Goal: Task Accomplishment & Management: Manage account settings

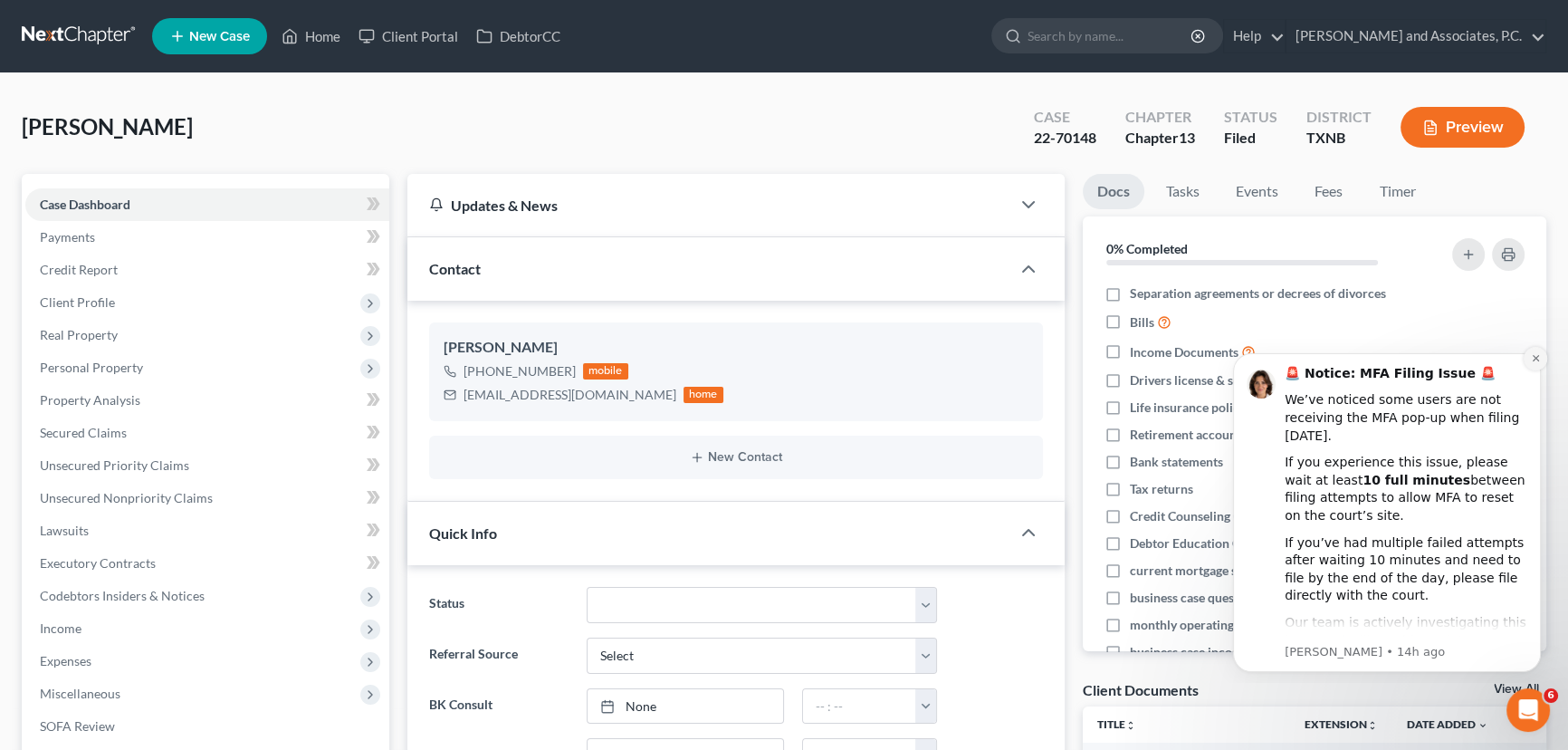
click at [1534, 359] on icon "Dismiss notification" at bounding box center [1536, 358] width 10 height 10
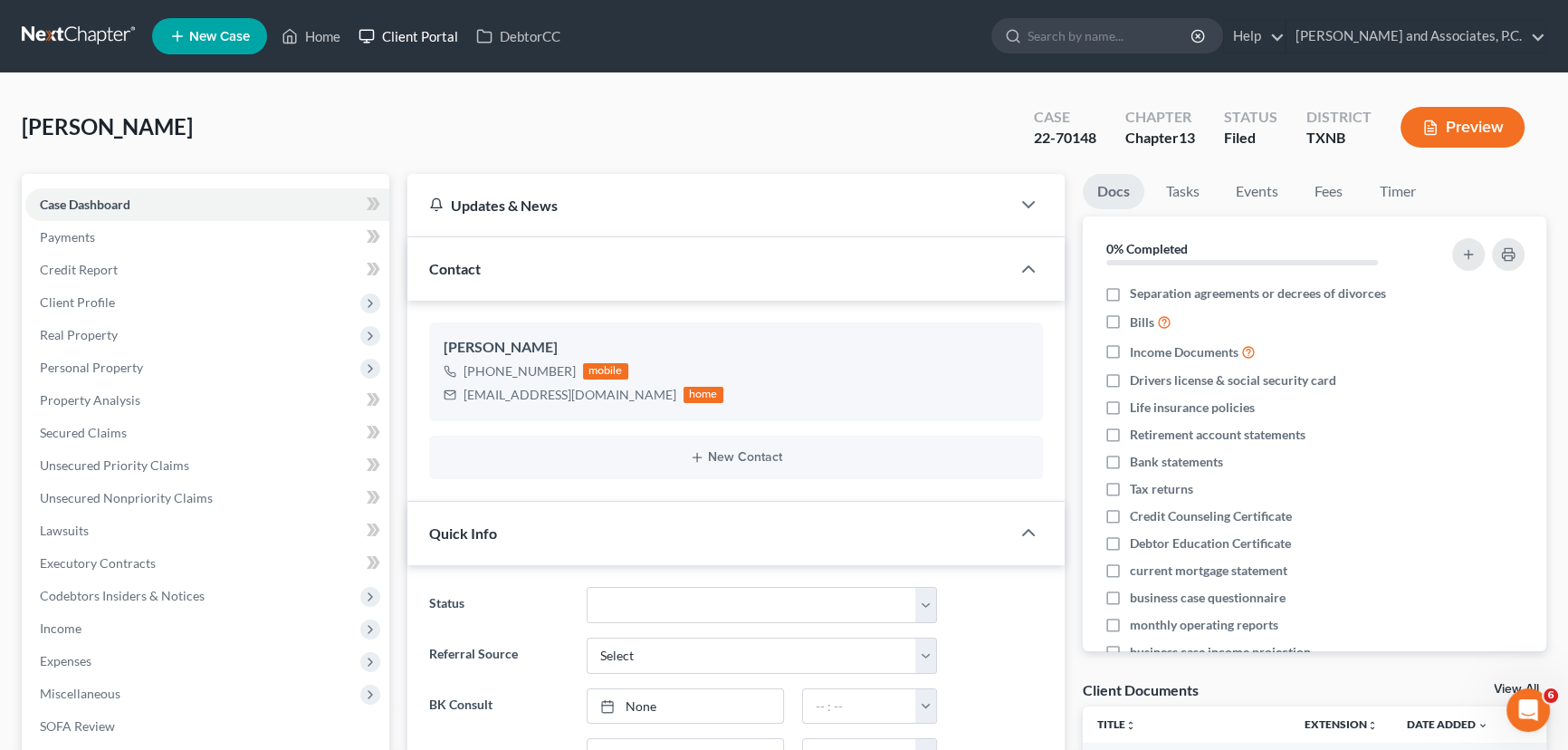
click at [354, 26] on link "Client Portal" at bounding box center [408, 36] width 118 height 32
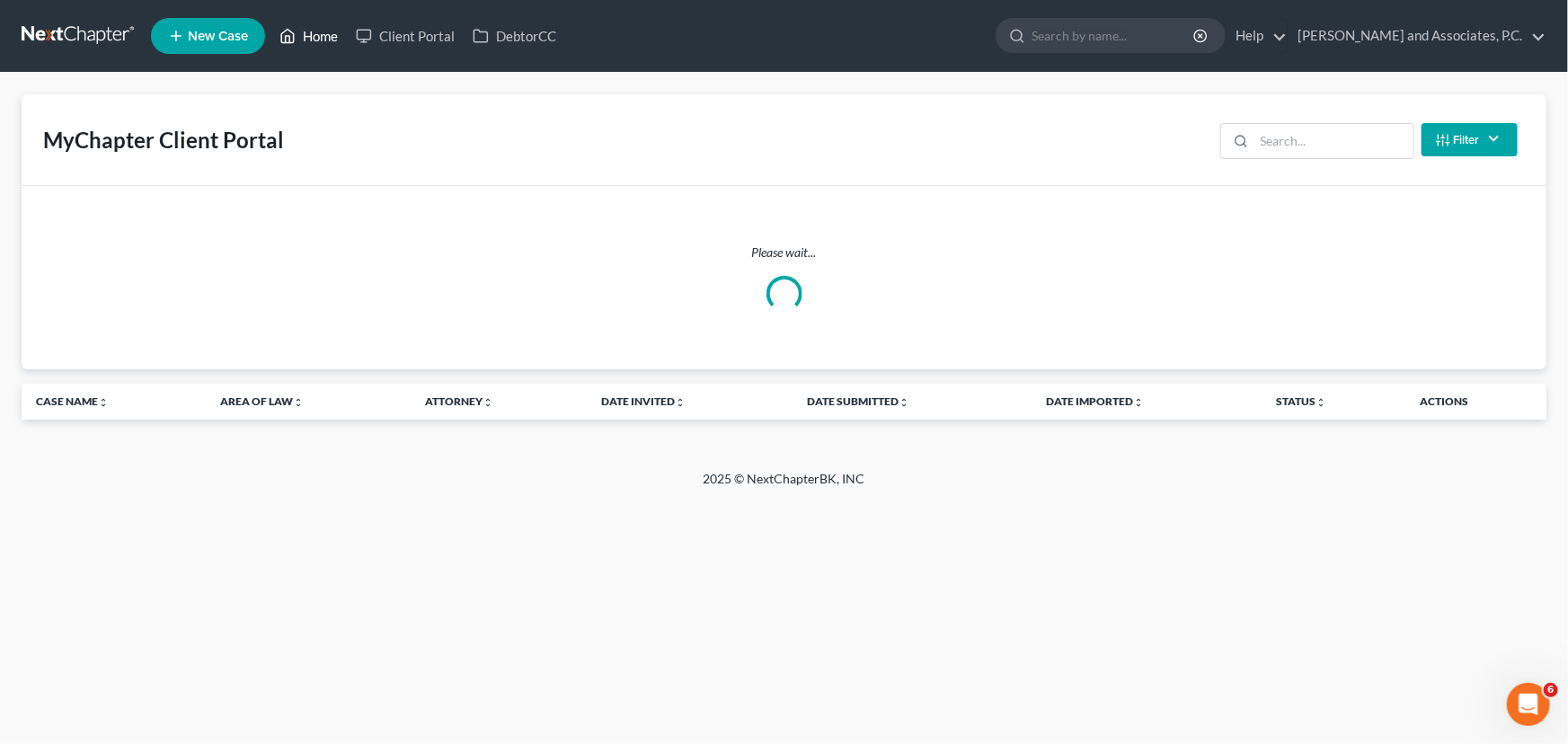
click at [311, 32] on link "Home" at bounding box center [308, 36] width 76 height 32
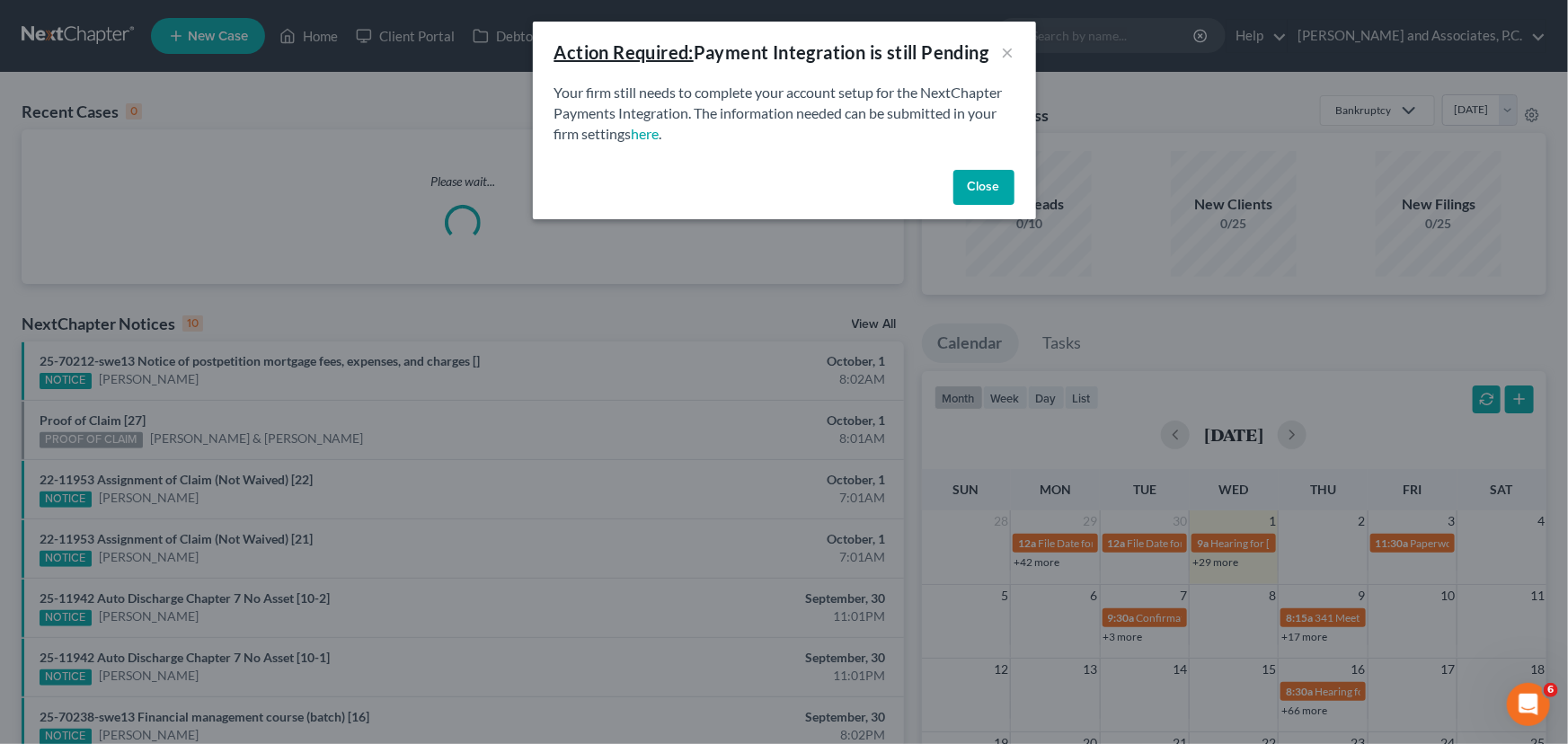
click at [963, 185] on button "Close" at bounding box center [983, 188] width 61 height 36
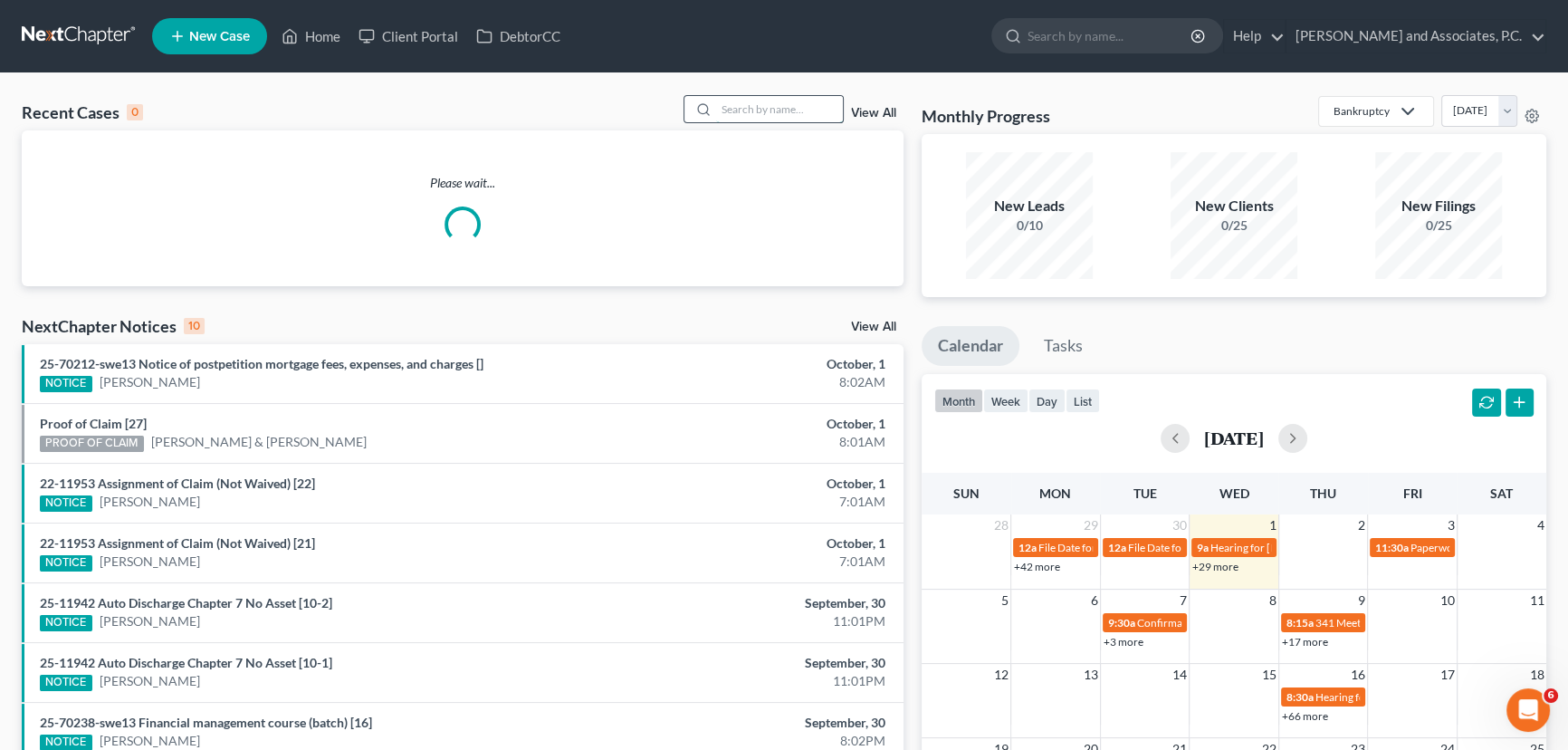
click at [768, 109] on input "search" at bounding box center [780, 110] width 127 height 26
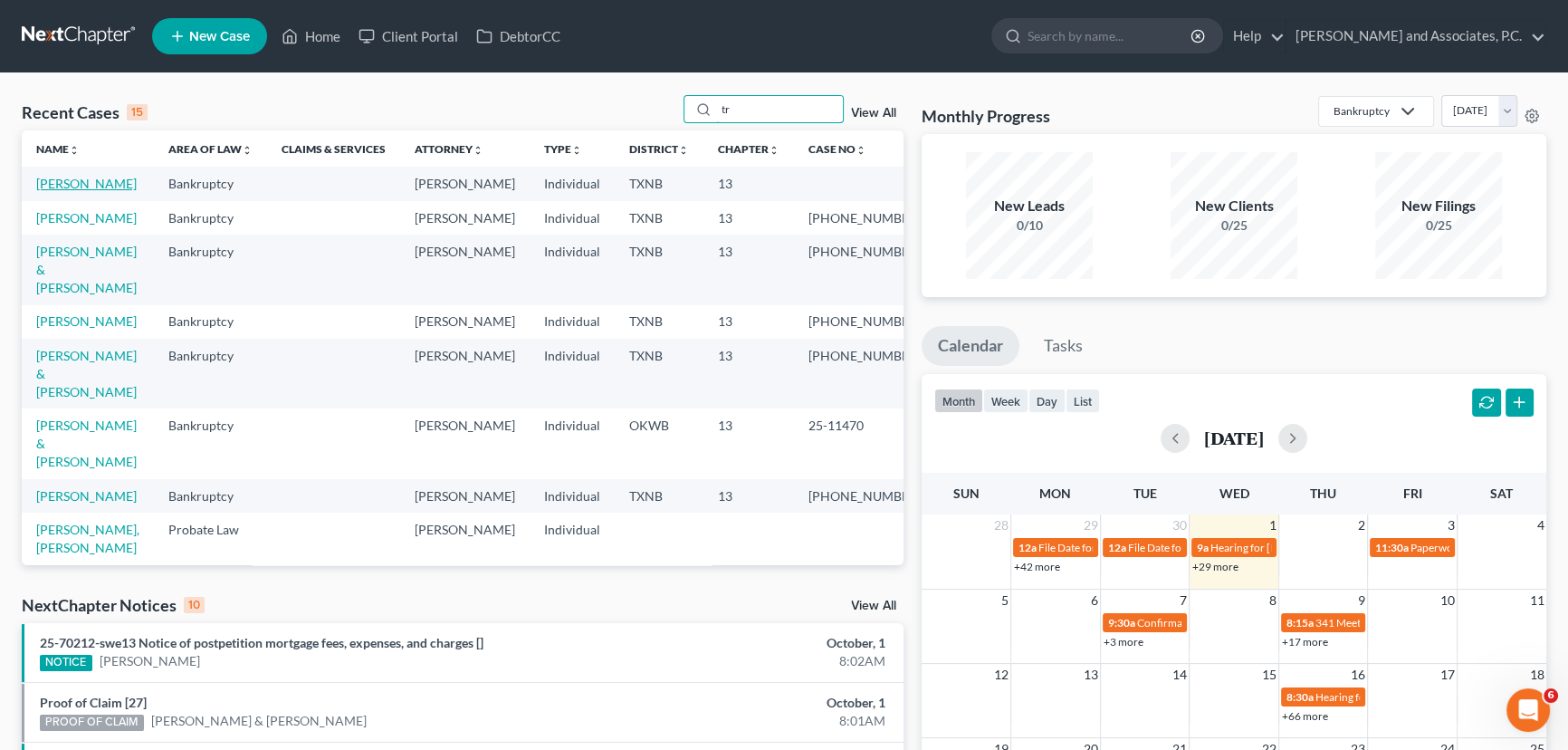
type input "tr"
click at [117, 179] on link "[PERSON_NAME]" at bounding box center [86, 183] width 100 height 15
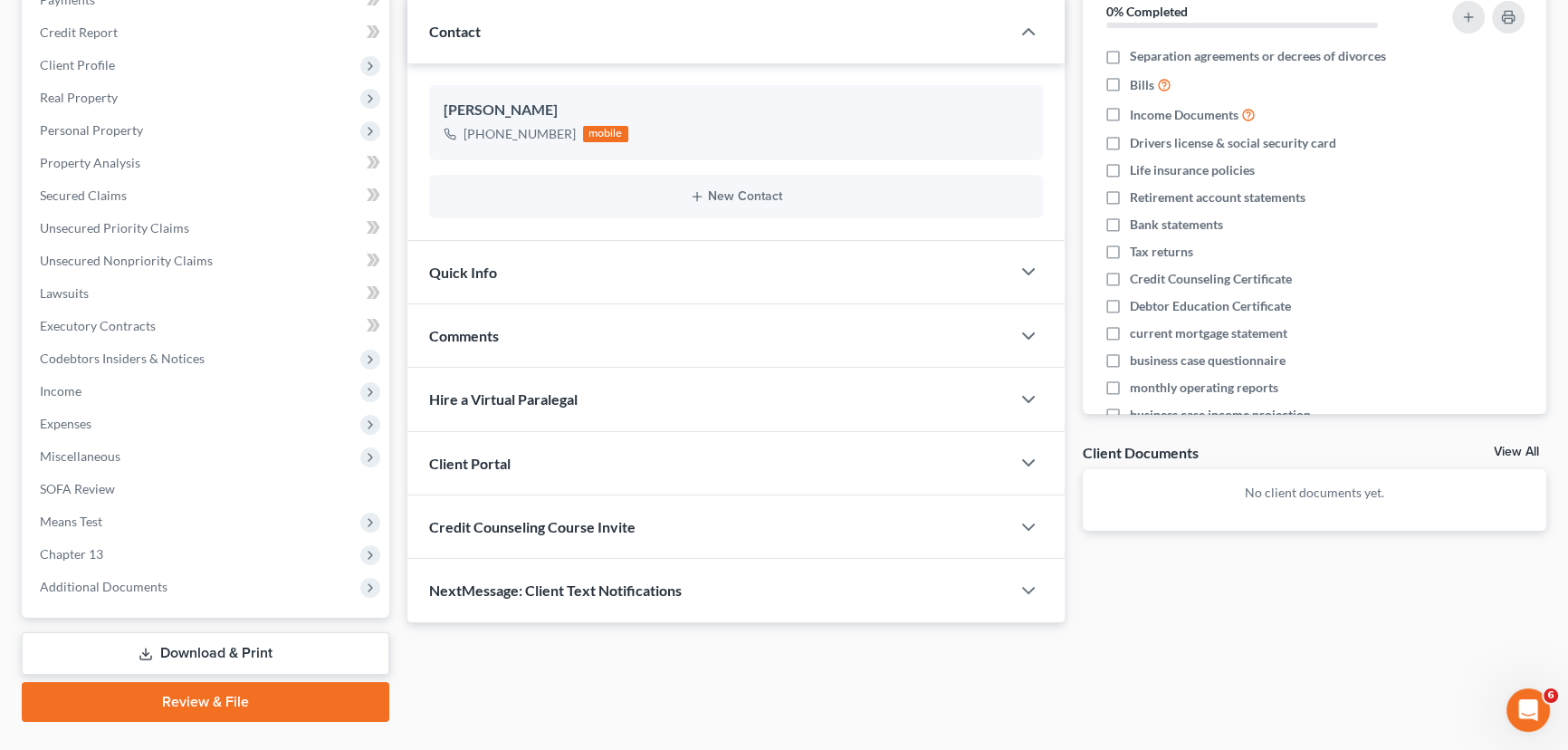
scroll to position [275, 0]
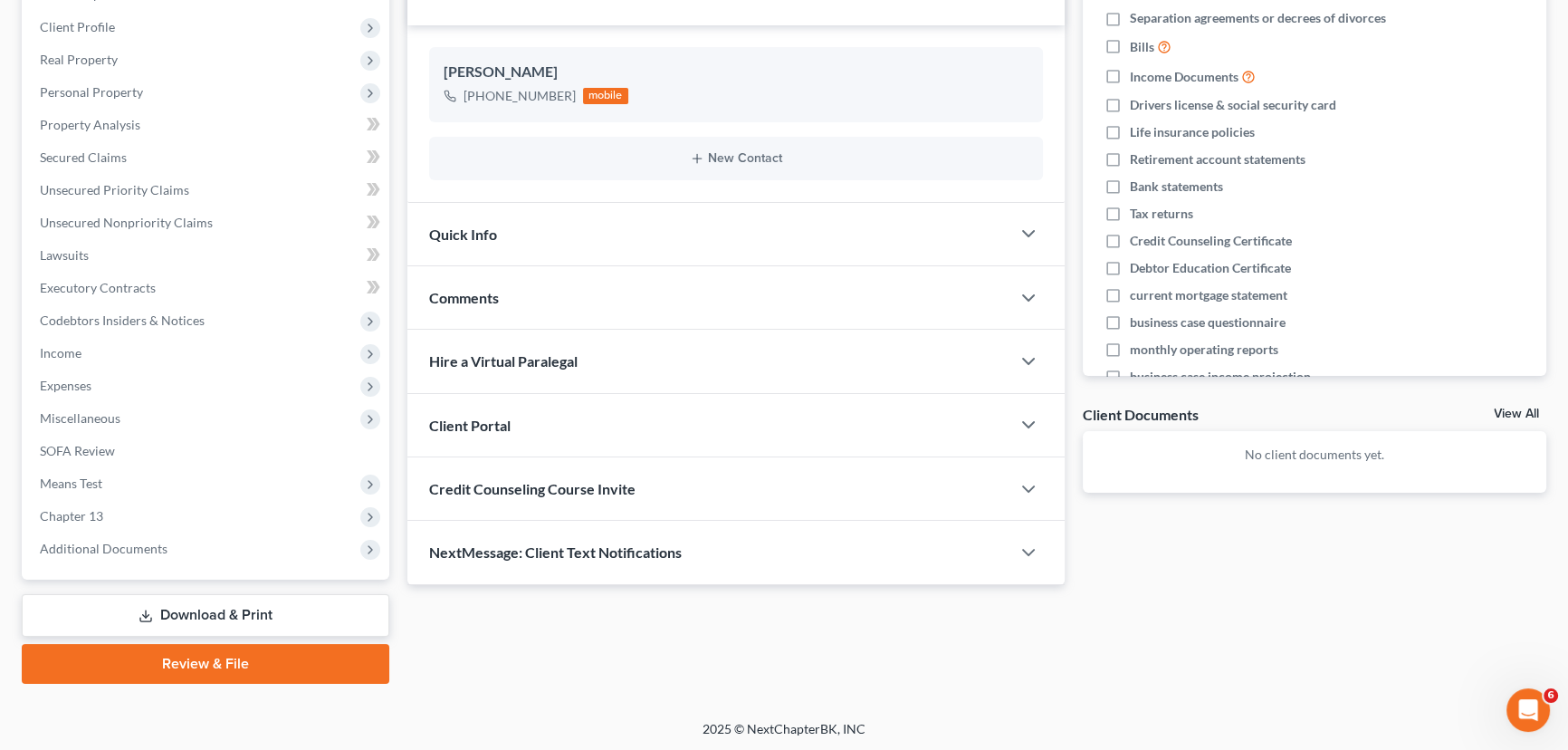
click at [554, 492] on span "Credit Counseling Course Invite" at bounding box center [532, 489] width 206 height 17
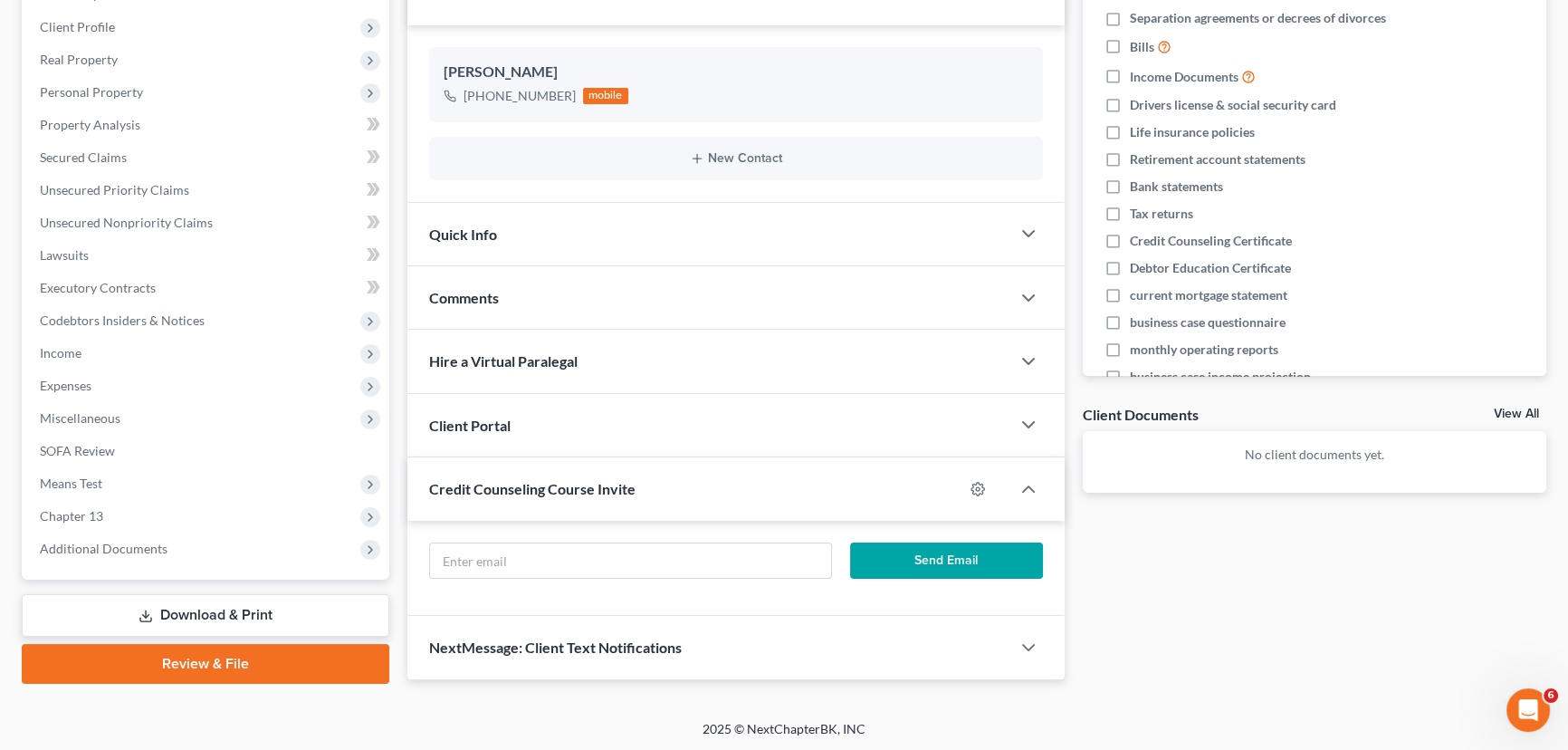
click at [537, 642] on span "NextMessage: Client Text Notifications" at bounding box center [555, 647] width 252 height 17
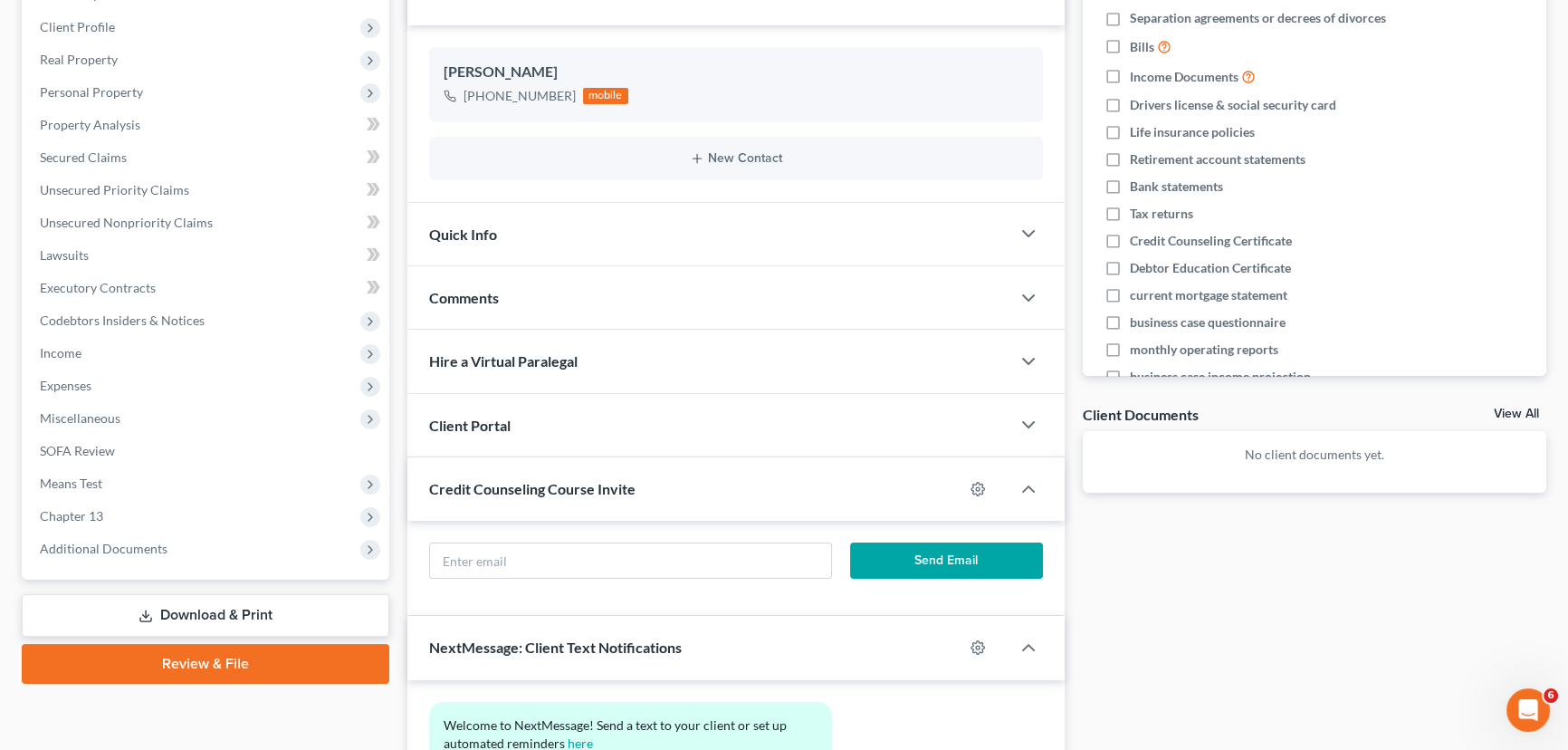
scroll to position [438, 0]
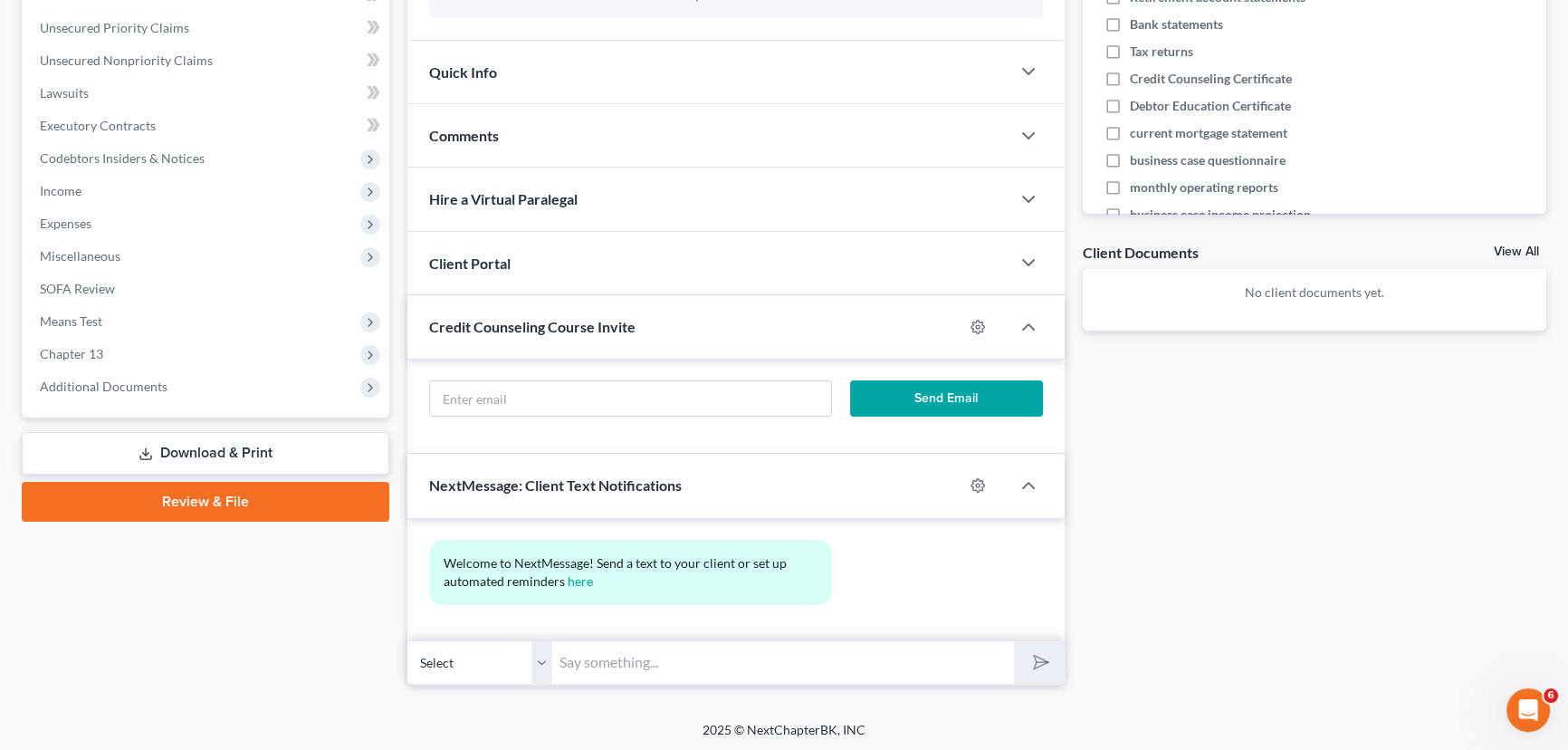
click at [580, 668] on input "text" at bounding box center [783, 662] width 462 height 44
type input "Hello [PERSON_NAME], this is [PERSON_NAME] at [GEOGRAPHIC_DATA][PERSON_NAME] of…"
click at [1014, 641] on button "submit" at bounding box center [1039, 662] width 50 height 43
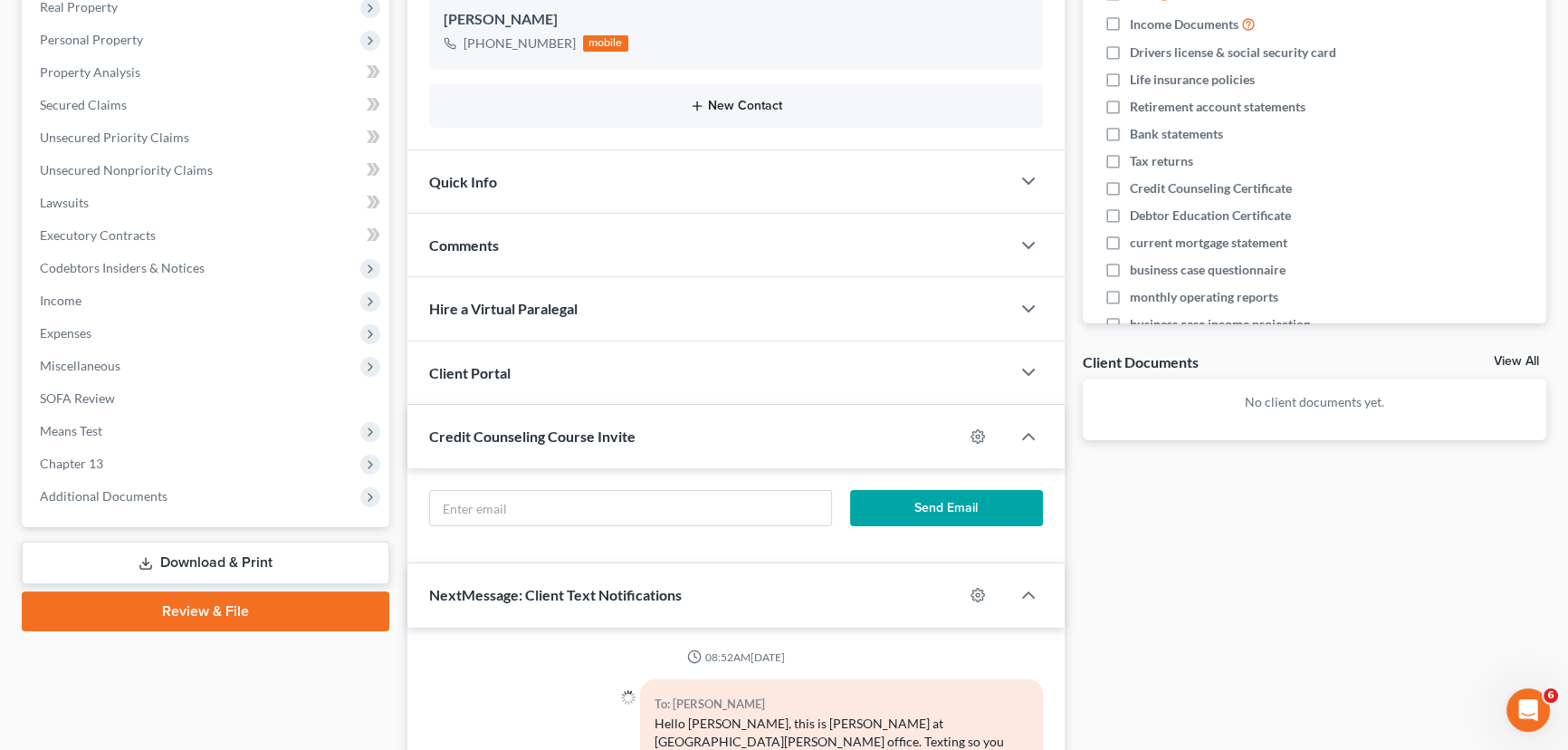
scroll to position [109, 0]
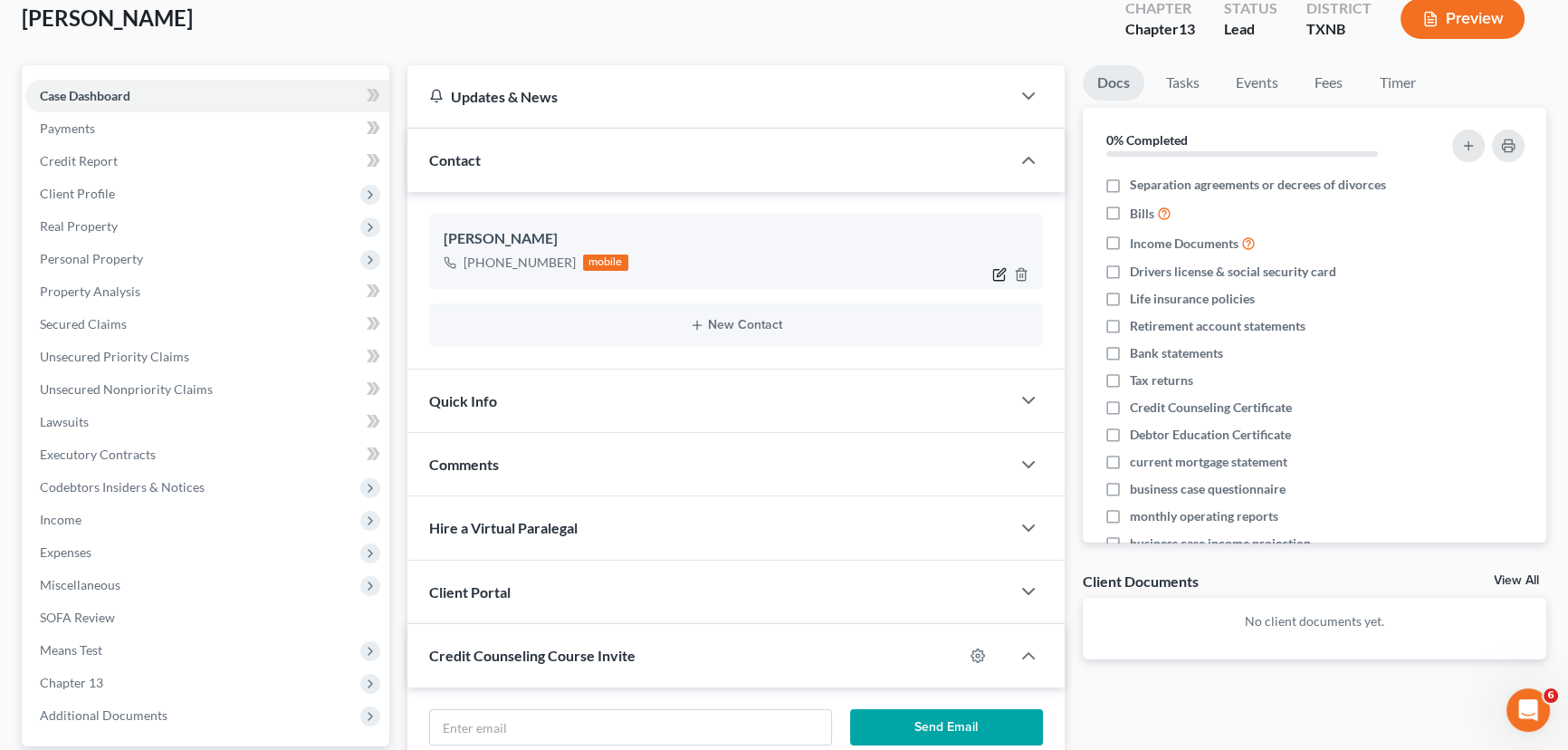
click at [995, 270] on icon "button" at bounding box center [999, 274] width 14 height 14
select select "0"
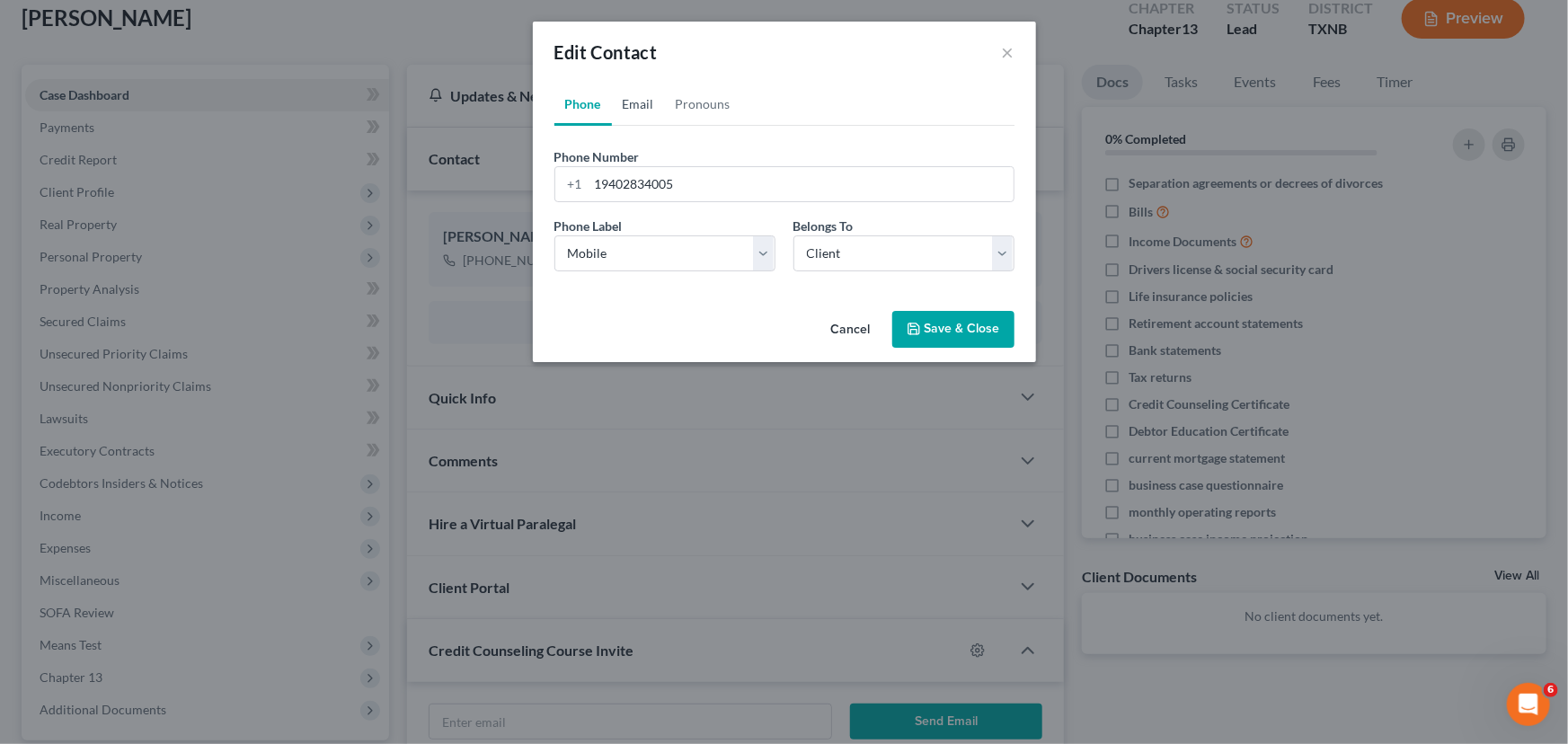
click at [633, 105] on link "Email" at bounding box center [638, 104] width 53 height 43
click at [676, 187] on input "email" at bounding box center [800, 184] width 425 height 34
type input "[EMAIL_ADDRESS][DOMAIN_NAME]"
drag, startPoint x: 647, startPoint y: 256, endPoint x: 657, endPoint y: 251, distance: 11.2
click at [647, 256] on select "Select Home Work Other" at bounding box center [665, 253] width 221 height 36
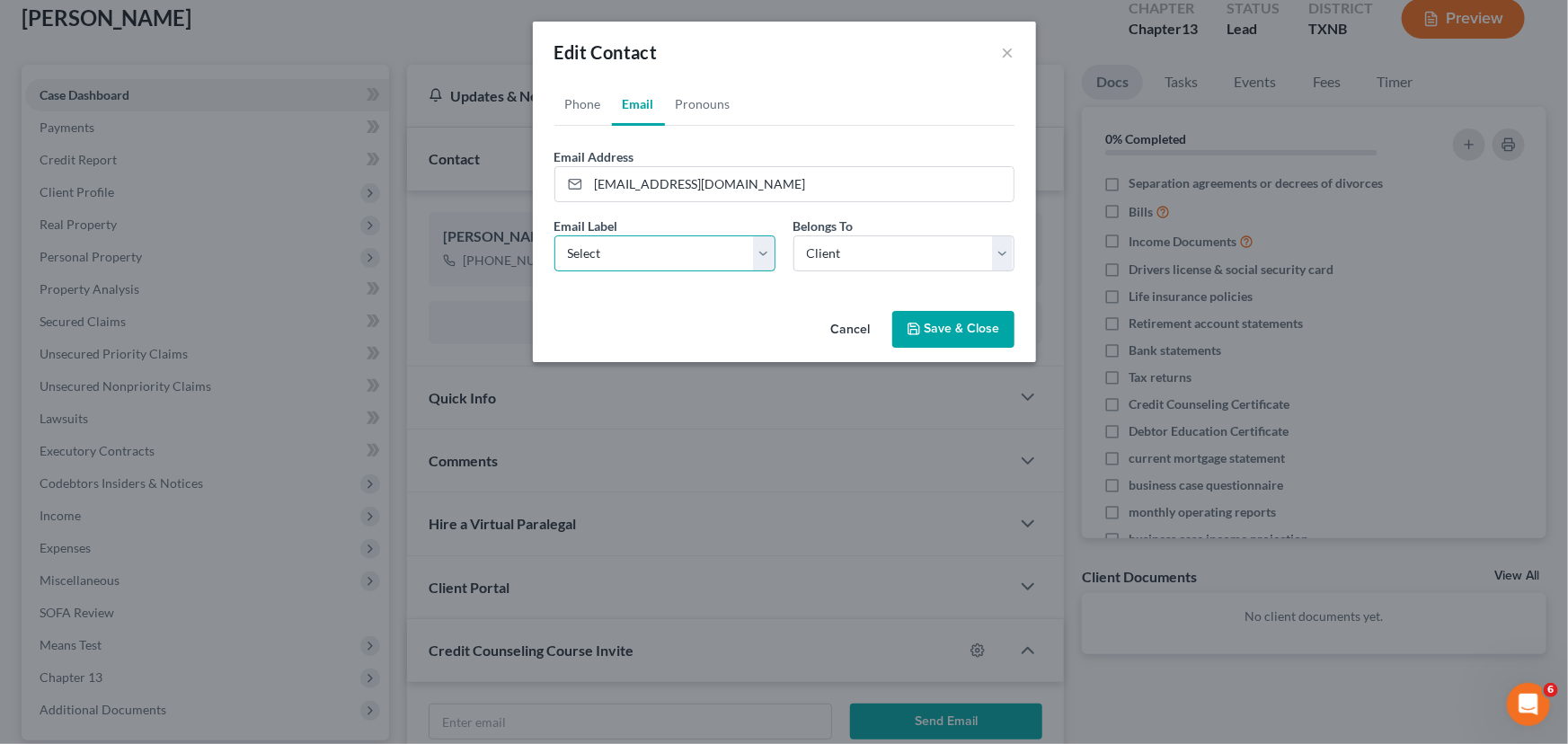
select select "0"
click at [554, 235] on select "Select Home Work Other" at bounding box center [665, 253] width 221 height 36
click at [816, 251] on select "Select Client Other" at bounding box center [904, 253] width 221 height 36
click at [952, 342] on button "Save & Close" at bounding box center [953, 329] width 122 height 38
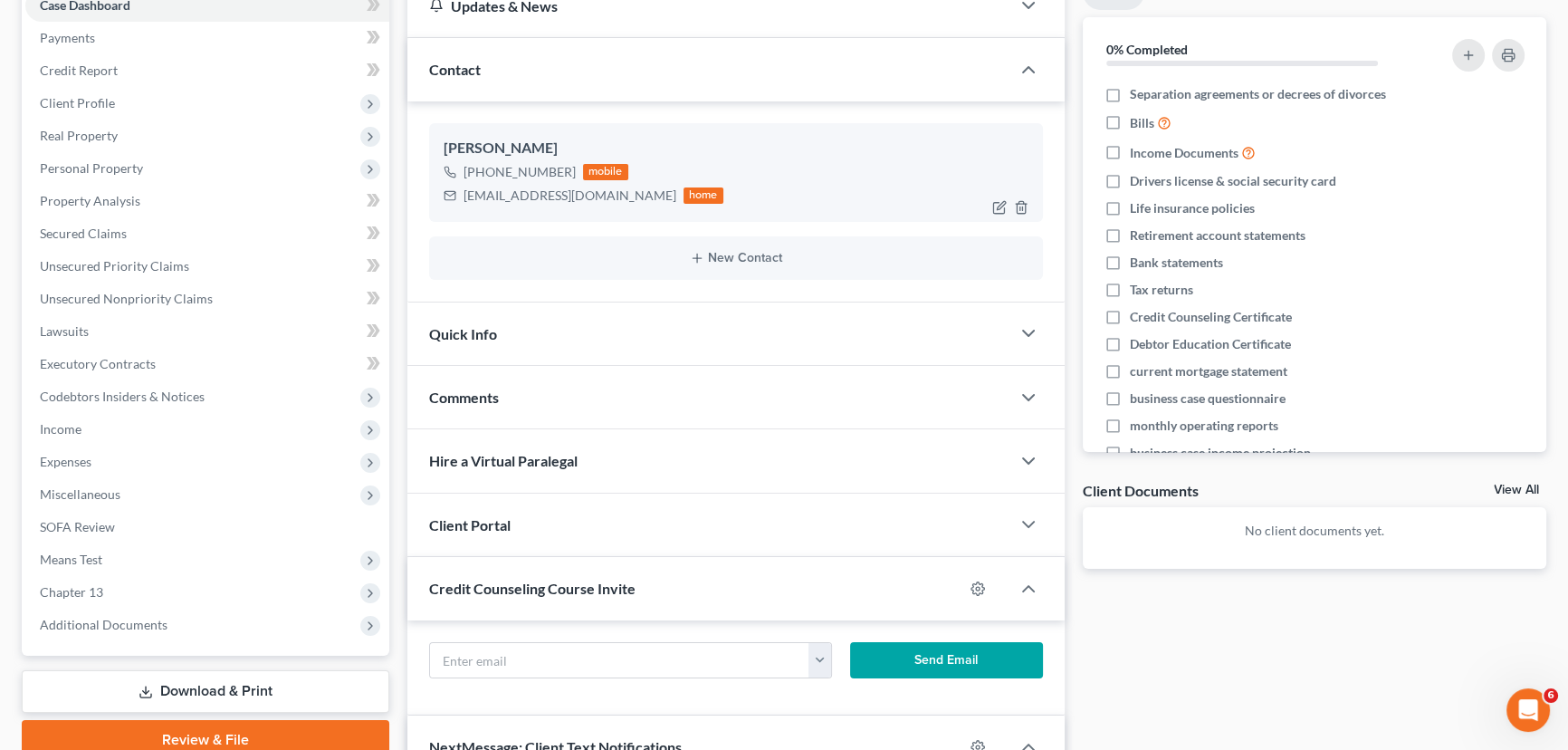
scroll to position [190, 0]
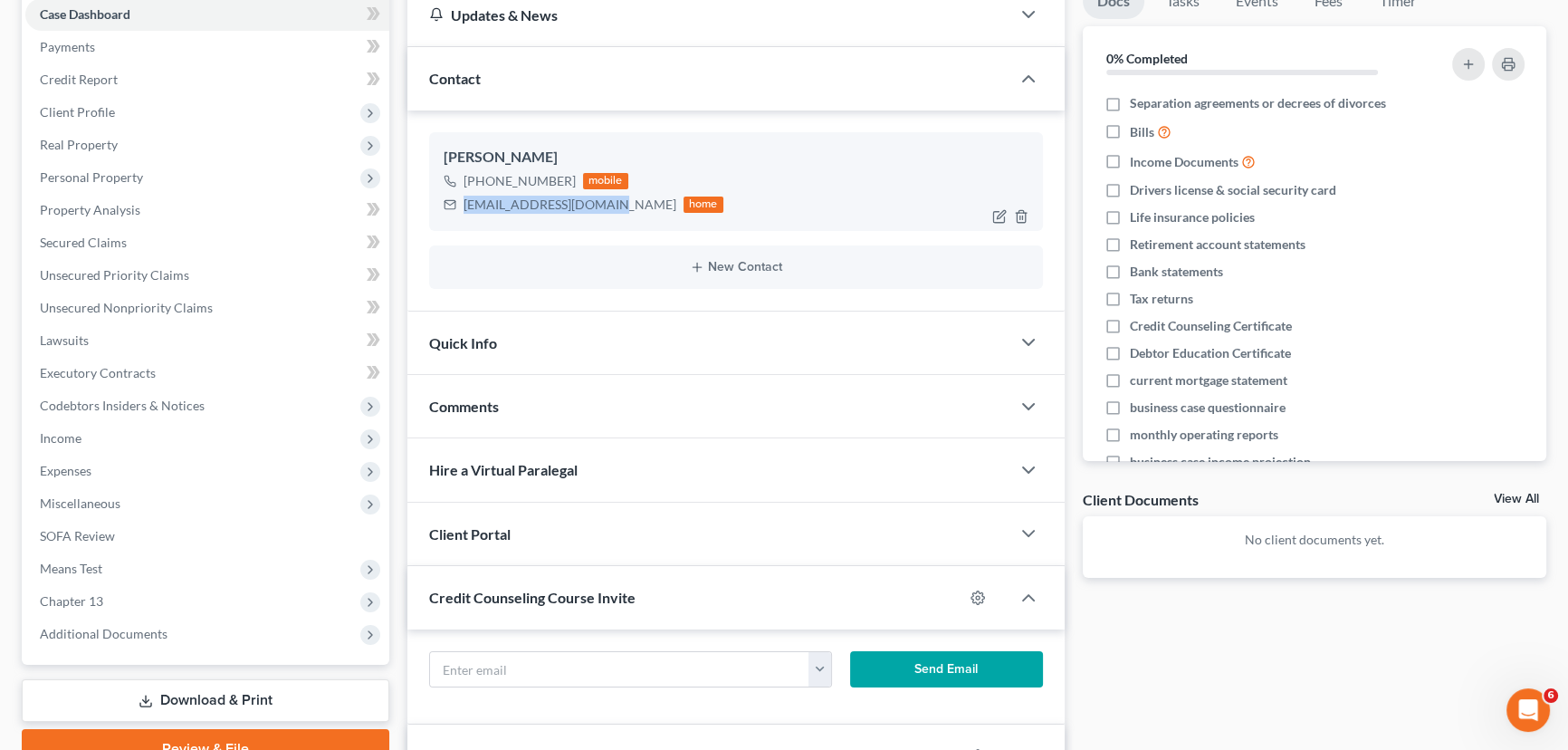
drag, startPoint x: 602, startPoint y: 200, endPoint x: 464, endPoint y: 205, distance: 138.1
click at [464, 205] on div "[EMAIL_ADDRESS][DOMAIN_NAME] home" at bounding box center [583, 204] width 280 height 24
copy div "[EMAIL_ADDRESS][DOMAIN_NAME]"
click at [510, 659] on input "text" at bounding box center [619, 670] width 379 height 34
paste input "[EMAIL_ADDRESS][DOMAIN_NAME]"
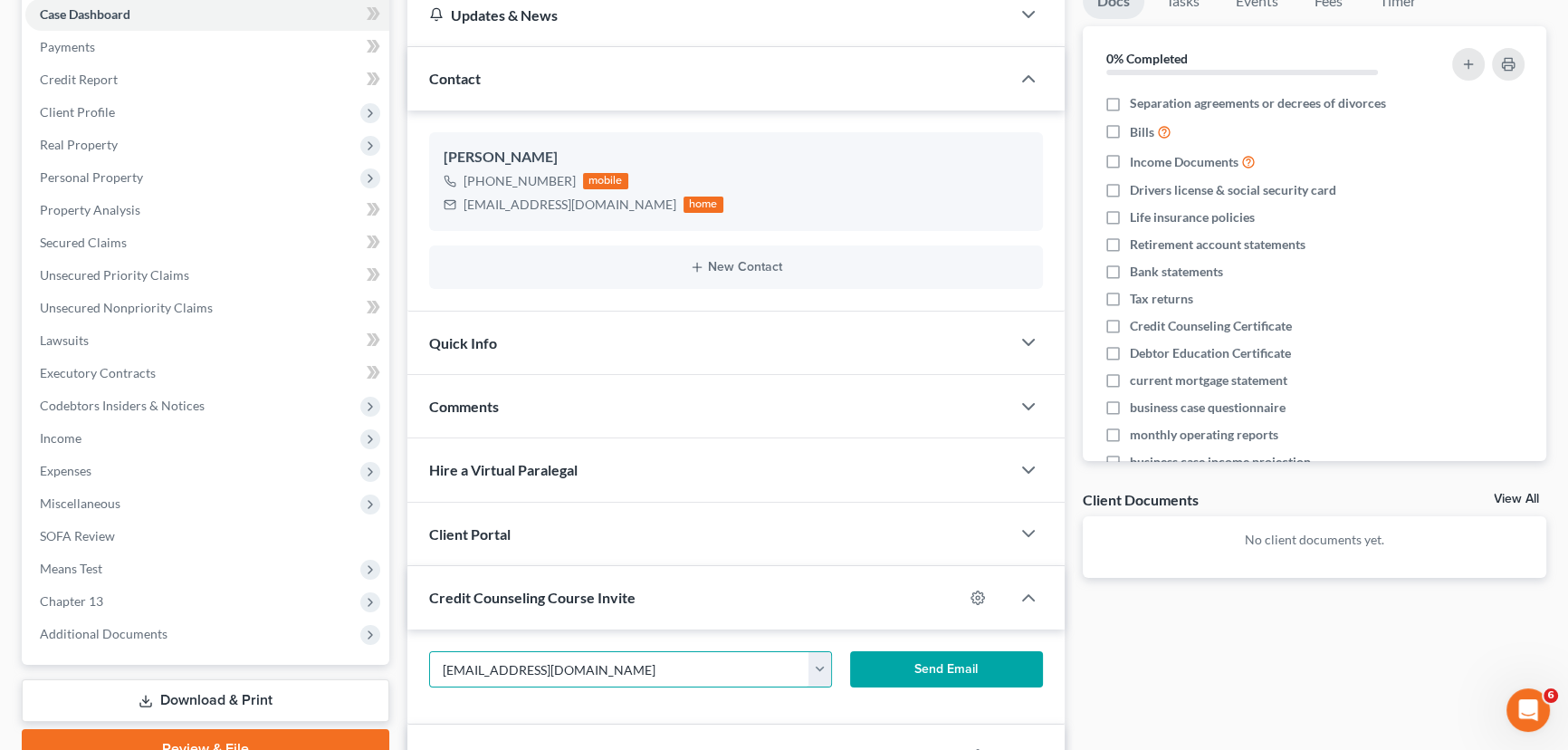
type input "[EMAIL_ADDRESS][DOMAIN_NAME]"
click at [950, 661] on button "Send Email" at bounding box center [946, 670] width 193 height 36
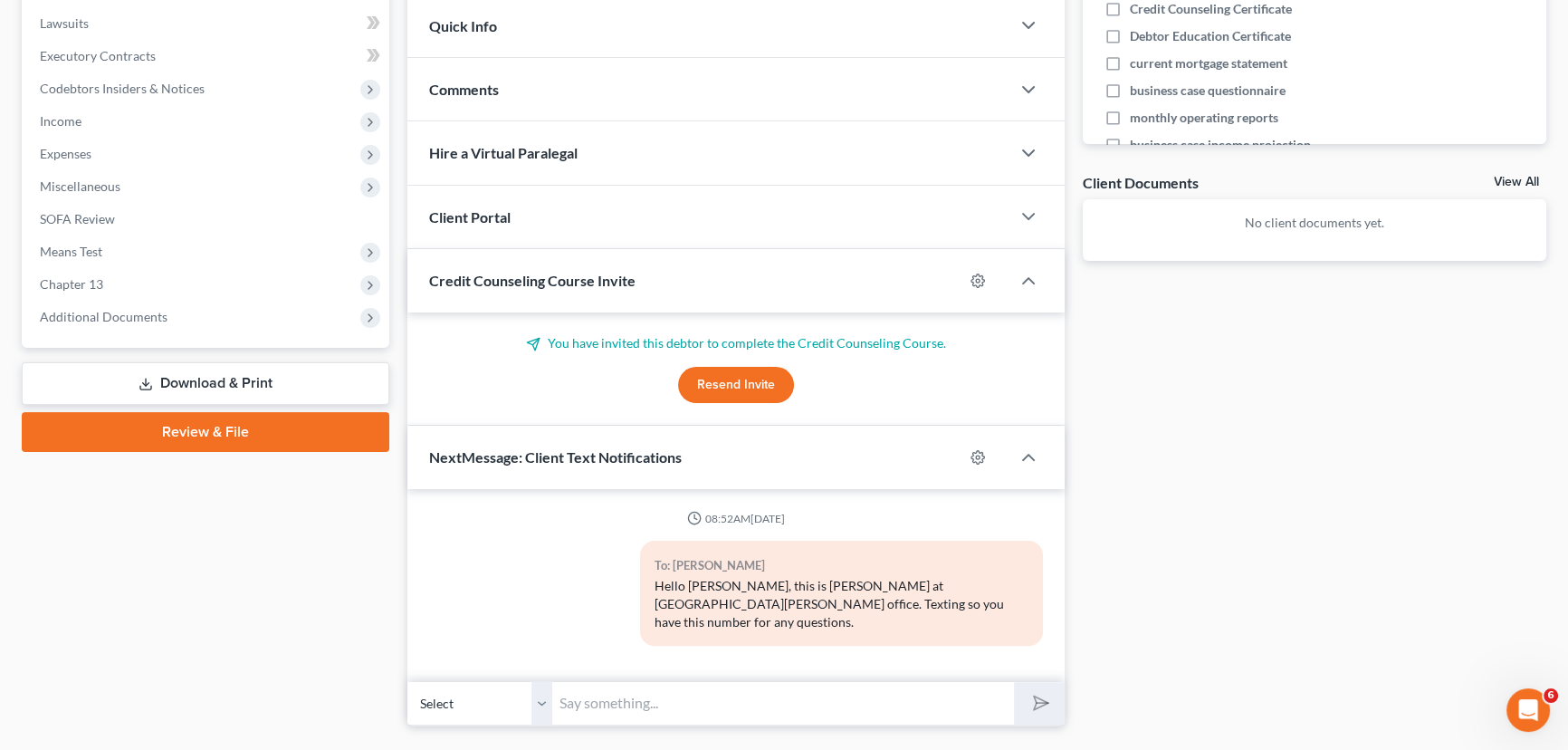
scroll to position [530, 0]
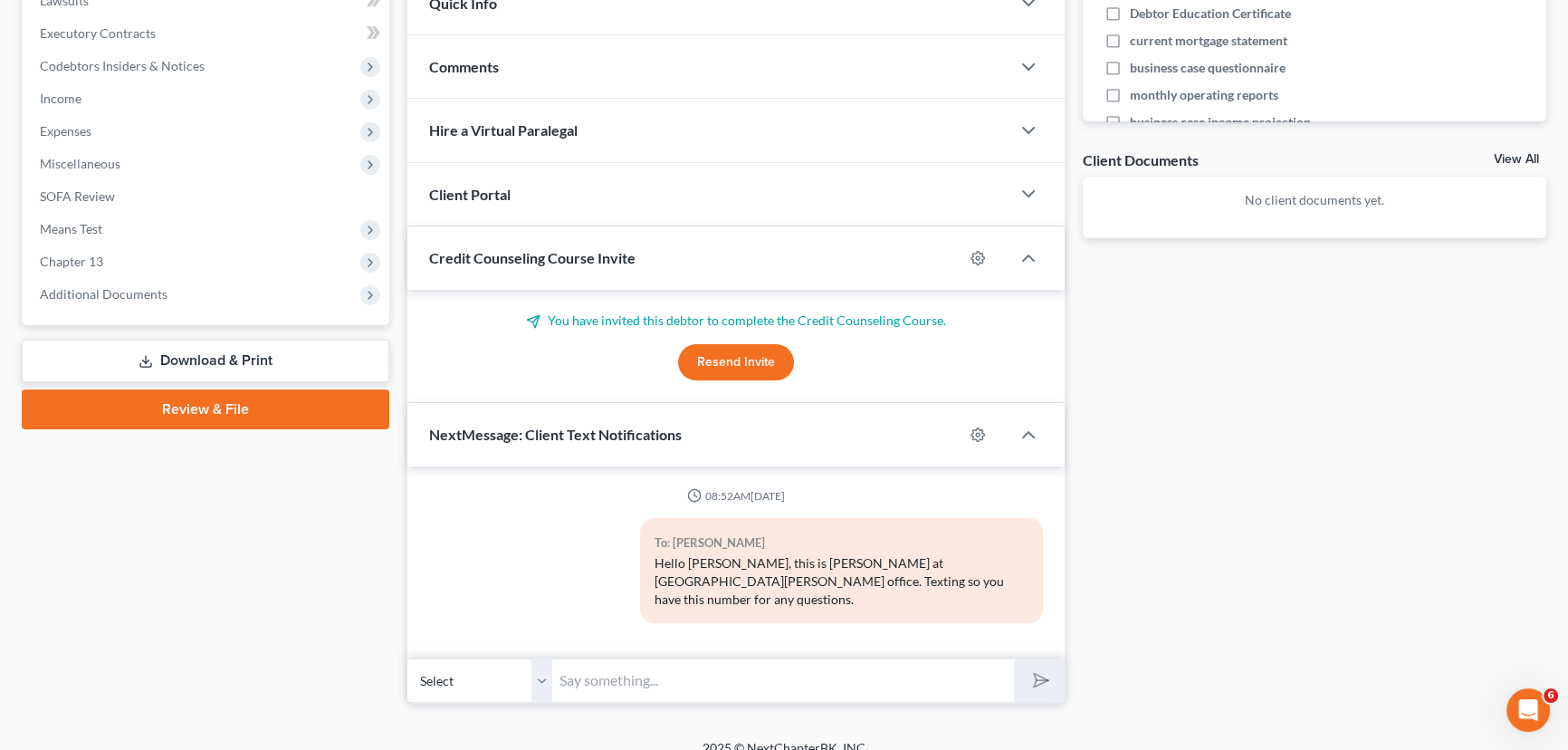
click at [635, 670] on input "text" at bounding box center [783, 680] width 462 height 44
type input "I also invited you to the credit counseling course. Please be sure to use the c…"
click at [1014, 659] on button "submit" at bounding box center [1039, 680] width 50 height 43
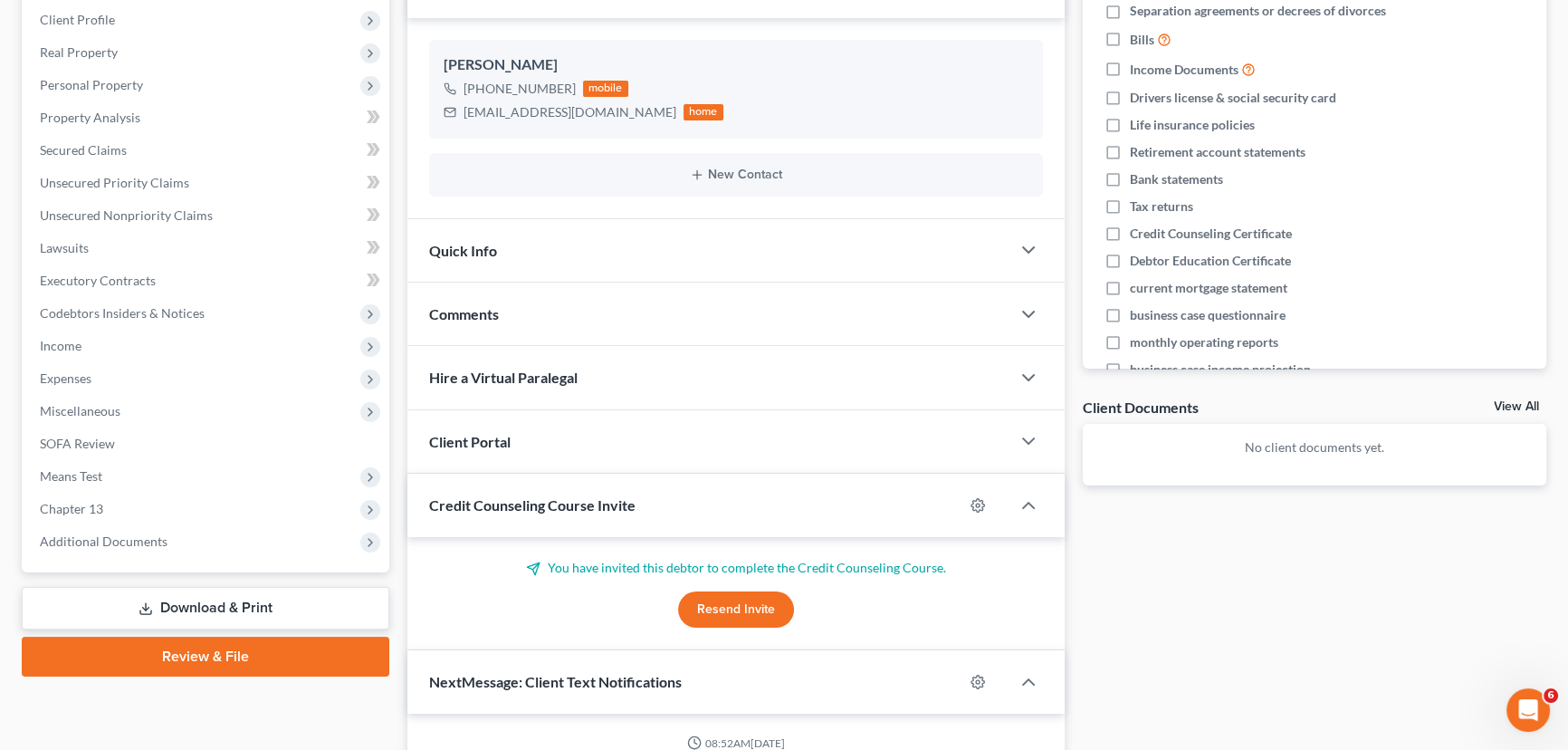
scroll to position [201, 0]
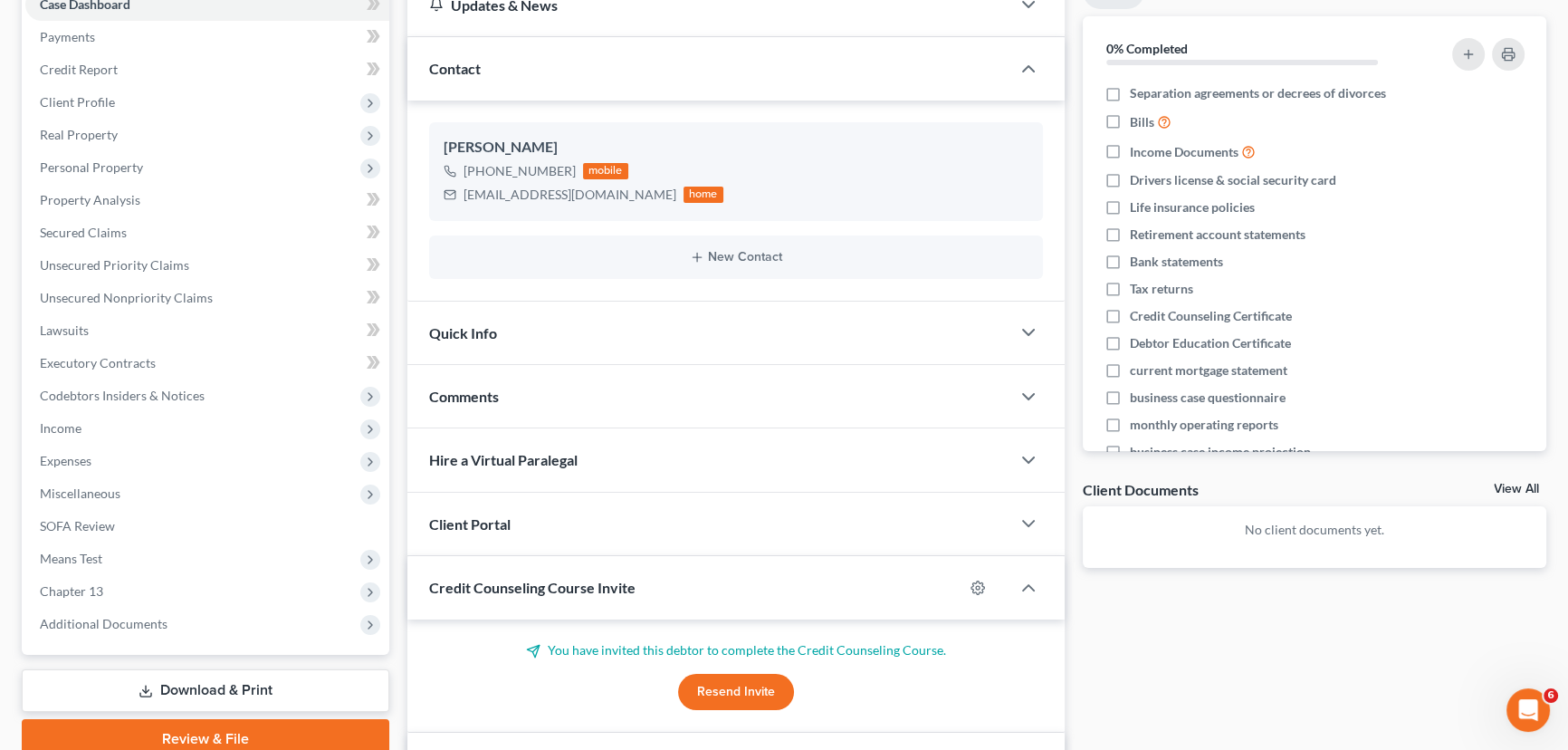
click at [532, 337] on div "Quick Info" at bounding box center [709, 333] width 603 height 62
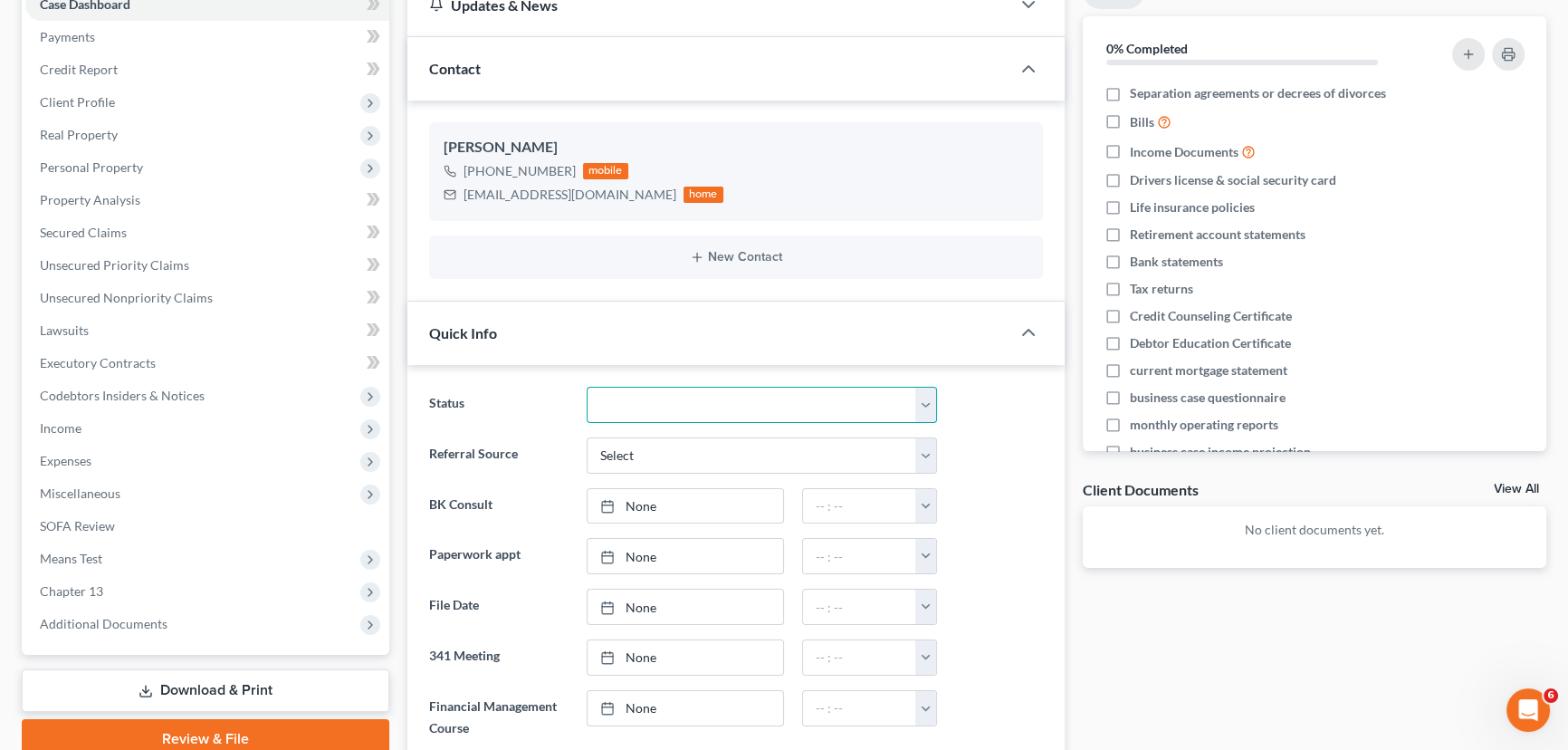
click at [638, 406] on select "Closed without Discharge Complete Converted to 7 Discharged Dismissed Filed Fin…" at bounding box center [762, 405] width 351 height 36
select select "7"
click at [587, 387] on select "Closed without Discharge Complete Converted to 7 Discharged Dismissed Filed Fin…" at bounding box center [762, 405] width 351 height 36
click at [627, 456] on select "Select Word Of Mouth Previous Clients Direct Mail Website Google Search Modern …" at bounding box center [762, 456] width 351 height 36
select select "3"
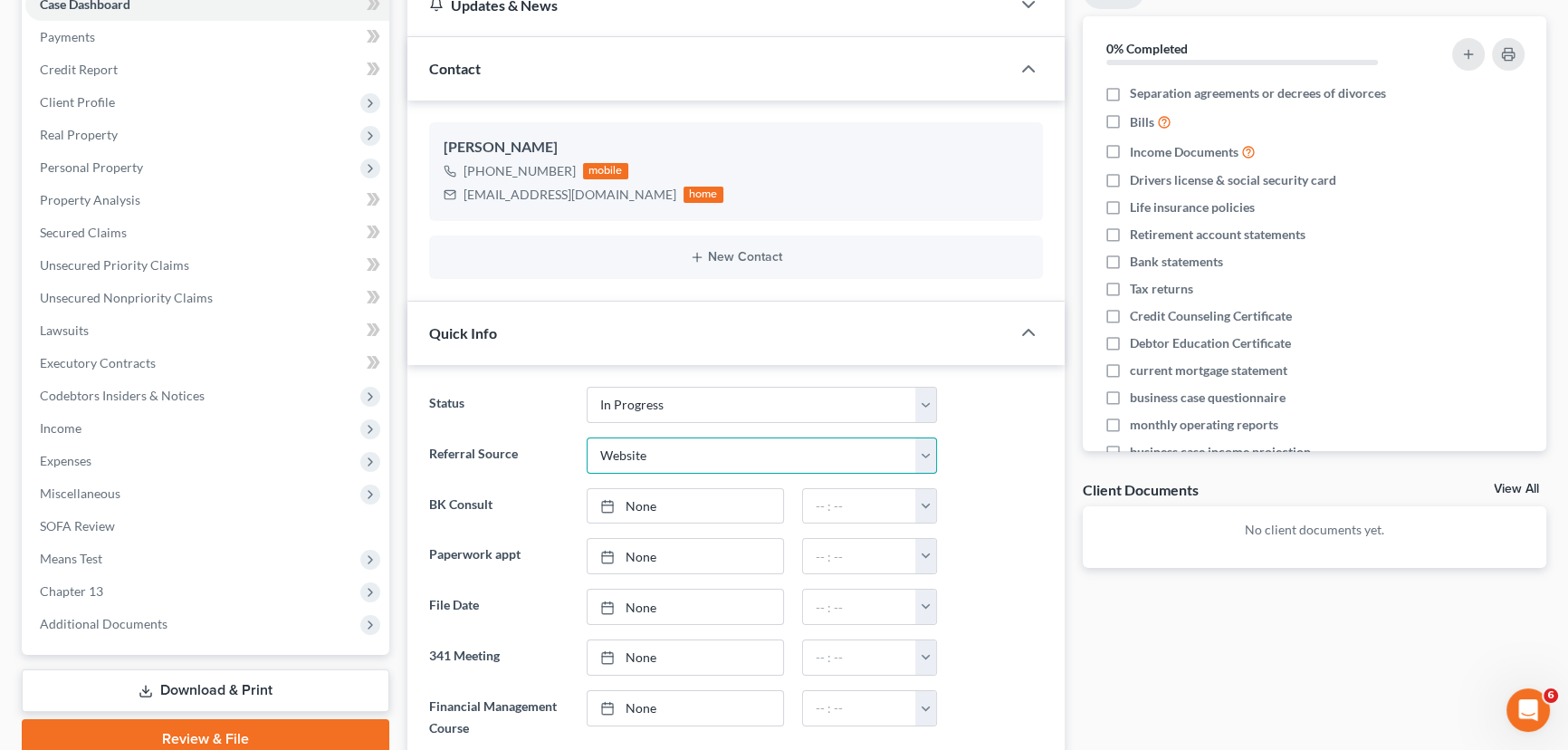
click at [587, 438] on select "Select Word Of Mouth Previous Clients Direct Mail Website Google Search Modern …" at bounding box center [762, 456] width 351 height 36
click at [689, 459] on select "Select Word Of Mouth Previous Clients Direct Mail Website Google Search Modern …" at bounding box center [762, 456] width 351 height 36
select select
click at [587, 438] on select "Select Word Of Mouth Previous Clients Direct Mail Website Google Search Modern …" at bounding box center [762, 456] width 351 height 36
click at [653, 499] on link "[DATE]" at bounding box center [685, 506] width 195 height 34
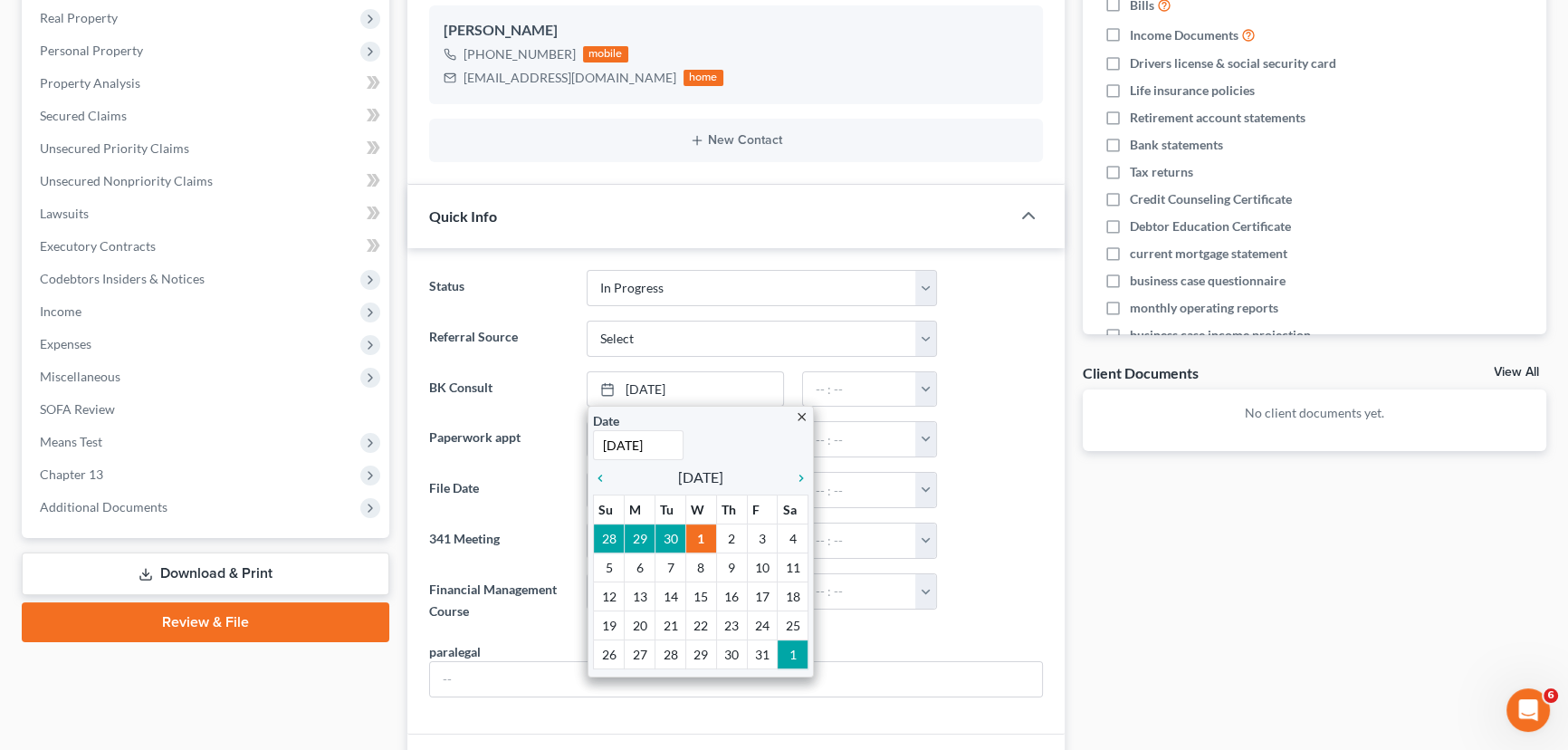
scroll to position [365, 0]
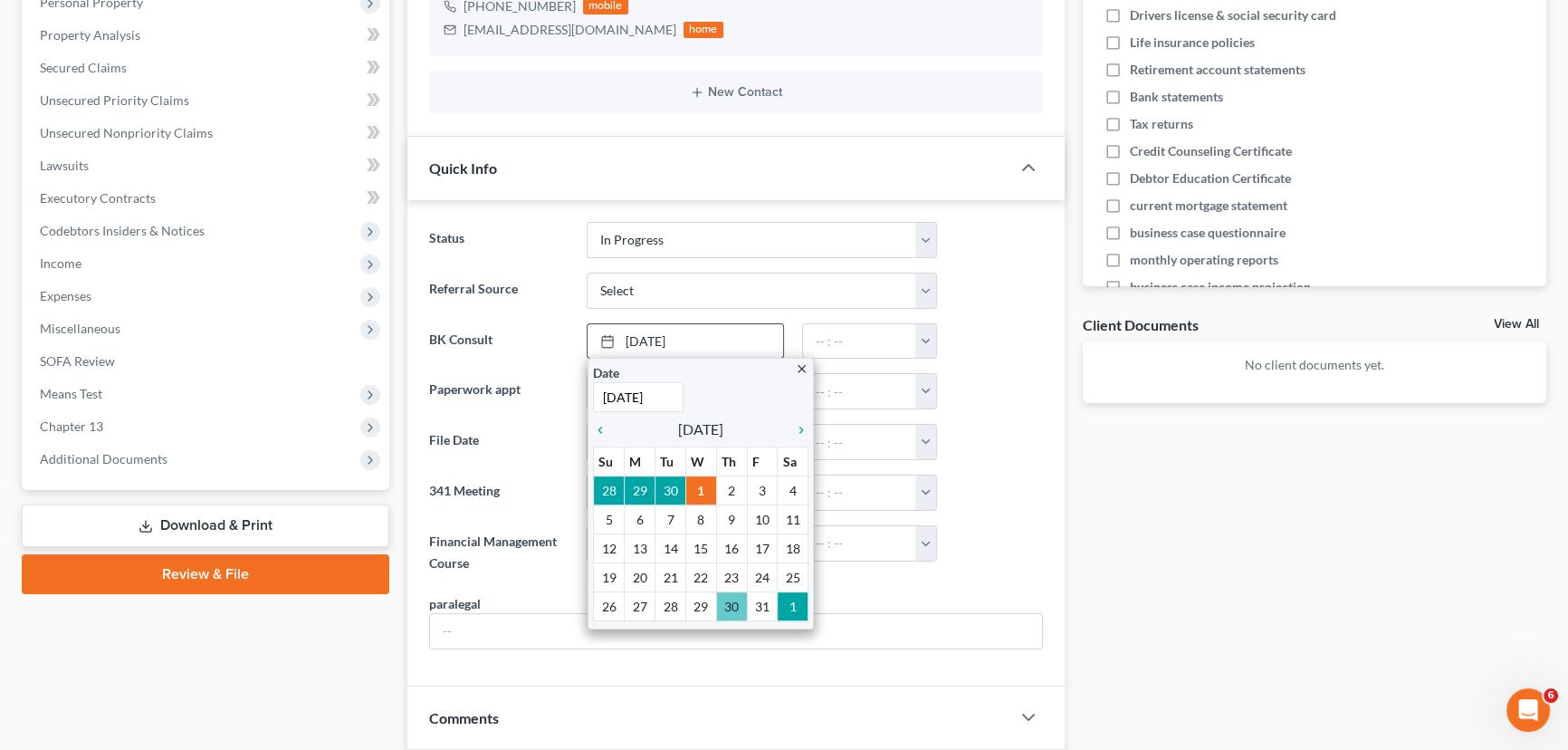
type input "[DATE]"
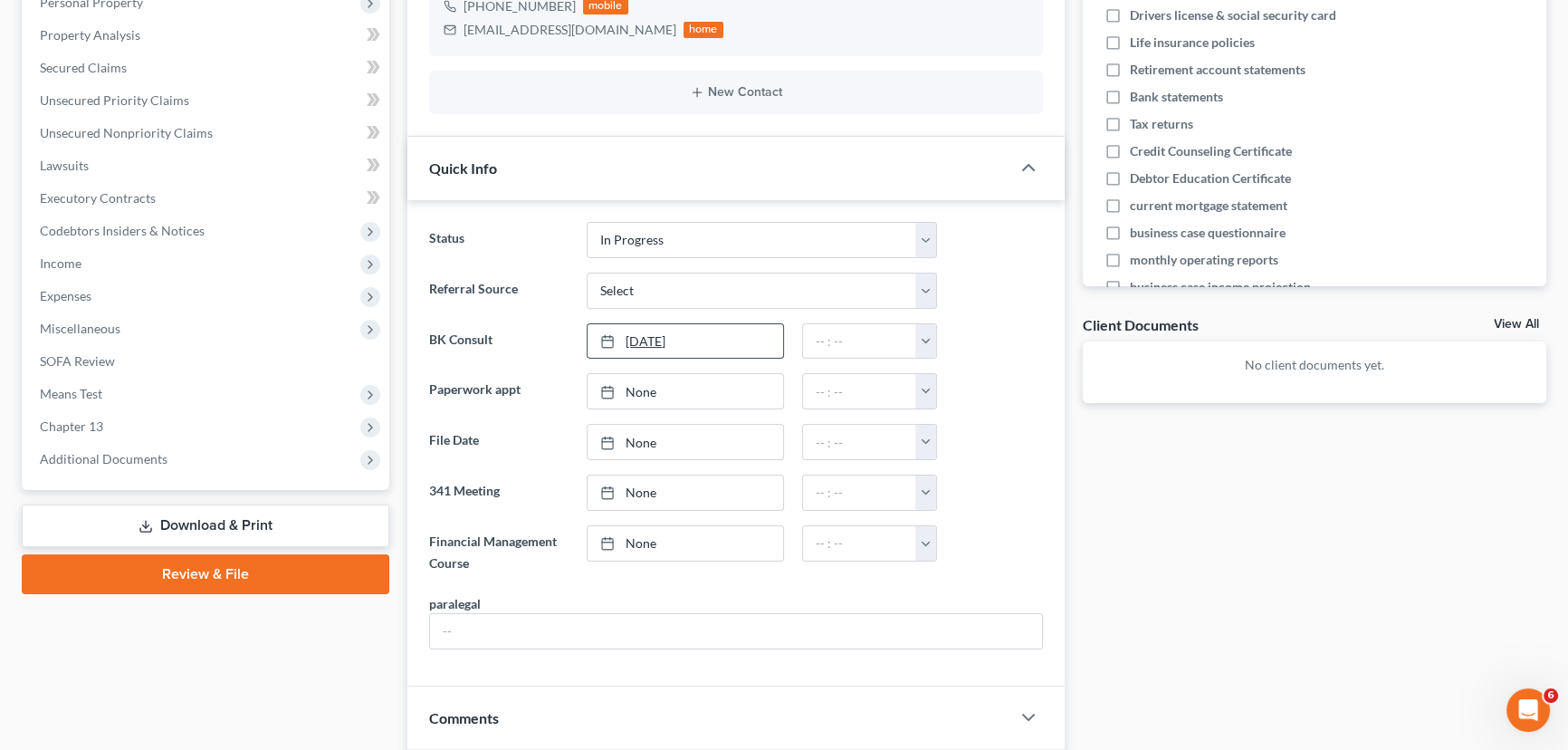
click at [750, 330] on link "[DATE]" at bounding box center [685, 341] width 195 height 34
drag, startPoint x: 677, startPoint y: 490, endPoint x: 814, endPoint y: 436, distance: 147.3
click at [926, 340] on button "button" at bounding box center [925, 341] width 21 height 34
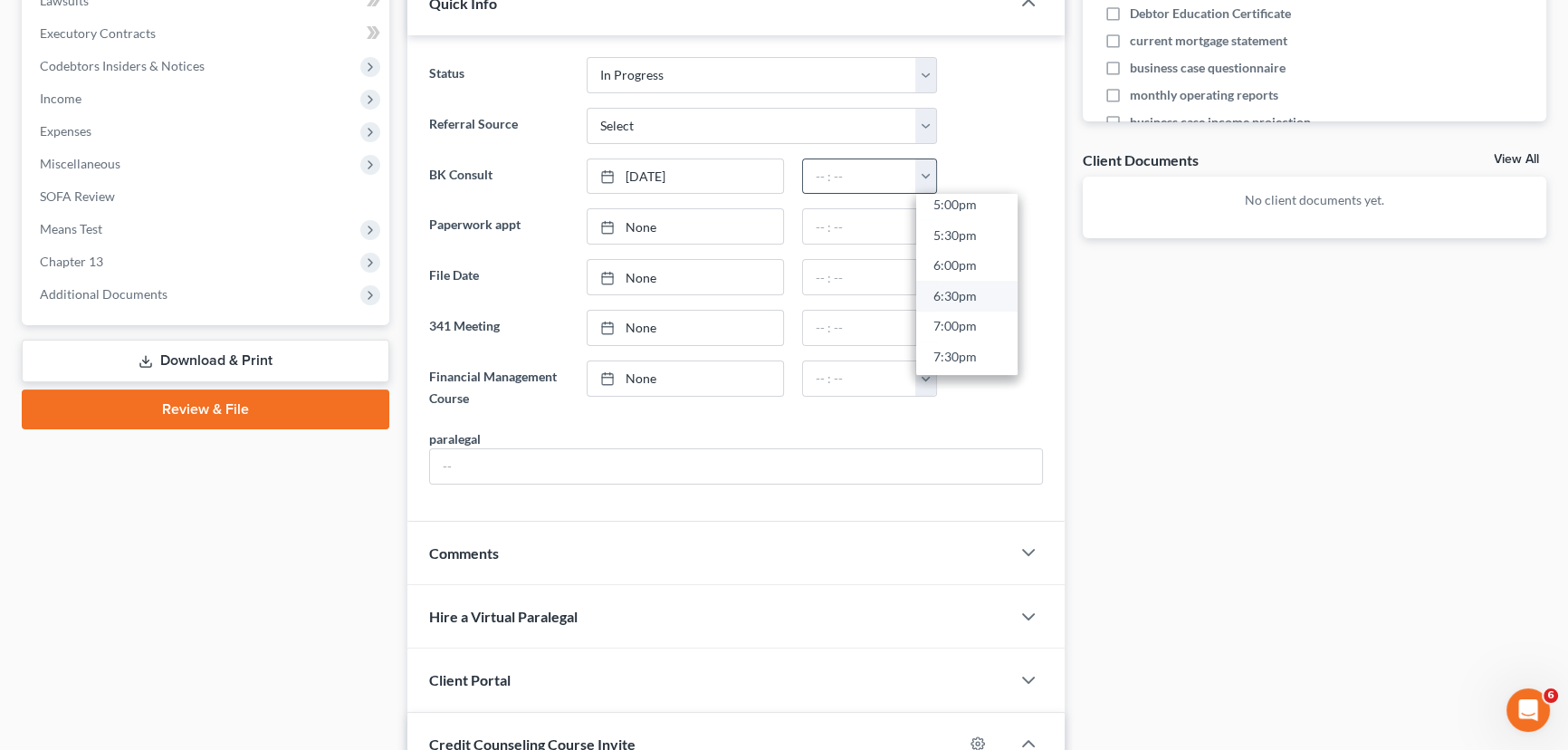
scroll to position [964, 0]
click at [965, 255] on link "4:30pm" at bounding box center [966, 256] width 101 height 31
type input "4:30pm"
type input "[DATE]"
click at [702, 218] on link "None" at bounding box center [685, 226] width 195 height 34
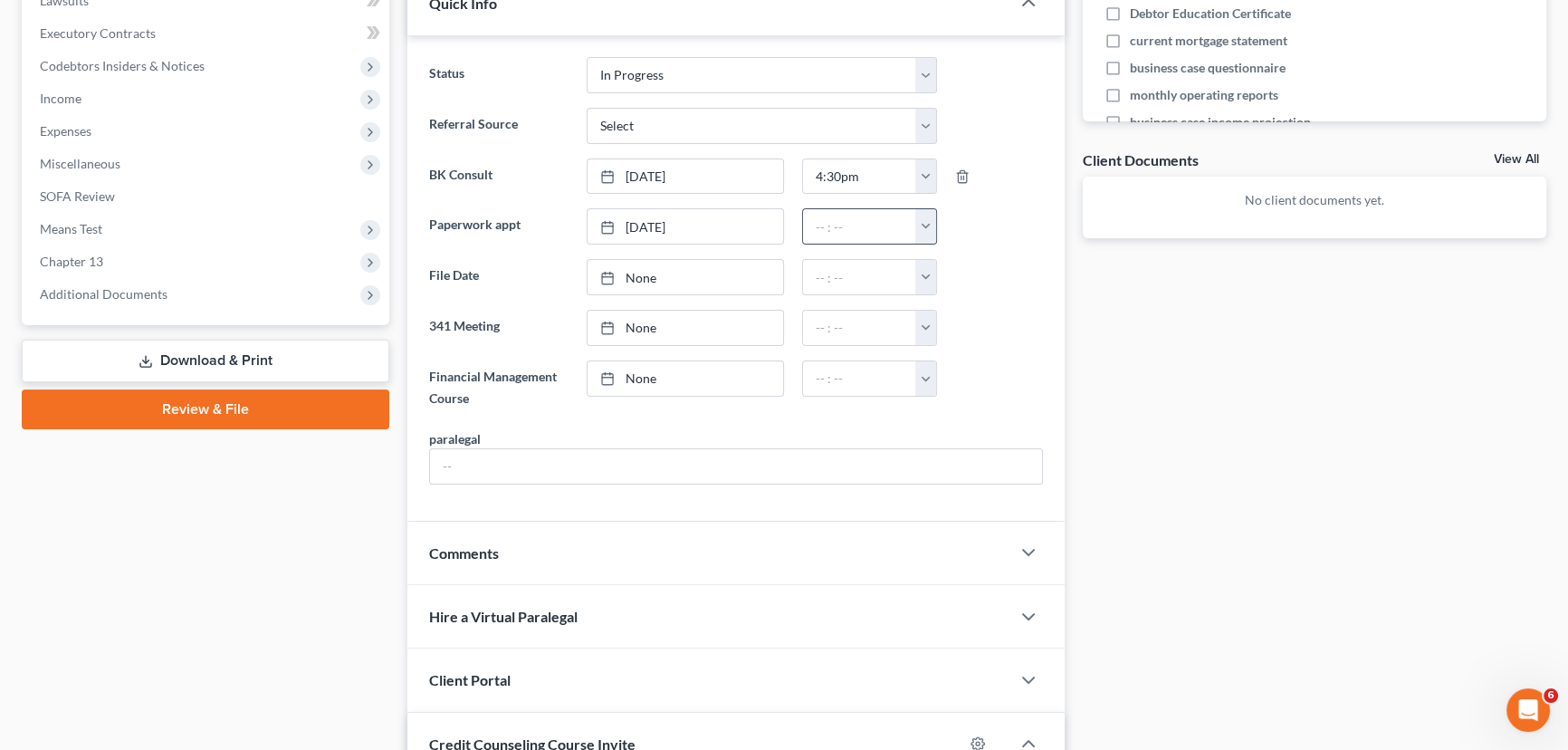
click at [926, 230] on button "button" at bounding box center [925, 226] width 21 height 34
click at [959, 340] on link "1:30pm" at bounding box center [966, 347] width 101 height 31
type input "1:30pm"
click at [1131, 373] on div "Docs Tasks Events Fees Timer 0% Completed Nothing here yet! Separation agreemen…" at bounding box center [1315, 467] width 483 height 1647
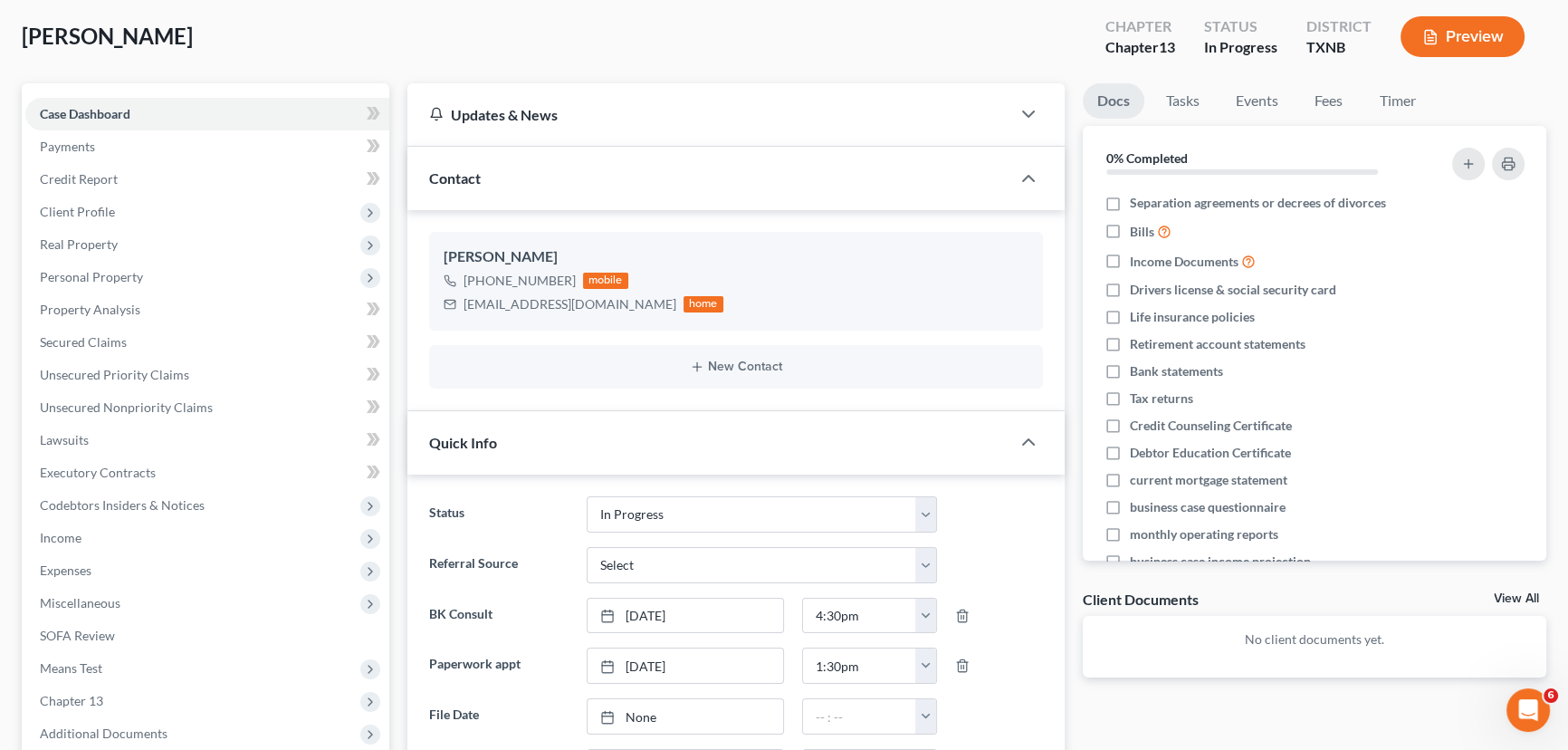
scroll to position [0, 0]
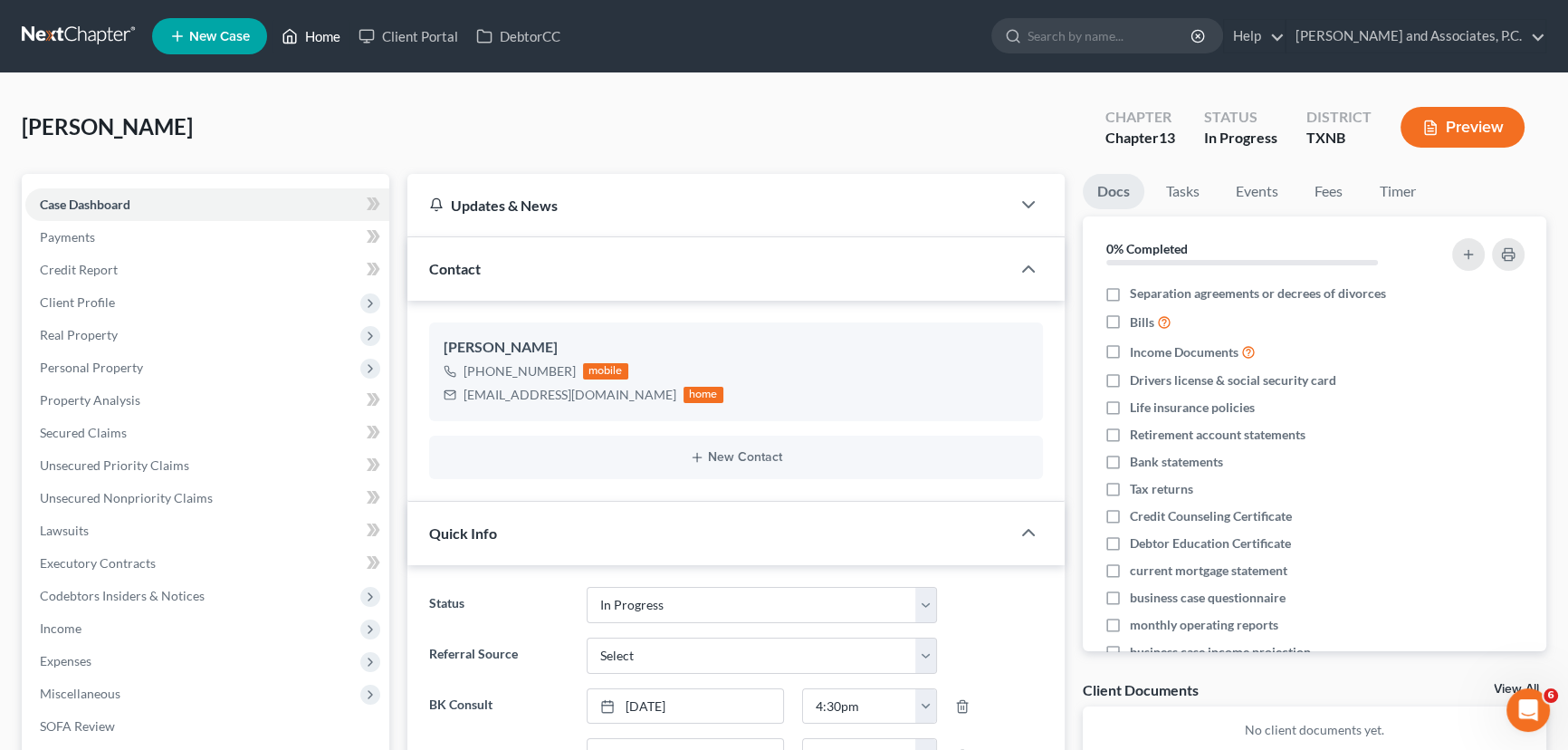
click at [307, 42] on link "Home" at bounding box center [310, 36] width 77 height 32
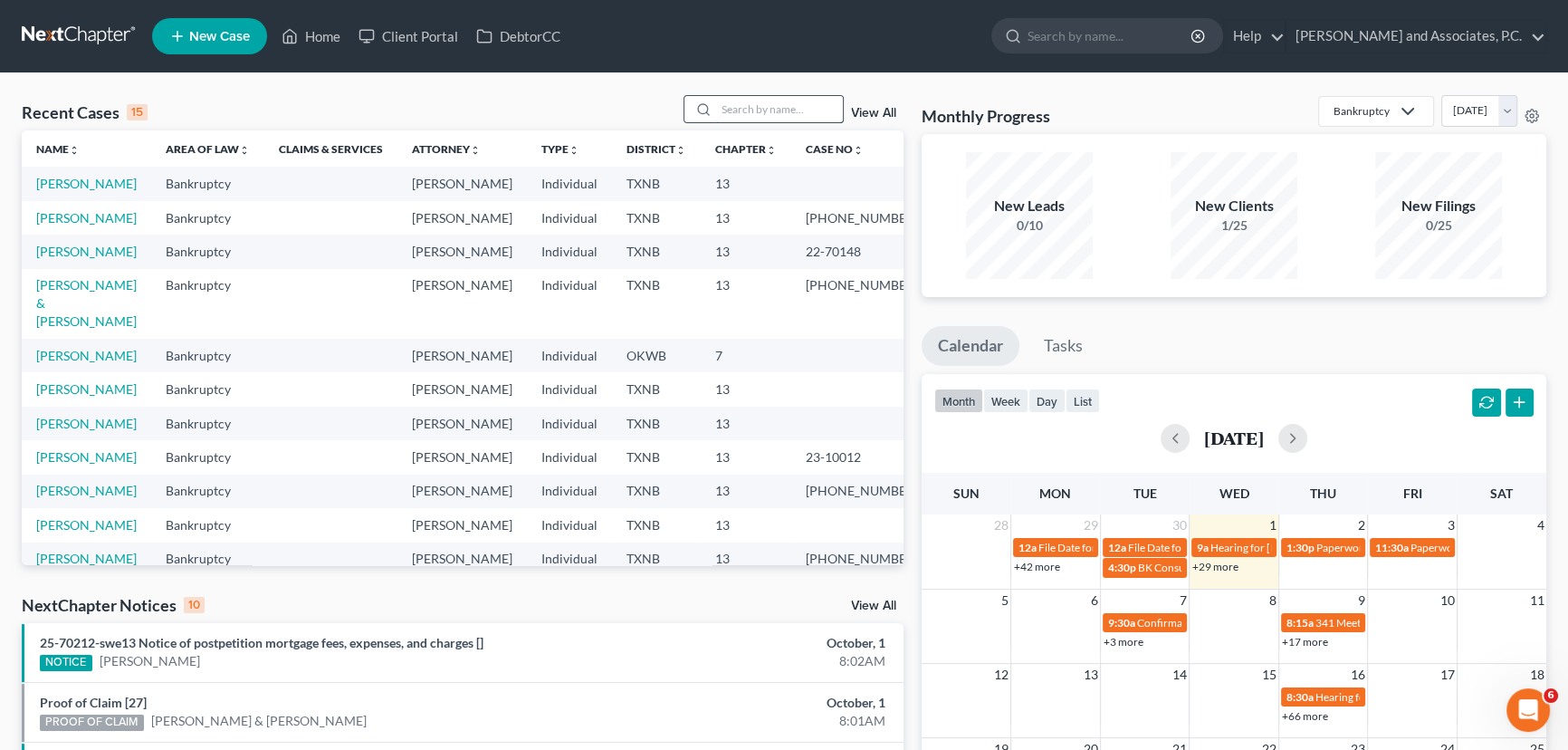
click at [737, 96] on input "search" at bounding box center [780, 110] width 127 height 26
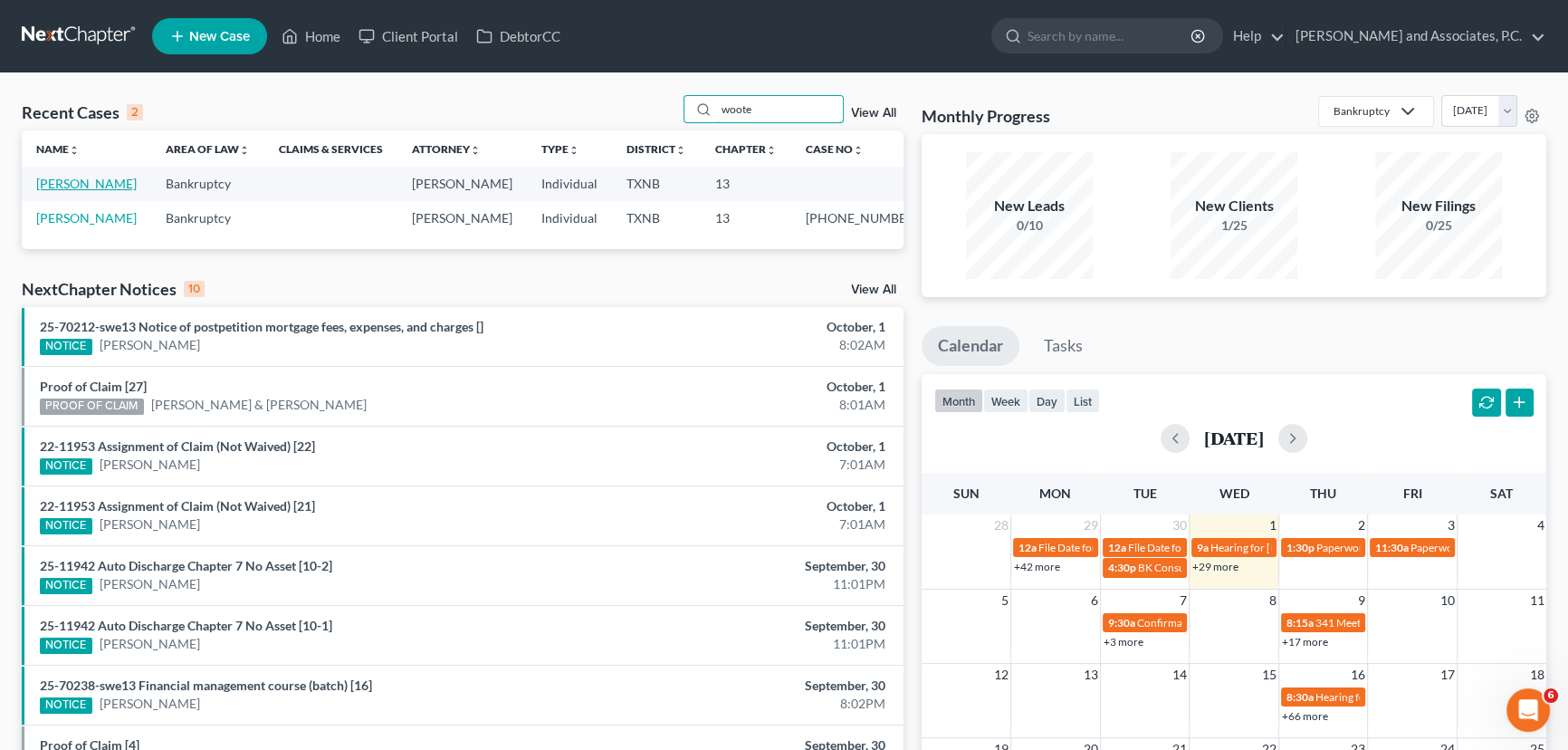
type input "woote"
click at [72, 184] on link "[PERSON_NAME]" at bounding box center [86, 183] width 100 height 15
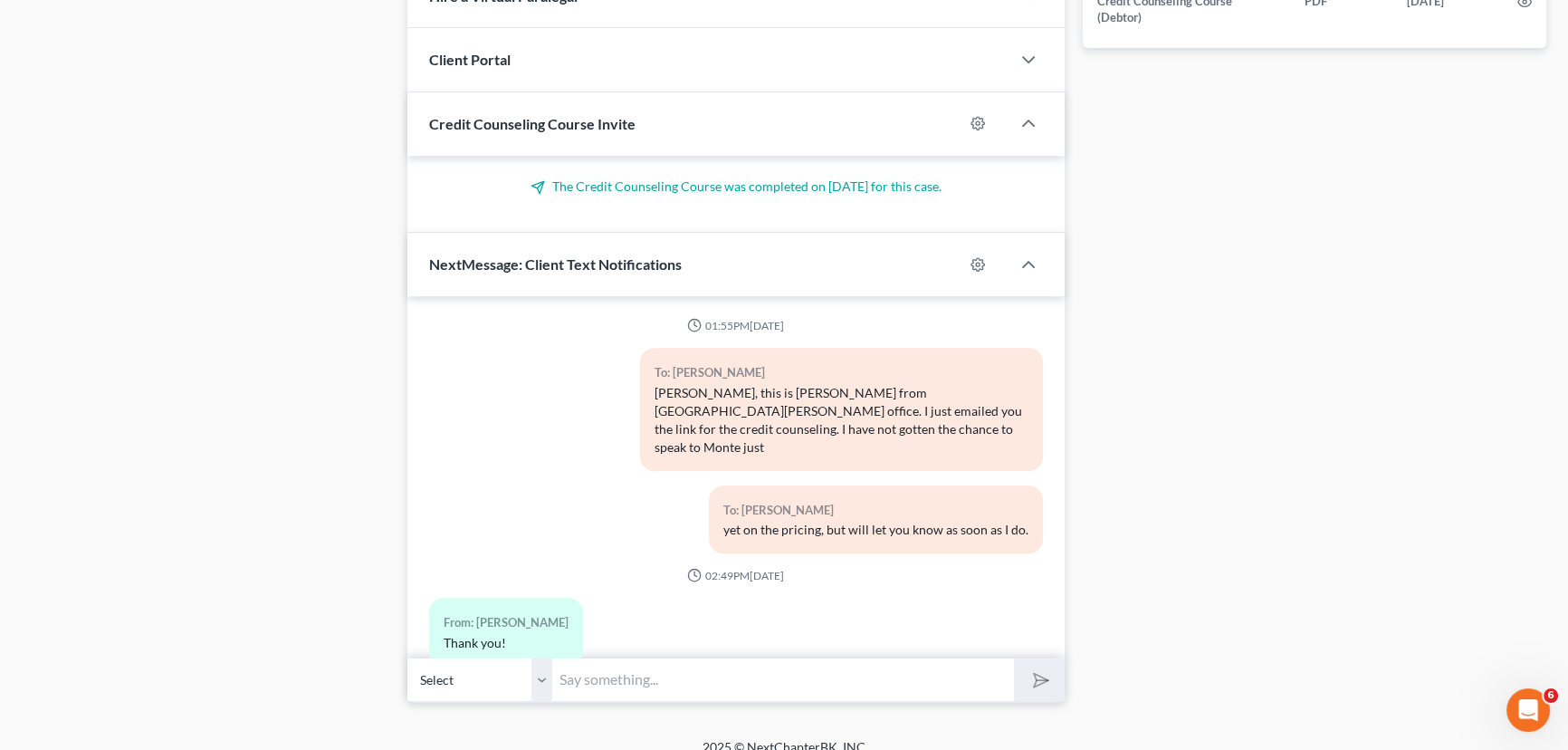
scroll to position [3585, 0]
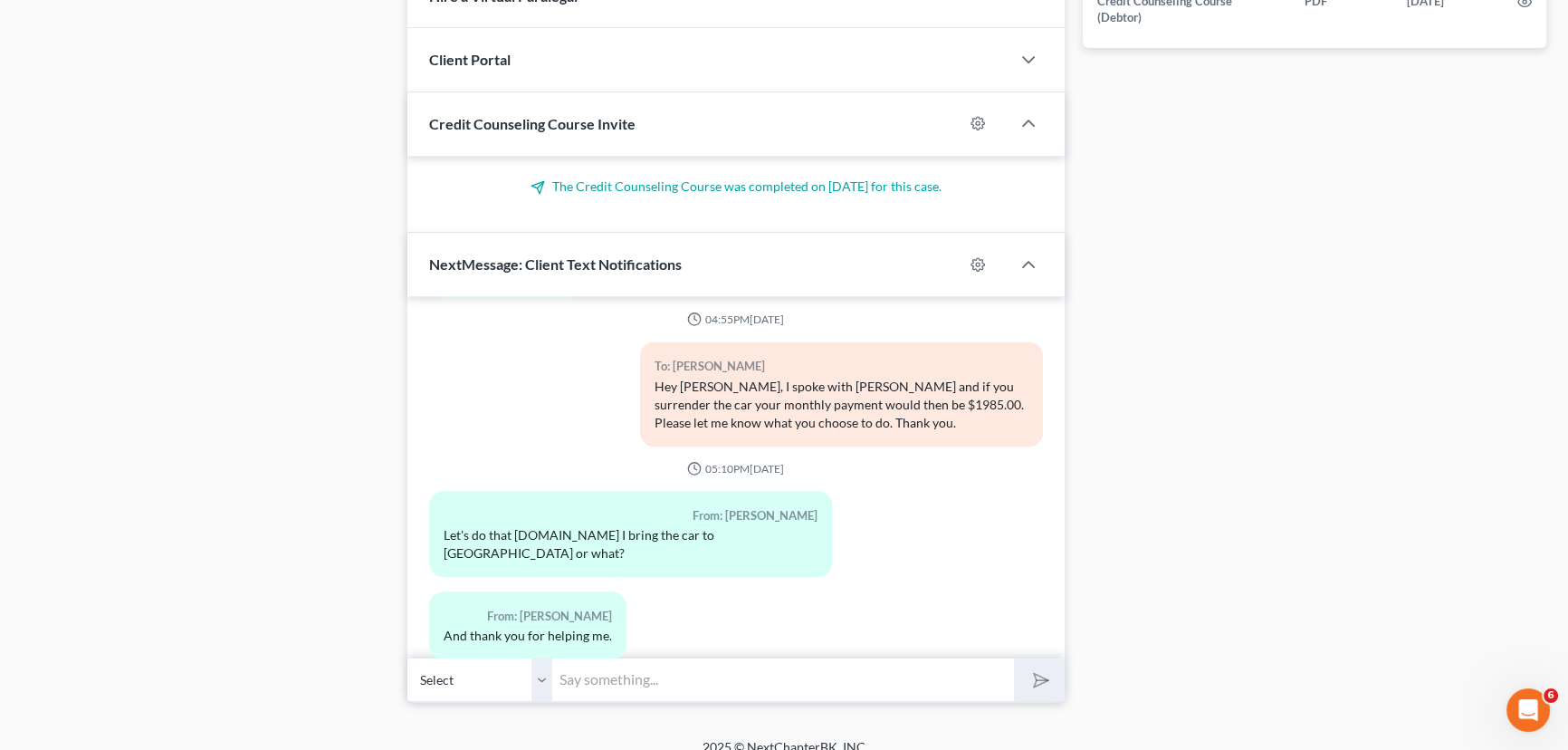
click at [646, 669] on input "text" at bounding box center [783, 679] width 462 height 44
type input "No, you will just keep it and they should notify you when they are coming to ge…"
click at [1014, 658] on button "submit" at bounding box center [1039, 679] width 50 height 43
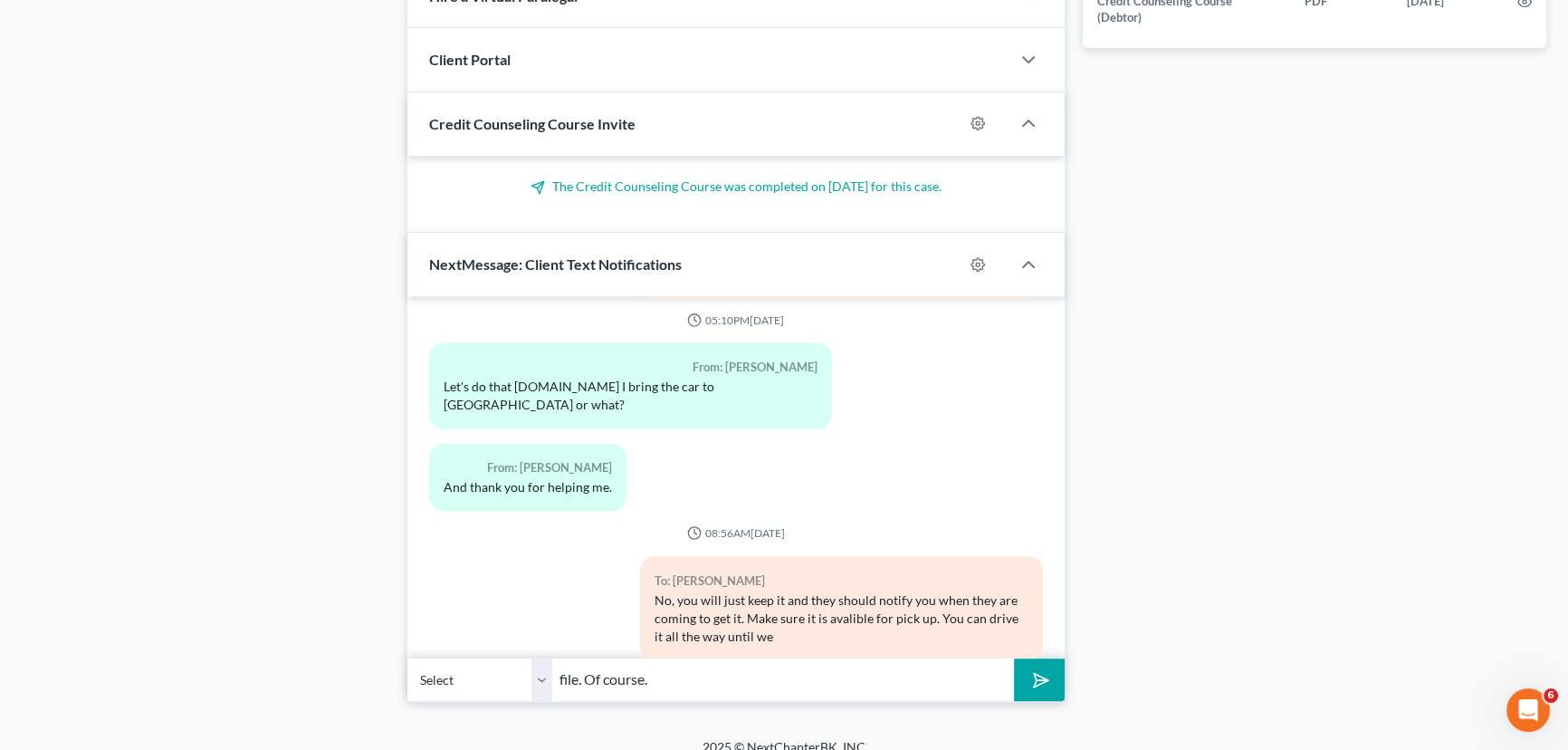
type input "file. Of course."
click at [1014, 658] on button "submit" at bounding box center [1039, 679] width 50 height 43
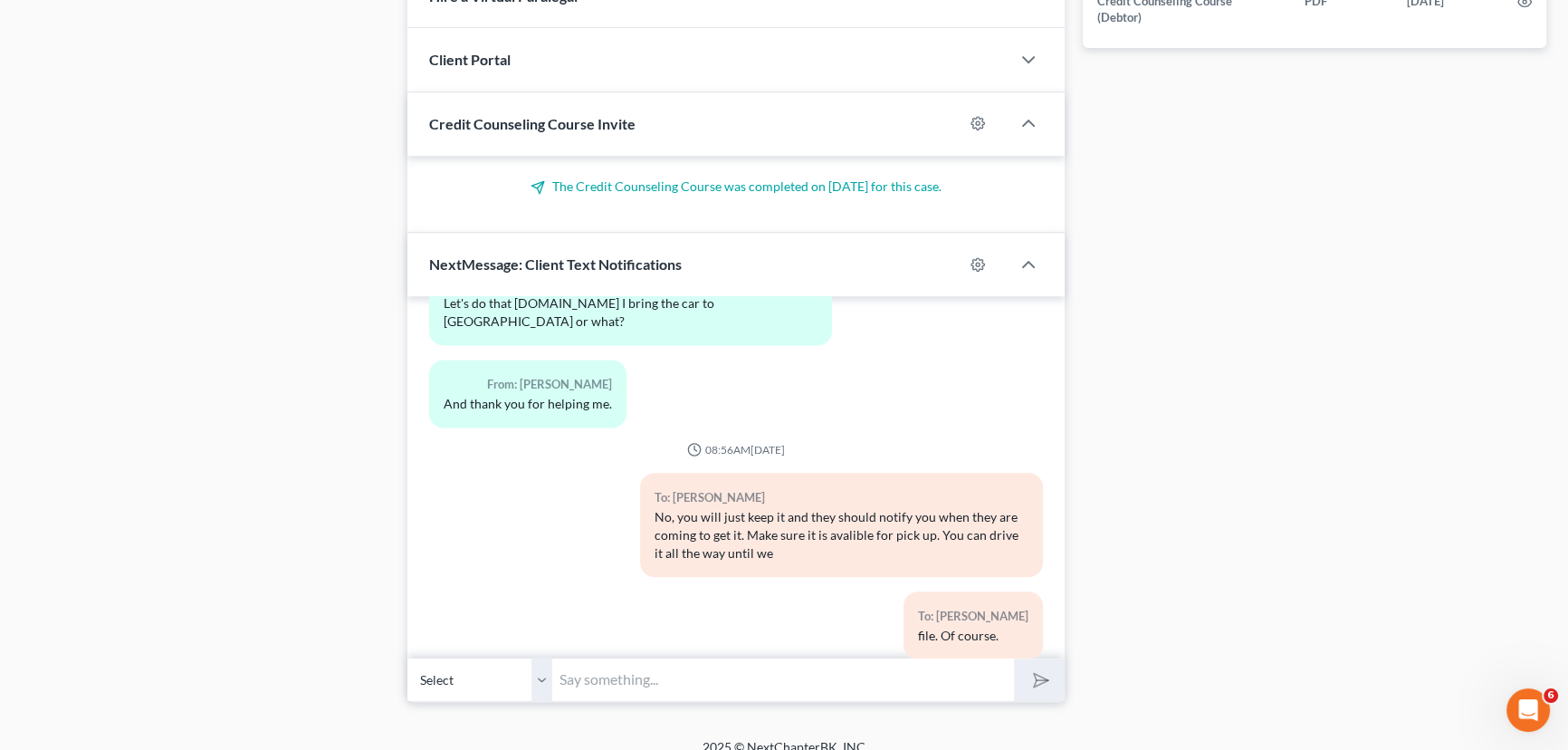
click at [613, 670] on input "text" at bounding box center [783, 679] width 462 height 44
type input "Of course, have a great day!!"
click at [1014, 658] on button "submit" at bounding box center [1039, 679] width 50 height 43
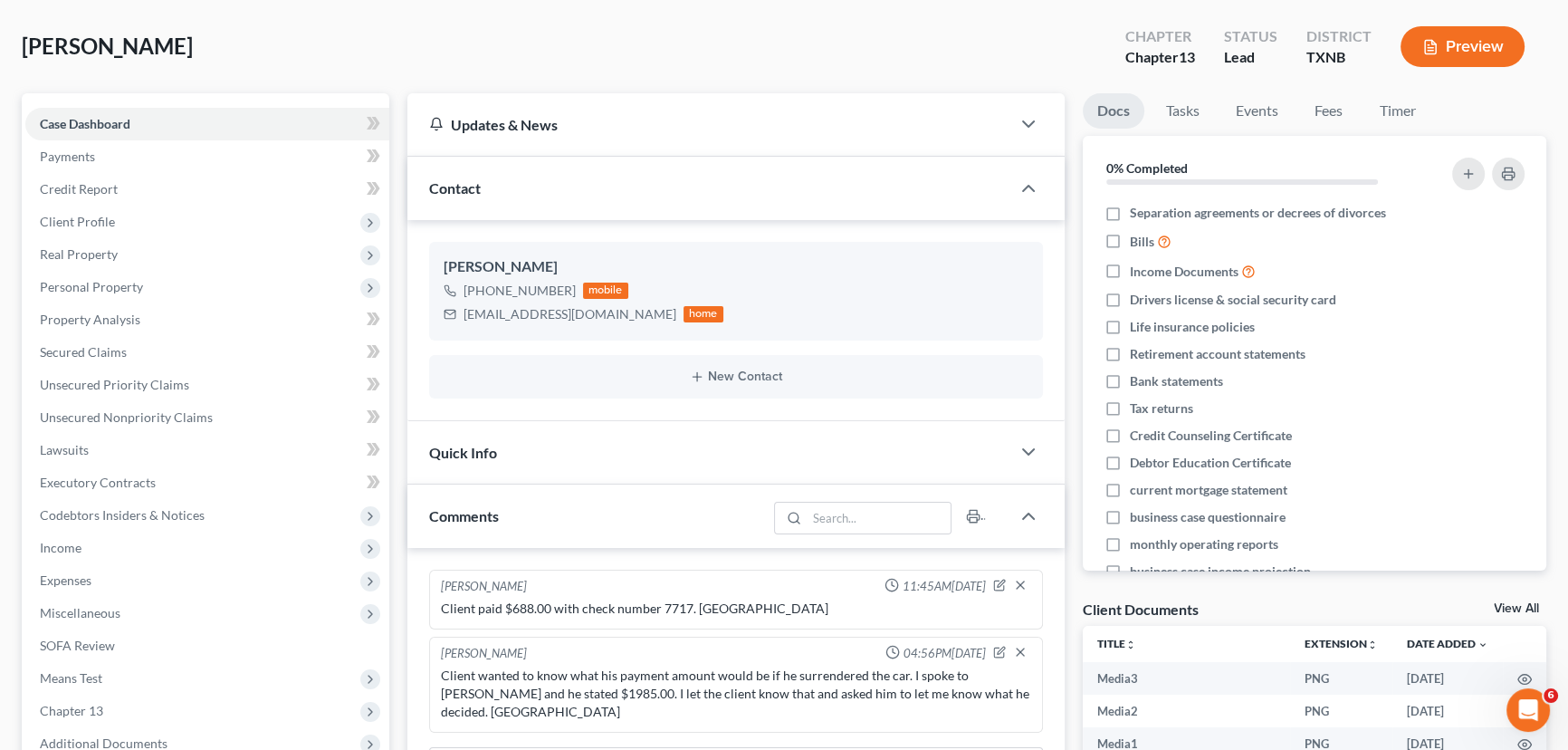
scroll to position [0, 0]
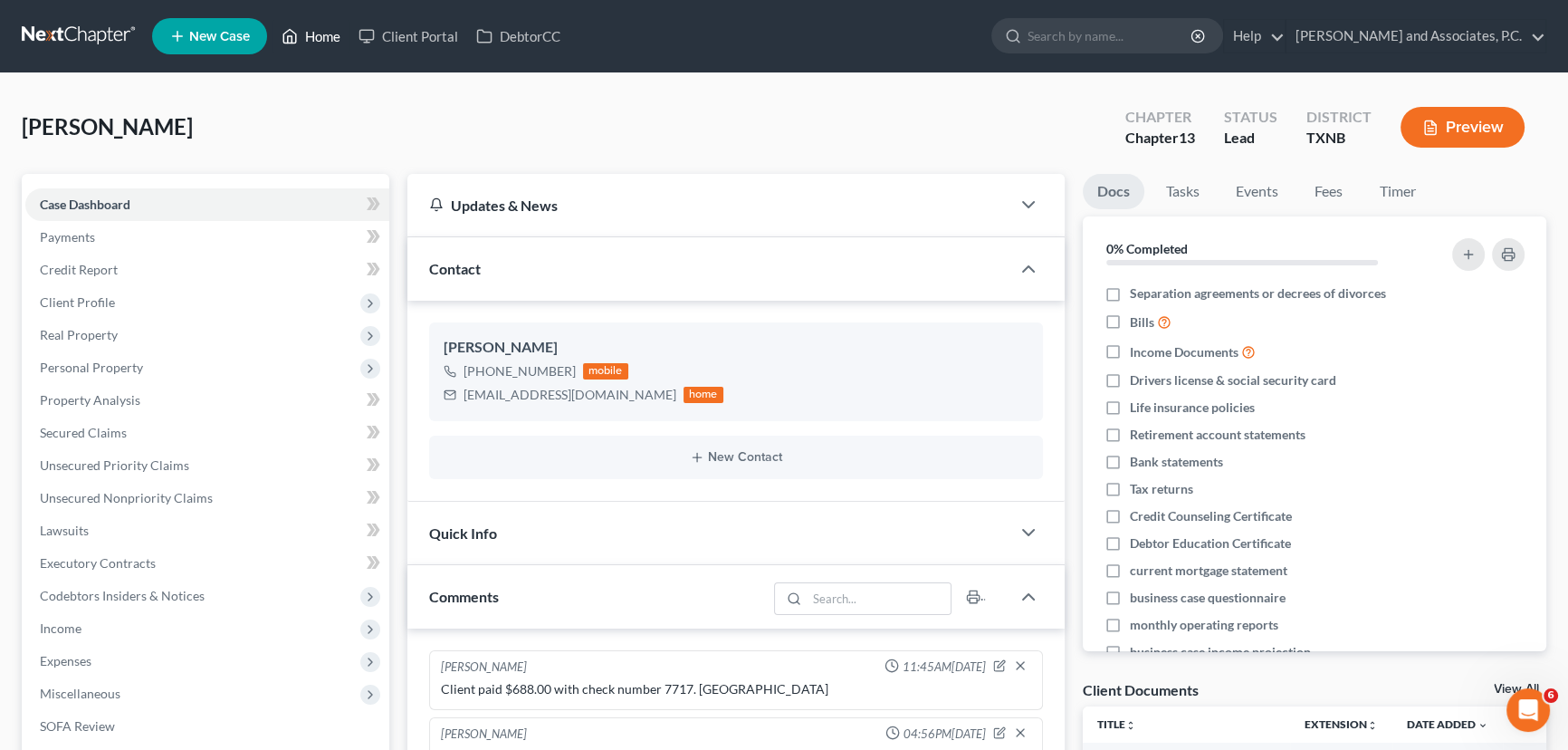
click at [306, 38] on link "Home" at bounding box center [310, 36] width 77 height 32
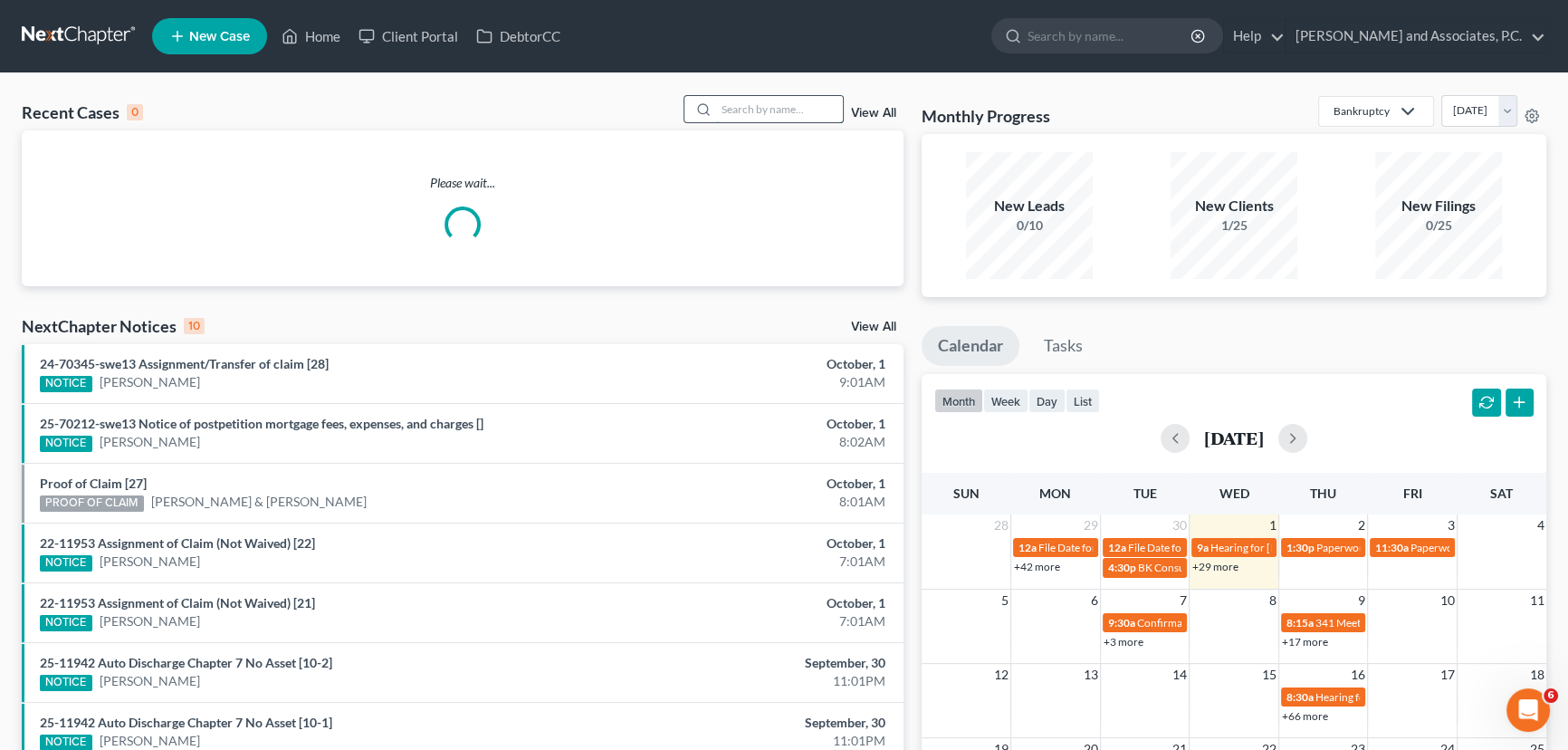
click at [799, 118] on input "search" at bounding box center [780, 110] width 127 height 26
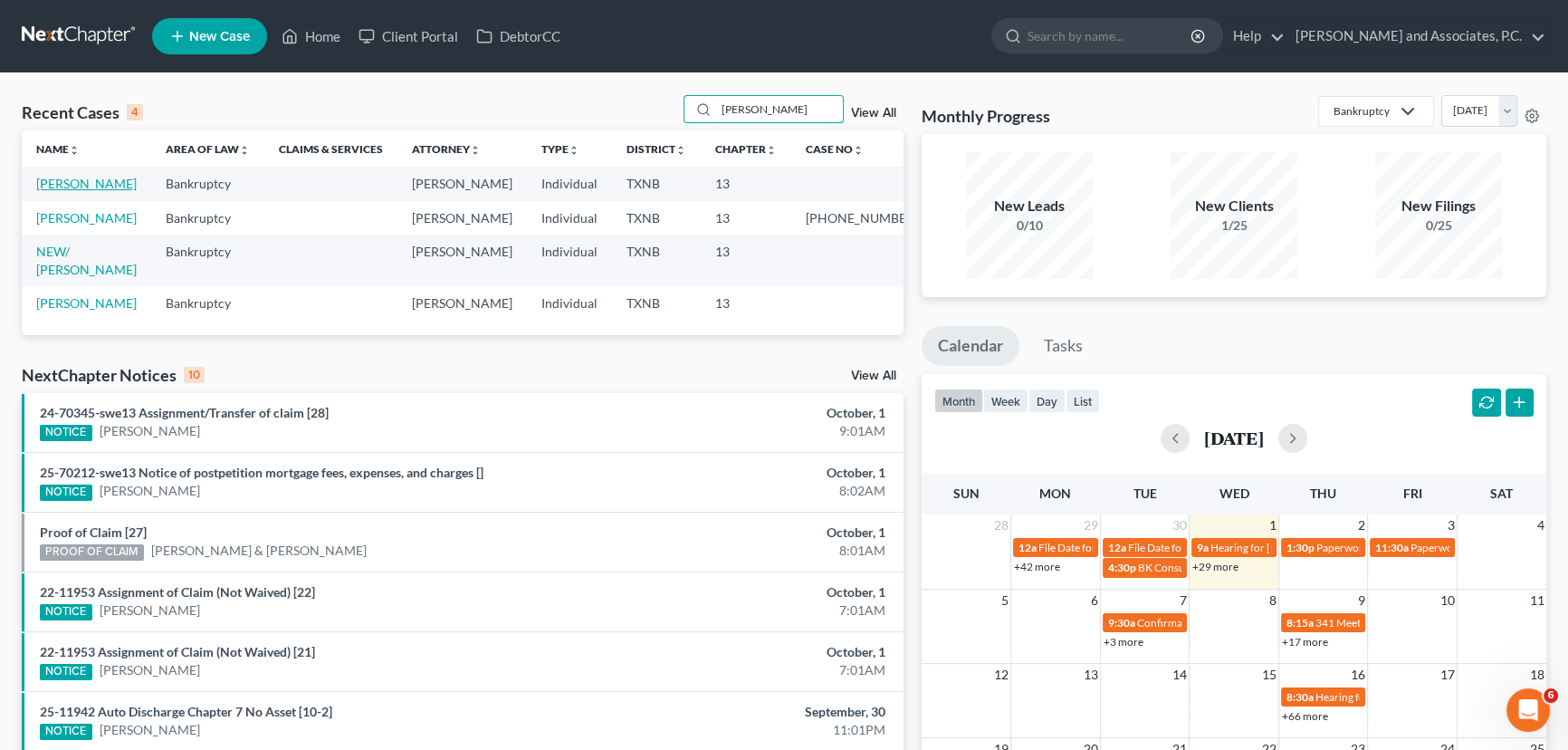
type input "[PERSON_NAME]"
click at [118, 184] on link "[PERSON_NAME]" at bounding box center [86, 183] width 100 height 15
select select "3"
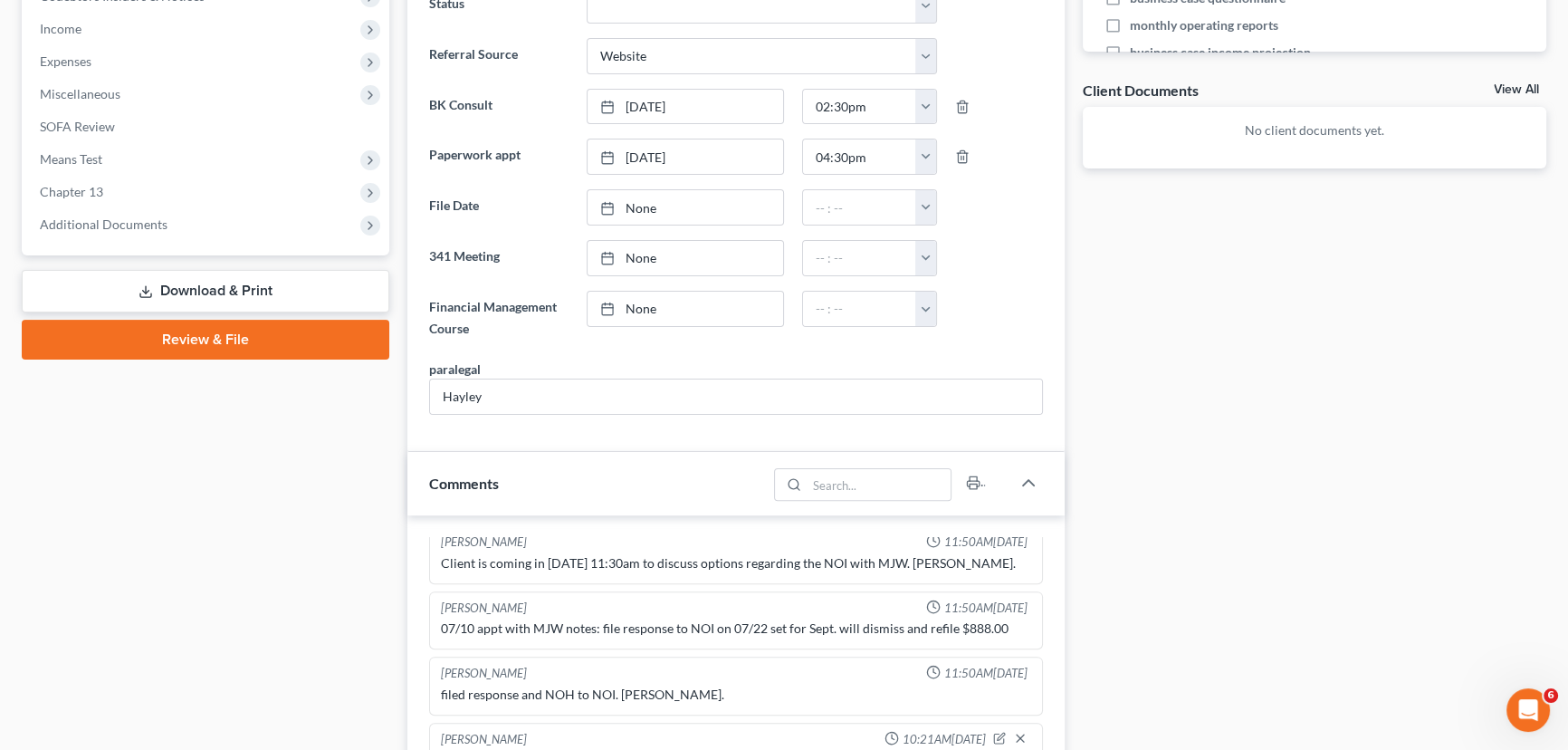
scroll to position [188, 0]
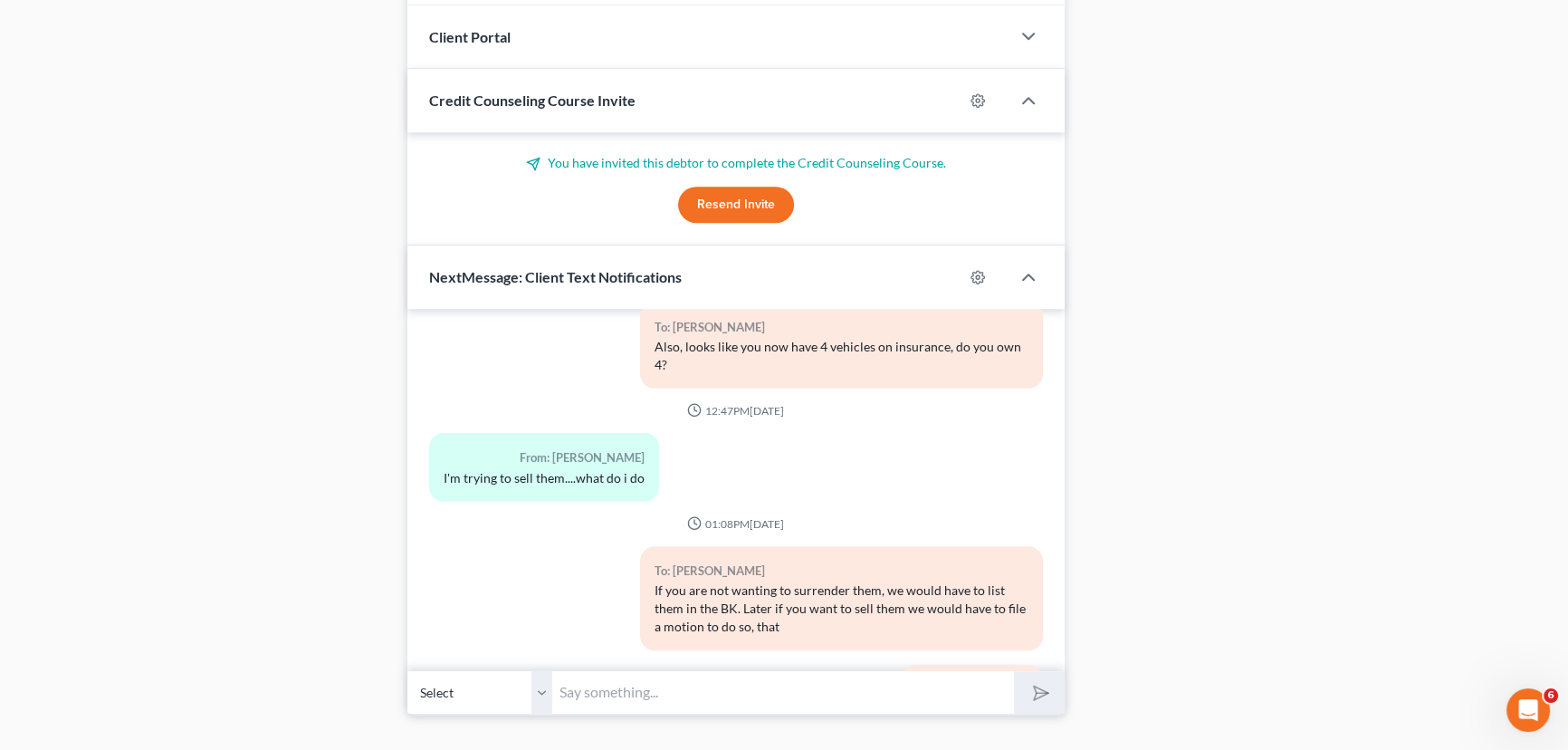
scroll to position [1670, 0]
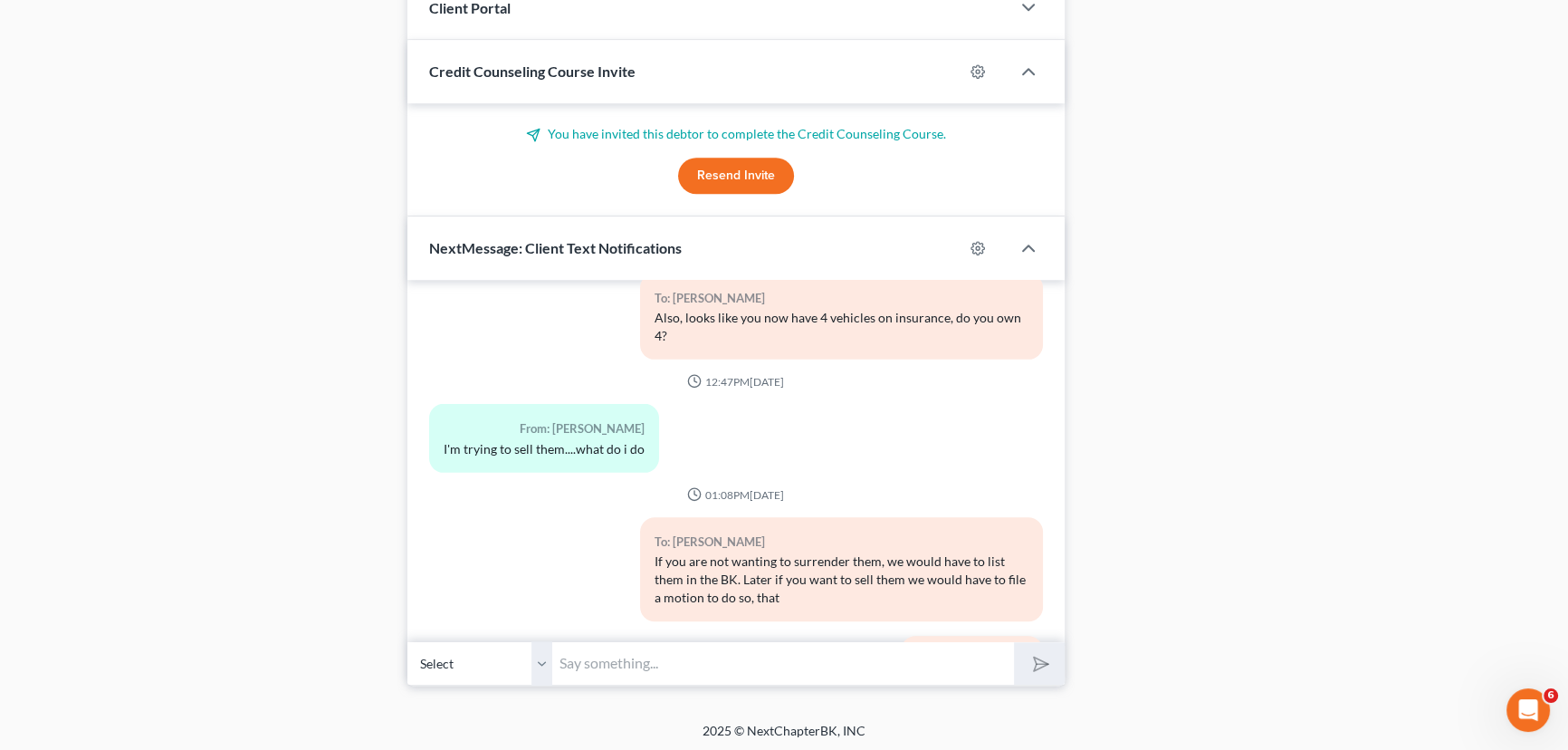
click at [619, 653] on input "text" at bounding box center [783, 663] width 462 height 44
type input "Please just let me know what you decide."
click at [1014, 642] on button "submit" at bounding box center [1039, 663] width 50 height 43
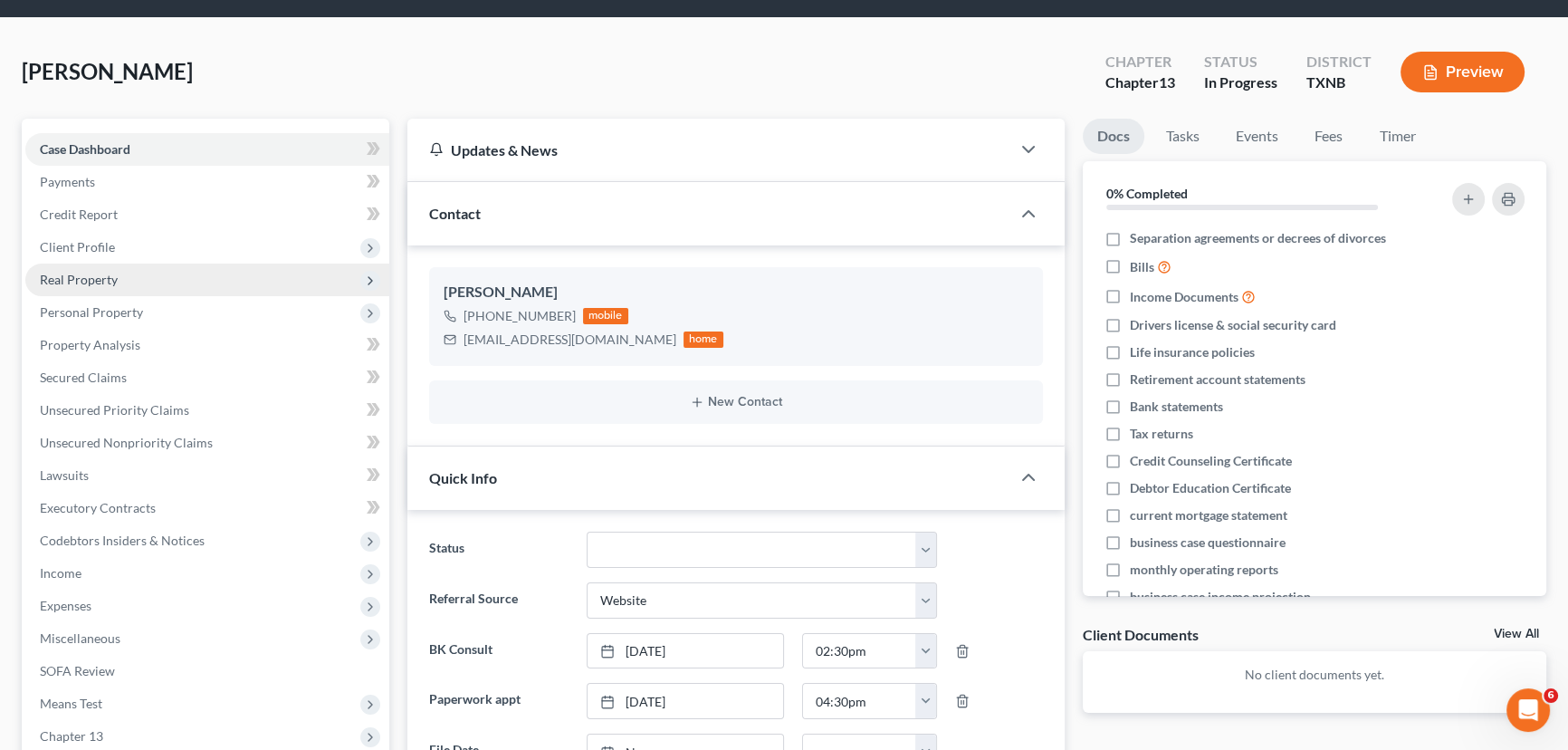
scroll to position [0, 0]
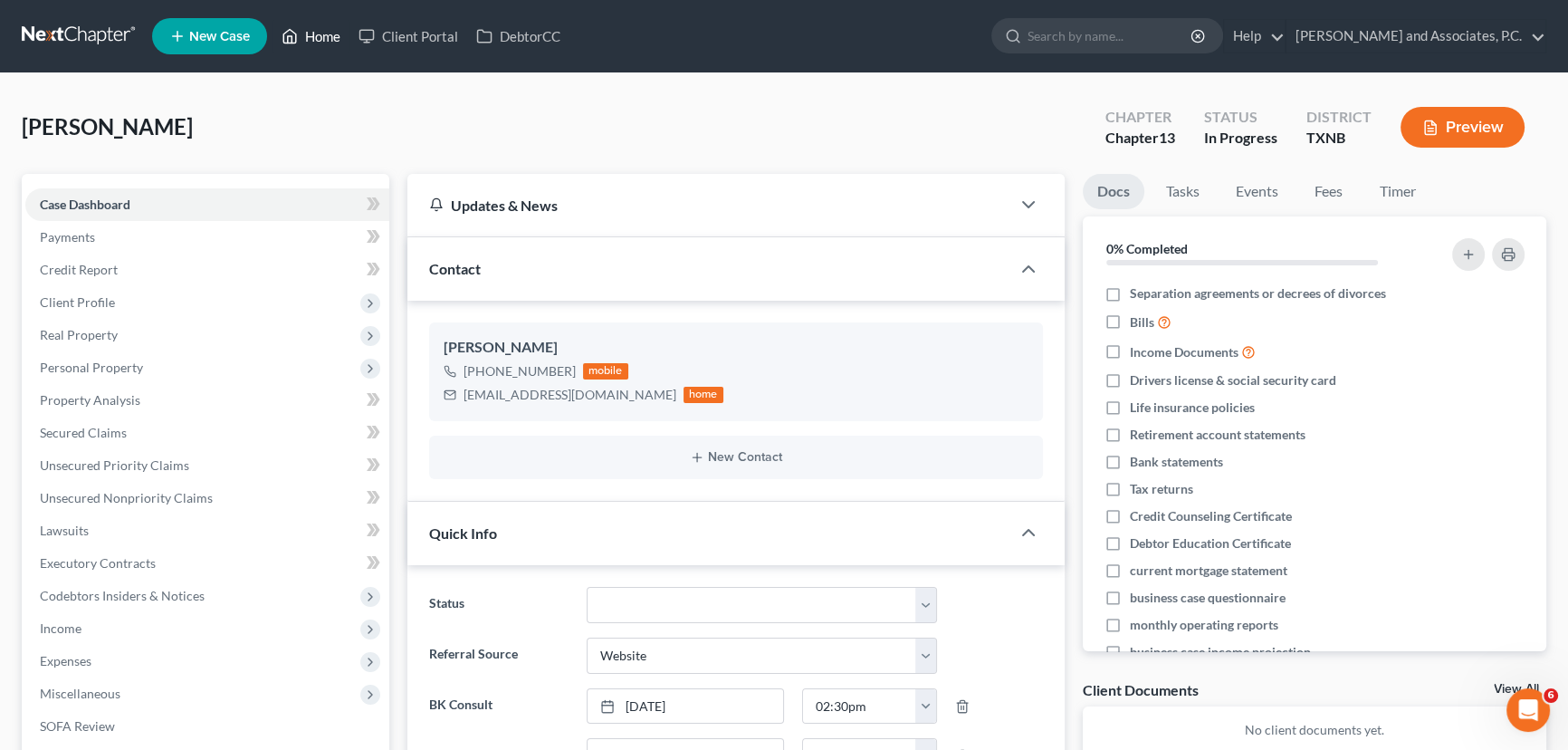
click at [317, 38] on link "Home" at bounding box center [310, 36] width 77 height 32
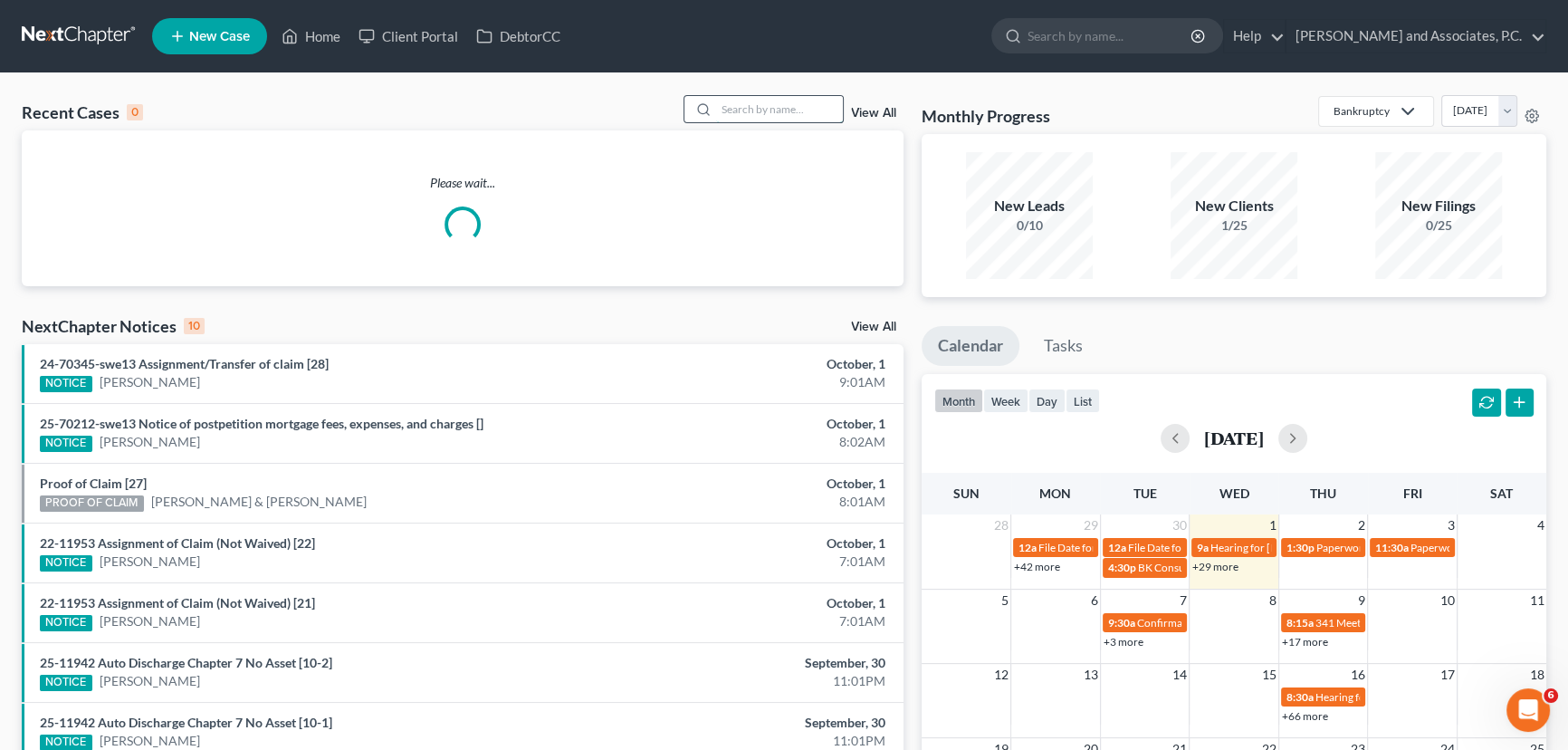
click at [802, 102] on input "search" at bounding box center [780, 110] width 127 height 26
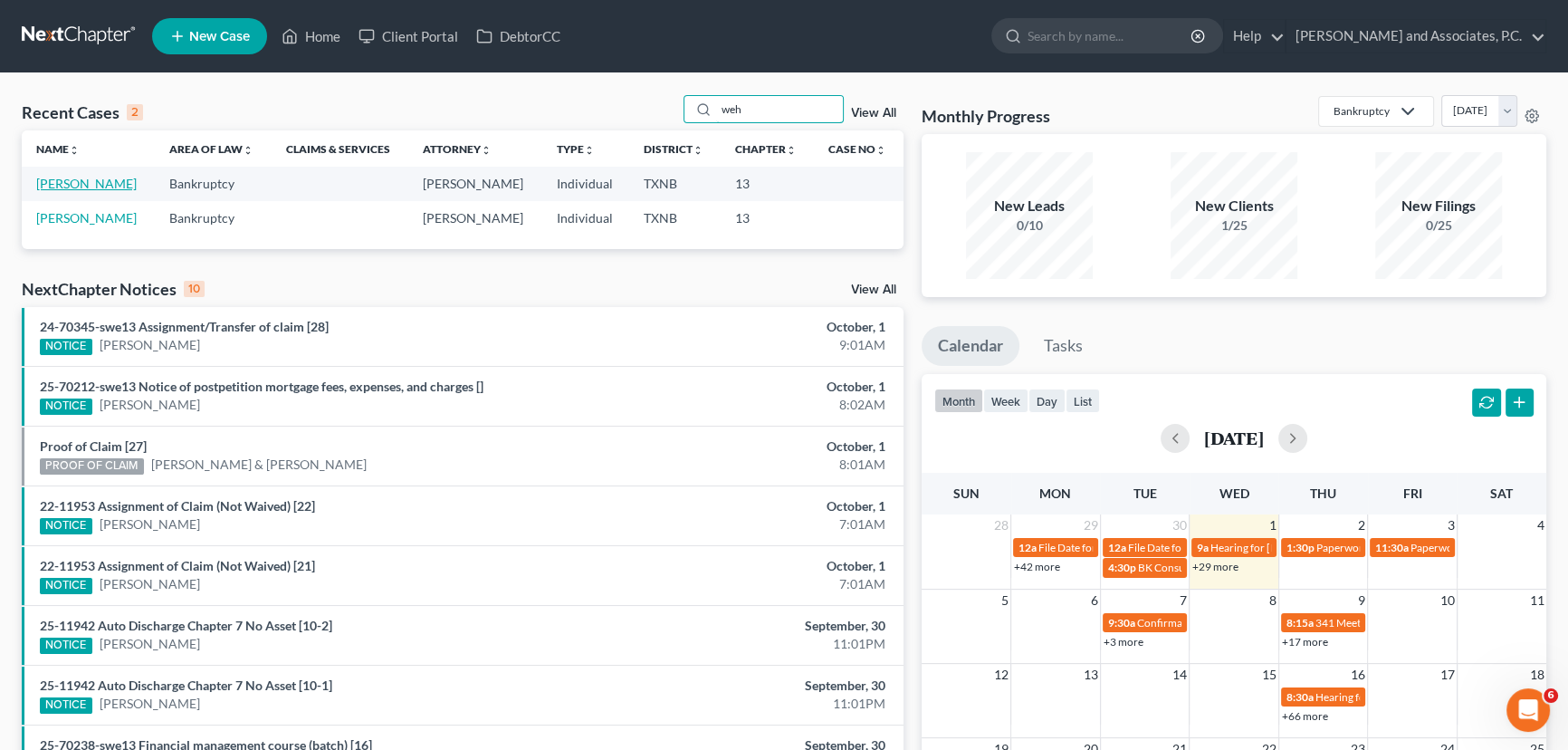
type input "weh"
click at [111, 186] on link "[PERSON_NAME]" at bounding box center [86, 183] width 100 height 15
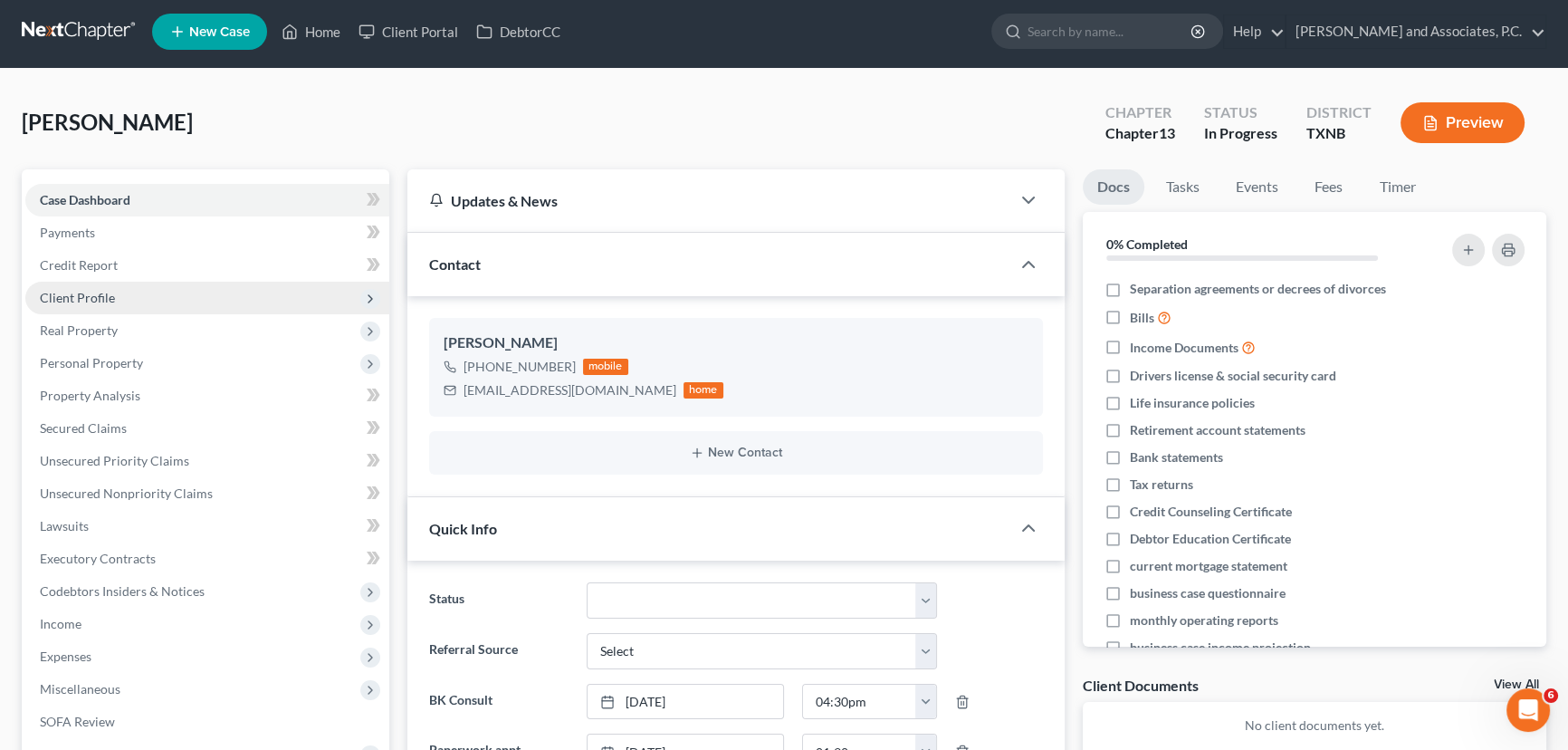
scroll to position [81, 0]
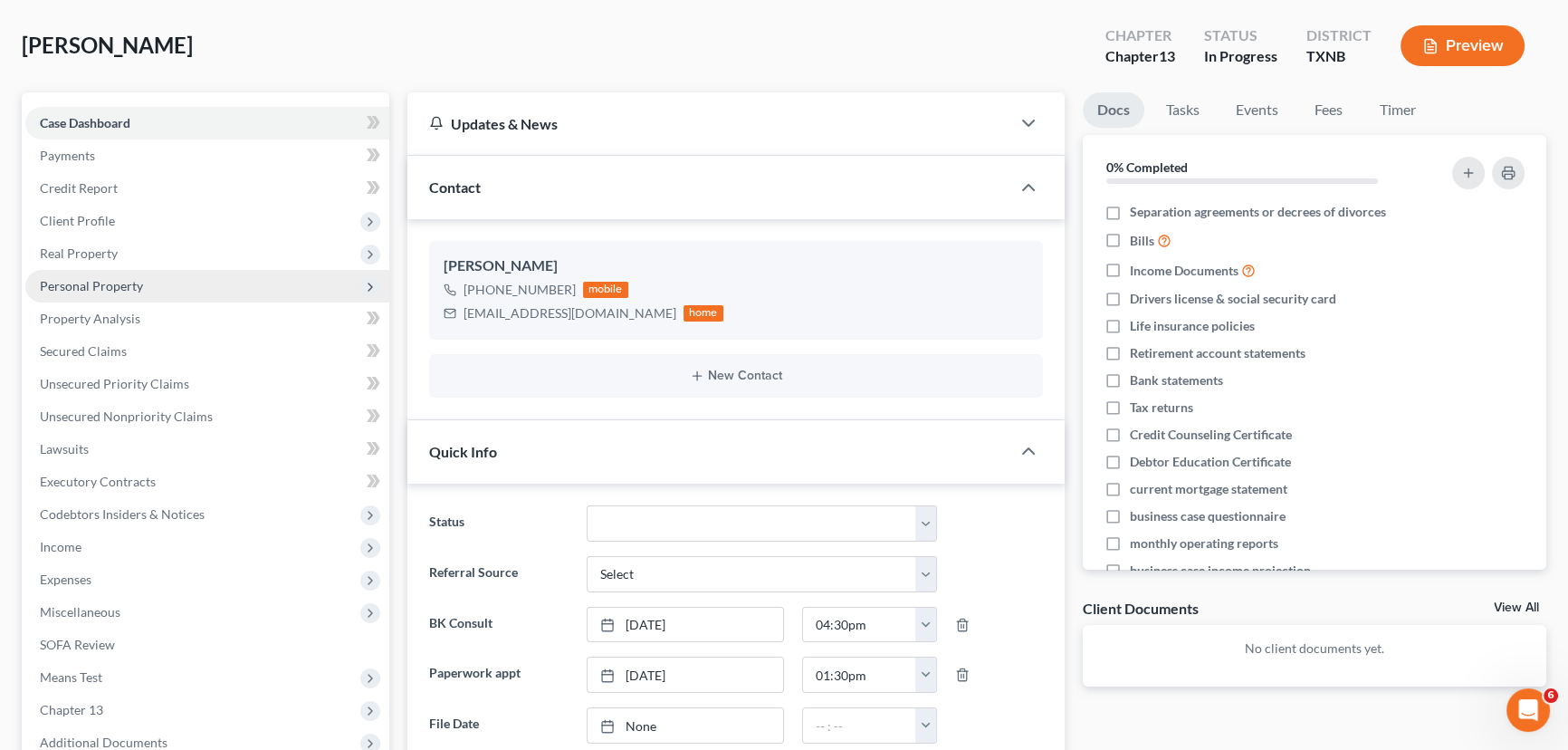
click at [125, 278] on span "Personal Property" at bounding box center [91, 286] width 103 height 15
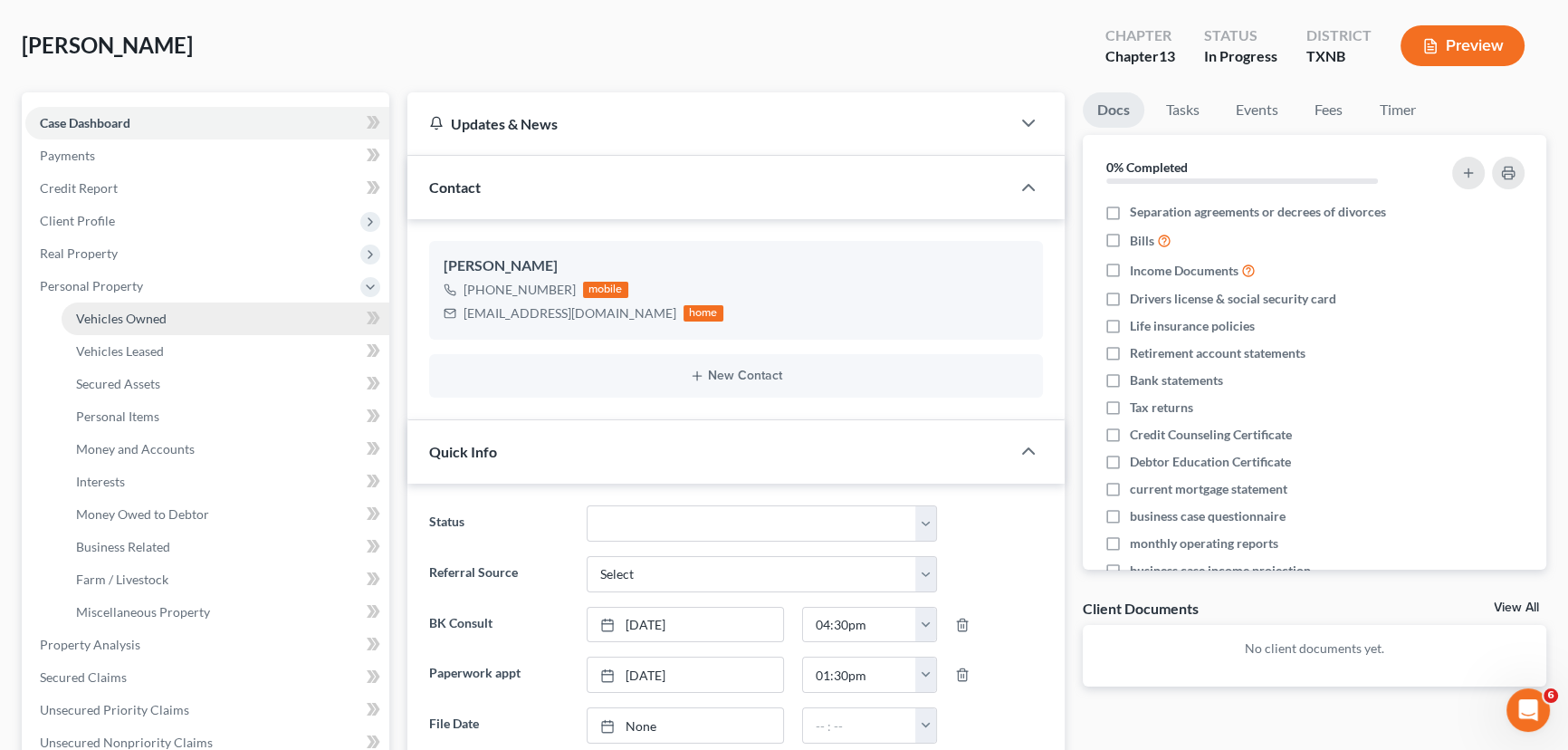
click at [108, 311] on span "Vehicles Owned" at bounding box center [121, 319] width 91 height 15
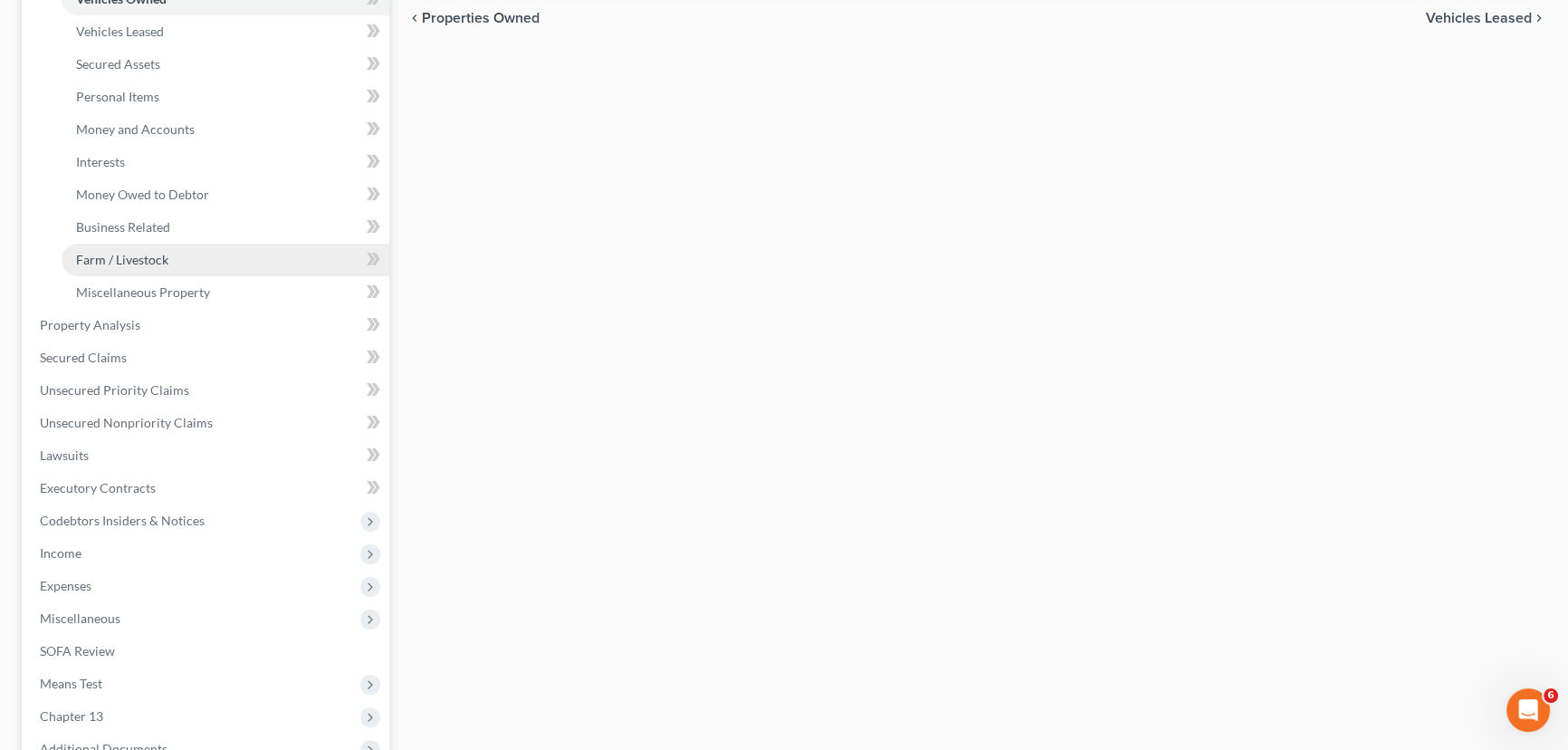
scroll to position [411, 0]
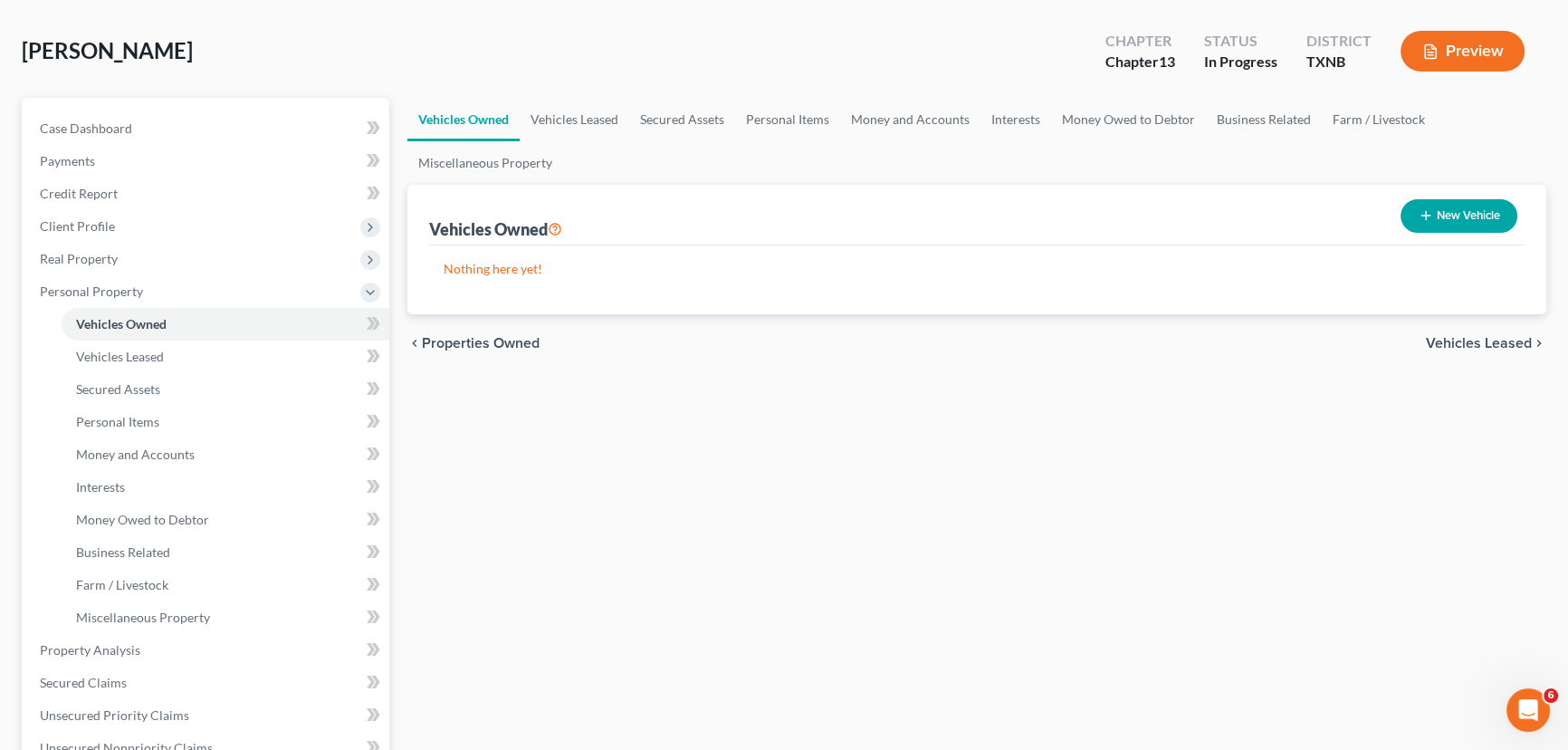
scroll to position [0, 0]
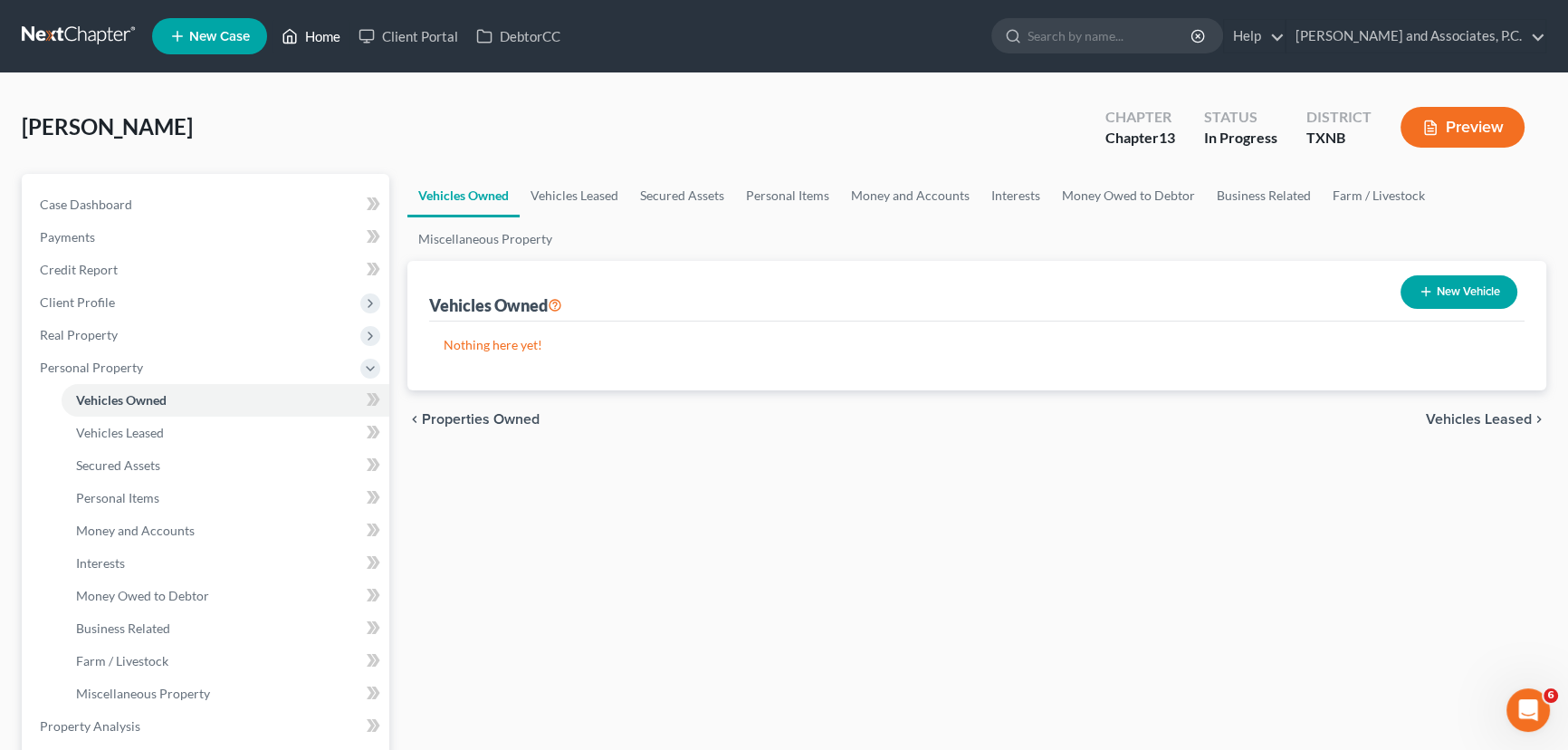
click at [312, 36] on link "Home" at bounding box center [310, 36] width 77 height 32
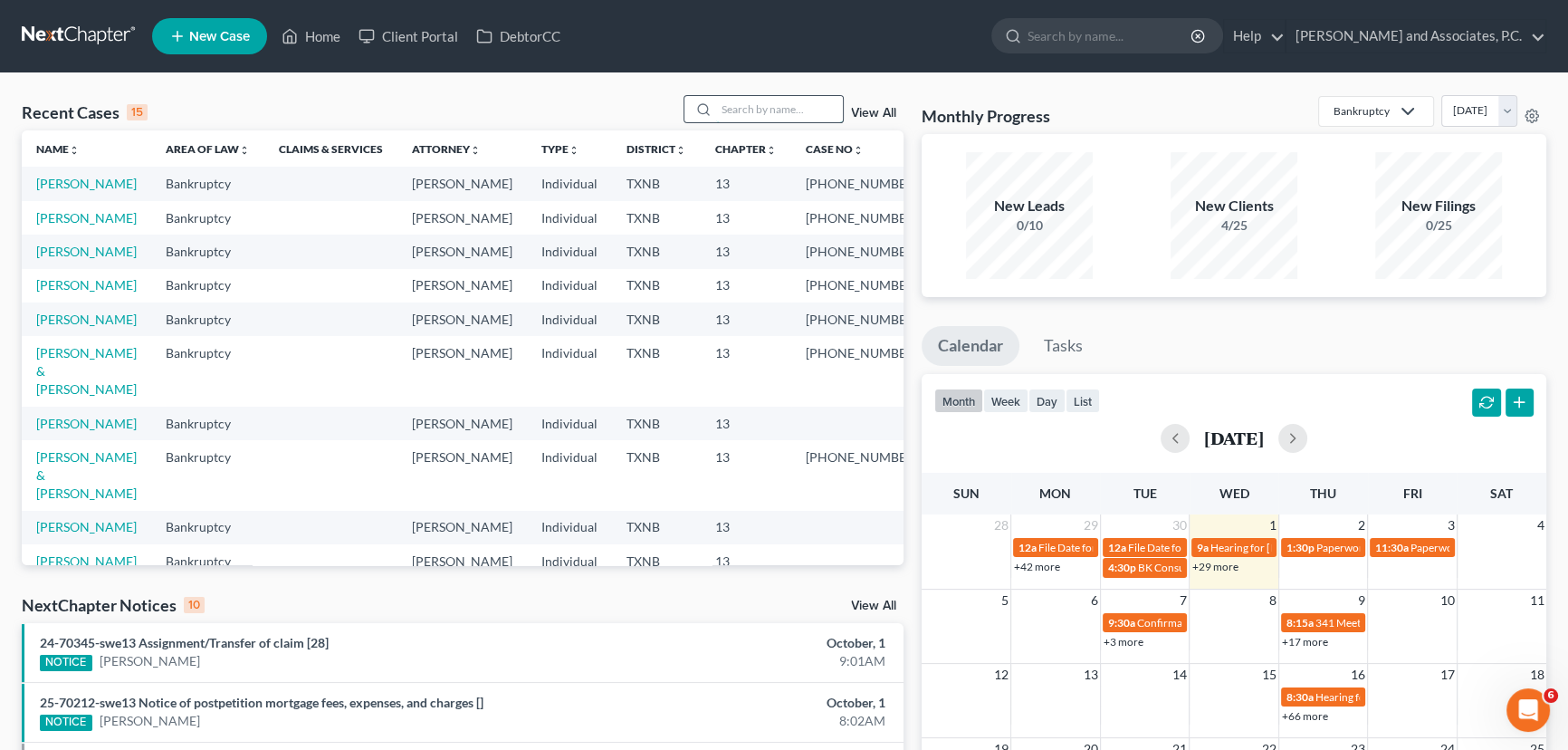
click at [732, 112] on input "search" at bounding box center [780, 110] width 127 height 26
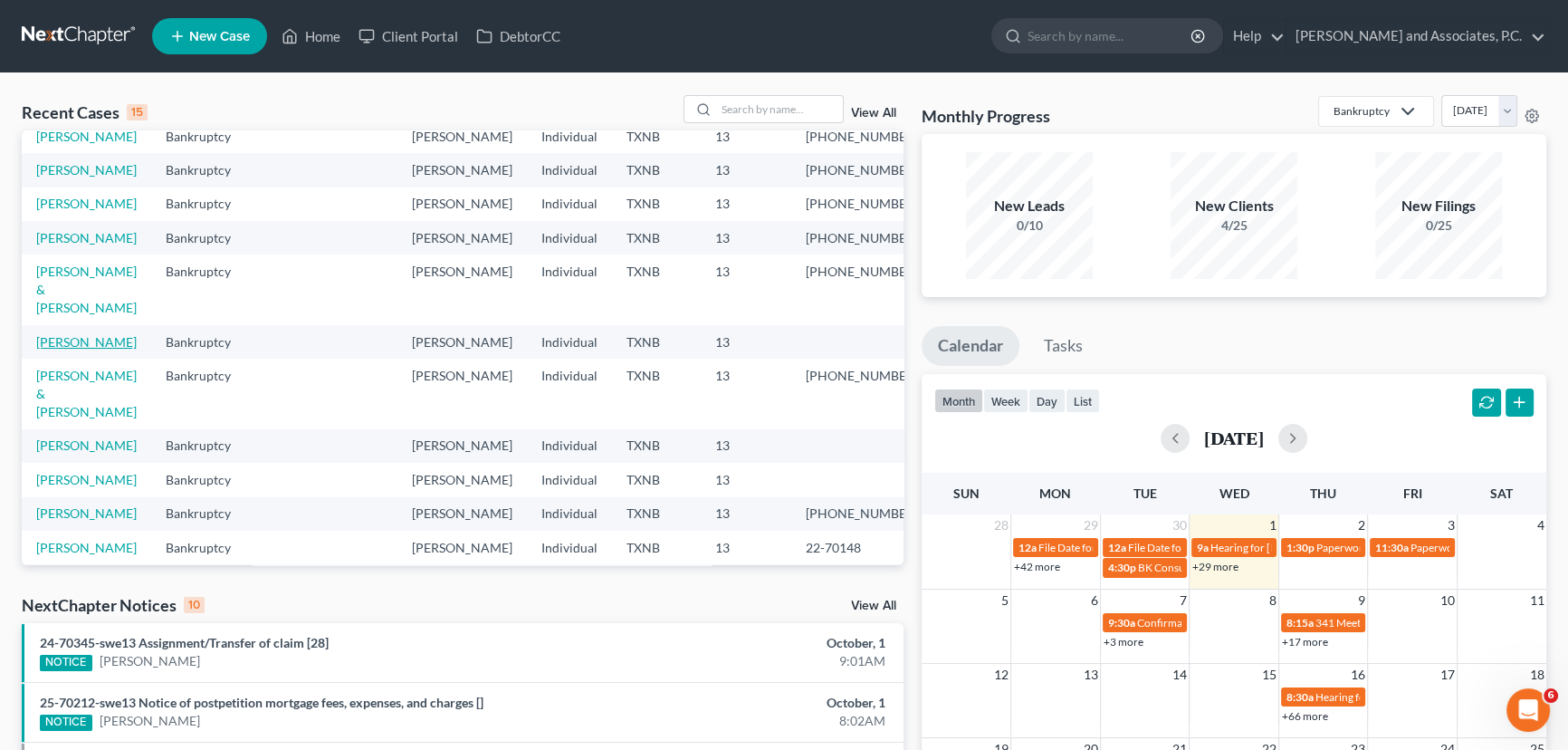
click at [76, 350] on link "[PERSON_NAME]" at bounding box center [86, 341] width 100 height 15
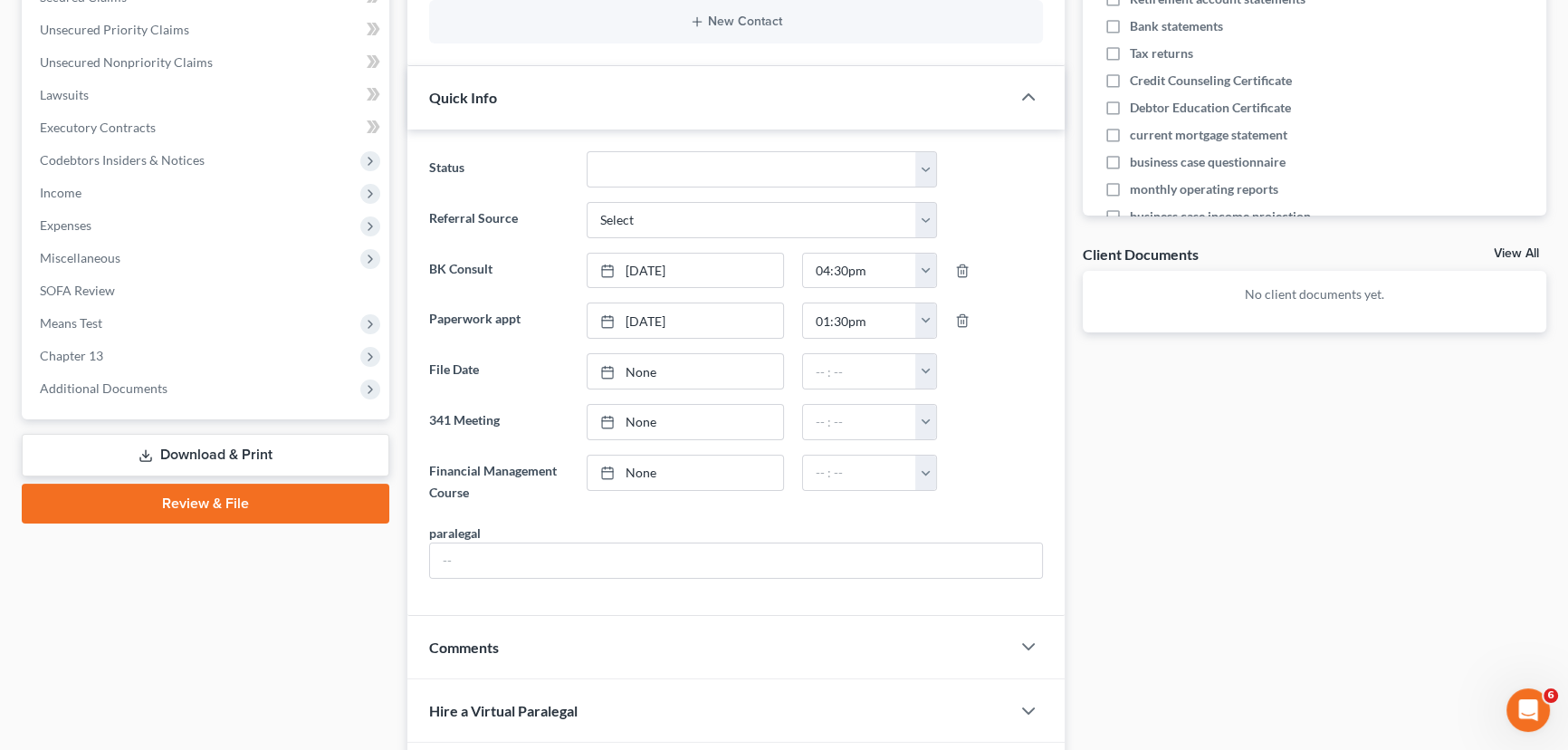
scroll to position [494, 0]
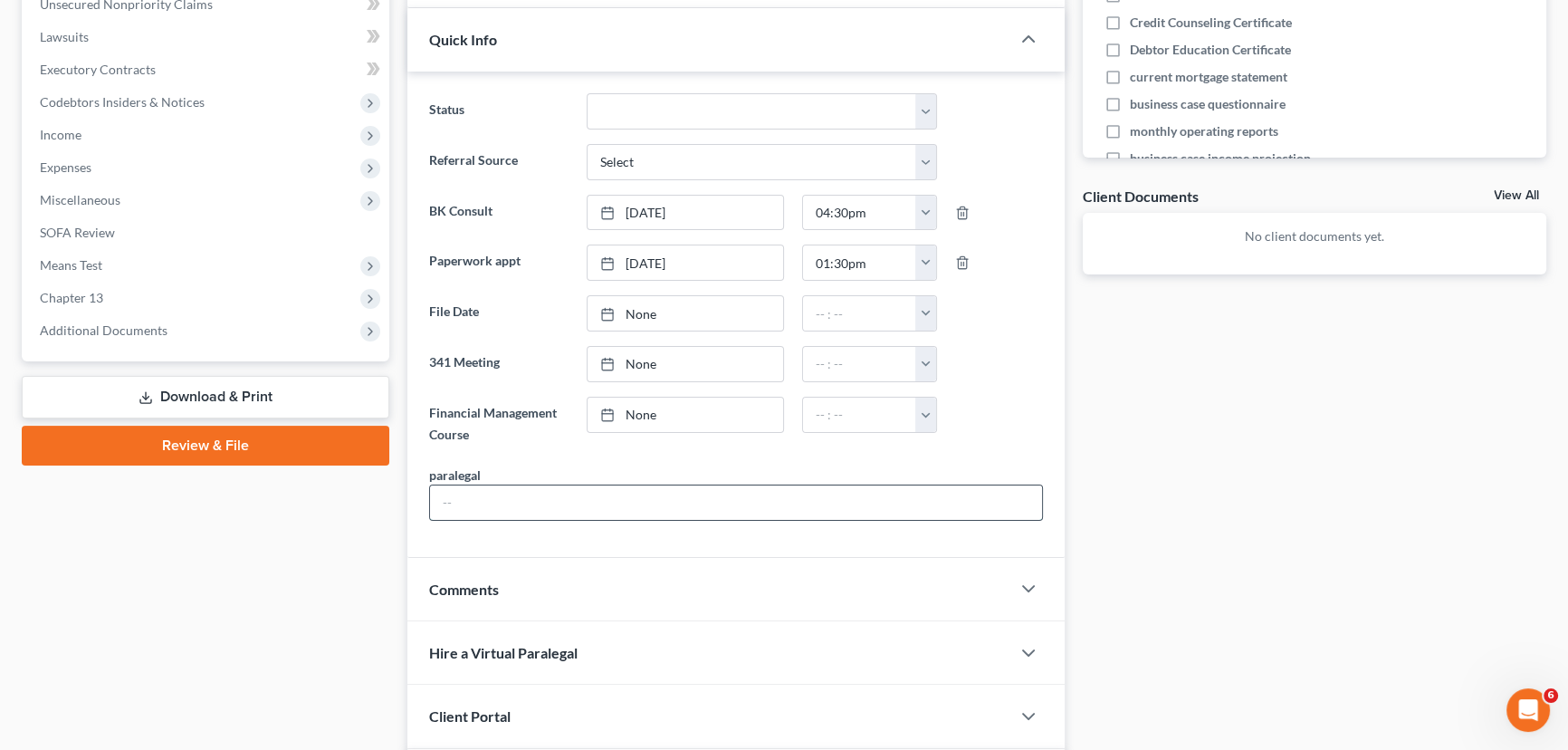
click at [513, 494] on input "text" at bounding box center [736, 502] width 612 height 34
type input "Hayley"
click at [246, 568] on div "Case Dashboard Payments Invoices Payments Payments Credit Report Client Profile" at bounding box center [205, 503] width 386 height 1647
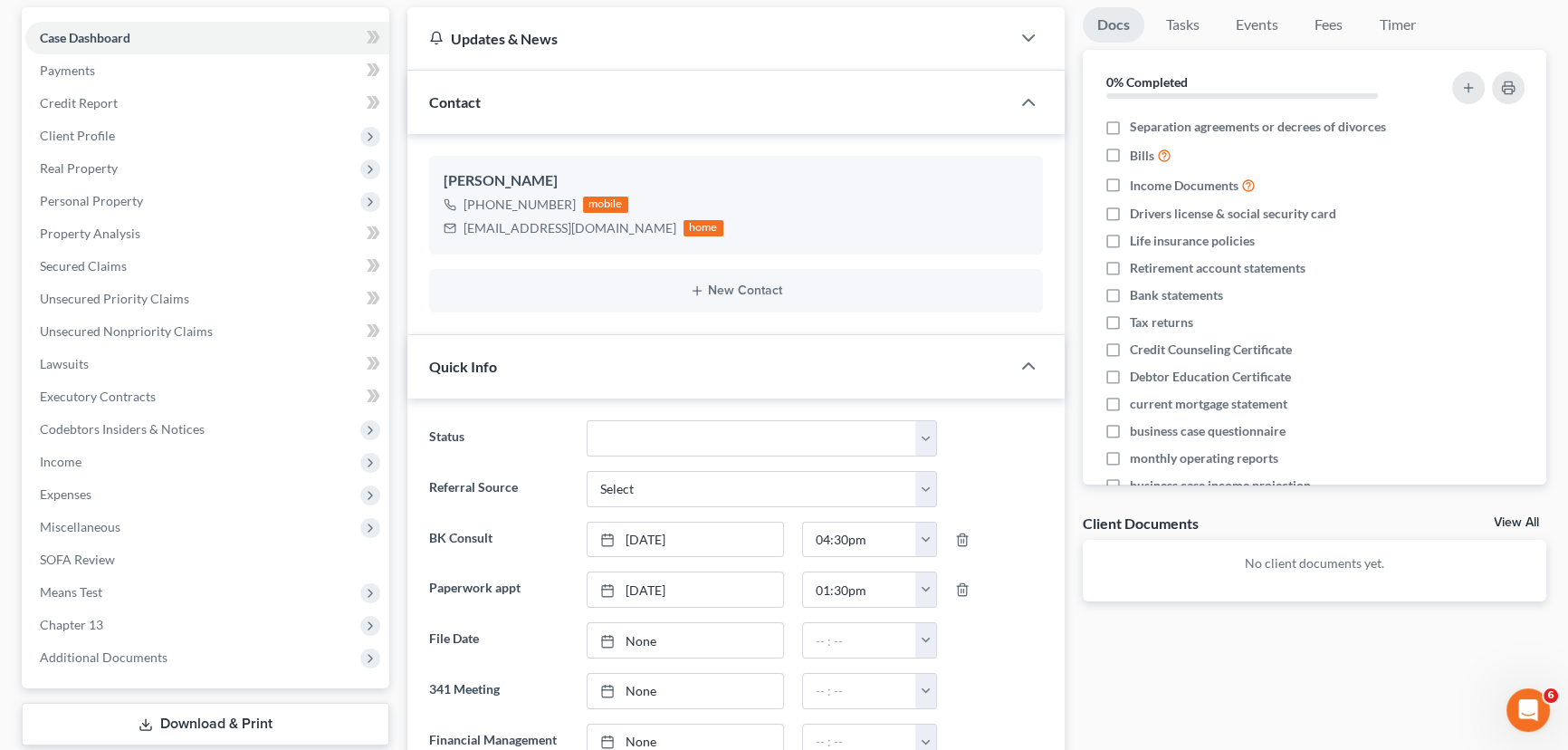
scroll to position [164, 0]
click at [127, 74] on link "Payments" at bounding box center [207, 73] width 364 height 32
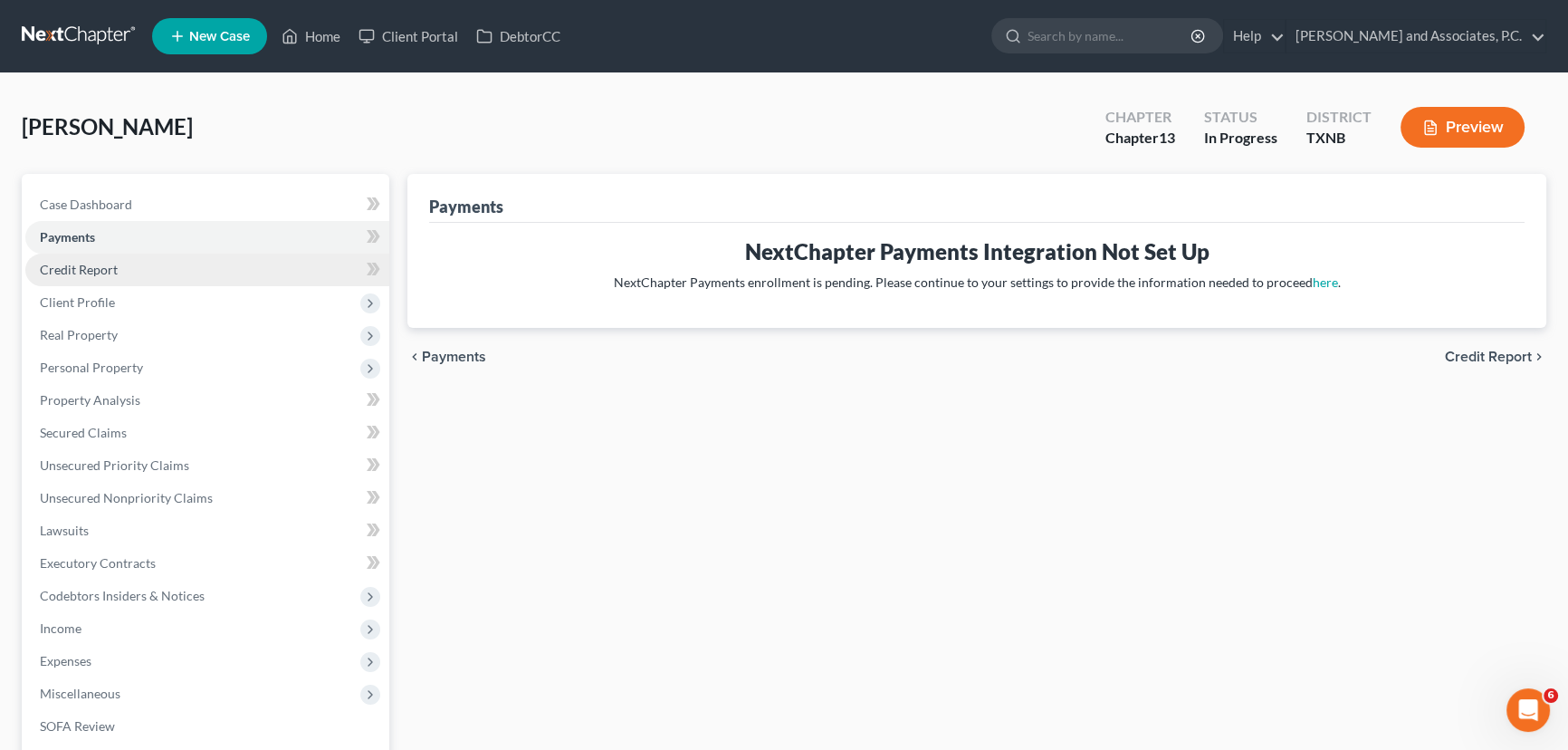
click at [129, 267] on link "Credit Report" at bounding box center [207, 270] width 364 height 32
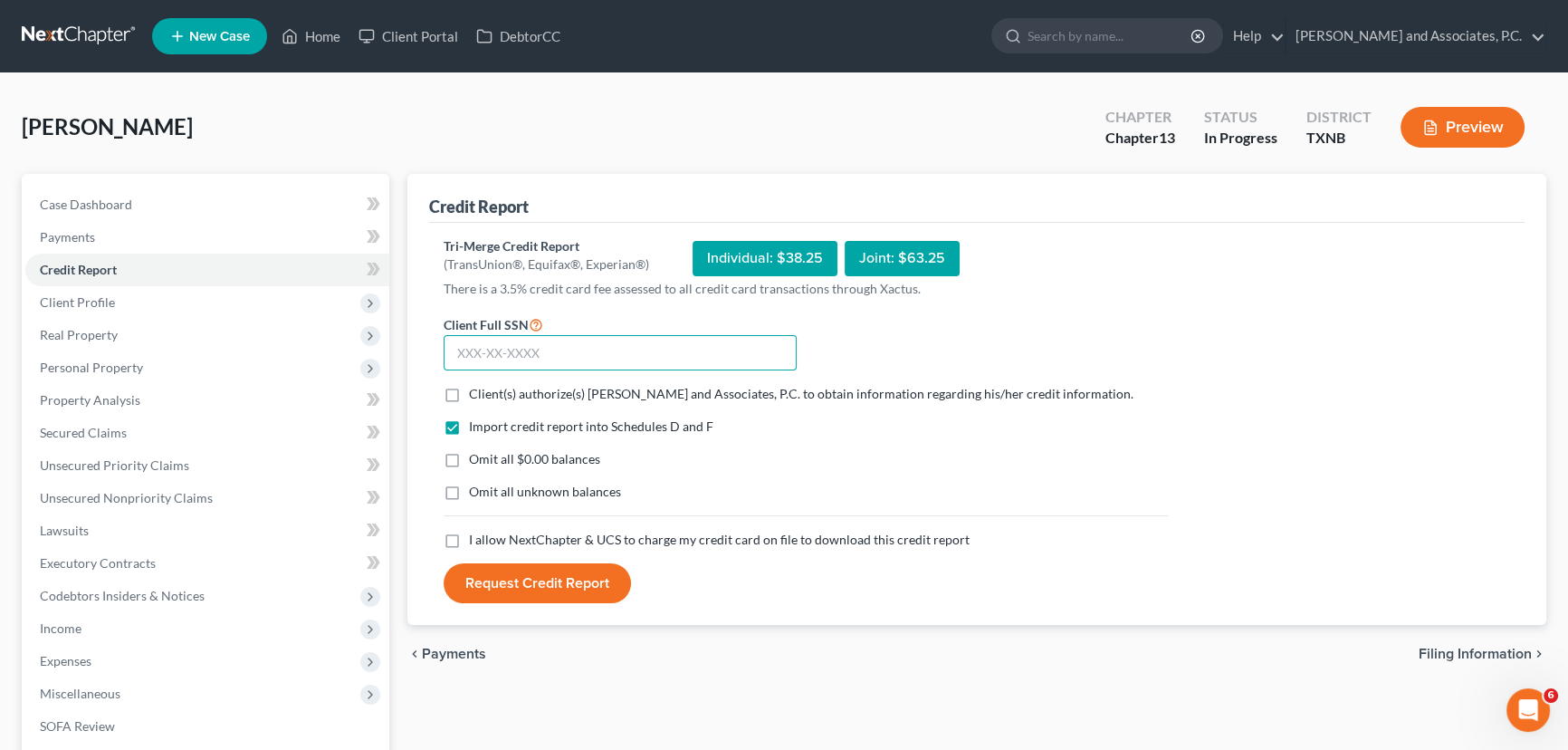
click at [498, 346] on input "text" at bounding box center [620, 353] width 353 height 36
type input "585-21-8586"
drag, startPoint x: 452, startPoint y: 391, endPoint x: 445, endPoint y: 410, distance: 20.2
click at [469, 391] on label "Client(s) authorize(s) [PERSON_NAME] and Associates, P.C. to obtain information…" at bounding box center [801, 393] width 664 height 18
click at [476, 391] on input "Client(s) authorize(s) [PERSON_NAME] and Associates, P.C. to obtain information…" at bounding box center [482, 391] width 11 height 11
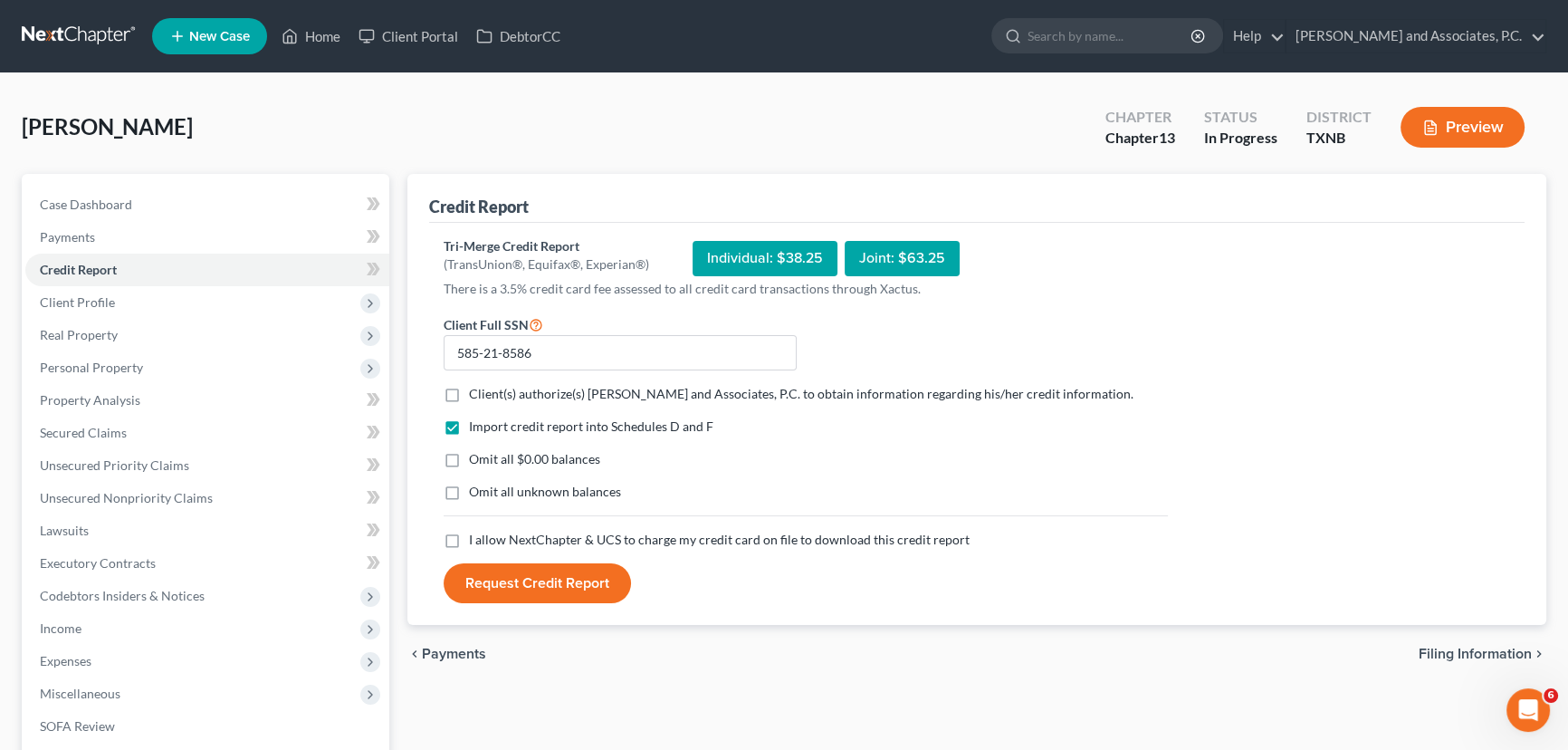
checkbox input "true"
click at [469, 462] on label "Omit all $0.00 balances" at bounding box center [534, 459] width 131 height 18
click at [476, 462] on input "Omit all $0.00 balances" at bounding box center [482, 456] width 11 height 11
checkbox input "true"
click at [469, 545] on label "I allow NextChapter & UCS to charge my credit card on file to download this cre…" at bounding box center [719, 539] width 501 height 18
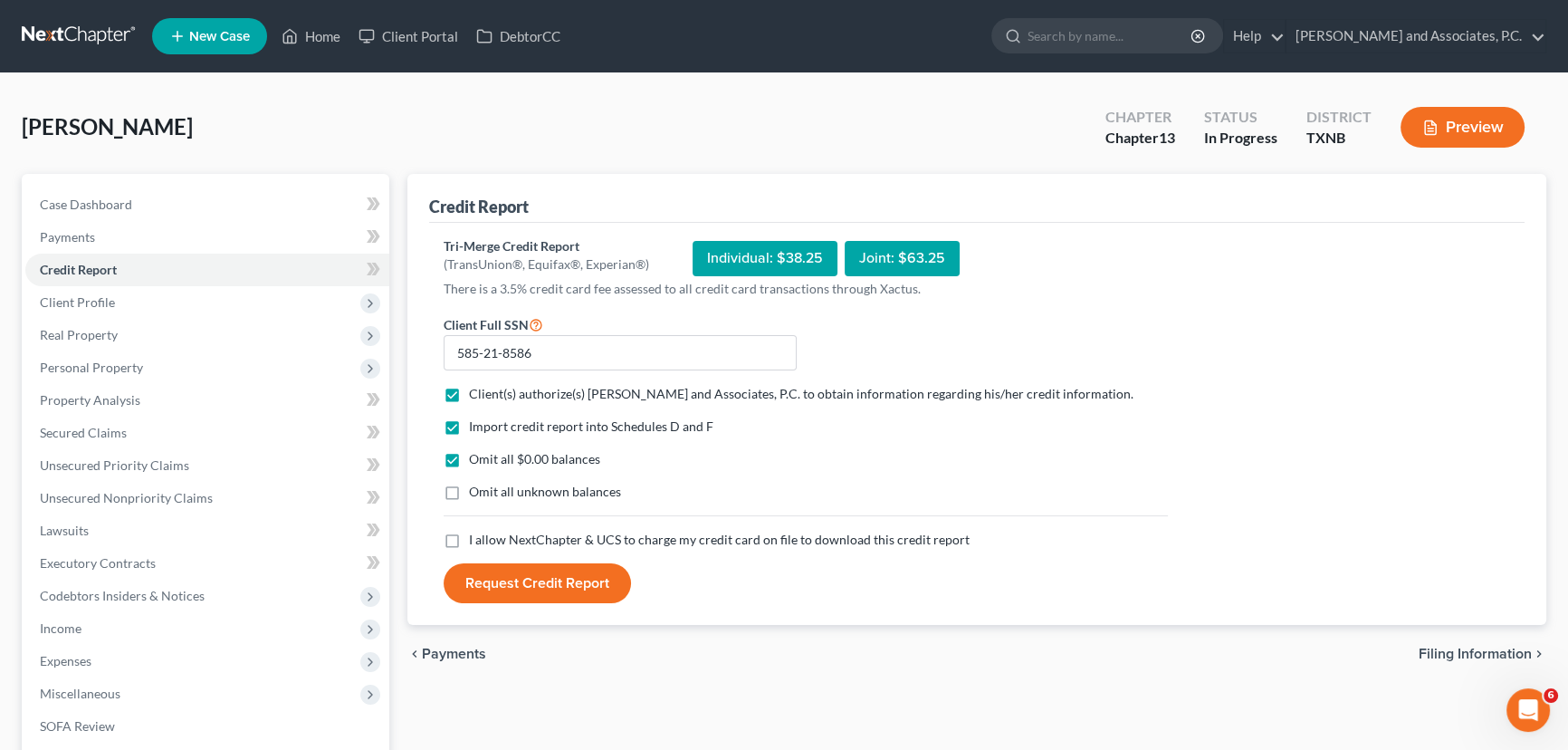
click at [476, 543] on input "I allow NextChapter & UCS to charge my credit card on file to download this cre…" at bounding box center [482, 536] width 11 height 11
checkbox input "true"
click at [497, 577] on button "Request Credit Report" at bounding box center [537, 584] width 187 height 40
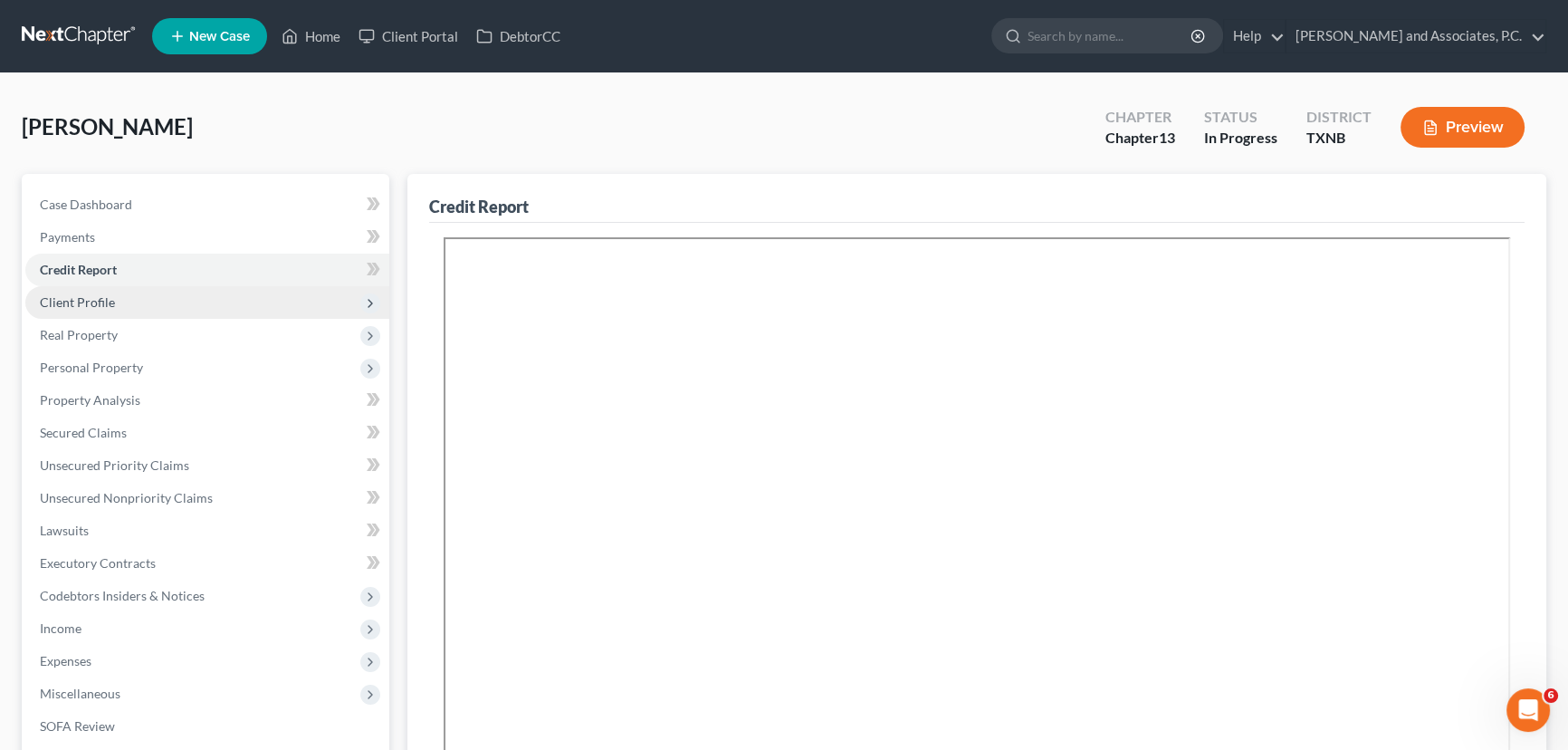
click at [141, 301] on span "Client Profile" at bounding box center [207, 303] width 364 height 32
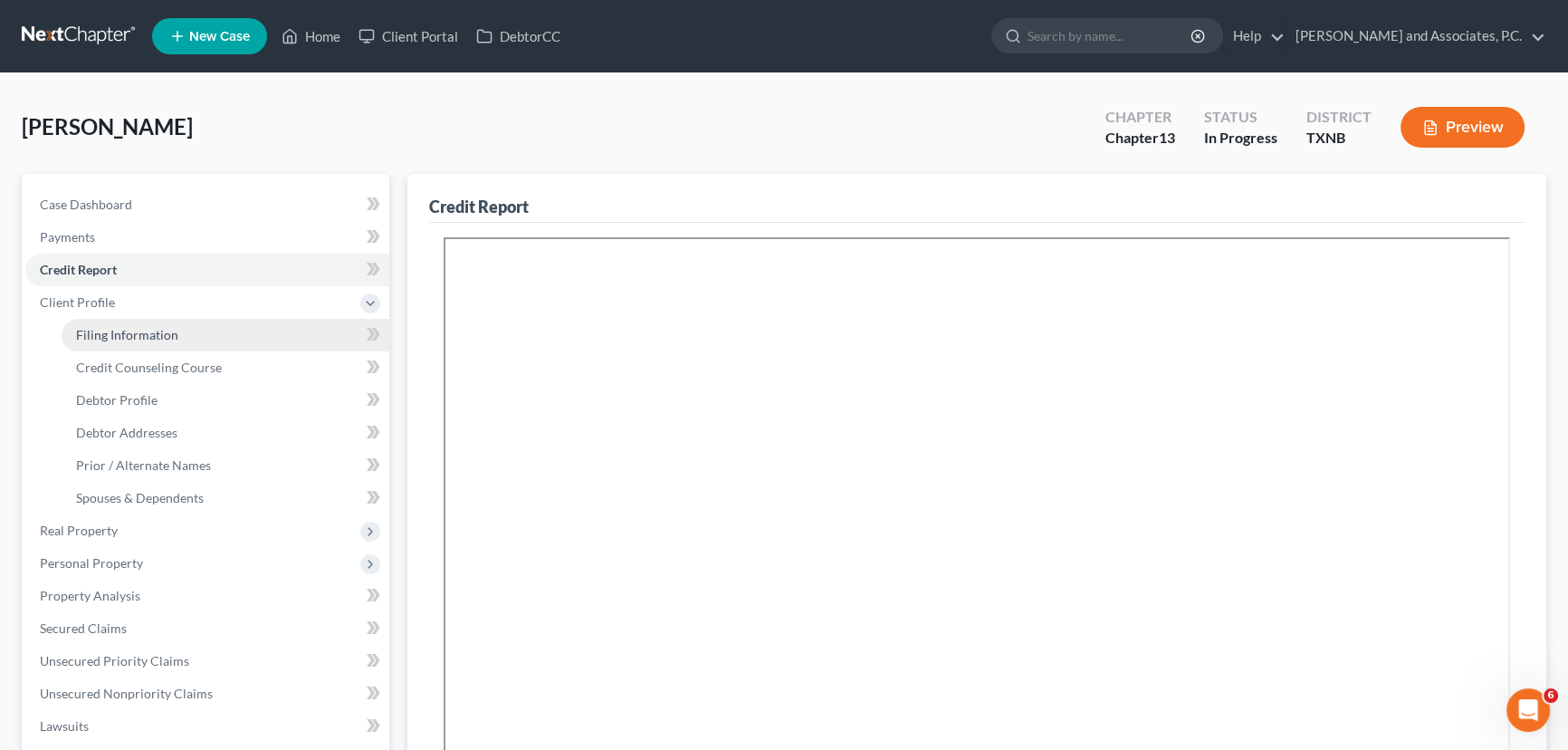
click at [152, 327] on span "Filing Information" at bounding box center [127, 335] width 102 height 15
select select "1"
select select "0"
select select "3"
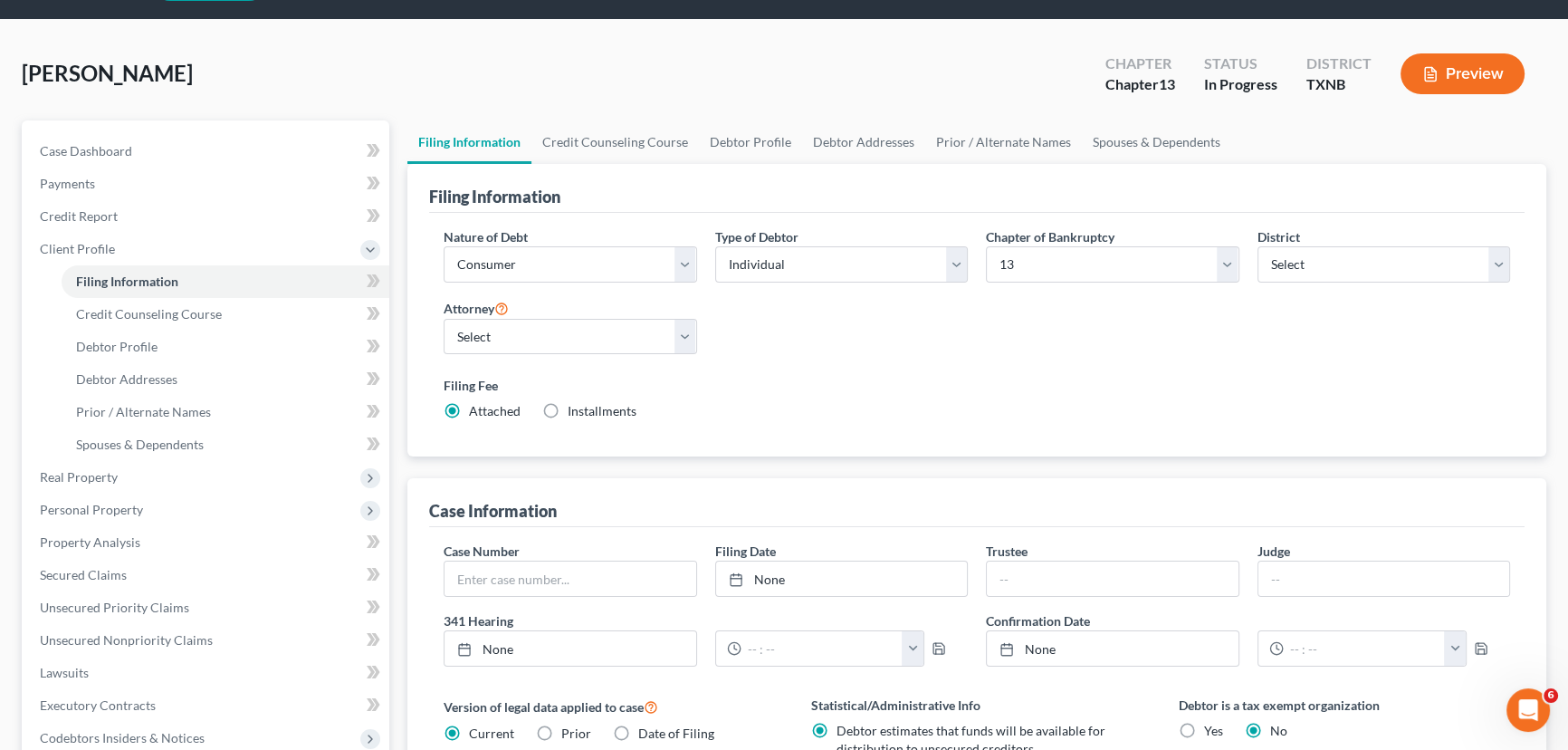
scroll to position [81, 0]
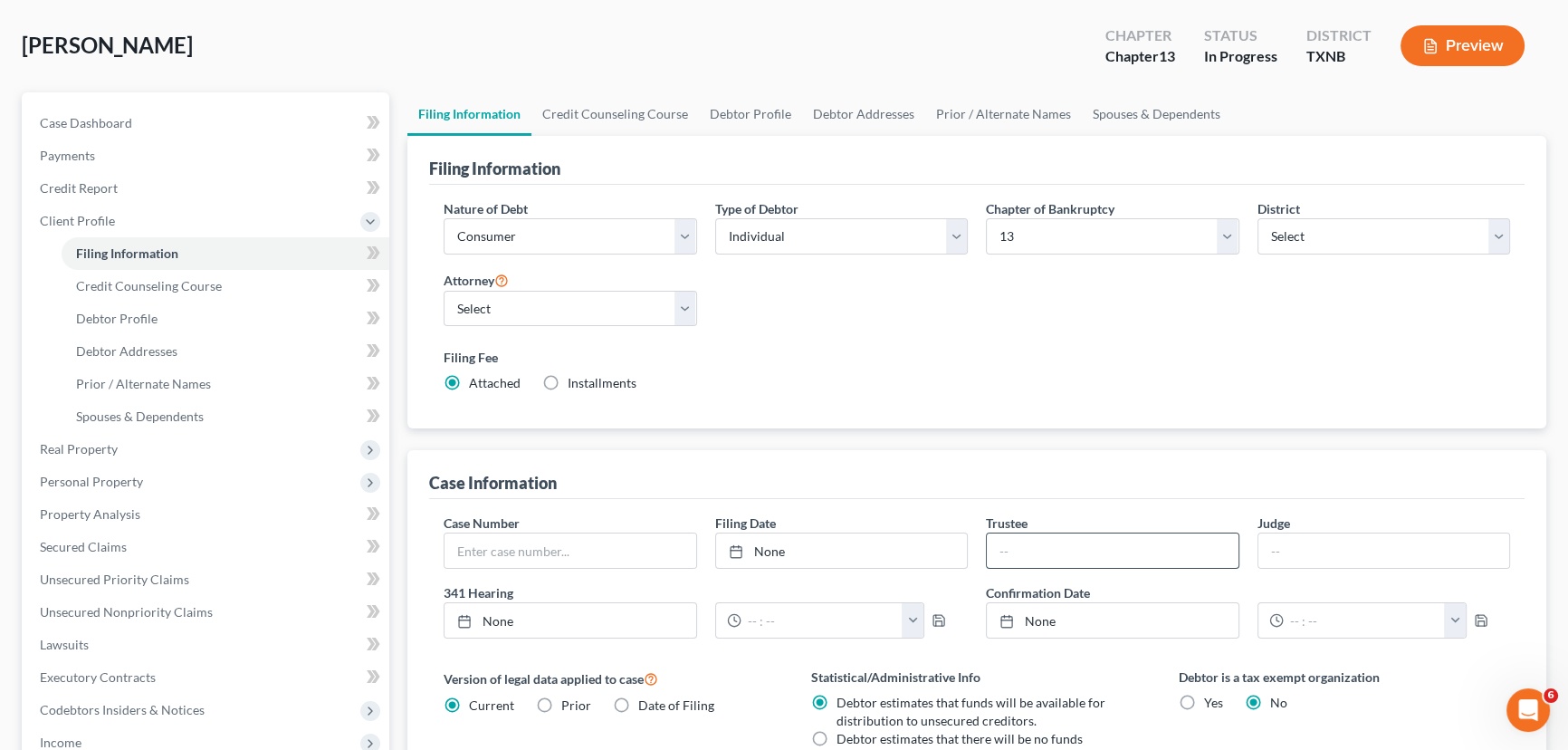
click at [1042, 540] on input "text" at bounding box center [1112, 550] width 251 height 34
type input "[PERSON_NAME]"
click at [1285, 559] on input "text" at bounding box center [1385, 550] width 251 height 34
type input "[PERSON_NAME]"
click at [641, 116] on link "Credit Counseling Course" at bounding box center [614, 114] width 167 height 44
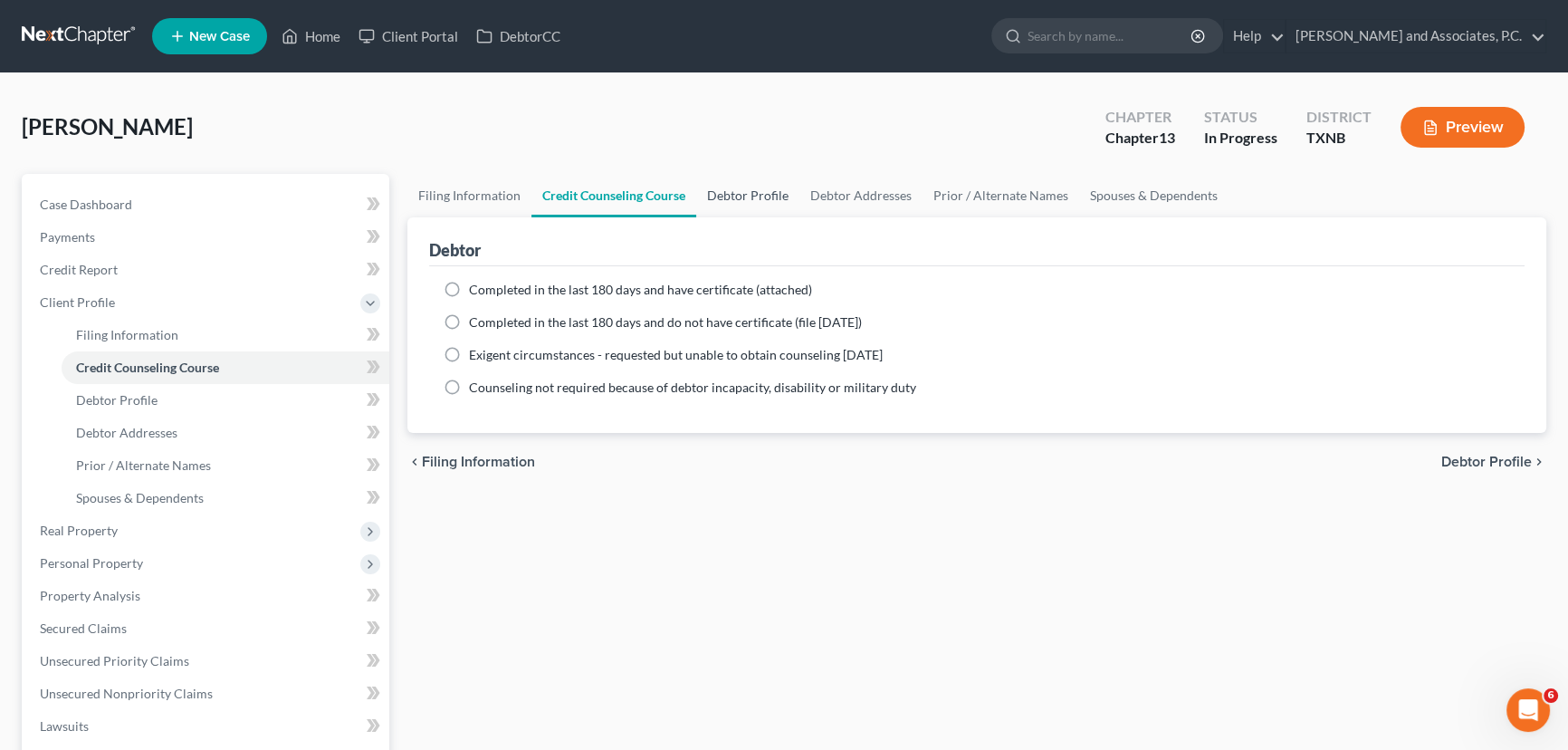
click at [732, 201] on link "Debtor Profile" at bounding box center [748, 196] width 103 height 44
select select "0"
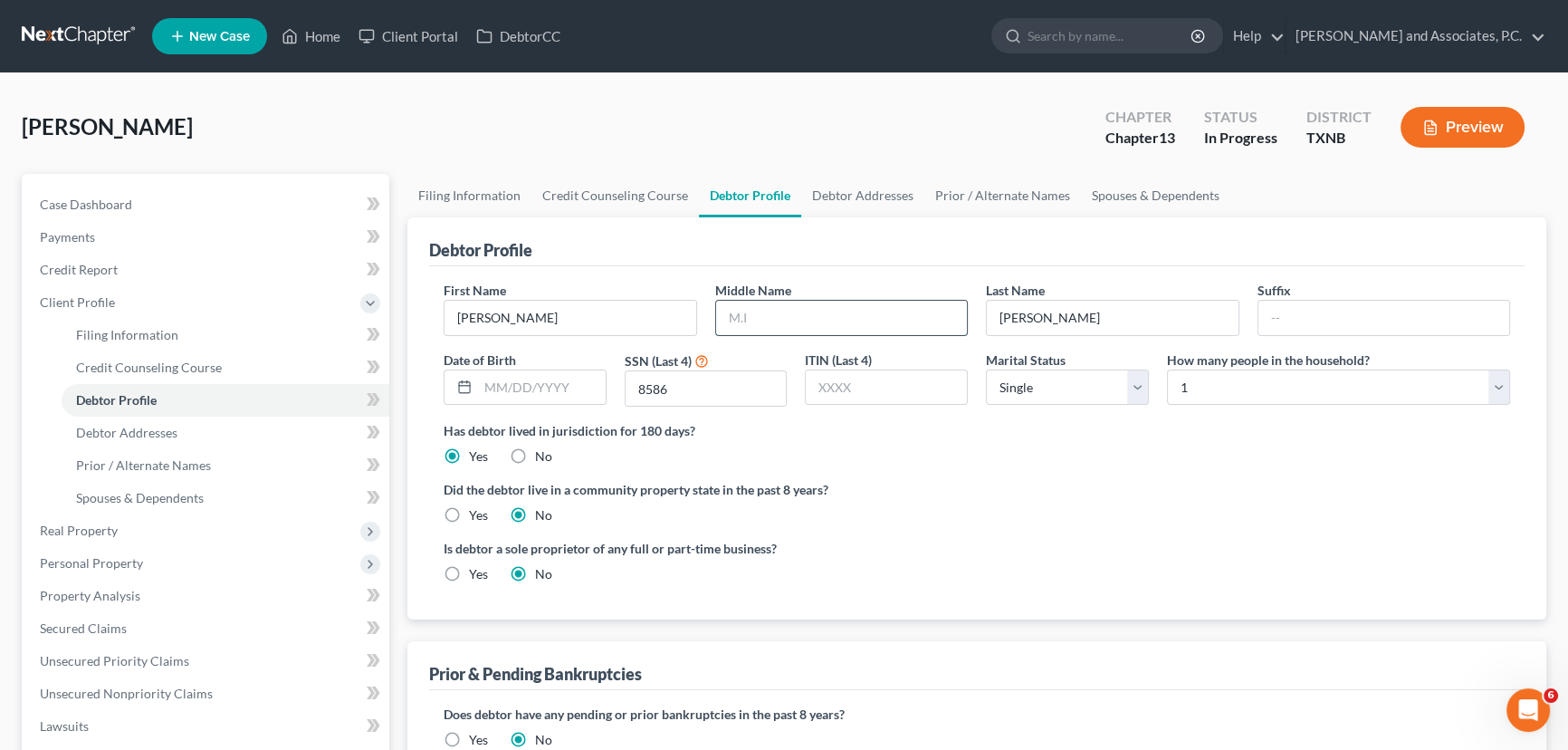
click at [785, 331] on input "text" at bounding box center [842, 318] width 251 height 34
type input "[PERSON_NAME]"
type input "[DATE]"
click at [1249, 396] on select "Select 1 2 3 4 5 6 7 8 9 10 11 12 13 14 15 16 17 18 19 20" at bounding box center [1338, 388] width 343 height 36
select select "1"
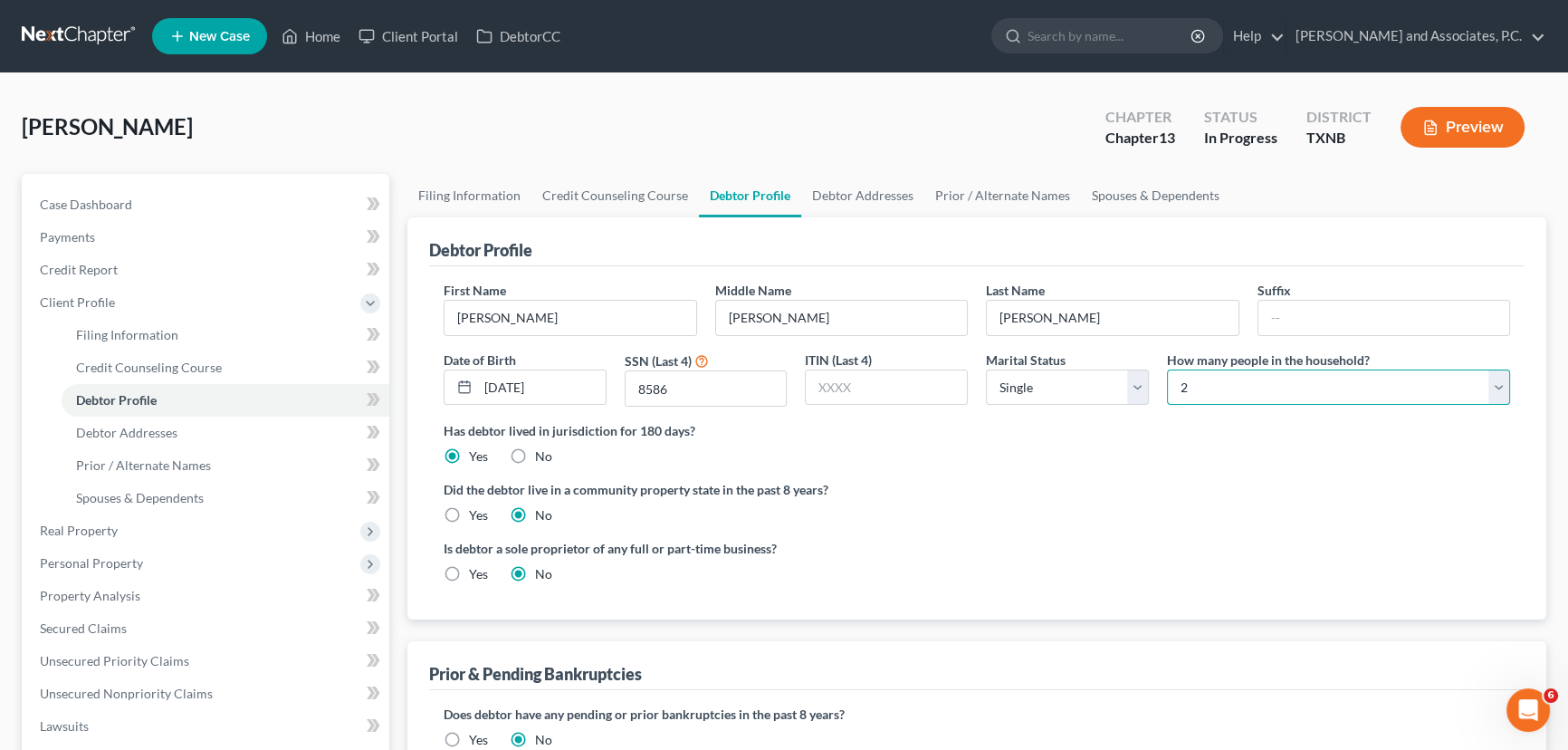
click at [1167, 370] on select "Select 1 2 3 4 5 6 7 8 9 10 11 12 13 14 15 16 17 18 19 20" at bounding box center [1338, 388] width 343 height 36
click at [1199, 512] on div "Did the debtor live in a community property state in the past 8 years? Yes No" at bounding box center [976, 502] width 1066 height 44
click at [851, 201] on link "Debtor Addresses" at bounding box center [863, 196] width 123 height 44
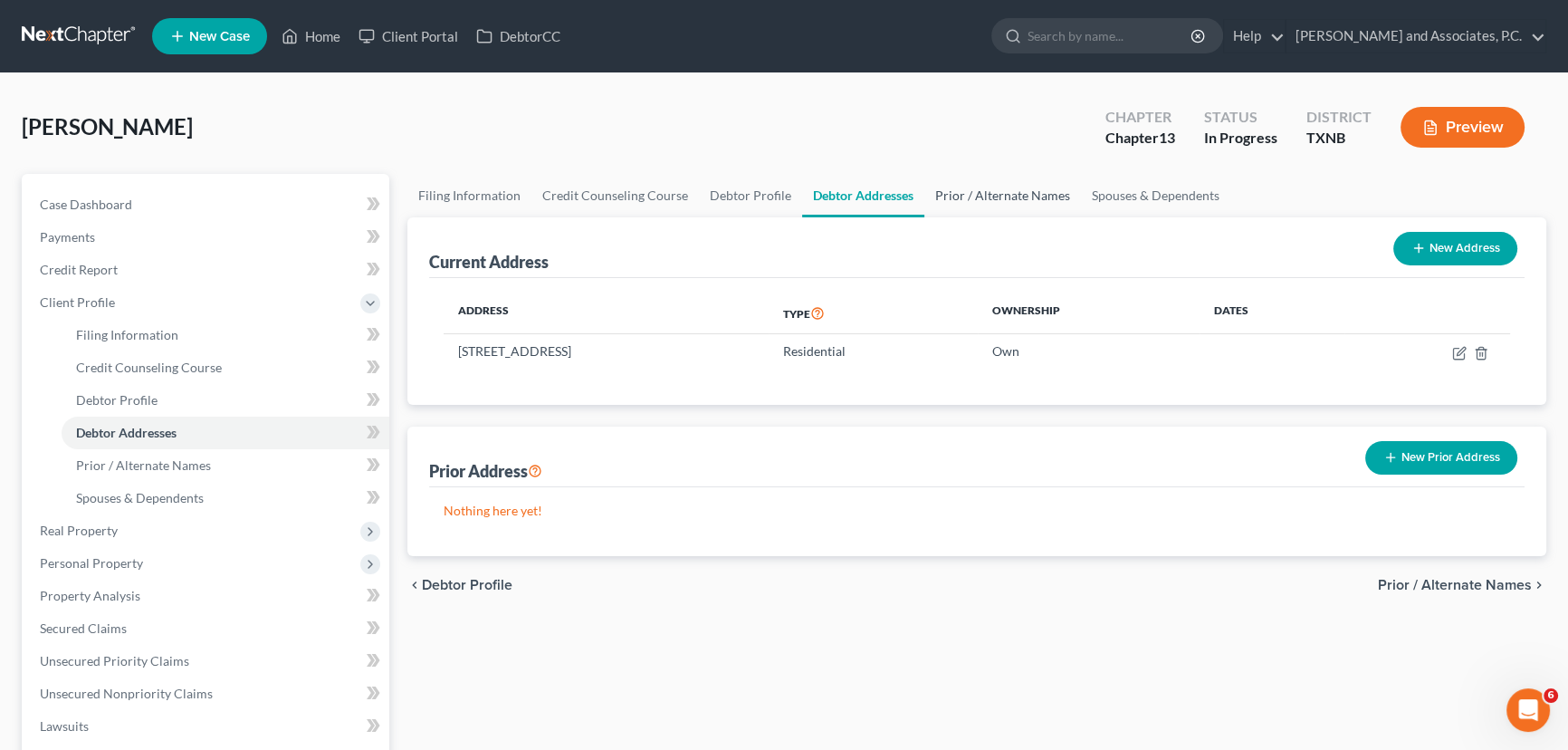
click at [950, 197] on link "Prior / Alternate Names" at bounding box center [1003, 196] width 157 height 44
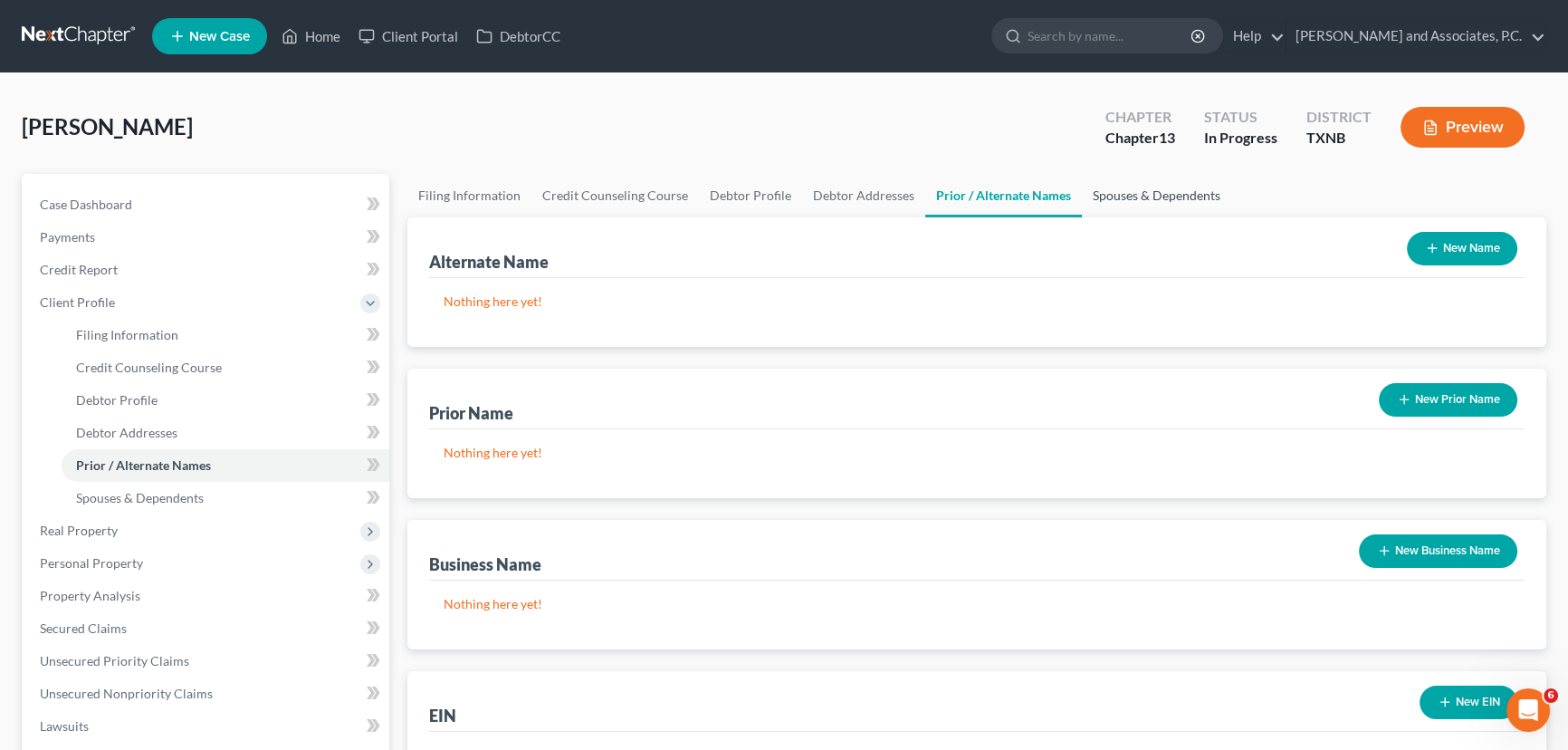
click at [1175, 196] on link "Spouses & Dependents" at bounding box center [1157, 196] width 149 height 44
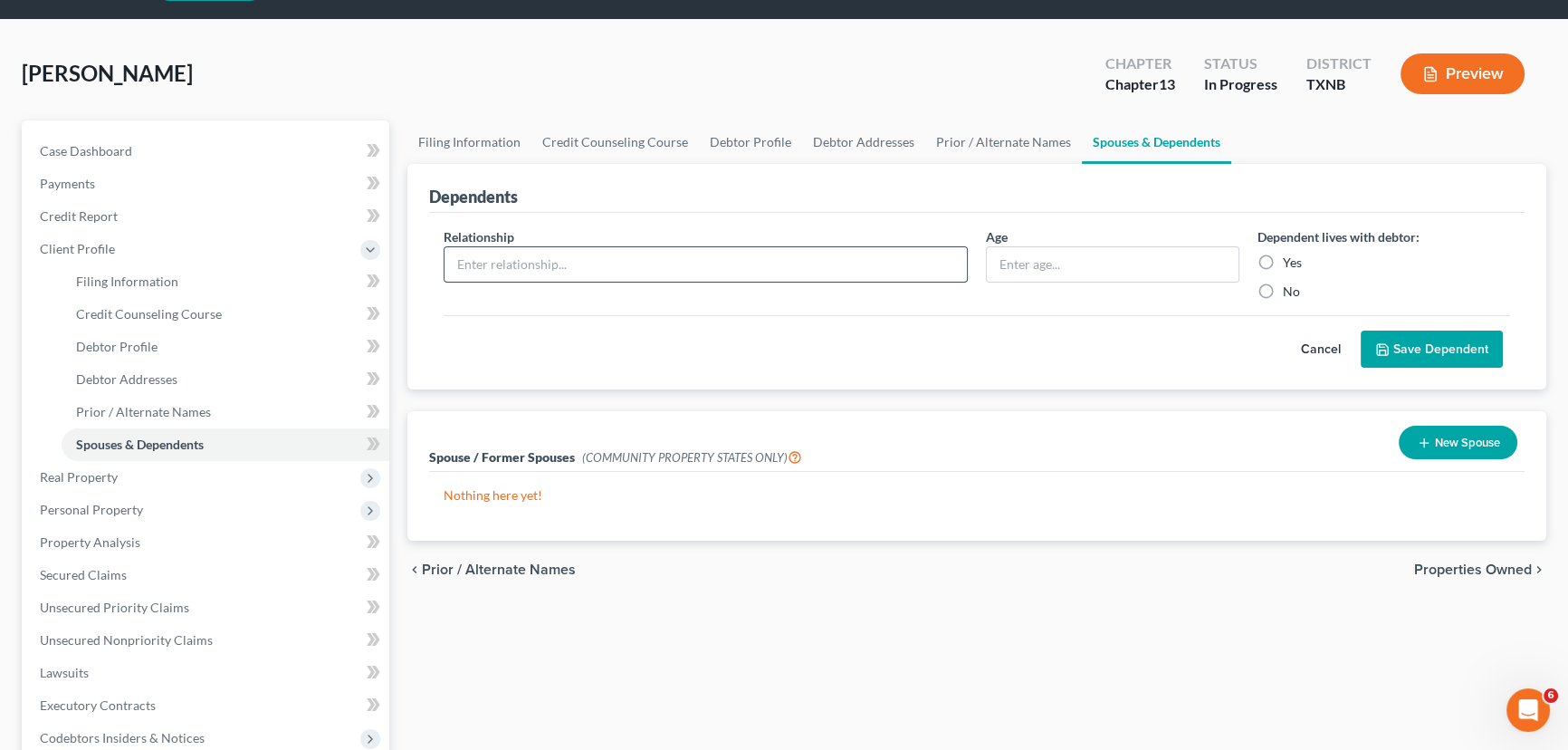
scroll to position [81, 0]
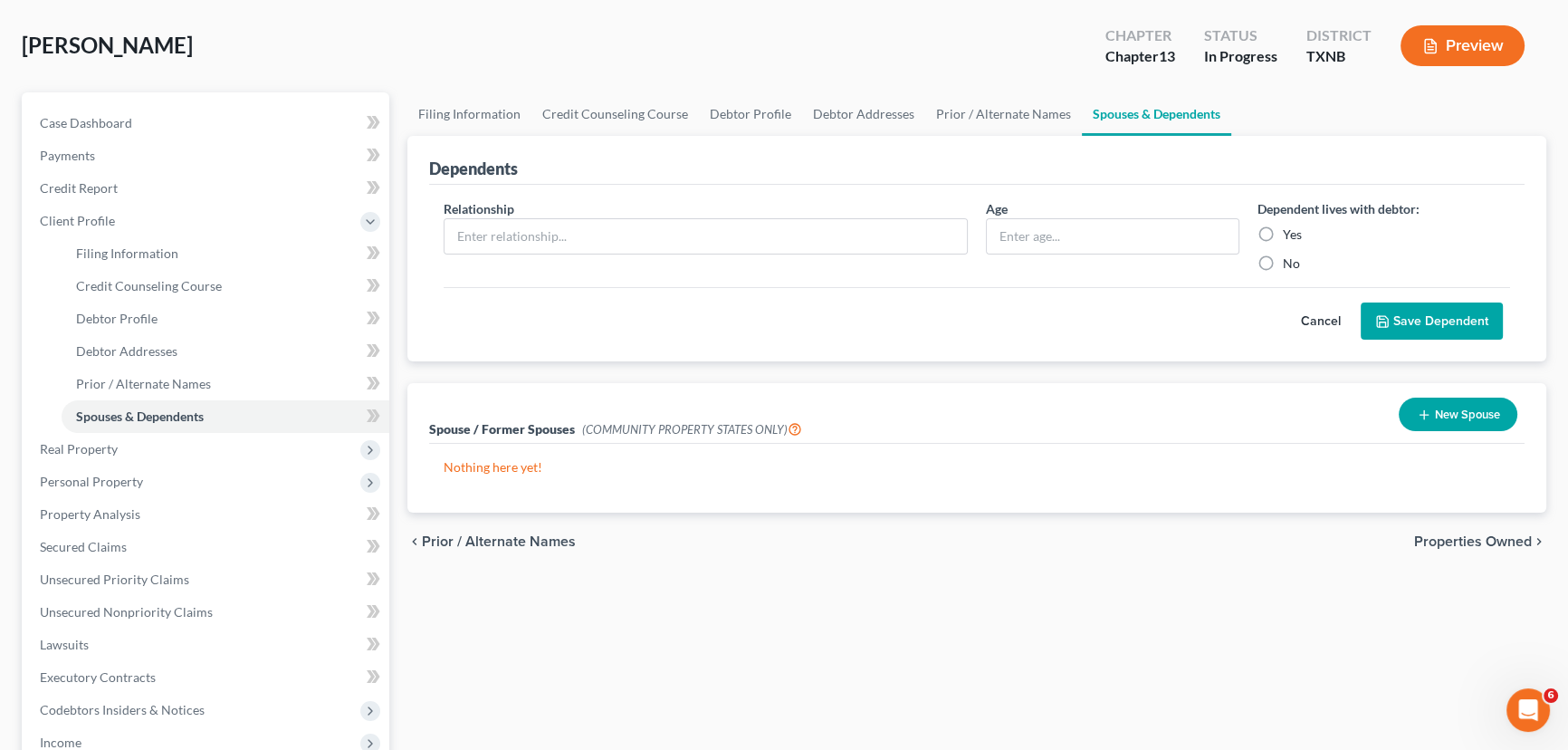
click at [1435, 420] on button "New Spouse" at bounding box center [1457, 414] width 118 height 33
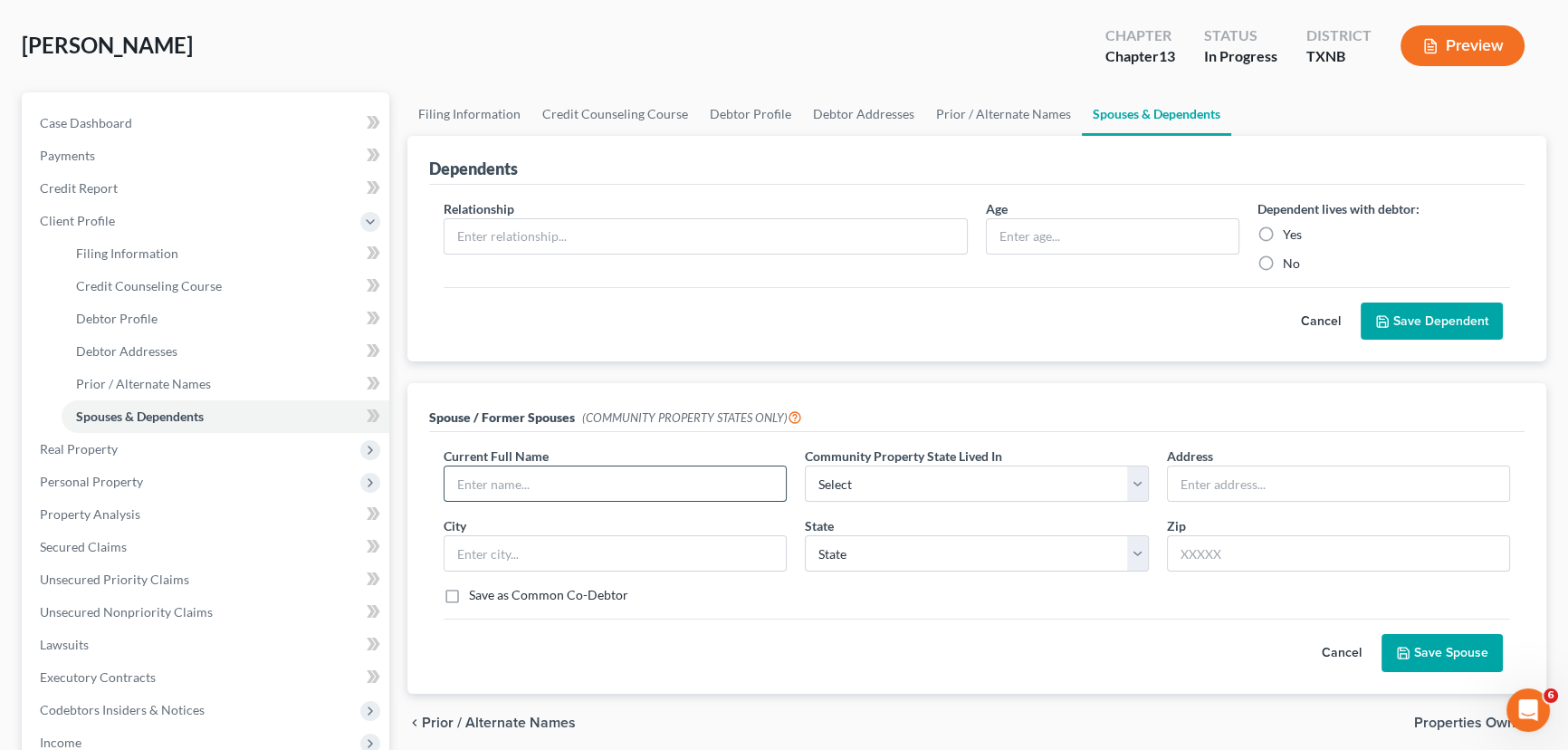
click at [563, 495] on input "text" at bounding box center [614, 483] width 341 height 34
click at [566, 496] on input "[PERSON_NAME]" at bounding box center [614, 483] width 341 height 34
type input "[PERSON_NAME]"
click at [905, 476] on select "Select AZ CA GU ID LA NV NM PR [GEOGRAPHIC_DATA] [GEOGRAPHIC_DATA] [GEOGRAPHIC_…" at bounding box center [976, 483] width 343 height 36
select select "8"
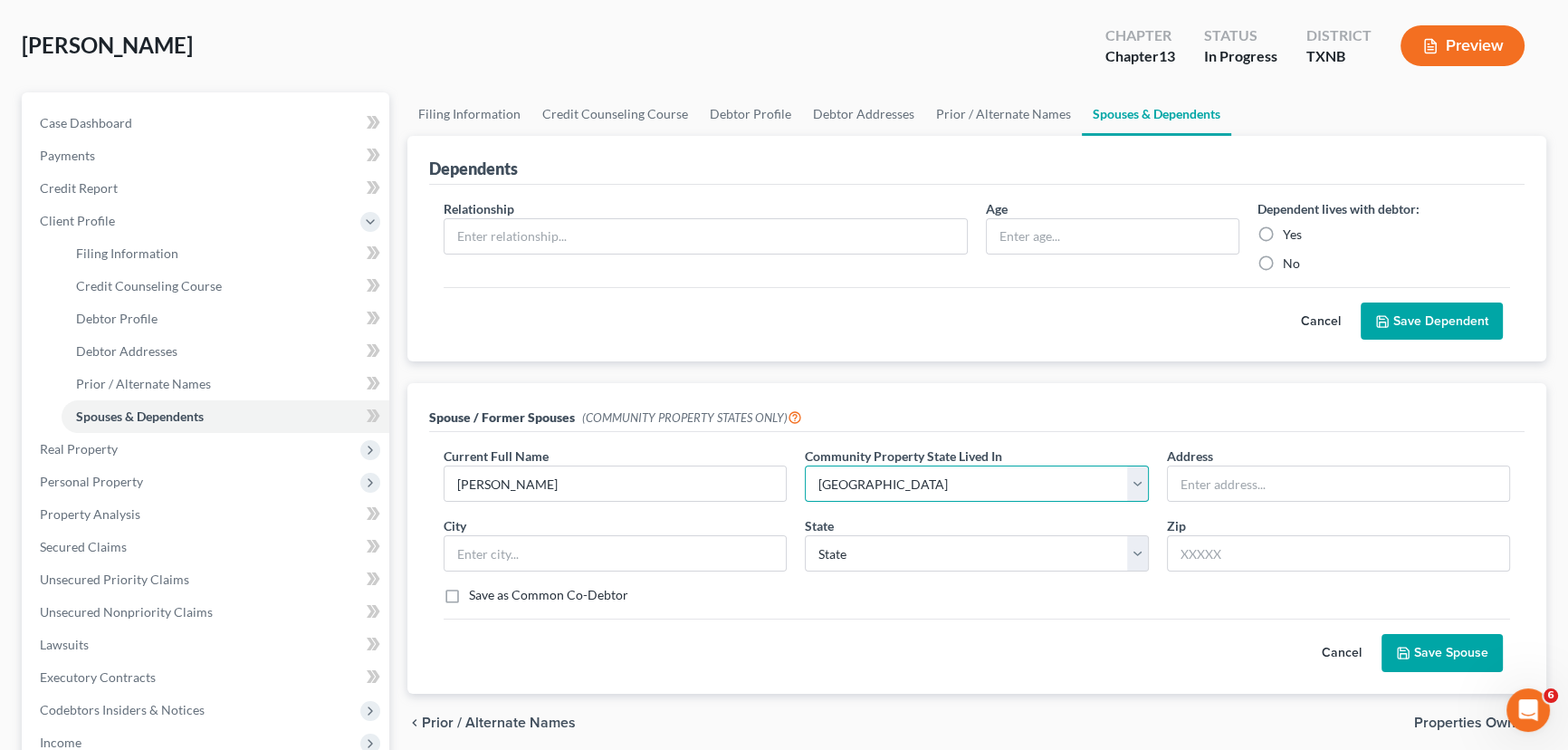
click at [805, 465] on select "Select AZ CA GU ID LA NV NM PR [GEOGRAPHIC_DATA] [GEOGRAPHIC_DATA] [GEOGRAPHIC_…" at bounding box center [976, 483] width 343 height 36
click at [1208, 474] on input "text" at bounding box center [1338, 483] width 341 height 34
type input "[STREET_ADDRESS]"
type input "[GEOGRAPHIC_DATA]"
select select "45"
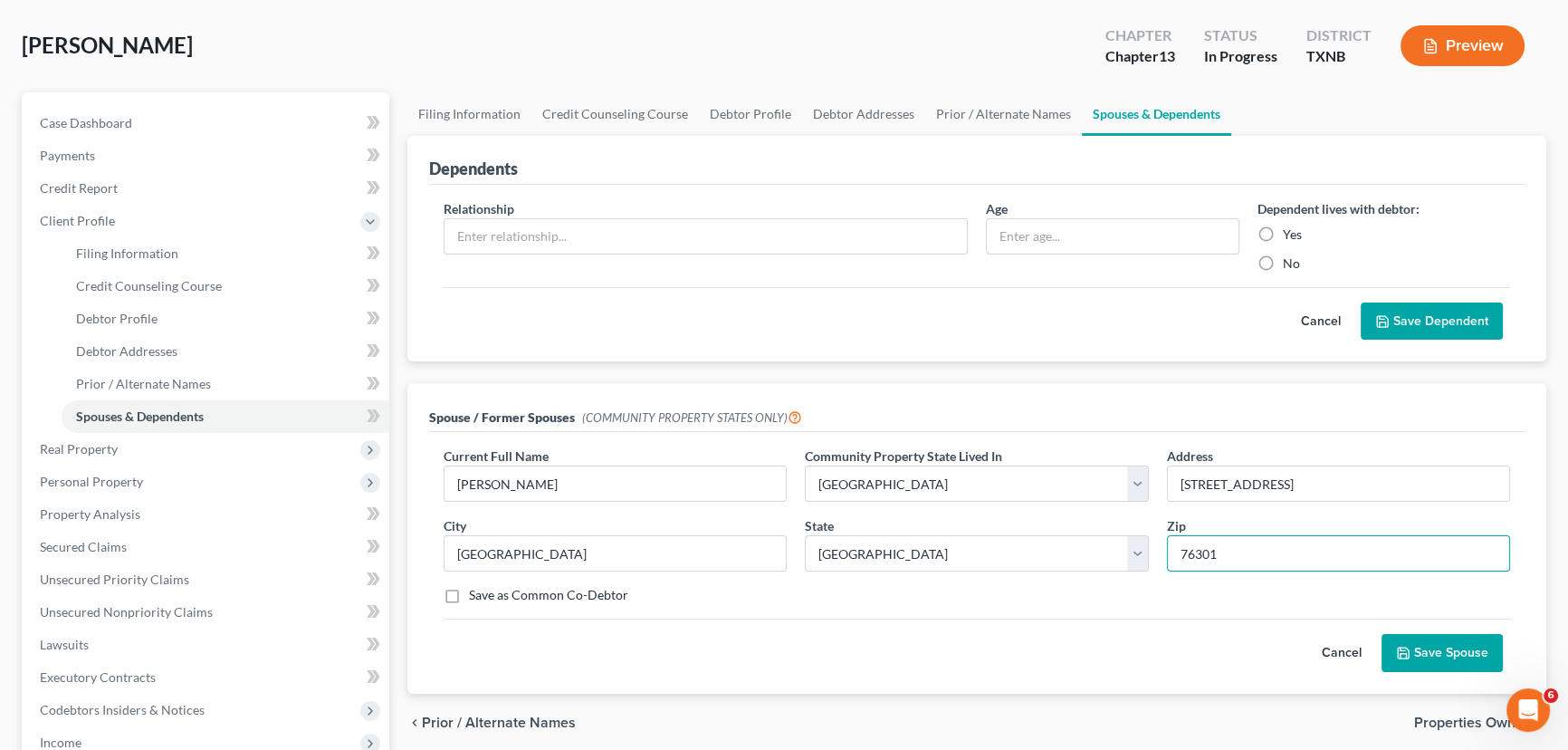
type input "76301"
click at [1475, 651] on button "Save Spouse" at bounding box center [1442, 654] width 121 height 38
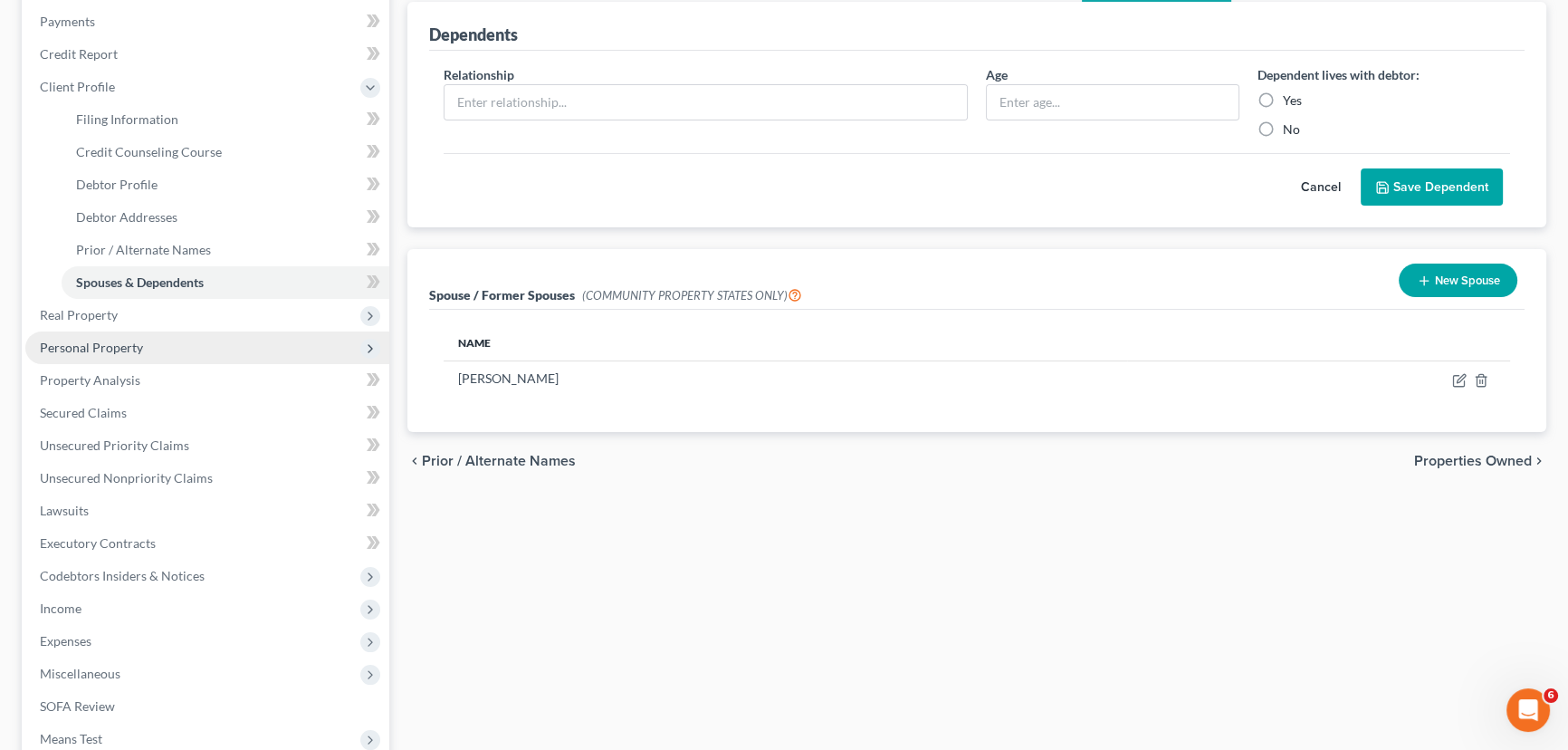
scroll to position [247, 0]
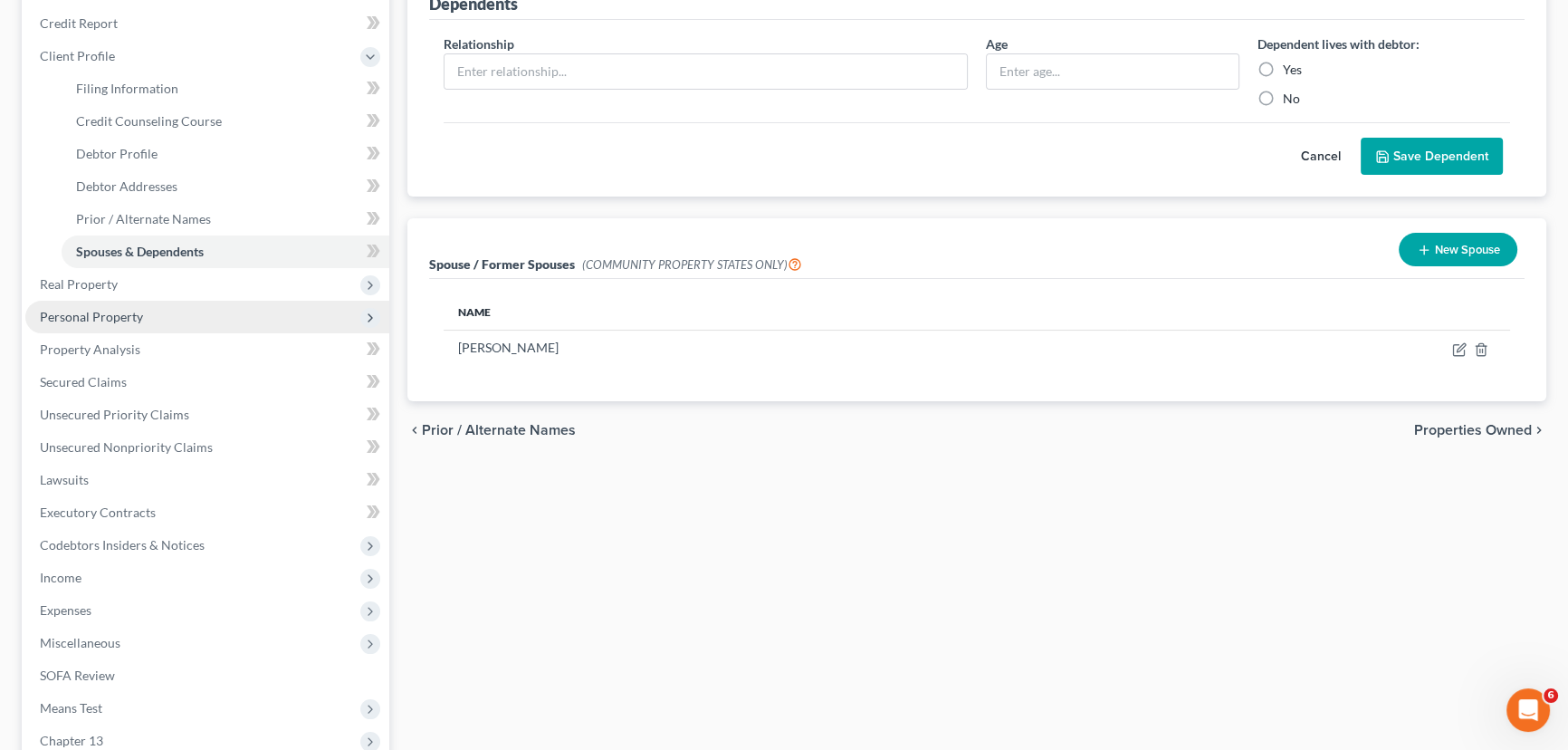
click at [226, 301] on span "Personal Property" at bounding box center [207, 317] width 364 height 32
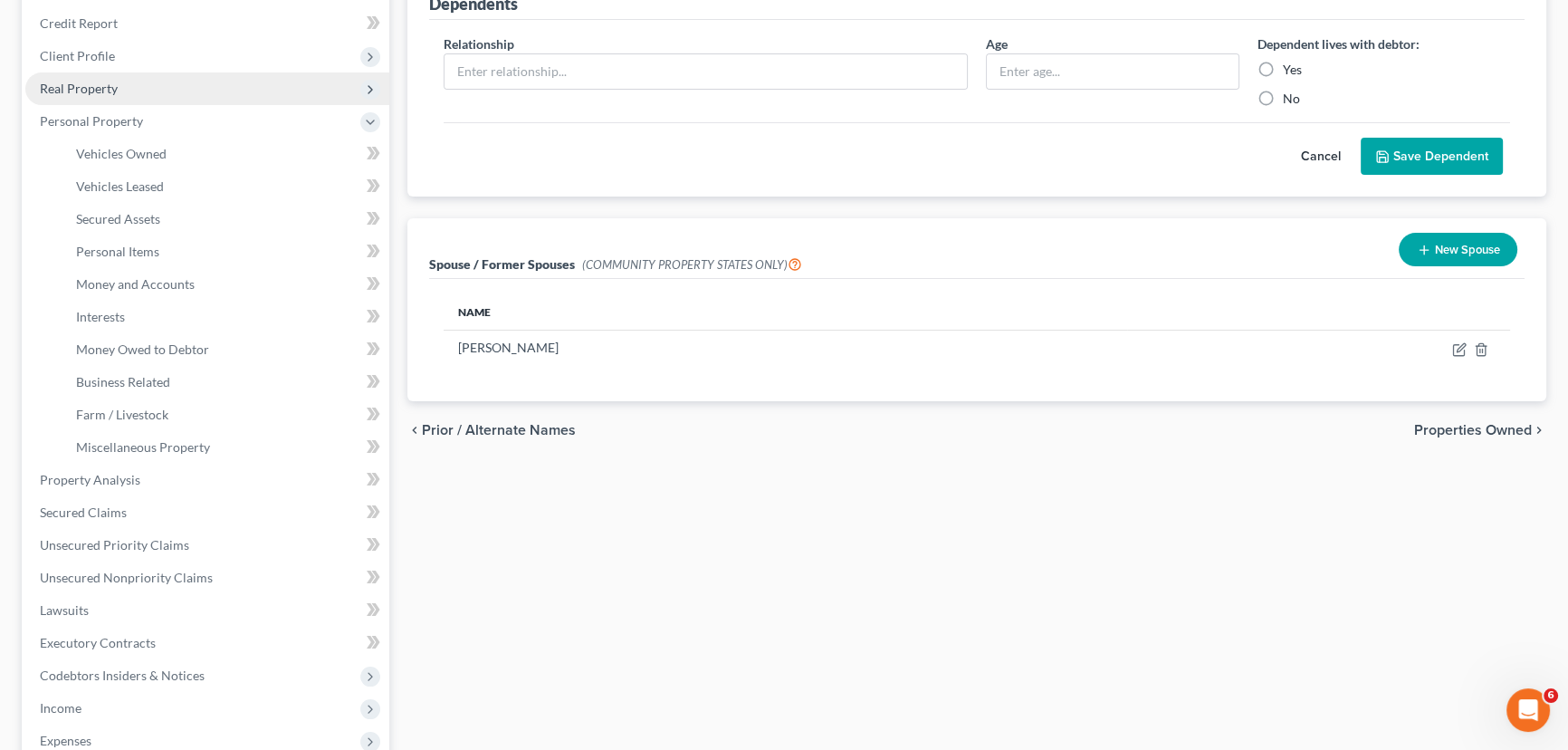
click at [135, 98] on span "Real Property" at bounding box center [207, 89] width 364 height 32
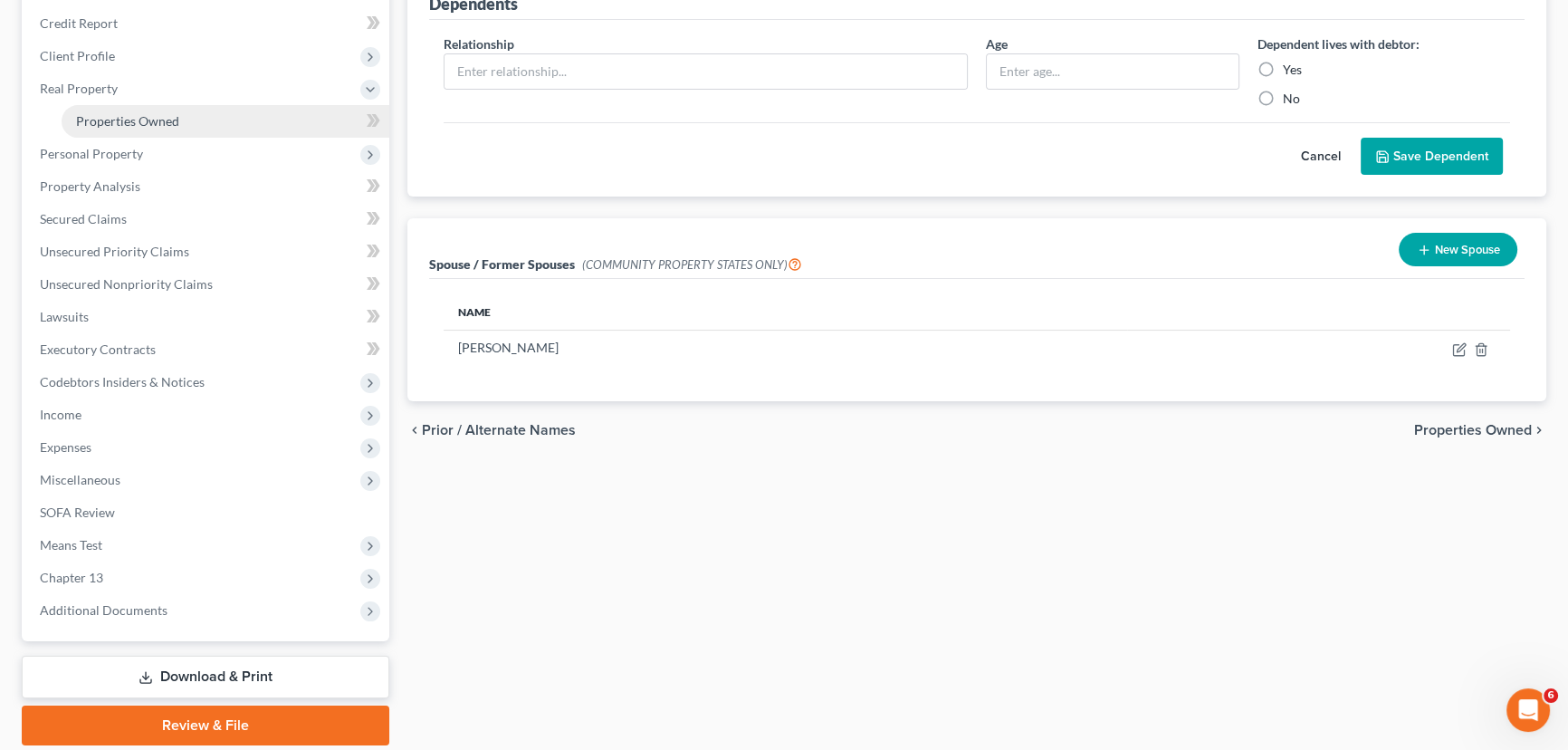
click at [127, 128] on link "Properties Owned" at bounding box center [225, 121] width 328 height 32
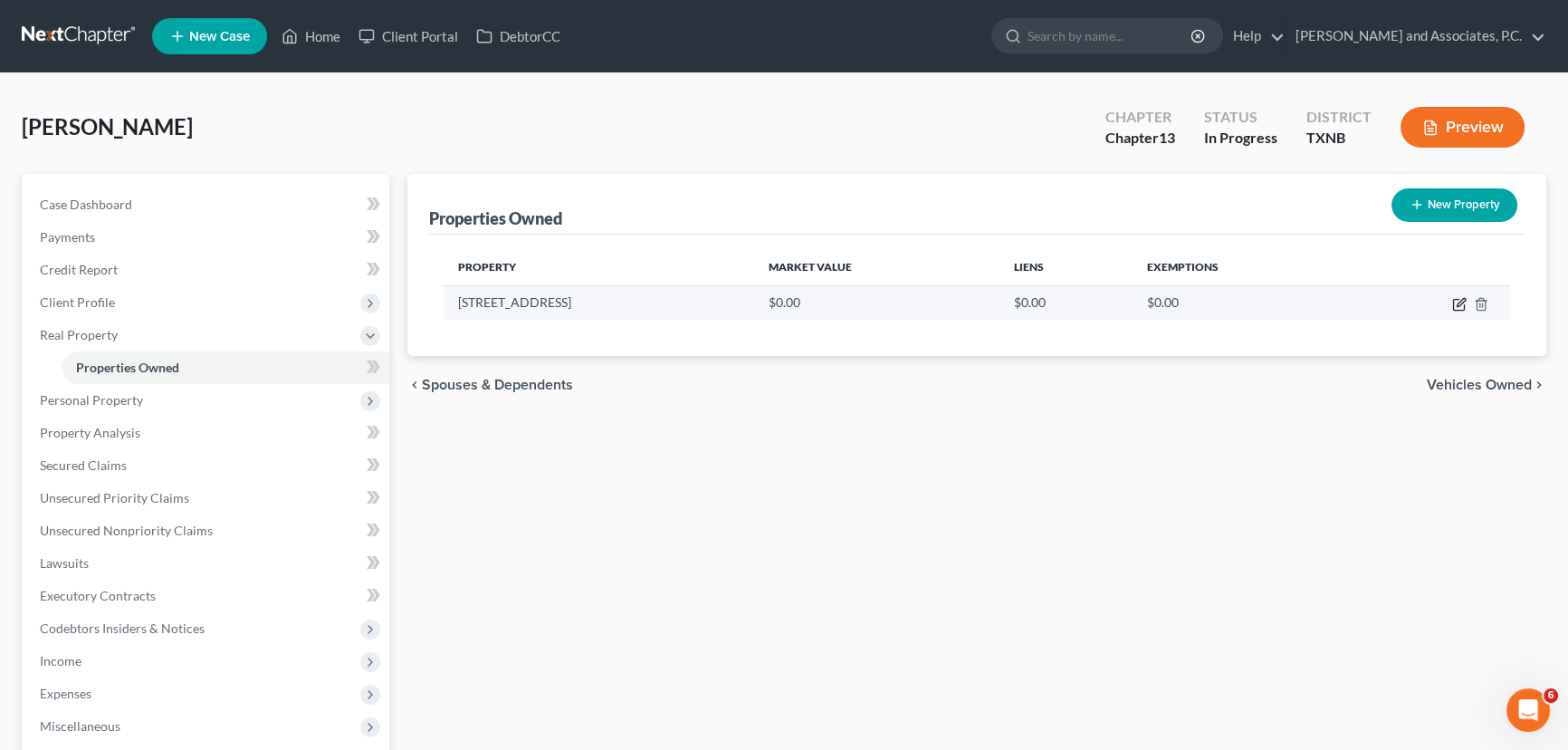
click at [1455, 299] on icon "button" at bounding box center [1459, 304] width 14 height 14
select select "45"
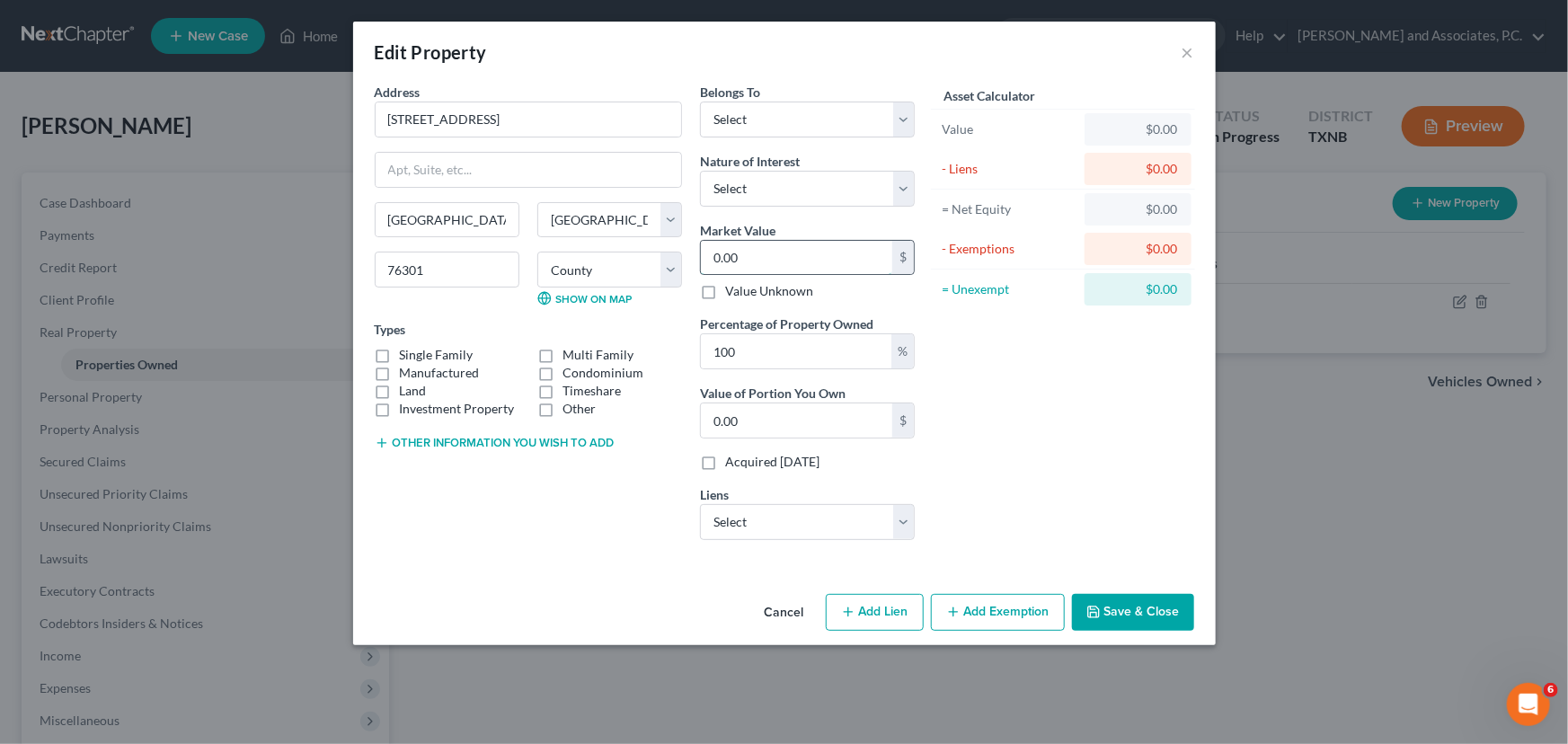
click at [834, 258] on input "0.00" at bounding box center [796, 258] width 191 height 34
type input "8"
type input "8.00"
type input "84"
type input "84.00"
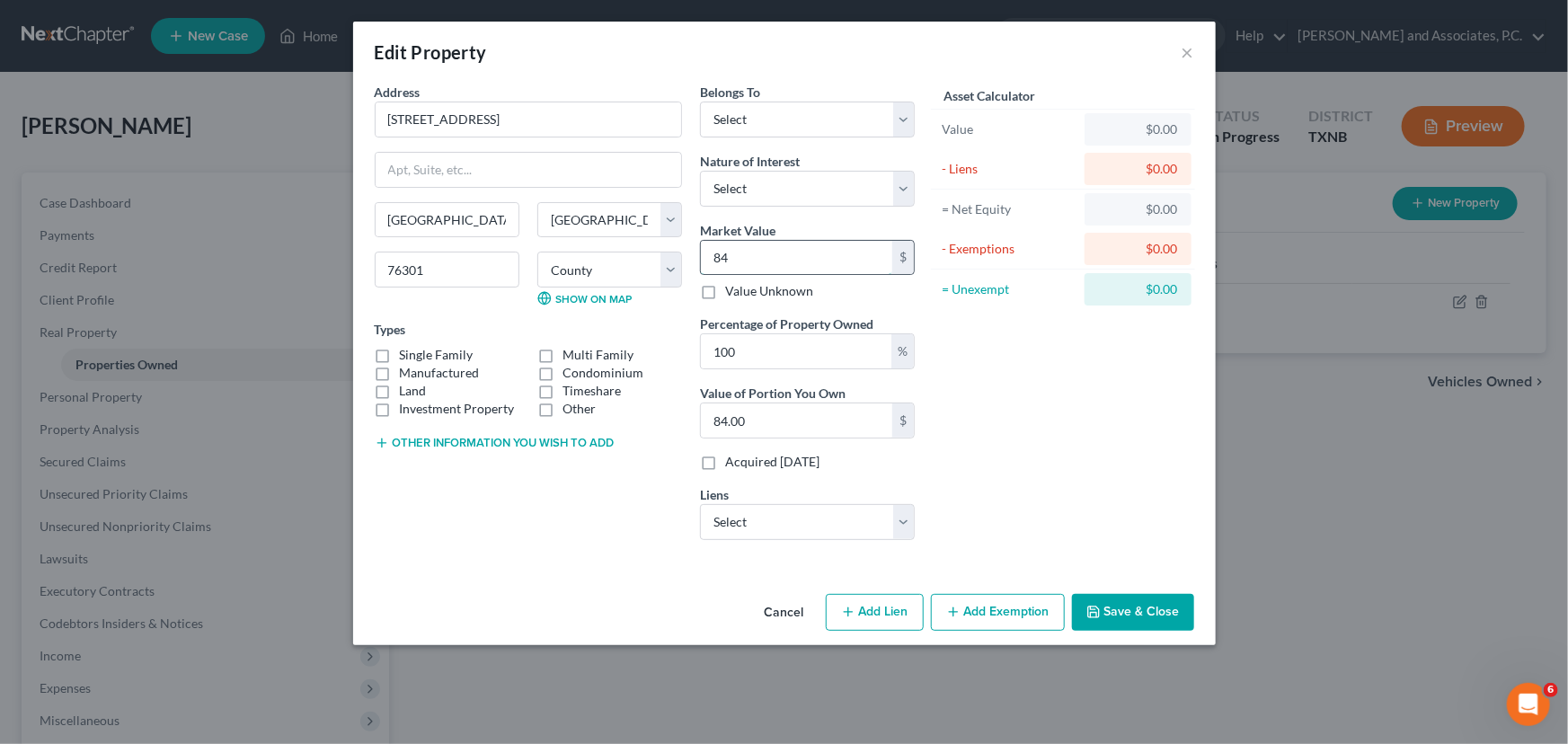
type input "840"
type input "840.00"
type input "8405"
type input "8,405.00"
type input "8,4059"
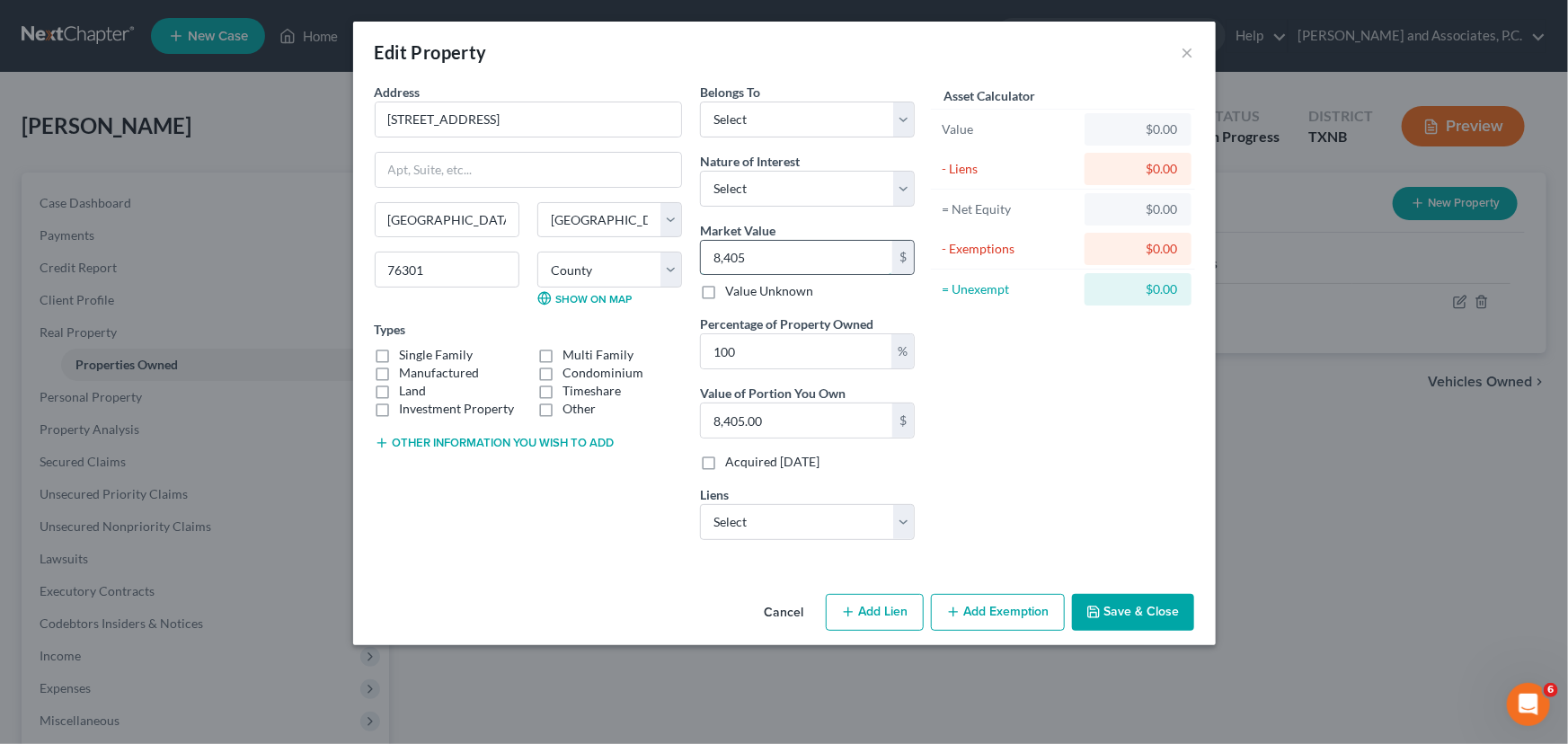
type input "84,059.00"
click at [790, 522] on select "Select M & M Fund - $8,864.00" at bounding box center [807, 522] width 215 height 36
click at [972, 488] on div "Asset Calculator Value $84,059.00 - Liens $0.00 = Net Equity $84,059.00 - Exemp…" at bounding box center [1063, 318] width 279 height 472
click at [791, 122] on select "Select Debtor 1 Only Debtor 2 Only Debtor 1 And Debtor 2 Only At Least One Of T…" at bounding box center [807, 119] width 215 height 36
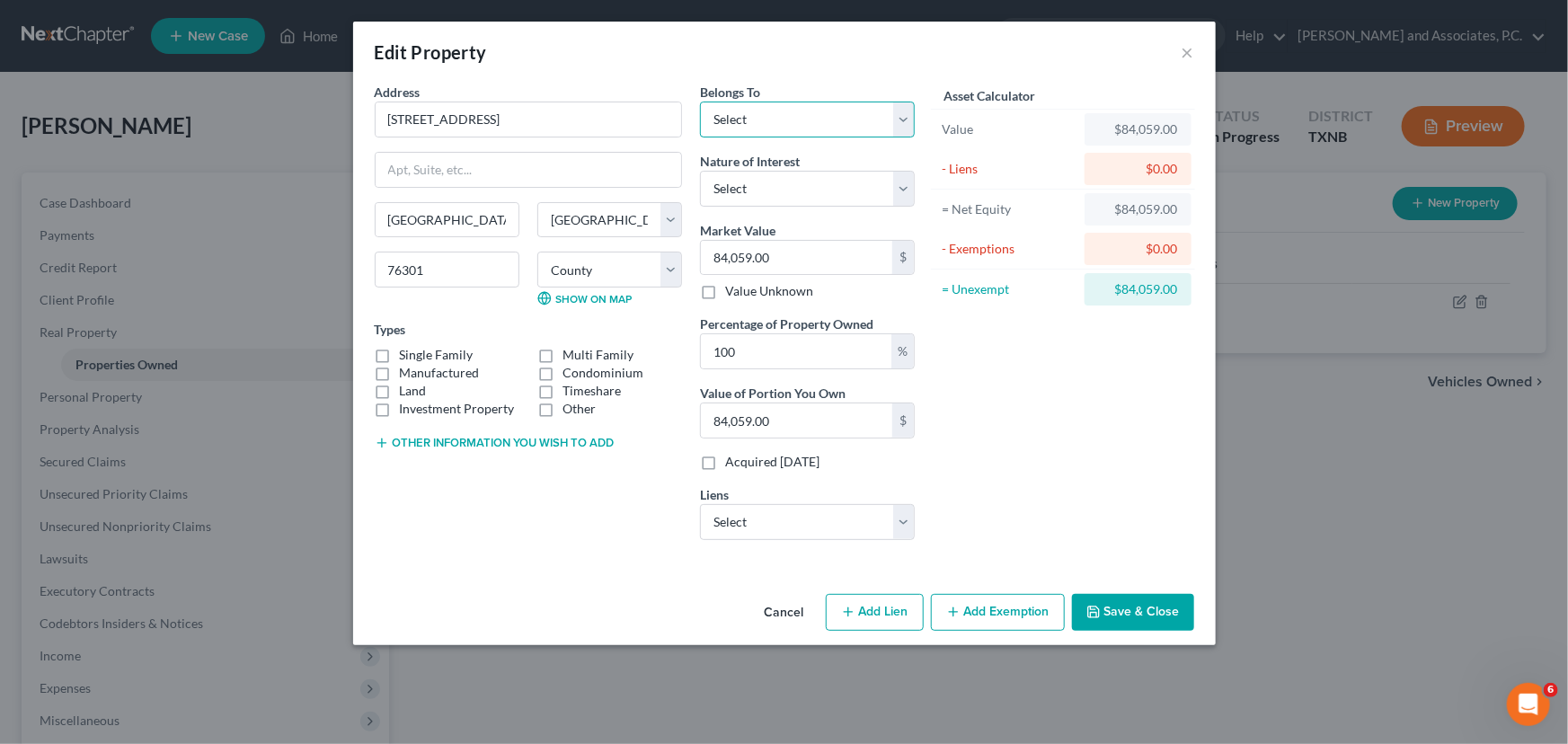
select select "0"
click at [700, 101] on select "Select Debtor 1 Only Debtor 2 Only Debtor 1 And Debtor 2 Only At Least One Of T…" at bounding box center [807, 119] width 215 height 36
click at [799, 180] on select "Select Fee Simple Joint Tenant Life Estate Equitable Interest Future Interest T…" at bounding box center [807, 189] width 215 height 36
click at [1150, 639] on div "Cancel Add Lien Add Lease Add Exemption Save & Close" at bounding box center [784, 616] width 863 height 59
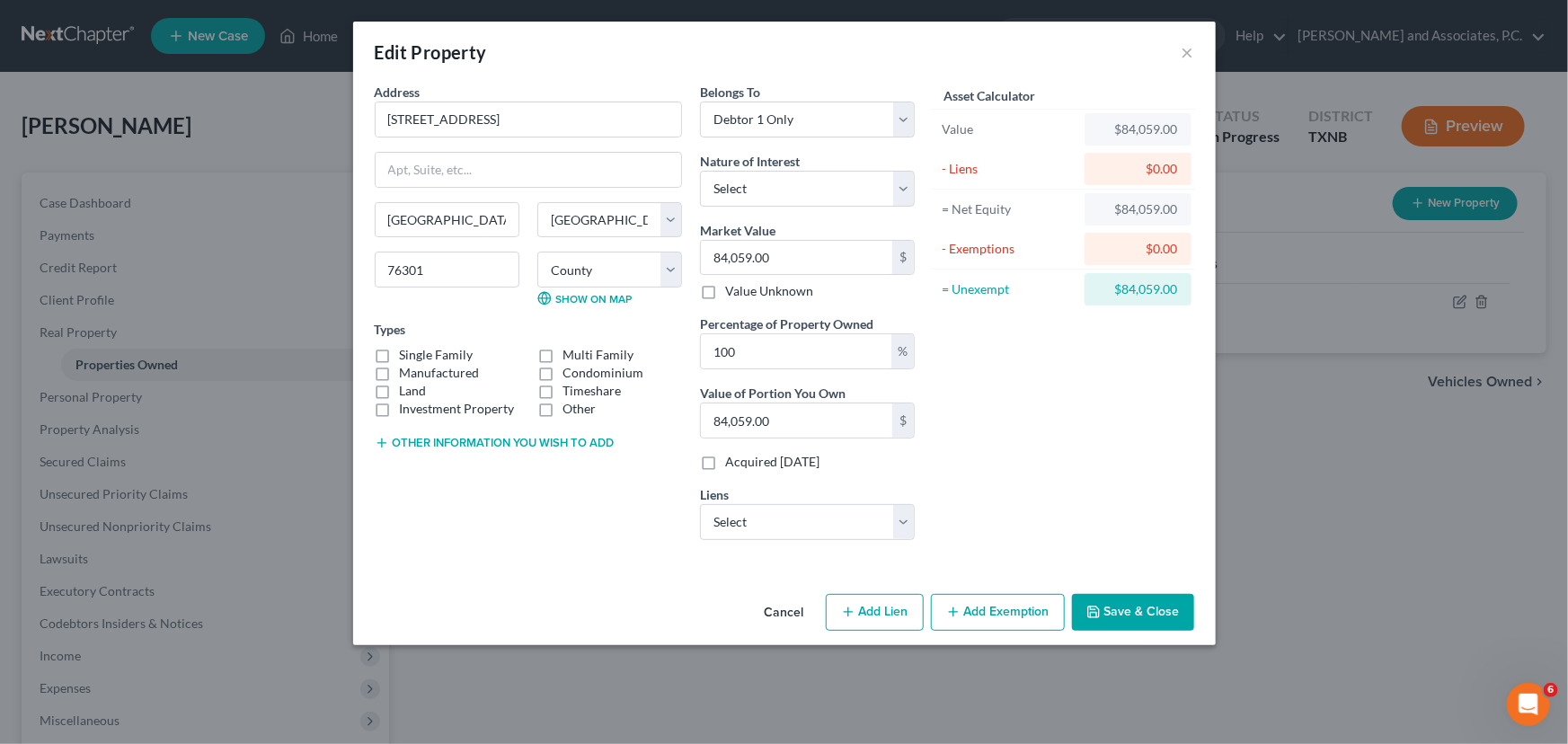
click at [1142, 620] on button "Save & Close" at bounding box center [1133, 613] width 122 height 38
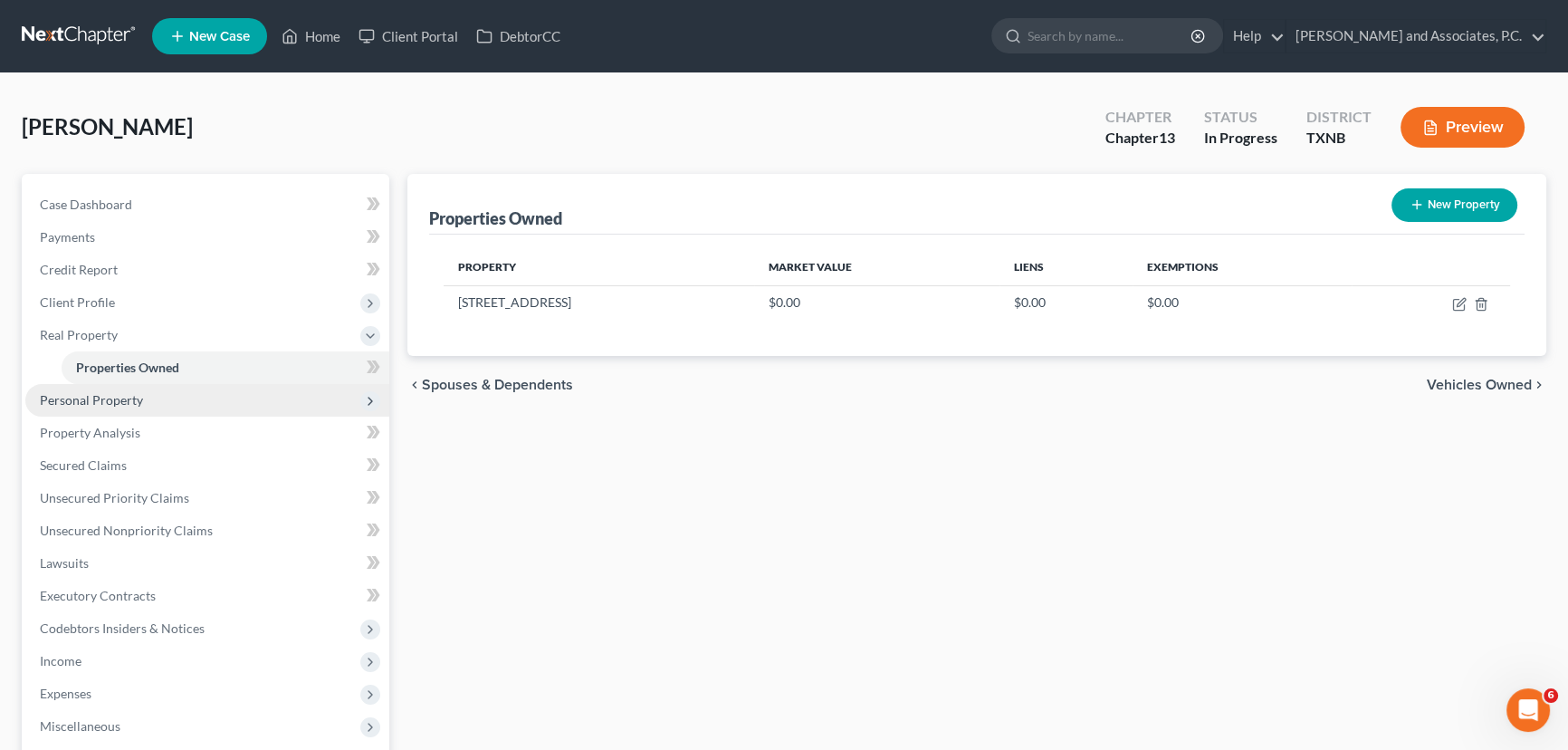
click at [191, 395] on span "Personal Property" at bounding box center [207, 400] width 364 height 32
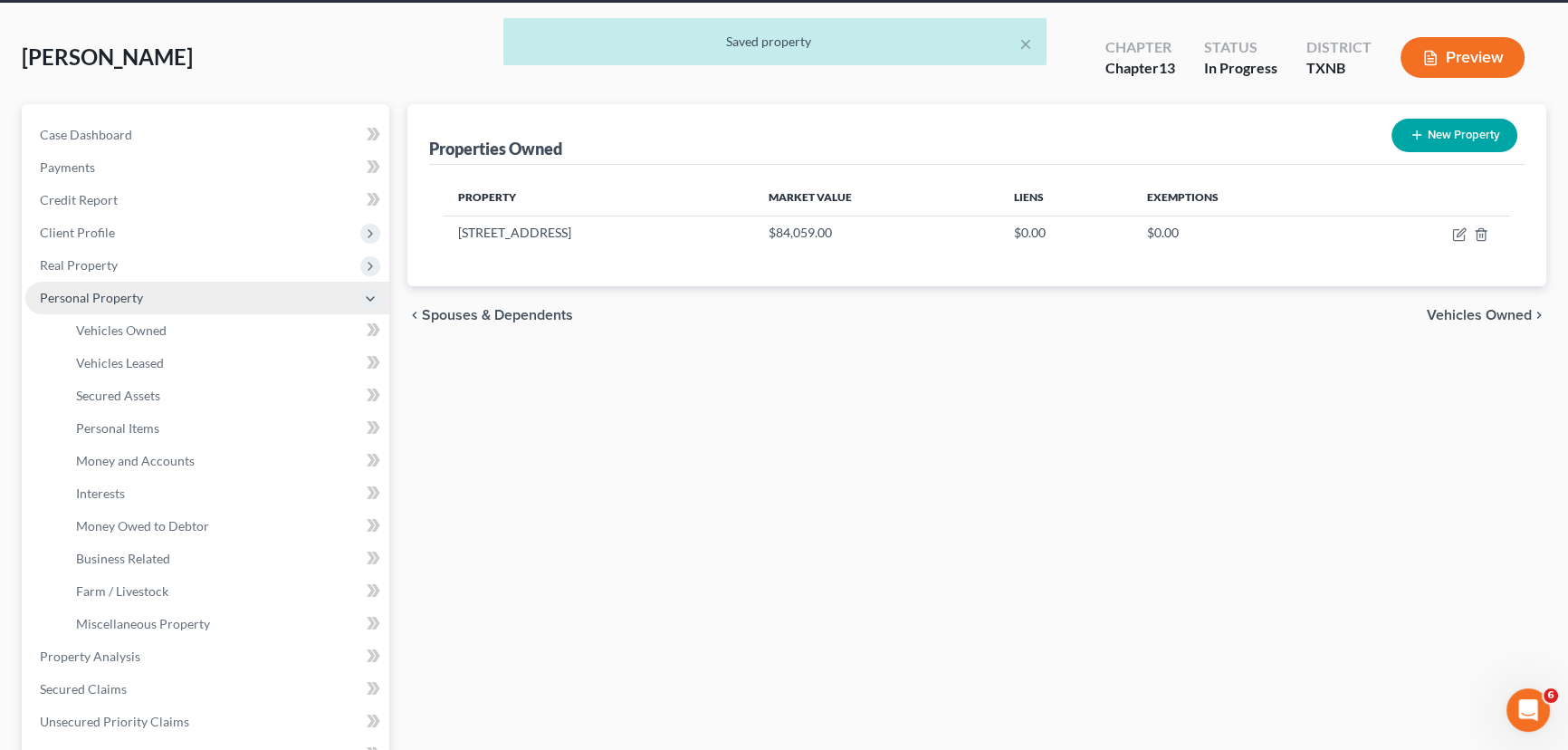
scroll to position [164, 0]
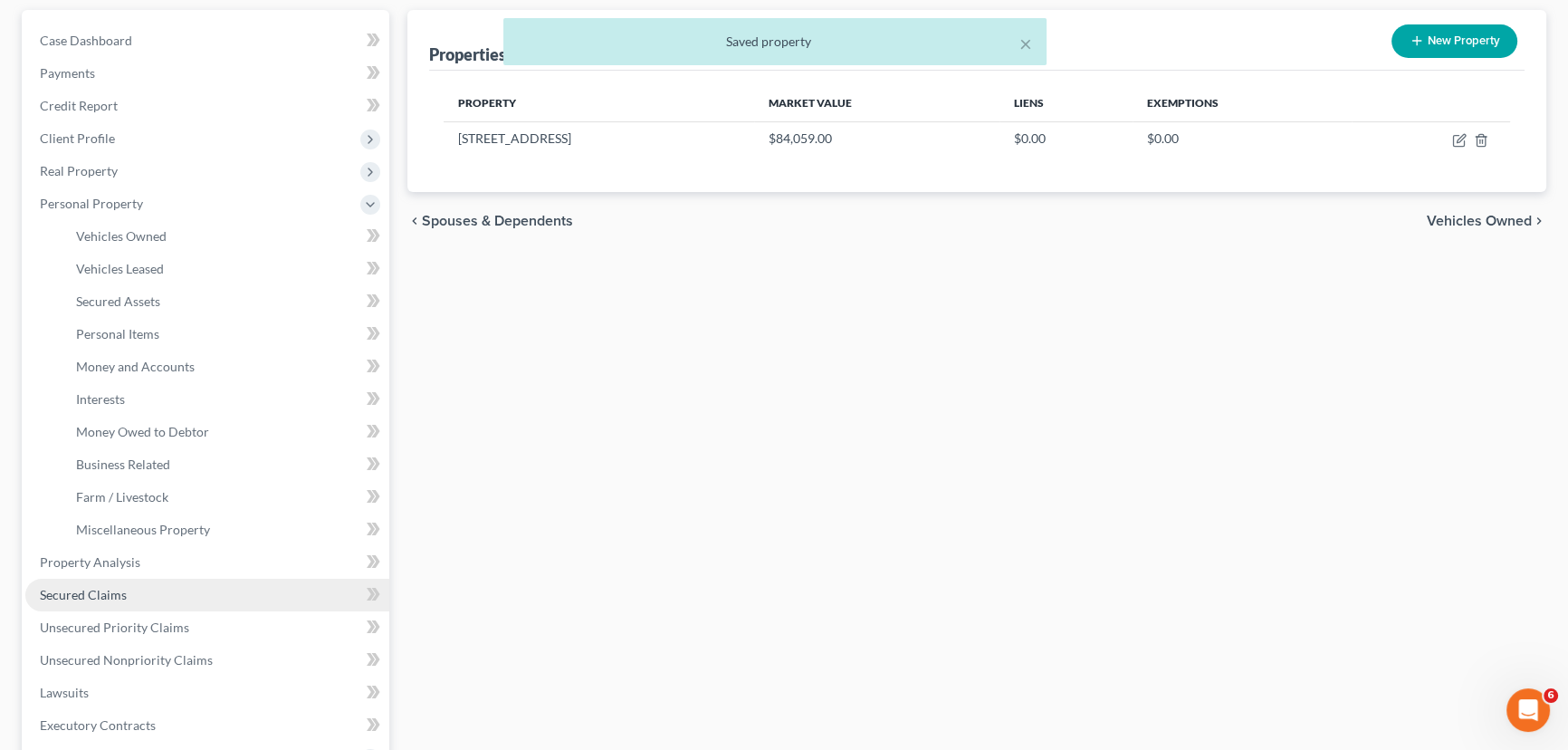
click at [87, 587] on span "Secured Claims" at bounding box center [83, 595] width 87 height 15
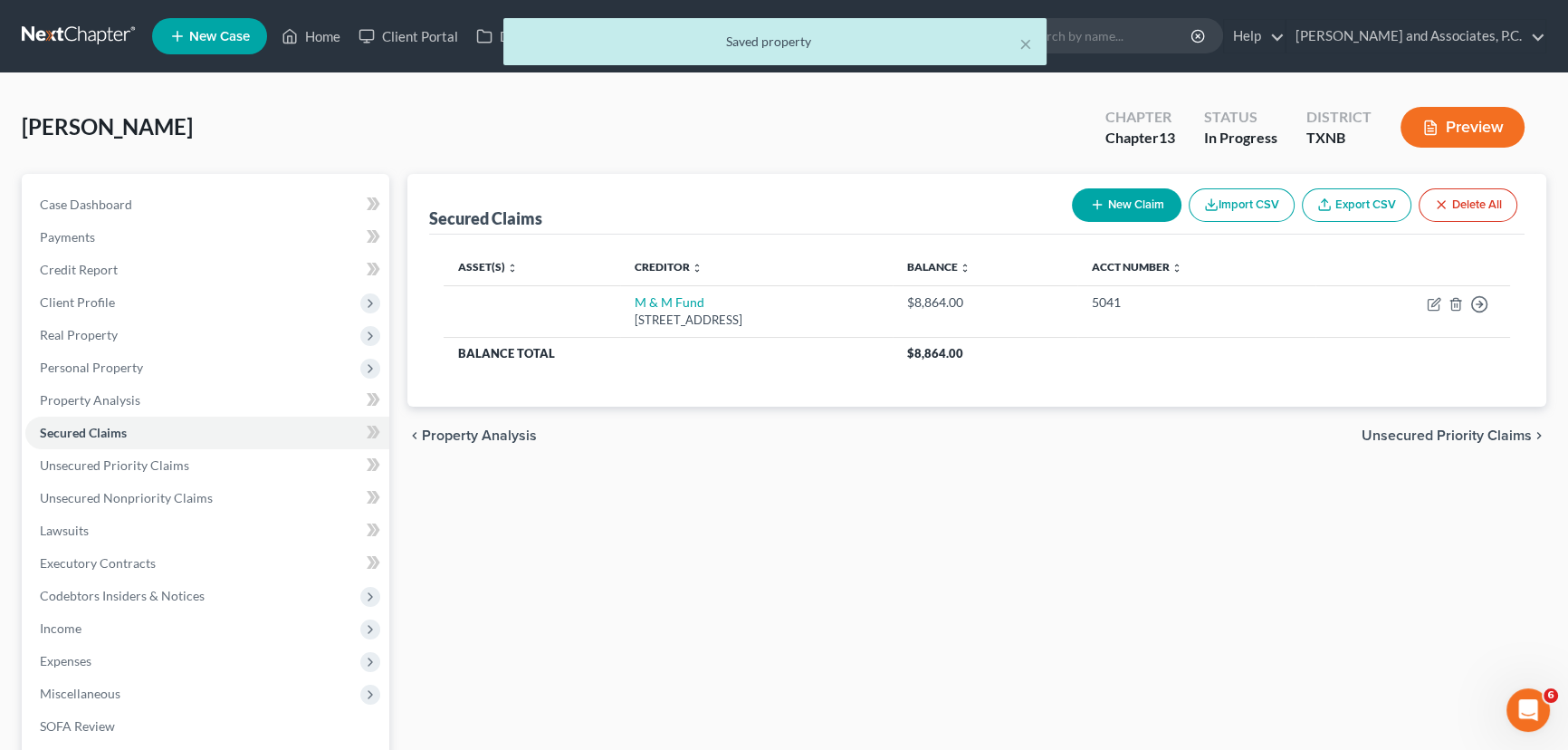
click at [905, 553] on div "Secured Claims New Claim Import CSV Export CSV Delete All Asset(s) expand_more …" at bounding box center [976, 567] width 1157 height 786
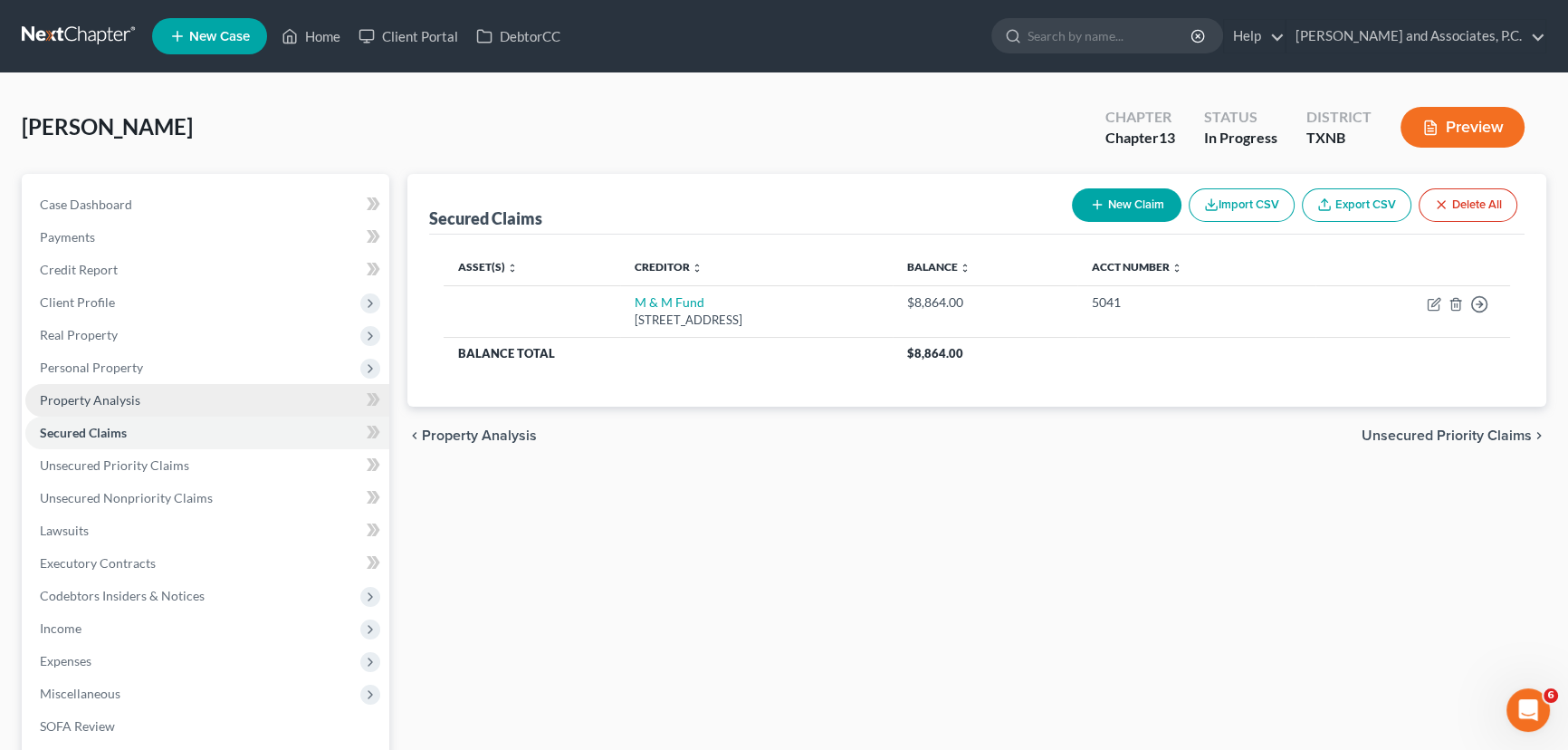
click at [180, 399] on link "Property Analysis" at bounding box center [207, 400] width 364 height 32
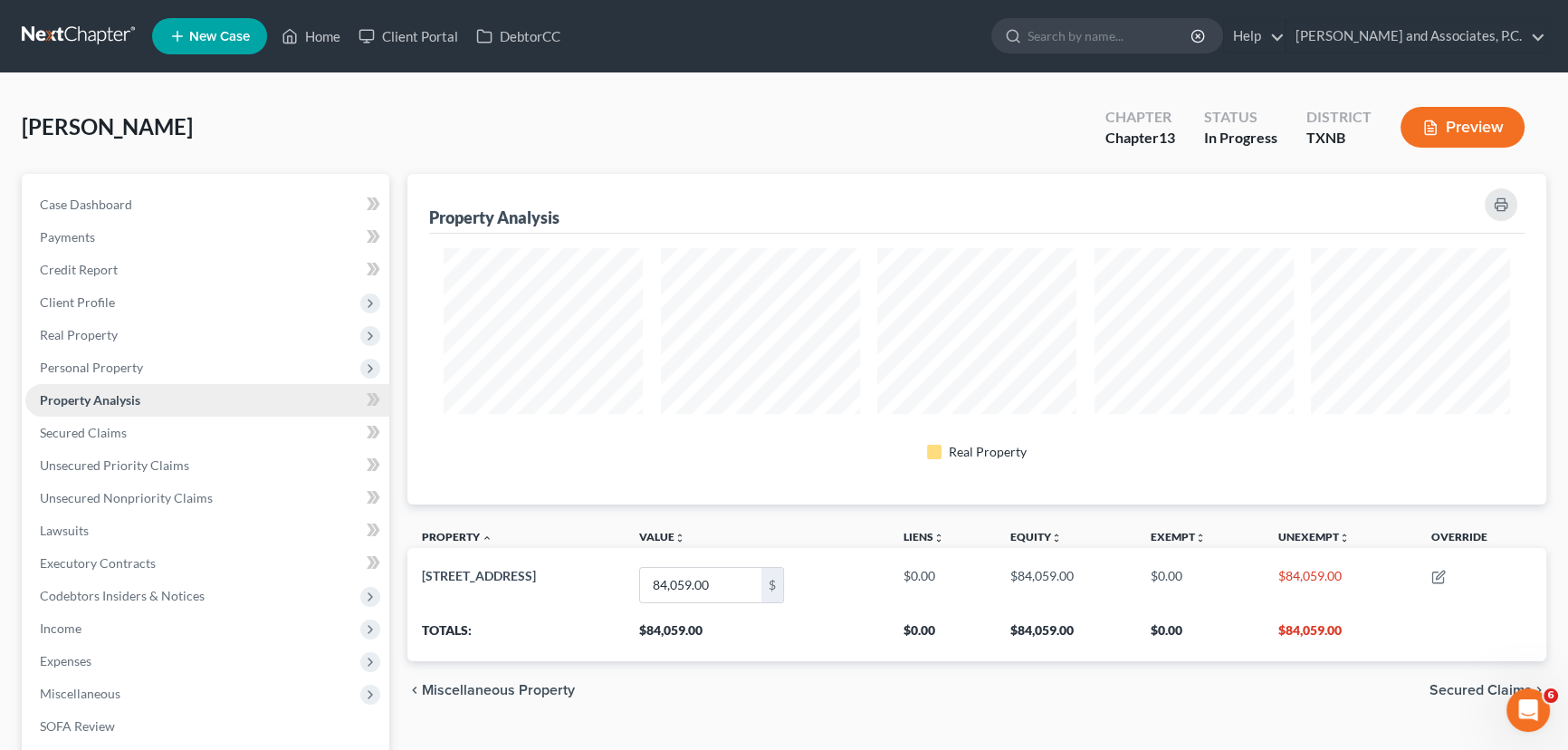
scroll to position [331, 1138]
click at [170, 363] on span "Personal Property" at bounding box center [207, 368] width 364 height 32
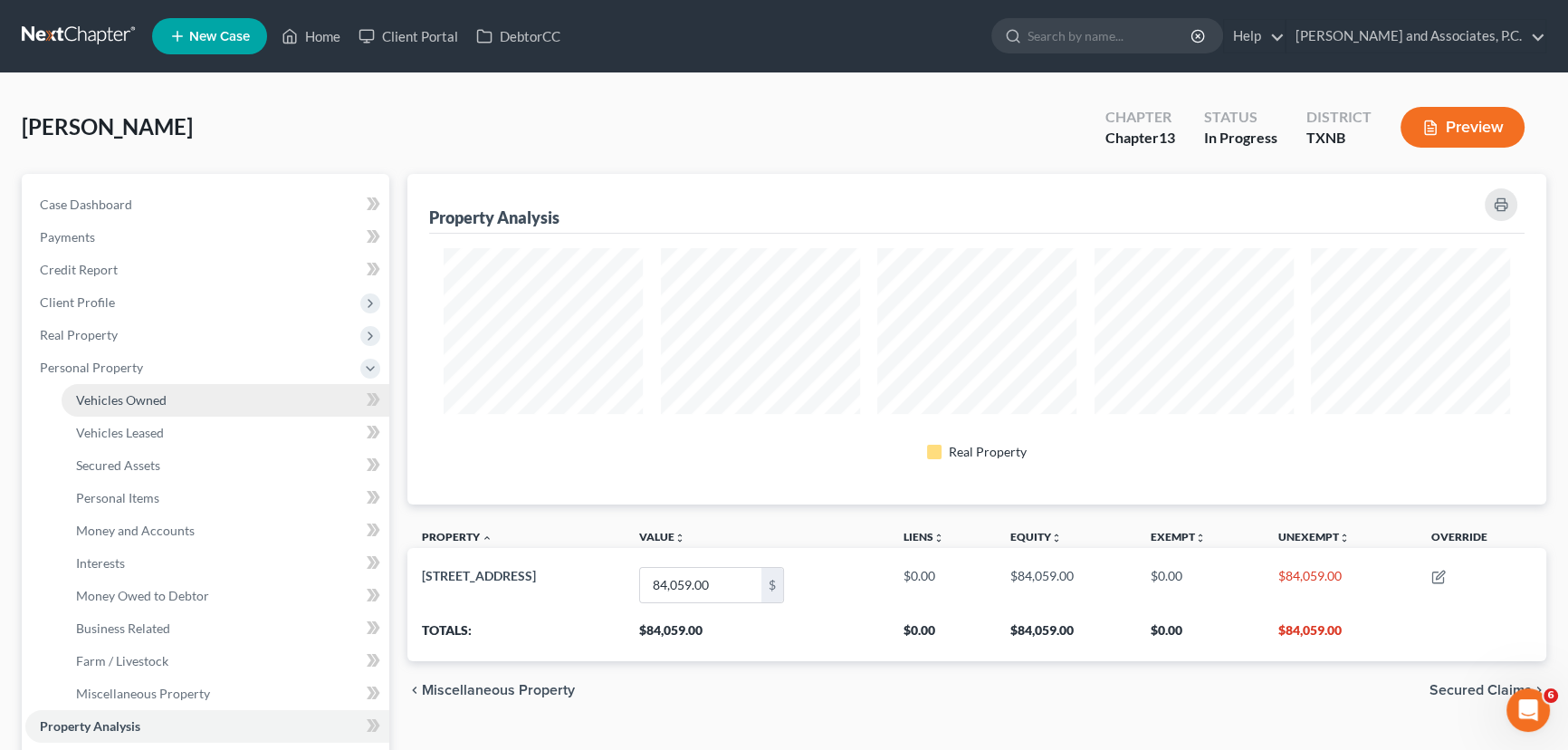
click at [162, 392] on span "Vehicles Owned" at bounding box center [121, 400] width 91 height 15
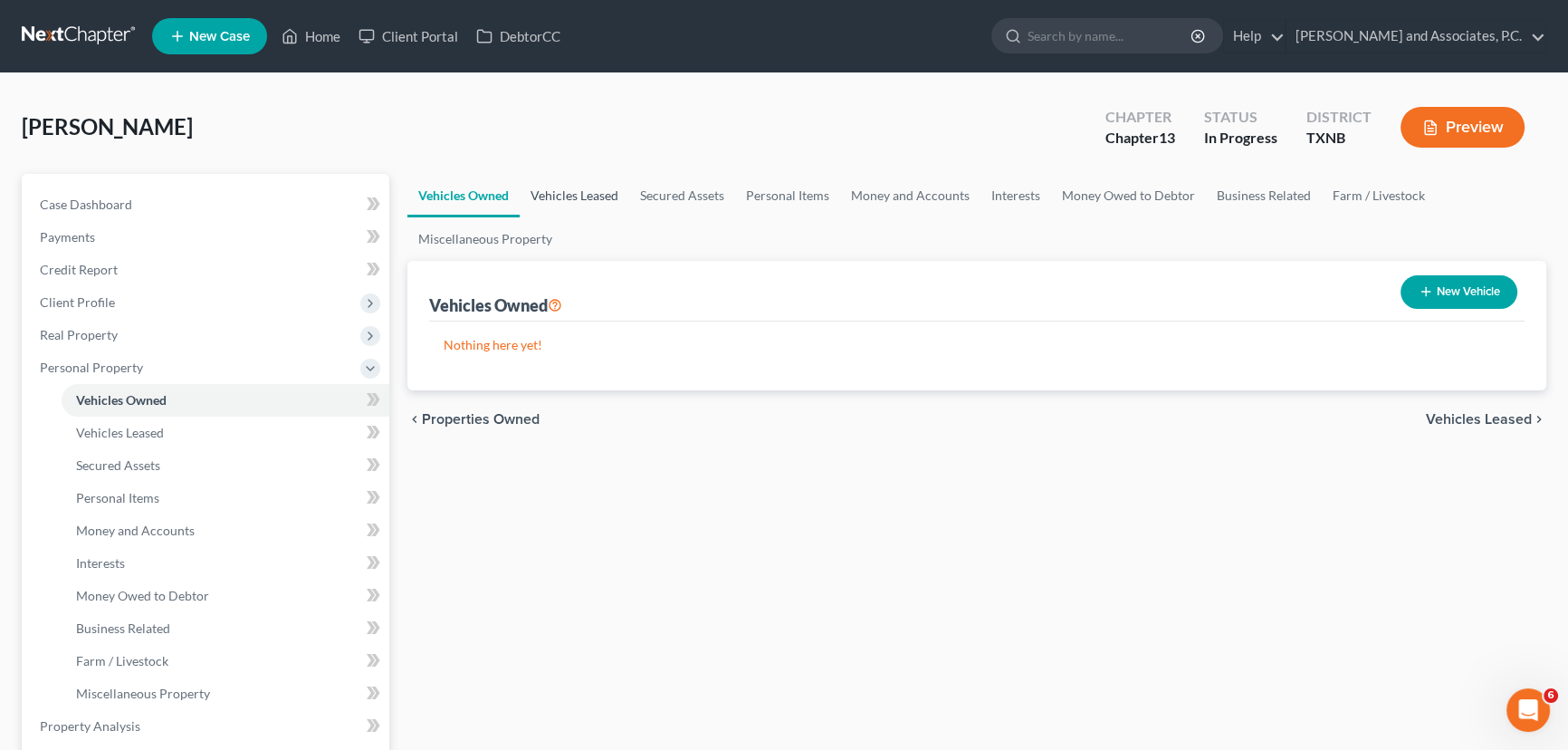
click at [612, 196] on link "Vehicles Leased" at bounding box center [575, 196] width 110 height 44
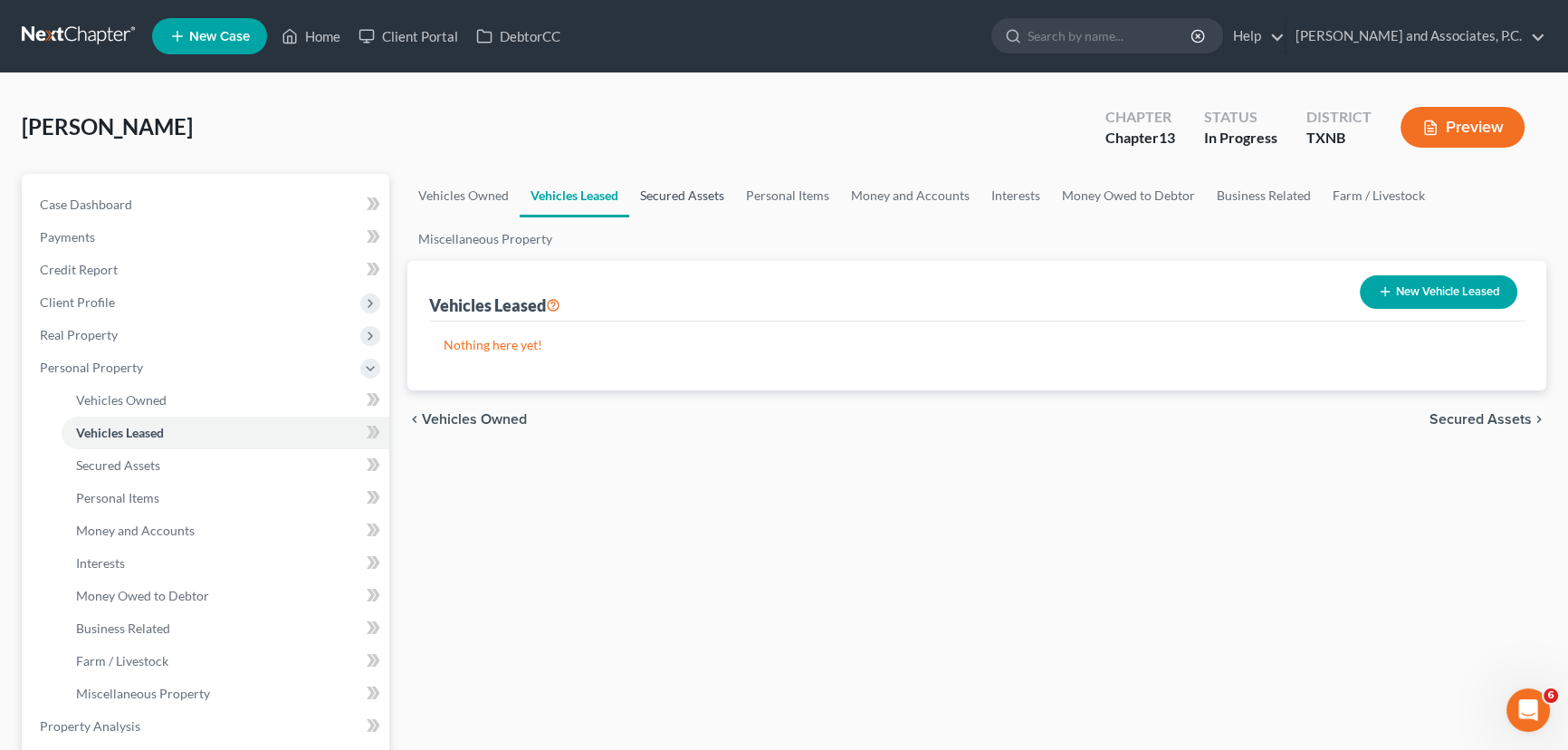
click at [680, 189] on link "Secured Assets" at bounding box center [682, 196] width 106 height 44
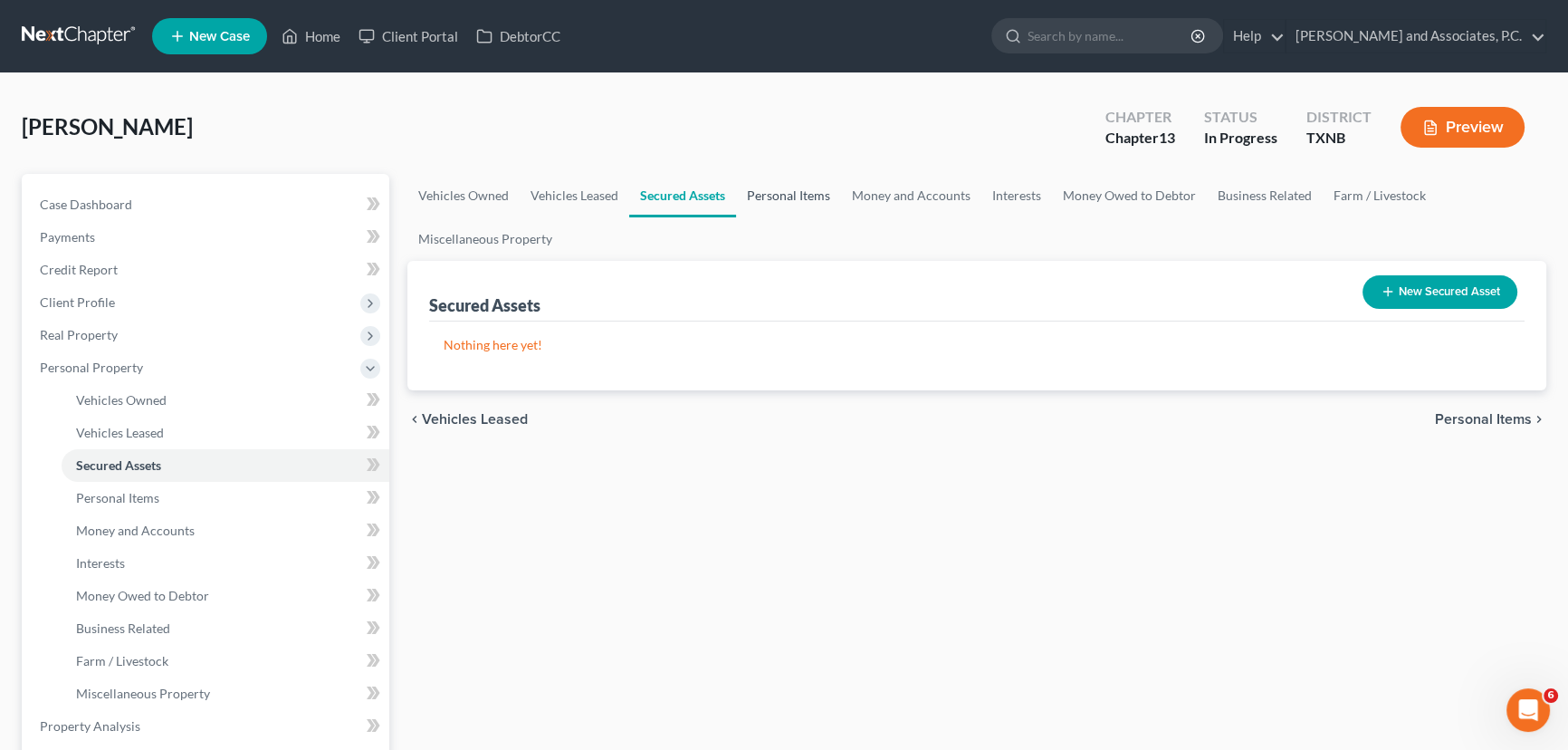
click at [802, 199] on link "Personal Items" at bounding box center [788, 196] width 105 height 44
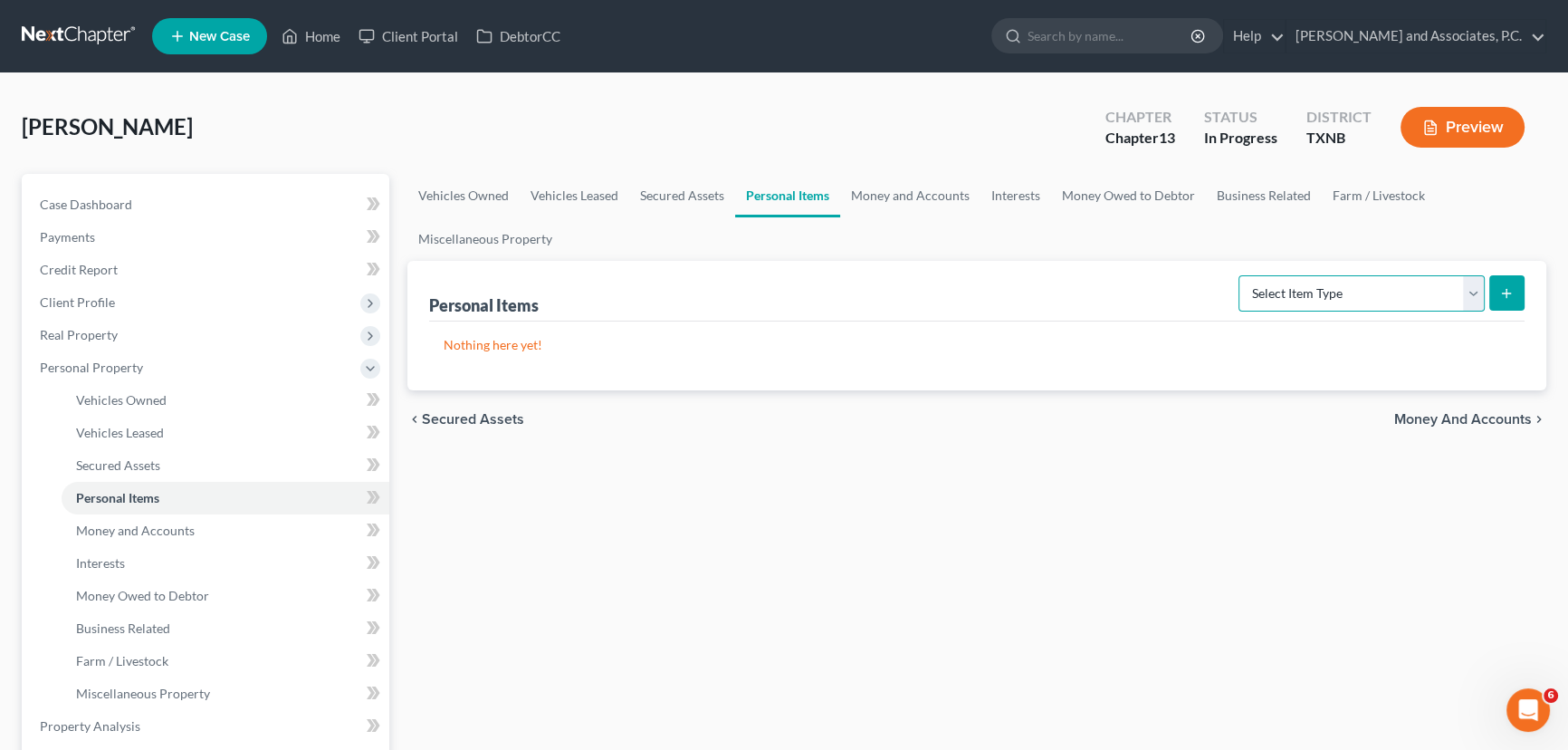
click at [1327, 293] on select "Select Item Type Clothing (A/B: 11) Collectibles Of Value (A/B: 8) Electronics …" at bounding box center [1361, 293] width 247 height 36
select select "clothing"
click at [1241, 275] on select "Select Item Type Clothing (A/B: 11) Collectibles Of Value (A/B: 8) Electronics …" at bounding box center [1361, 293] width 247 height 36
click at [1503, 287] on icon "submit" at bounding box center [1506, 293] width 14 height 14
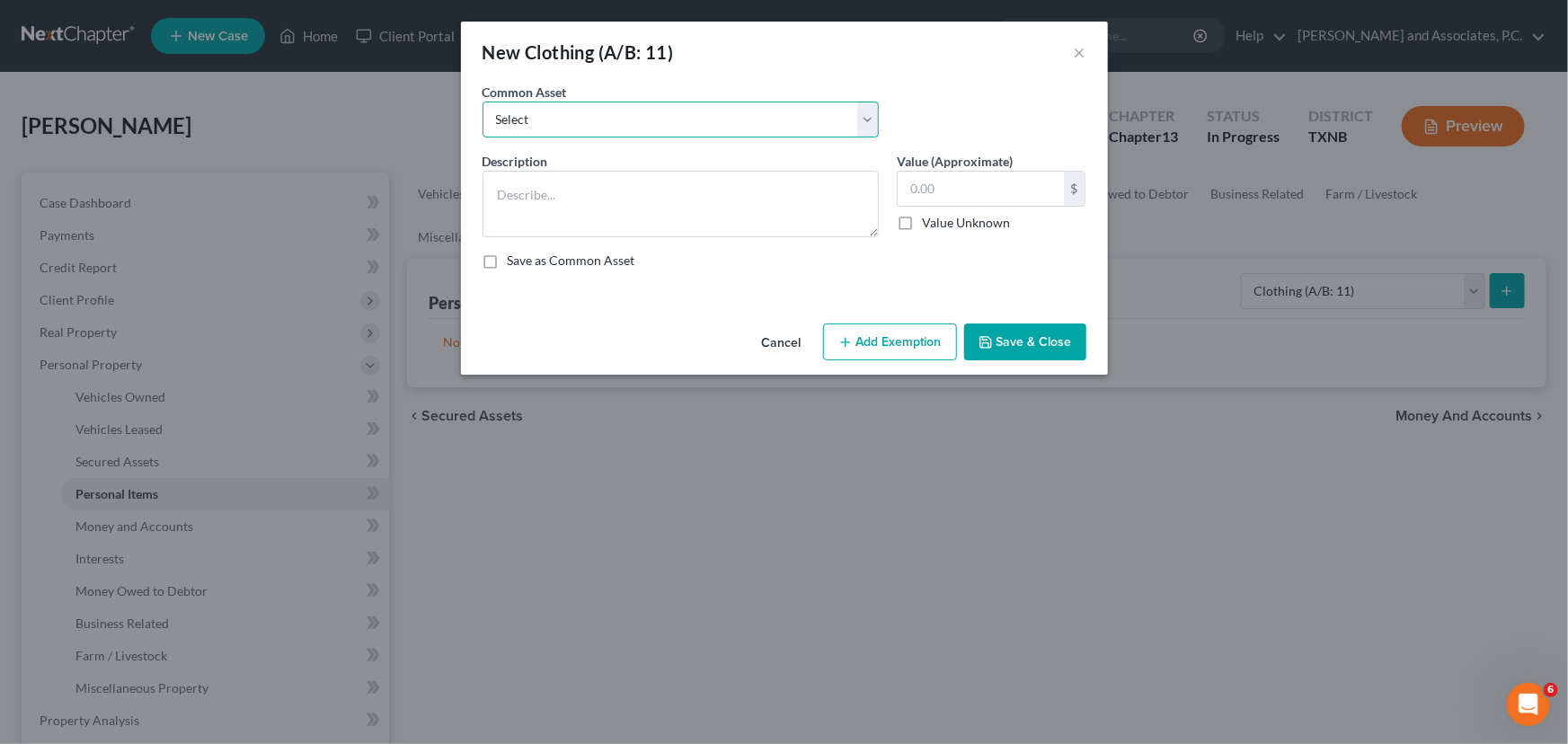
click at [701, 122] on select "Select personal clothing personal clothing personal clothing" at bounding box center [680, 119] width 396 height 36
select select "1"
click at [482, 101] on select "Select personal clothing personal clothing personal clothing" at bounding box center [680, 119] width 396 height 36
type textarea "personal clothing"
type input "500.00"
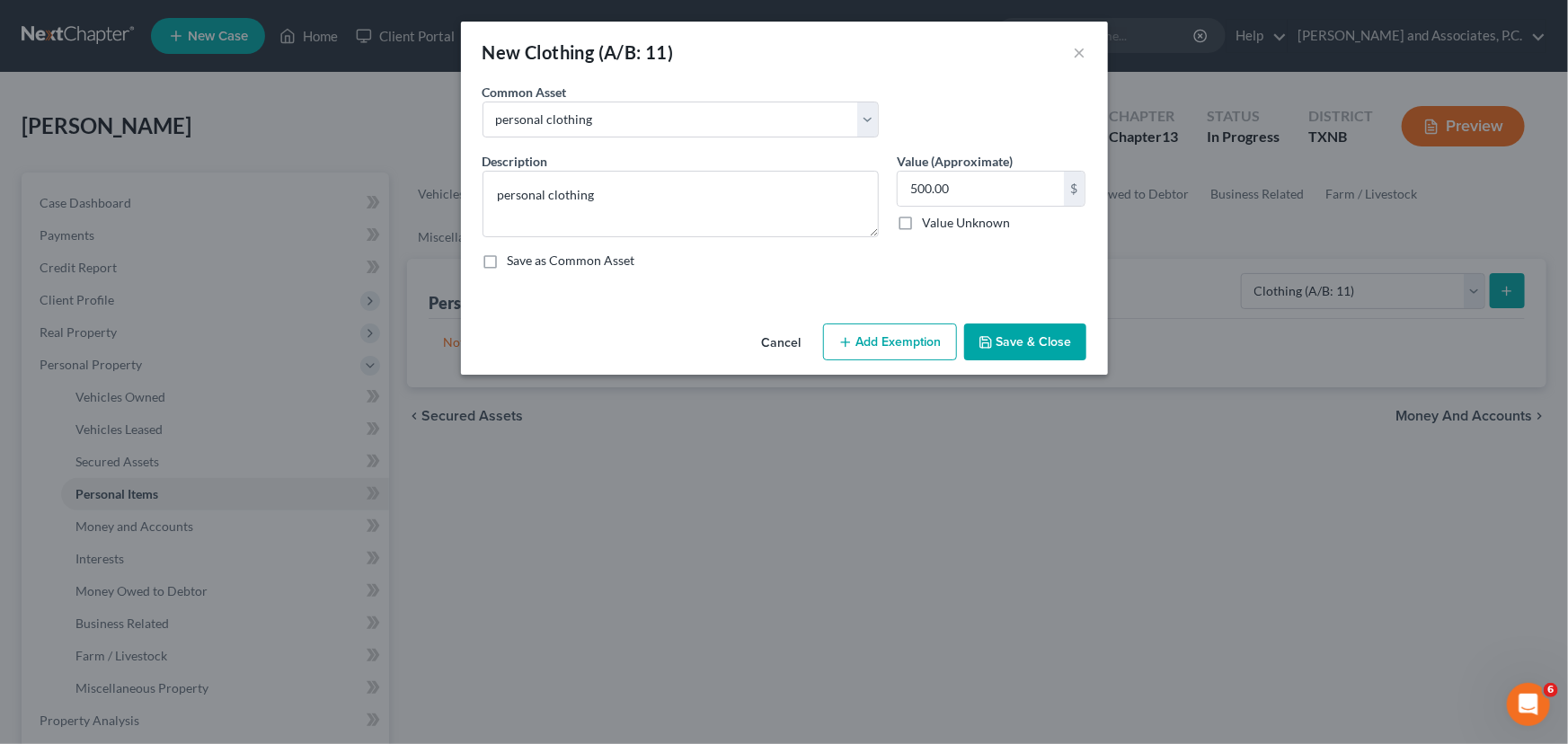
drag, startPoint x: 1015, startPoint y: 340, endPoint x: 1108, endPoint y: 323, distance: 94.5
click at [1016, 340] on button "Save & Close" at bounding box center [1025, 342] width 122 height 38
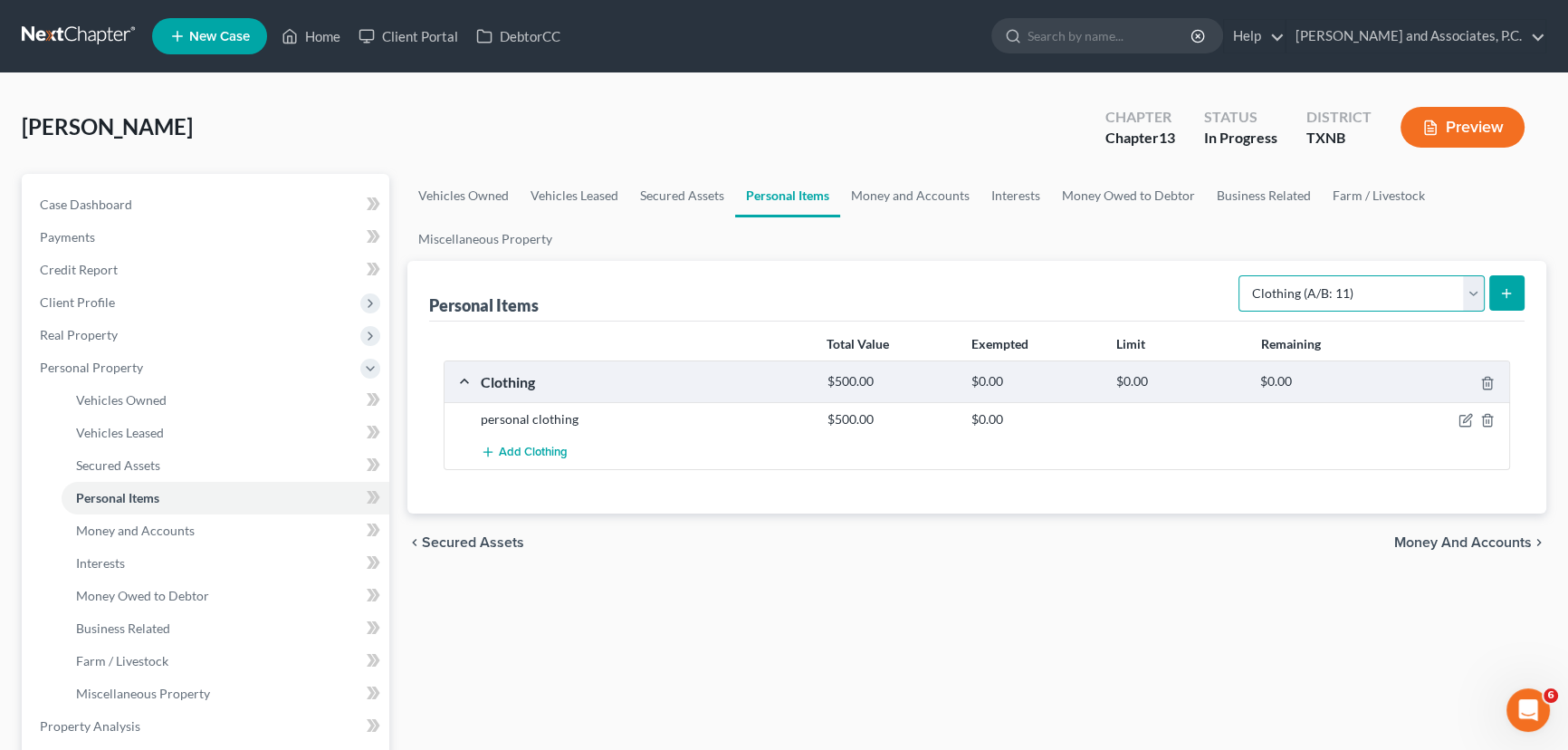
click at [1399, 282] on select "Select Item Type Clothing (A/B: 11) Collectibles Of Value (A/B: 8) Electronics …" at bounding box center [1361, 293] width 247 height 36
select select "household_goods"
click at [1241, 275] on select "Select Item Type Clothing (A/B: 11) Collectibles Of Value (A/B: 8) Electronics …" at bounding box center [1361, 293] width 247 height 36
click at [1505, 280] on button "submit" at bounding box center [1507, 292] width 35 height 35
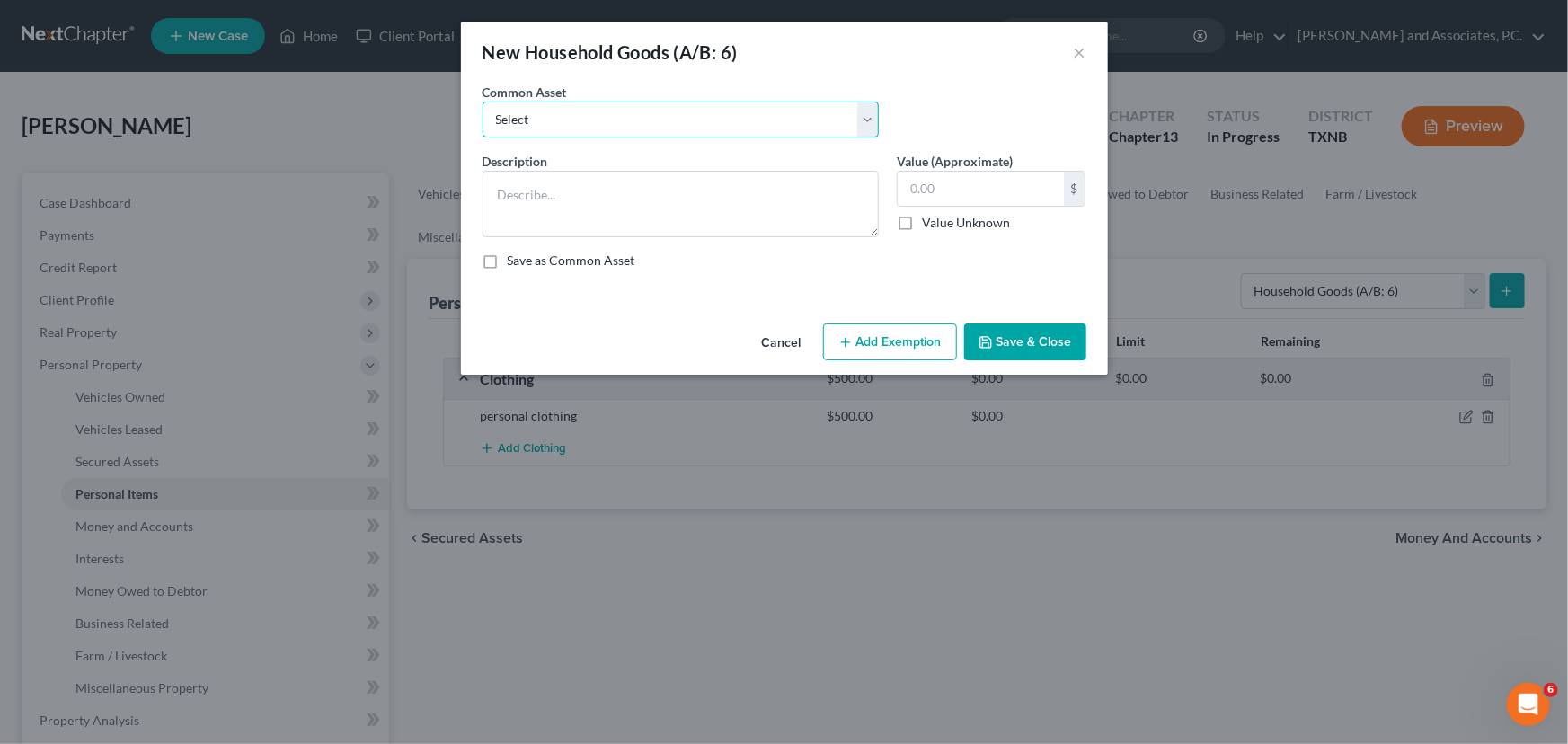
click at [629, 130] on select "Select household goods & furnishings household goods & furnishings" at bounding box center [680, 119] width 396 height 36
select select "0"
click at [482, 101] on select "Select household goods & furnishings household goods & furnishings" at bounding box center [680, 119] width 396 height 36
type textarea "household goods & furnishings"
type input "4,000.00"
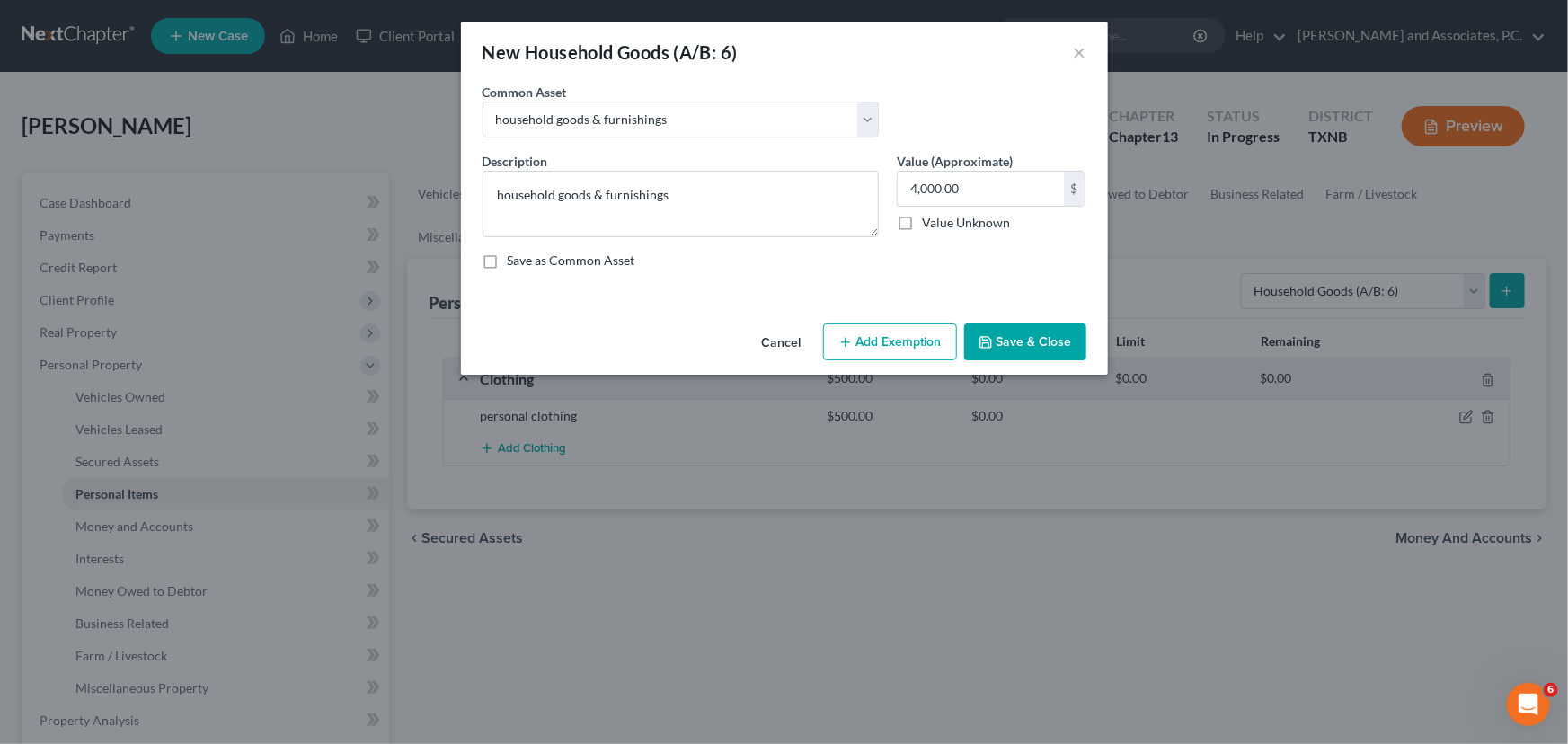
click at [1050, 326] on button "Save & Close" at bounding box center [1025, 342] width 122 height 38
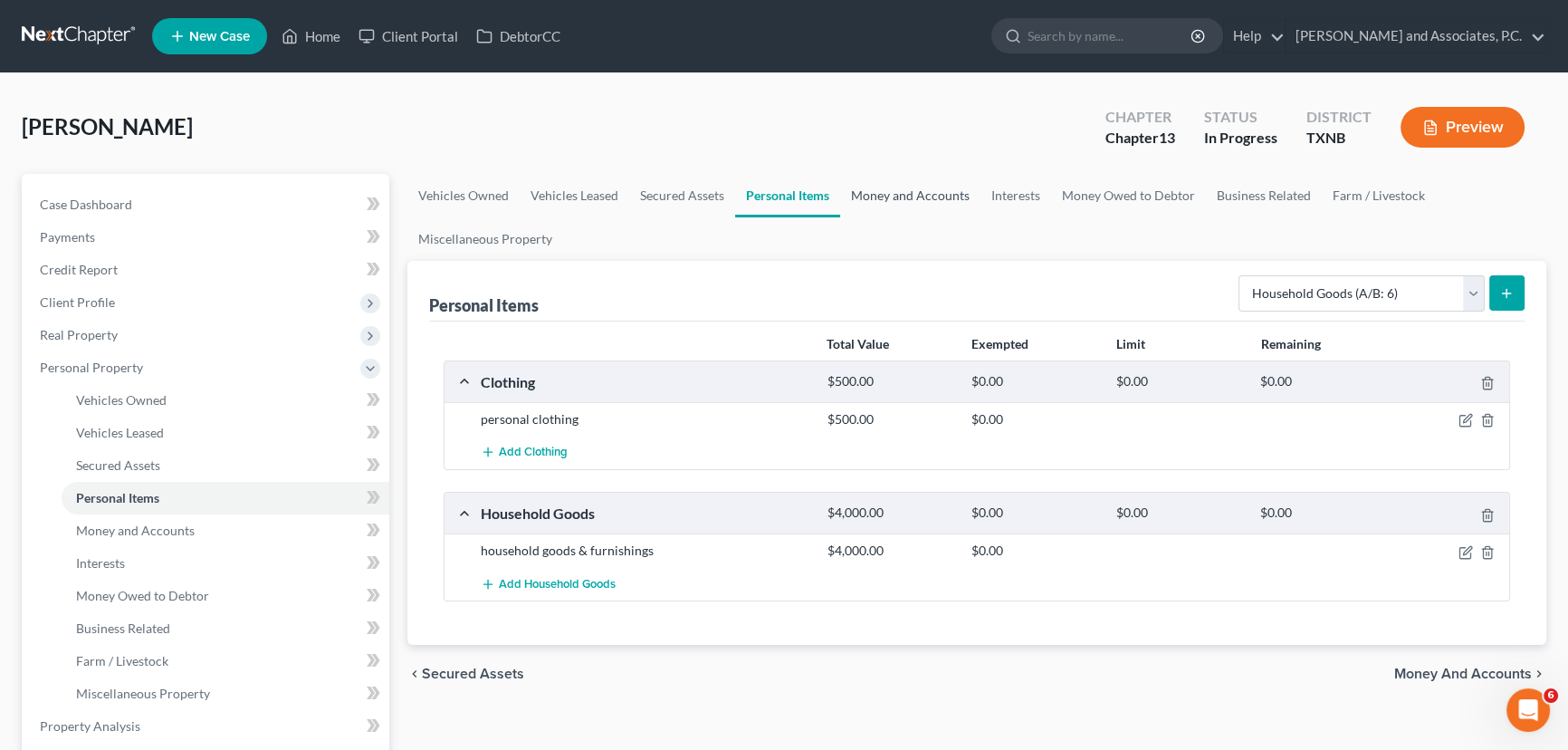
click at [937, 204] on link "Money and Accounts" at bounding box center [910, 196] width 140 height 44
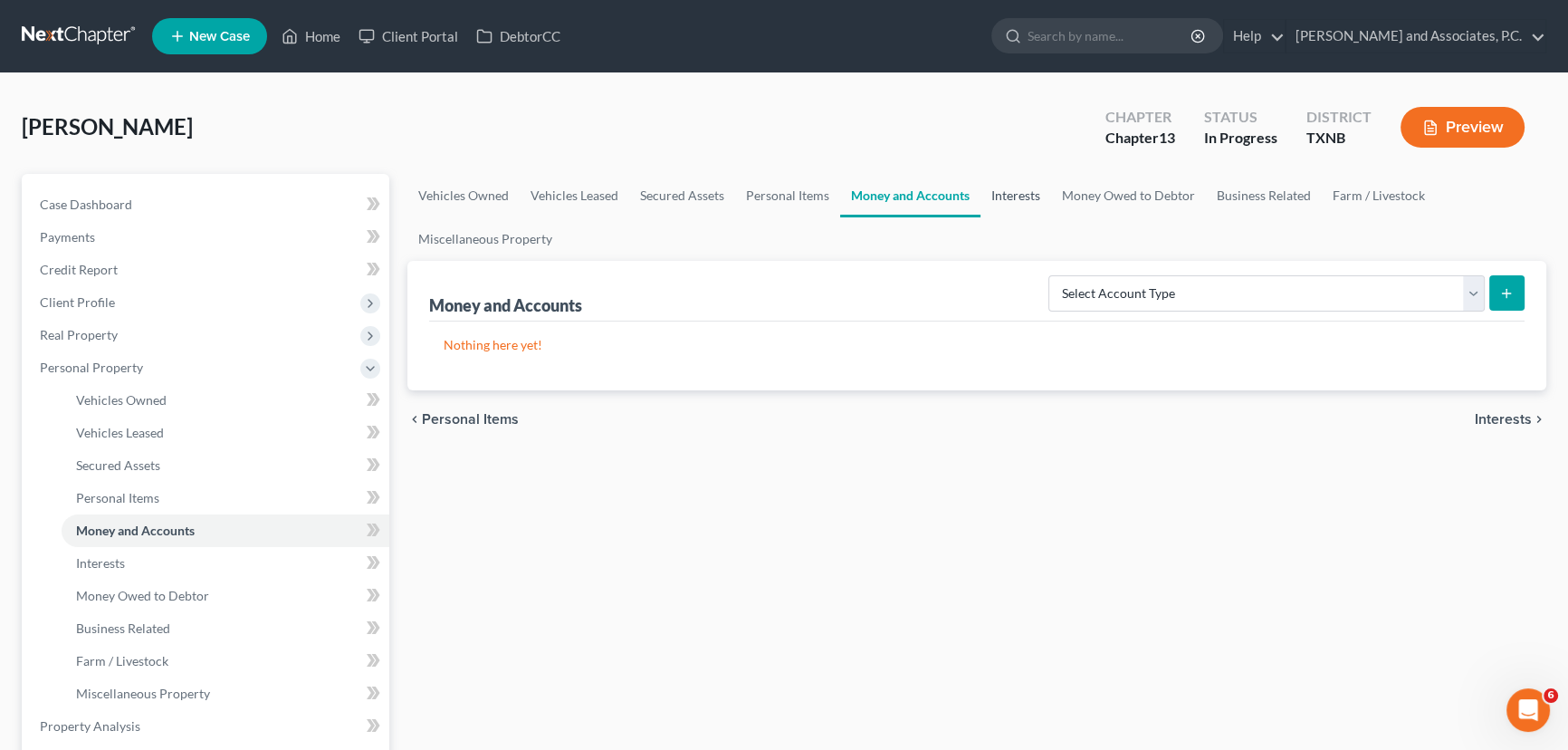
click at [1020, 199] on link "Interests" at bounding box center [1015, 196] width 71 height 44
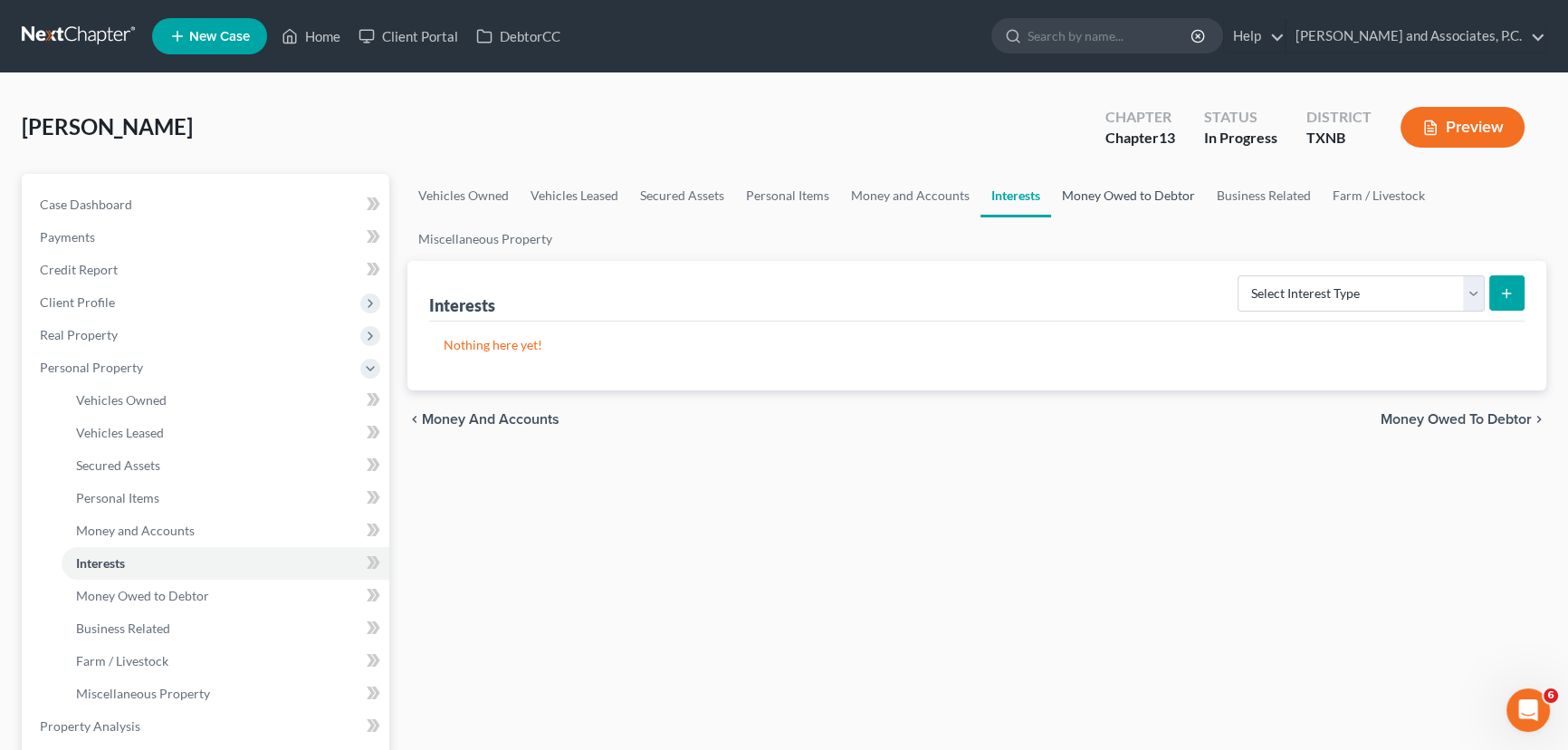
click at [1090, 189] on link "Money Owed to Debtor" at bounding box center [1129, 196] width 155 height 44
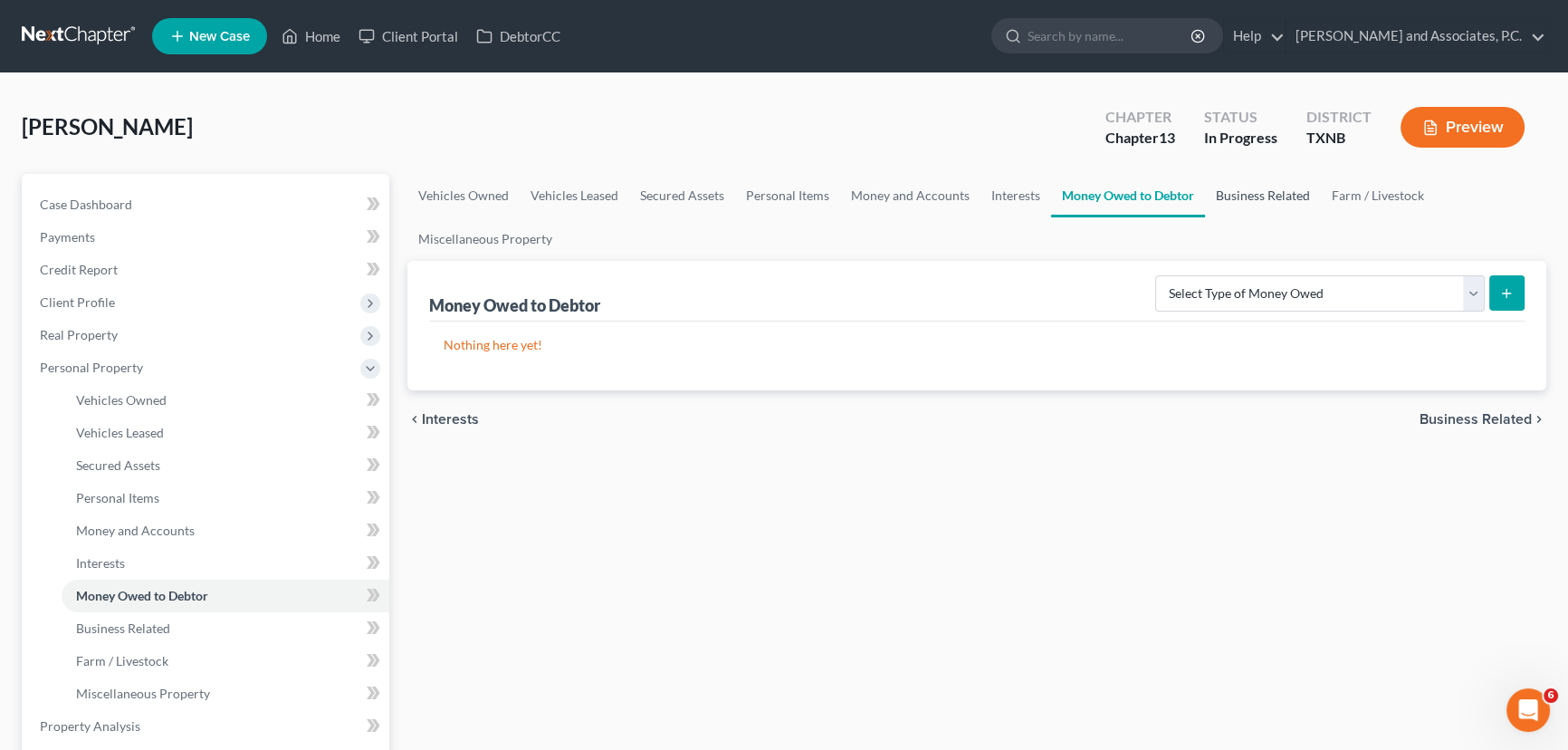
click at [1237, 193] on link "Business Related" at bounding box center [1263, 196] width 116 height 44
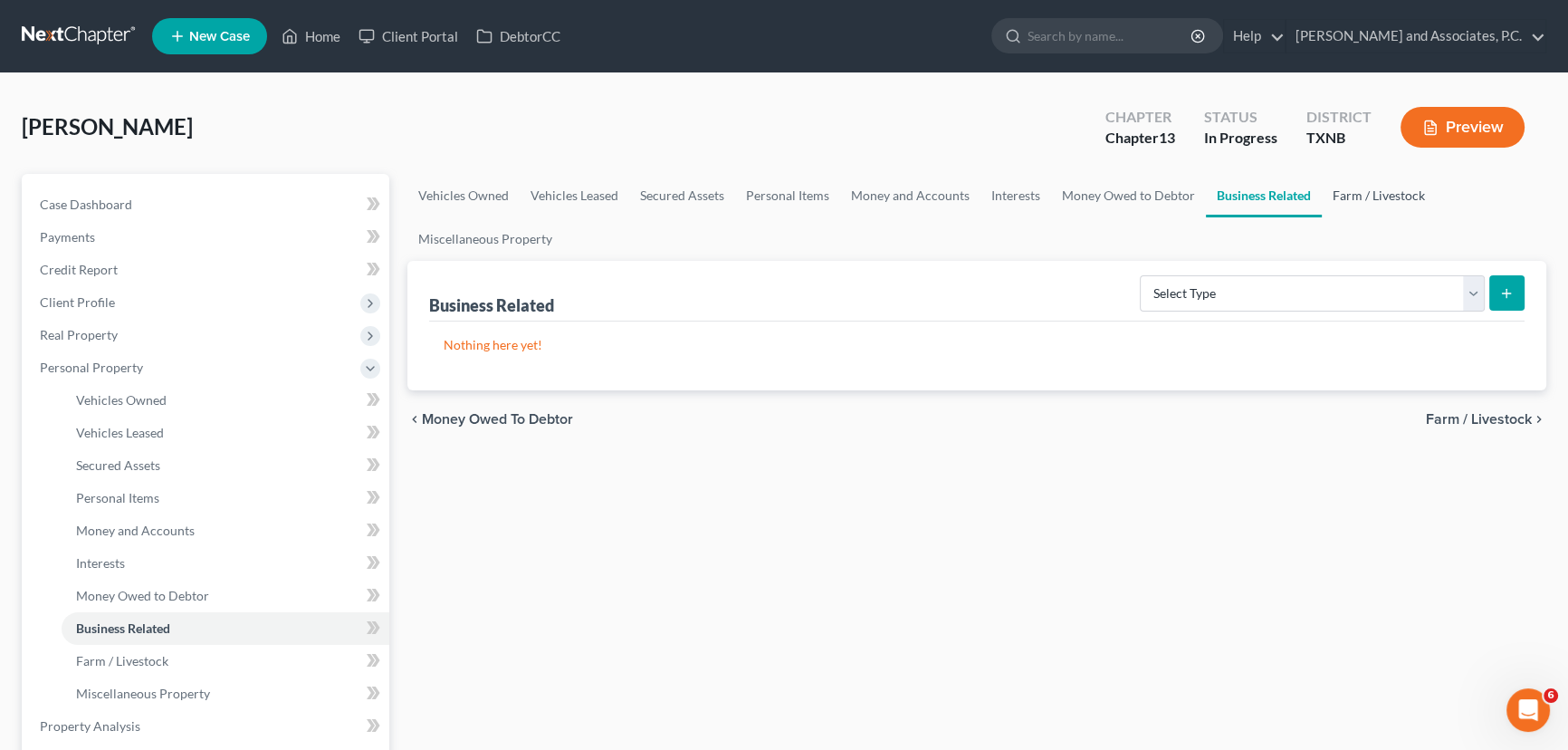
click at [1363, 188] on link "Farm / Livestock" at bounding box center [1379, 196] width 114 height 44
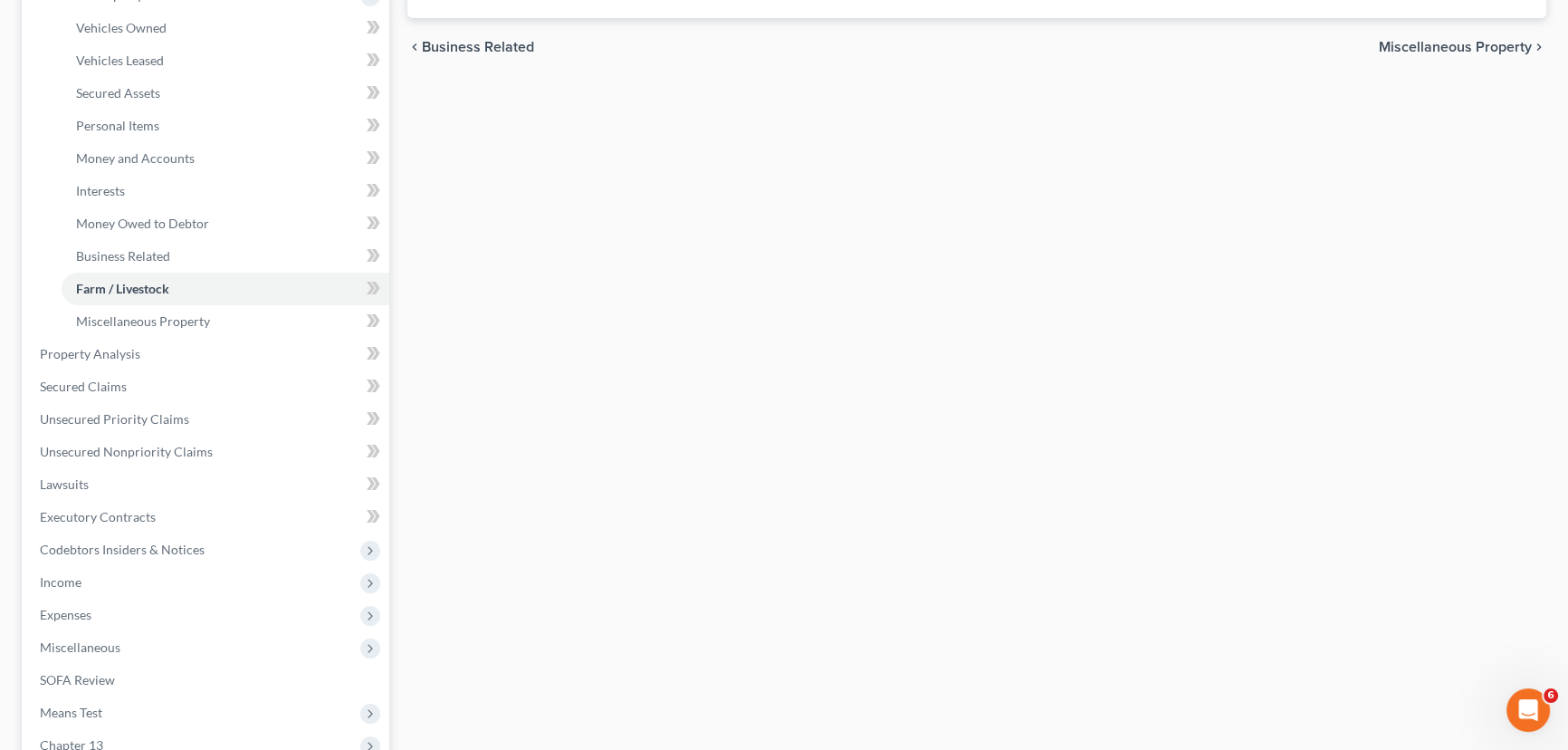
scroll to position [411, 0]
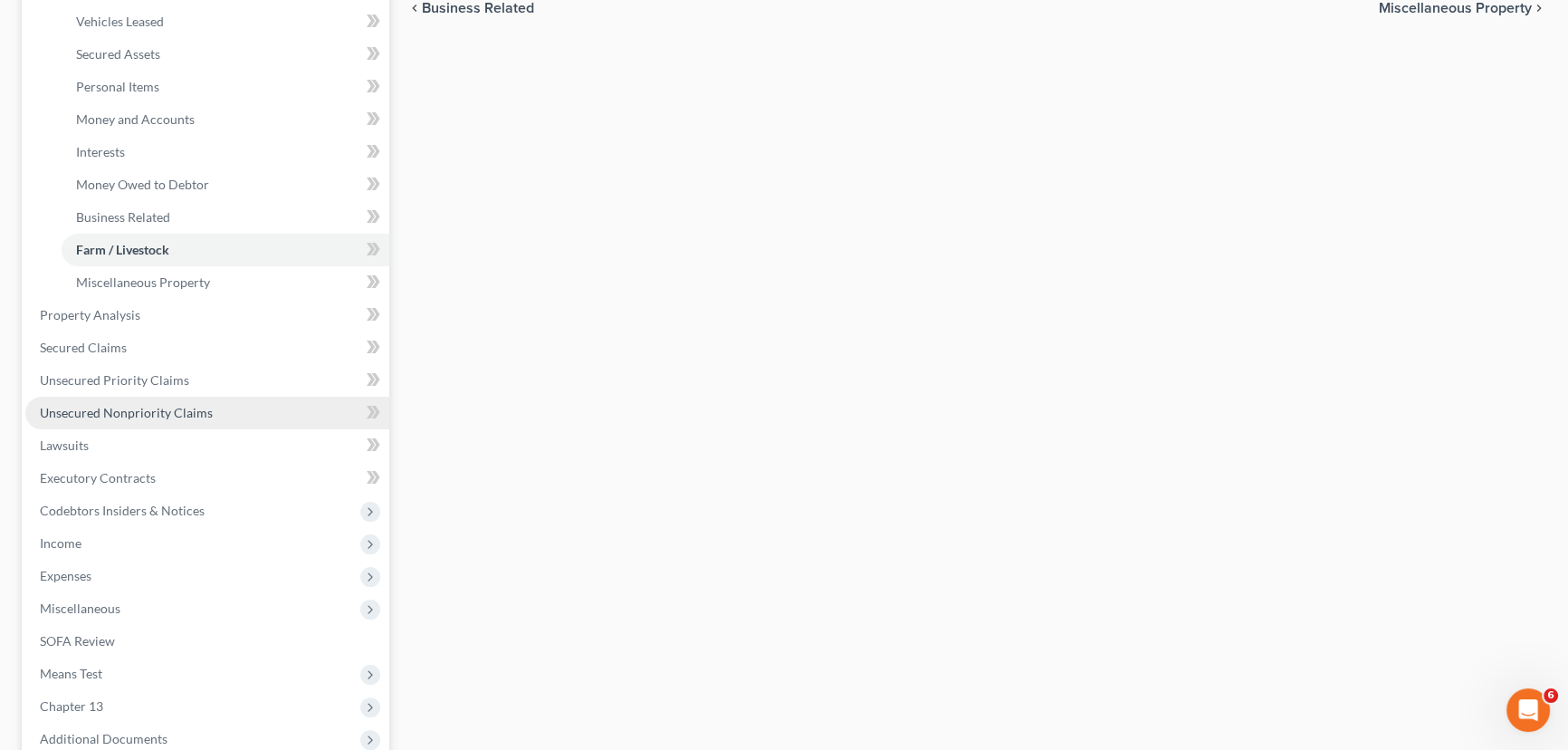
click at [71, 397] on link "Unsecured Nonpriority Claims" at bounding box center [207, 413] width 364 height 32
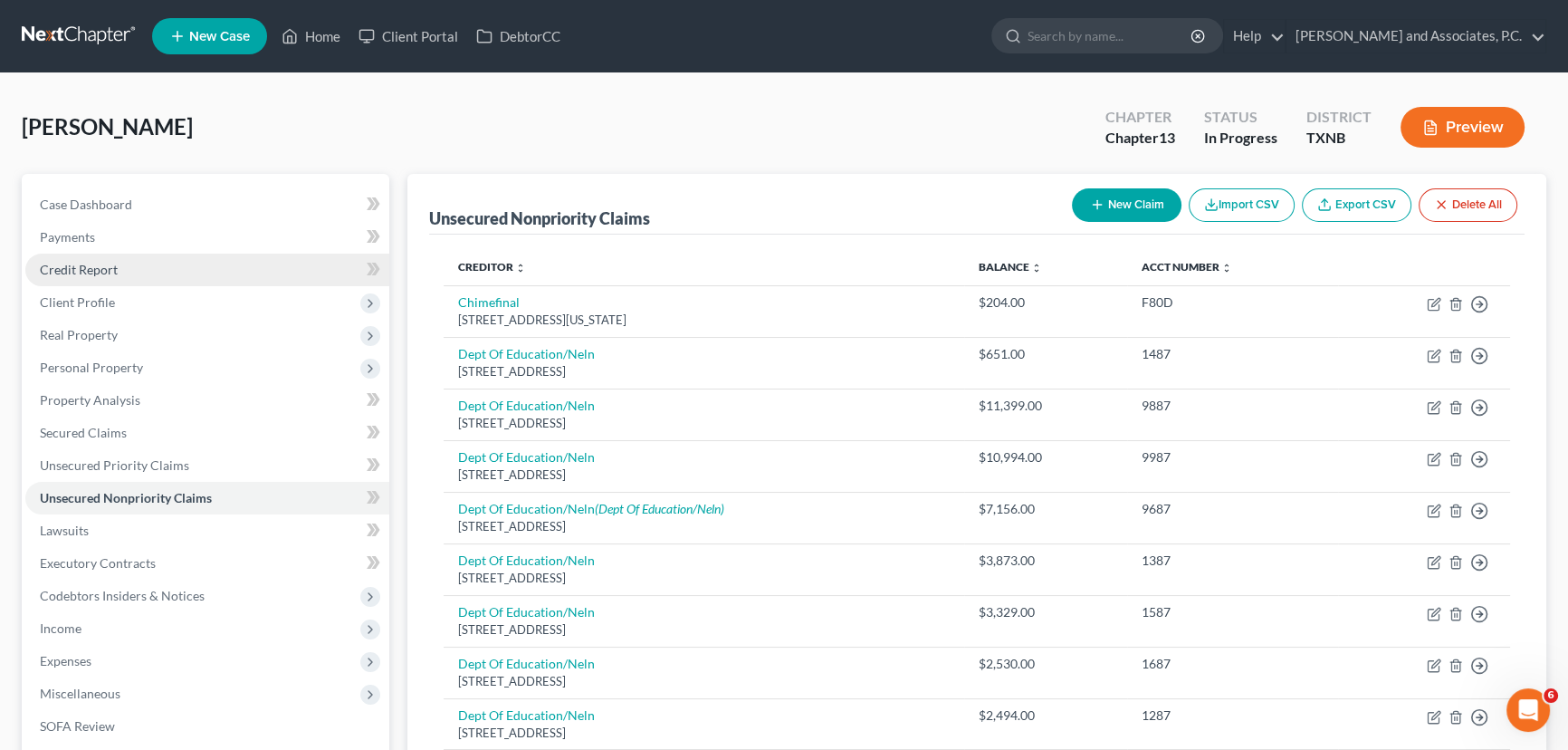
click at [132, 274] on link "Credit Report" at bounding box center [207, 270] width 364 height 32
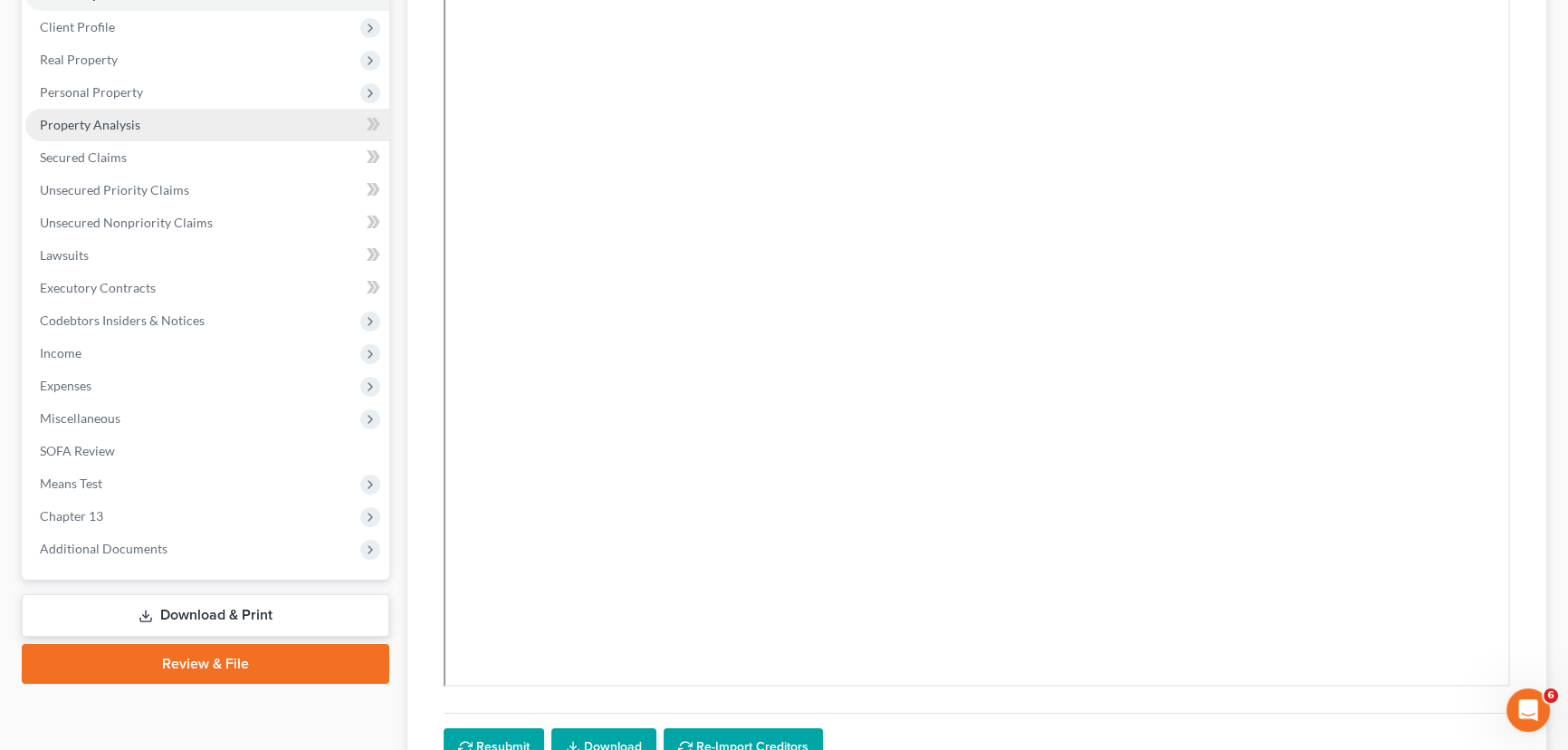
scroll to position [247, 0]
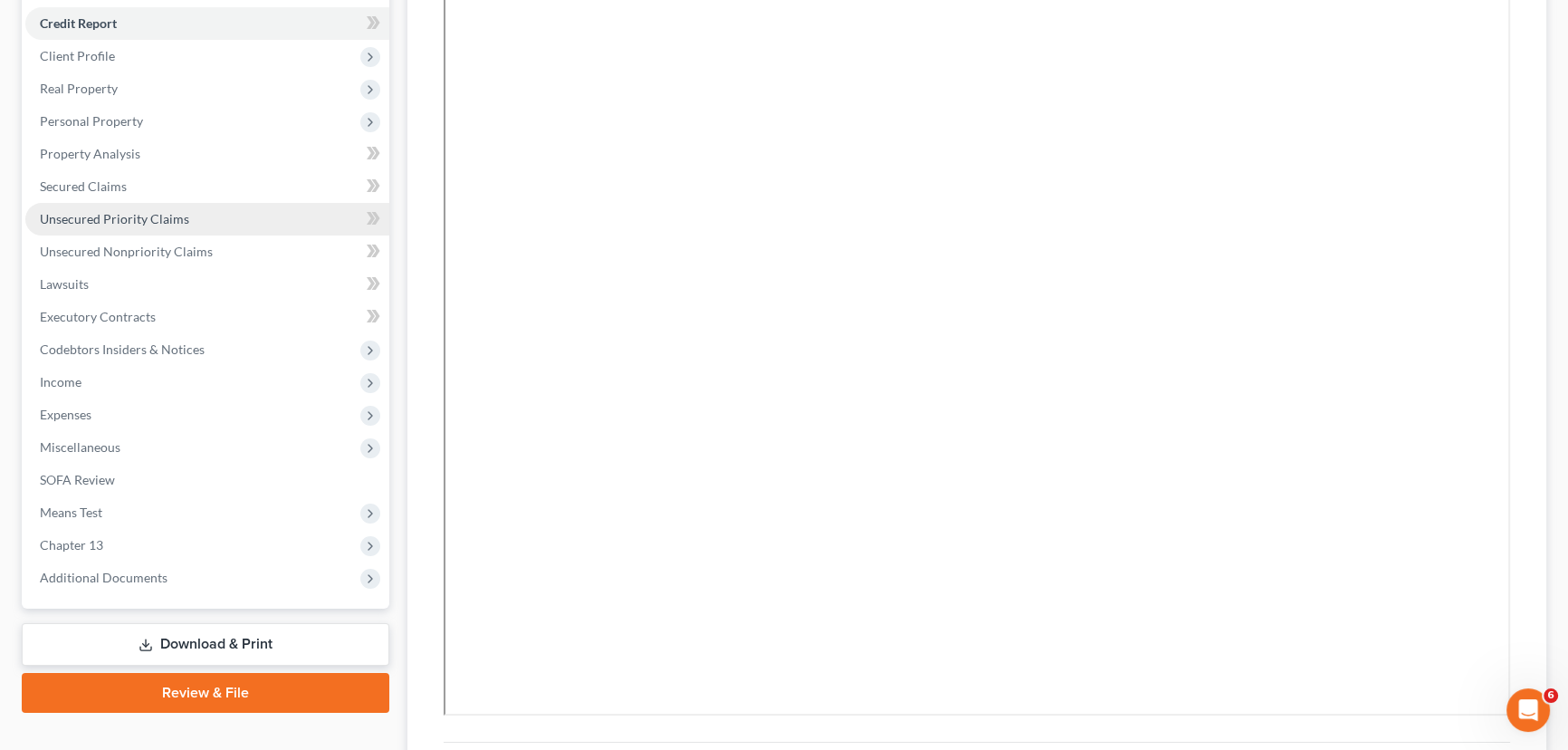
click at [129, 212] on span "Unsecured Priority Claims" at bounding box center [114, 218] width 149 height 15
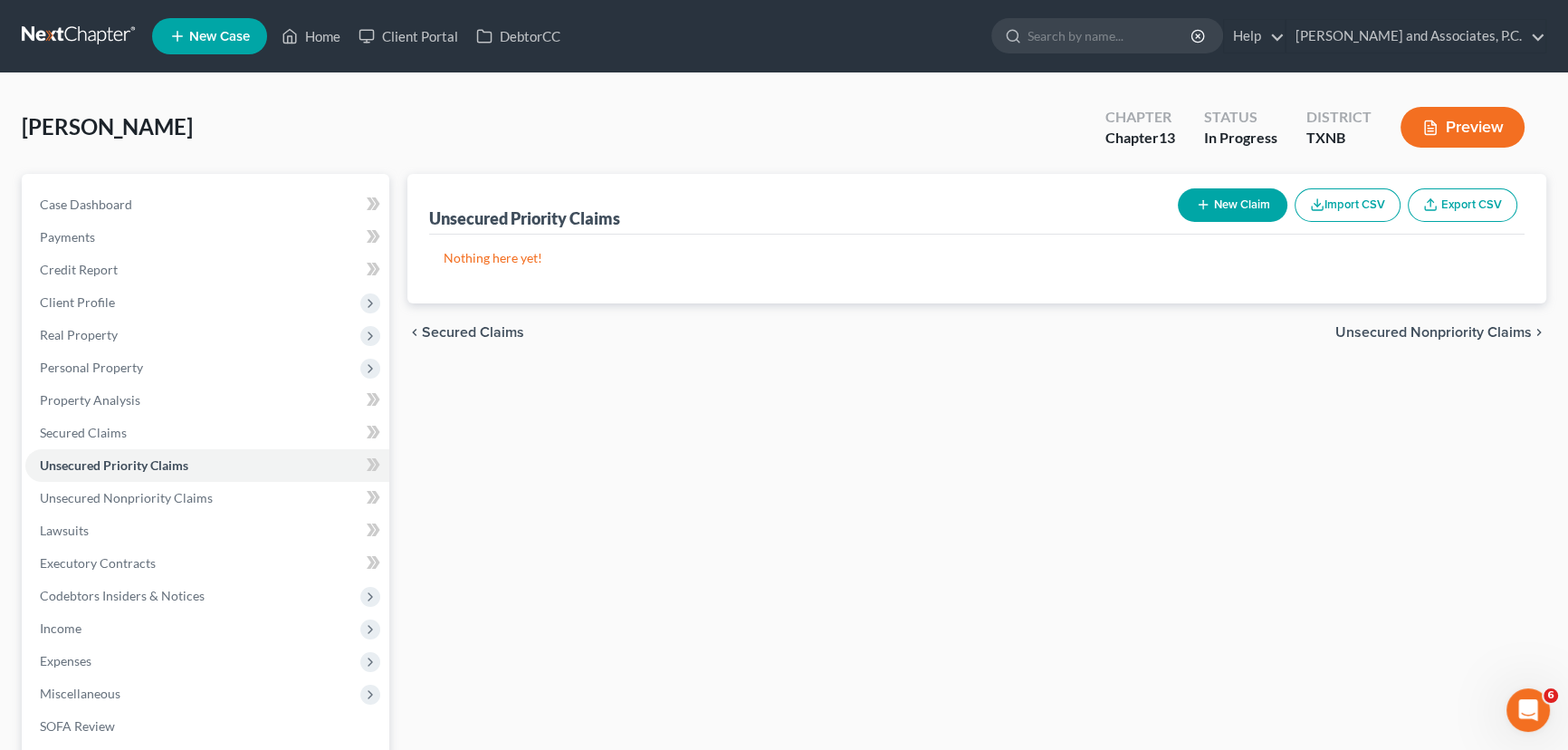
click at [1258, 207] on button "New Claim" at bounding box center [1232, 204] width 110 height 33
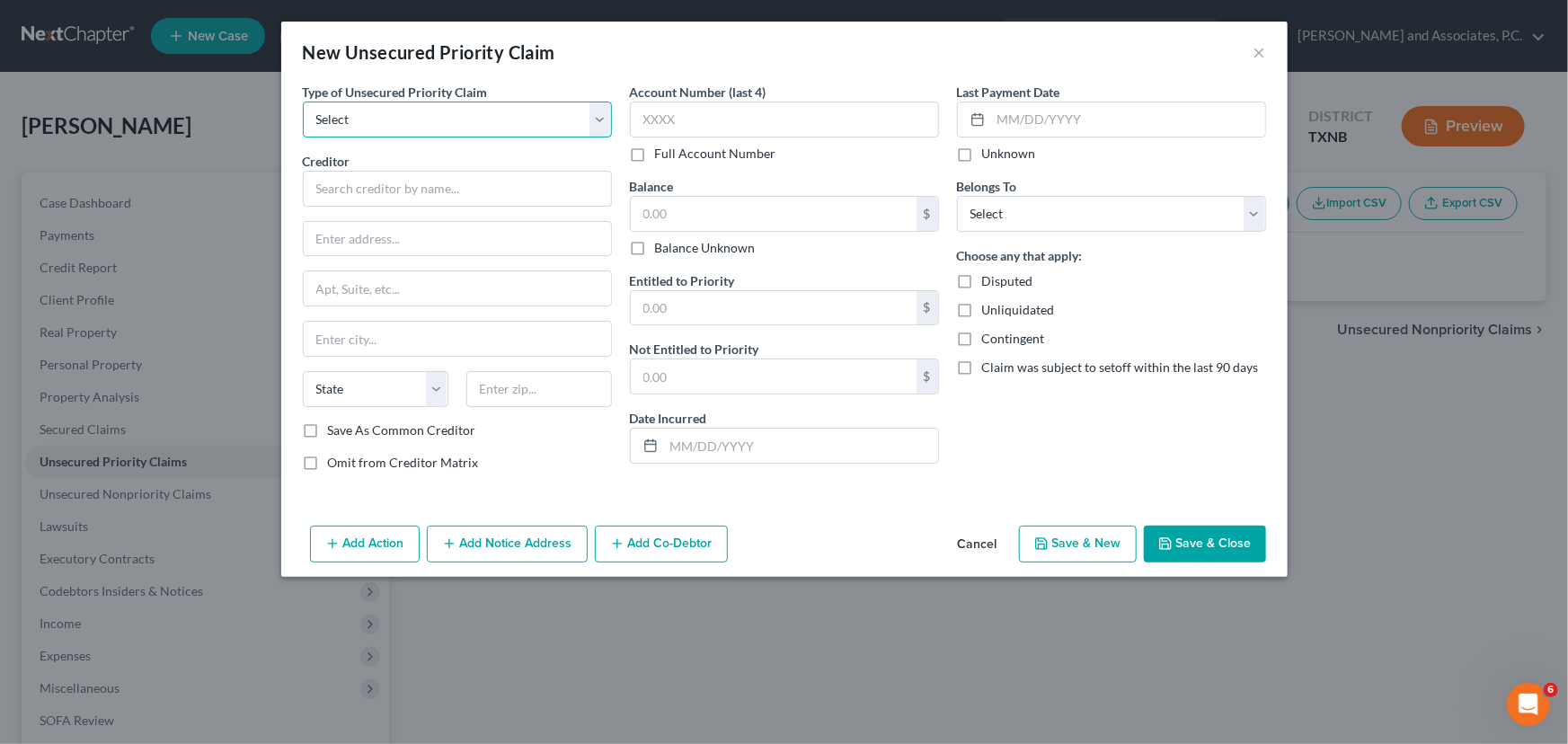
drag, startPoint x: 458, startPoint y: 126, endPoint x: 452, endPoint y: 135, distance: 10.8
click at [458, 126] on select "Select Taxes & Other Government Units Domestic Support Obligations Extensions o…" at bounding box center [458, 119] width 309 height 36
select select "9"
click at [303, 101] on select "Select Taxes & Other Government Units Domestic Support Obligations Extensions o…" at bounding box center [458, 119] width 309 height 36
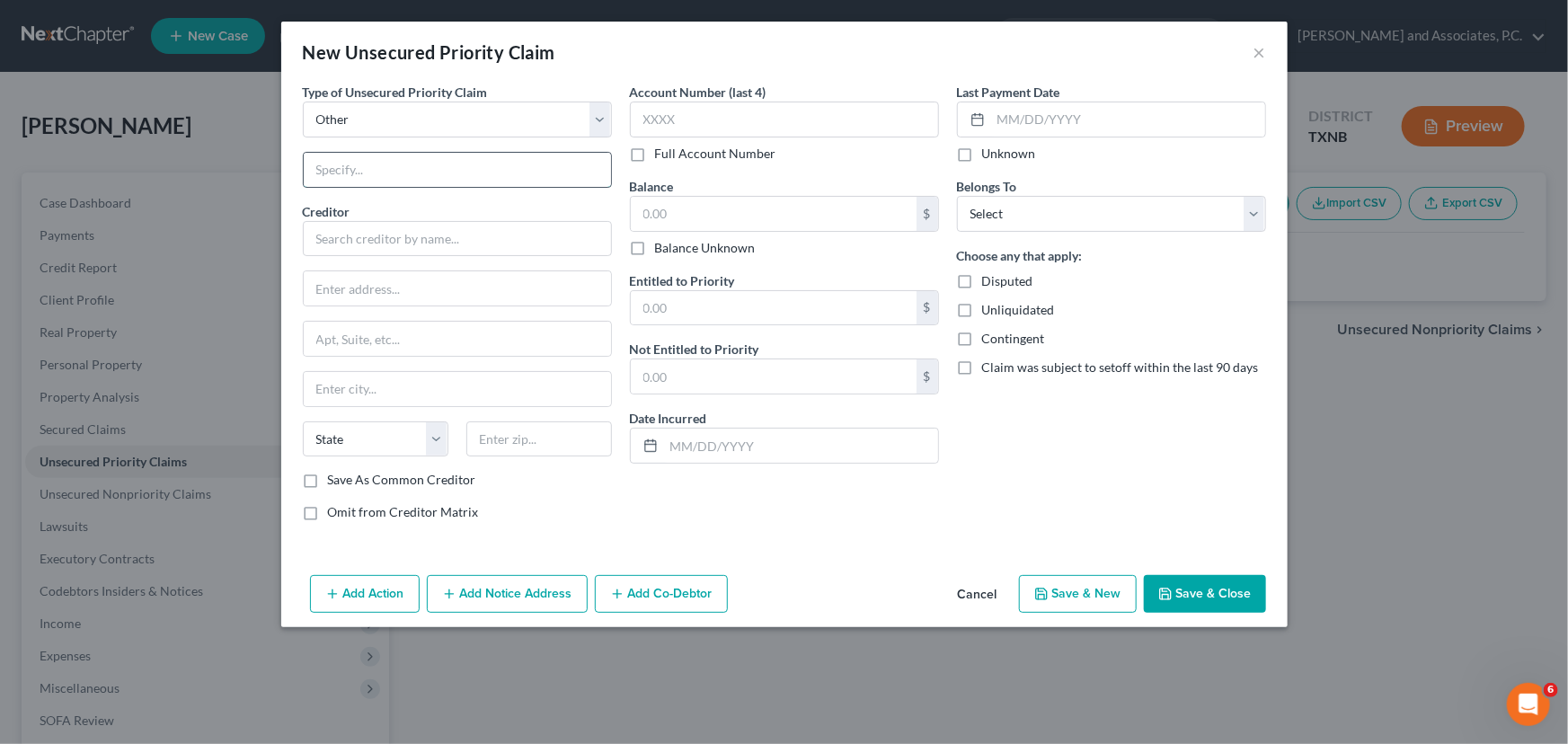
click at [418, 164] on input "text" at bounding box center [458, 170] width 308 height 34
type input "Attorney's Fees"
click at [391, 231] on input "text" at bounding box center [458, 239] width 309 height 36
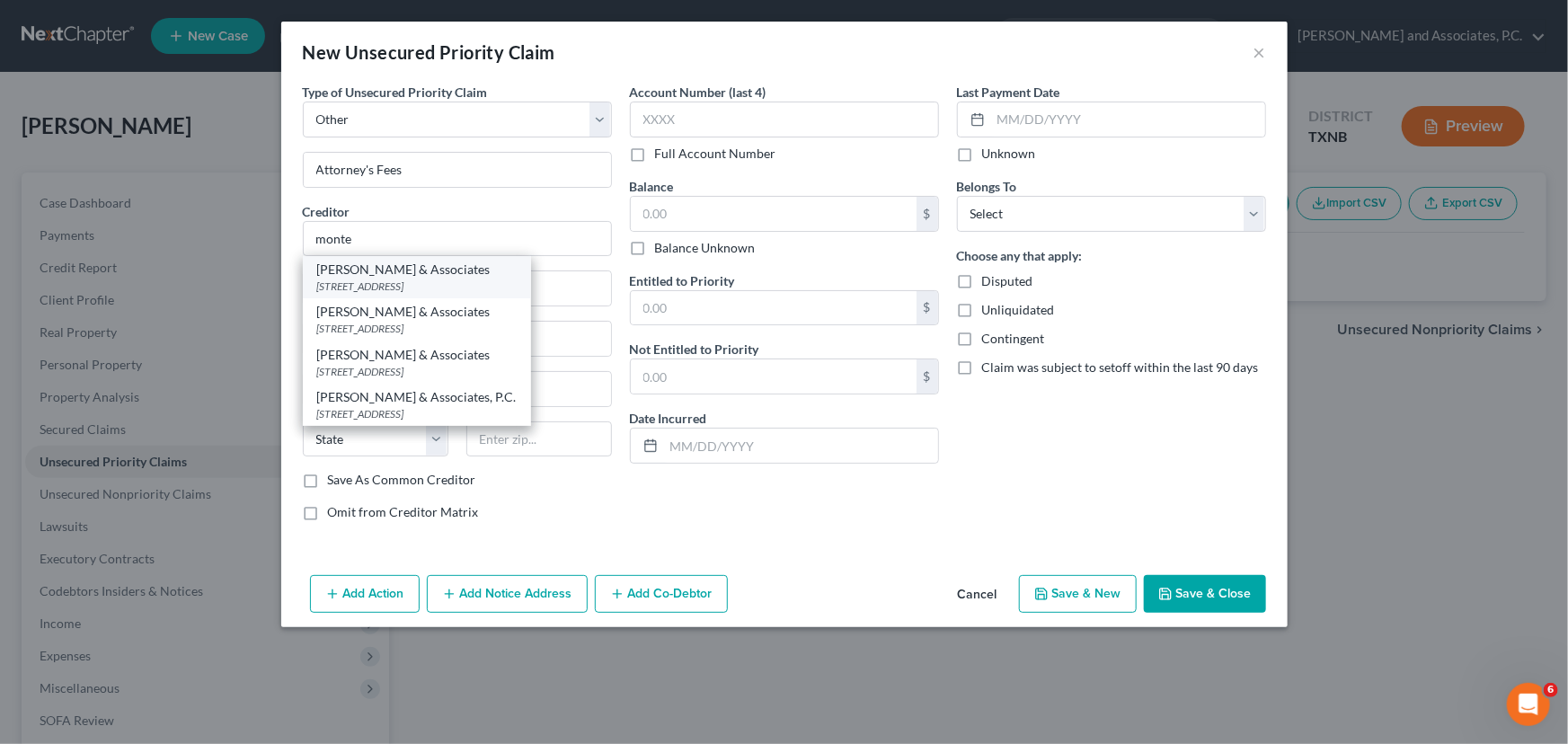
click at [409, 261] on div "[PERSON_NAME] & Associates" at bounding box center [416, 269] width 200 height 18
type input "[PERSON_NAME] & Associates"
type input "[STREET_ADDRESS]"
type input "[GEOGRAPHIC_DATA]"
select select "45"
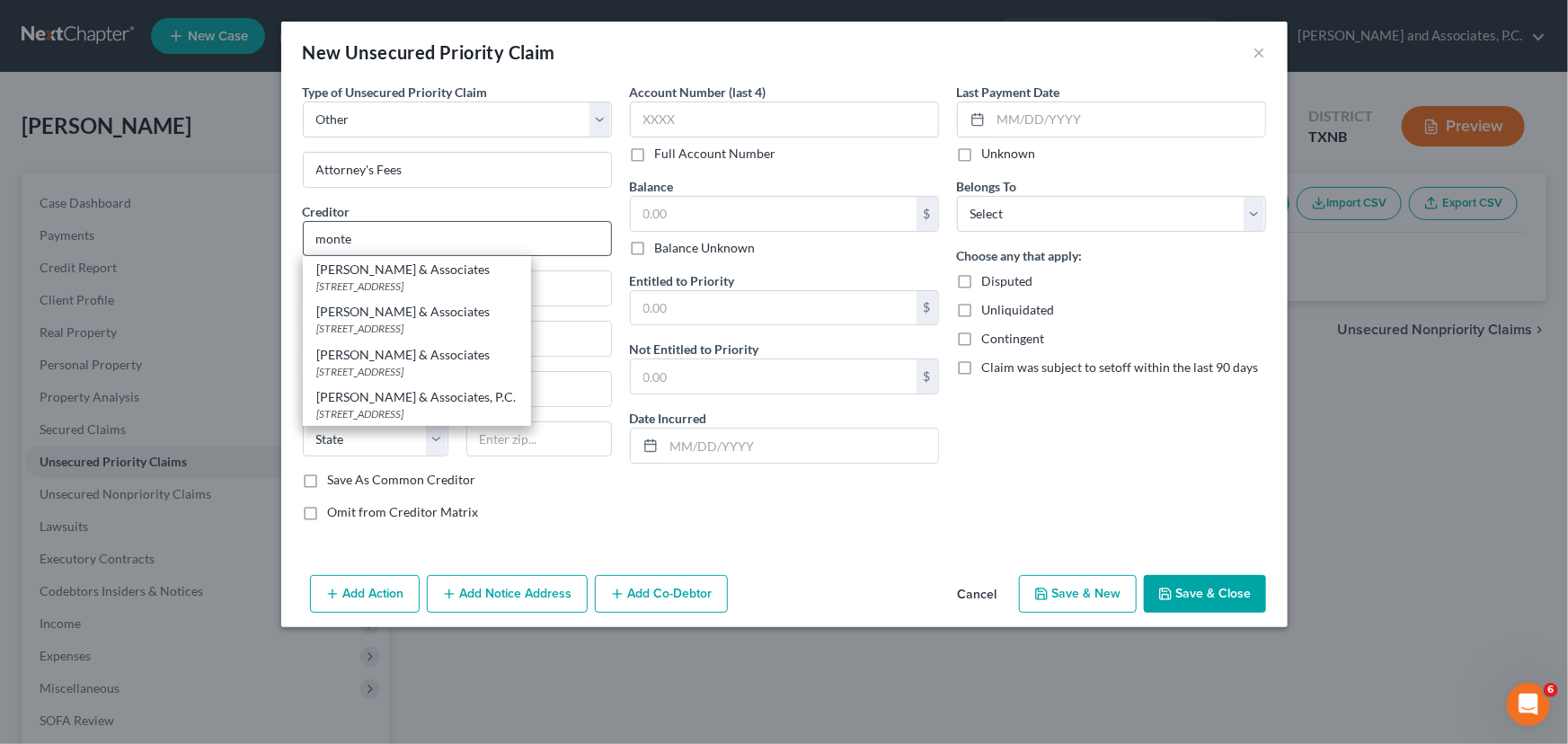
type input "76301"
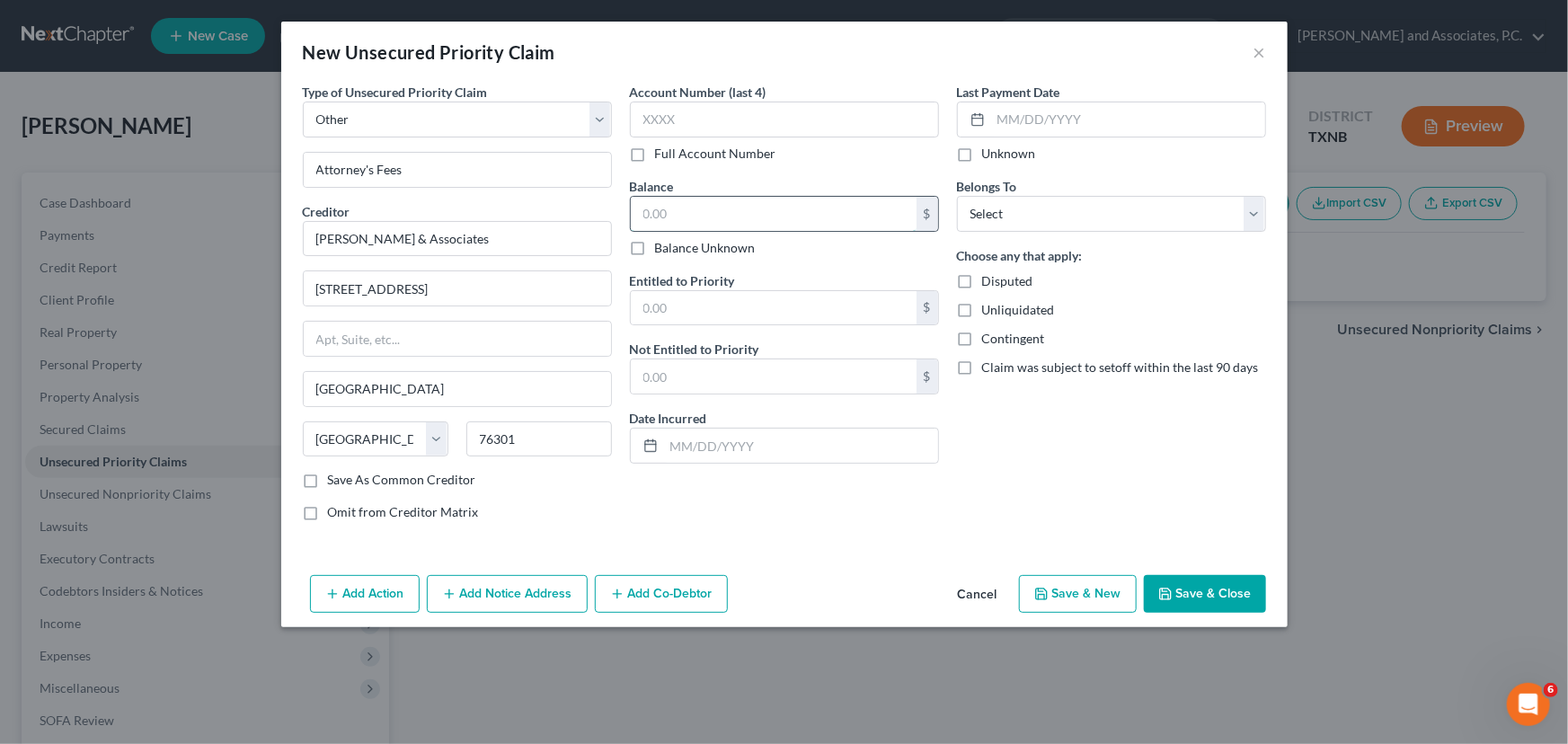
click at [728, 210] on input "text" at bounding box center [773, 214] width 286 height 34
type input "4,384.90"
drag, startPoint x: 1026, startPoint y: 210, endPoint x: 1024, endPoint y: 226, distance: 16.1
click at [1026, 210] on select "Select Debtor 1 Only Debtor 2 Only Debtor 1 And Debtor 2 Only At Least One Of T…" at bounding box center [1111, 214] width 309 height 36
select select "0"
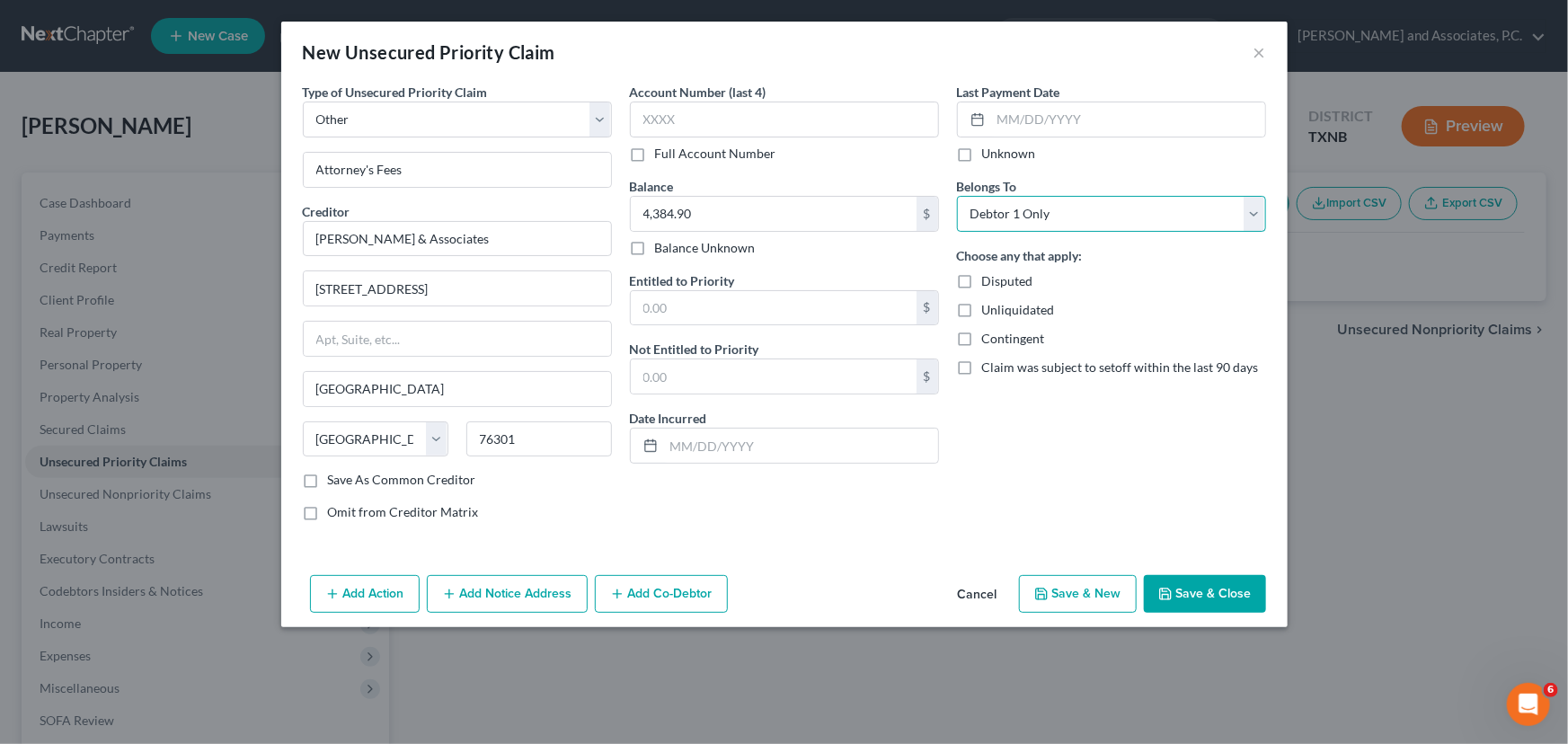
click at [957, 196] on select "Select Debtor 1 Only Debtor 2 Only Debtor 1 And Debtor 2 Only At Least One Of T…" at bounding box center [1111, 214] width 309 height 36
click at [1210, 596] on button "Save & Close" at bounding box center [1204, 594] width 122 height 38
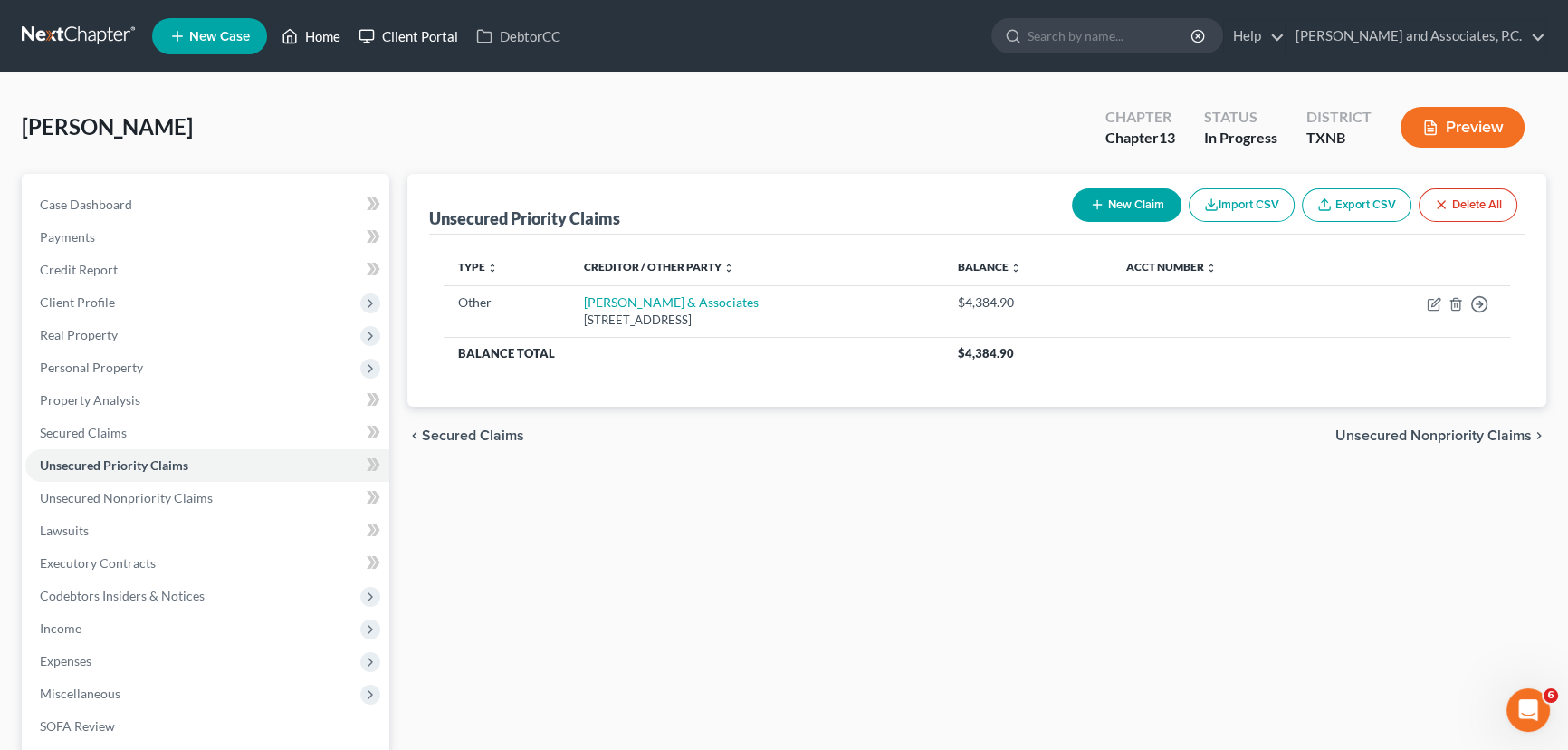
drag, startPoint x: 308, startPoint y: 41, endPoint x: 411, endPoint y: 50, distance: 103.4
click at [308, 41] on link "Home" at bounding box center [310, 36] width 77 height 32
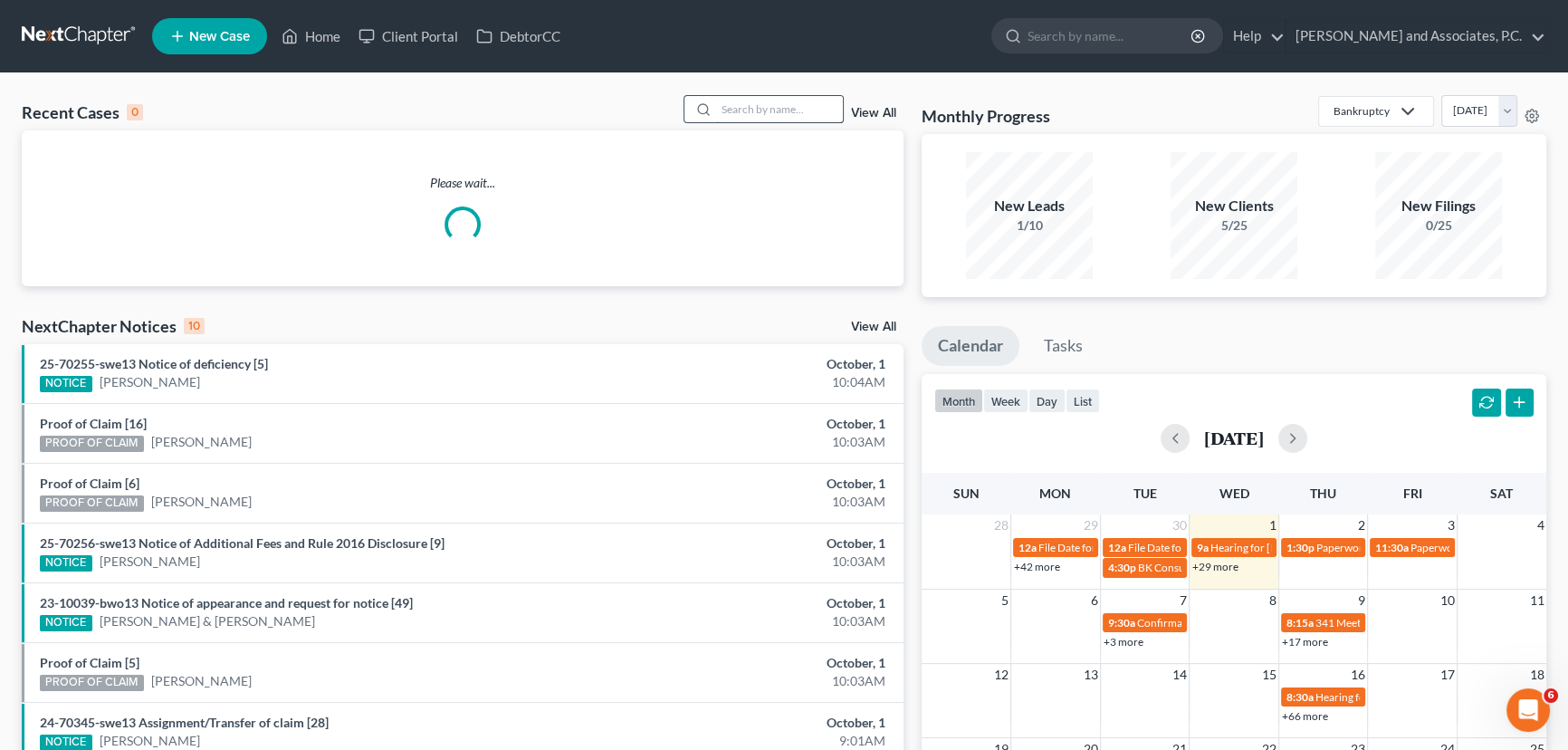
click at [742, 108] on input "search" at bounding box center [780, 110] width 127 height 26
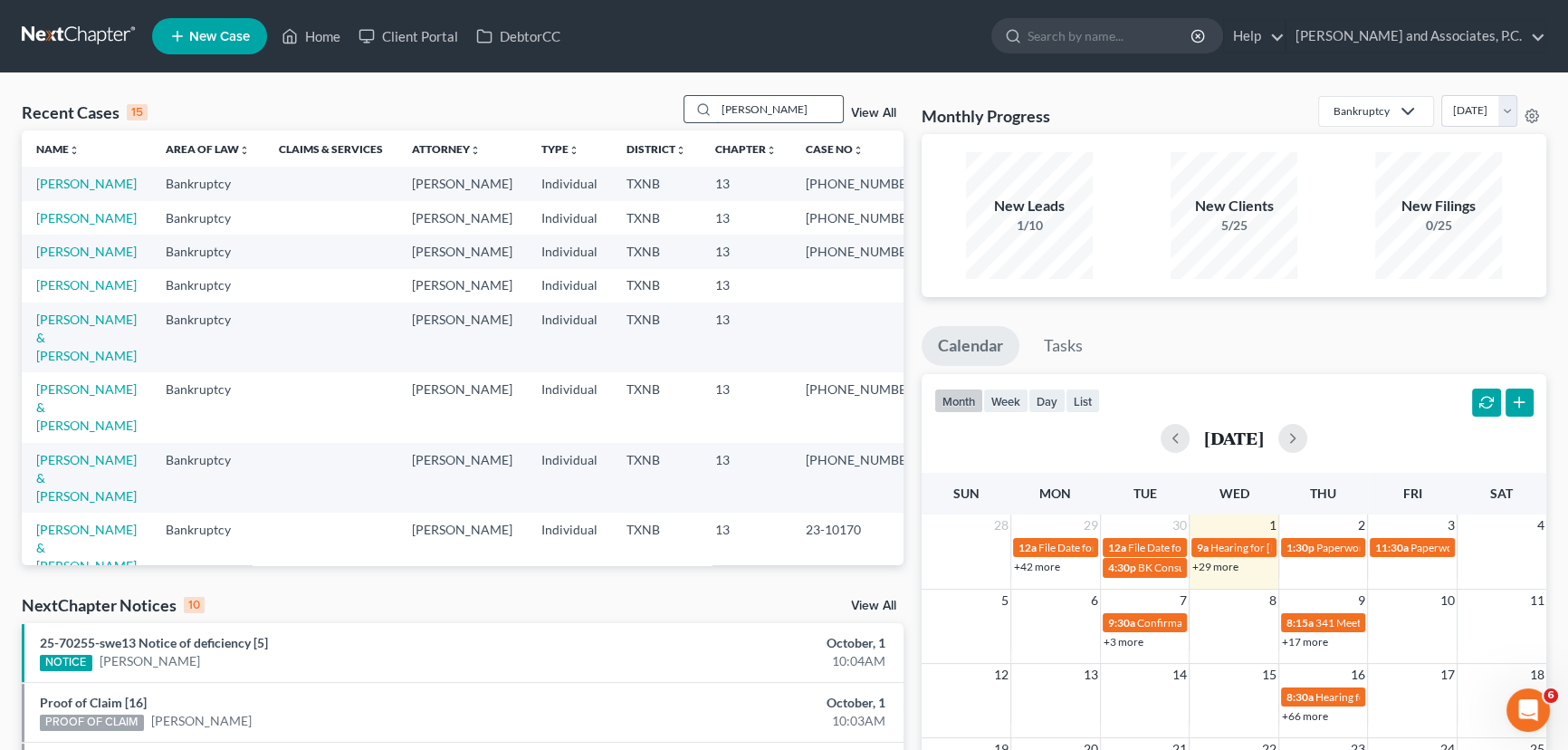
type input "[PERSON_NAME]"
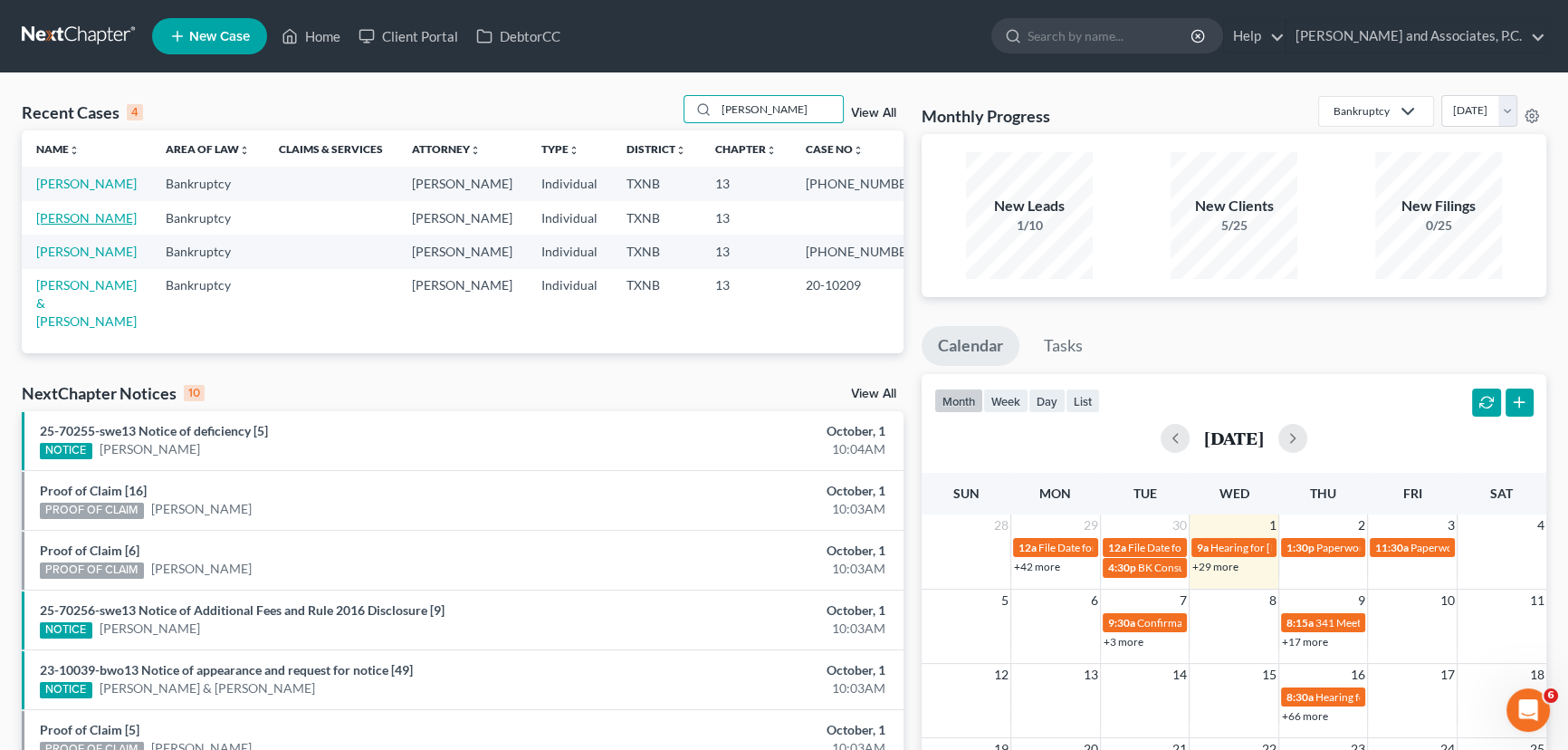
click at [76, 226] on link "[PERSON_NAME]" at bounding box center [86, 218] width 100 height 15
select select "1"
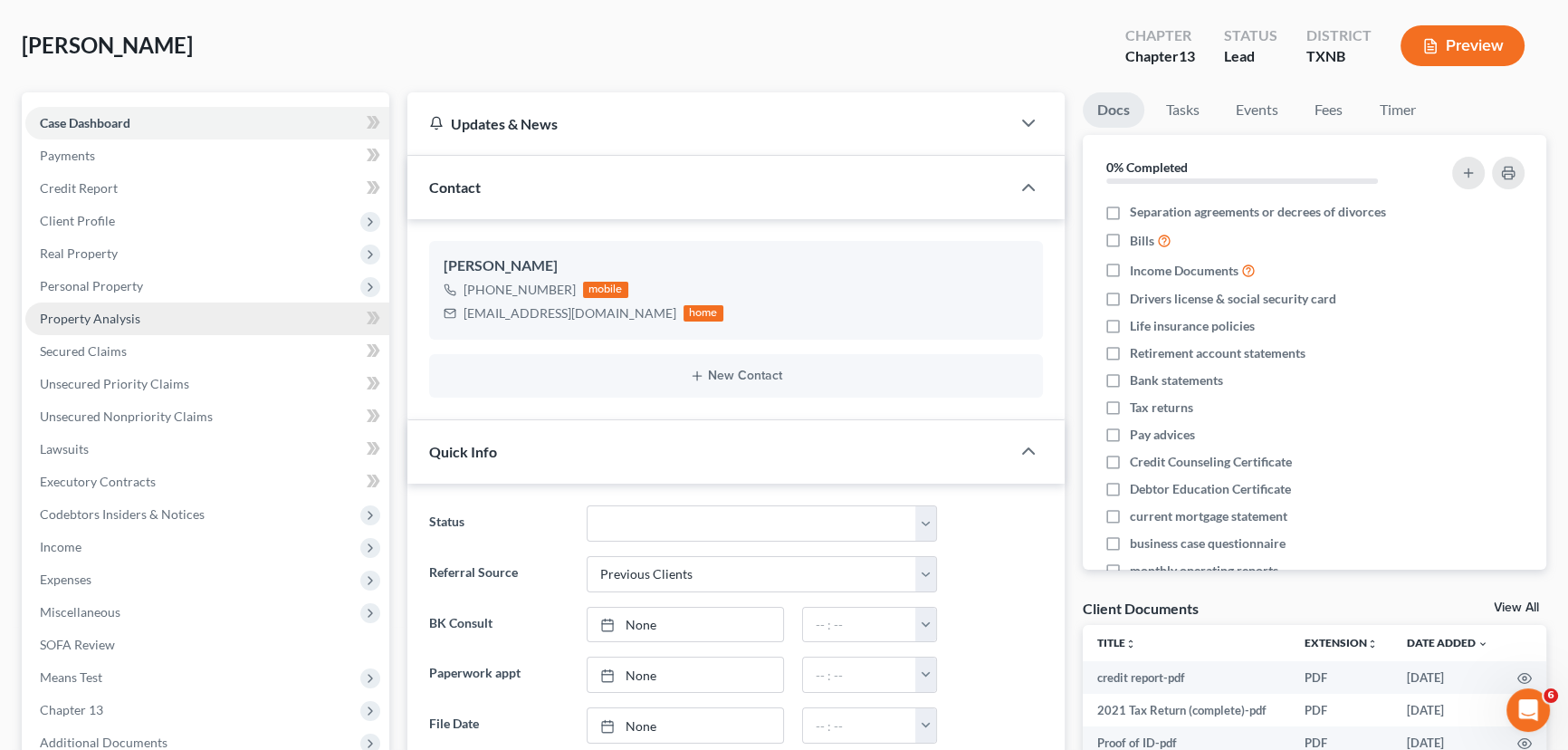
scroll to position [228, 0]
click at [80, 350] on span "Secured Claims" at bounding box center [83, 351] width 87 height 15
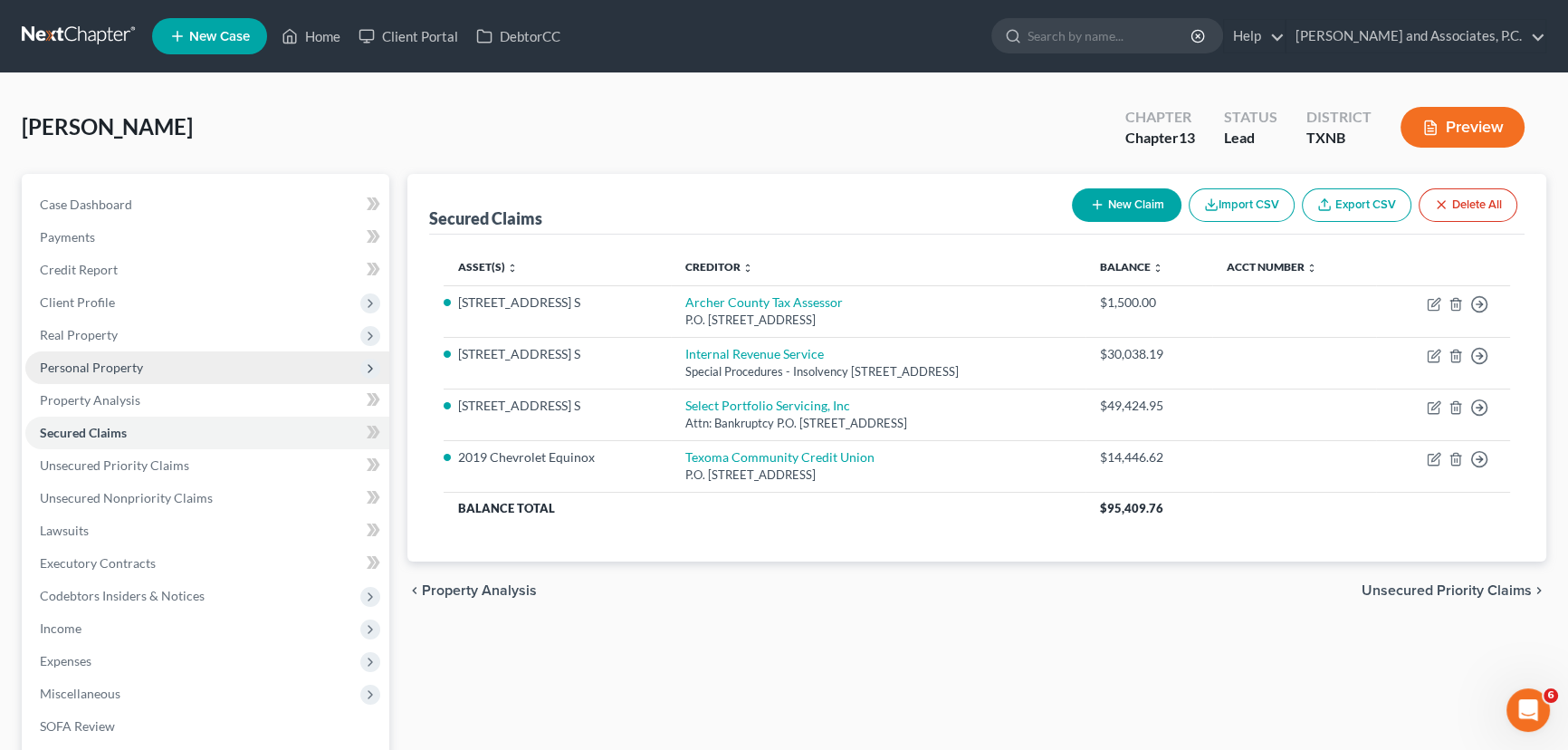
click at [142, 376] on span "Personal Property" at bounding box center [207, 368] width 364 height 32
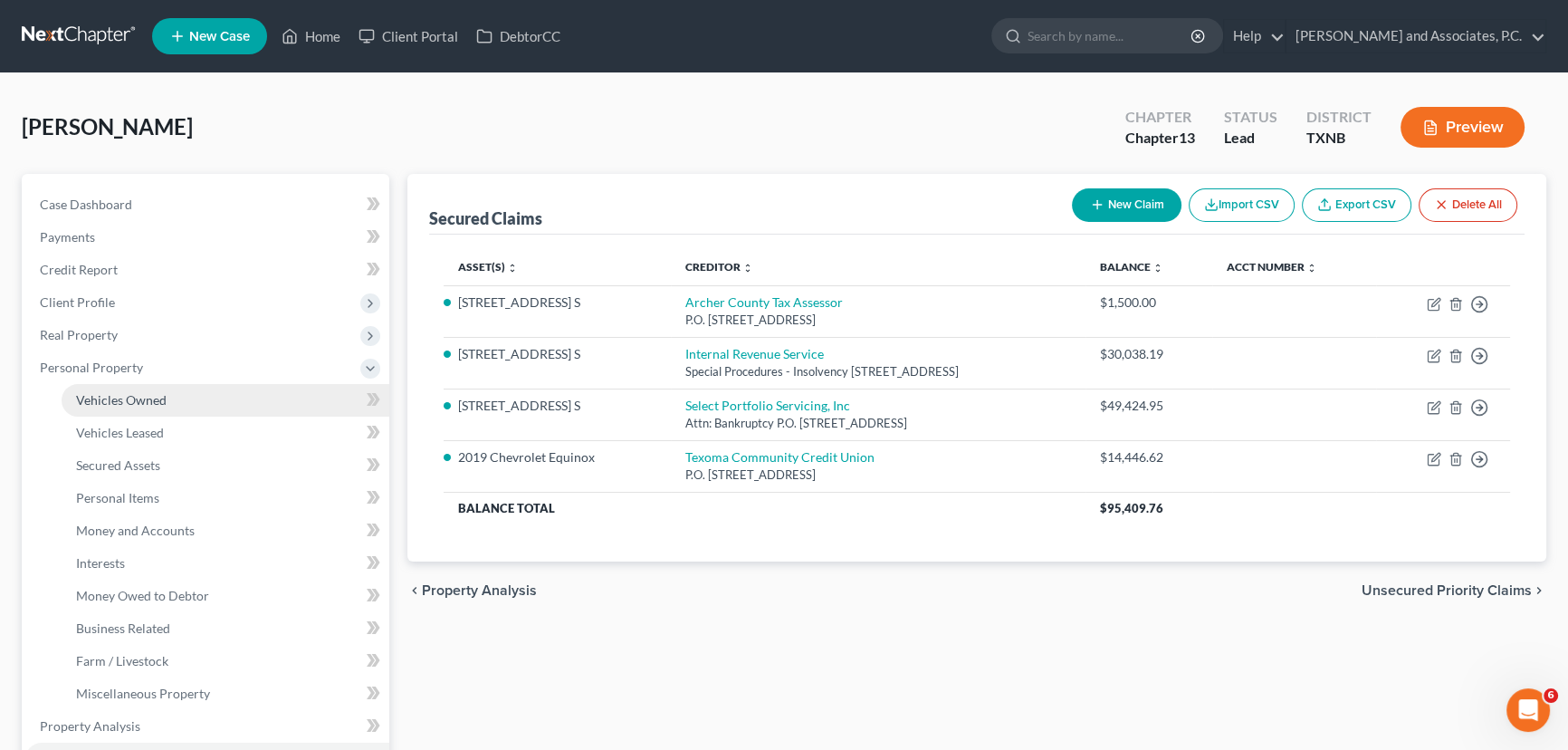
click at [140, 393] on span "Vehicles Owned" at bounding box center [121, 400] width 91 height 15
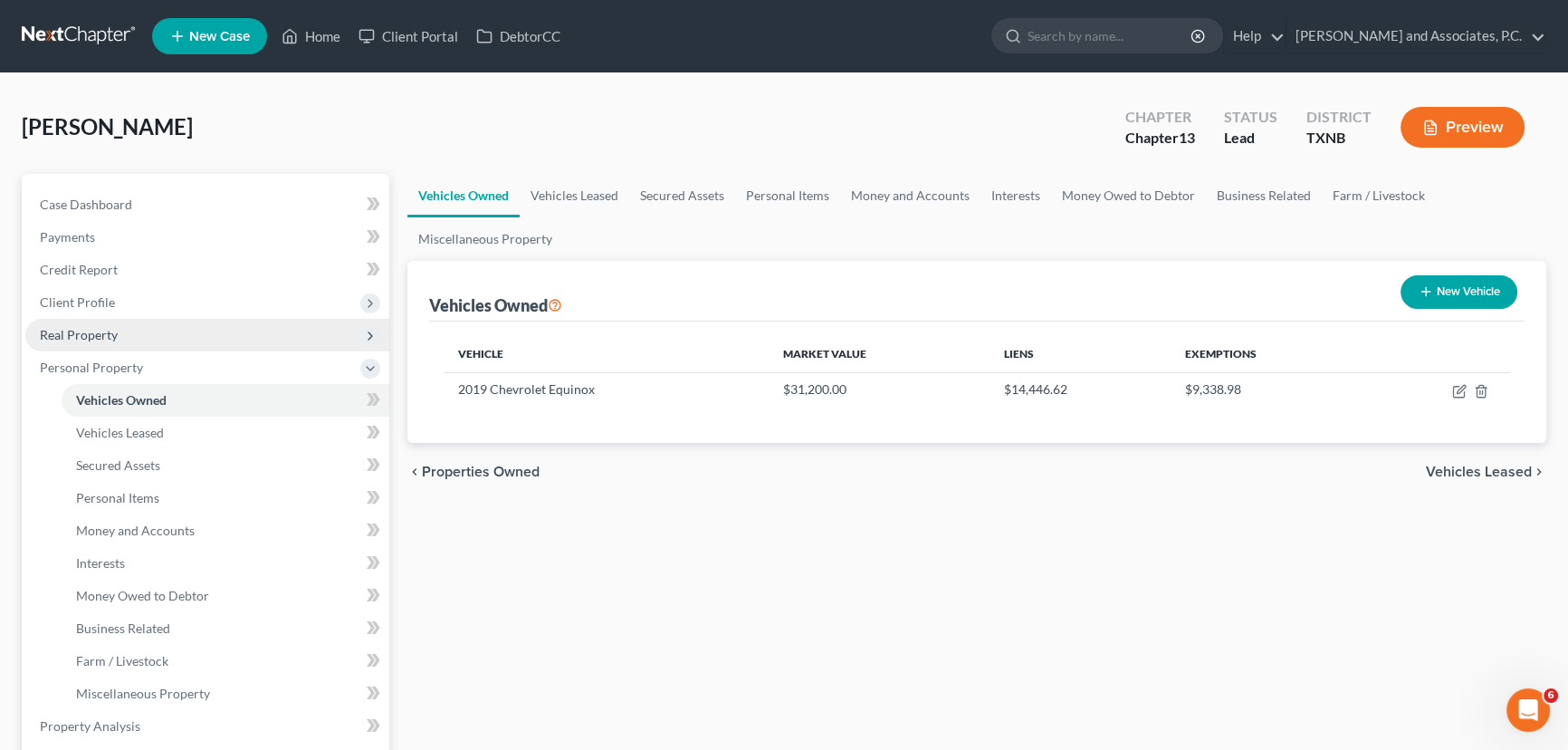
click at [152, 347] on span "Real Property" at bounding box center [207, 335] width 364 height 32
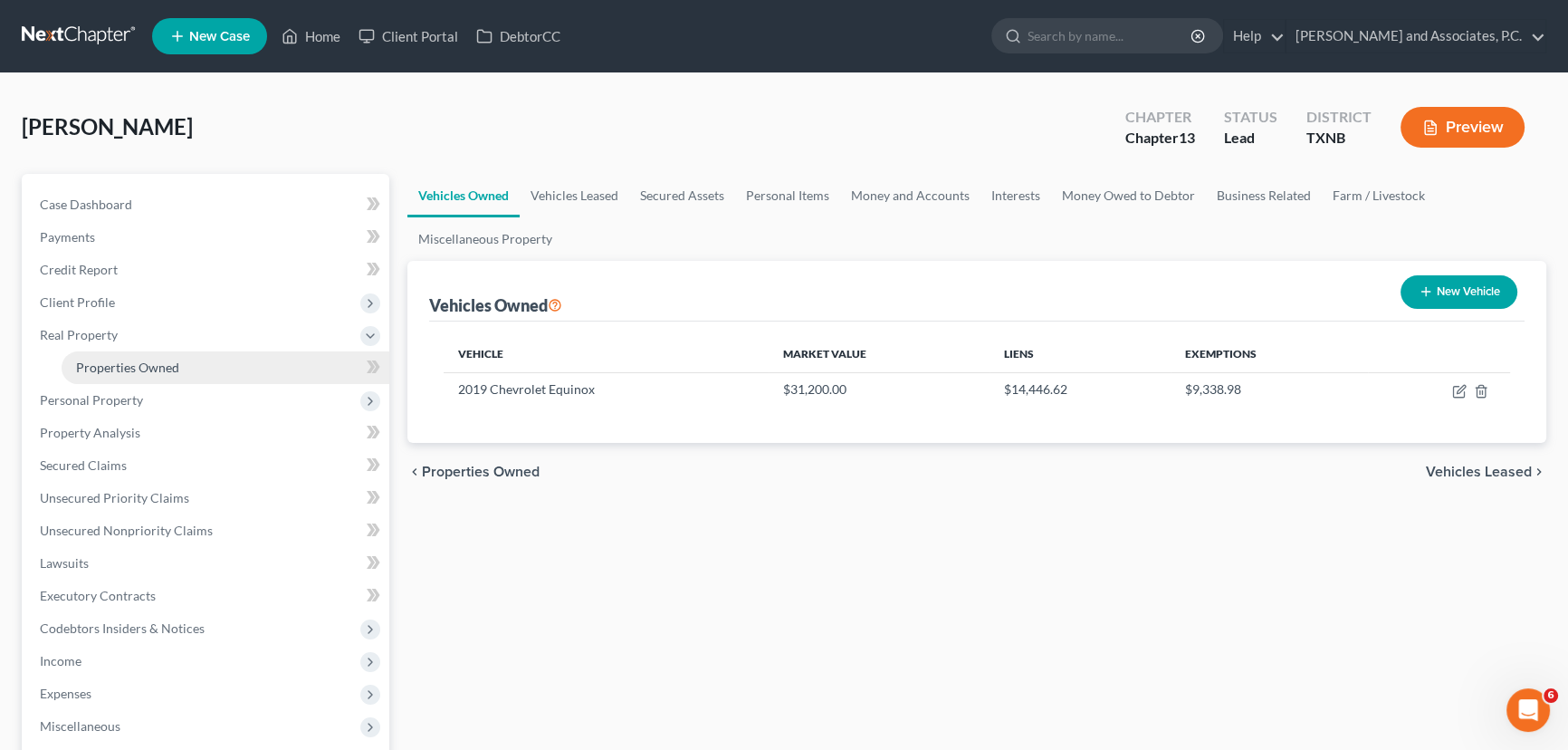
click at [152, 359] on span "Properties Owned" at bounding box center [127, 367] width 103 height 15
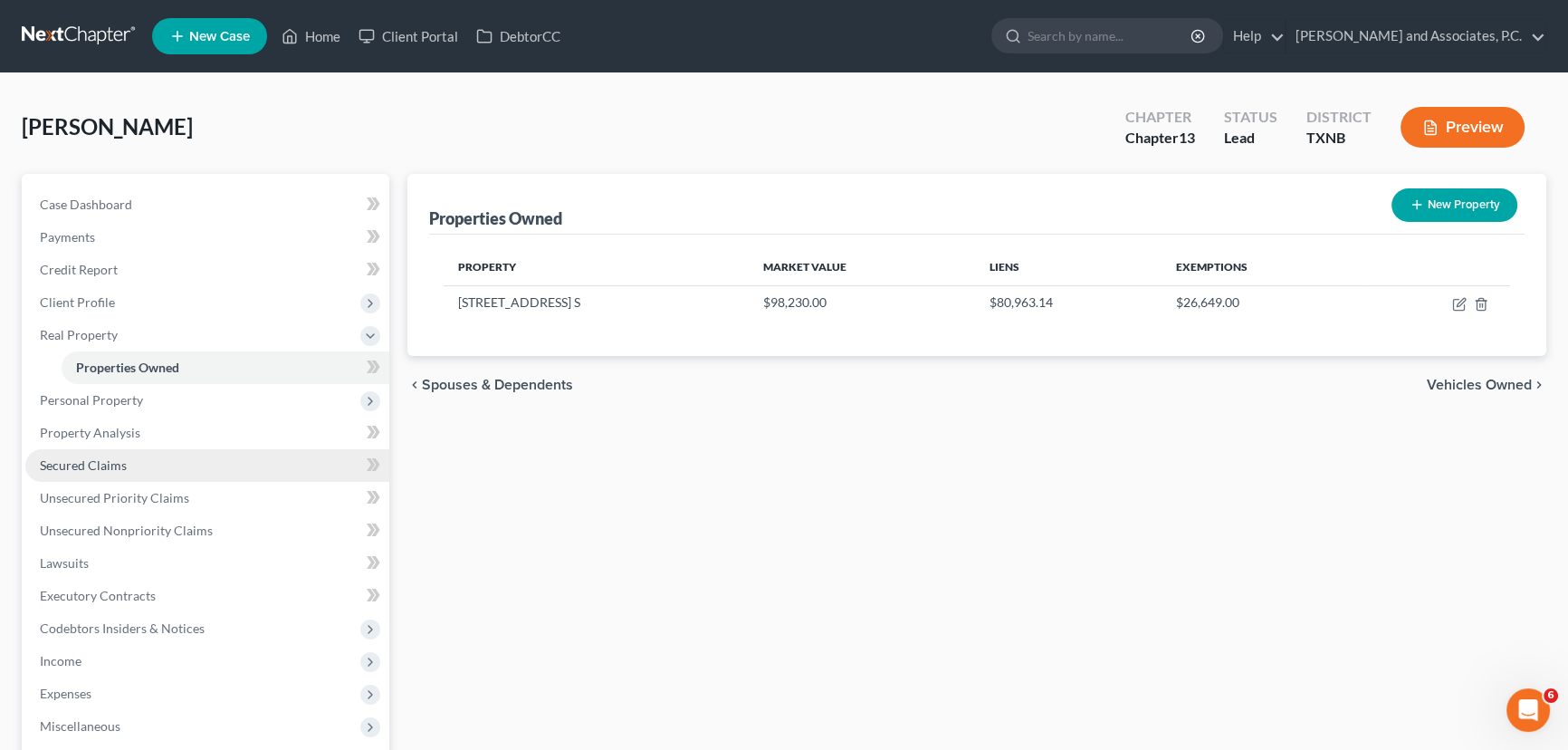
click at [142, 469] on link "Secured Claims" at bounding box center [207, 465] width 364 height 32
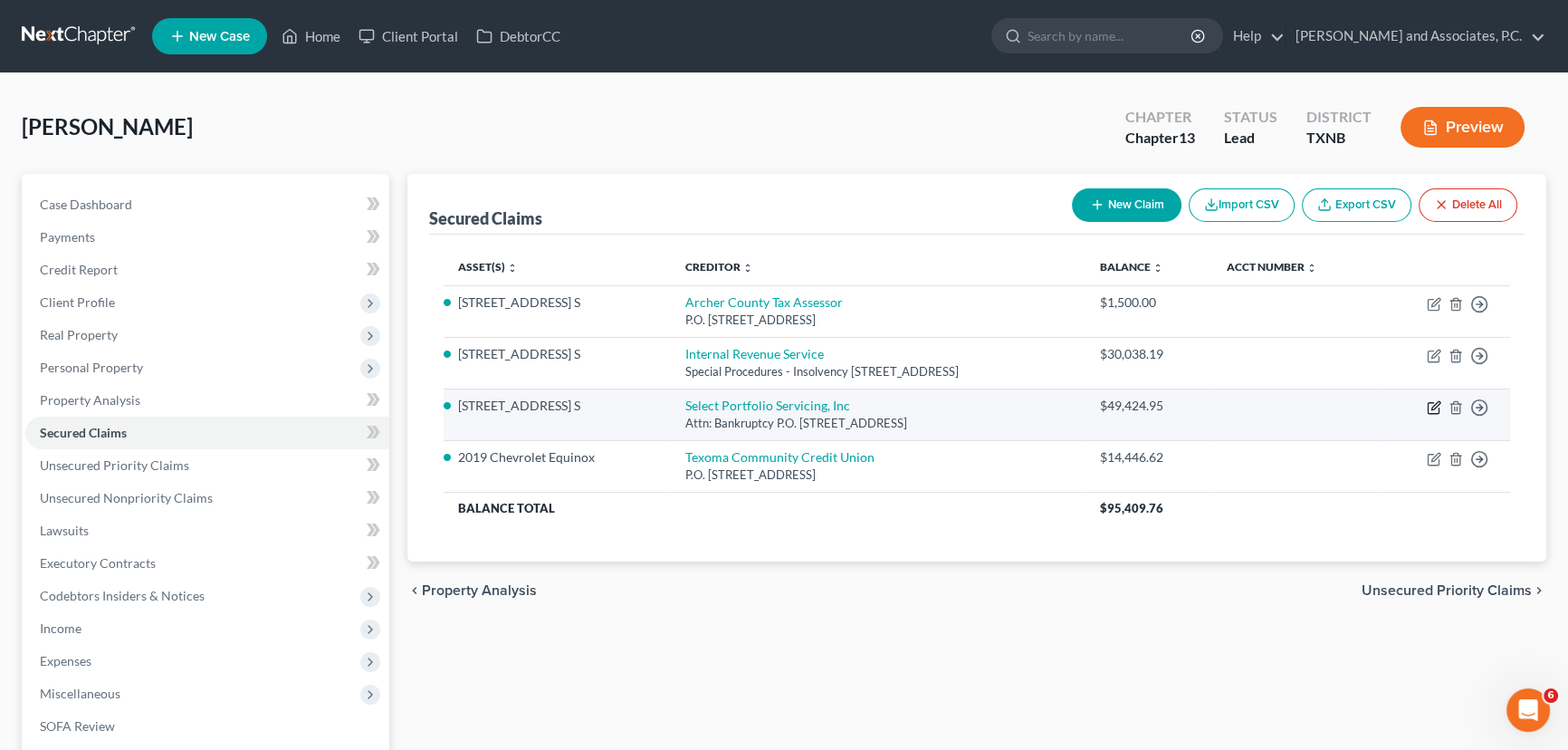
click at [1433, 402] on icon "button" at bounding box center [1434, 407] width 14 height 14
select select "46"
select select "8"
select select "0"
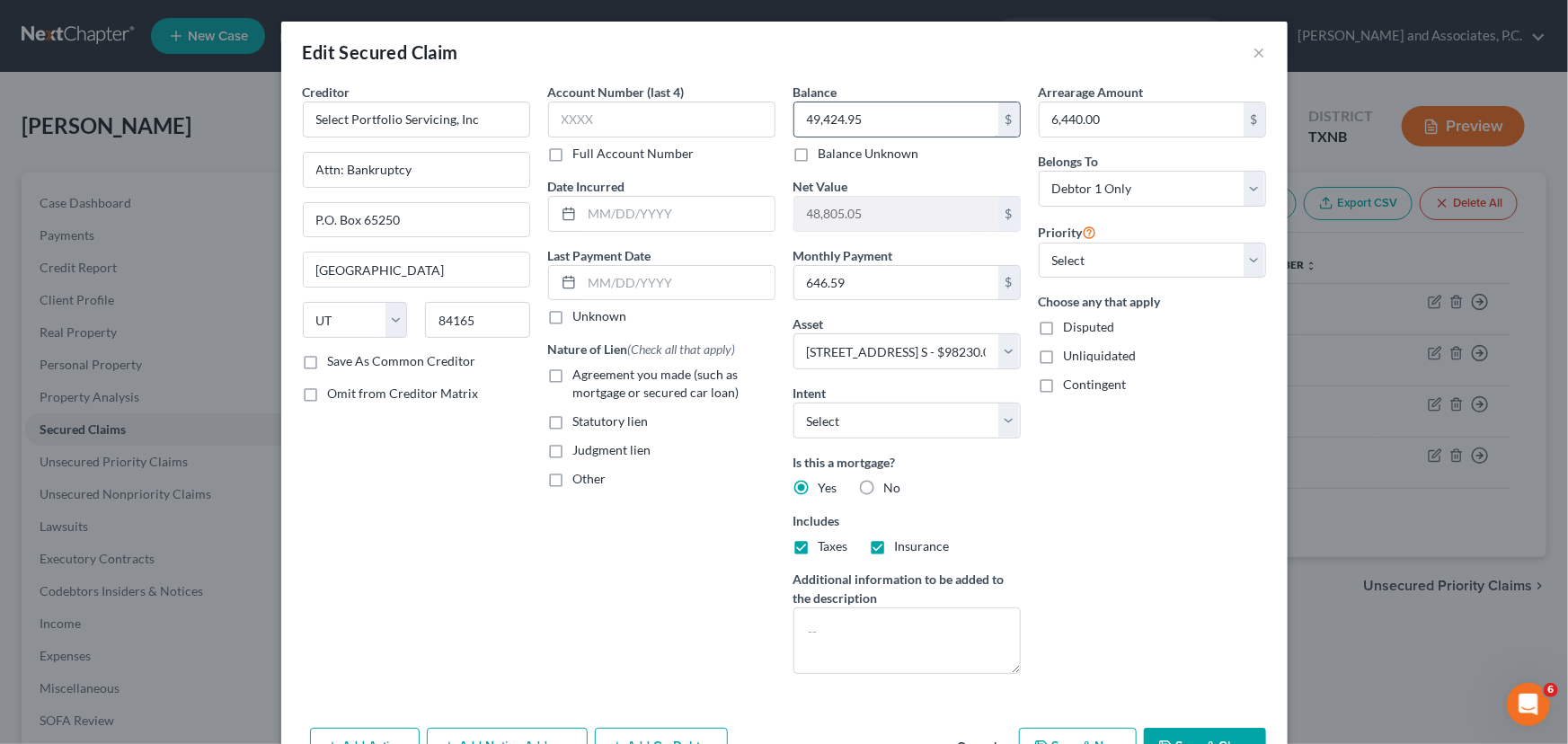
click at [914, 116] on input "49,424.95" at bounding box center [896, 119] width 204 height 34
type input "49,419.95"
click at [1184, 736] on button "Save & Close" at bounding box center [1204, 747] width 122 height 38
select select
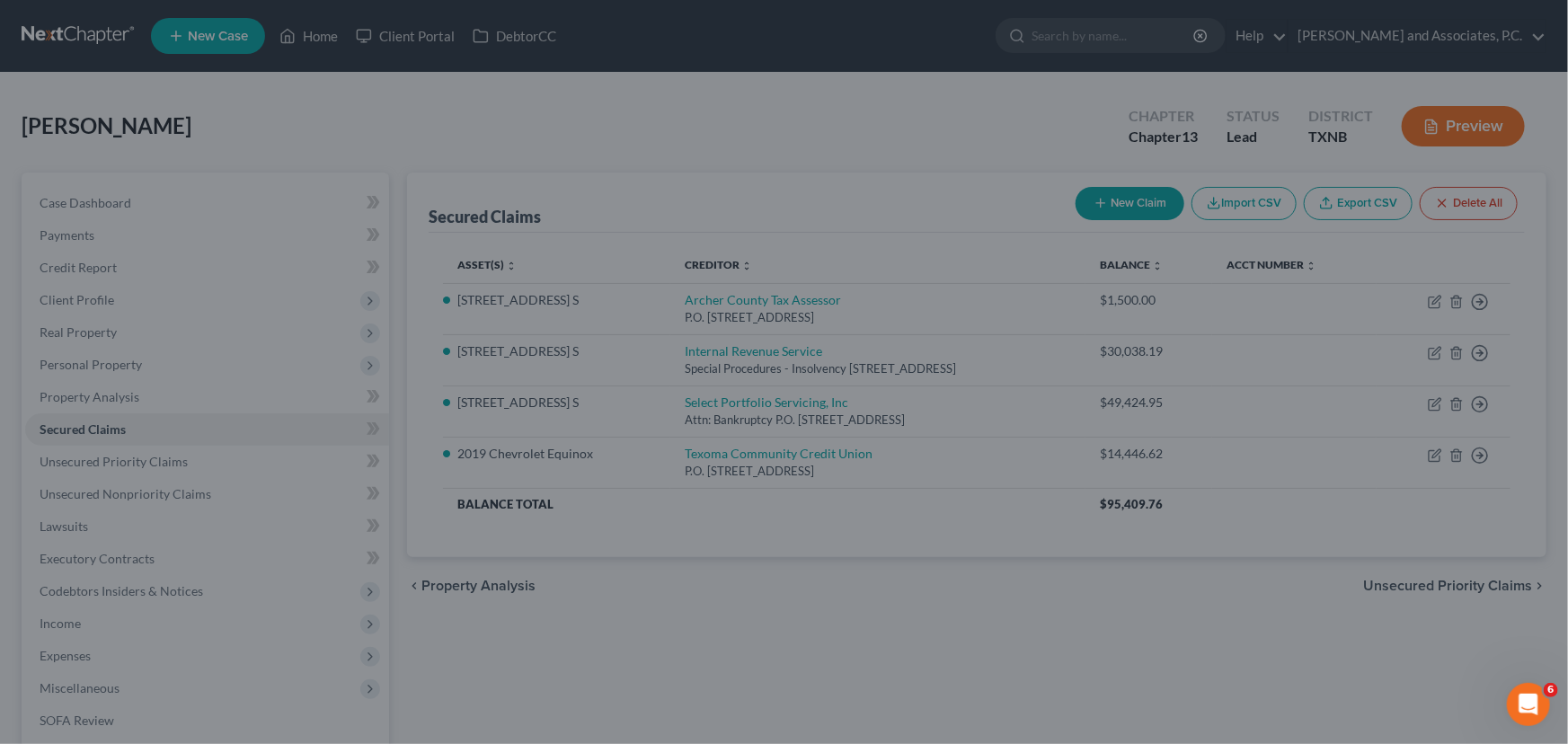
type input "48,810.05"
select select "8"
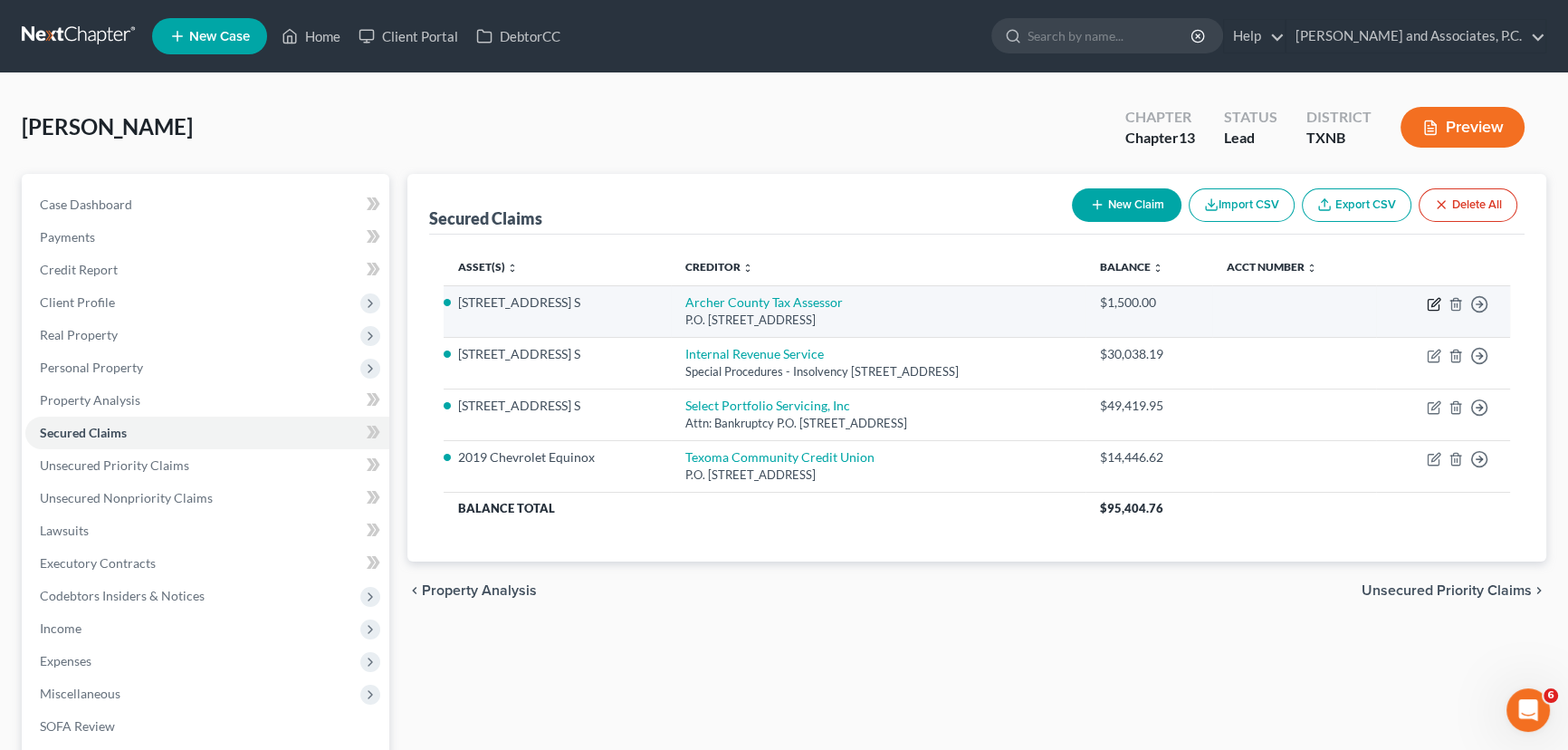
click at [1437, 299] on icon "button" at bounding box center [1435, 302] width 9 height 9
select select "45"
select select "8"
select select "0"
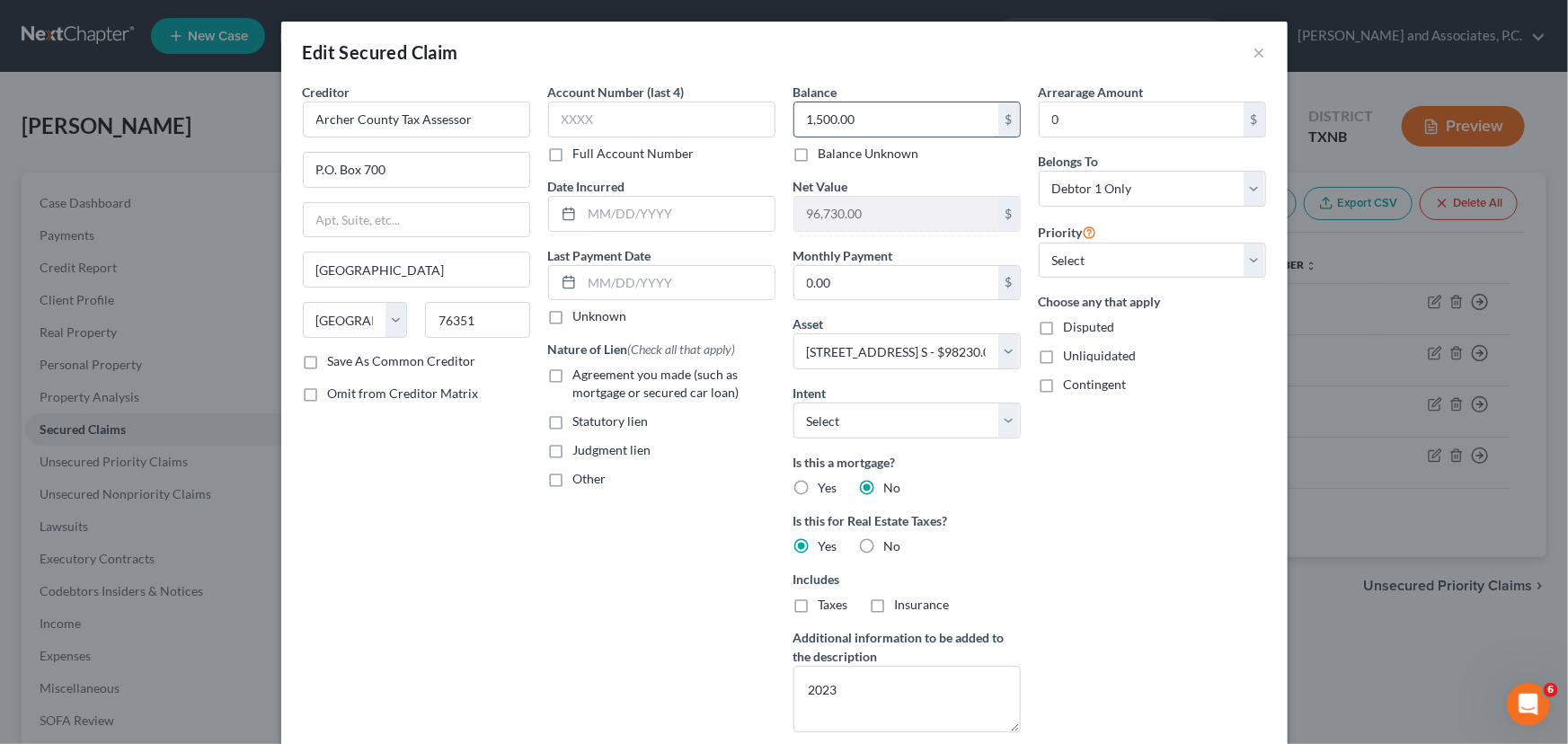
click at [909, 126] on input "1,500.00" at bounding box center [896, 119] width 204 height 34
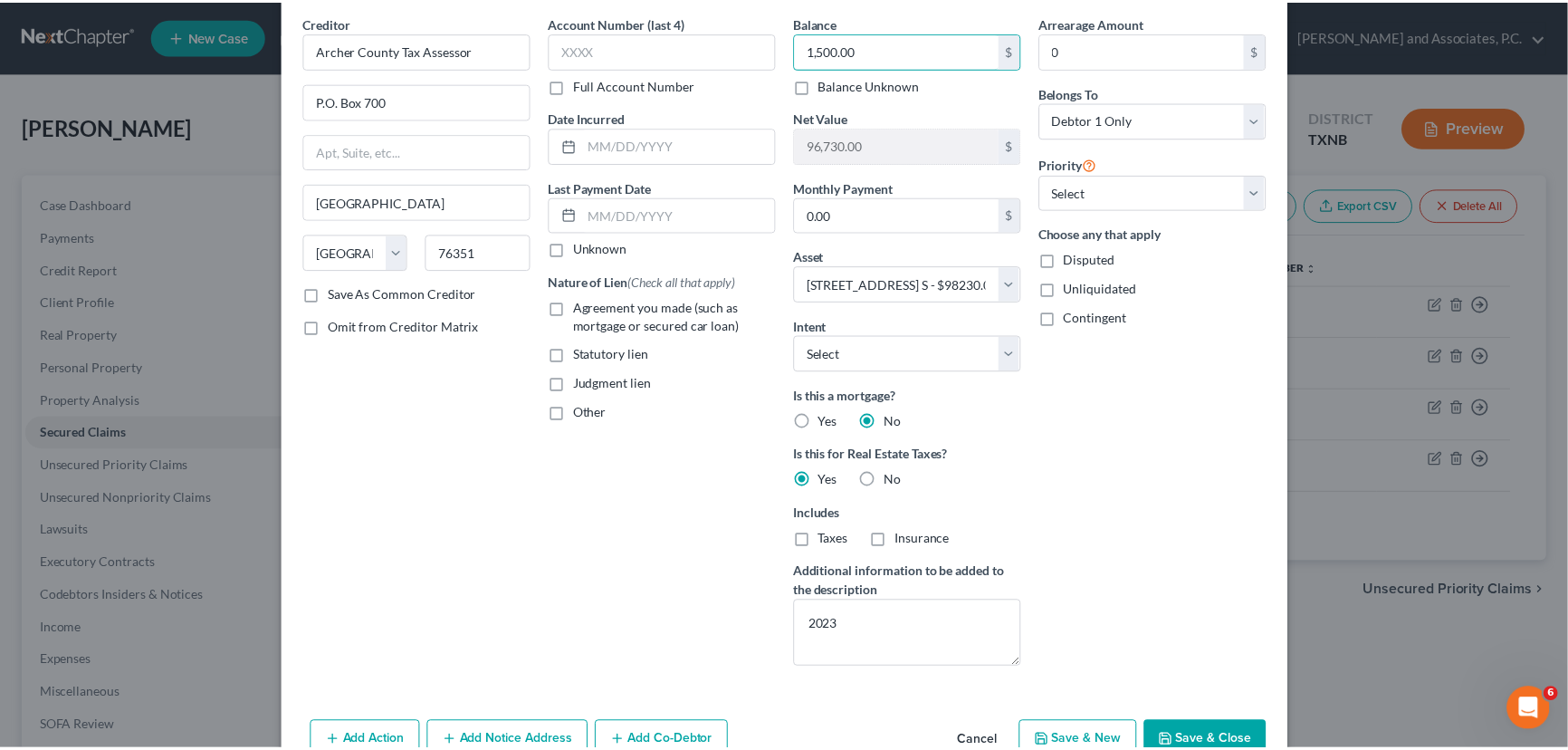
scroll to position [166, 0]
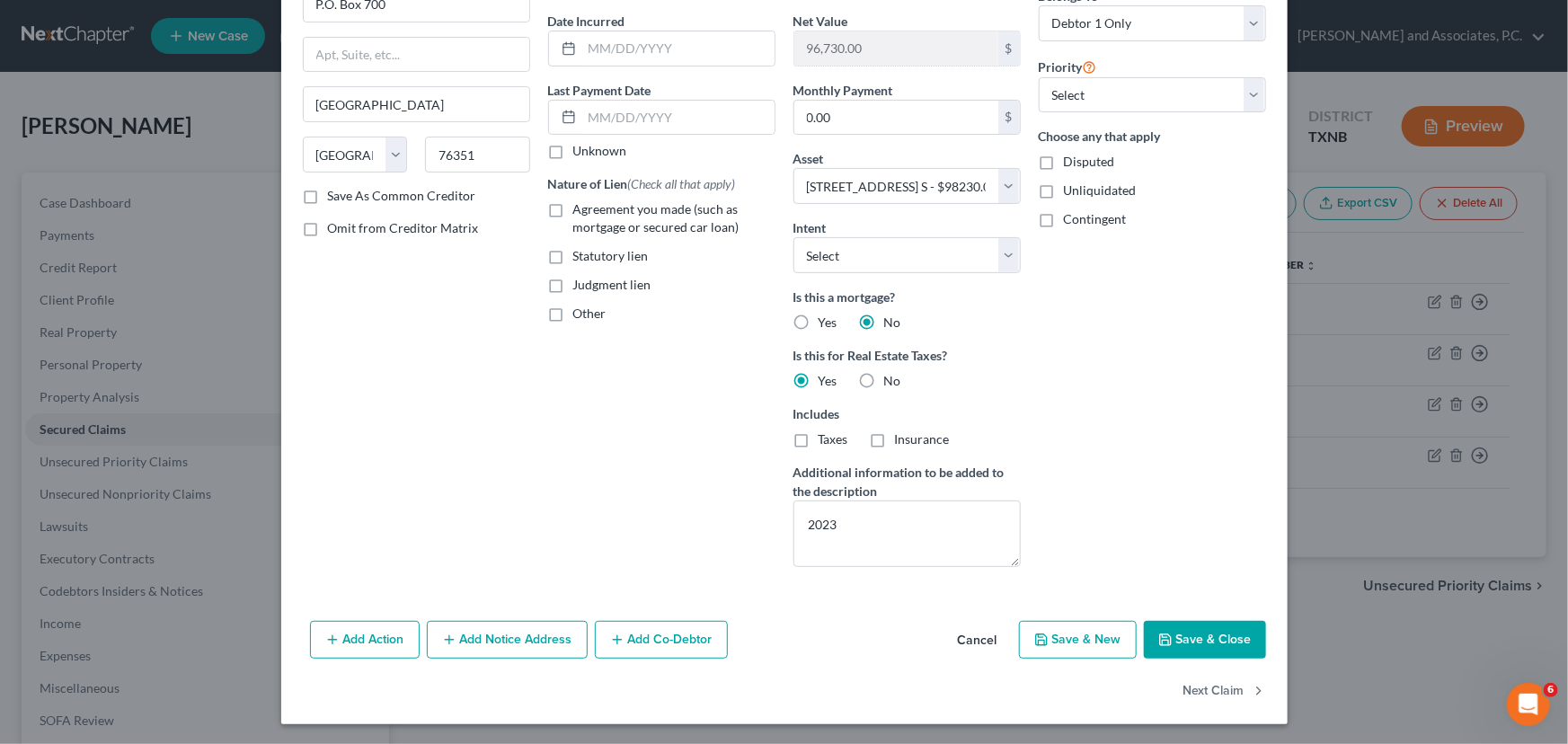
click at [951, 635] on button "Cancel" at bounding box center [977, 641] width 68 height 36
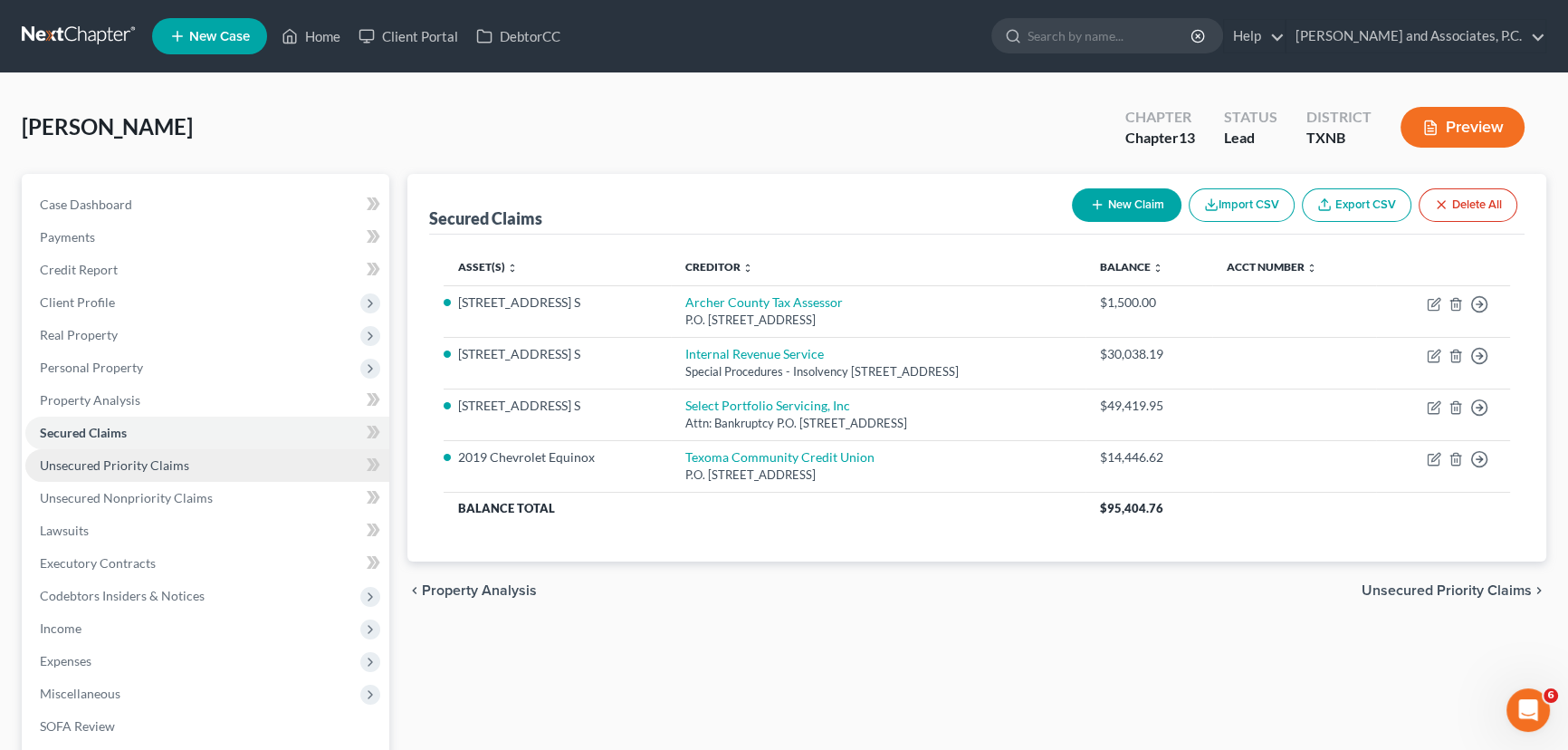
click at [104, 469] on span "Unsecured Priority Claims" at bounding box center [114, 465] width 149 height 15
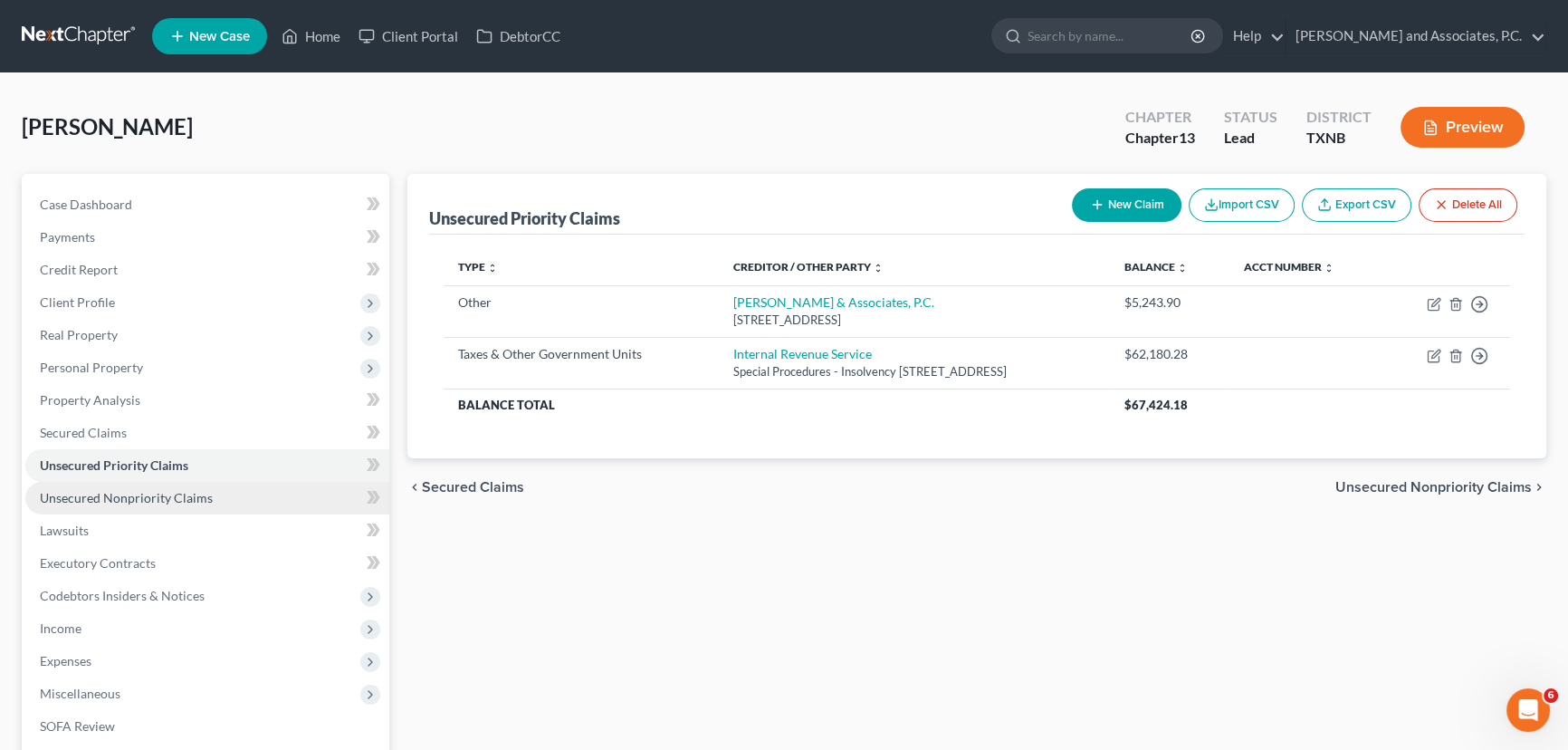
click at [98, 492] on span "Unsecured Nonpriority Claims" at bounding box center [126, 497] width 173 height 15
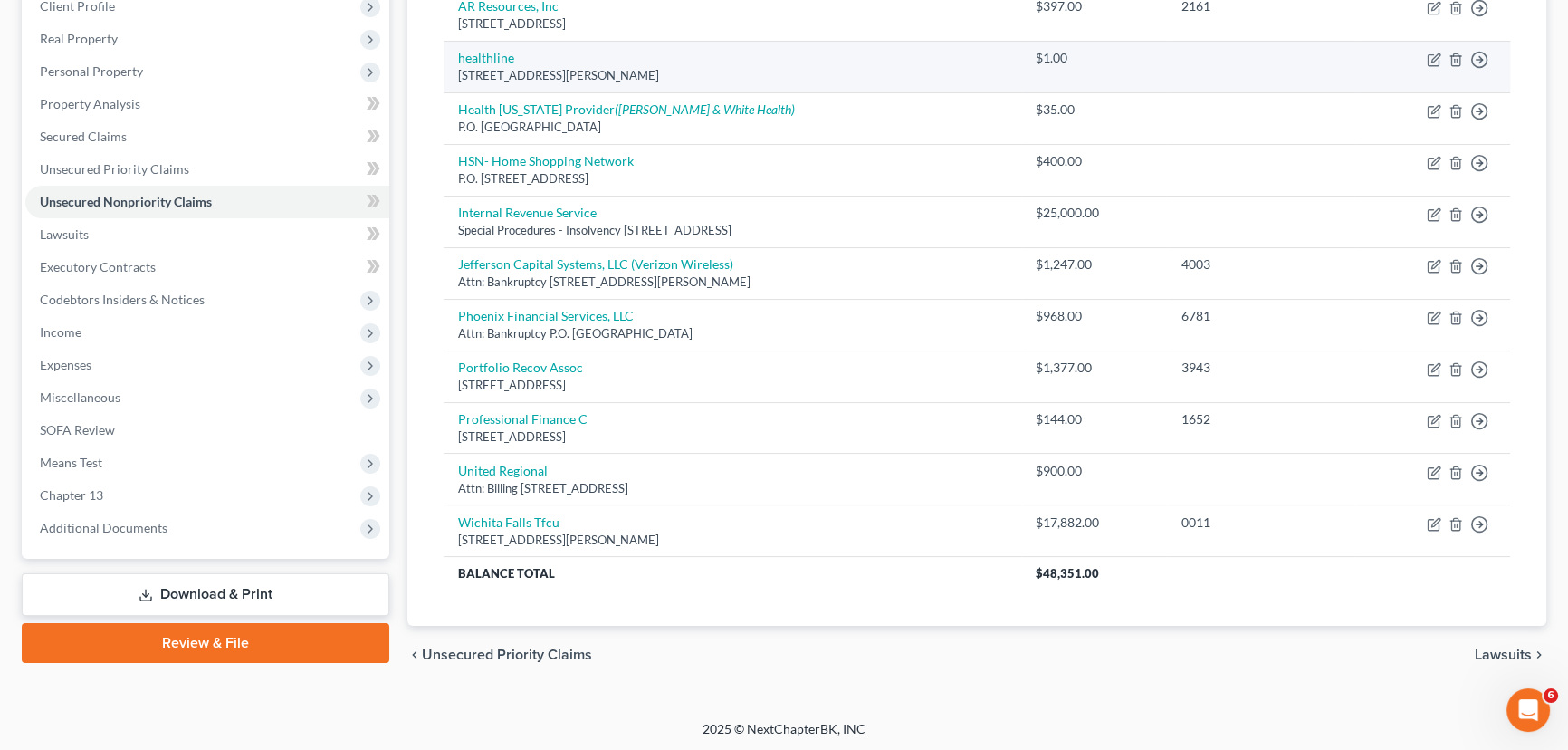
scroll to position [131, 0]
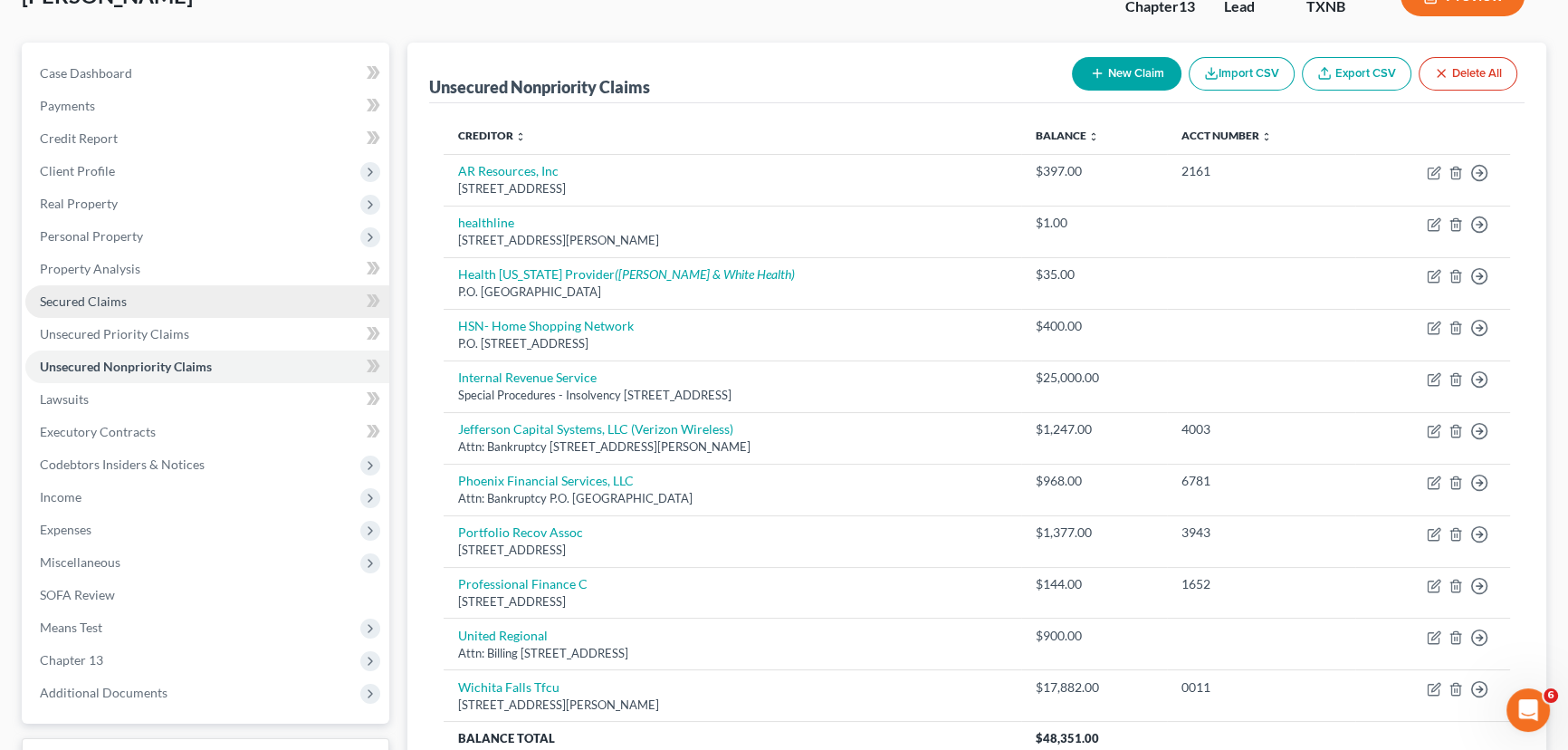
click at [117, 303] on span "Secured Claims" at bounding box center [83, 301] width 87 height 15
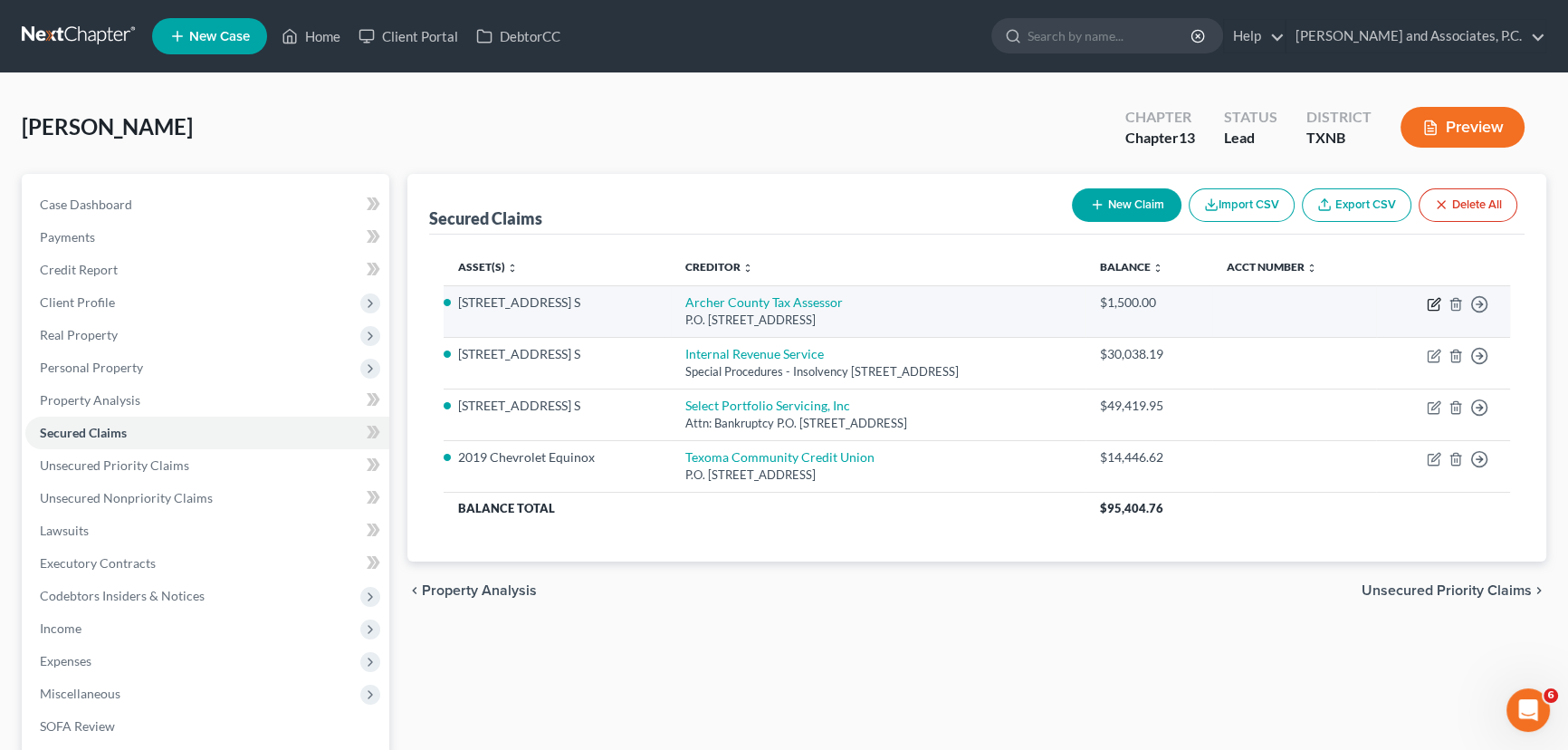
click at [1431, 307] on icon "button" at bounding box center [1434, 304] width 14 height 14
select select "45"
select select "8"
select select "0"
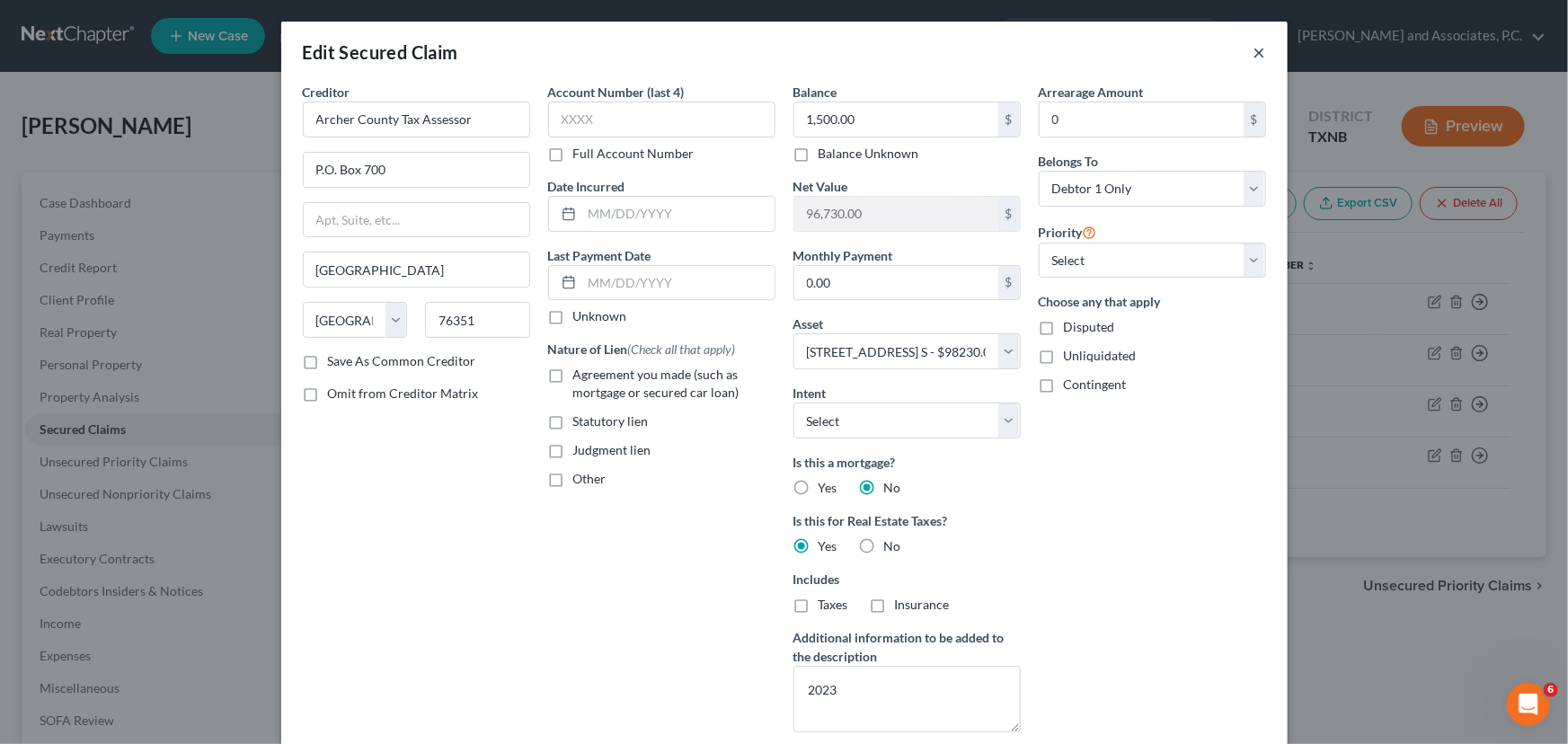
click at [1253, 55] on button "×" at bounding box center [1259, 52] width 12 height 22
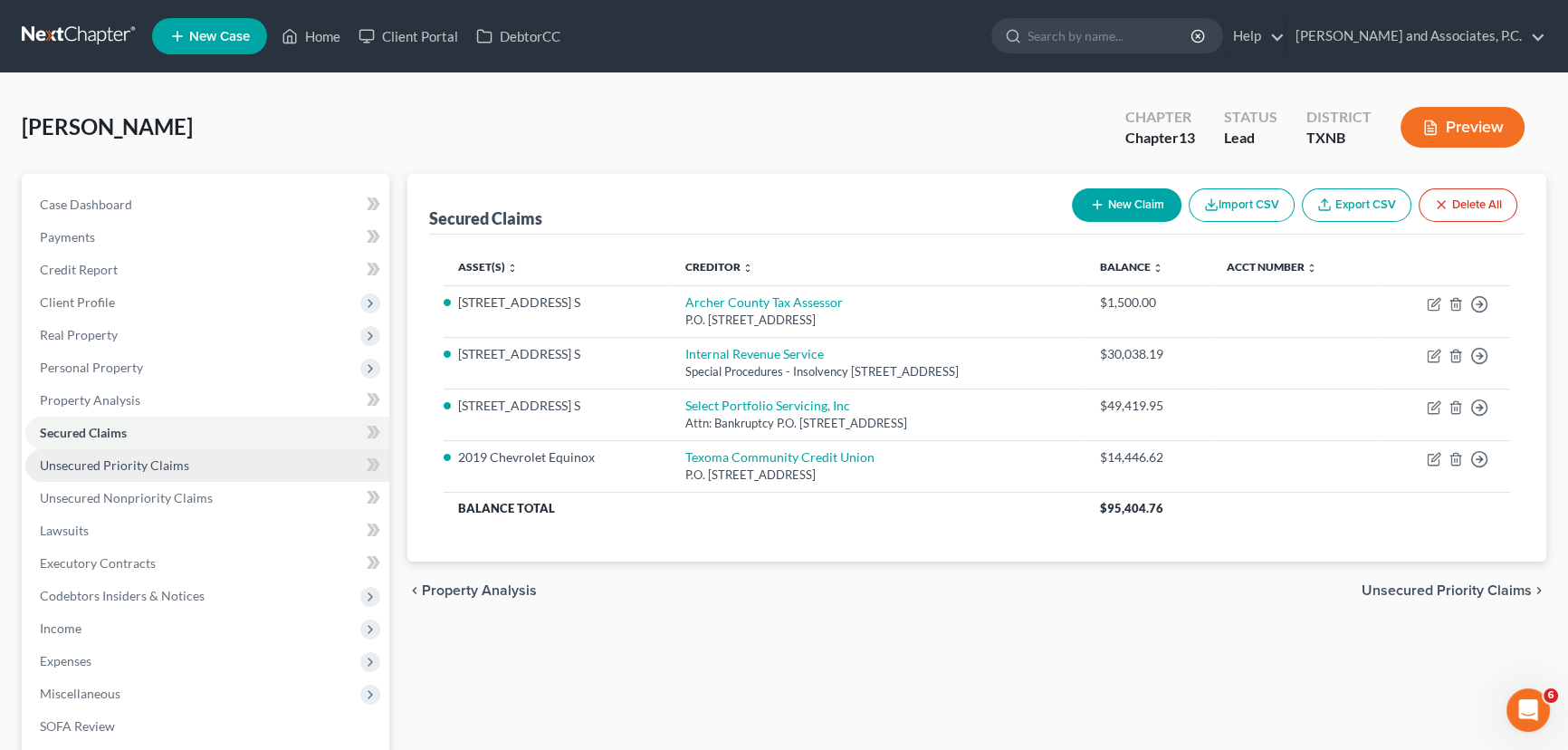
click at [148, 468] on span "Unsecured Priority Claims" at bounding box center [114, 465] width 149 height 15
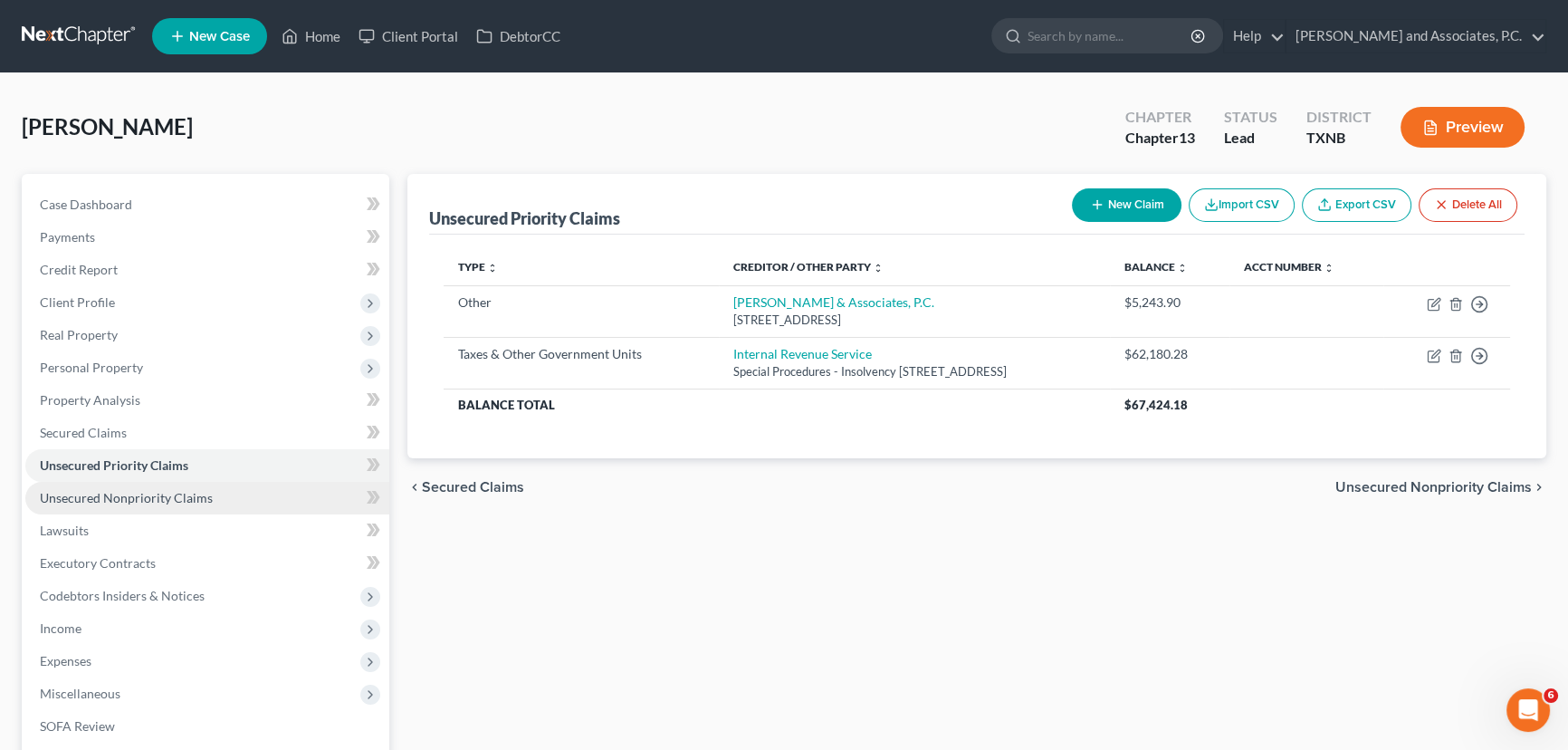
click at [150, 492] on span "Unsecured Nonpriority Claims" at bounding box center [126, 497] width 173 height 15
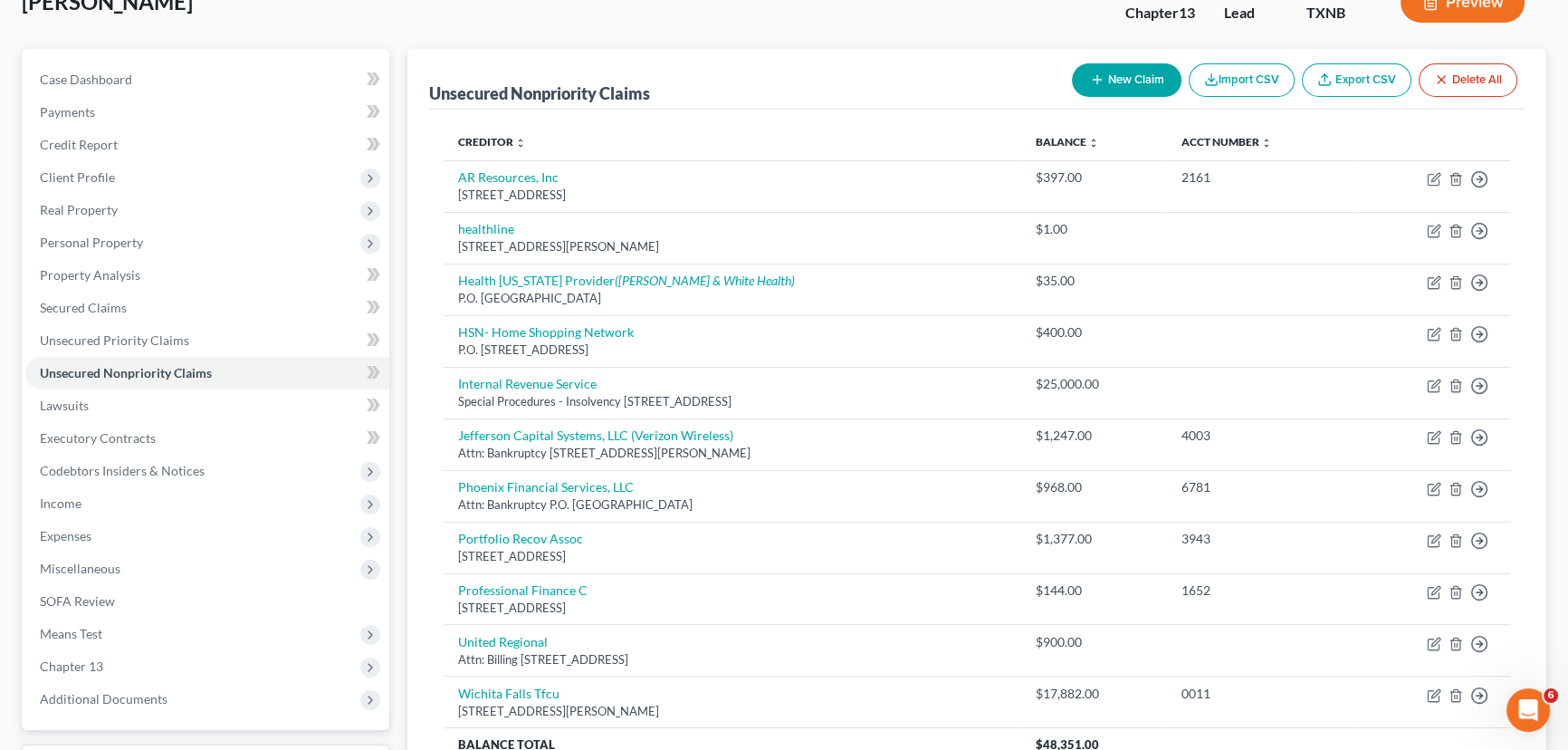
scroll to position [164, 0]
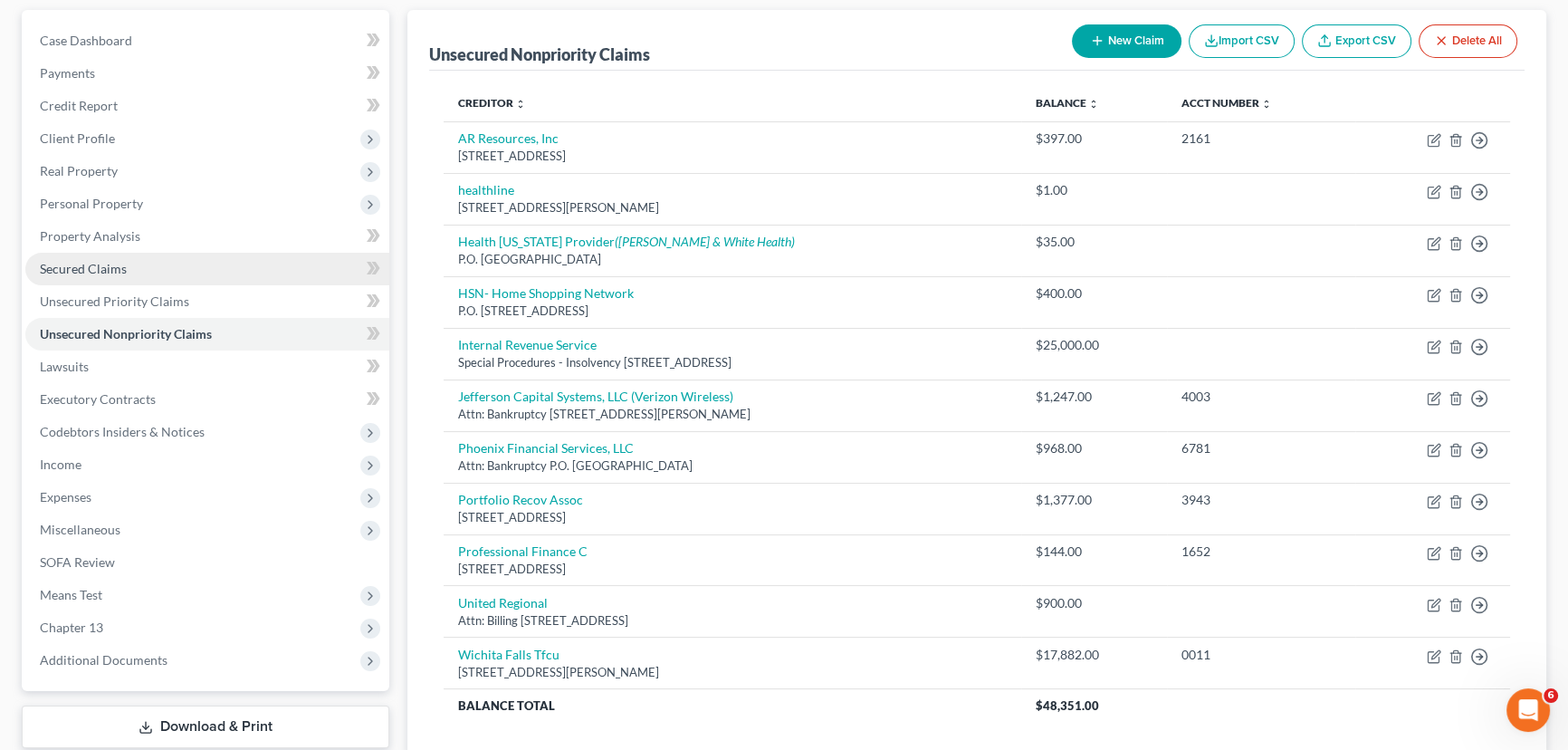
click at [44, 253] on link "Secured Claims" at bounding box center [207, 269] width 364 height 32
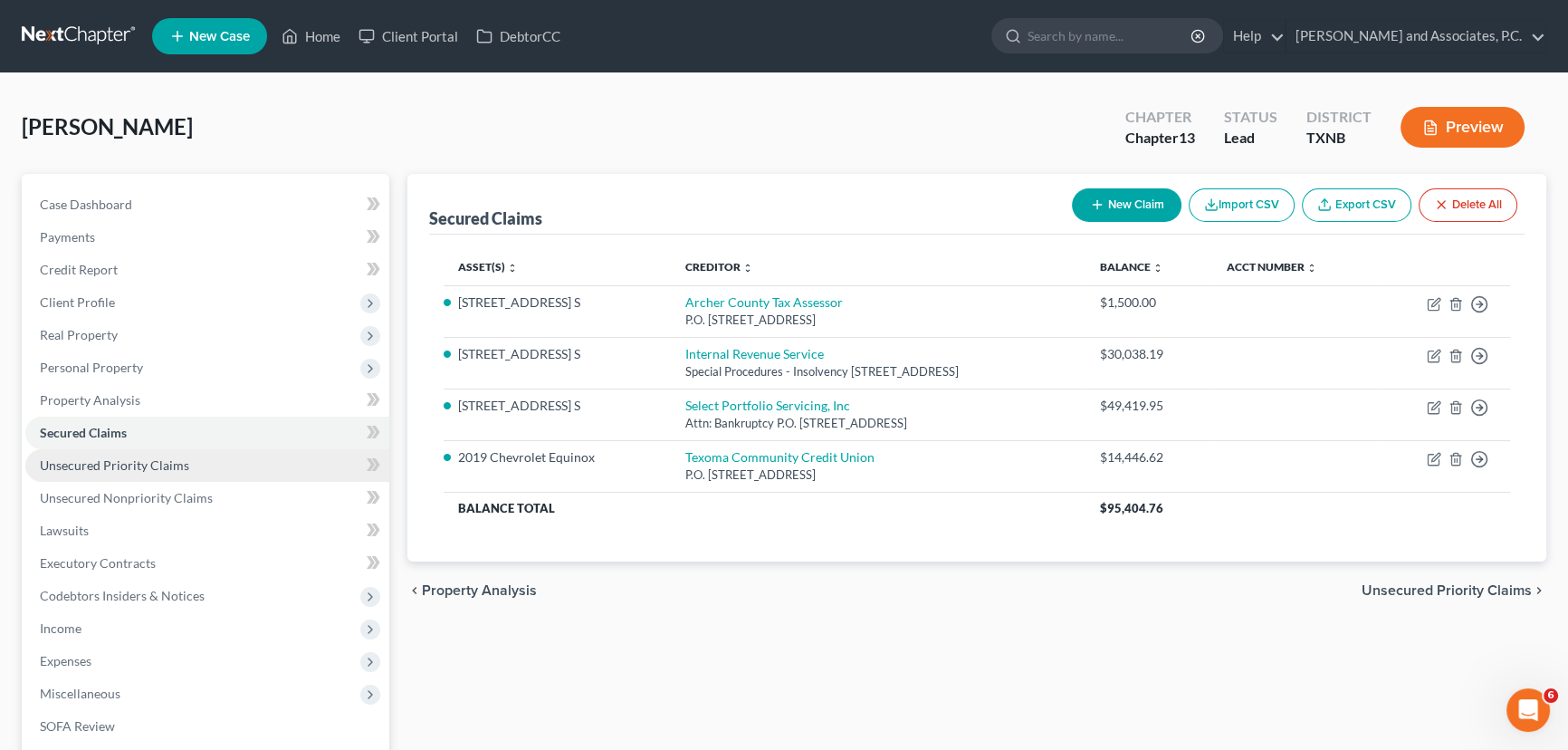
click at [139, 467] on span "Unsecured Priority Claims" at bounding box center [114, 465] width 149 height 15
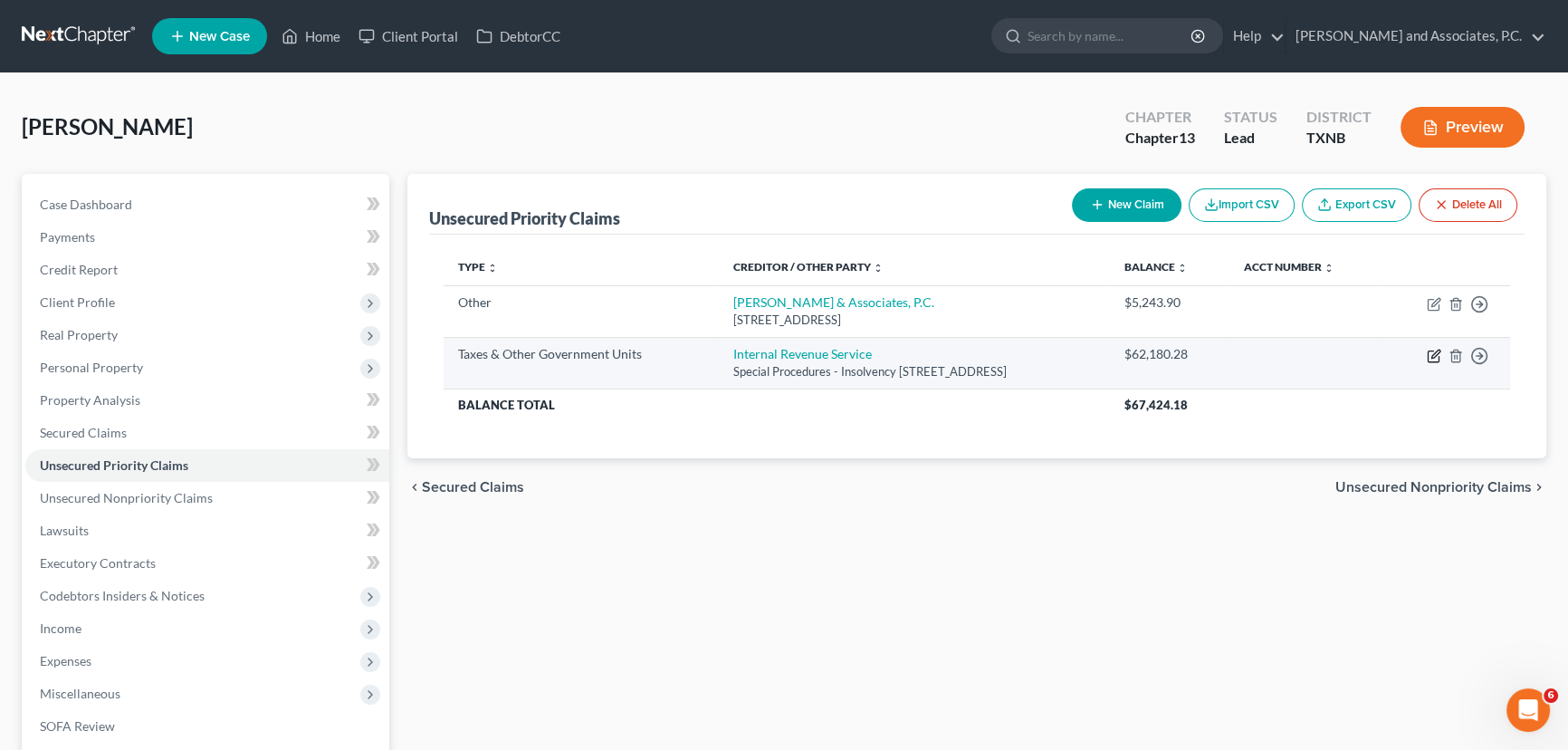
click at [1429, 356] on icon "button" at bounding box center [1434, 356] width 14 height 14
select select "0"
select select "39"
select select "0"
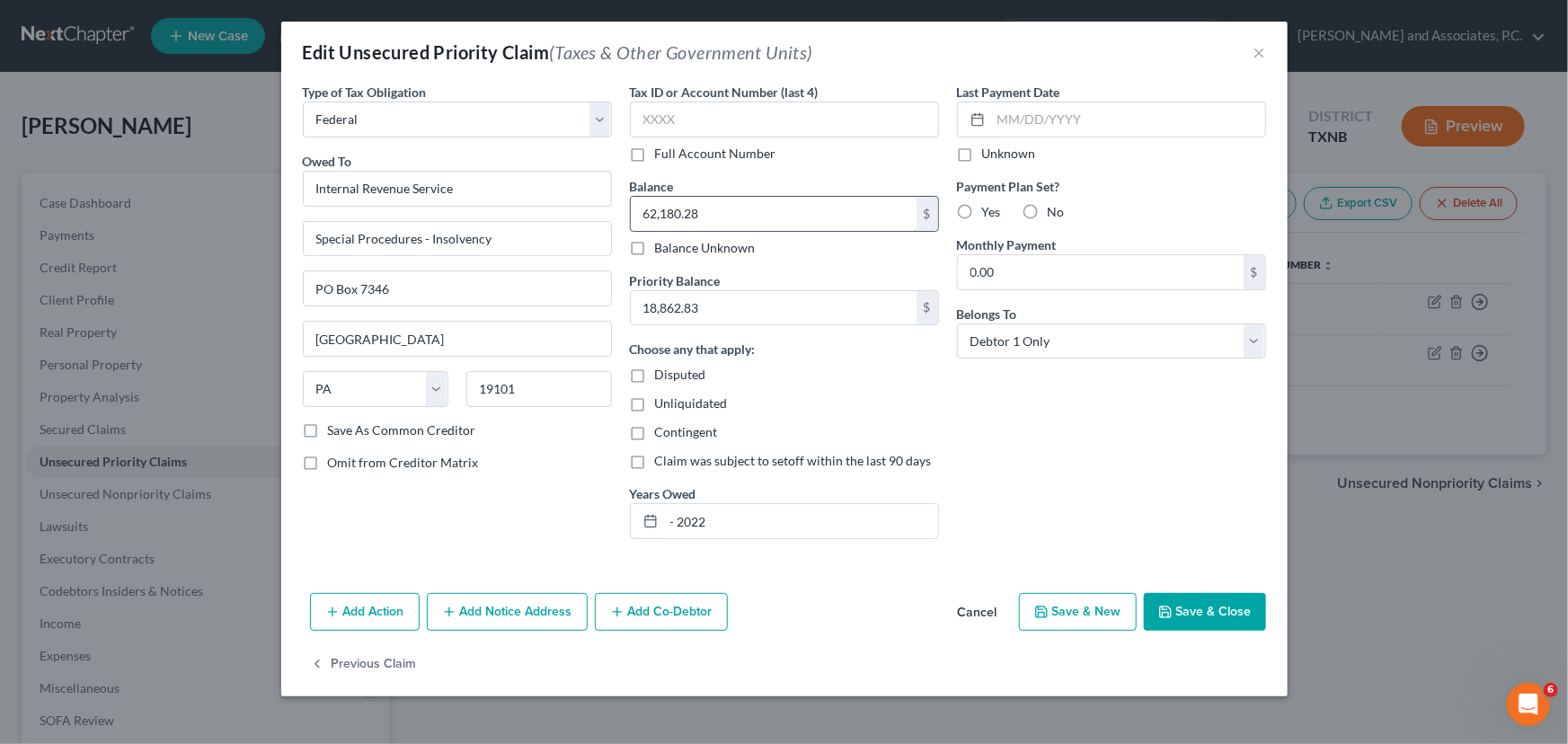
click at [773, 210] on input "62,180.28" at bounding box center [773, 214] width 286 height 34
type input "18,083.24"
click at [843, 374] on div "Disputed" at bounding box center [785, 374] width 309 height 18
click at [1189, 603] on button "Save & Close" at bounding box center [1204, 612] width 122 height 38
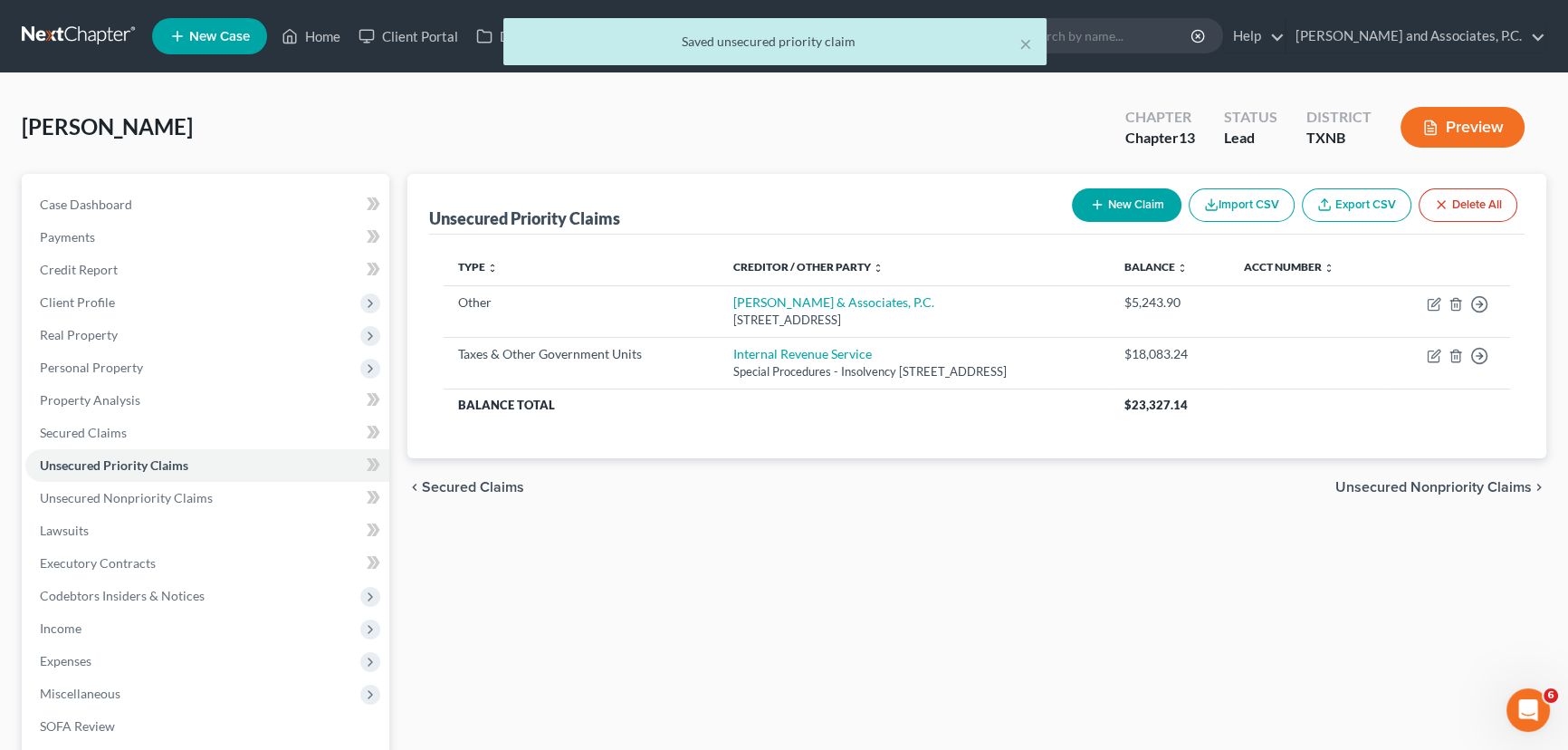
click at [1199, 608] on div "Unsecured Priority Claims New Claim Import CSV Export CSV Delete All Type expan…" at bounding box center [976, 567] width 1157 height 786
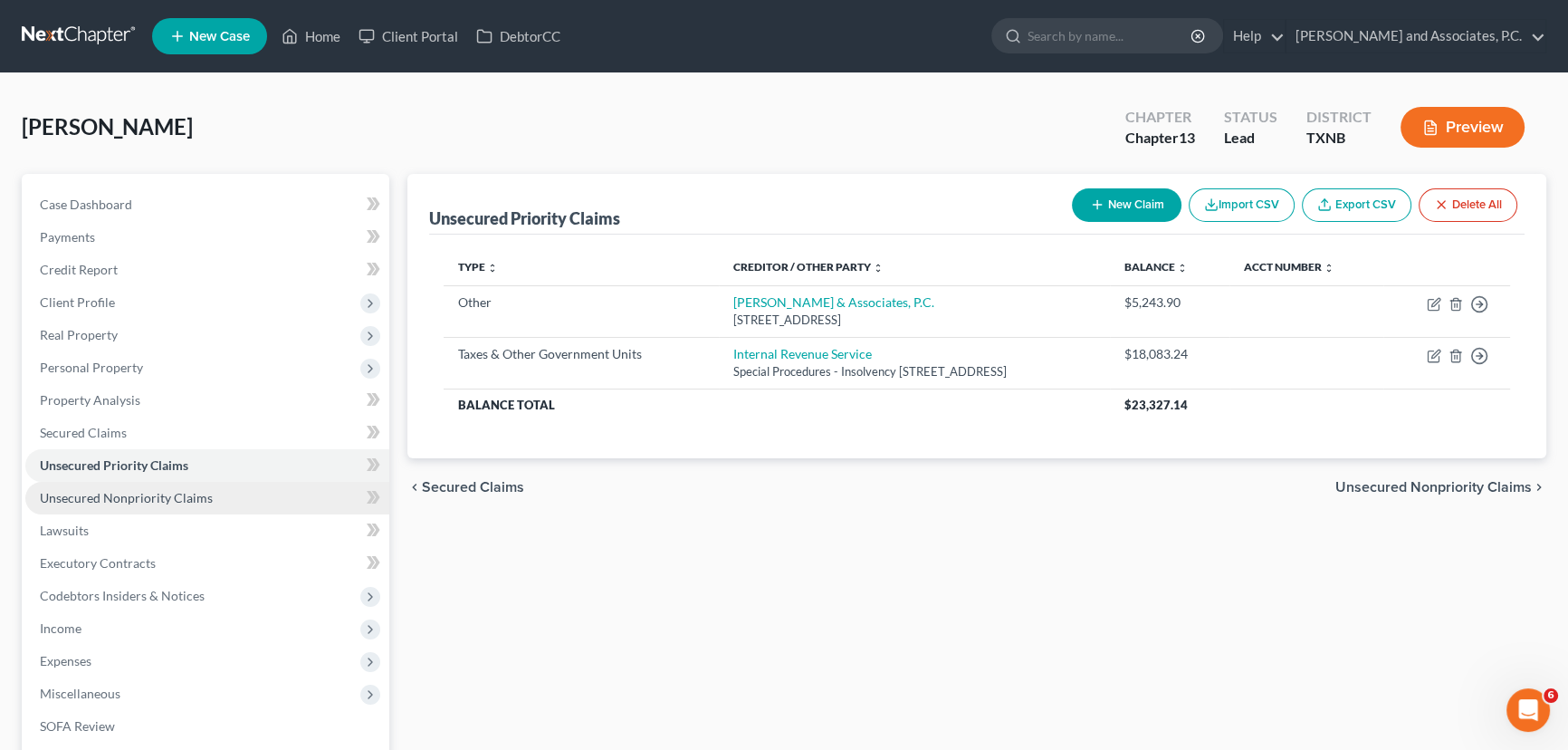
click at [206, 494] on span "Unsecured Nonpriority Claims" at bounding box center [126, 497] width 173 height 15
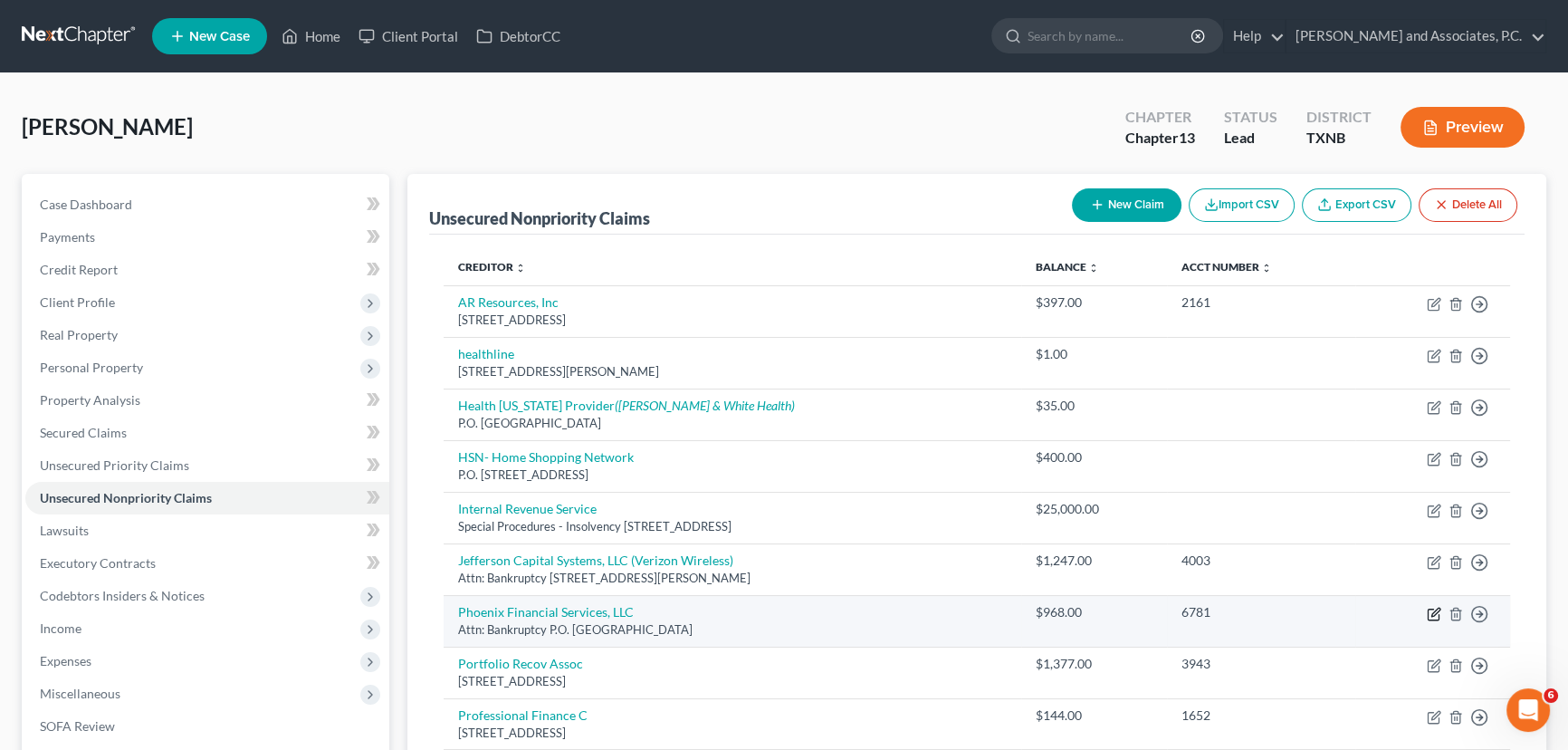
click at [1433, 612] on icon "button" at bounding box center [1434, 614] width 14 height 14
select select "15"
select select "0"
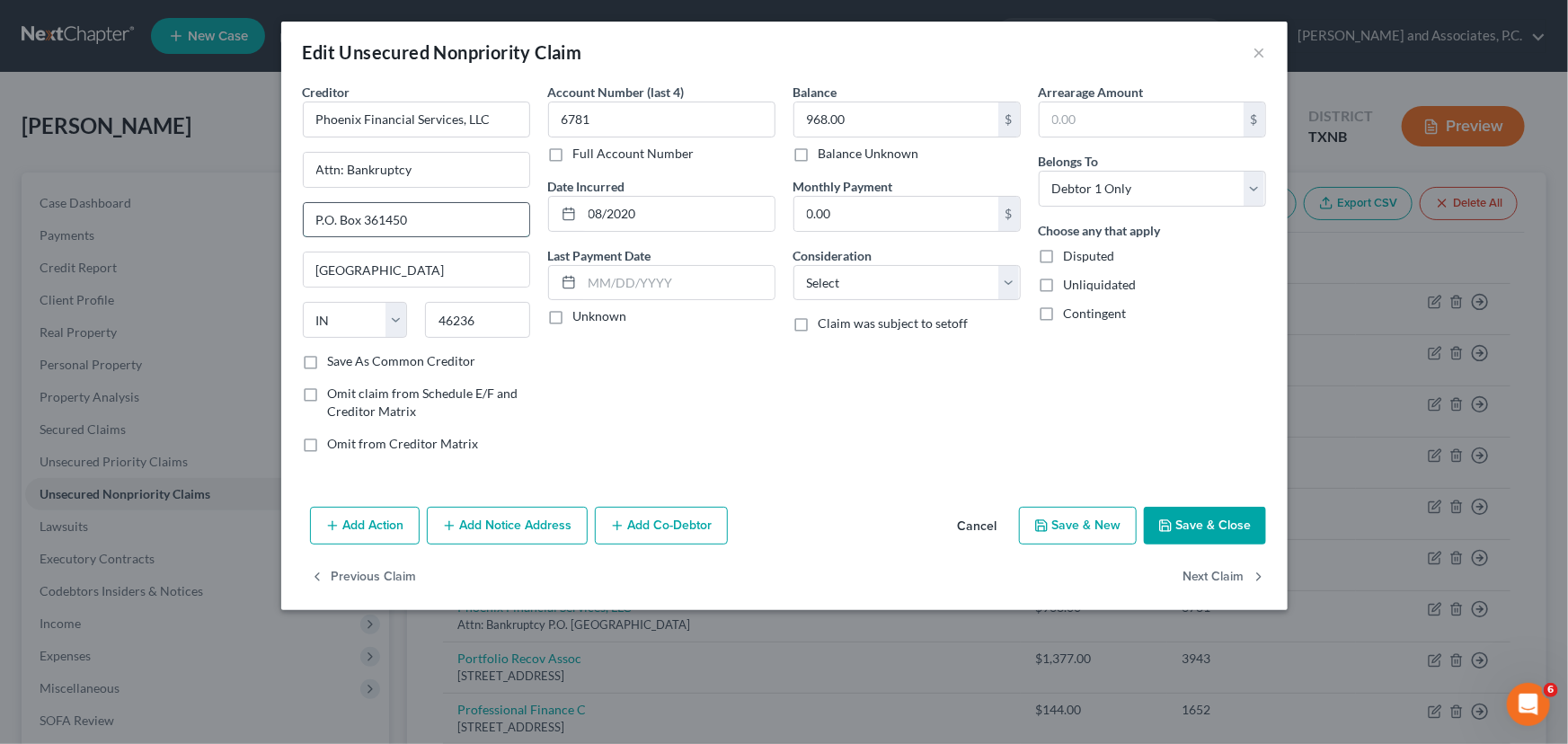
click at [458, 221] on input "P.O. Box 361450" at bounding box center [416, 220] width 225 height 34
type input "P.O. Box 8017"
type input "45038"
drag, startPoint x: 449, startPoint y: 268, endPoint x: 295, endPoint y: 266, distance: 154.0
click at [295, 266] on div "Creditor * Phoenix Financial Services, LLC Attn: Bankruptcy P.O. [GEOGRAPHIC_DA…" at bounding box center [416, 275] width 246 height 385
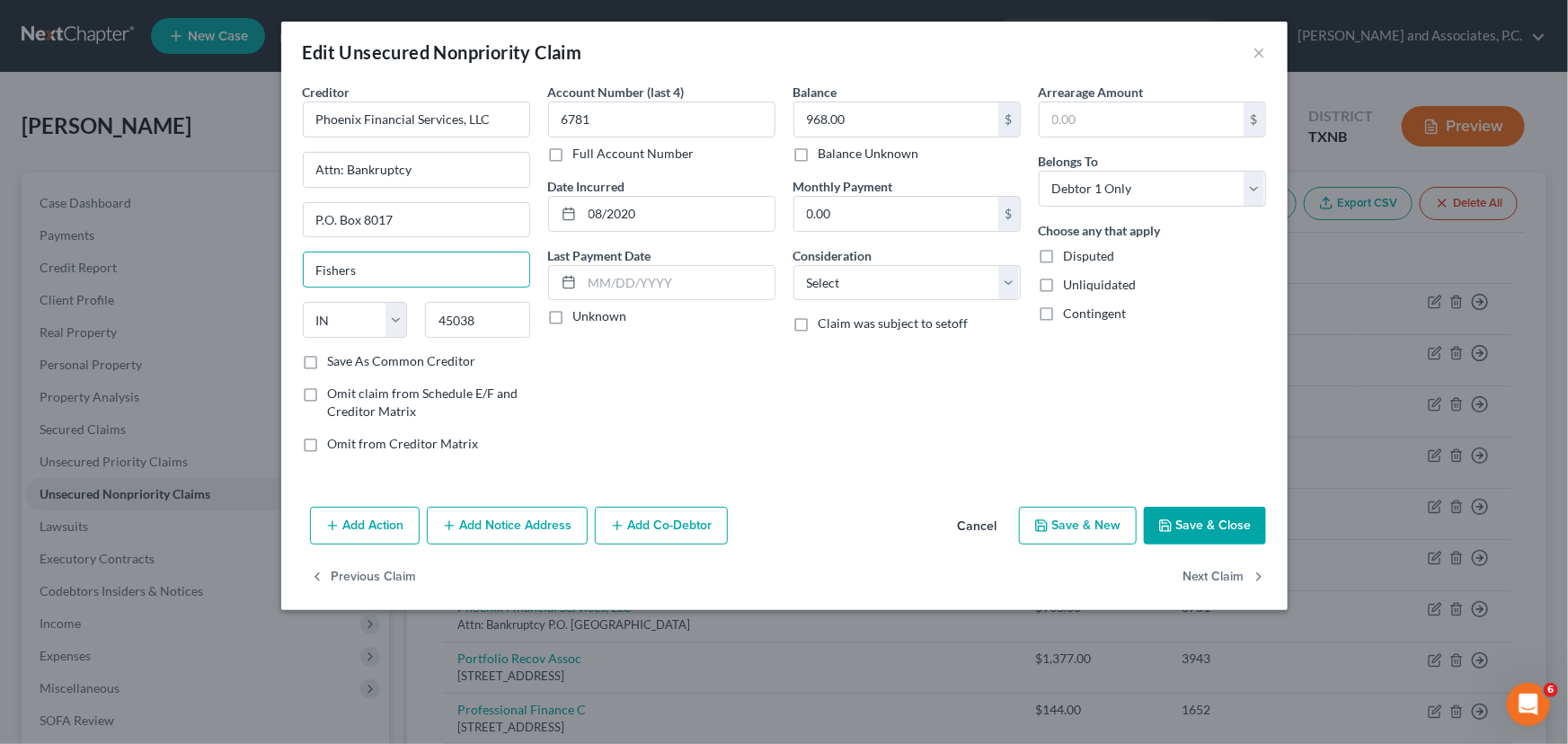
type input "Fishers"
click at [1168, 519] on icon "button" at bounding box center [1165, 525] width 14 height 14
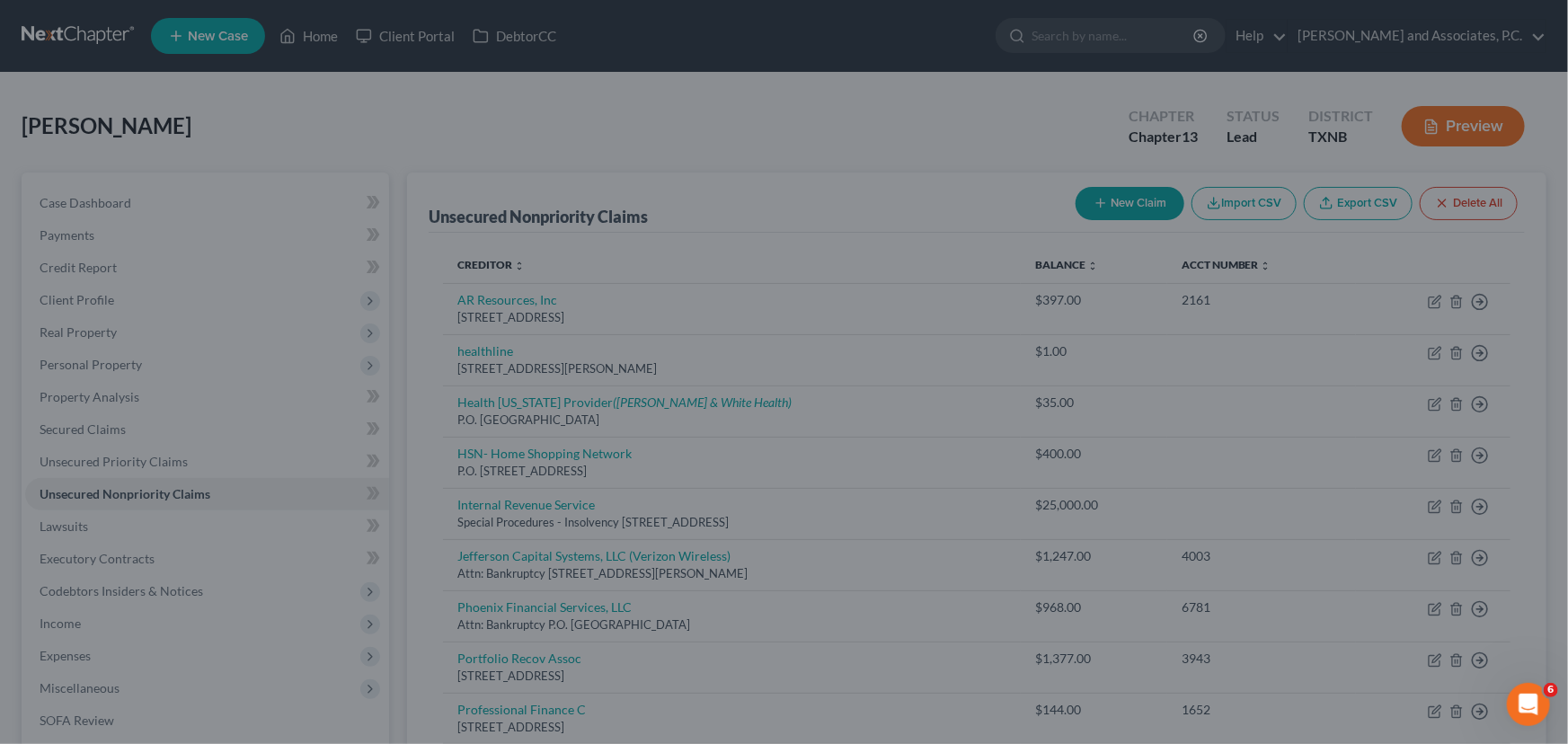
type input "0"
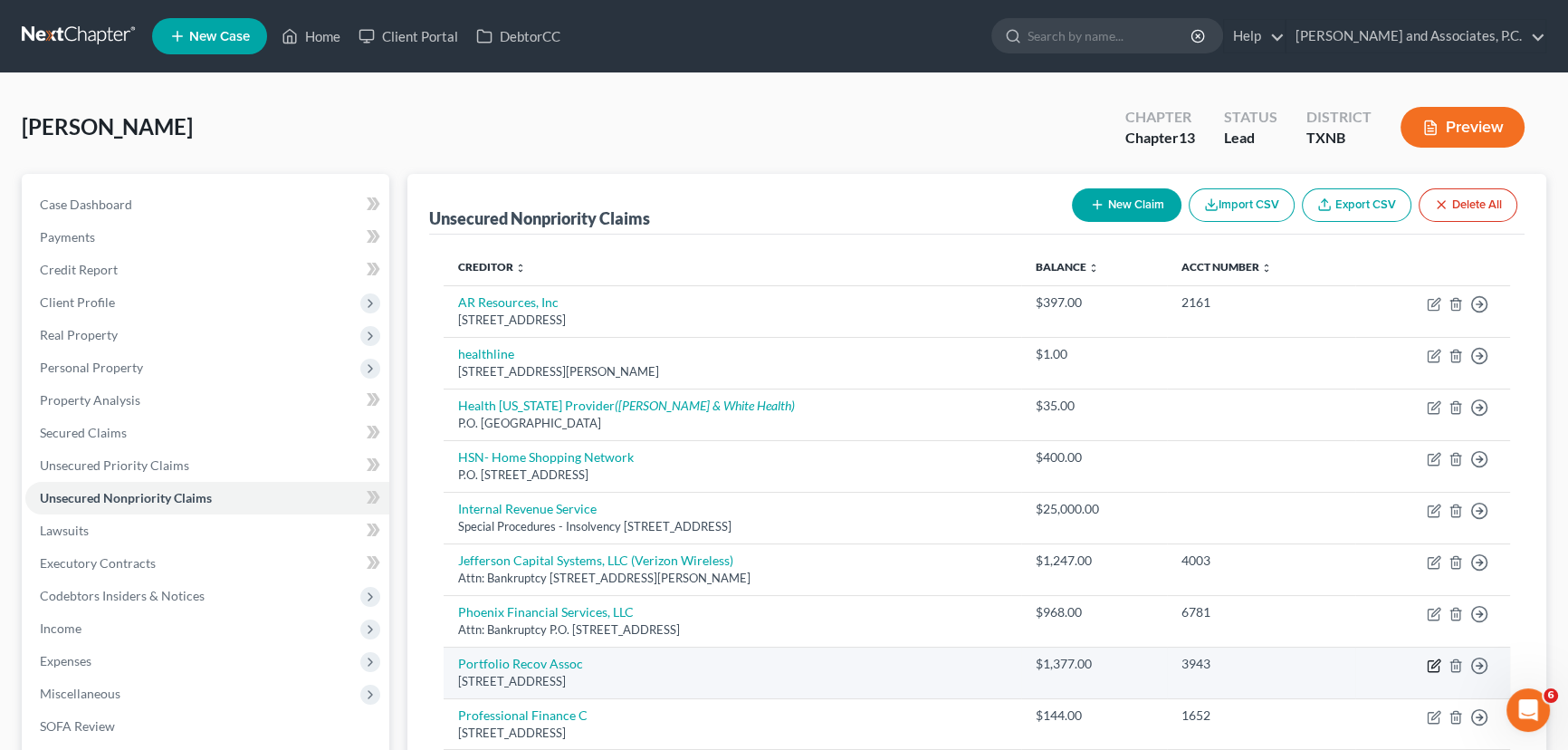
click at [1433, 667] on icon "button" at bounding box center [1434, 665] width 14 height 14
select select "48"
select select "0"
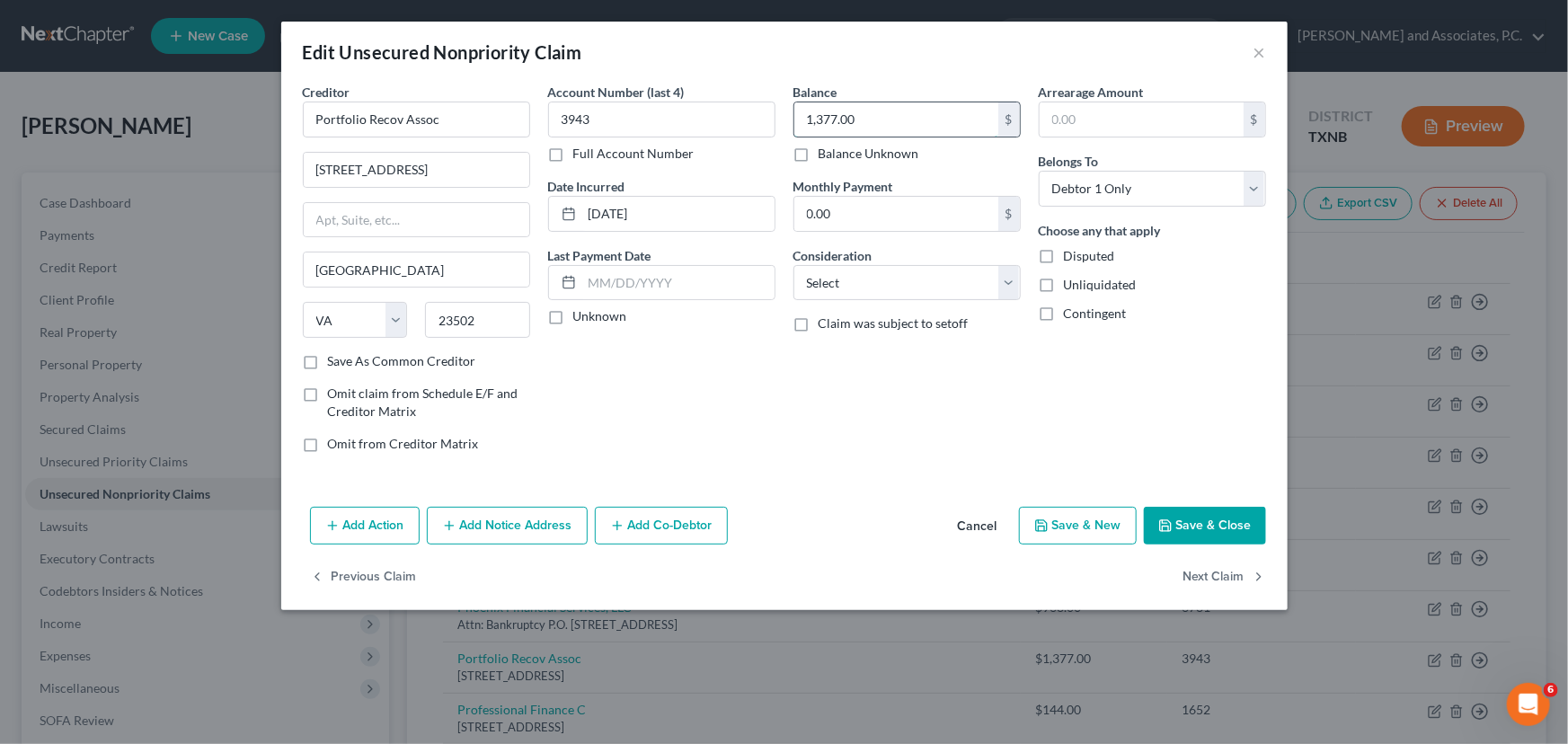
click at [888, 114] on input "1,377.00" at bounding box center [896, 119] width 204 height 34
type input "33.74"
click at [1189, 521] on button "Save & Close" at bounding box center [1204, 525] width 122 height 38
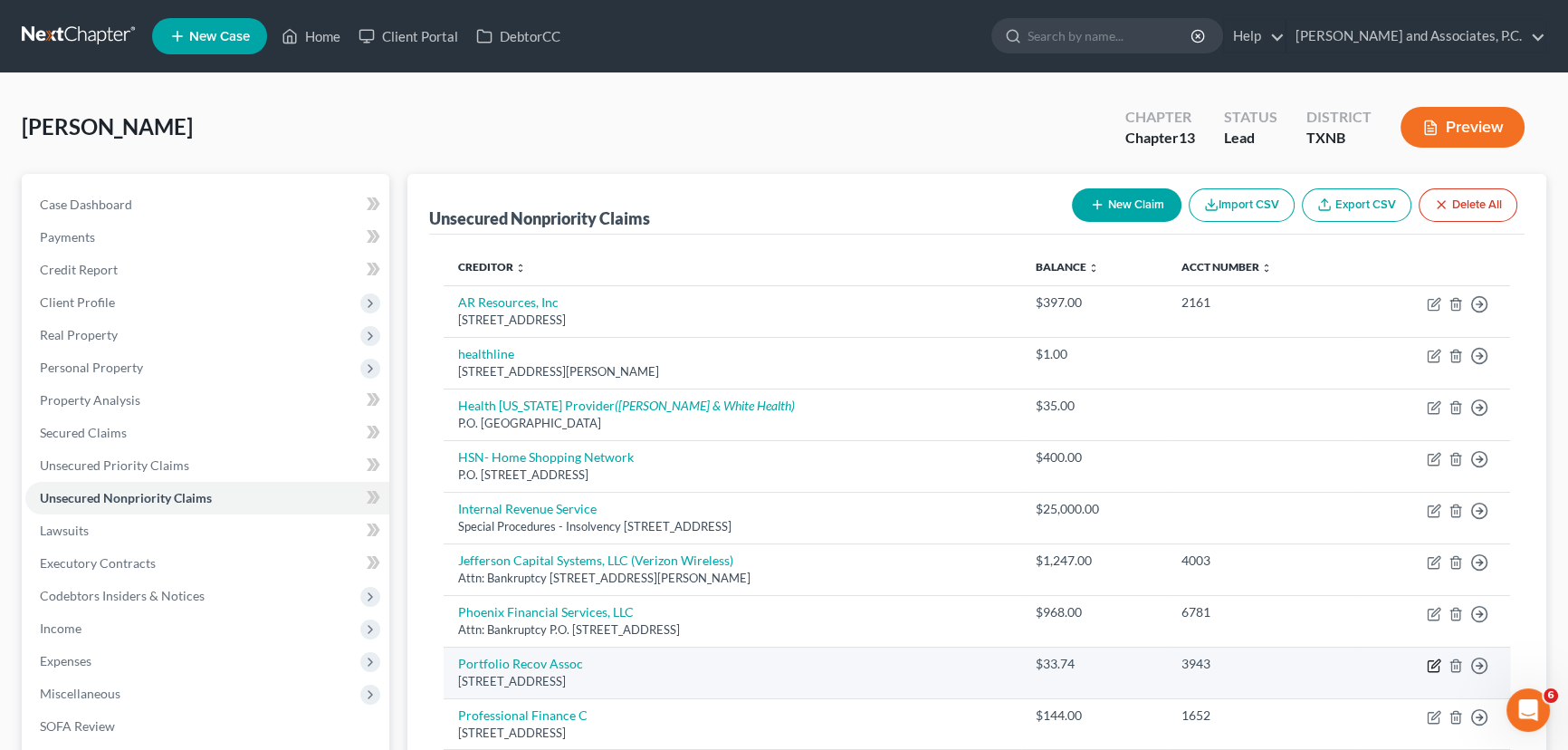
click at [1436, 661] on icon "button" at bounding box center [1434, 665] width 14 height 14
select select "48"
select select "0"
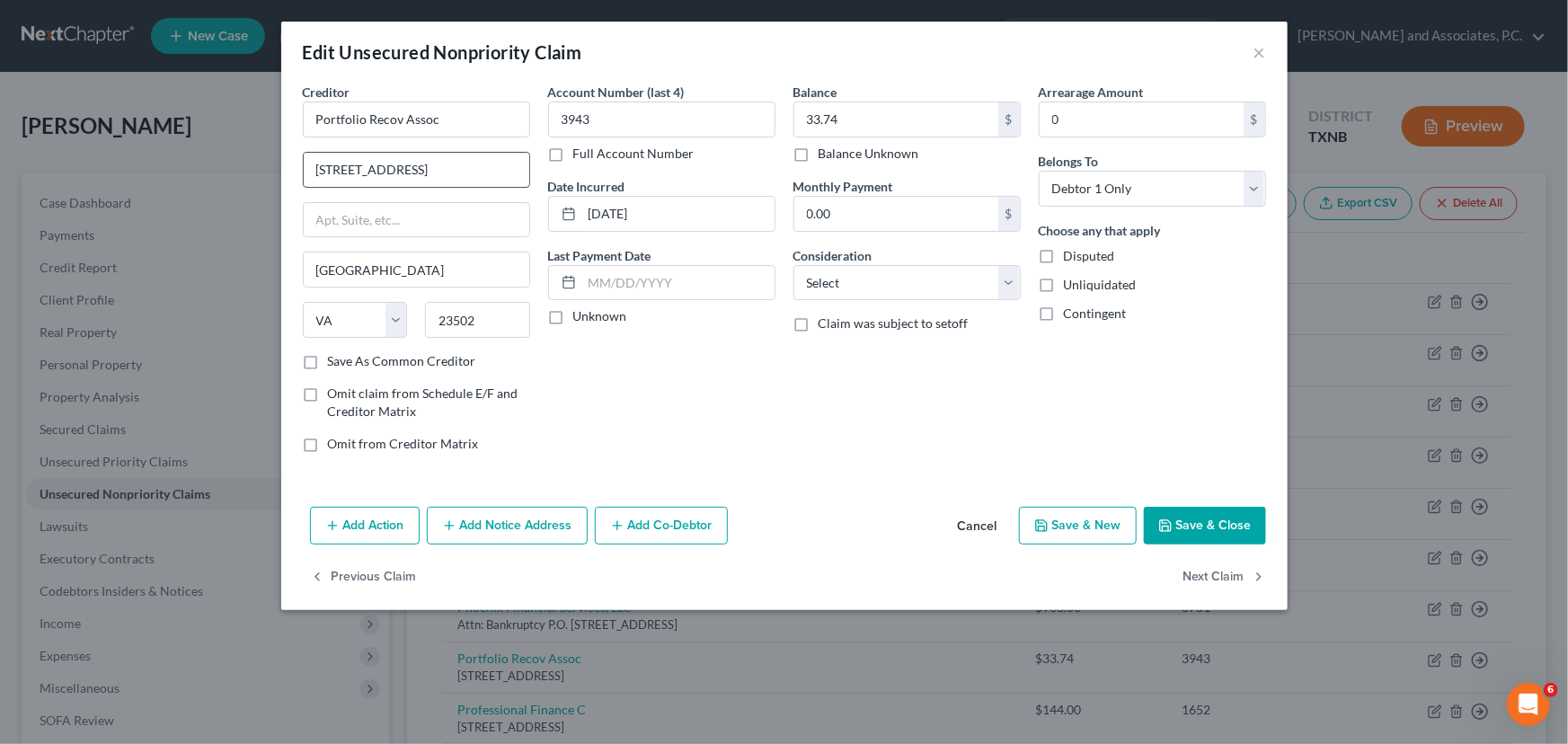
drag, startPoint x: 488, startPoint y: 175, endPoint x: 306, endPoint y: 176, distance: 182.0
click at [306, 176] on input "[STREET_ADDRESS]" at bounding box center [416, 170] width 225 height 34
type input "PO Box 12914"
type input "23541"
click at [1224, 537] on button "Save & Close" at bounding box center [1204, 525] width 122 height 38
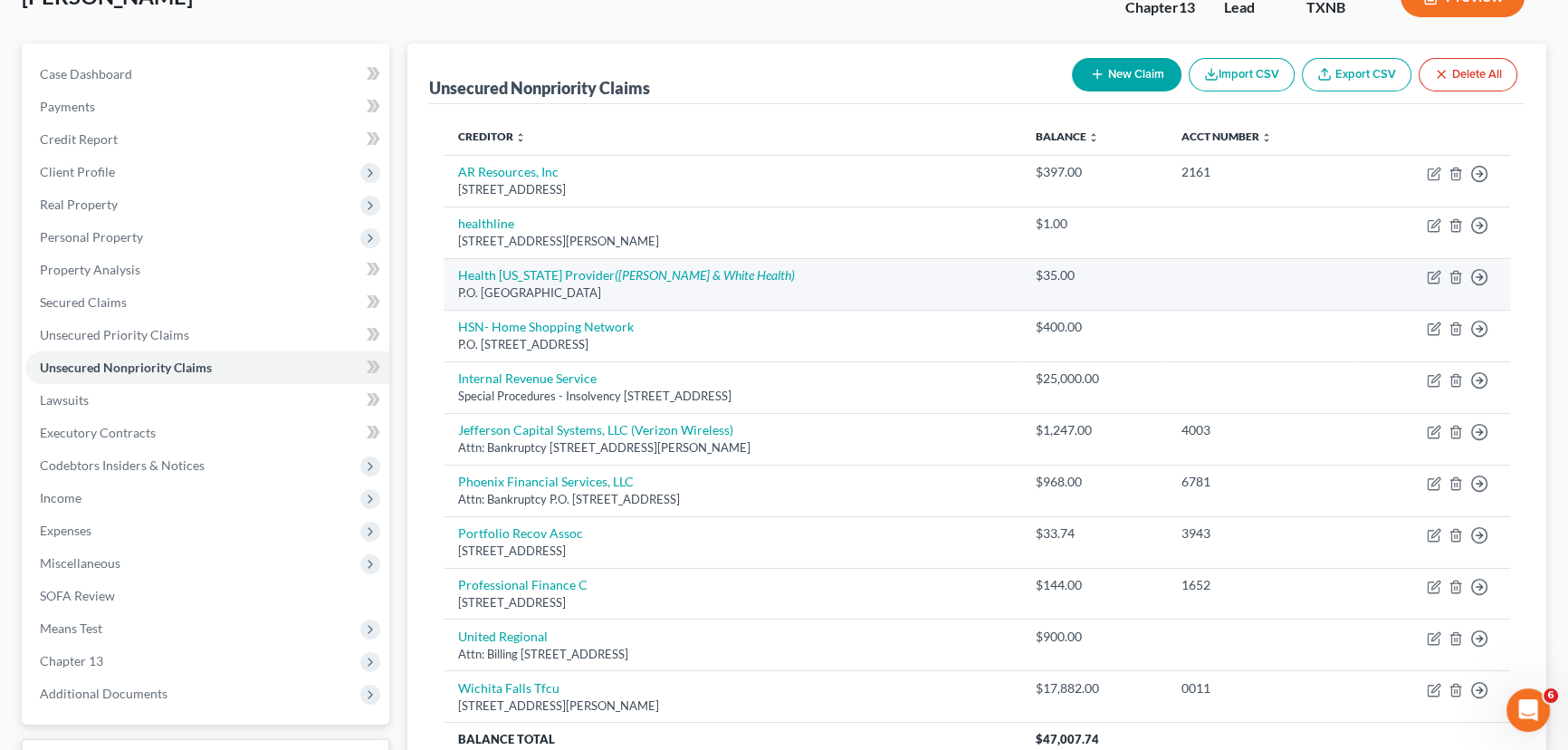
scroll to position [164, 0]
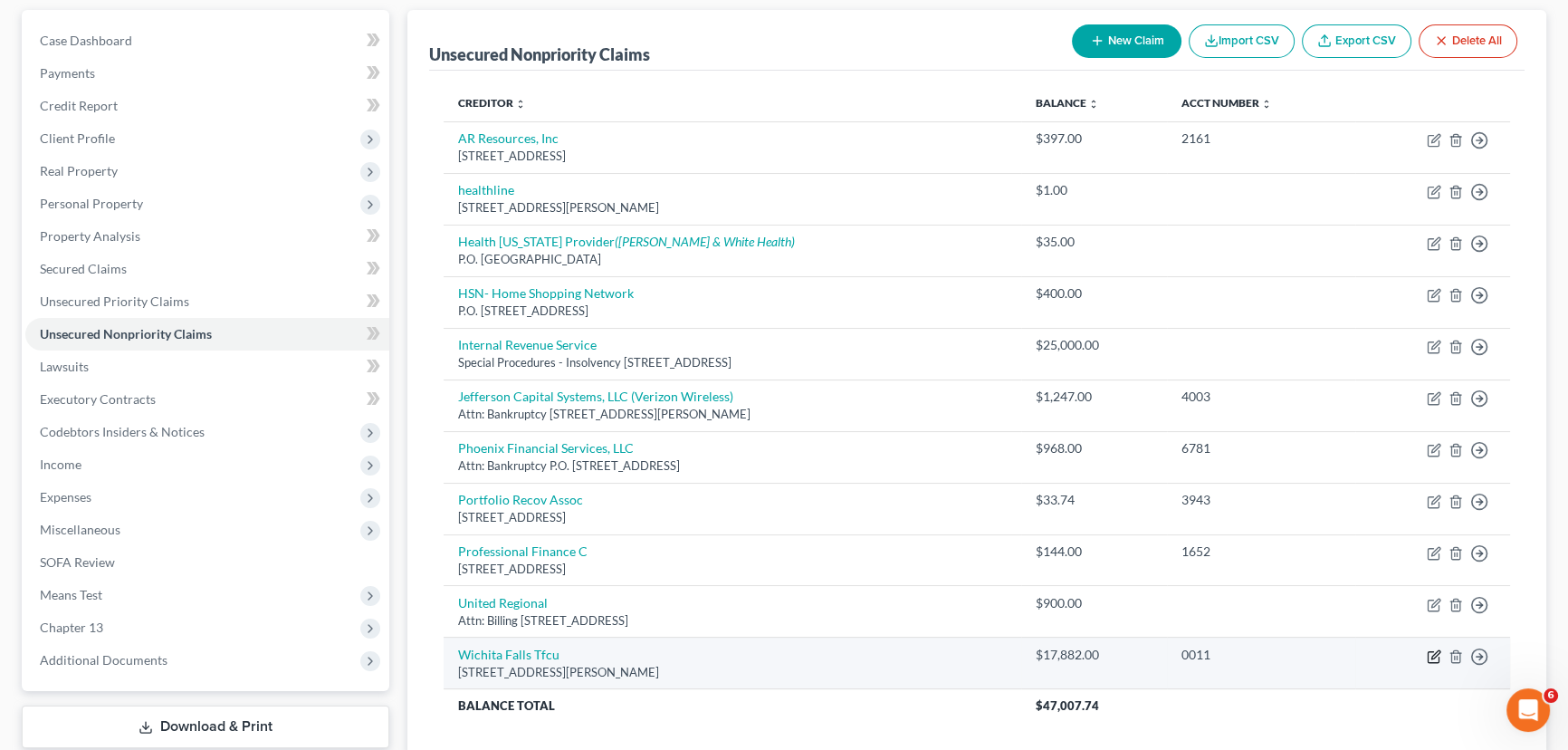
click at [1430, 654] on icon "button" at bounding box center [1434, 656] width 14 height 14
select select "45"
select select "0"
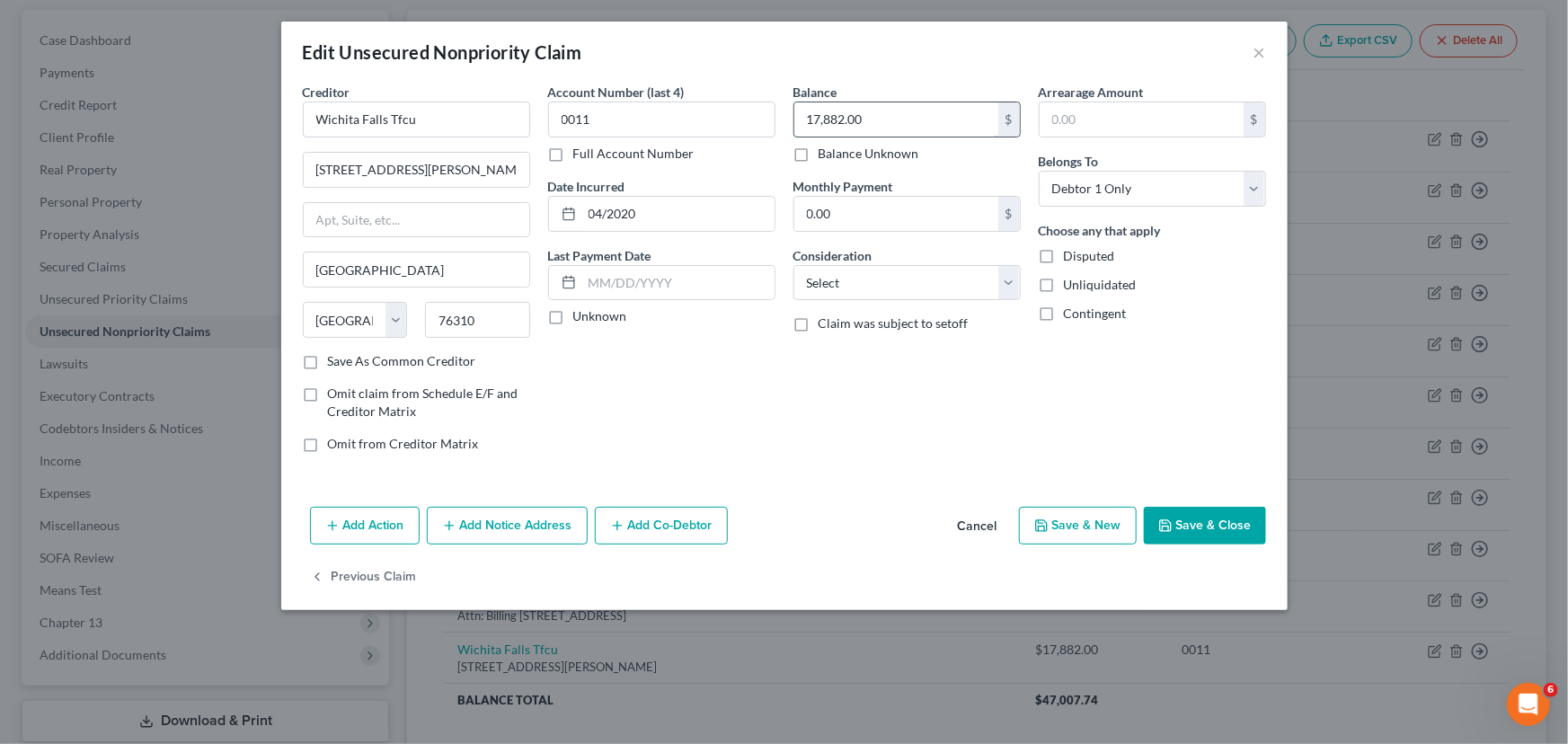
click at [937, 119] on input "17,882.00" at bounding box center [896, 119] width 204 height 34
type input "415.86"
click at [1245, 525] on button "Save & Close" at bounding box center [1204, 525] width 122 height 38
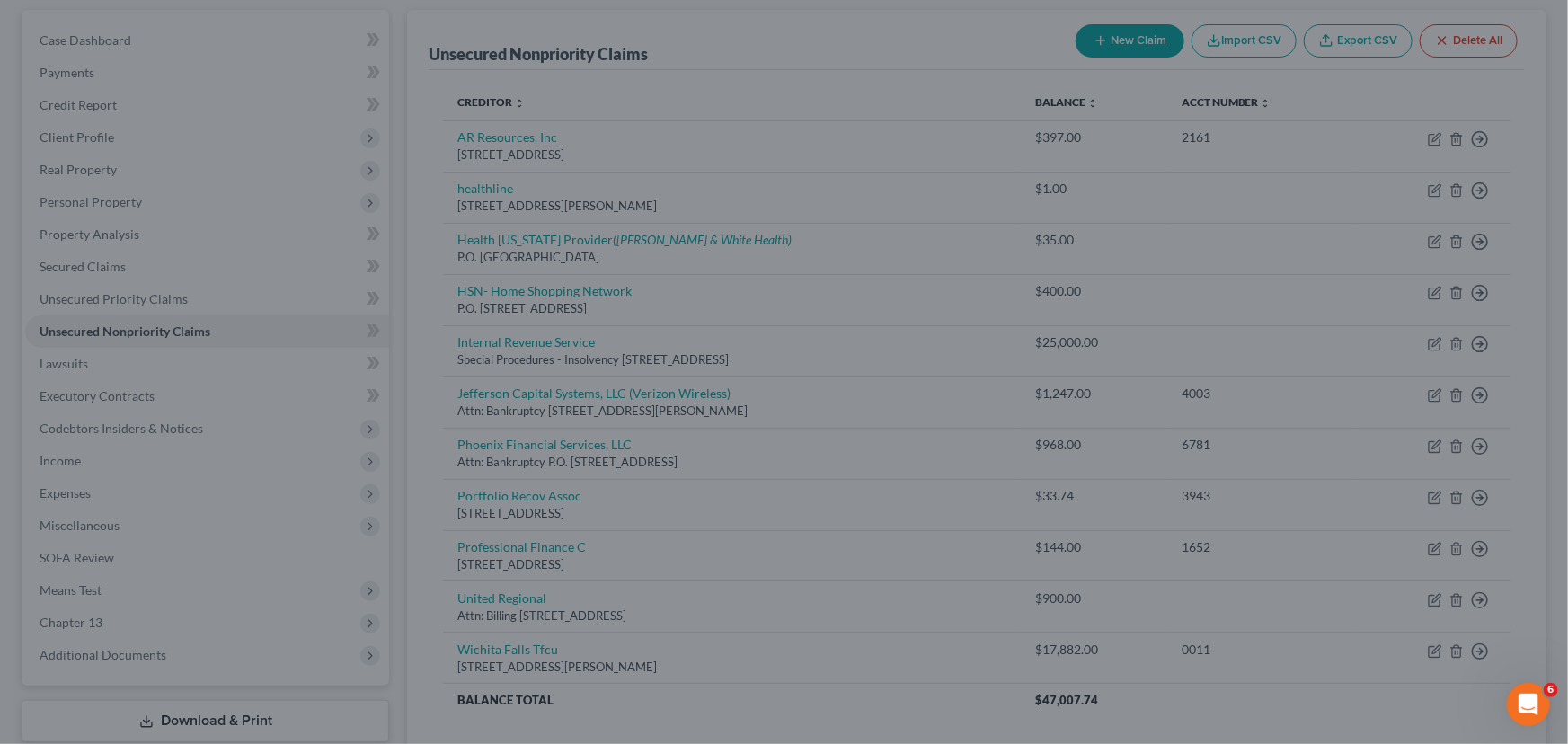
type input "0"
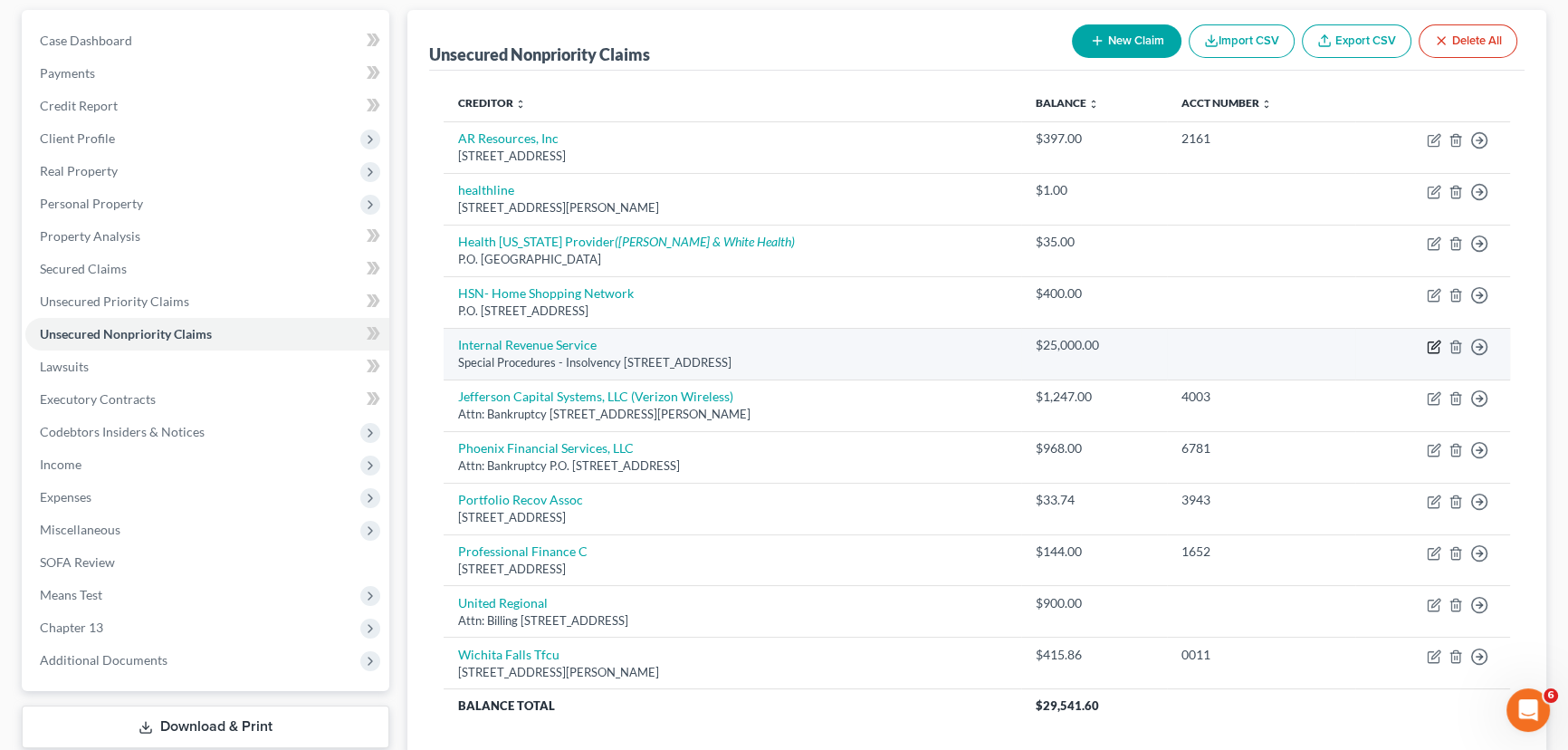
click at [1437, 346] on icon "button" at bounding box center [1434, 346] width 14 height 14
select select "39"
select select "0"
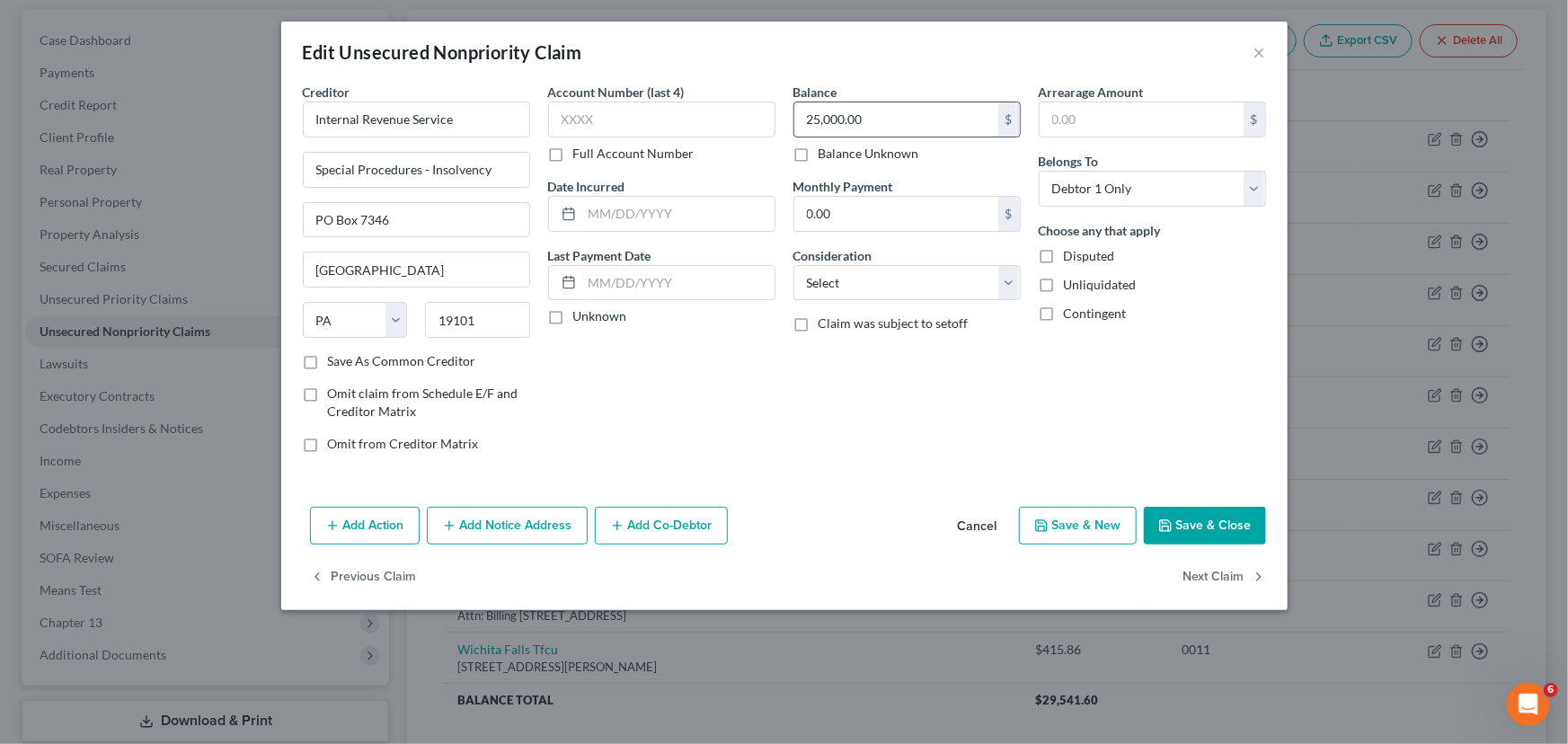
click at [897, 118] on input "25,000.00" at bounding box center [896, 119] width 204 height 34
type input "722.65"
click at [1195, 517] on button "Save & Close" at bounding box center [1204, 525] width 122 height 38
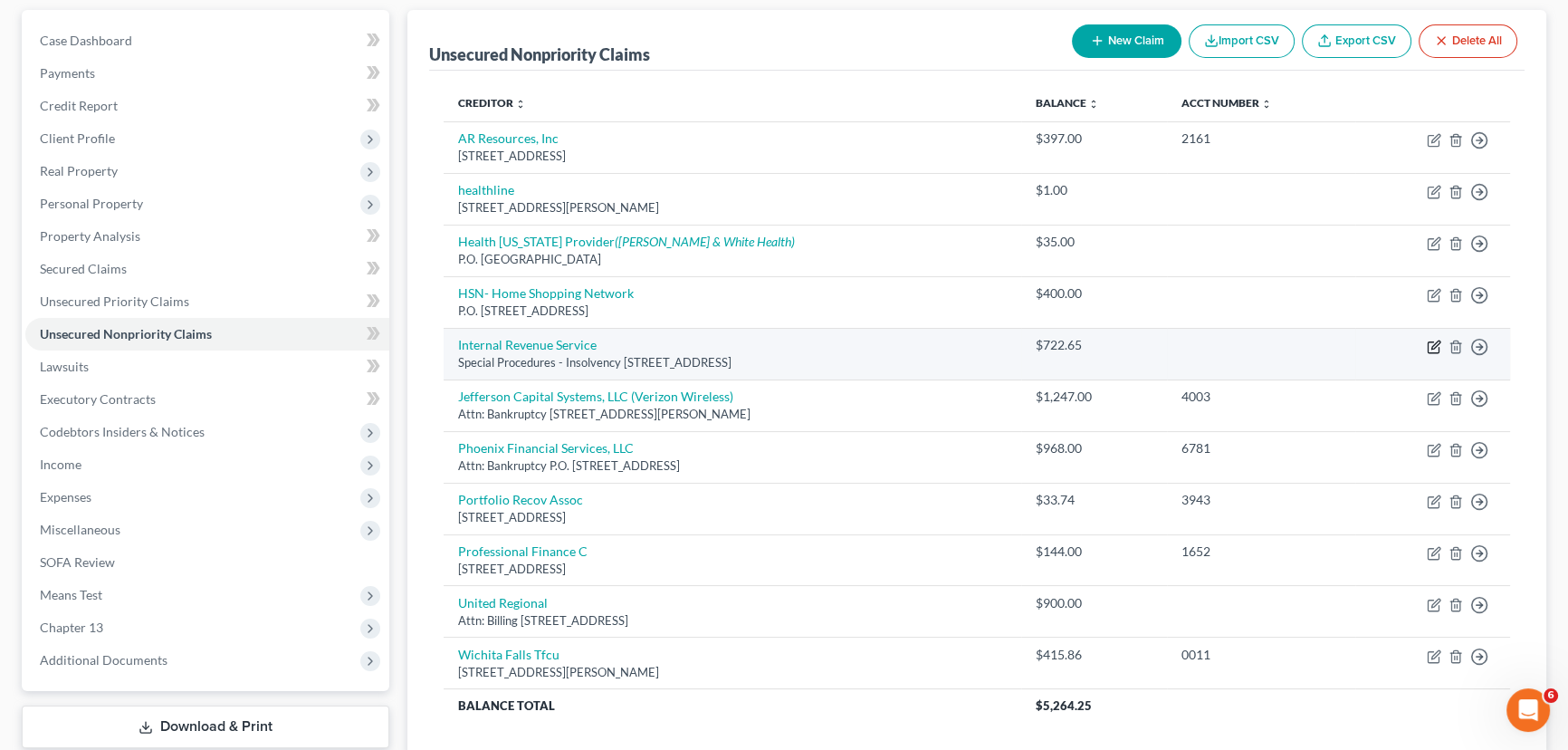
click at [1431, 340] on icon "button" at bounding box center [1434, 346] width 14 height 14
select select "39"
select select "0"
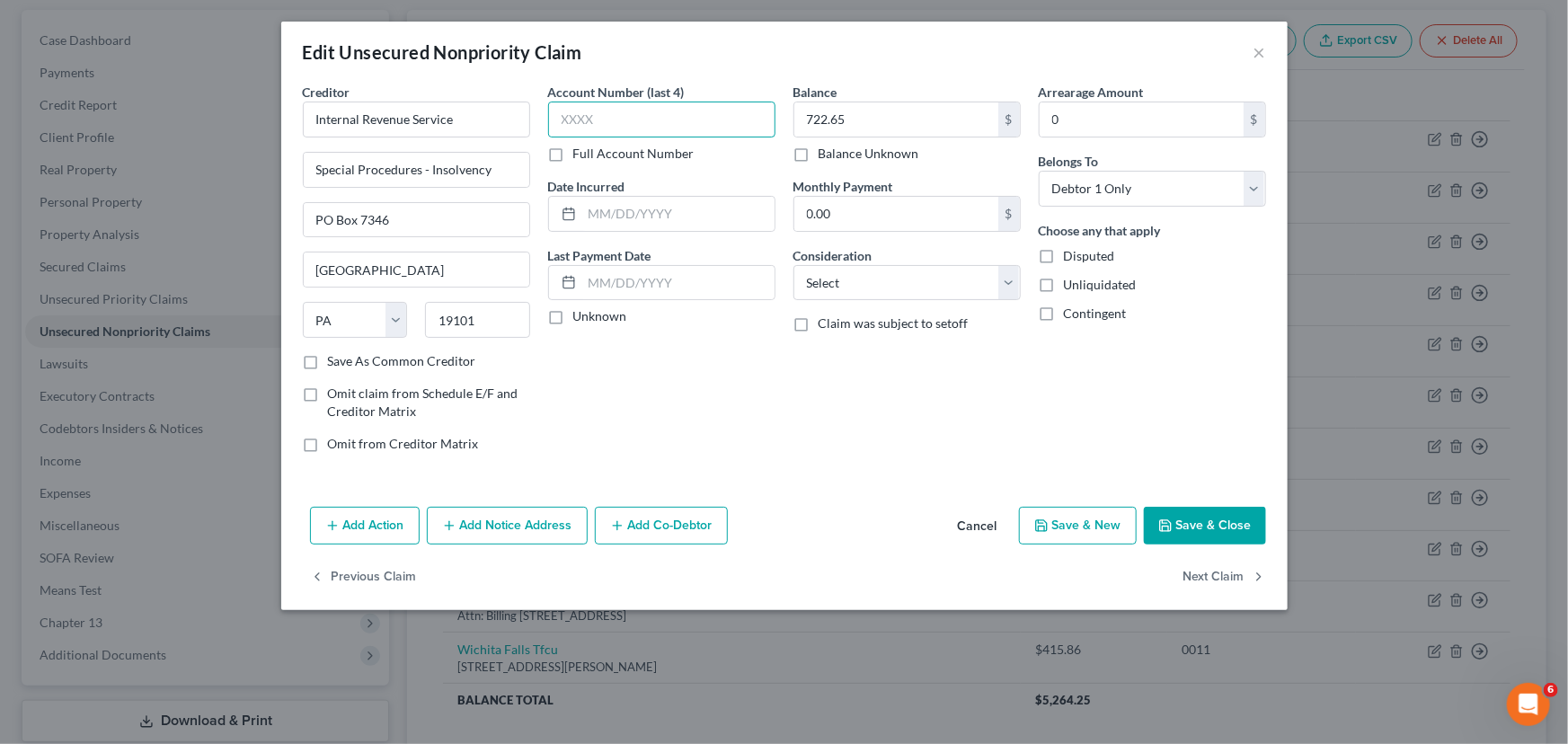
click at [622, 106] on input "text" at bounding box center [661, 119] width 227 height 36
type input "7676"
click at [1201, 519] on button "Save & Close" at bounding box center [1204, 525] width 122 height 38
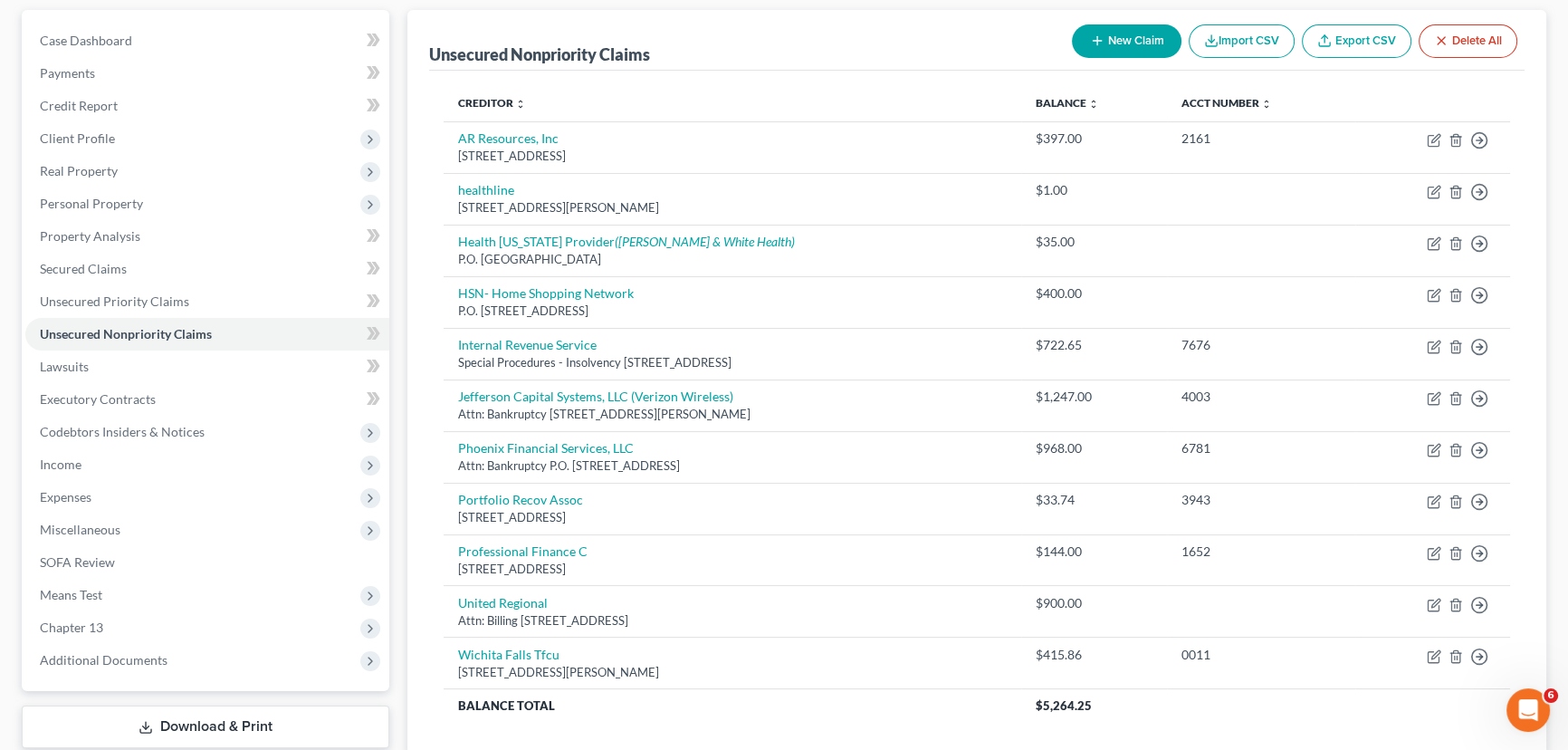
click at [1123, 42] on button "New Claim" at bounding box center [1127, 41] width 110 height 33
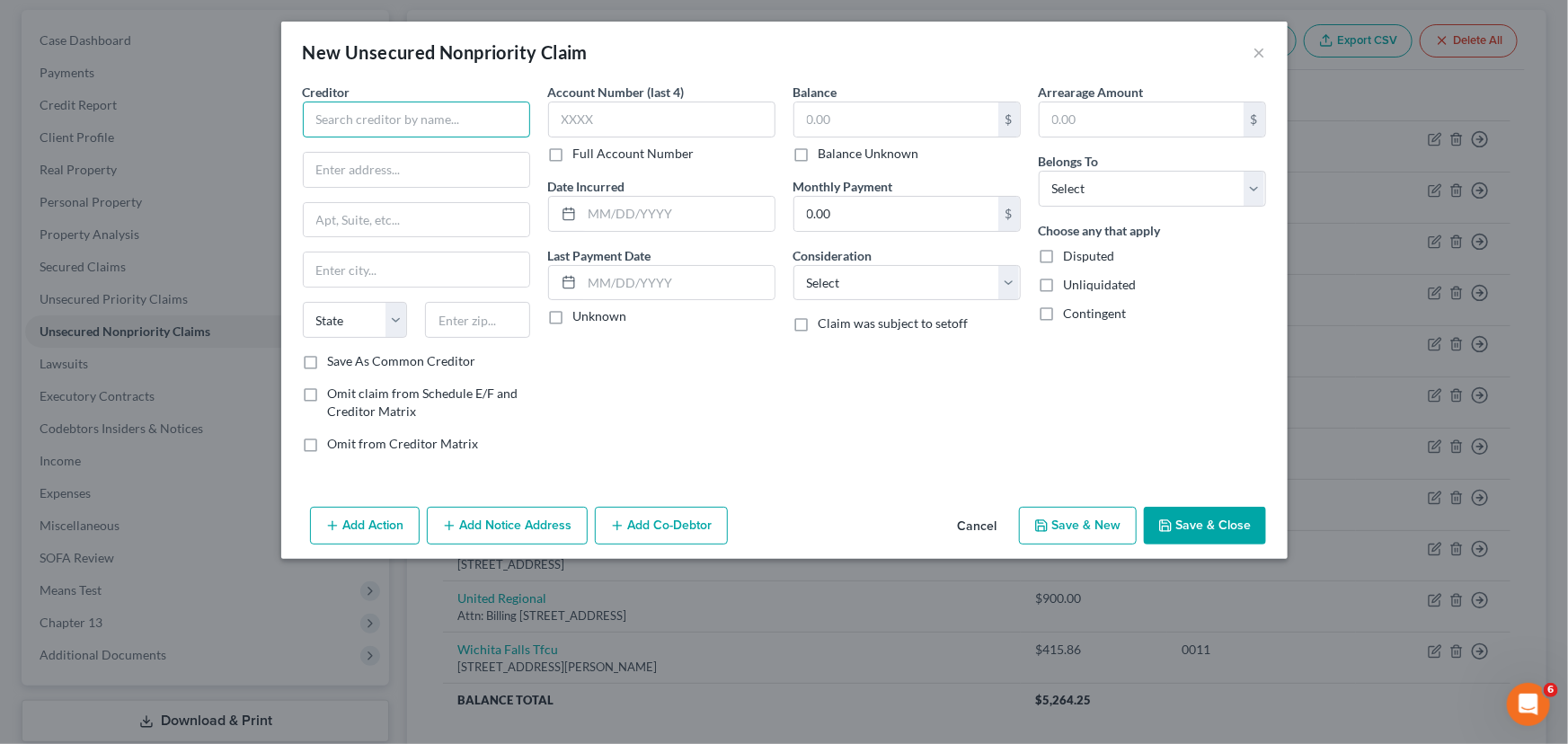
click at [336, 119] on input "text" at bounding box center [416, 119] width 227 height 36
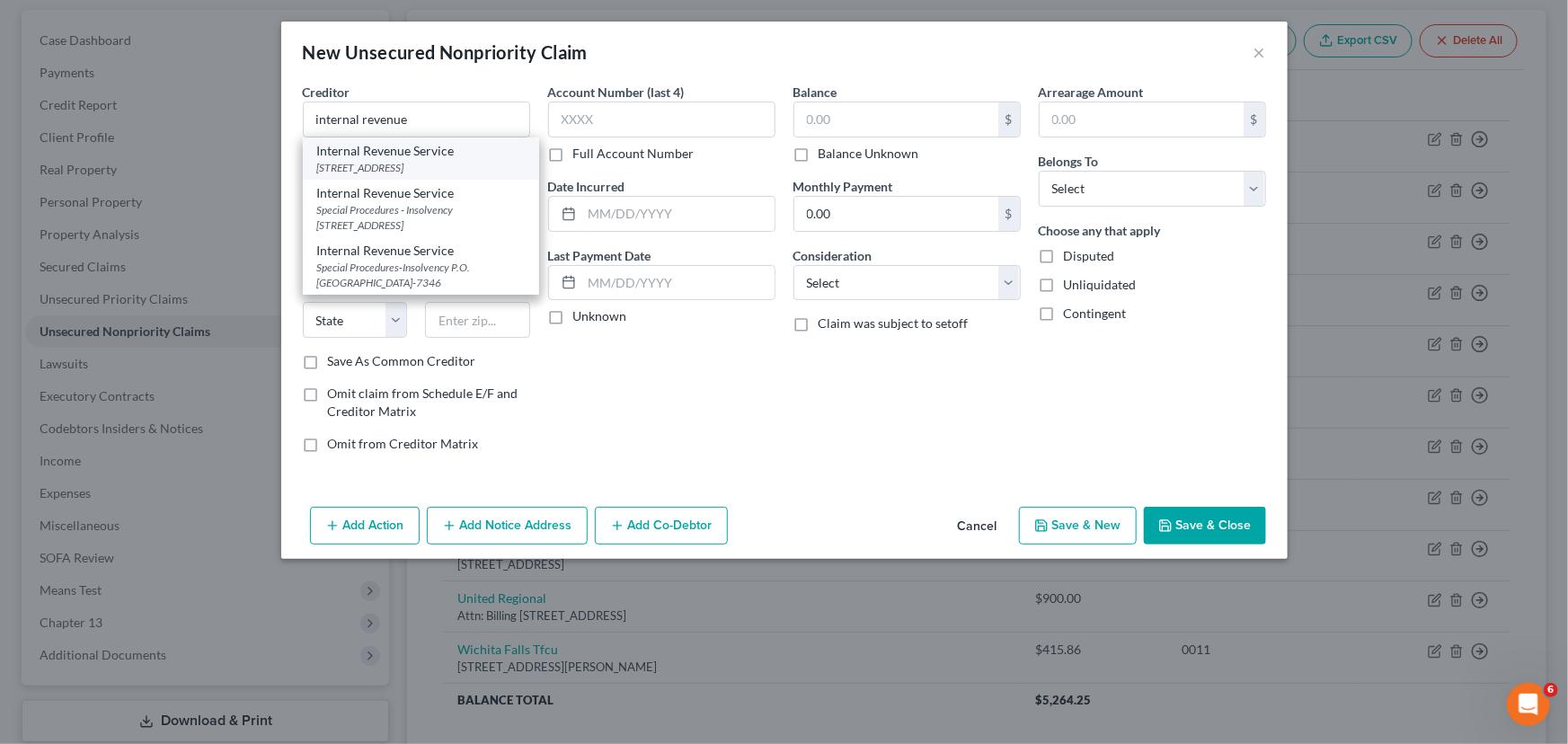
click at [400, 159] on div "Internal Revenue Service" at bounding box center [420, 150] width 207 height 18
type input "Internal Revenue Service"
type input "Po Box 7317"
type input "[GEOGRAPHIC_DATA]"
select select "39"
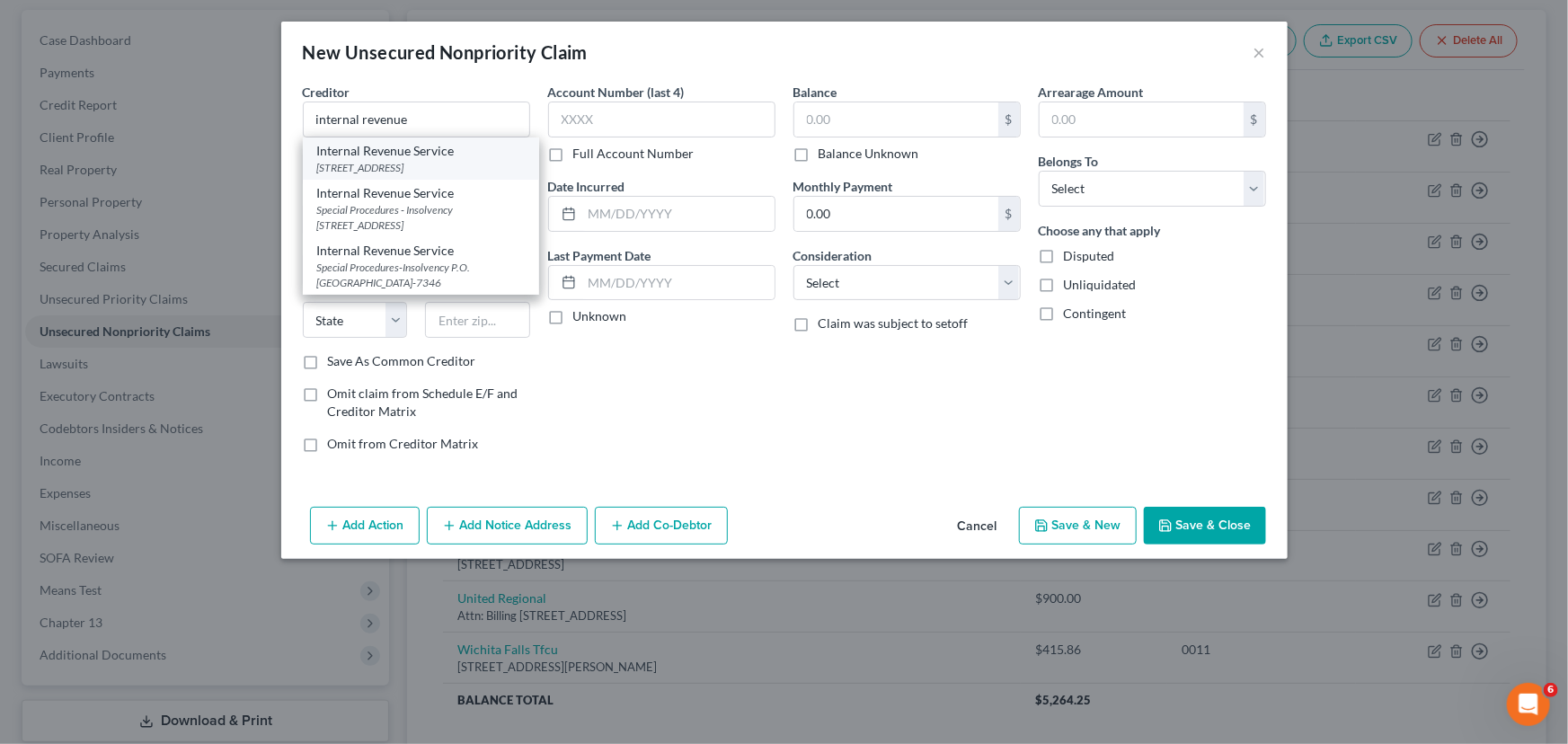
type input "19101"
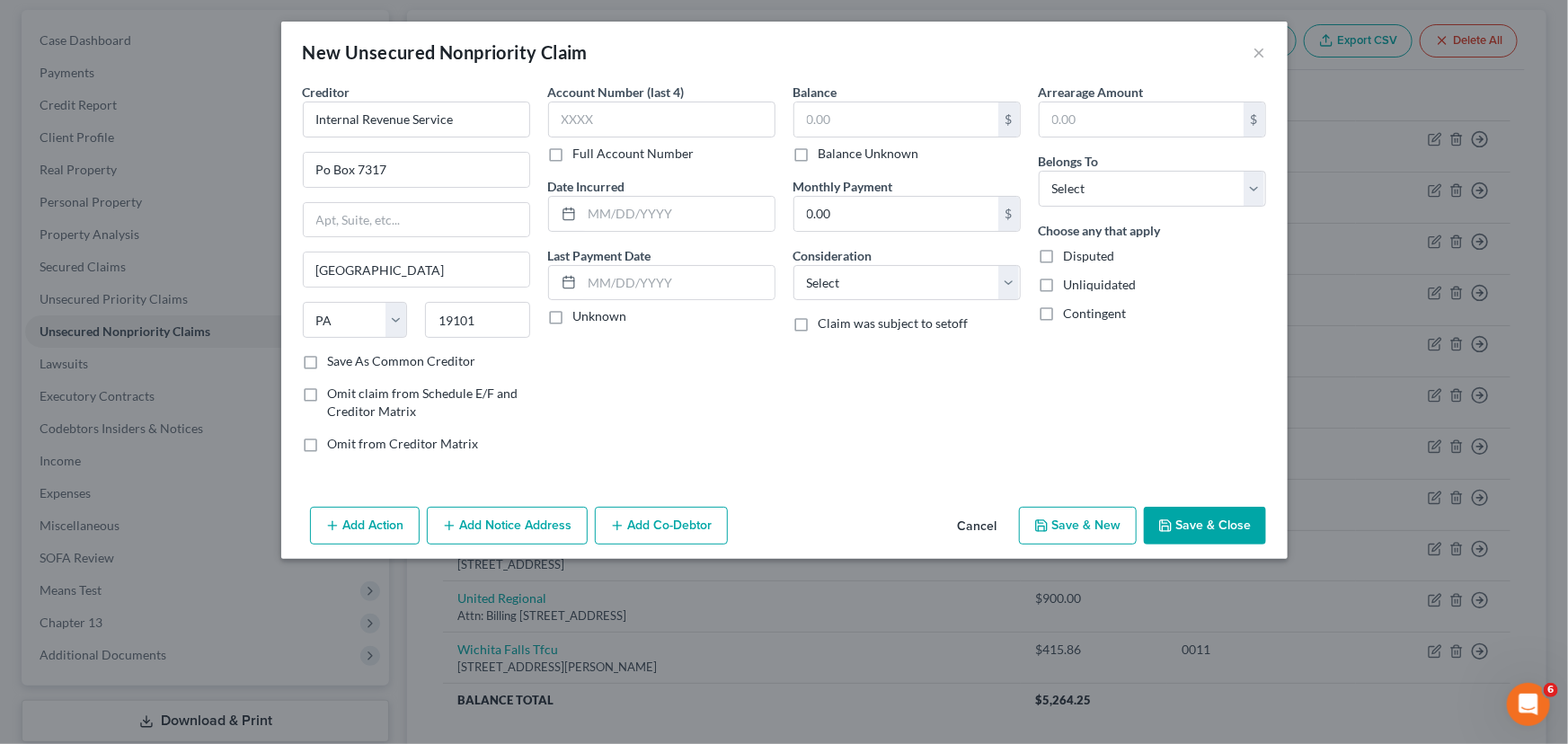
click at [971, 516] on button "Cancel" at bounding box center [977, 526] width 68 height 36
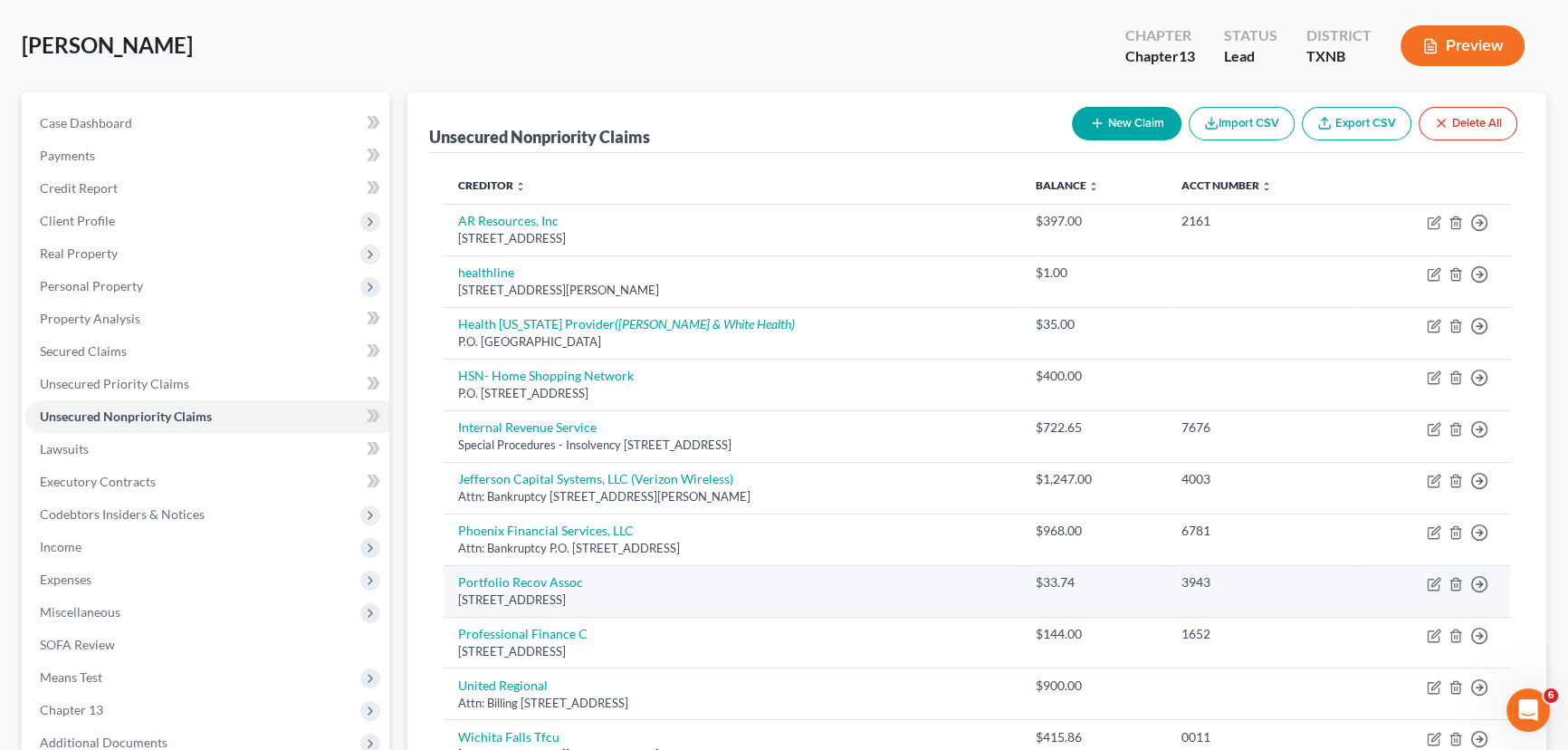
scroll to position [247, 0]
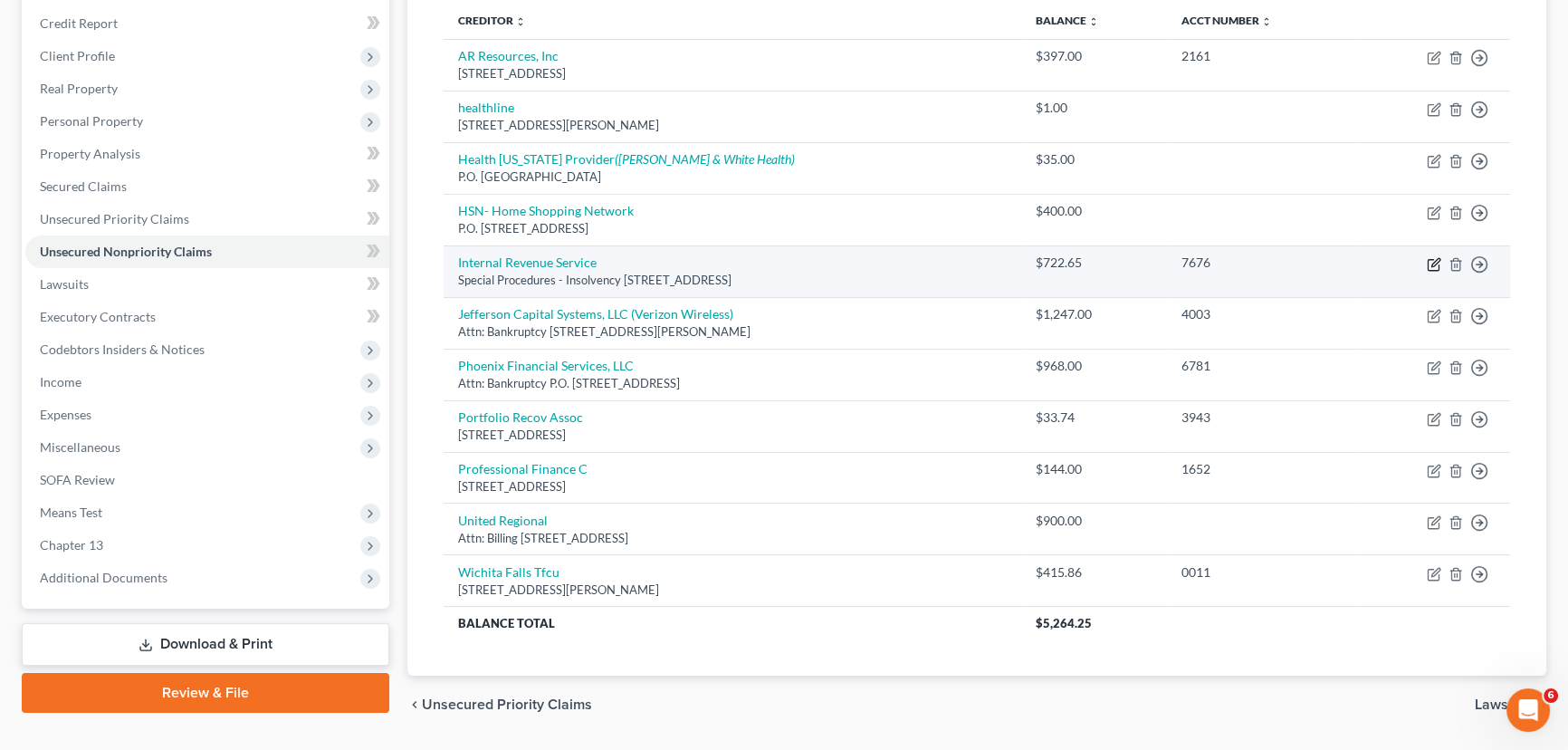
click at [1436, 263] on icon "button" at bounding box center [1434, 264] width 14 height 14
select select "39"
select select "0"
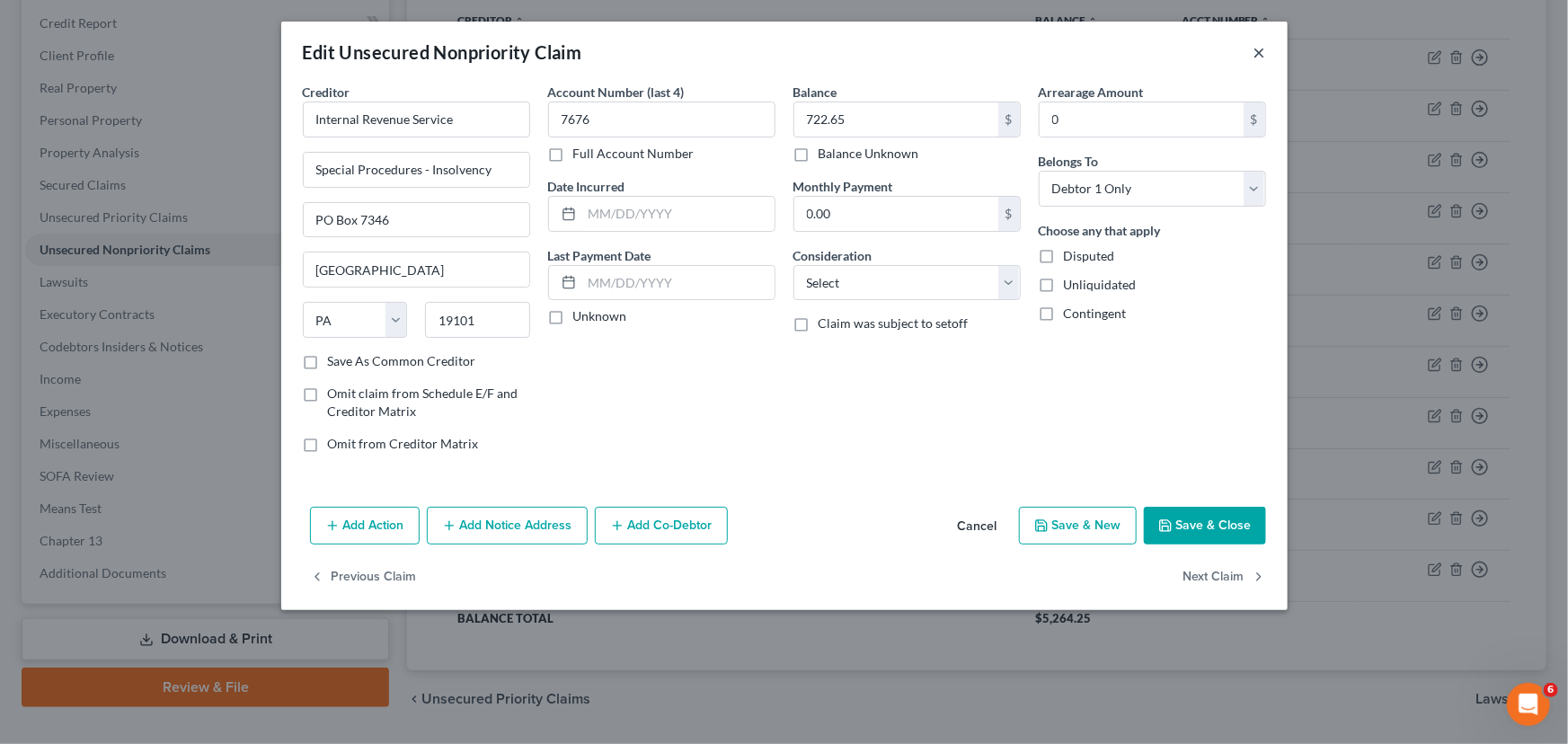
click at [1254, 53] on button "×" at bounding box center [1259, 52] width 12 height 22
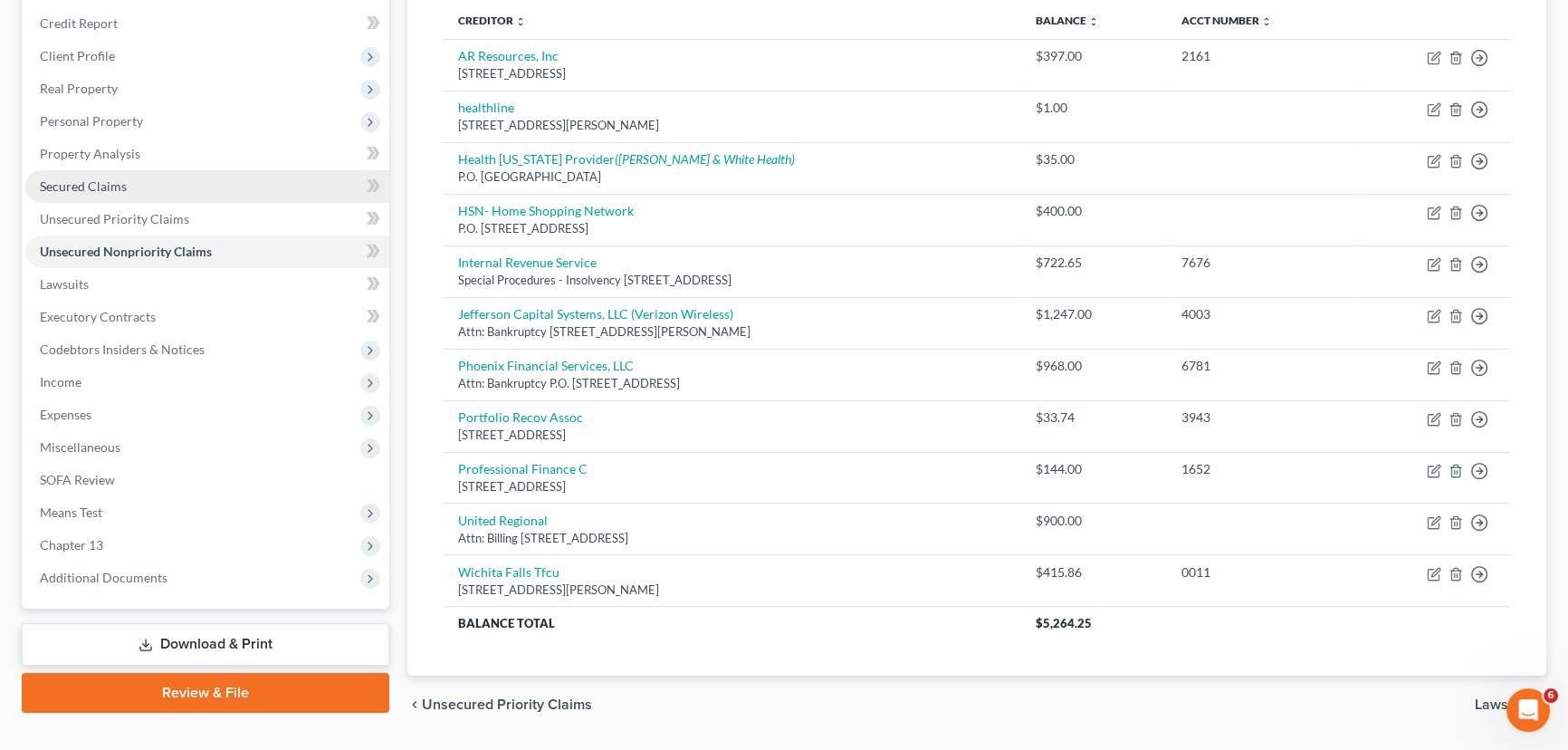
click at [135, 183] on link "Secured Claims" at bounding box center [207, 186] width 364 height 32
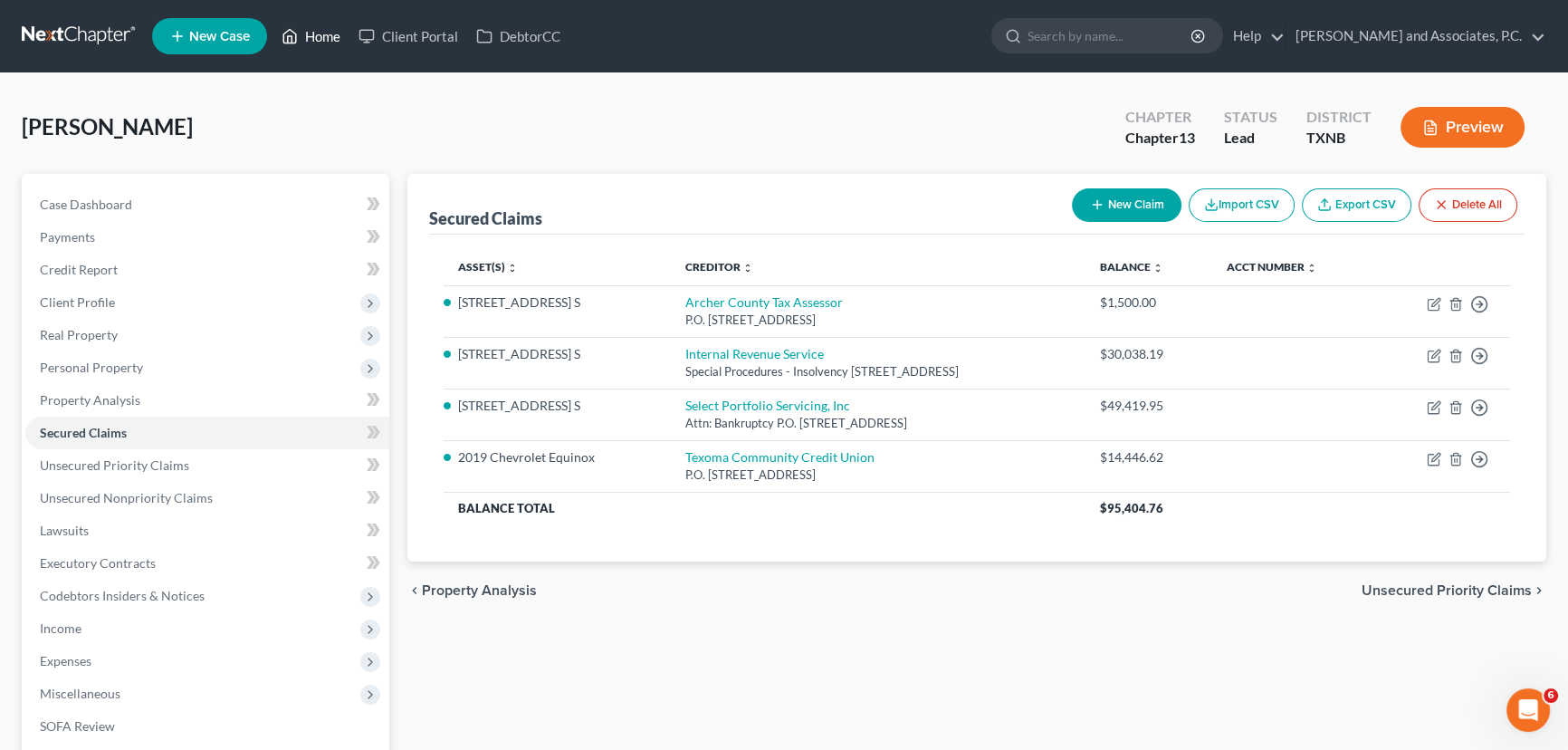
drag, startPoint x: 297, startPoint y: 22, endPoint x: 654, endPoint y: 73, distance: 360.6
click at [297, 22] on link "Home" at bounding box center [310, 36] width 77 height 32
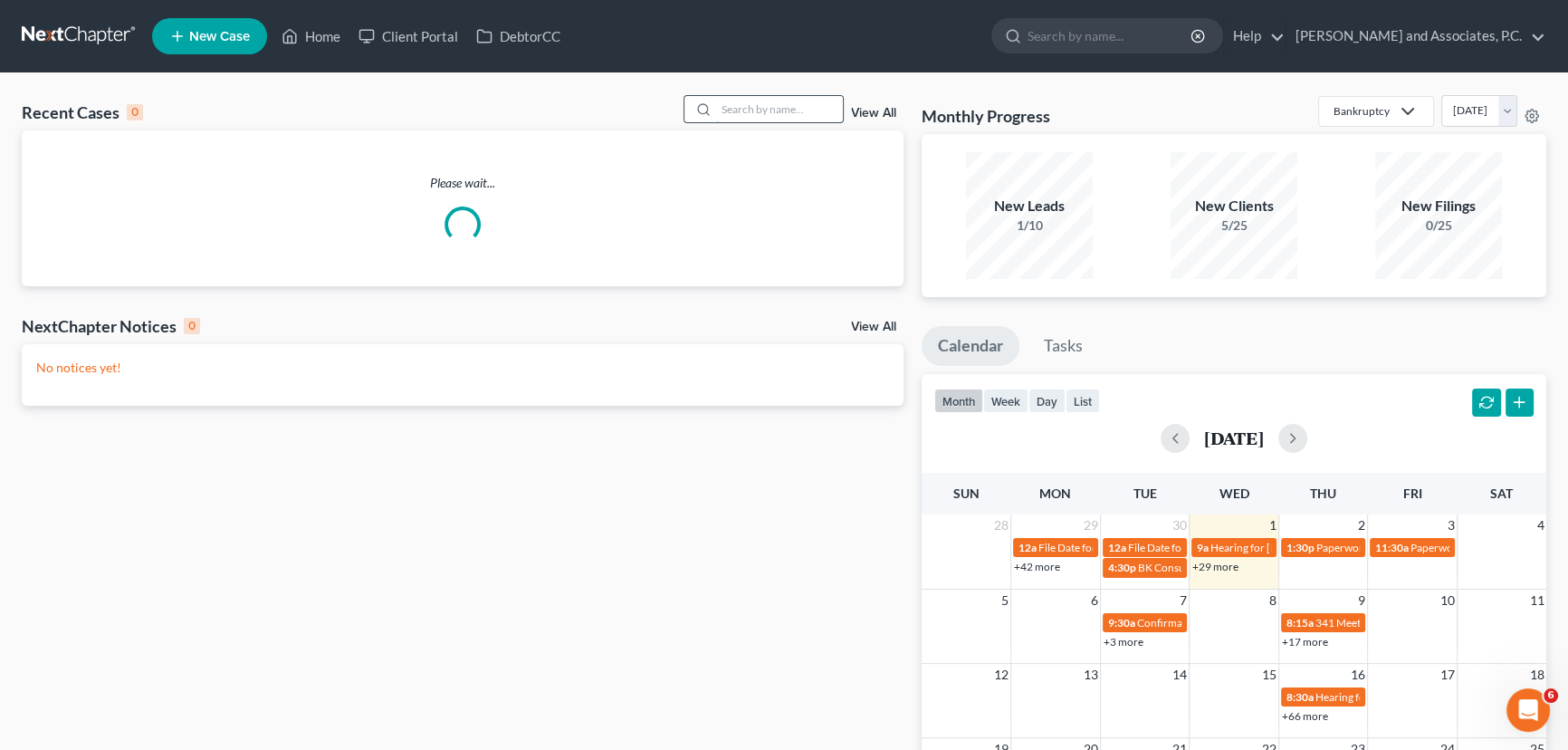
click at [783, 108] on input "search" at bounding box center [780, 110] width 127 height 26
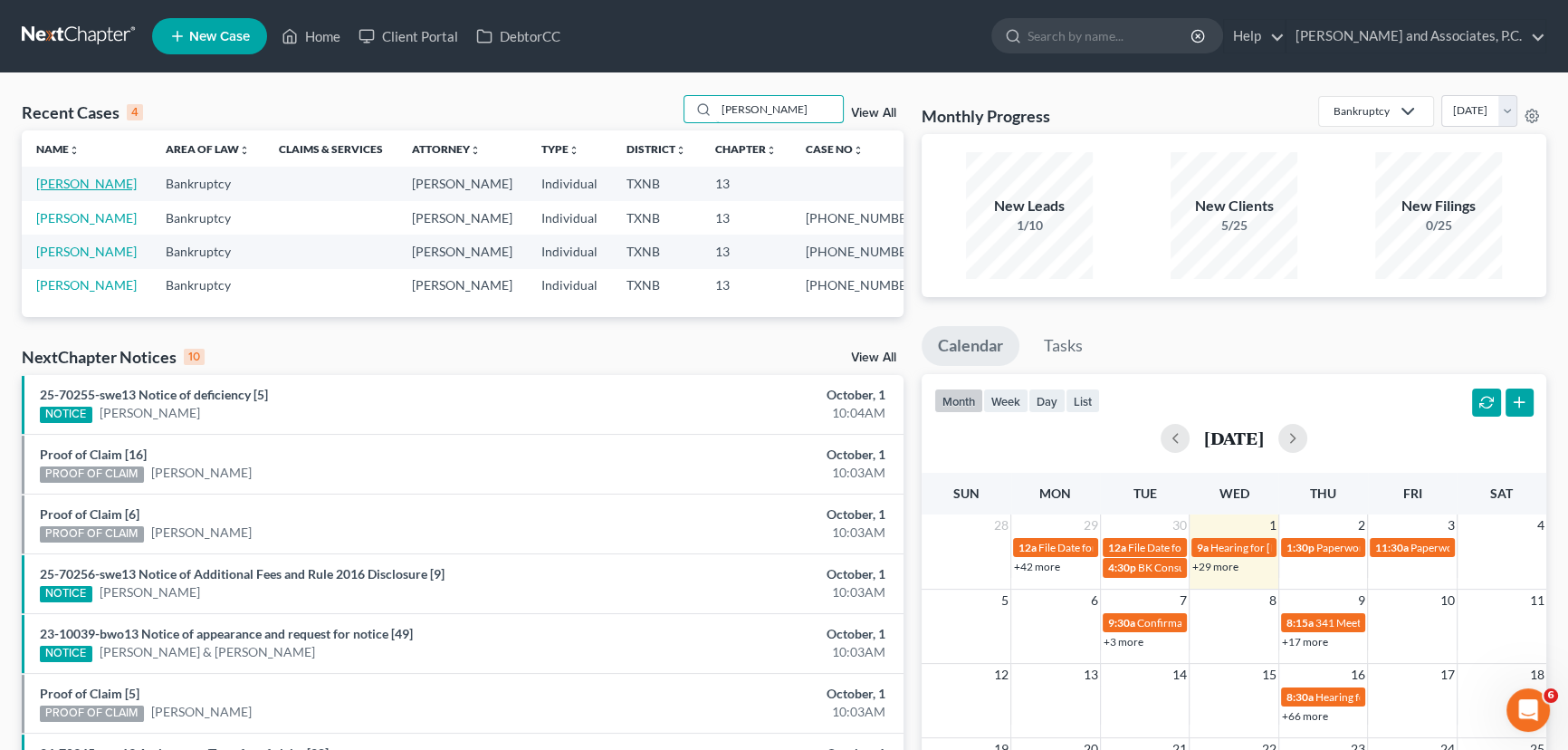
type input "[PERSON_NAME]"
click at [76, 184] on link "[PERSON_NAME]" at bounding box center [86, 183] width 100 height 15
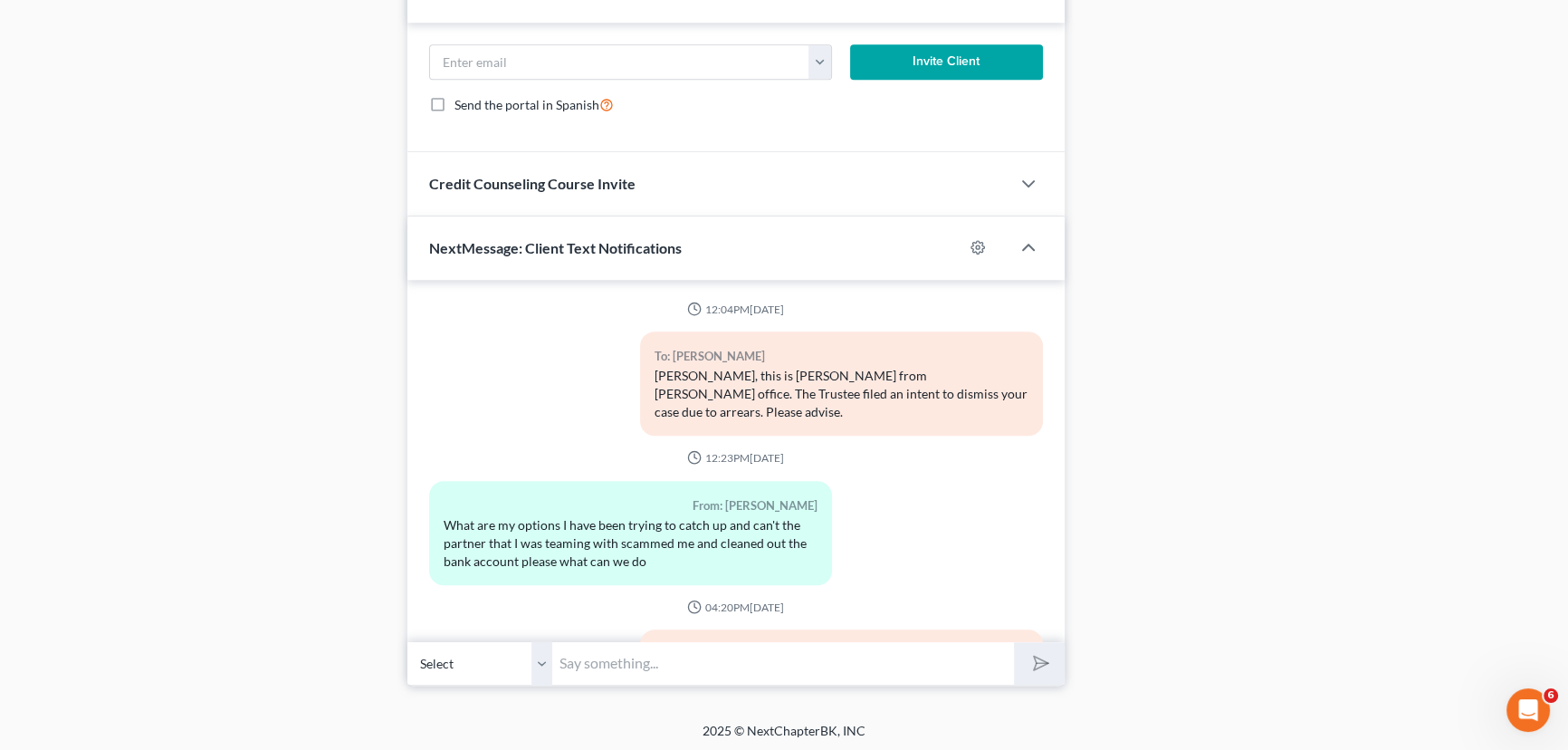
scroll to position [4966, 0]
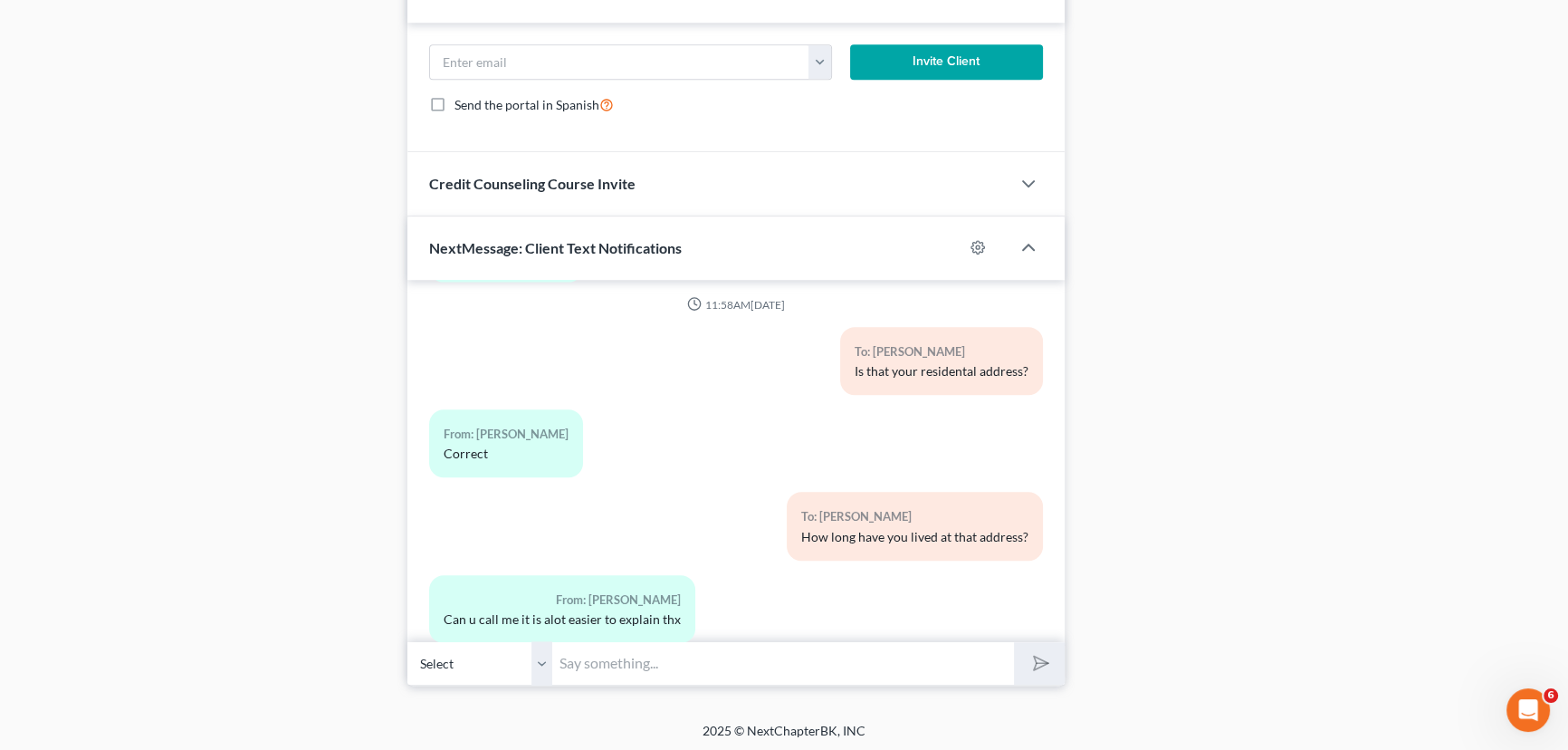
click at [678, 670] on input "text" at bounding box center [783, 663] width 462 height 44
type input "[PERSON_NAME], I heard you were in town. When would you like to do paperwork?"
click at [1014, 642] on button "submit" at bounding box center [1039, 663] width 50 height 43
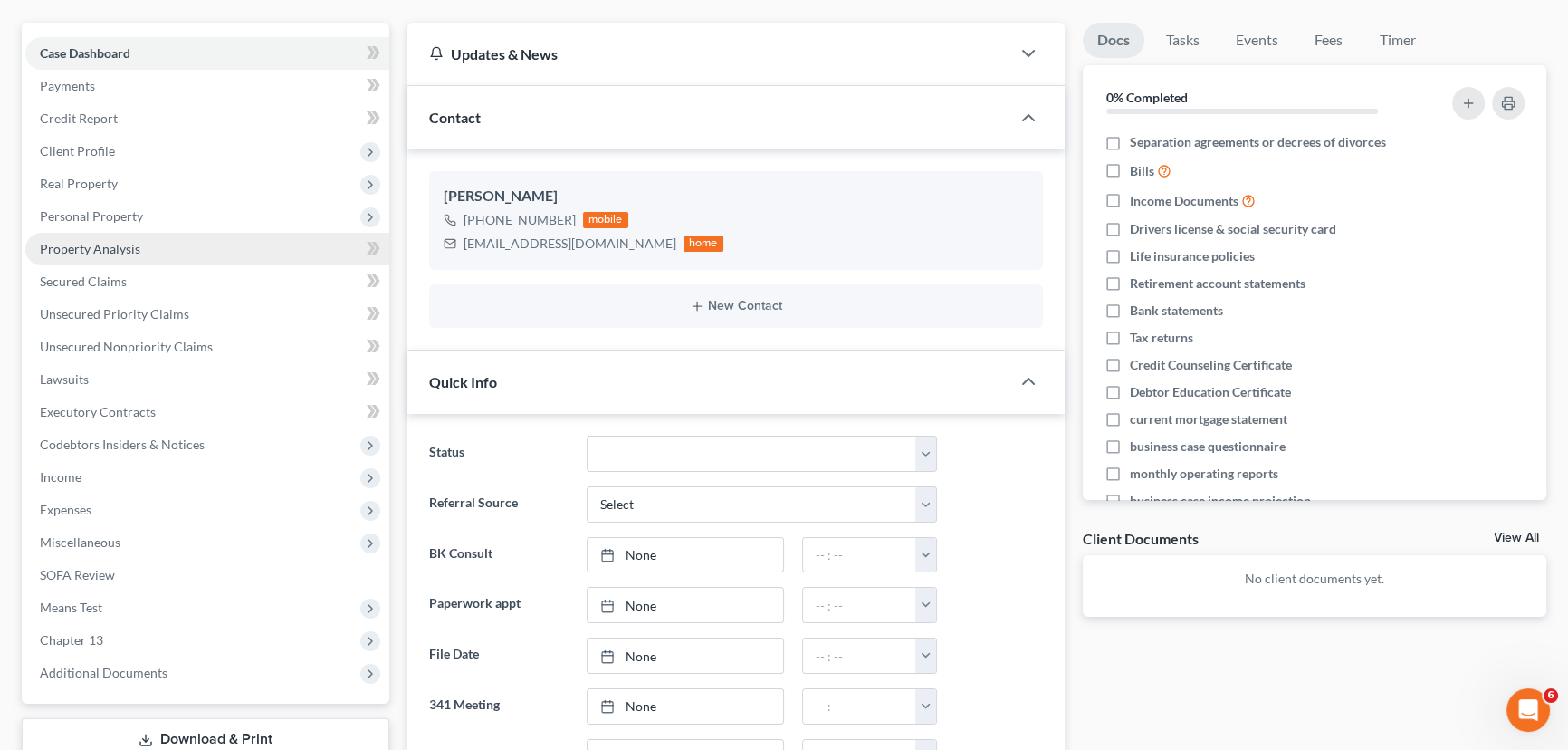
scroll to position [149, 0]
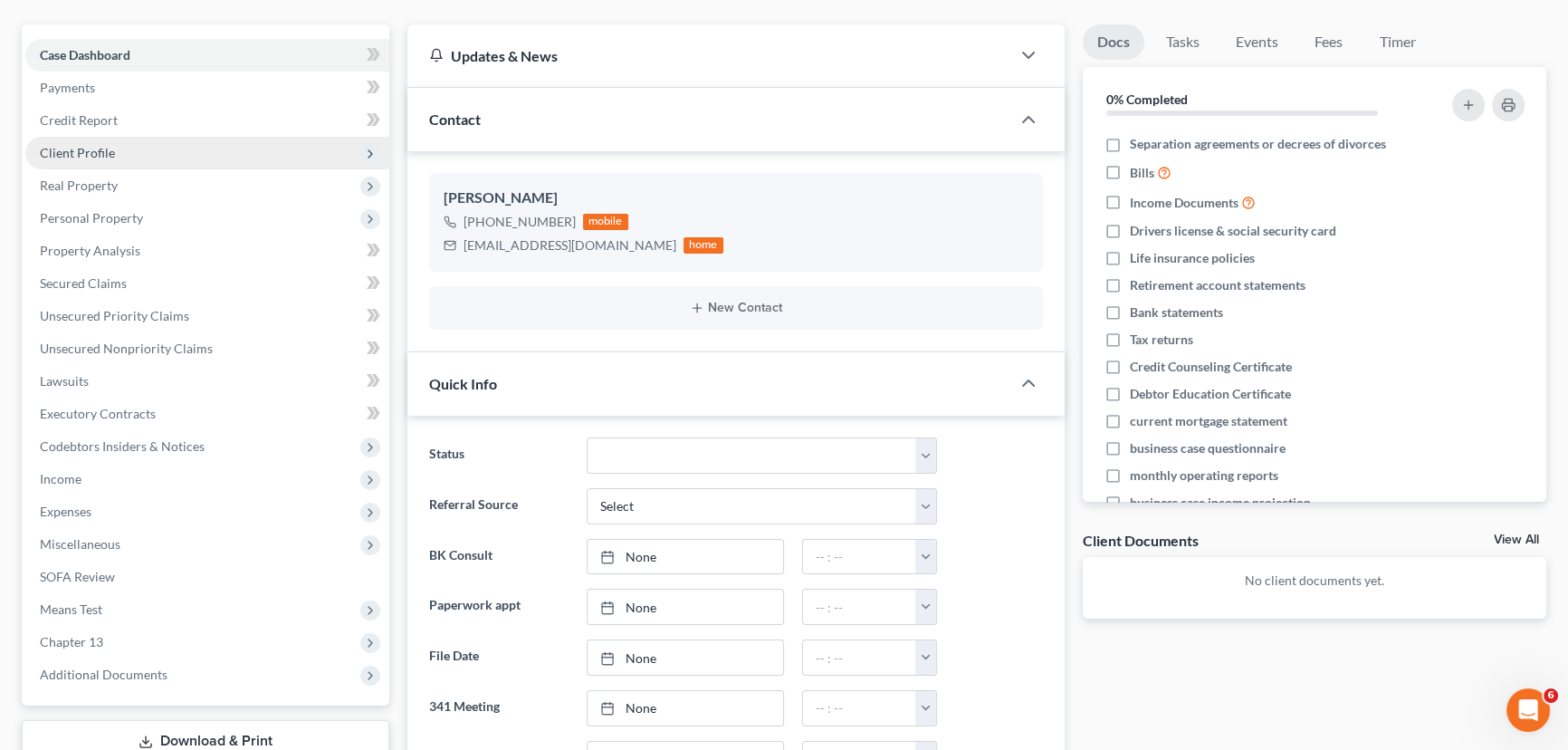
click at [168, 148] on span "Client Profile" at bounding box center [207, 153] width 364 height 32
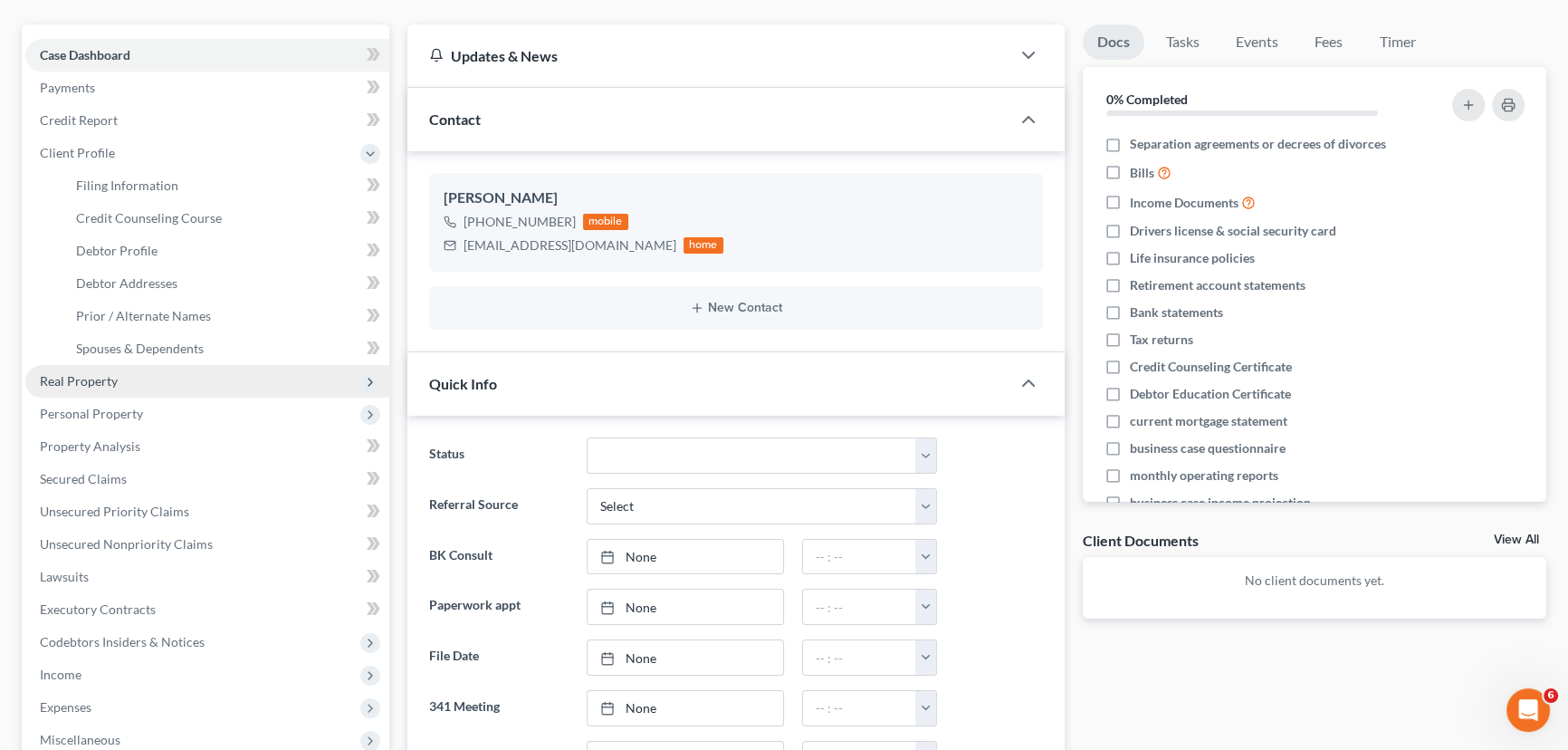
click at [118, 388] on span "Real Property" at bounding box center [207, 381] width 364 height 32
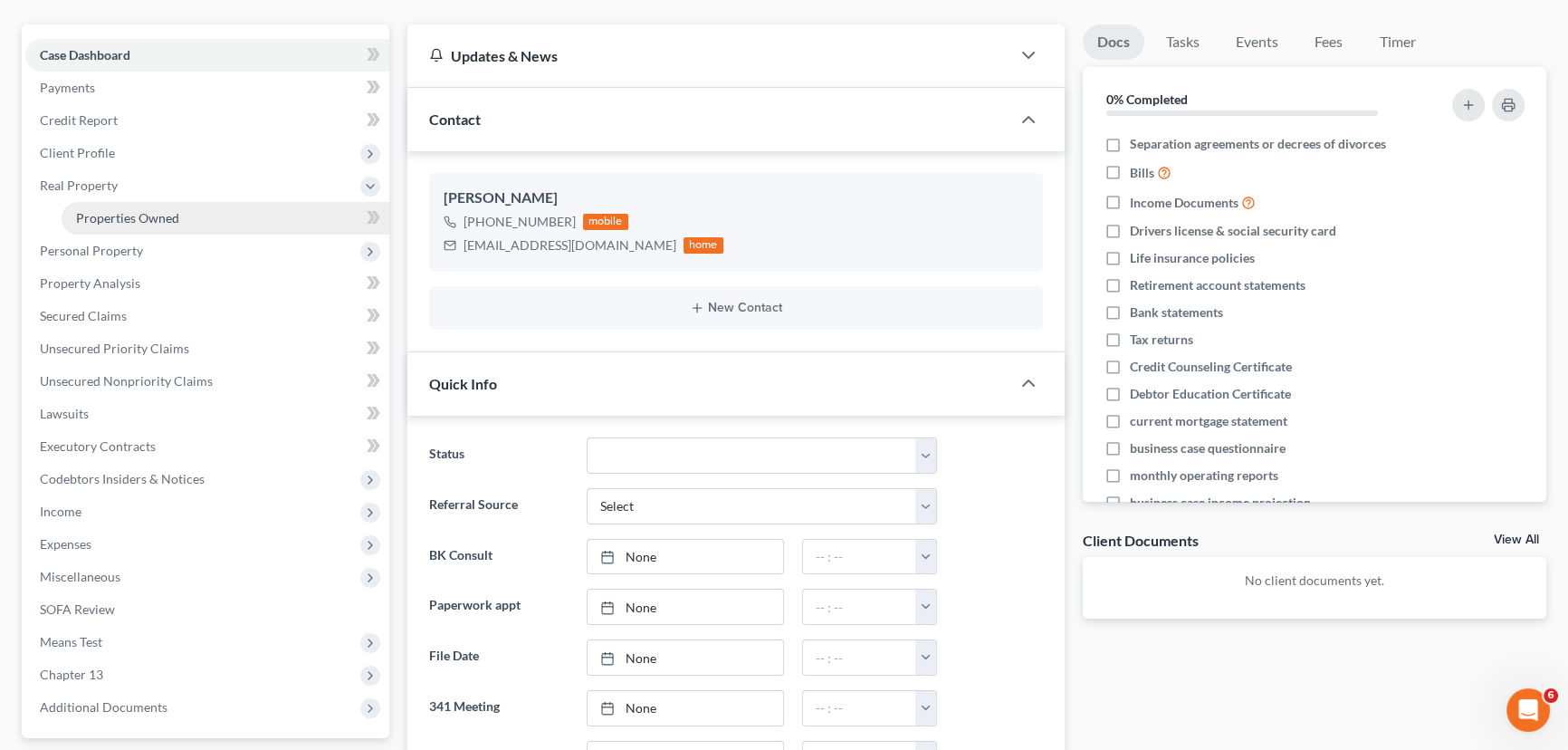
click at [135, 206] on link "Properties Owned" at bounding box center [225, 218] width 328 height 32
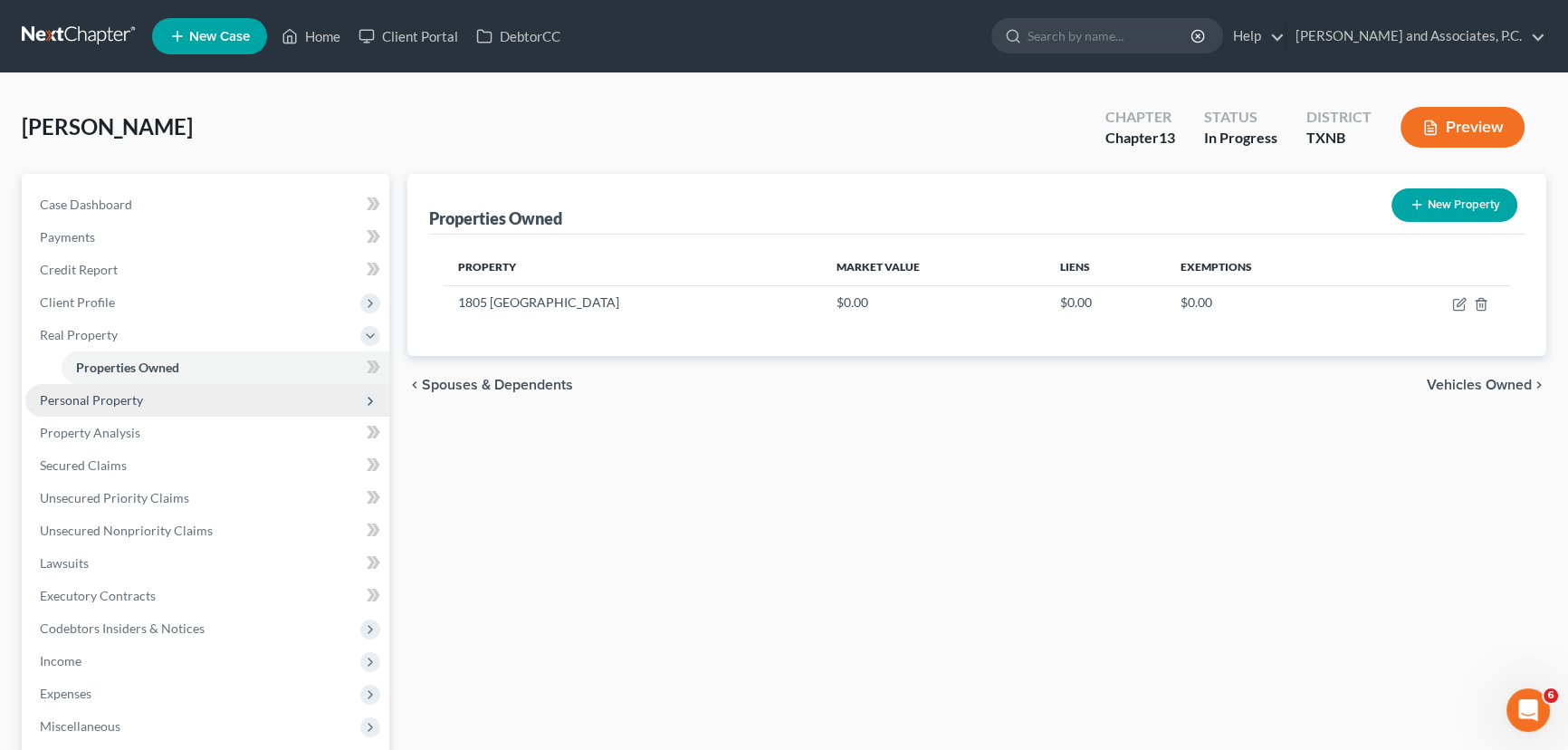
click at [112, 406] on span "Personal Property" at bounding box center [91, 400] width 103 height 15
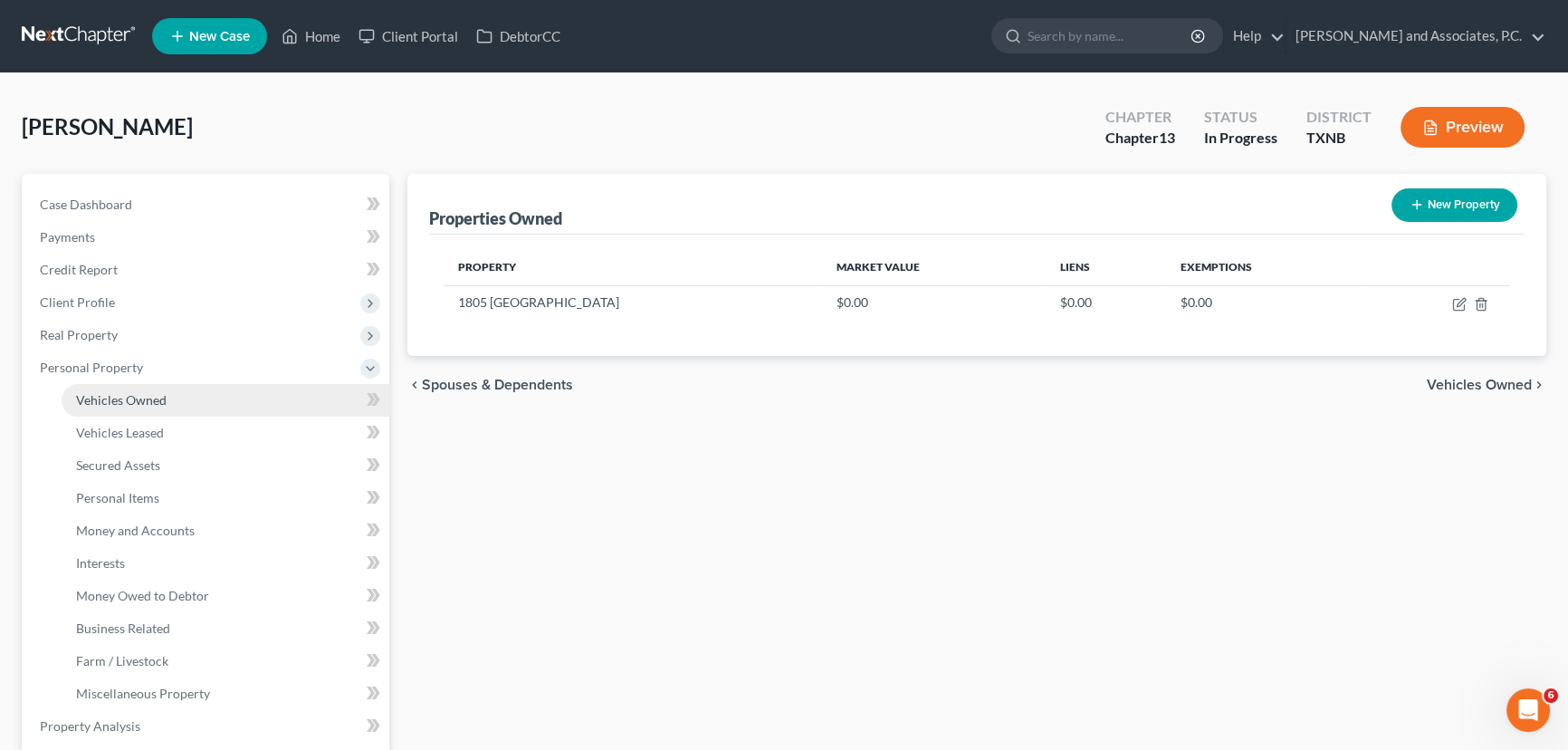
click at [141, 393] on span "Vehicles Owned" at bounding box center [121, 400] width 91 height 15
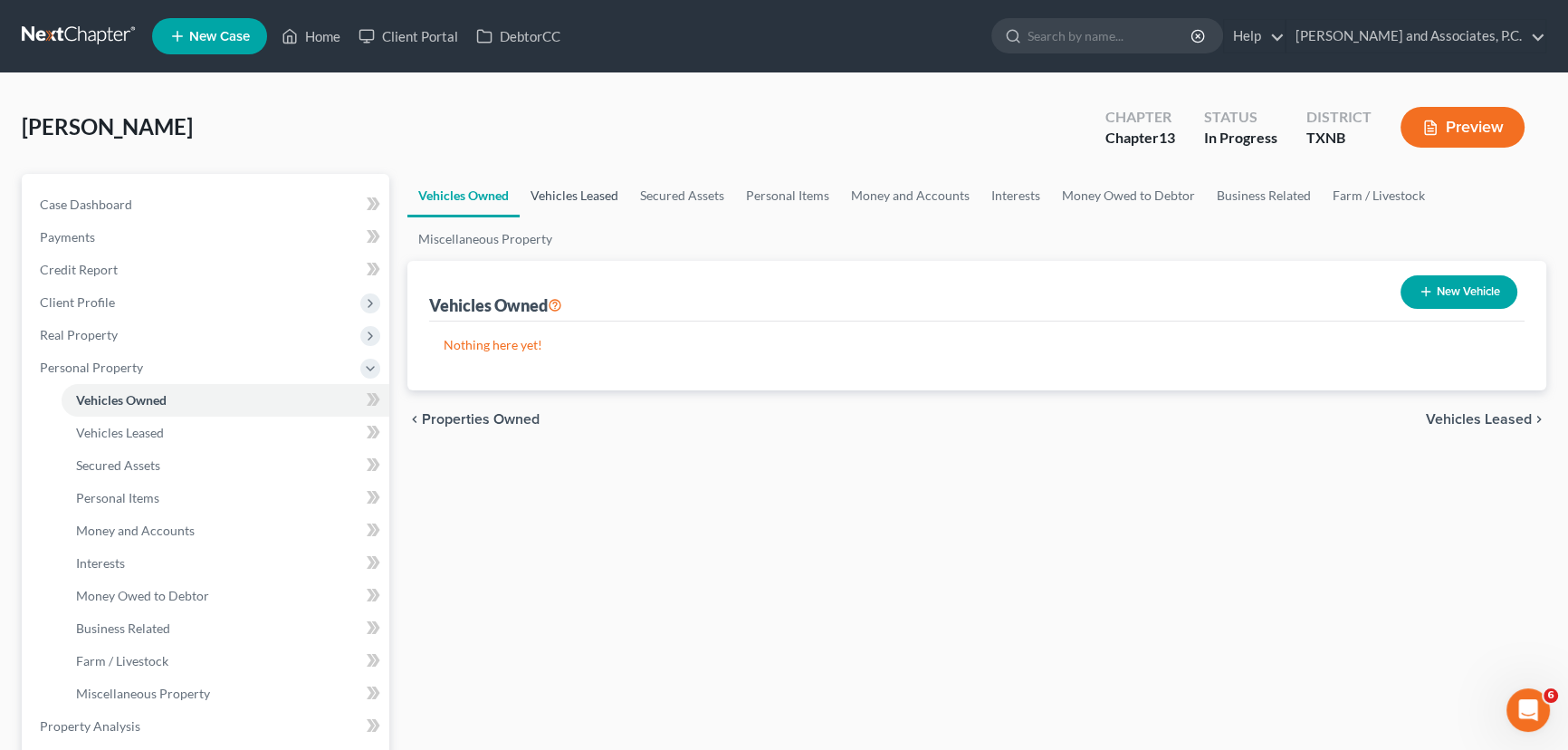
click at [564, 201] on link "Vehicles Leased" at bounding box center [575, 196] width 110 height 44
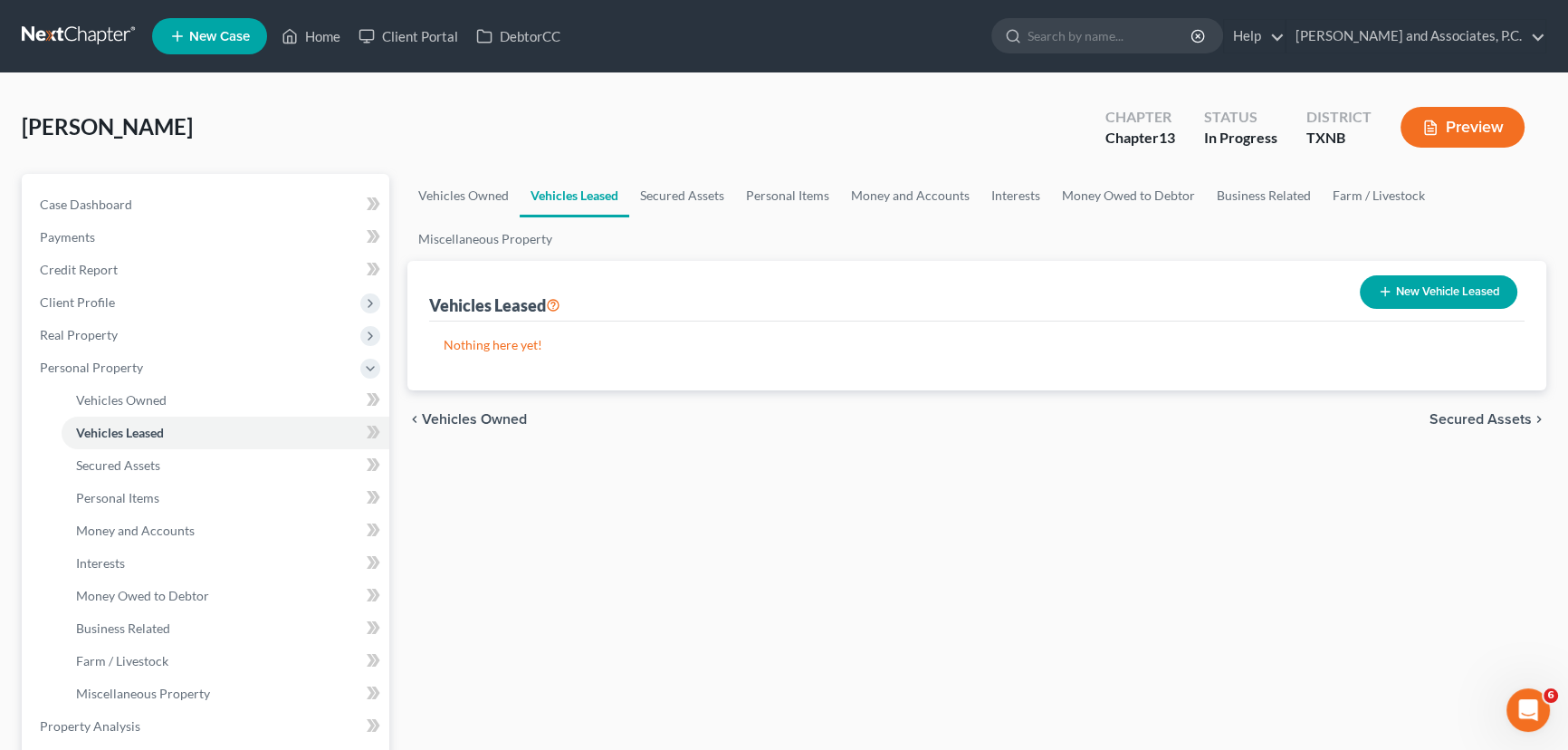
click at [614, 253] on ul "Vehicles Owned Vehicles Leased Secured Assets Personal Items Money and Accounts…" at bounding box center [976, 218] width 1139 height 87
click at [190, 194] on link "Case Dashboard" at bounding box center [207, 204] width 364 height 32
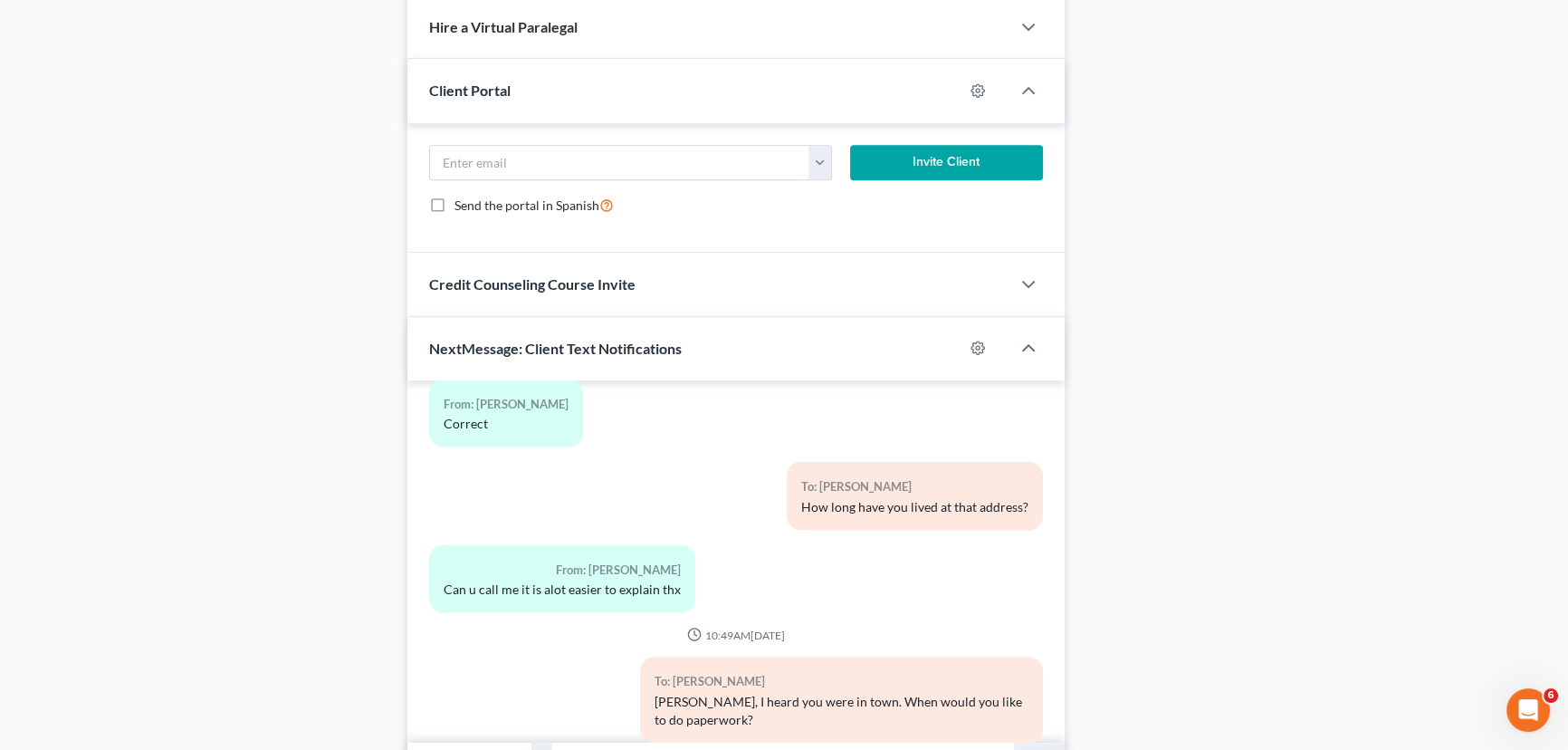
scroll to position [1220, 0]
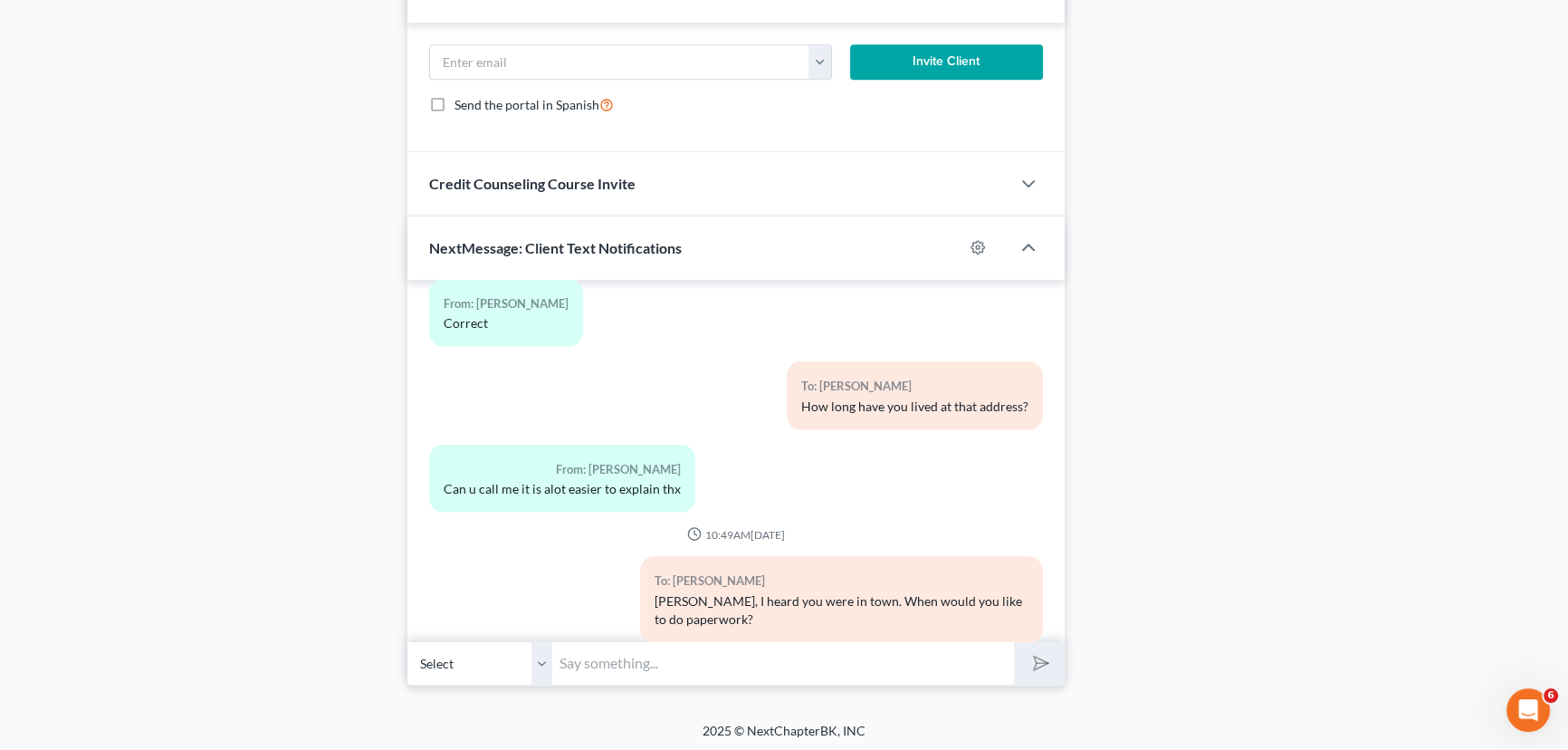
click at [615, 656] on input "text" at bounding box center [783, 663] width 462 height 44
type input "I will be leaving [DATE] at 4:30pm, if you would like to do it before then, jus…"
click at [1014, 642] on button "submit" at bounding box center [1039, 663] width 50 height 43
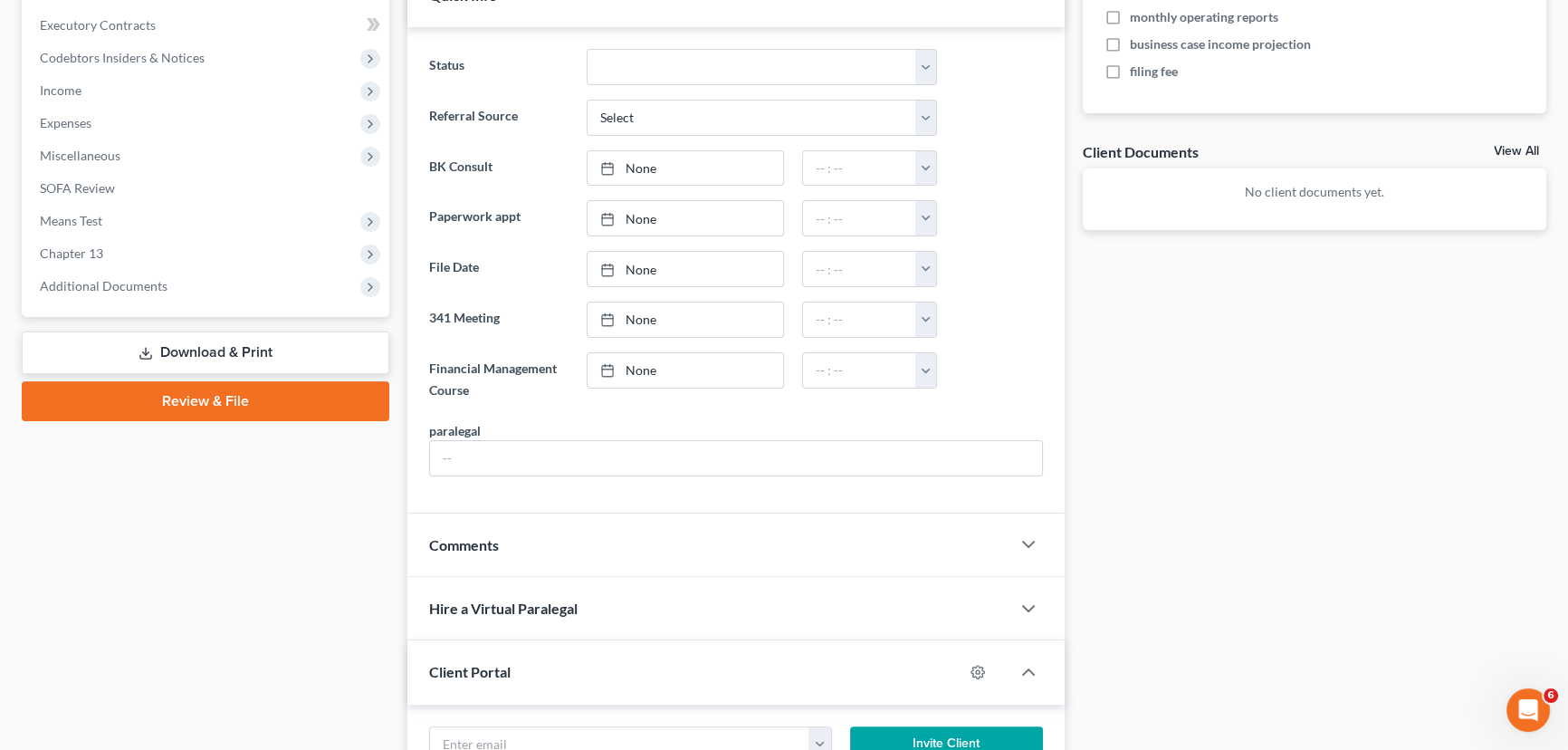
scroll to position [576, 0]
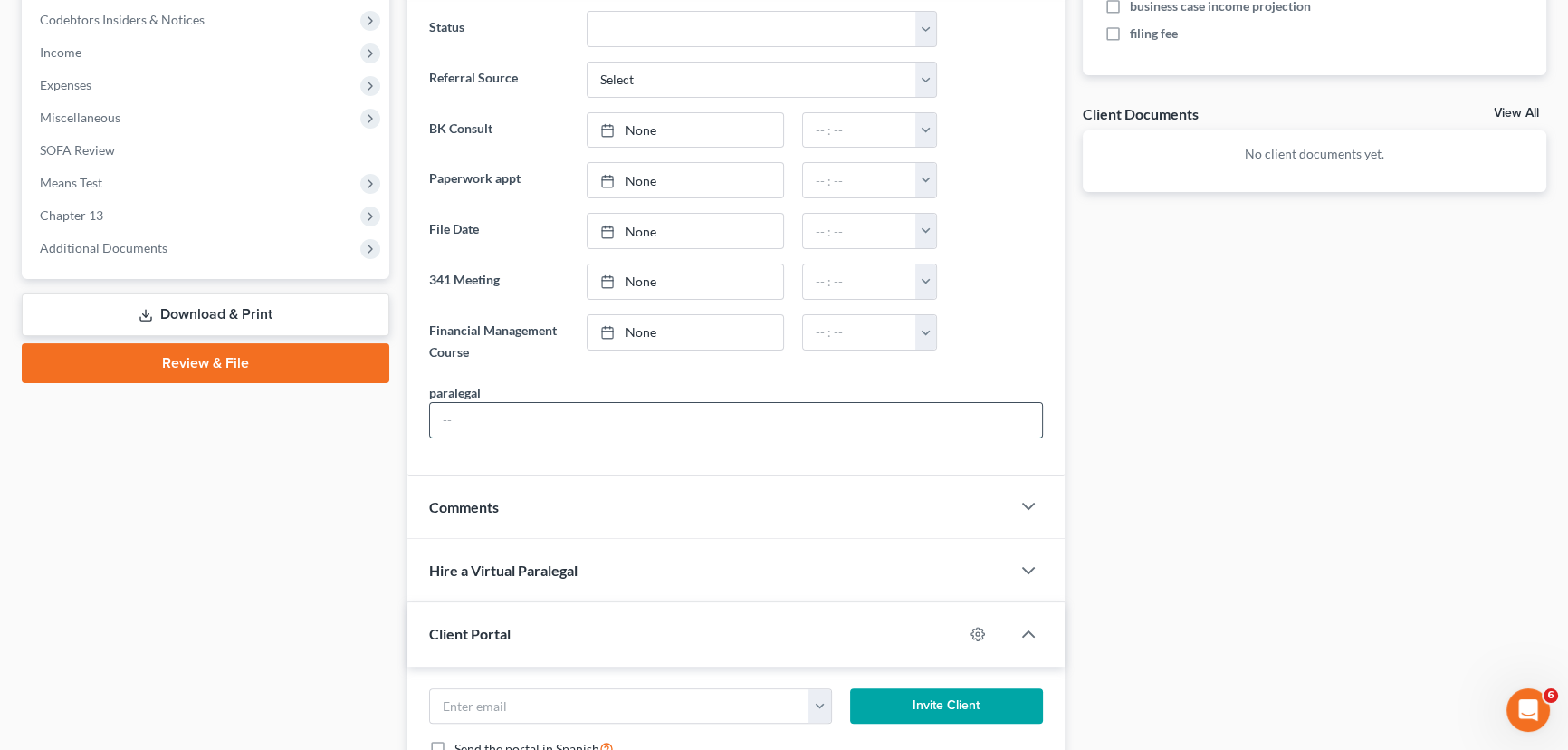
click at [520, 403] on input "text" at bounding box center [736, 420] width 612 height 34
type input "Hayley"
click at [162, 570] on div "Case Dashboard Payments Invoices Payments Payments Credit Report Client Profile" at bounding box center [205, 464] width 386 height 1733
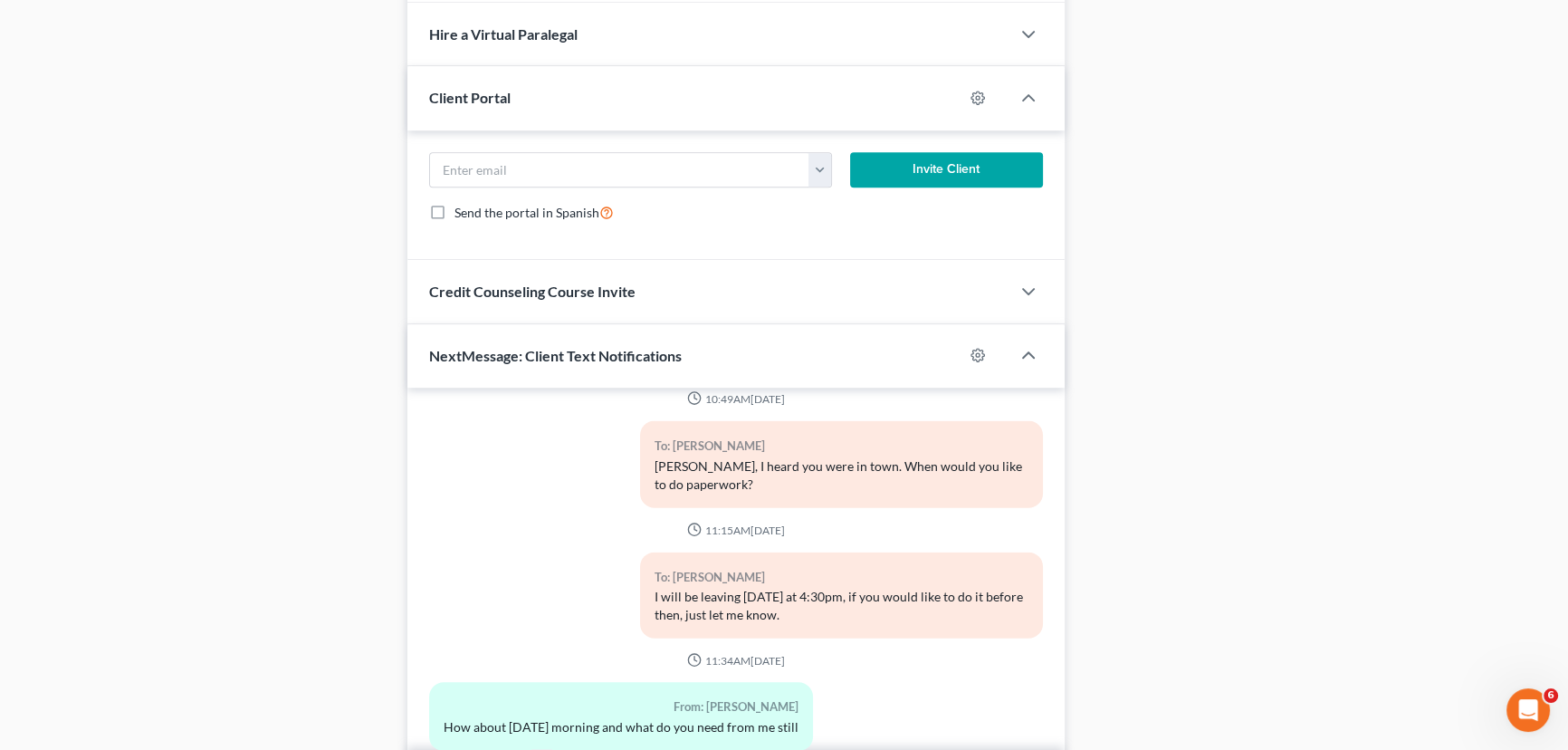
scroll to position [1220, 0]
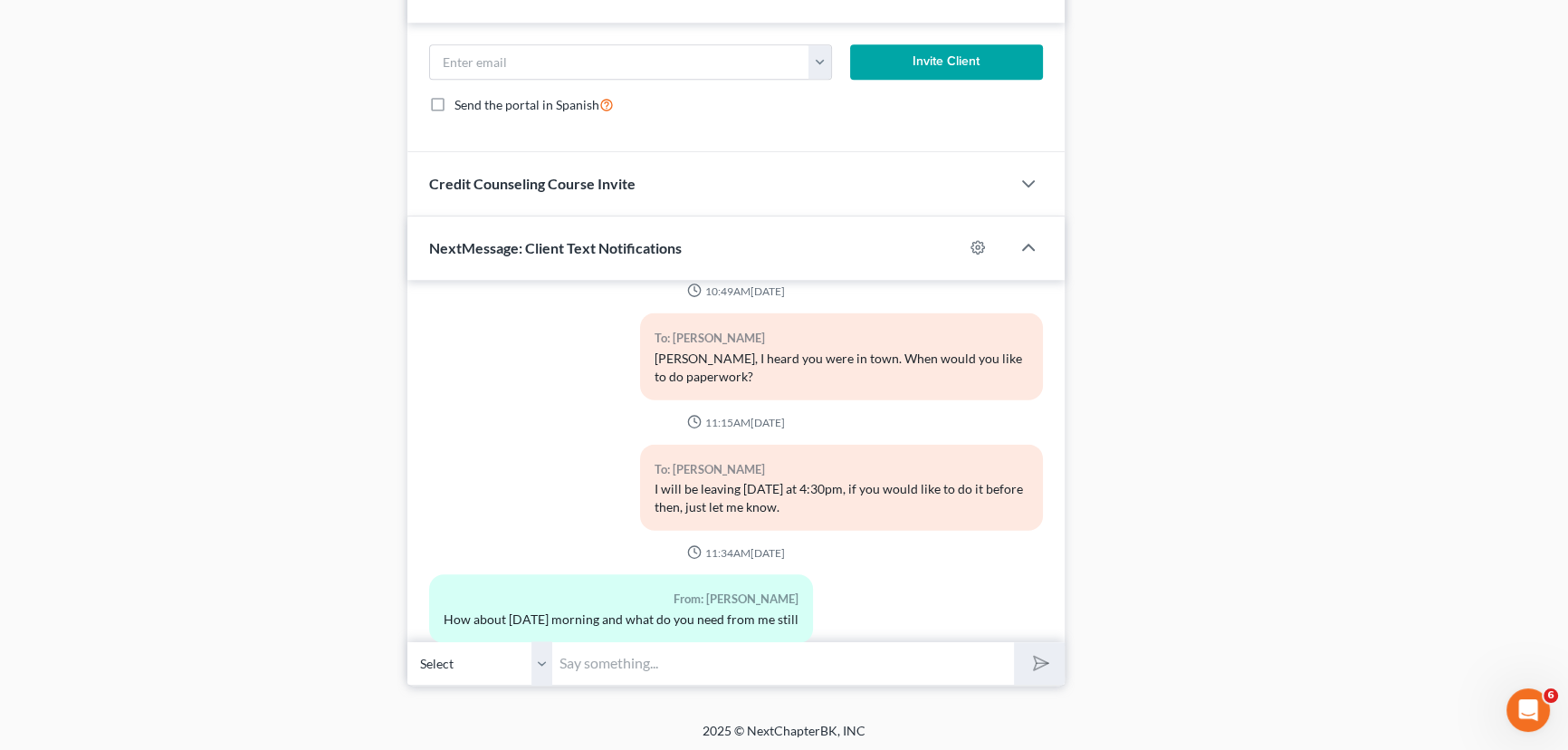
click at [724, 671] on input "text" at bounding box center [783, 663] width 462 height 44
click at [615, 667] on input "text" at bounding box center [783, 663] width 462 height 44
click at [891, 657] on input "Okay 9:30am? and only thing i have from you is 2023 tax return," at bounding box center [783, 663] width 462 height 44
click at [981, 658] on input "Okay 9:30am? and only thing i have from you is 2023/24 tax return," at bounding box center [783, 663] width 462 height 44
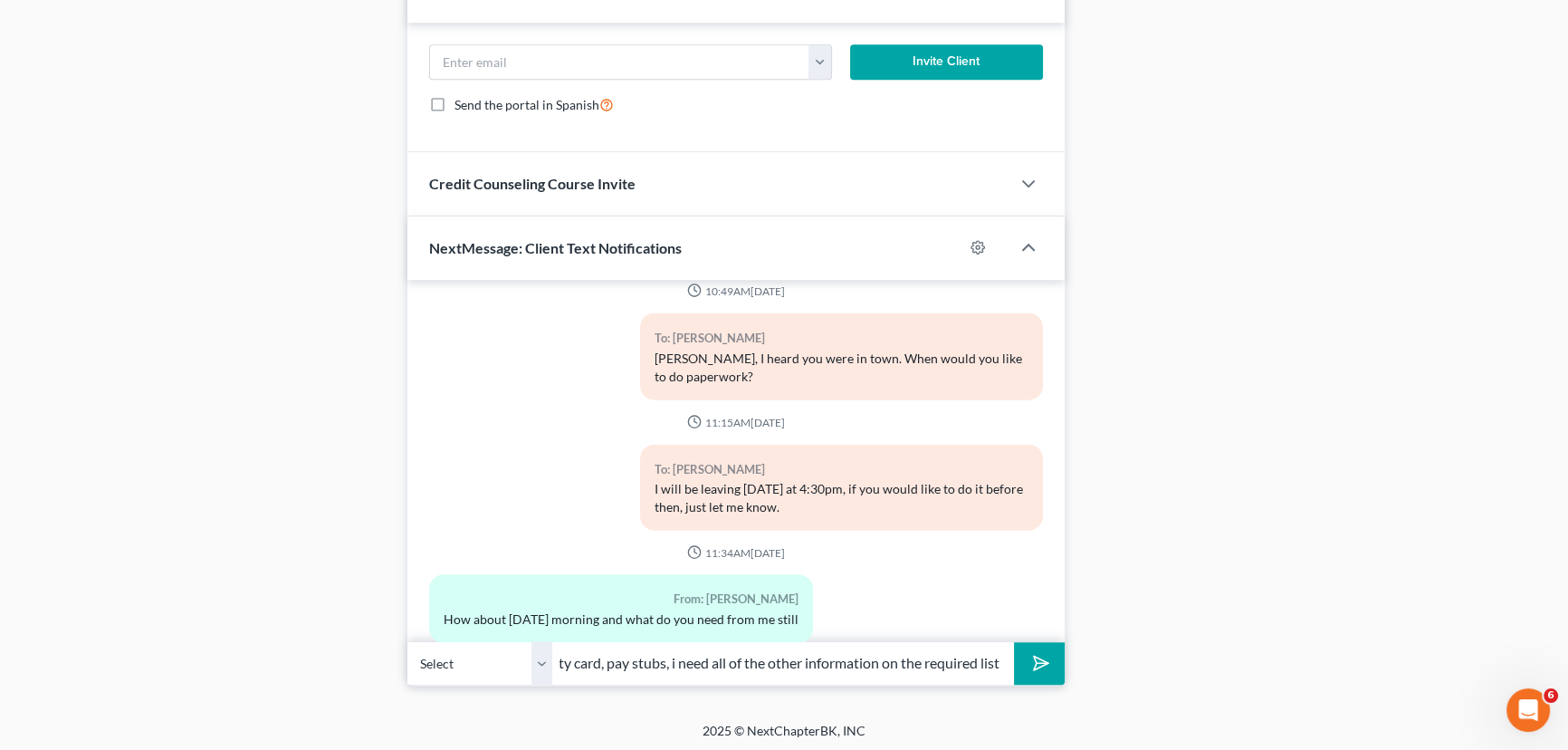
type input "Okay 9:30am? and only thing i have from you is 2023/24 tax return,your social s…"
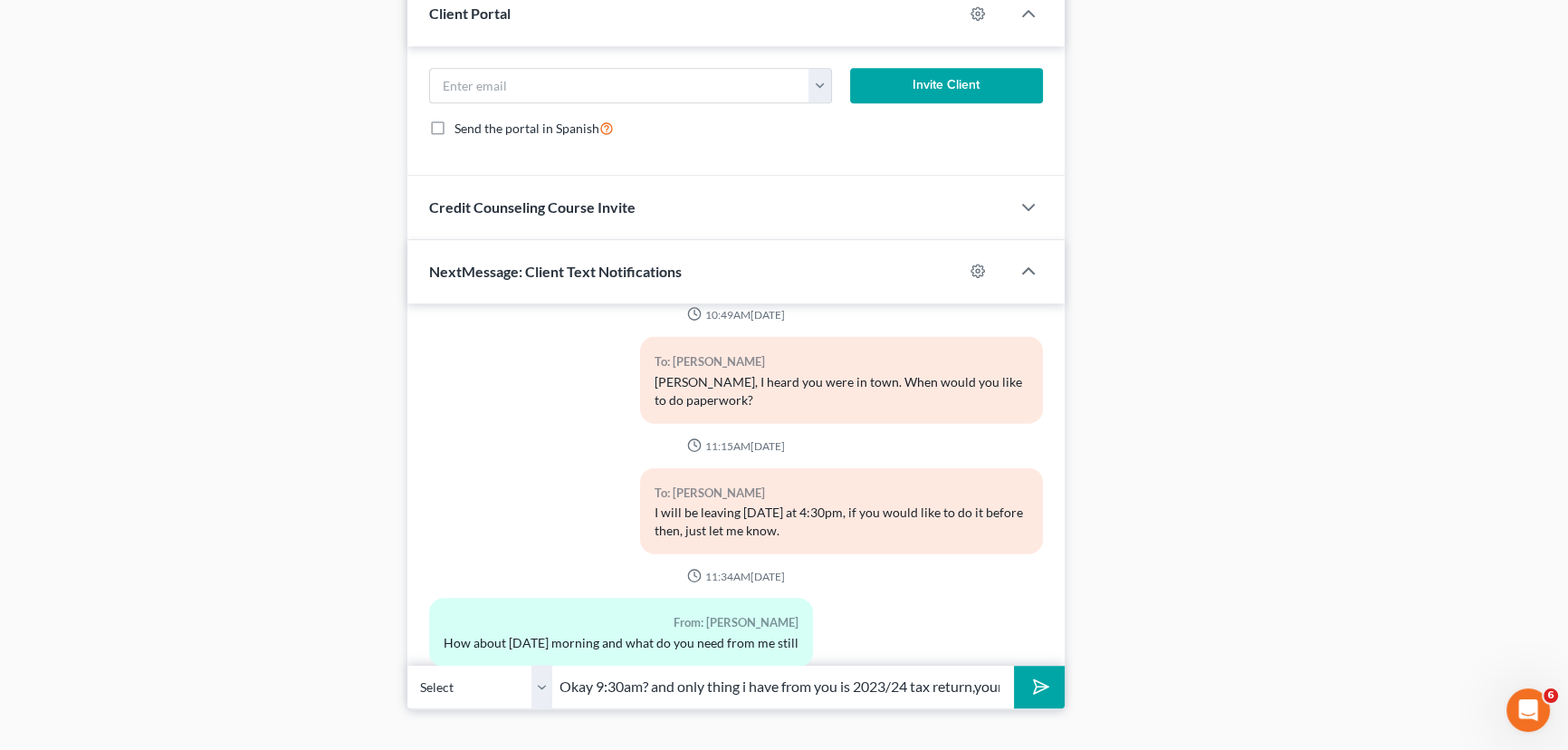
scroll to position [1220, 0]
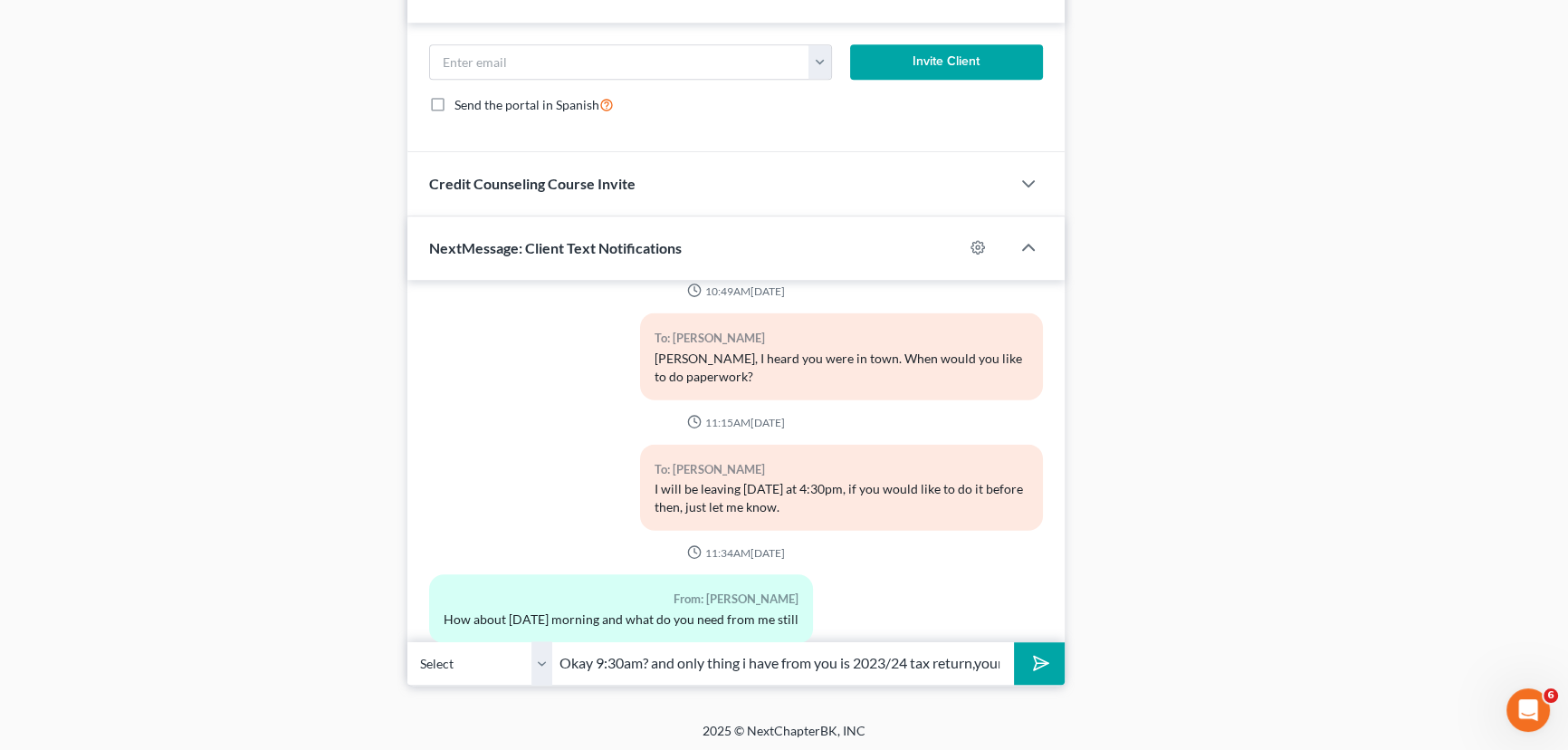
click at [1057, 670] on button "submit" at bounding box center [1039, 663] width 50 height 43
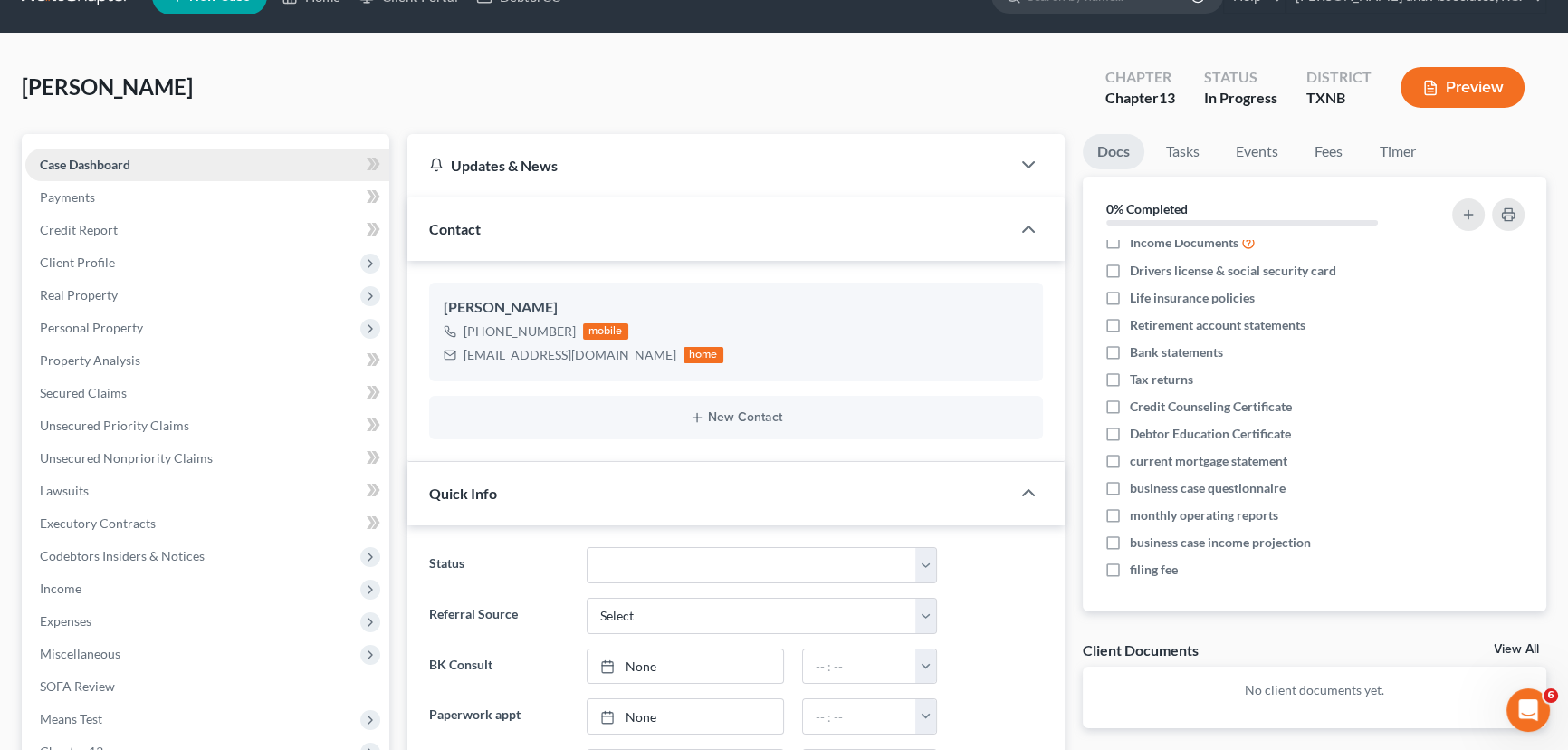
scroll to position [0, 0]
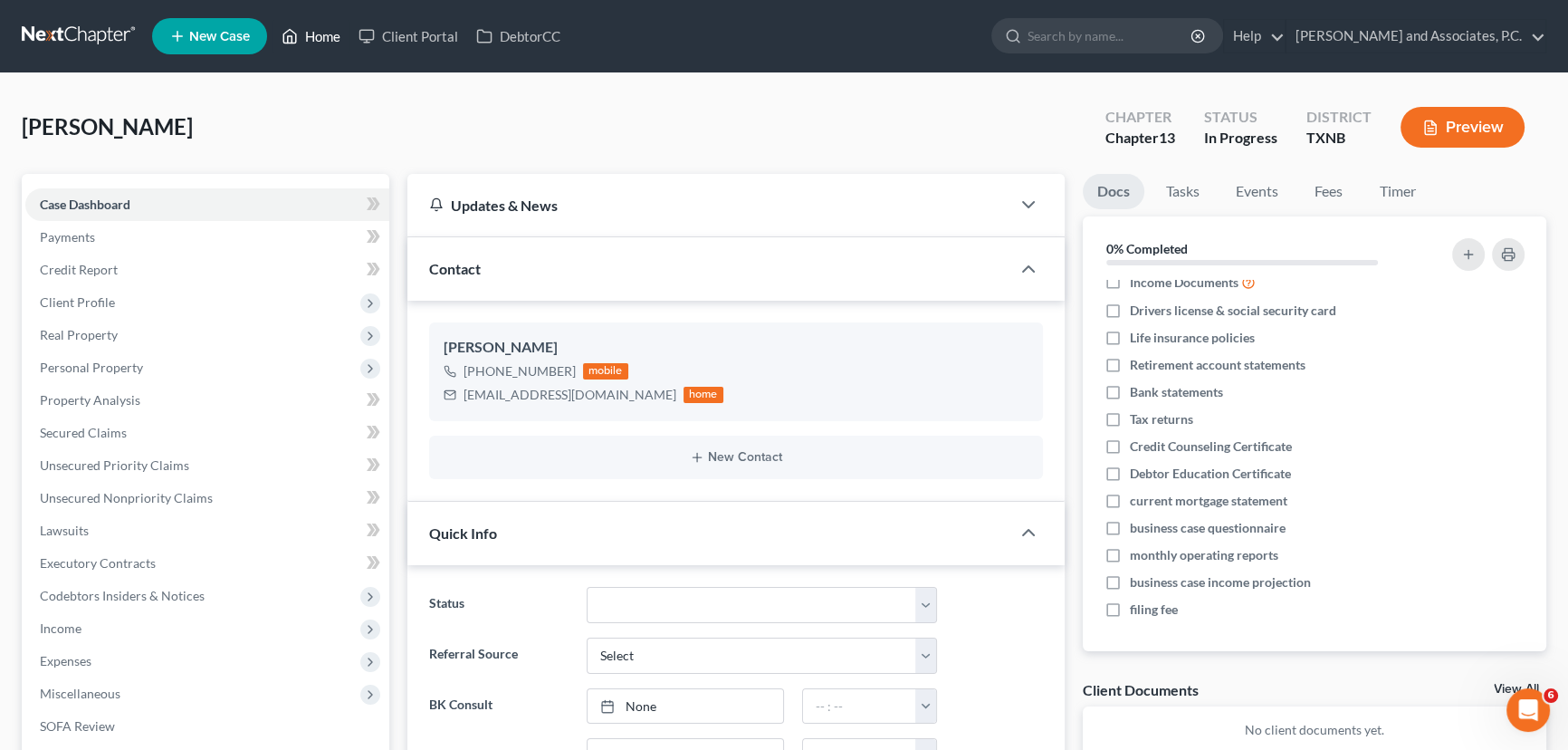
drag, startPoint x: 318, startPoint y: 36, endPoint x: 932, endPoint y: 97, distance: 617.0
click at [318, 36] on link "Home" at bounding box center [310, 36] width 77 height 32
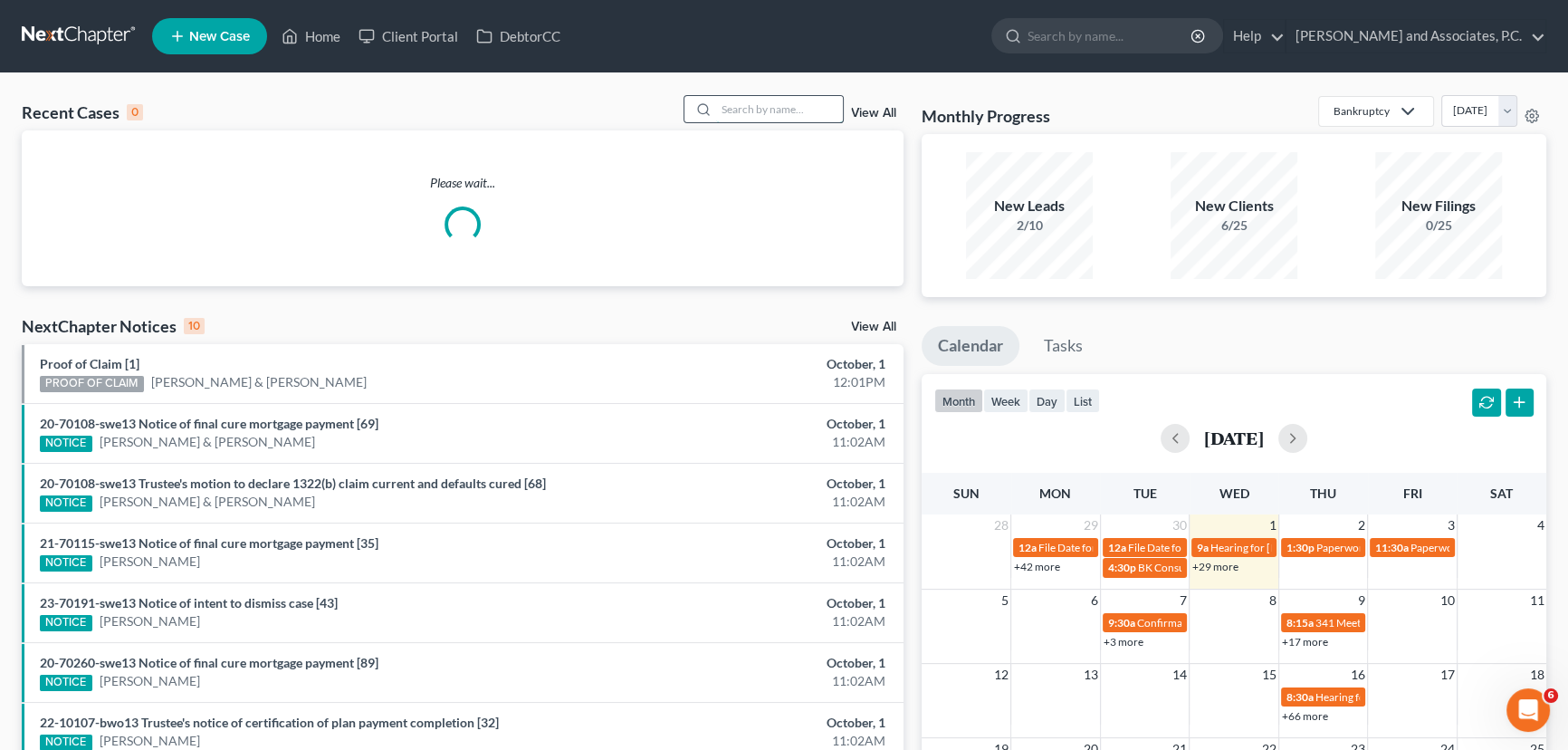
click at [777, 109] on input "search" at bounding box center [780, 110] width 127 height 26
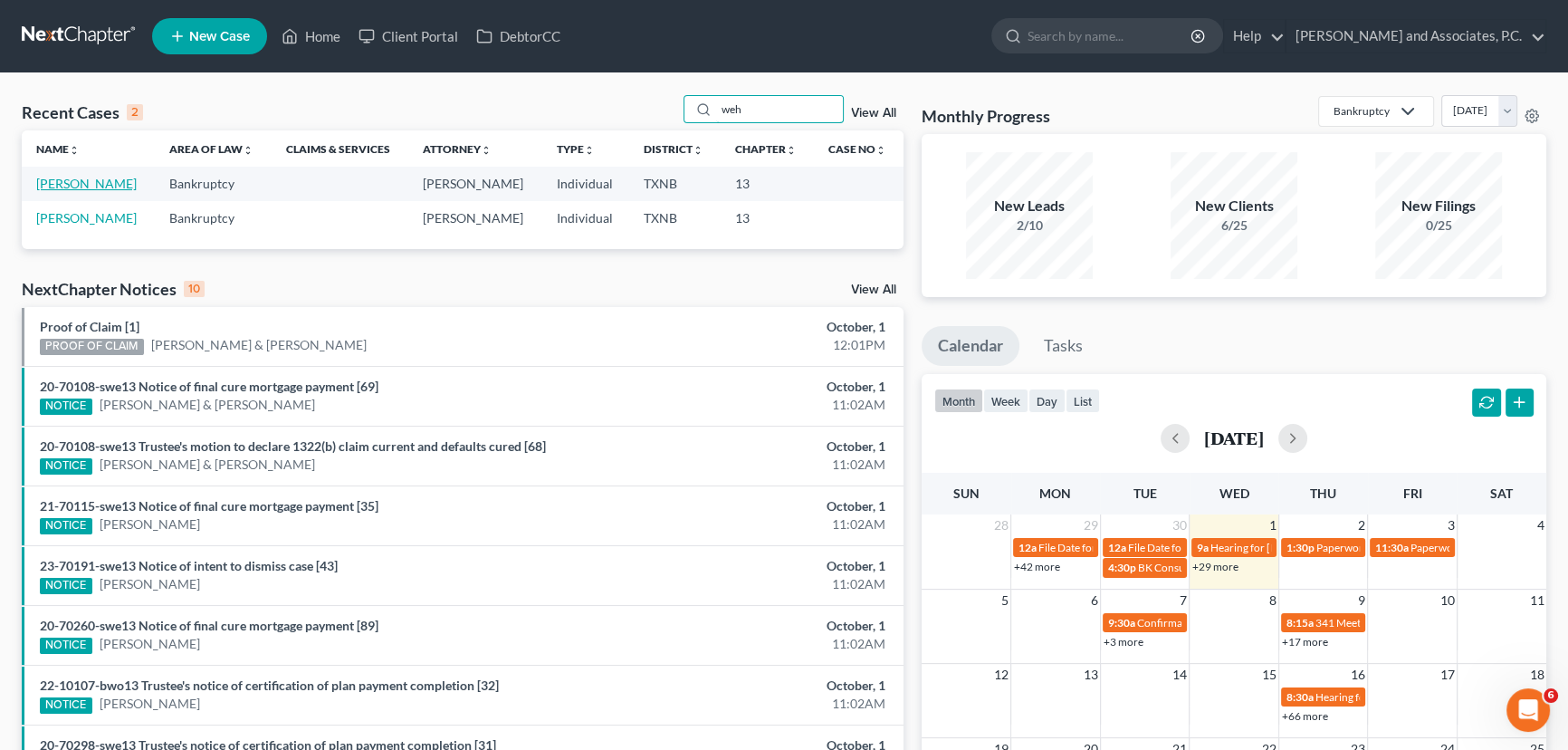
type input "weh"
click at [81, 190] on link "[PERSON_NAME]" at bounding box center [86, 183] width 100 height 15
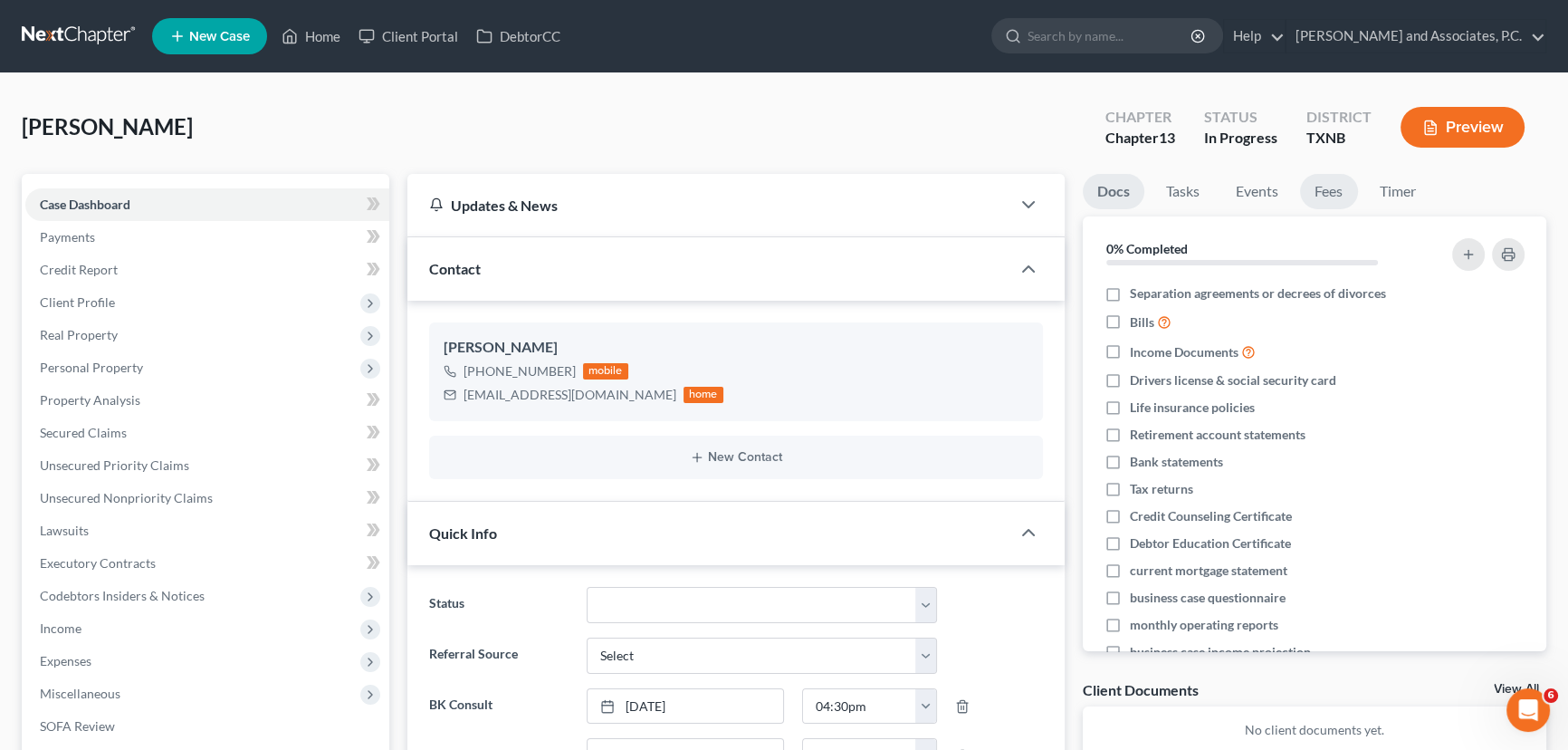
click at [1328, 196] on link "Fees" at bounding box center [1329, 191] width 58 height 35
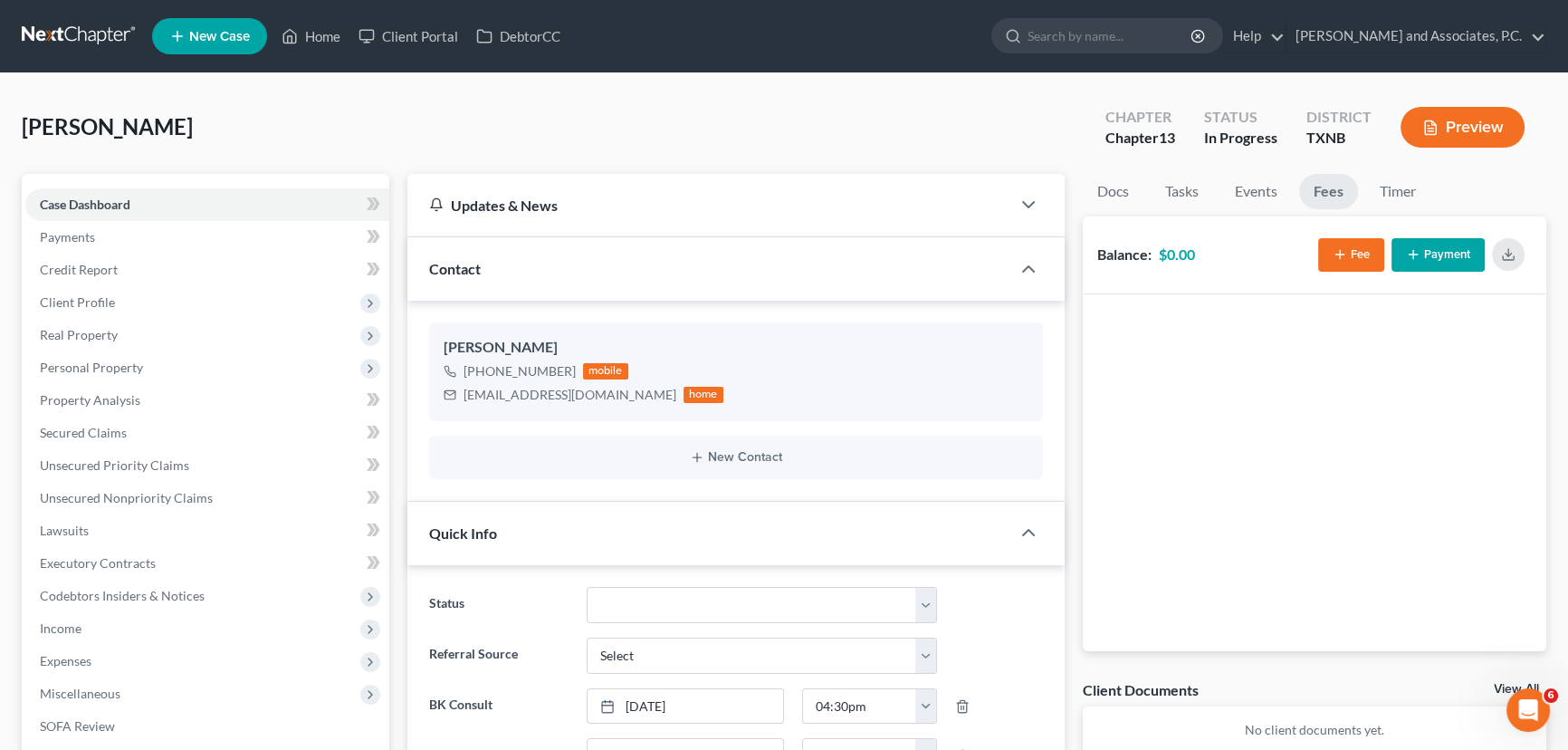
click at [1355, 257] on button "Fee" at bounding box center [1352, 254] width 66 height 33
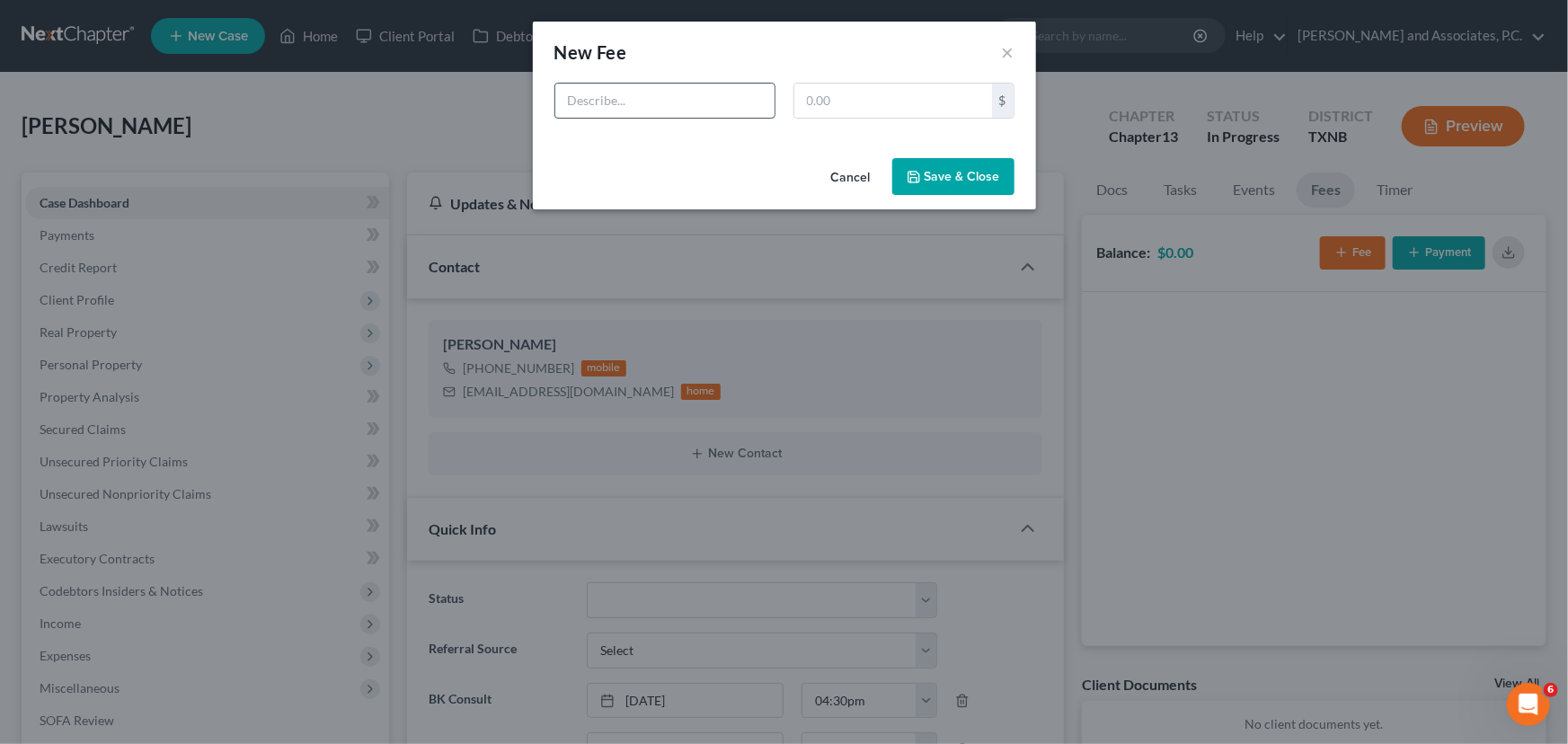
click at [694, 101] on input "text" at bounding box center [665, 100] width 219 height 34
type input "Chp13"
type input "688.00"
click at [965, 181] on button "Save & Close" at bounding box center [953, 177] width 122 height 38
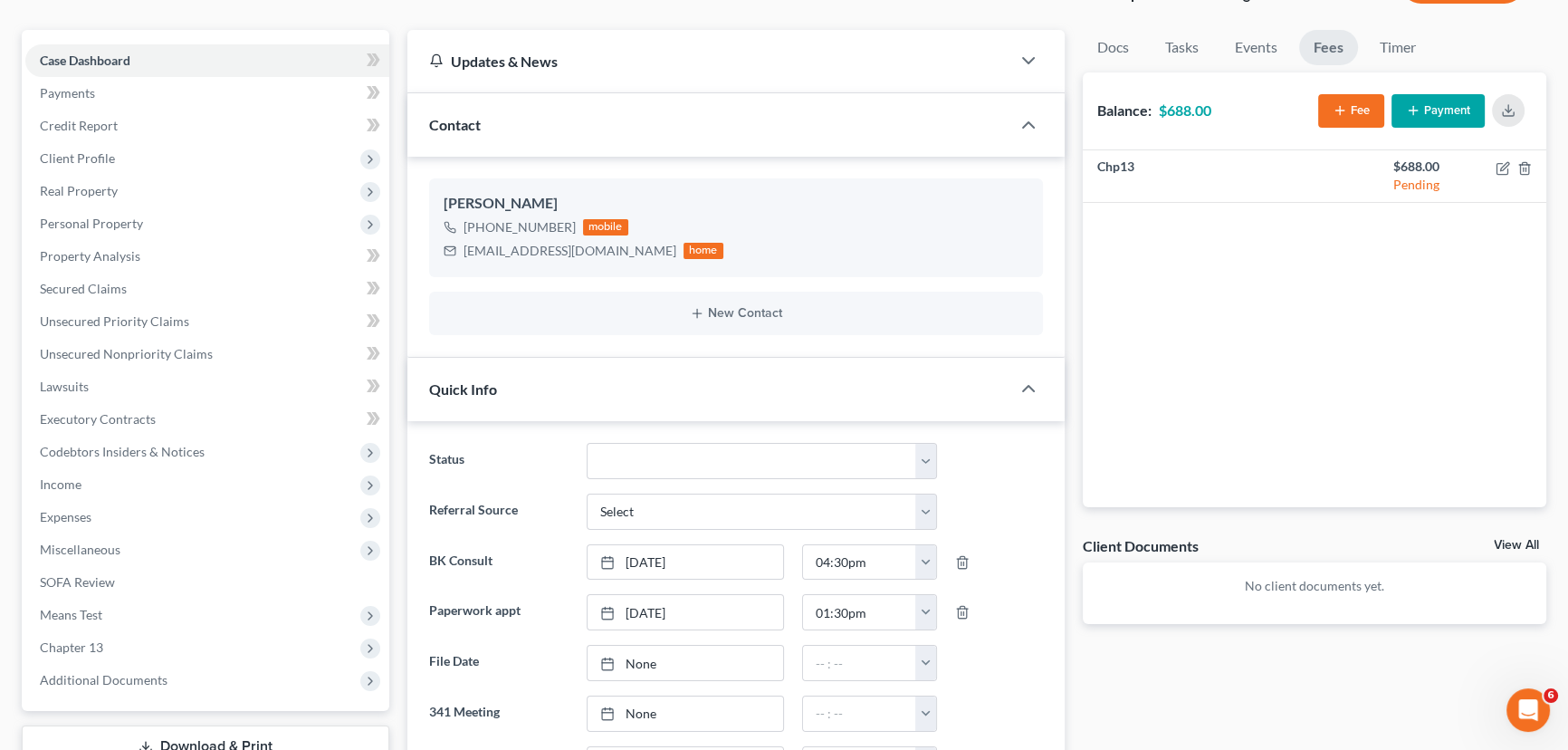
scroll to position [411, 0]
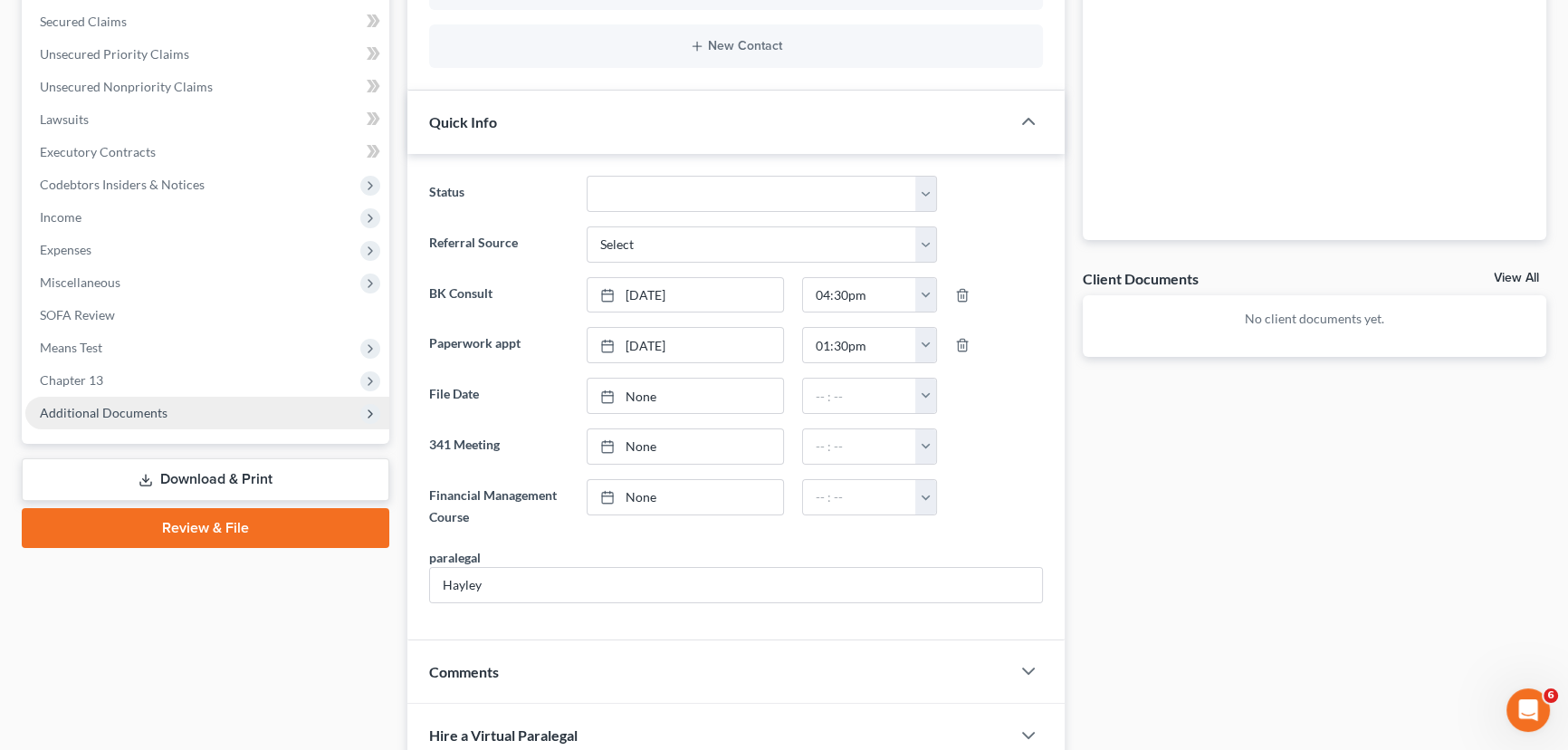
click at [135, 420] on span "Additional Documents" at bounding box center [207, 413] width 364 height 32
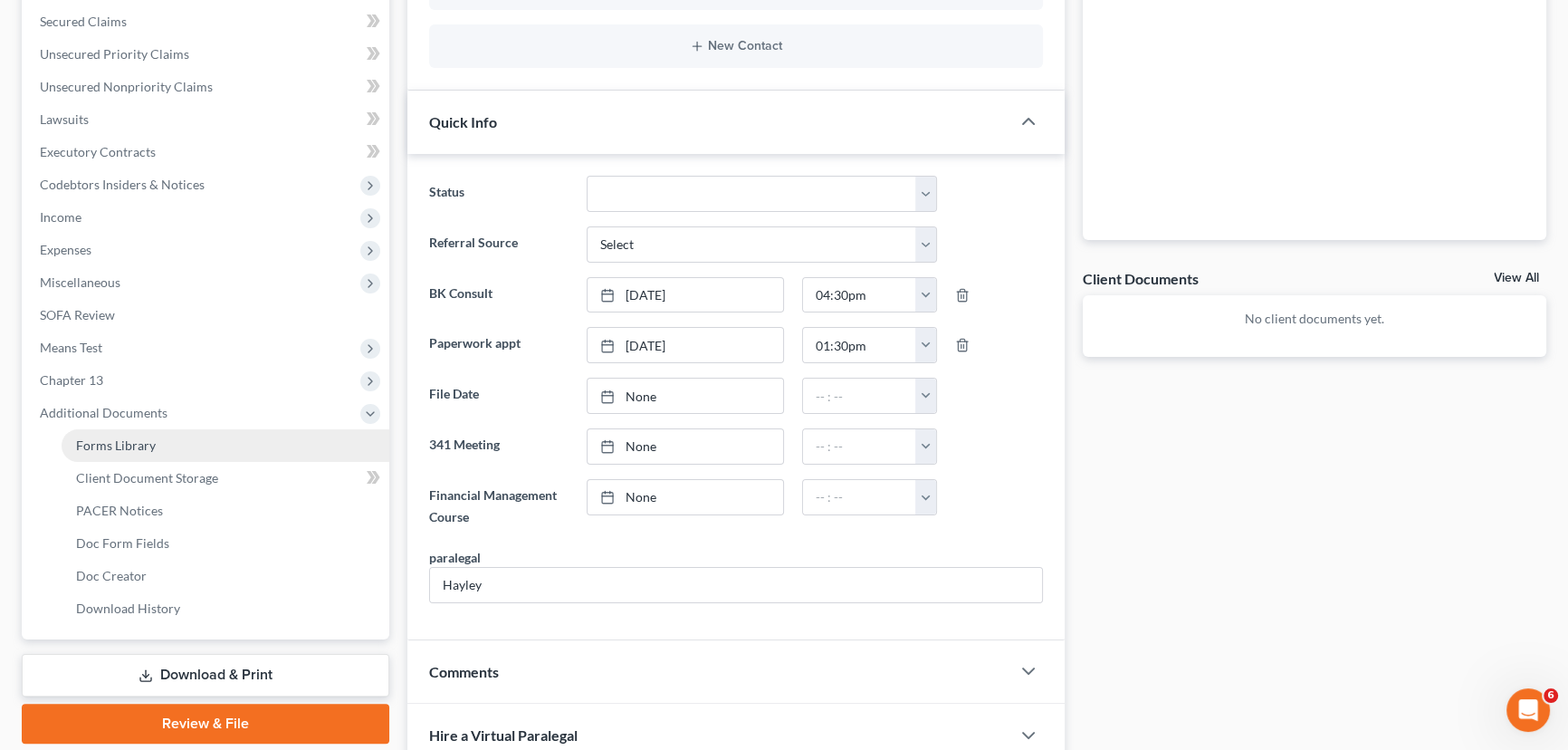
click at [141, 451] on link "Forms Library" at bounding box center [225, 445] width 328 height 32
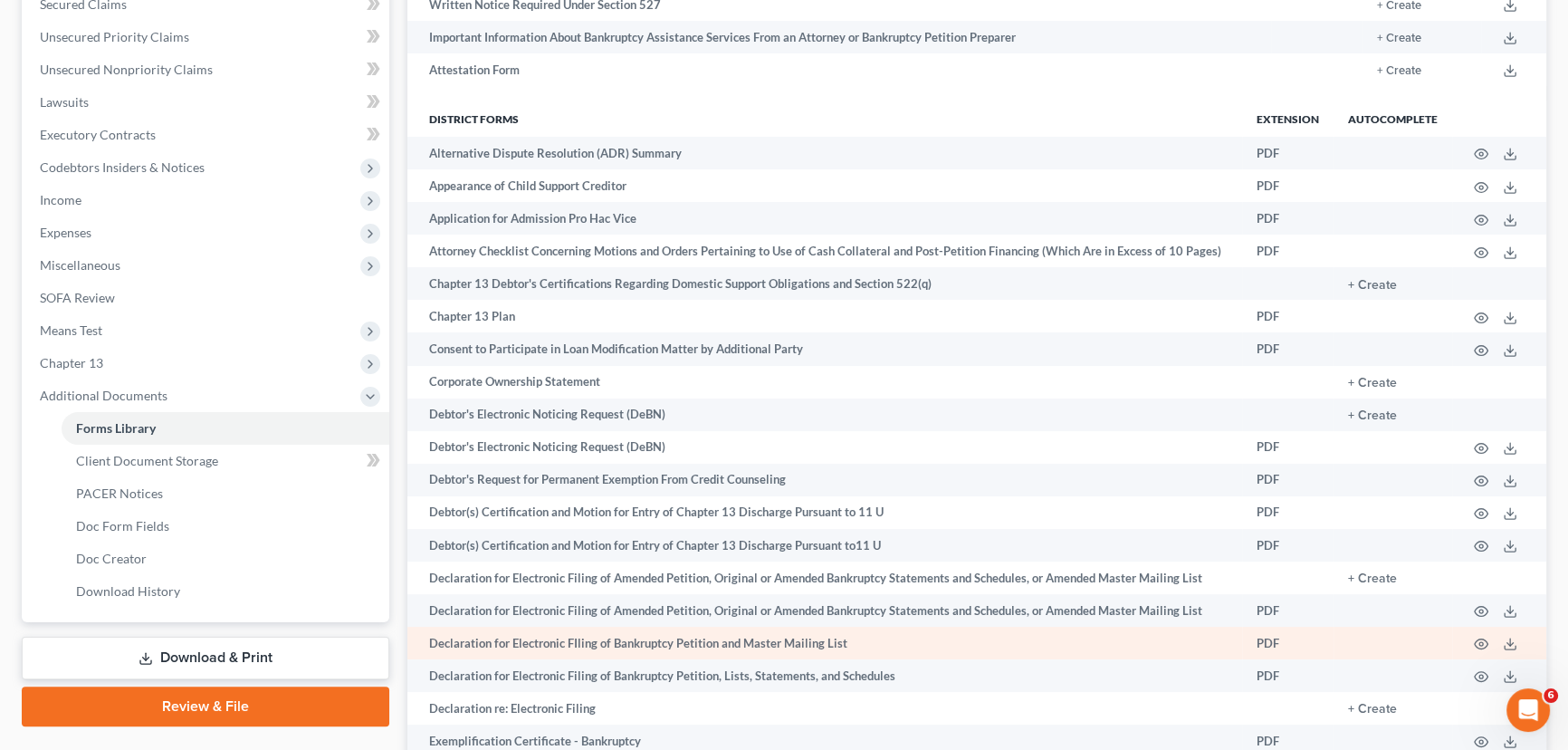
scroll to position [494, 0]
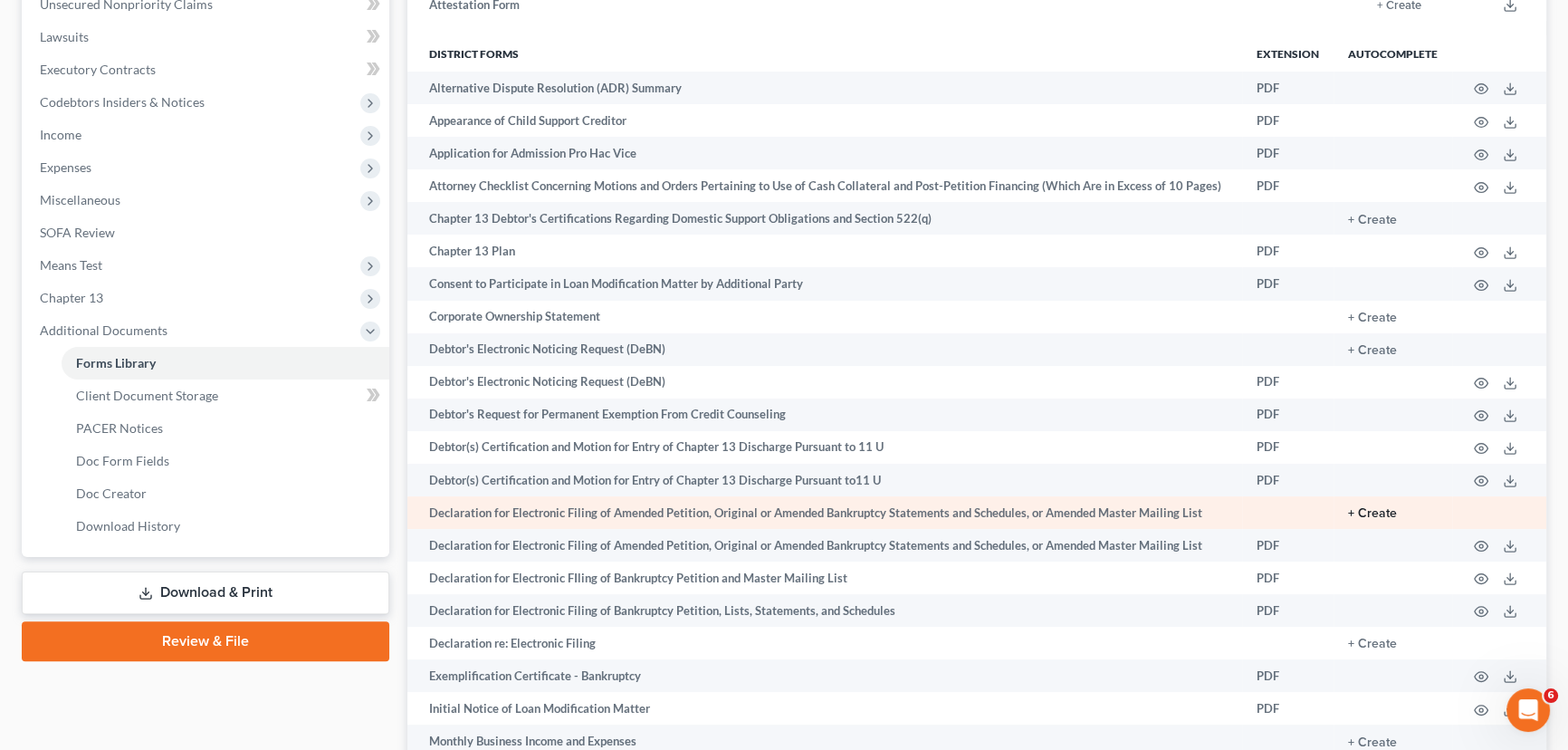
click at [1370, 511] on button "+ Create" at bounding box center [1372, 513] width 49 height 12
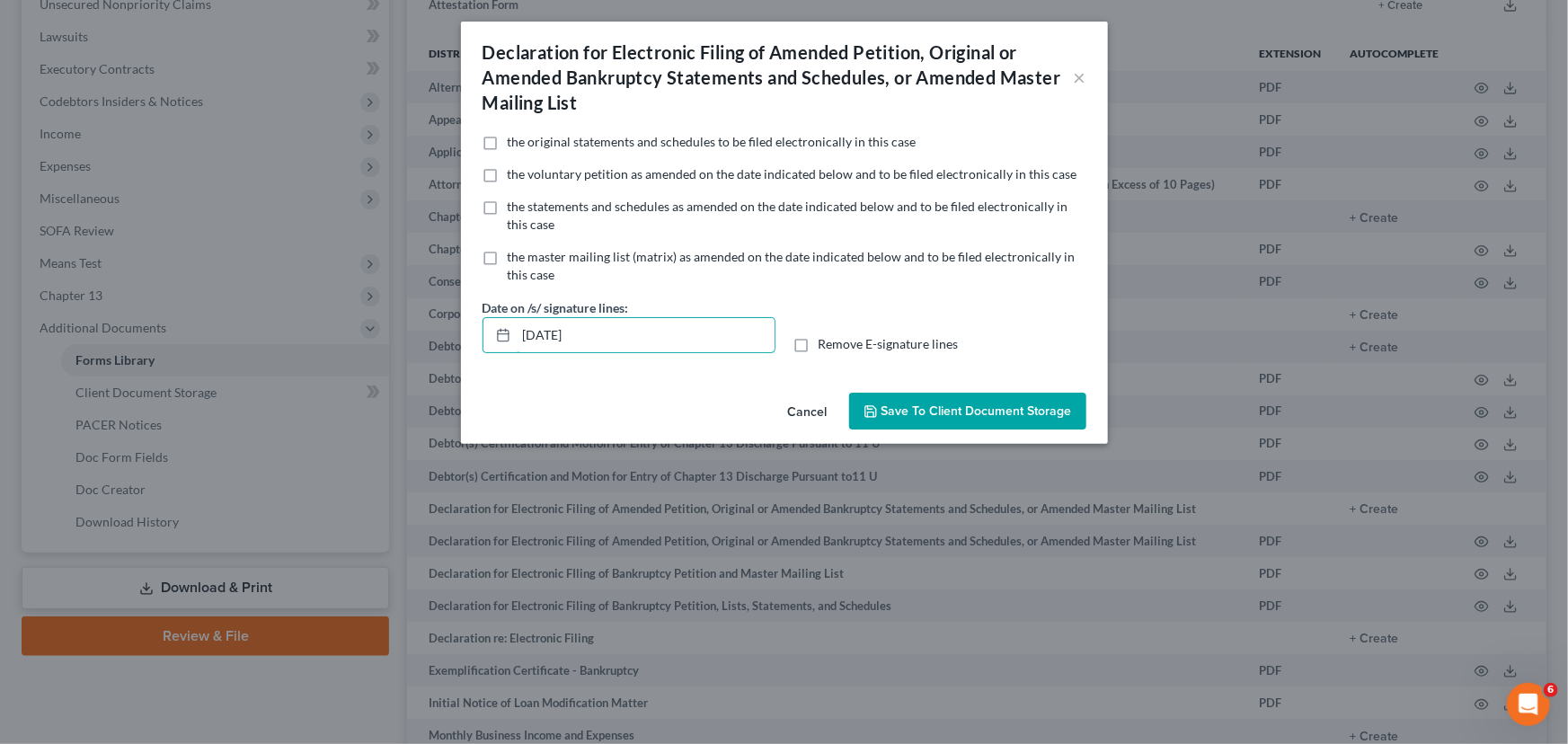
drag, startPoint x: 663, startPoint y: 333, endPoint x: 473, endPoint y: 342, distance: 190.2
click at [474, 342] on div "Date on /s/ signature lines: [DATE]" at bounding box center [628, 326] width 310 height 54
drag, startPoint x: 799, startPoint y: 342, endPoint x: 945, endPoint y: 422, distance: 166.5
click at [819, 345] on label "Remove E-signature lines" at bounding box center [888, 343] width 140 height 18
click at [825, 345] on input "Remove E-signature lines" at bounding box center [831, 341] width 11 height 11
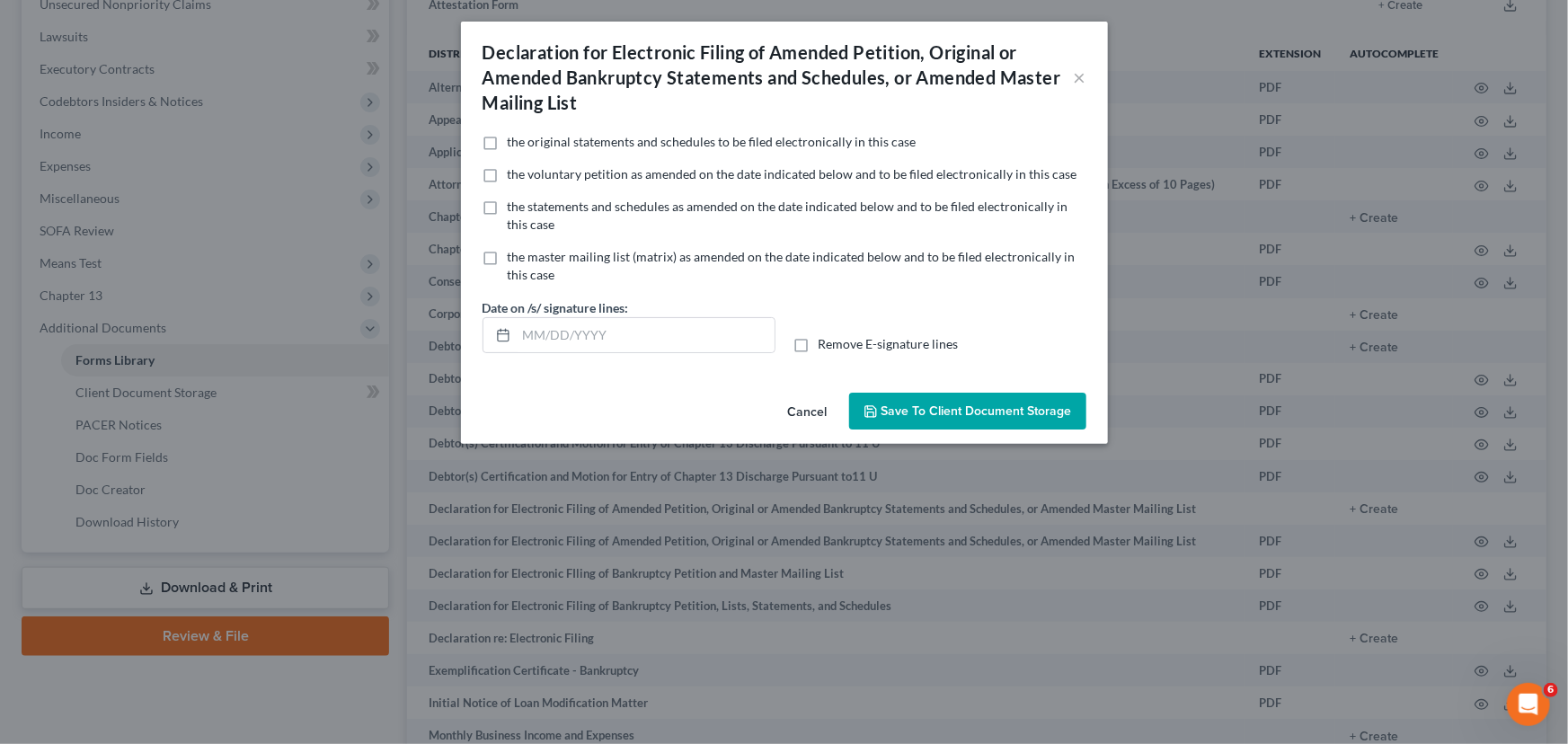
checkbox input "true"
click at [946, 415] on span "Save to Client Document Storage" at bounding box center [976, 411] width 190 height 15
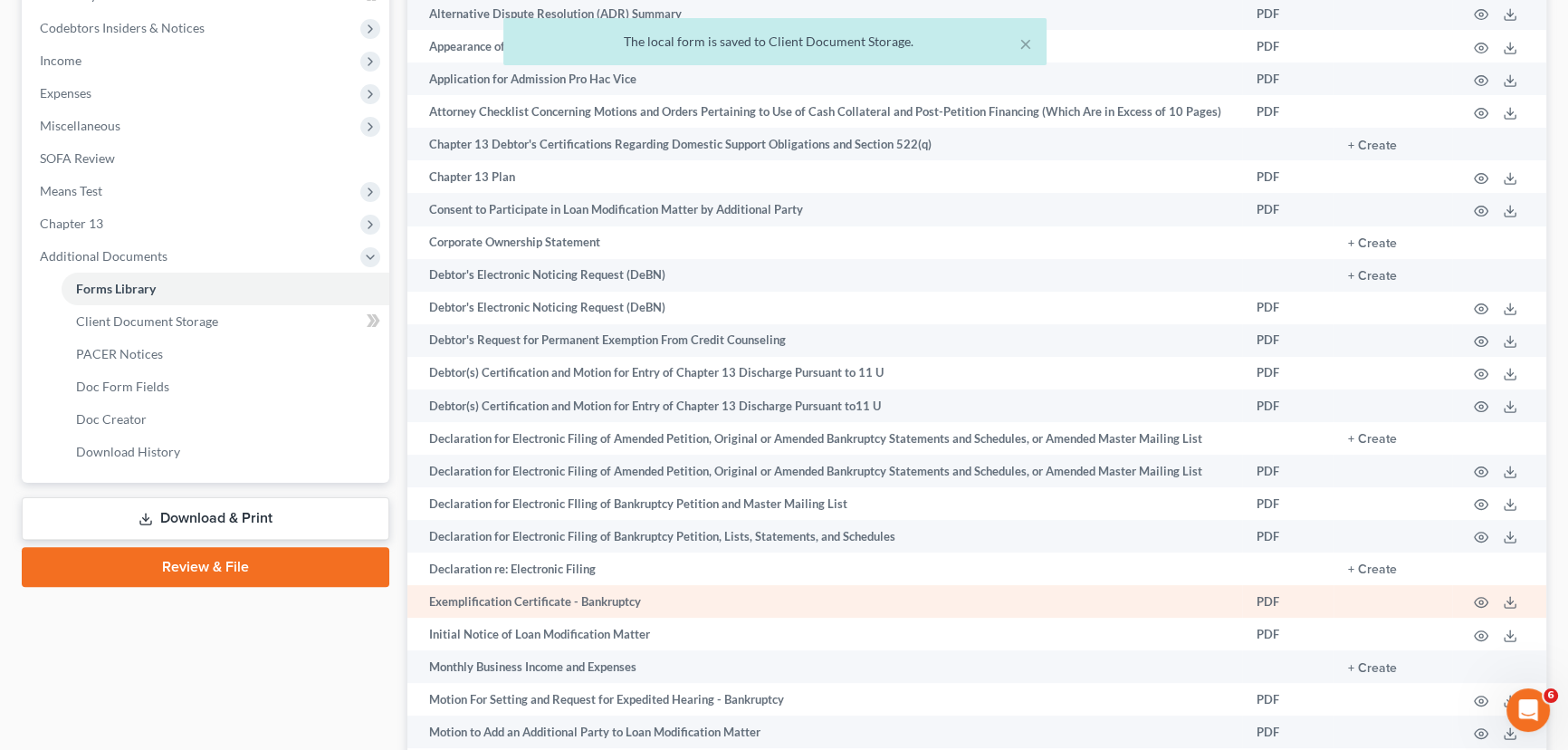
scroll to position [658, 0]
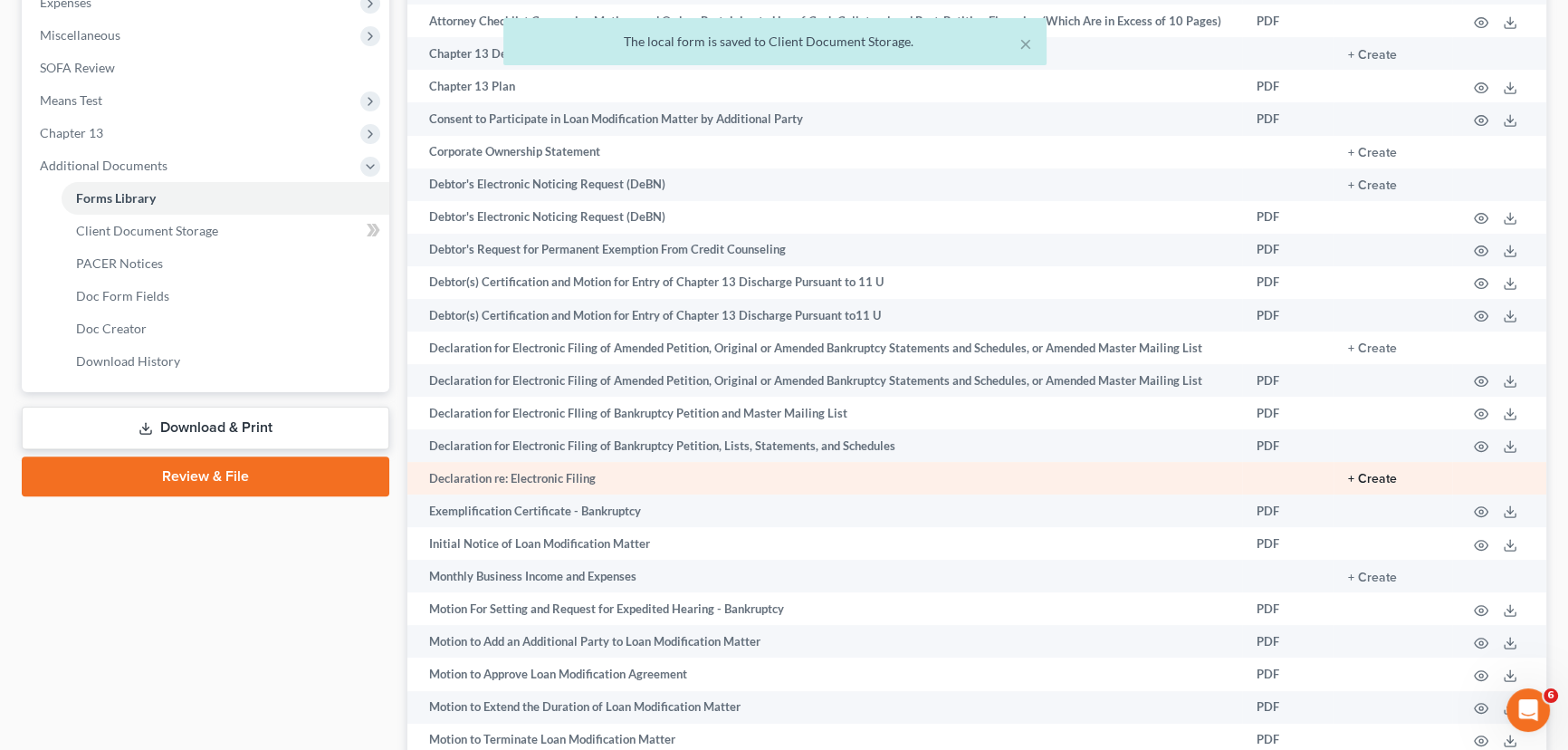
click at [1370, 477] on button "+ Create" at bounding box center [1372, 479] width 49 height 12
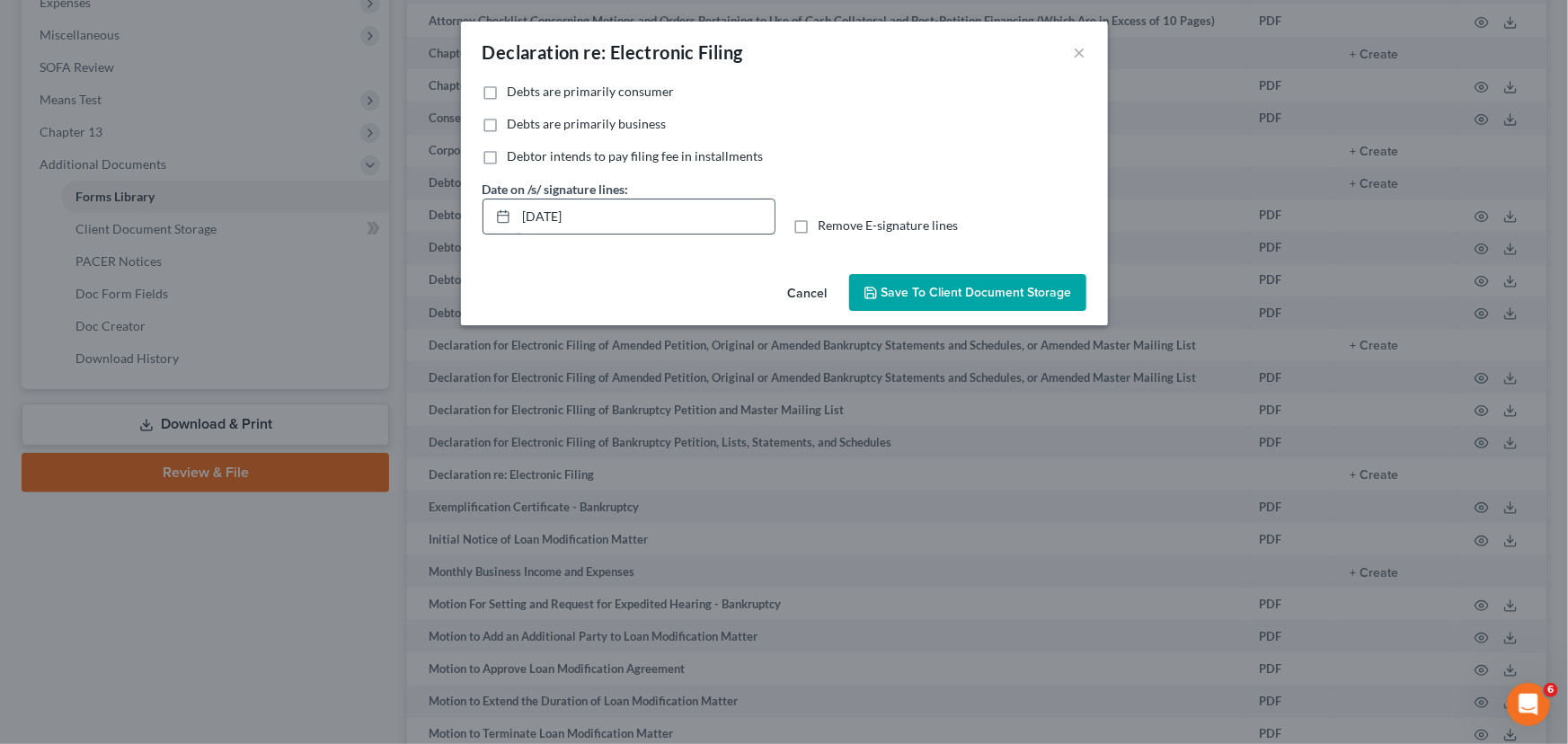
click at [553, 213] on input "[DATE]" at bounding box center [645, 217] width 258 height 34
type input "[DATE]"
click at [507, 90] on label "Debts are primarily consumer" at bounding box center [591, 91] width 167 height 18
click at [515, 90] on input "Debts are primarily consumer" at bounding box center [520, 88] width 11 height 11
checkbox input "true"
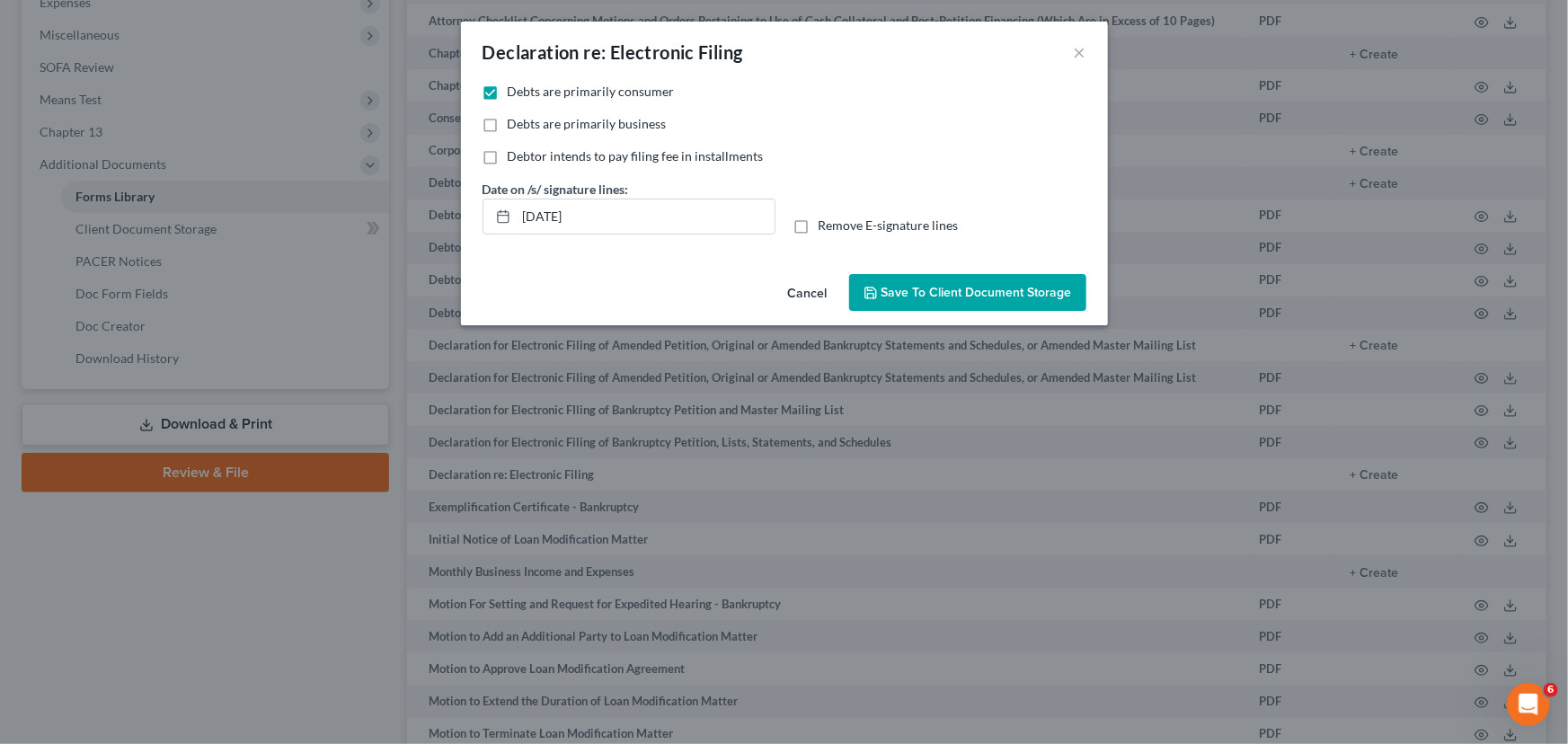
click at [819, 224] on label "Remove E-signature lines" at bounding box center [888, 225] width 140 height 18
click at [825, 224] on input "Remove E-signature lines" at bounding box center [831, 222] width 11 height 11
checkbox input "true"
click at [908, 289] on span "Save to Client Document Storage" at bounding box center [976, 293] width 190 height 15
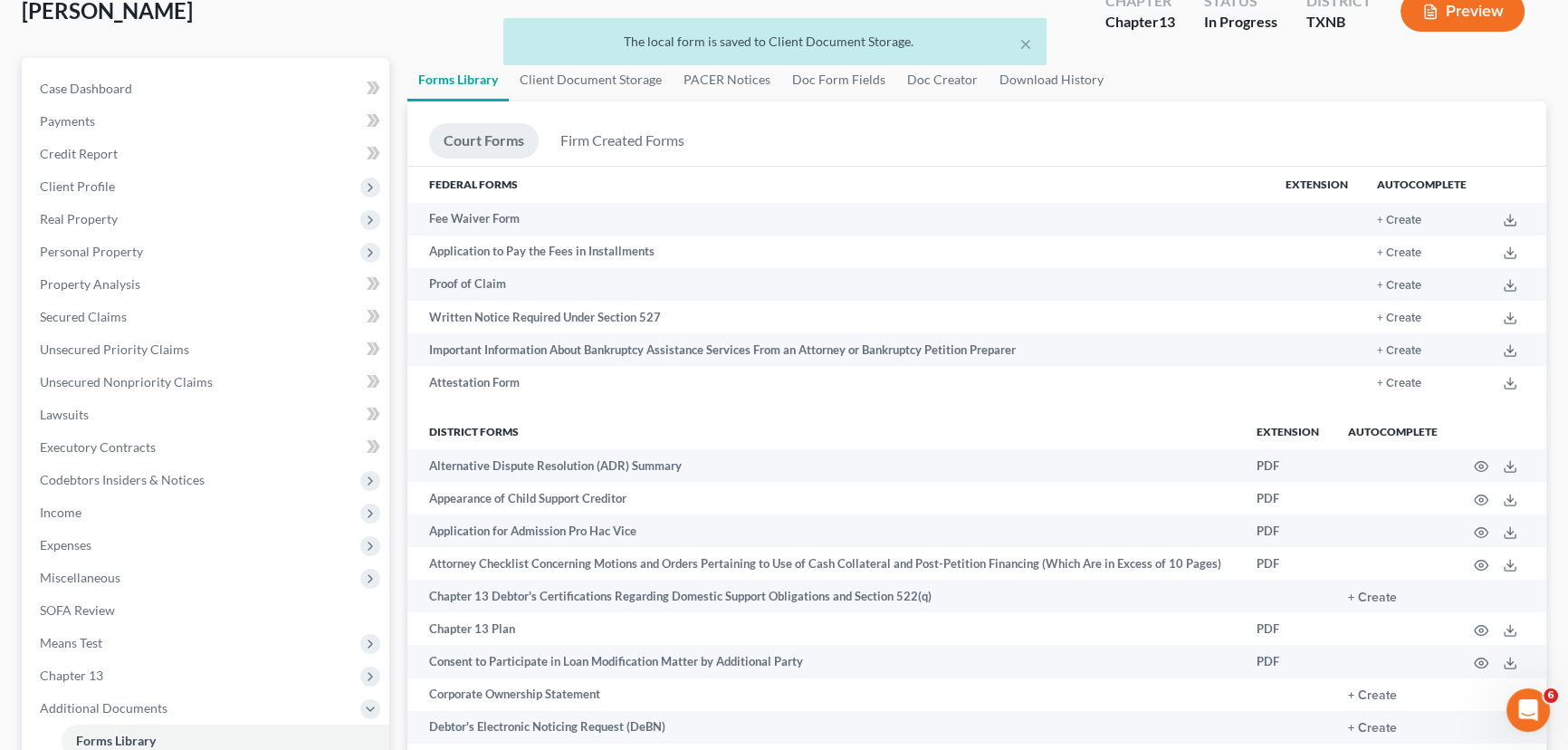
scroll to position [0, 0]
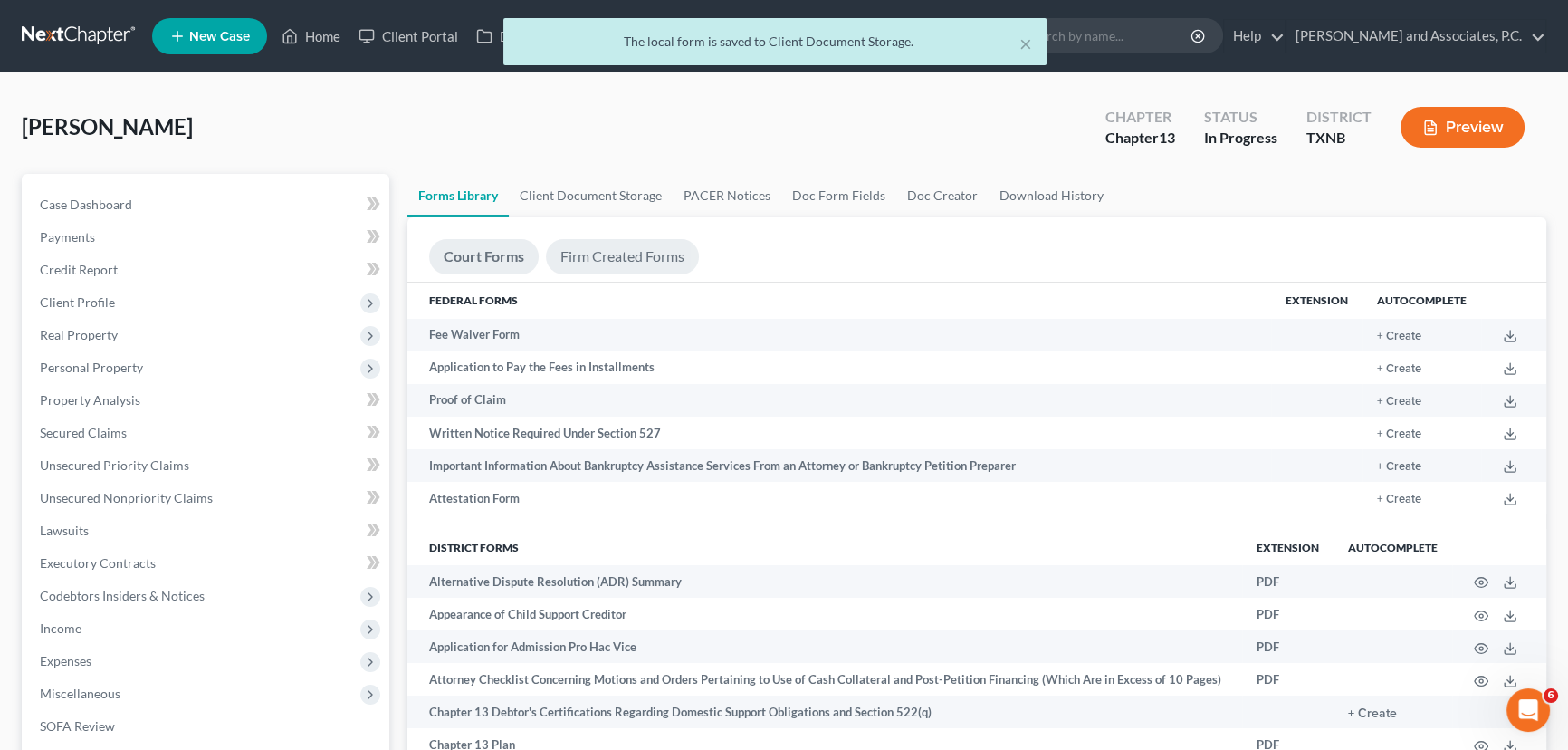
click at [594, 257] on link "Firm Created Forms" at bounding box center [623, 256] width 153 height 35
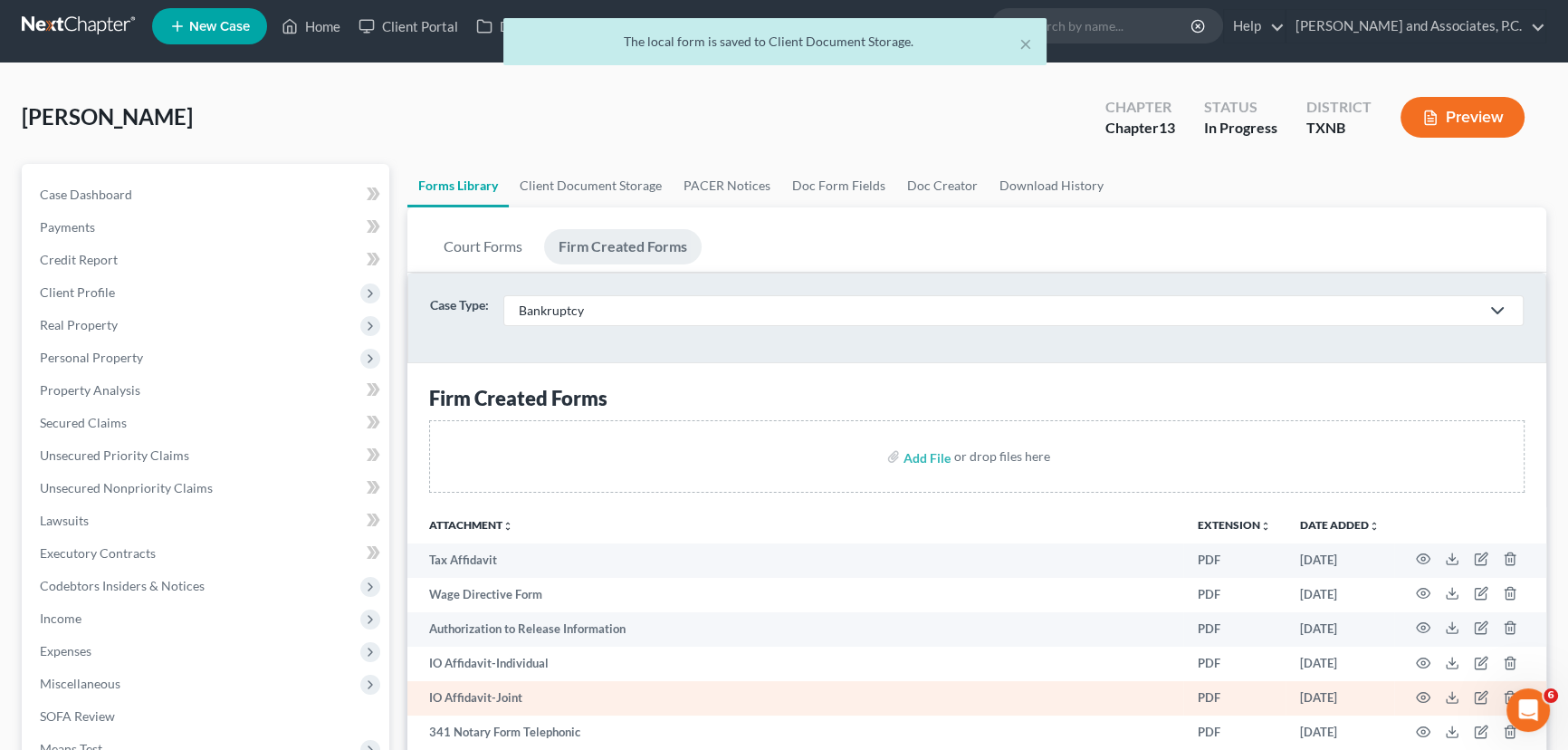
scroll to position [247, 0]
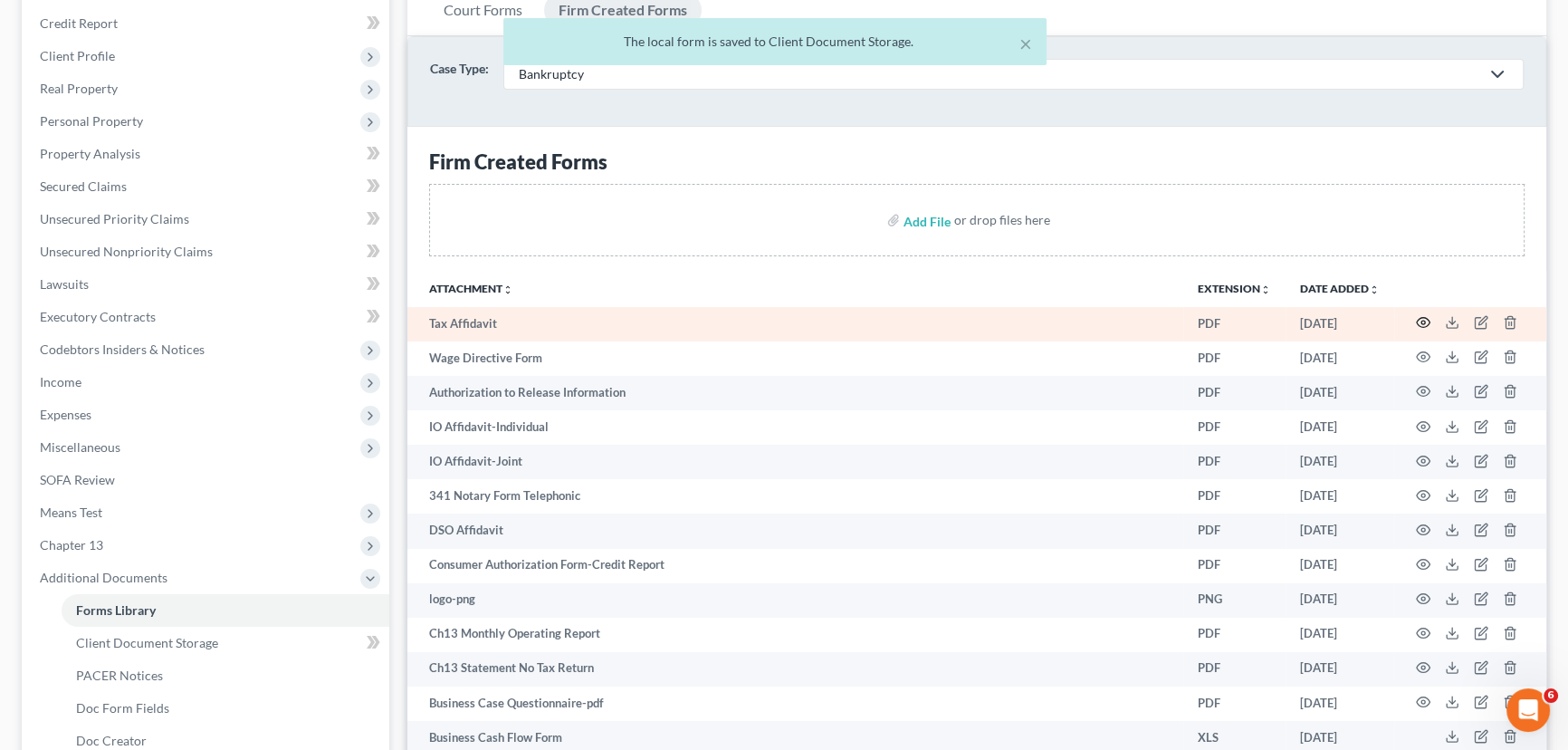
click at [1427, 320] on icon "button" at bounding box center [1422, 322] width 14 height 14
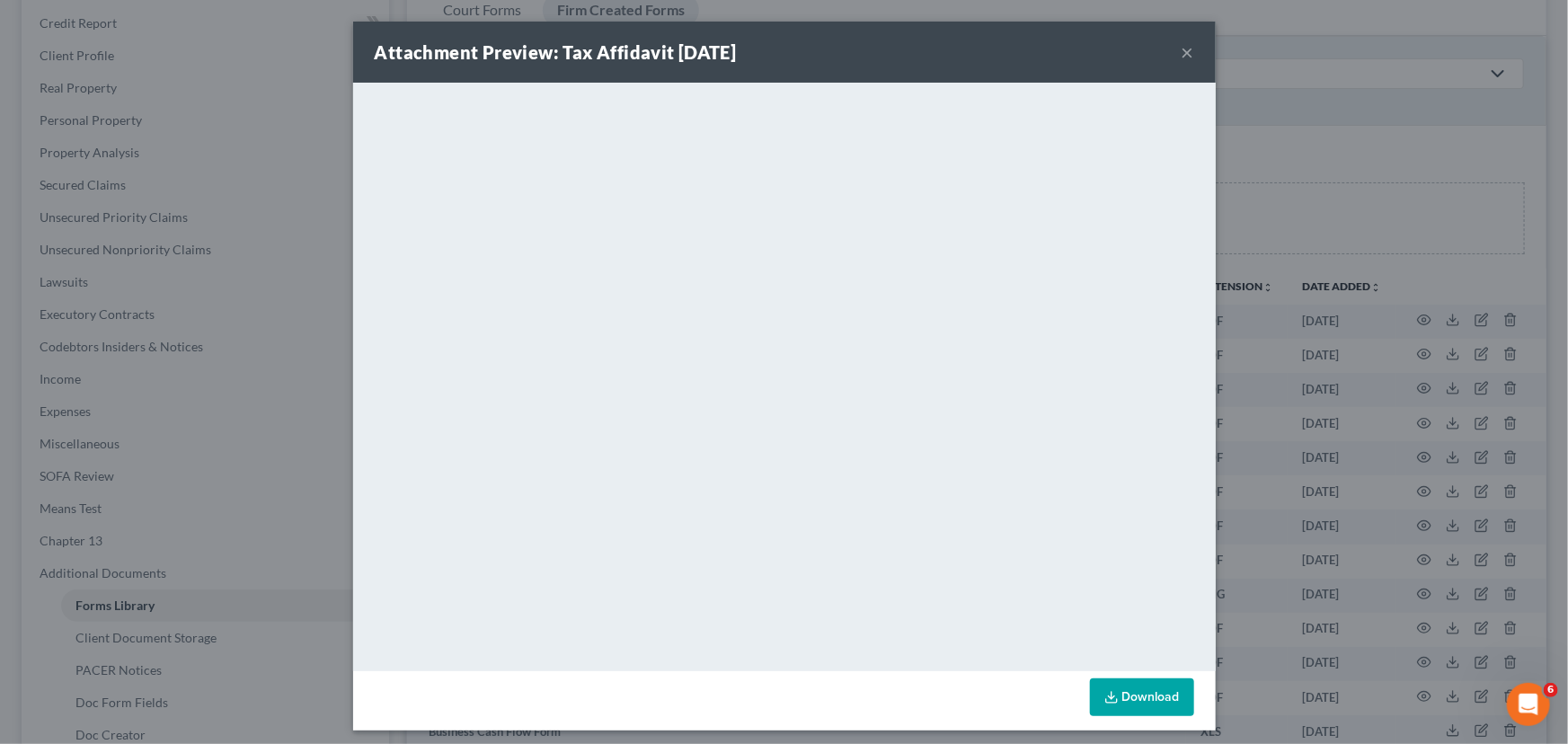
click at [1183, 45] on button "×" at bounding box center [1187, 52] width 12 height 22
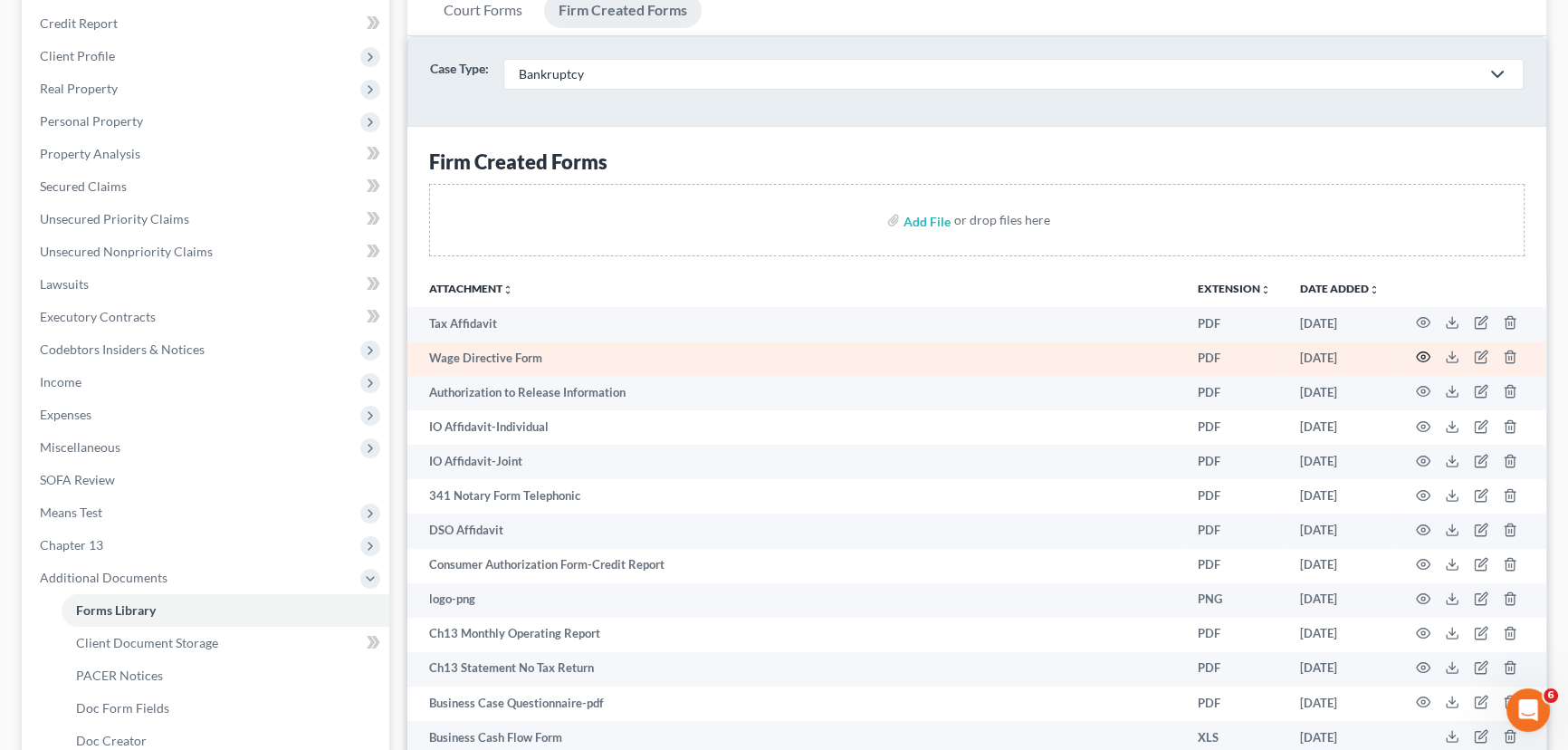
click at [1423, 350] on icon "button" at bounding box center [1422, 357] width 14 height 14
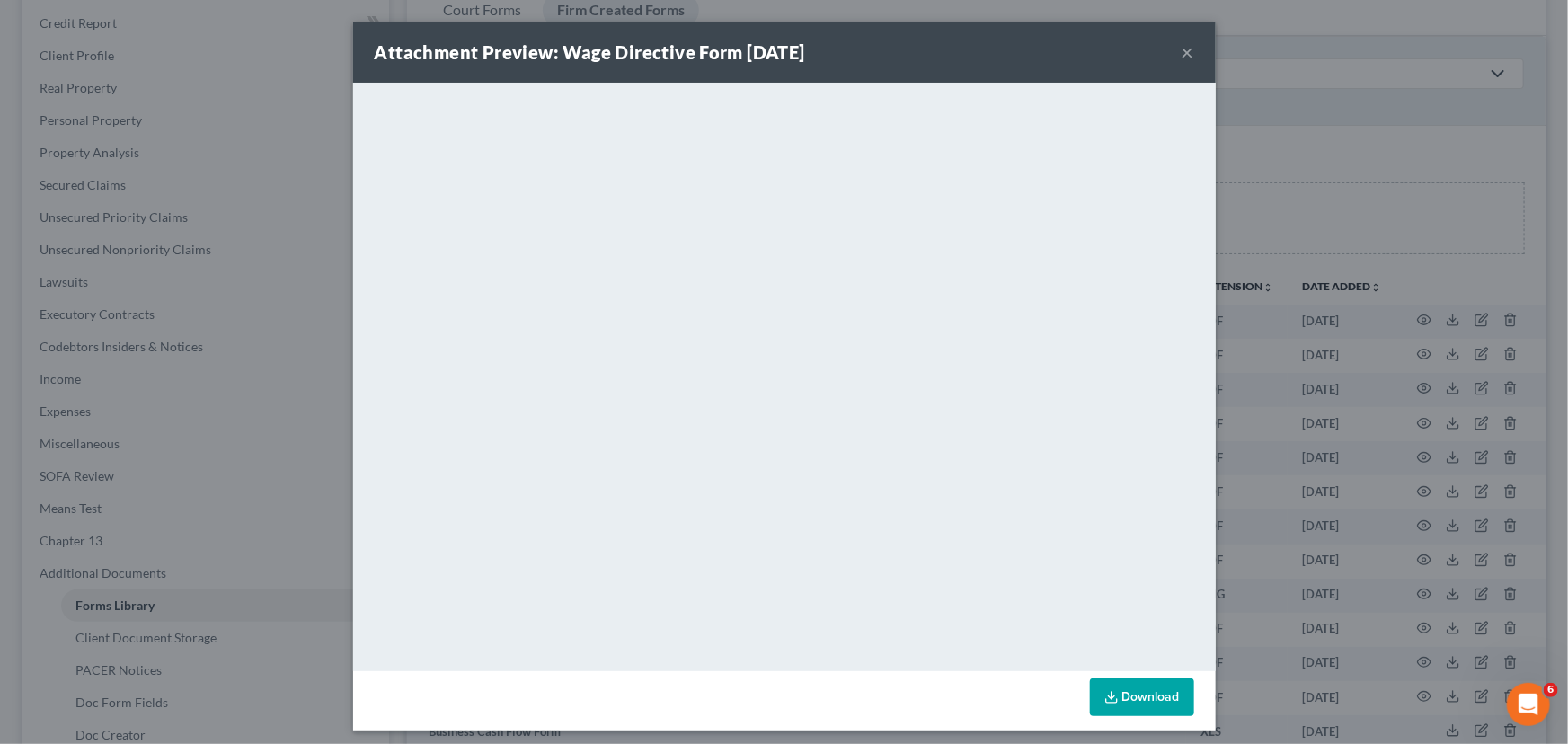
click at [1185, 50] on button "×" at bounding box center [1187, 52] width 12 height 22
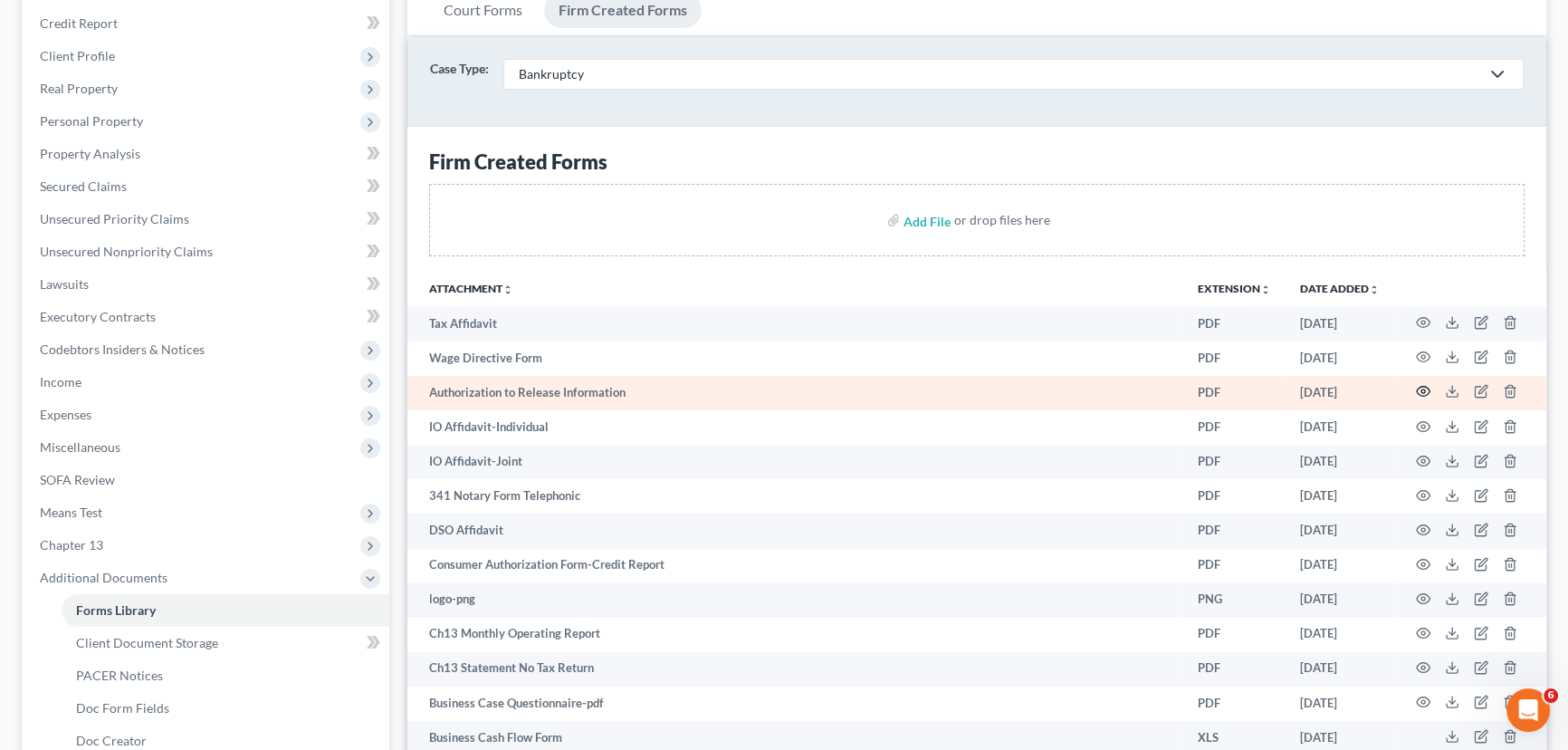
click at [1417, 387] on icon "button" at bounding box center [1423, 392] width 13 height 10
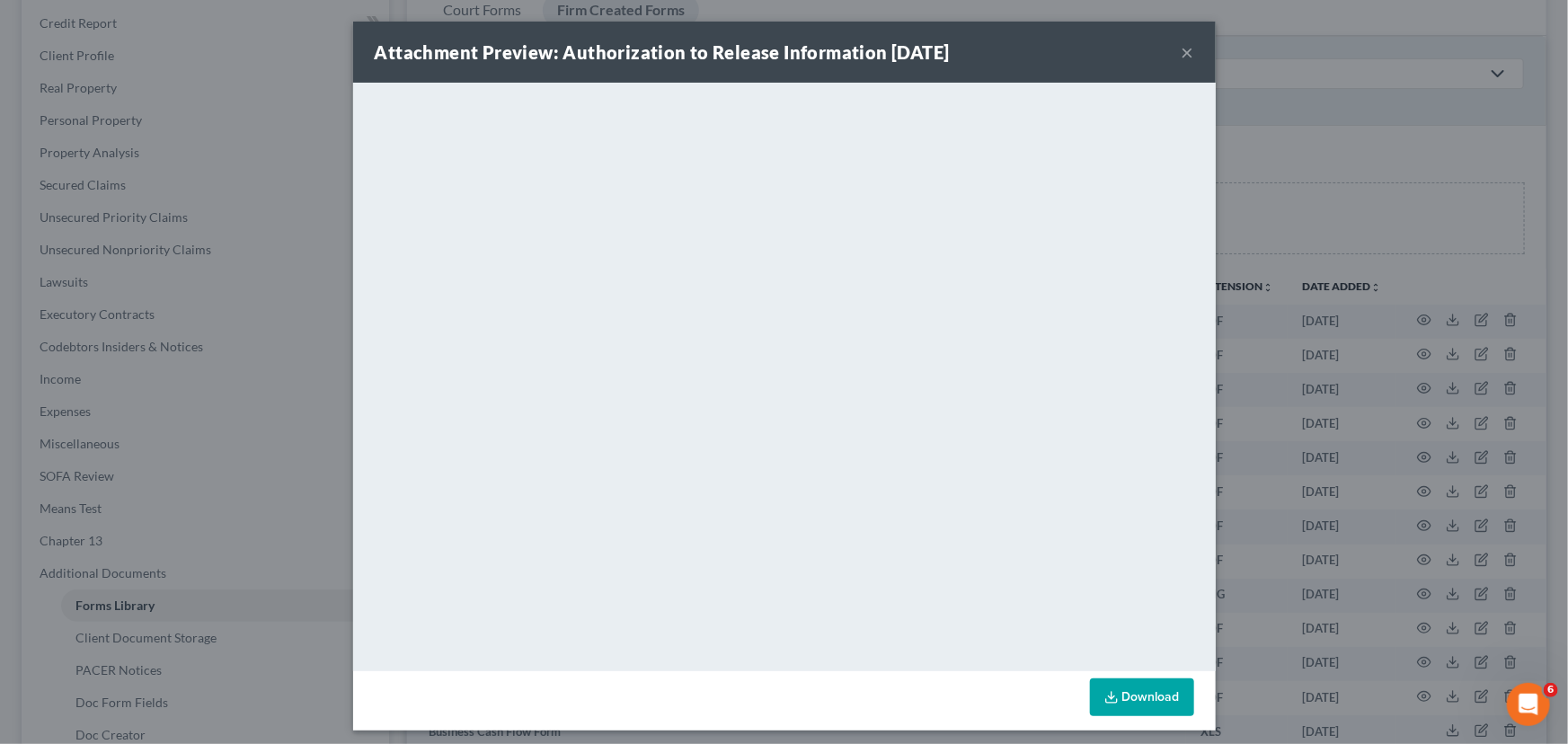
click at [1184, 48] on button "×" at bounding box center [1187, 52] width 12 height 22
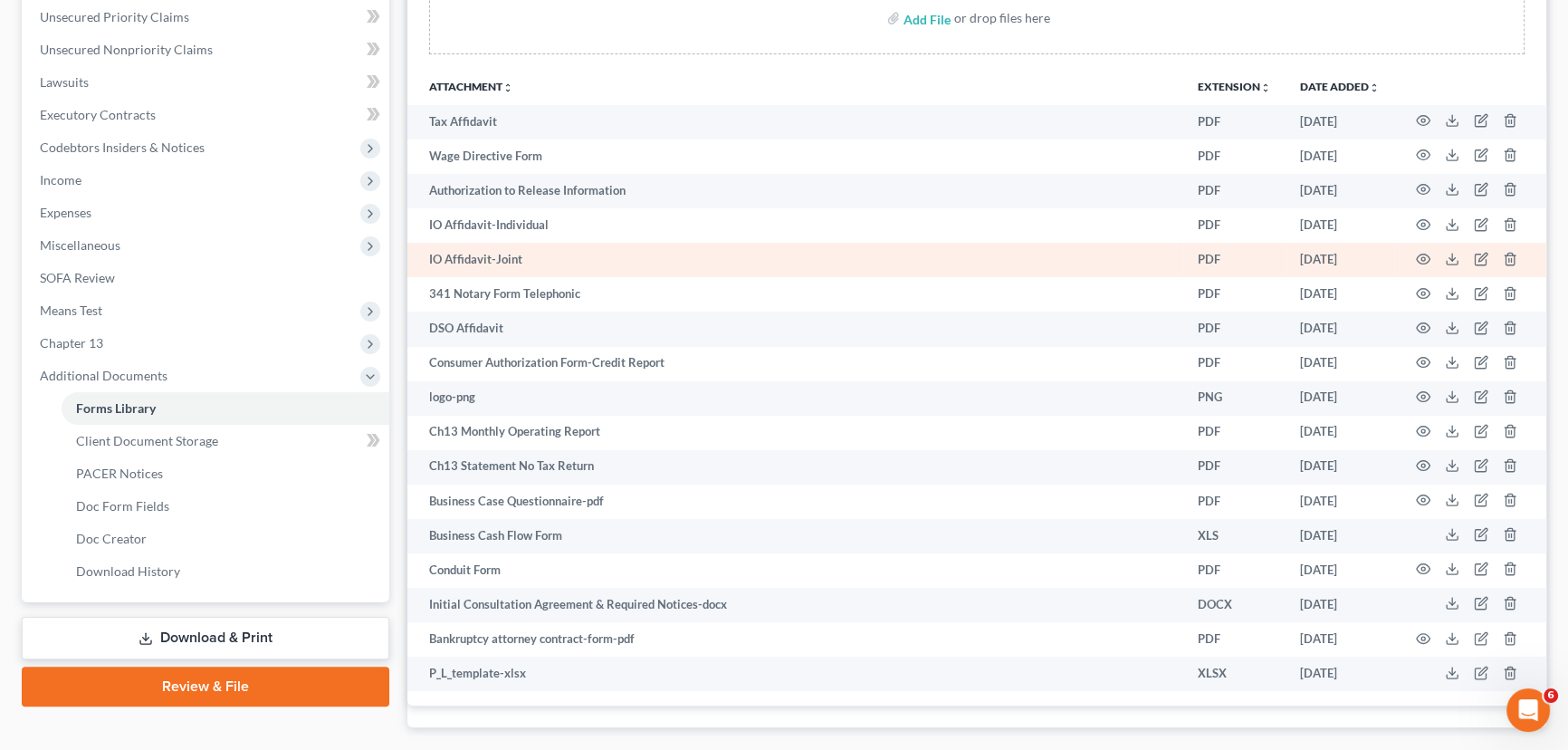
scroll to position [494, 0]
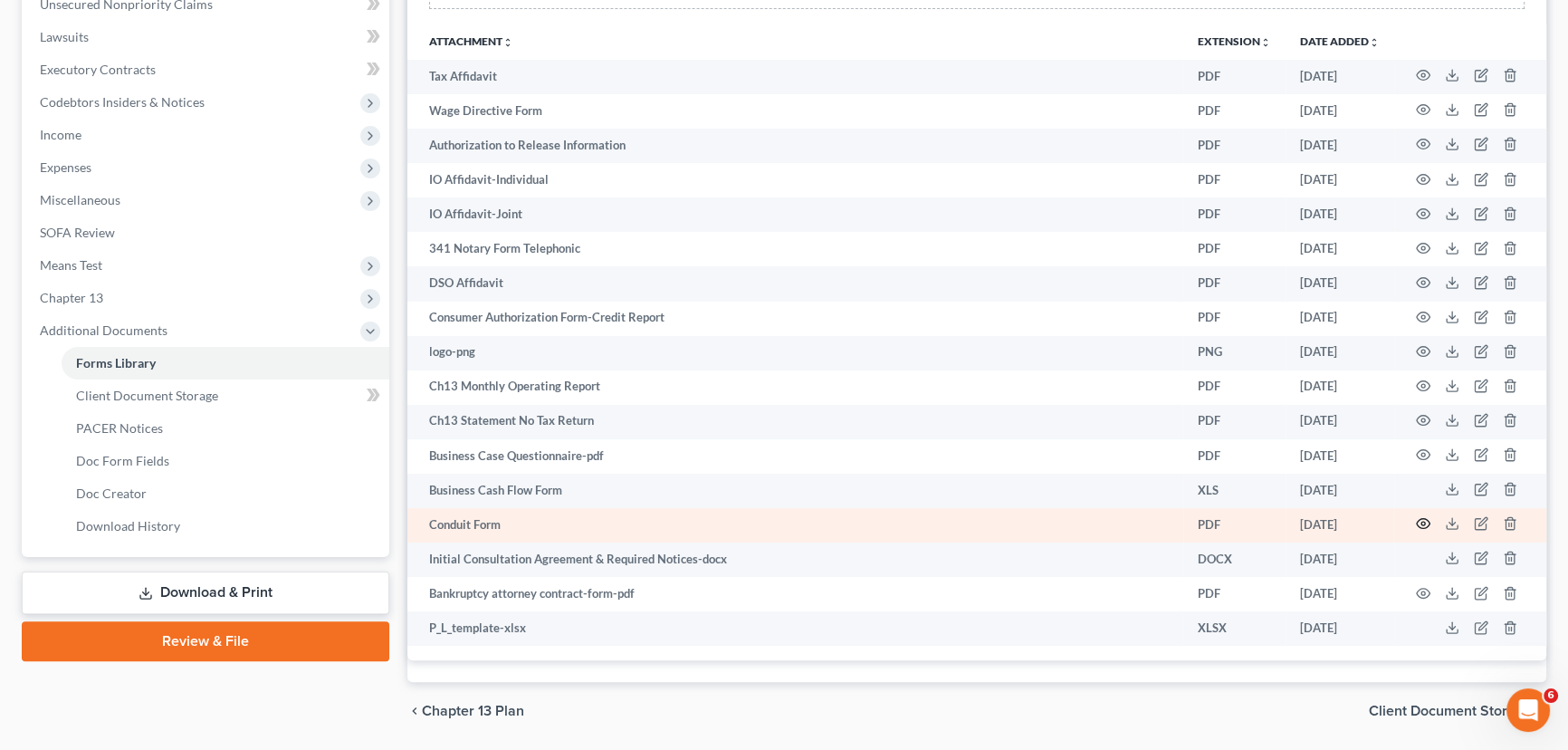
click at [1417, 519] on icon "button" at bounding box center [1423, 524] width 13 height 10
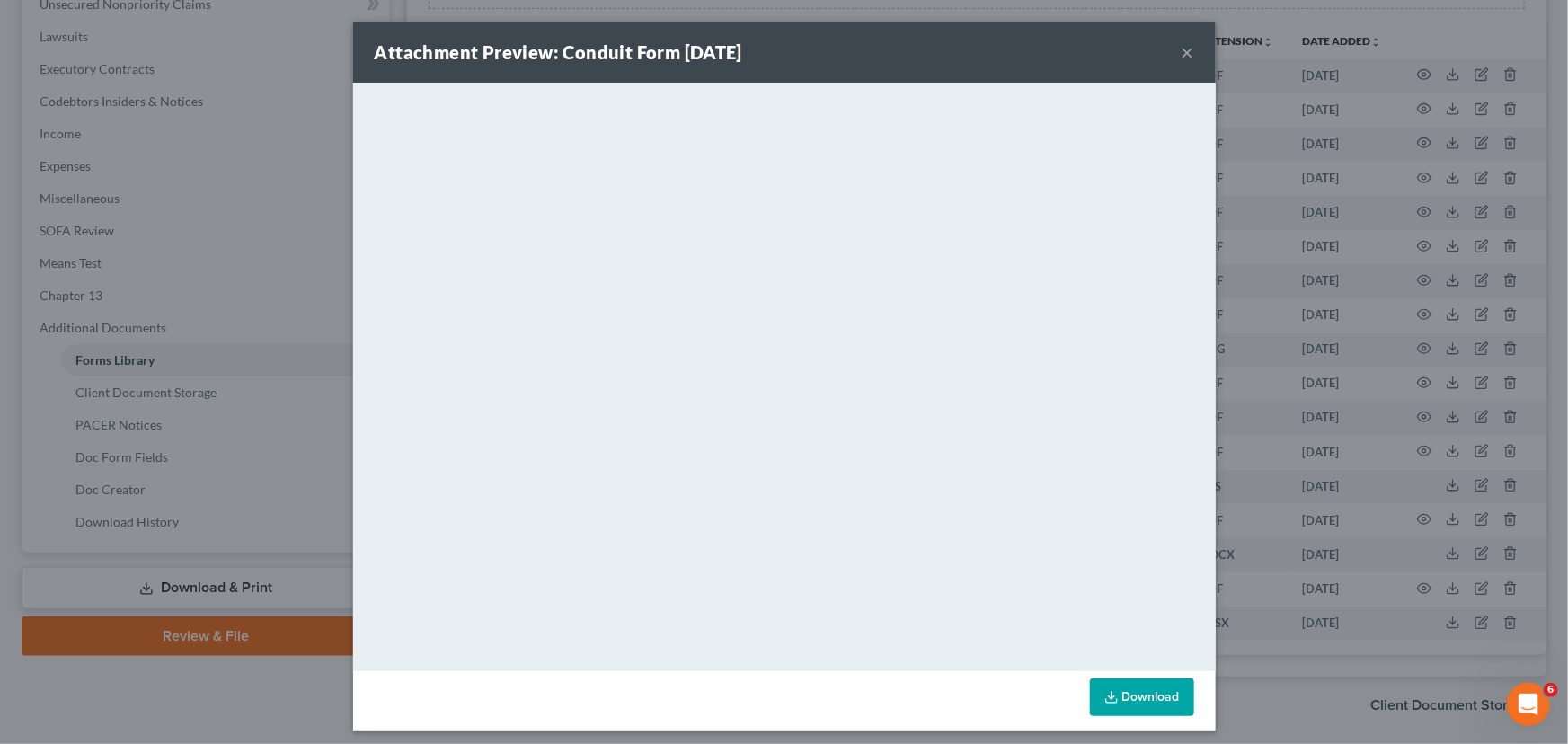
click at [1182, 51] on button "×" at bounding box center [1187, 52] width 12 height 22
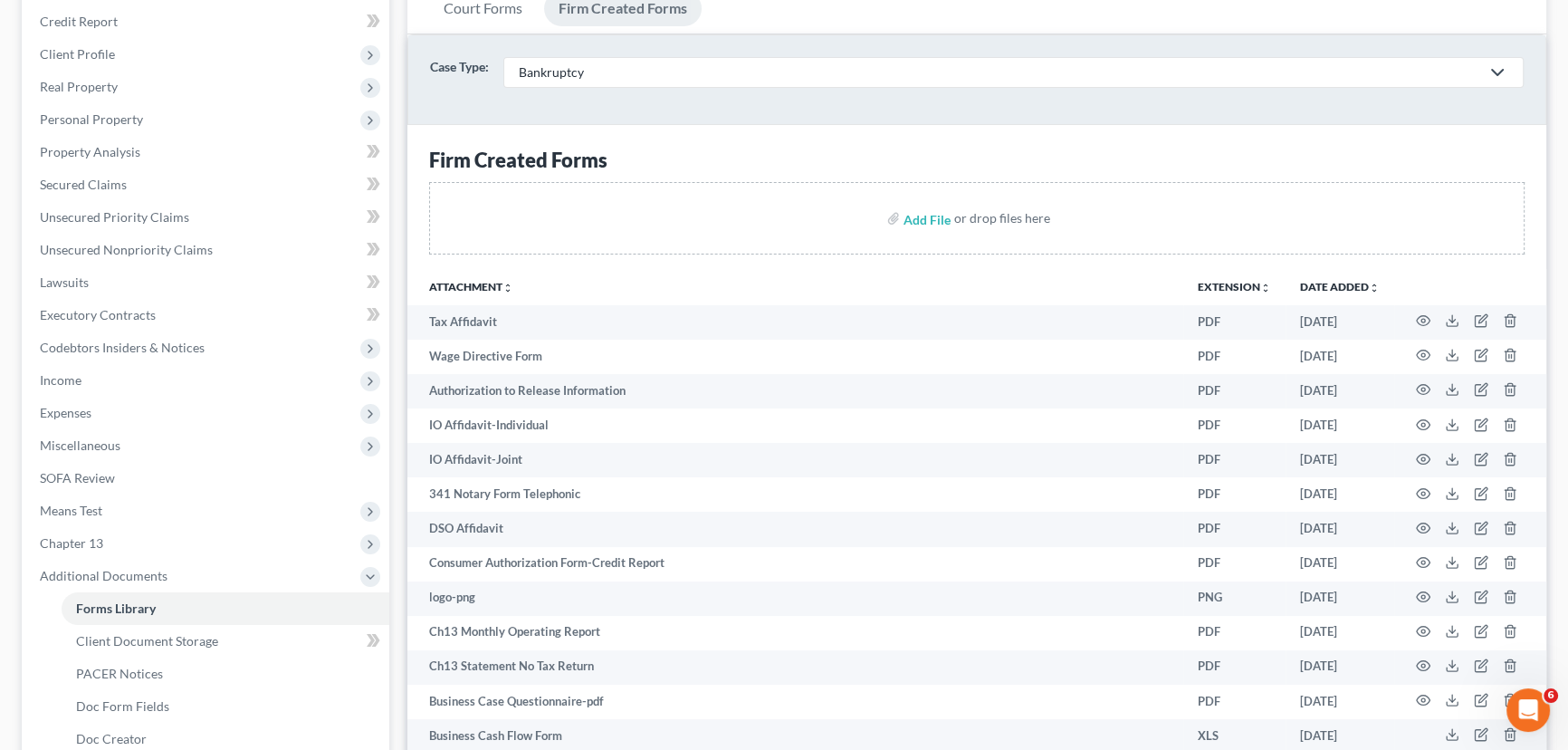
scroll to position [0, 0]
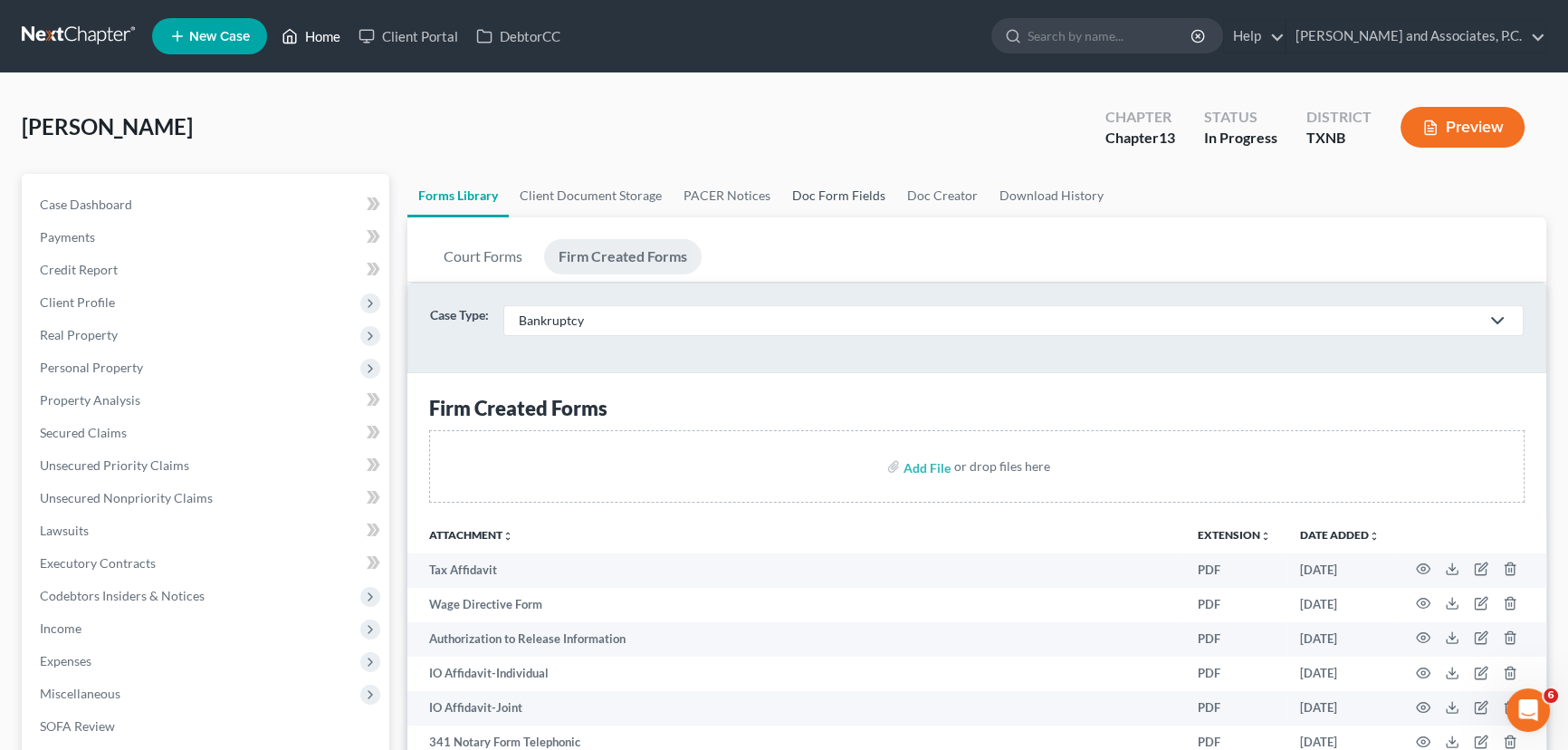
click at [323, 39] on link "Home" at bounding box center [310, 36] width 77 height 32
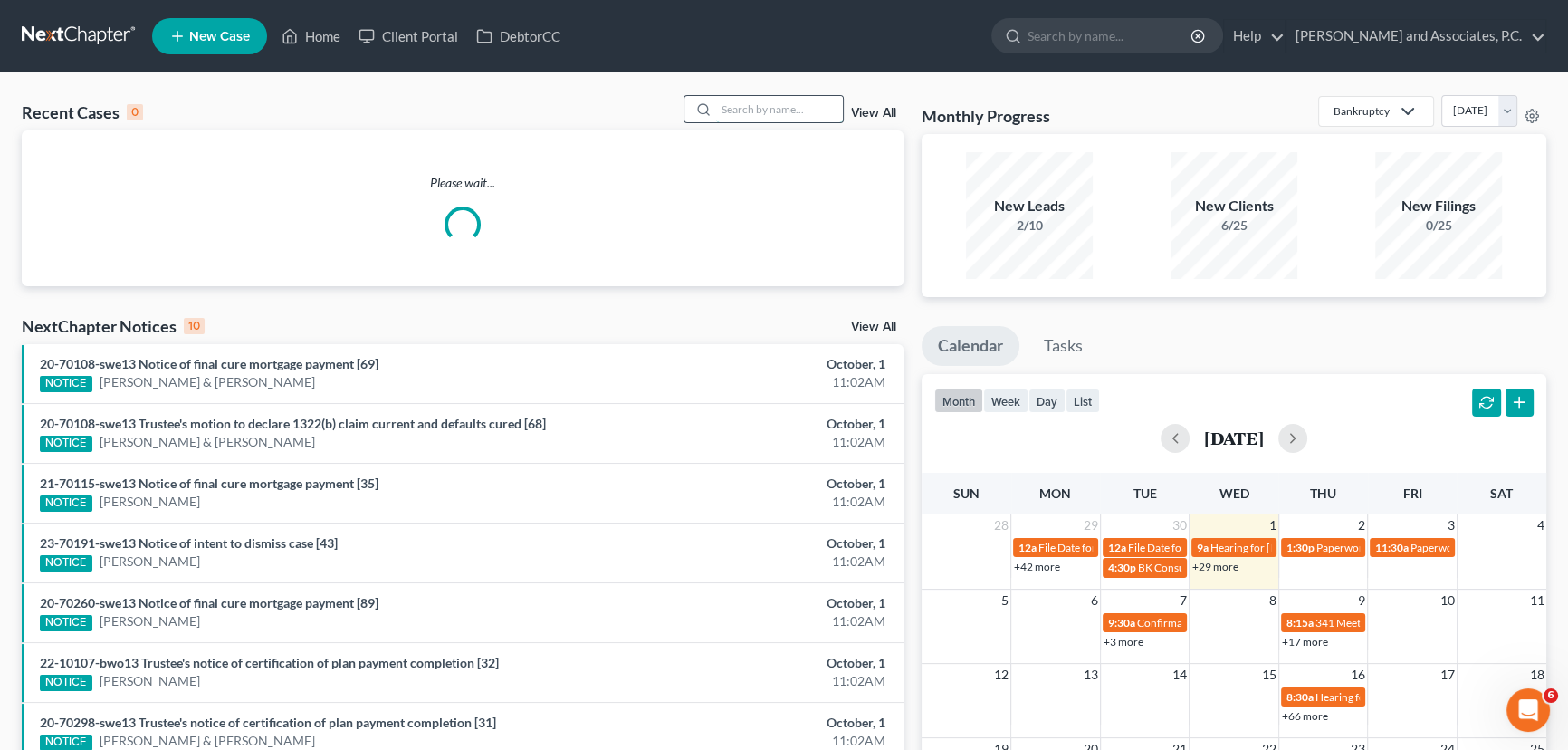
click at [821, 111] on input "search" at bounding box center [780, 110] width 127 height 26
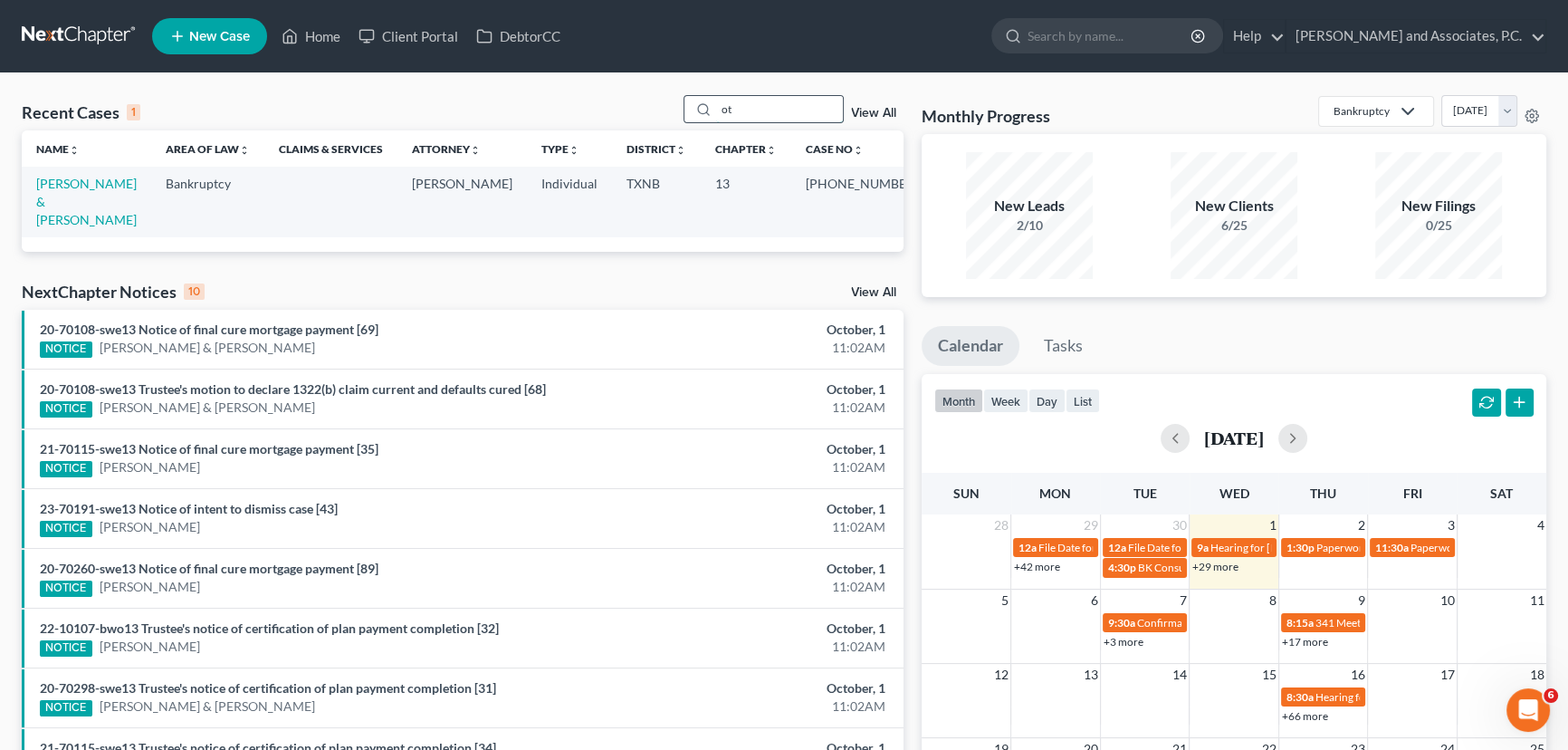
type input "o"
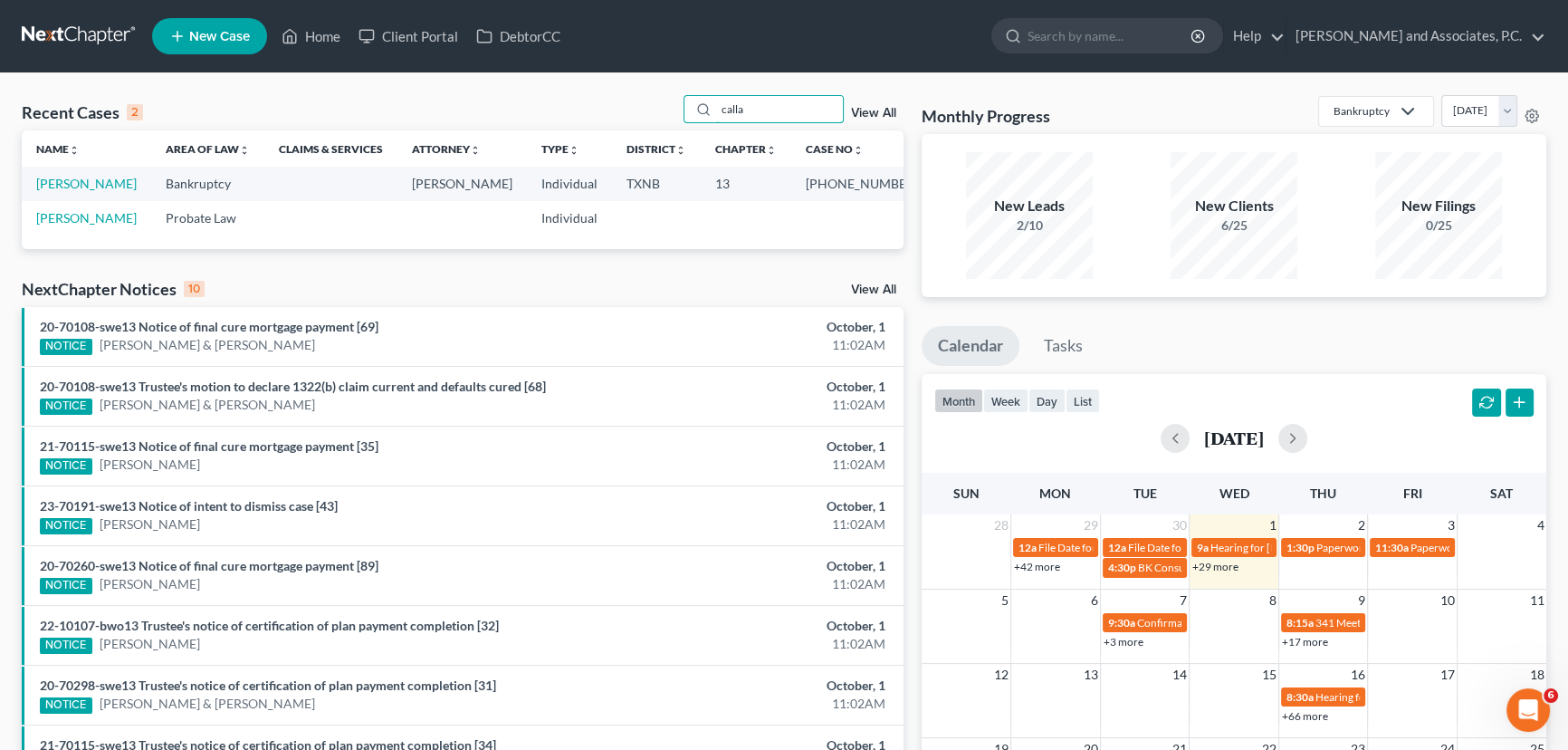
drag, startPoint x: 767, startPoint y: 118, endPoint x: 652, endPoint y: 118, distance: 115.0
click at [652, 118] on div "Recent Cases 2 calla View All" at bounding box center [462, 113] width 882 height 35
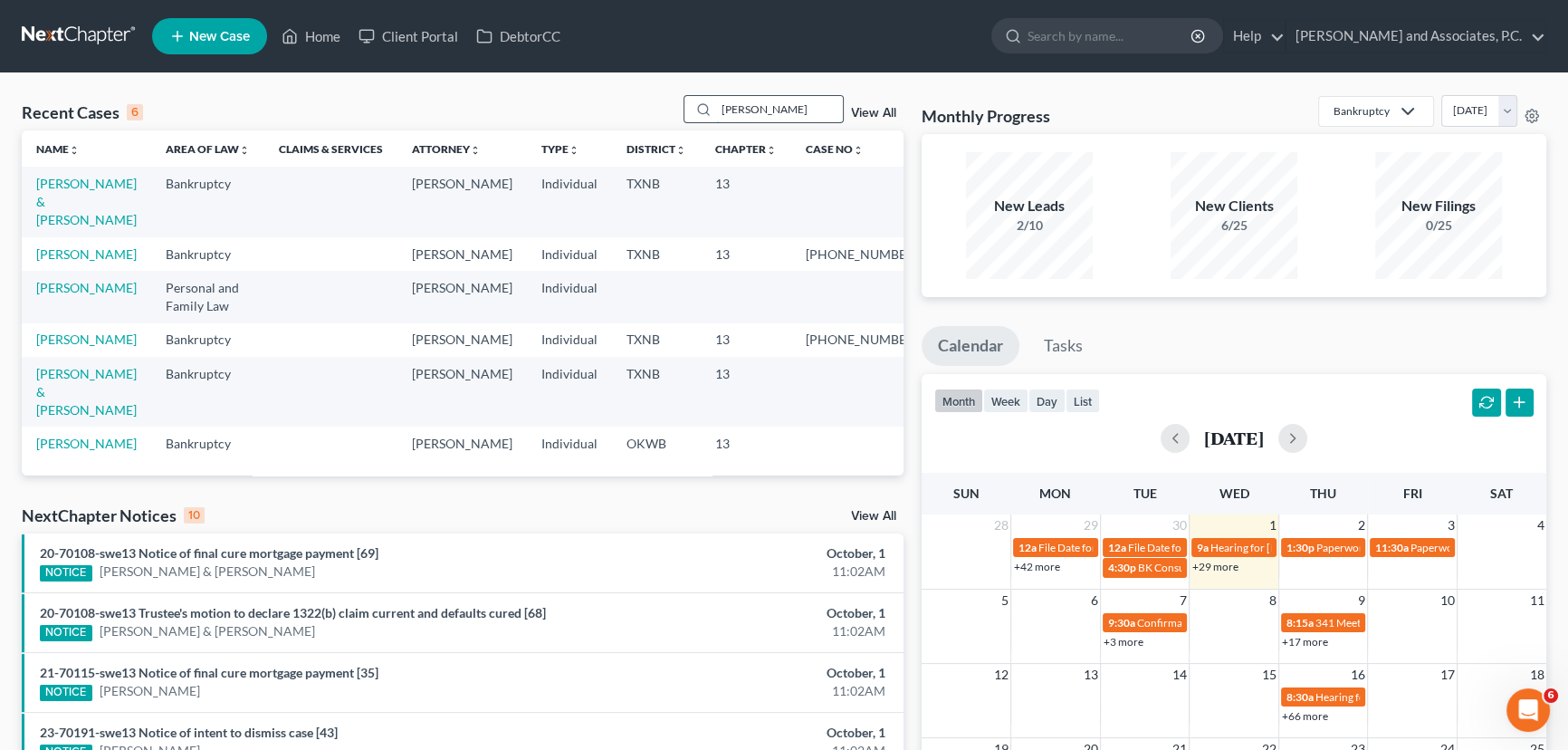
drag, startPoint x: 765, startPoint y: 108, endPoint x: 702, endPoint y: 110, distance: 63.0
click at [702, 110] on div "[PERSON_NAME]" at bounding box center [764, 110] width 162 height 28
type input "[PERSON_NAME]"
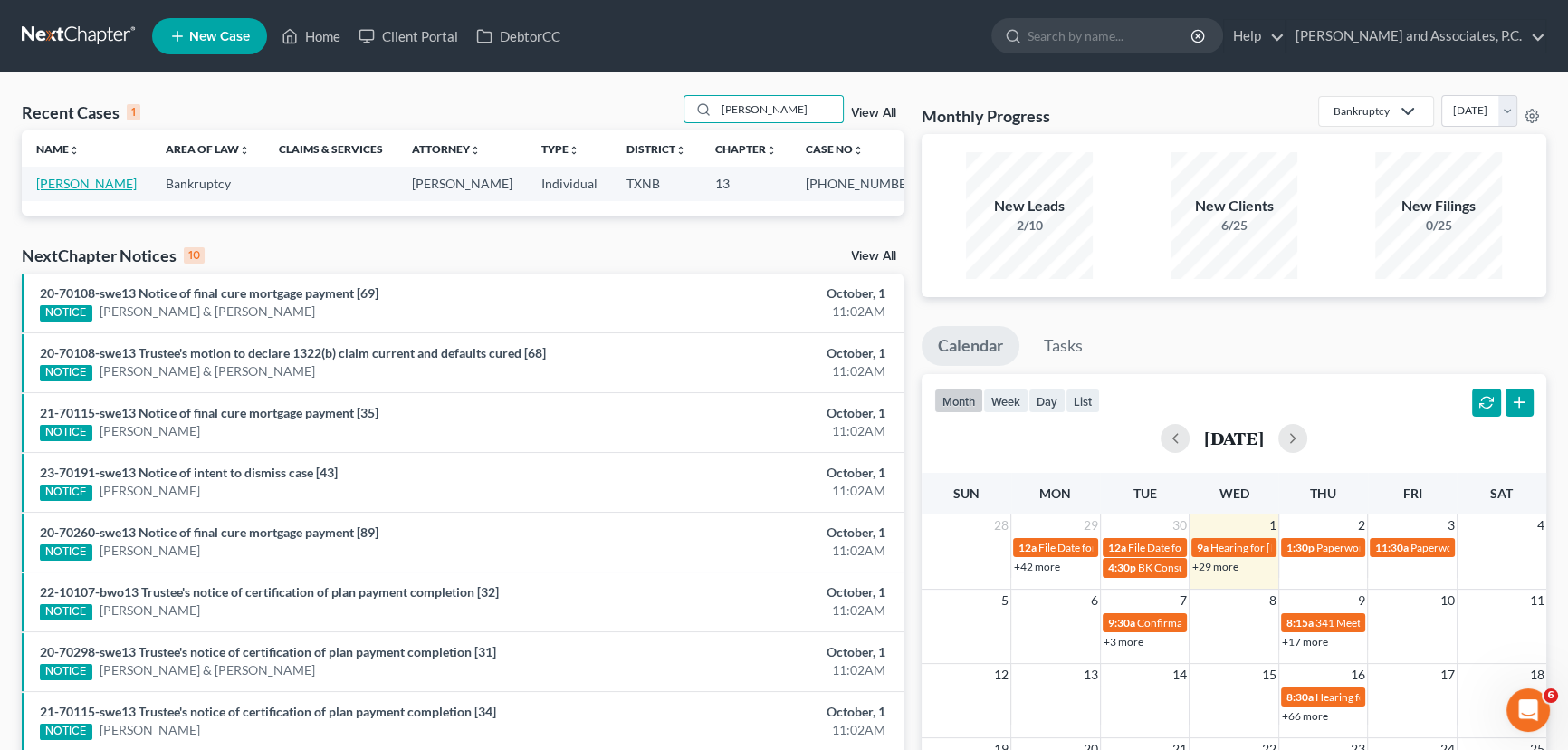
click at [76, 178] on link "[PERSON_NAME]" at bounding box center [86, 183] width 100 height 15
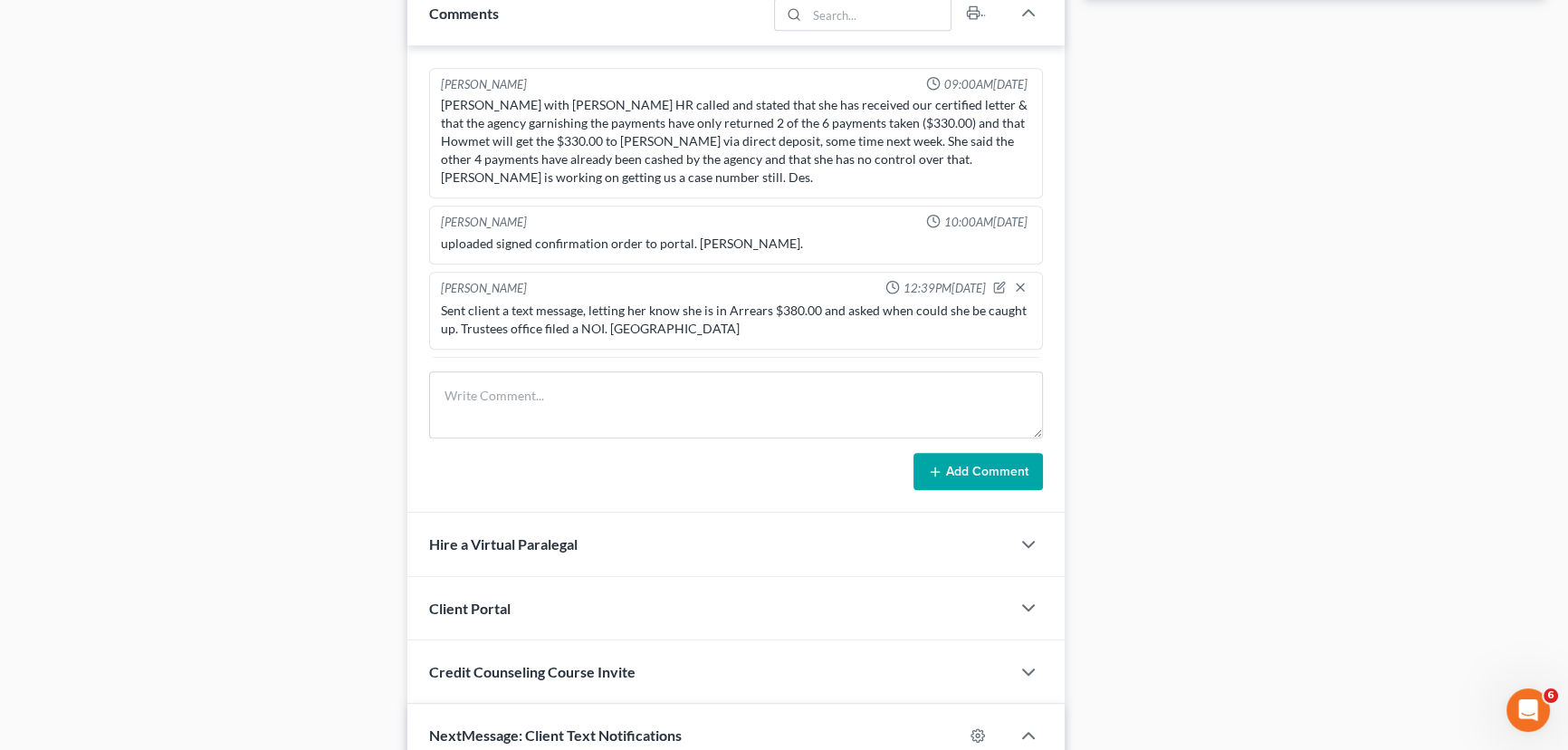
scroll to position [1559, 0]
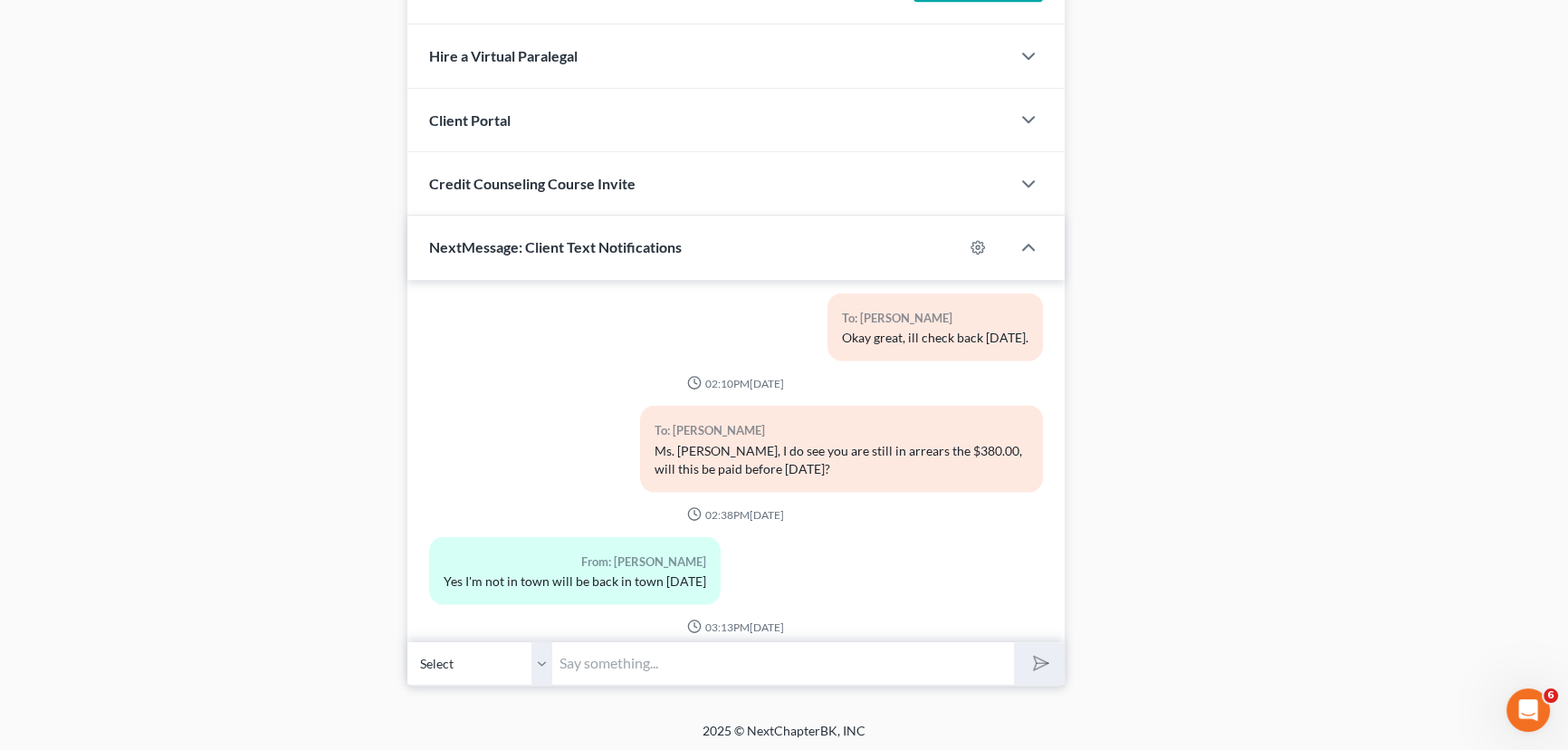
click at [609, 670] on input "text" at bounding box center [783, 663] width 462 height 44
type input "[PERSON_NAME], I am just checking in to see if you have made your payment in th…"
click at [1014, 642] on button "submit" at bounding box center [1039, 663] width 50 height 43
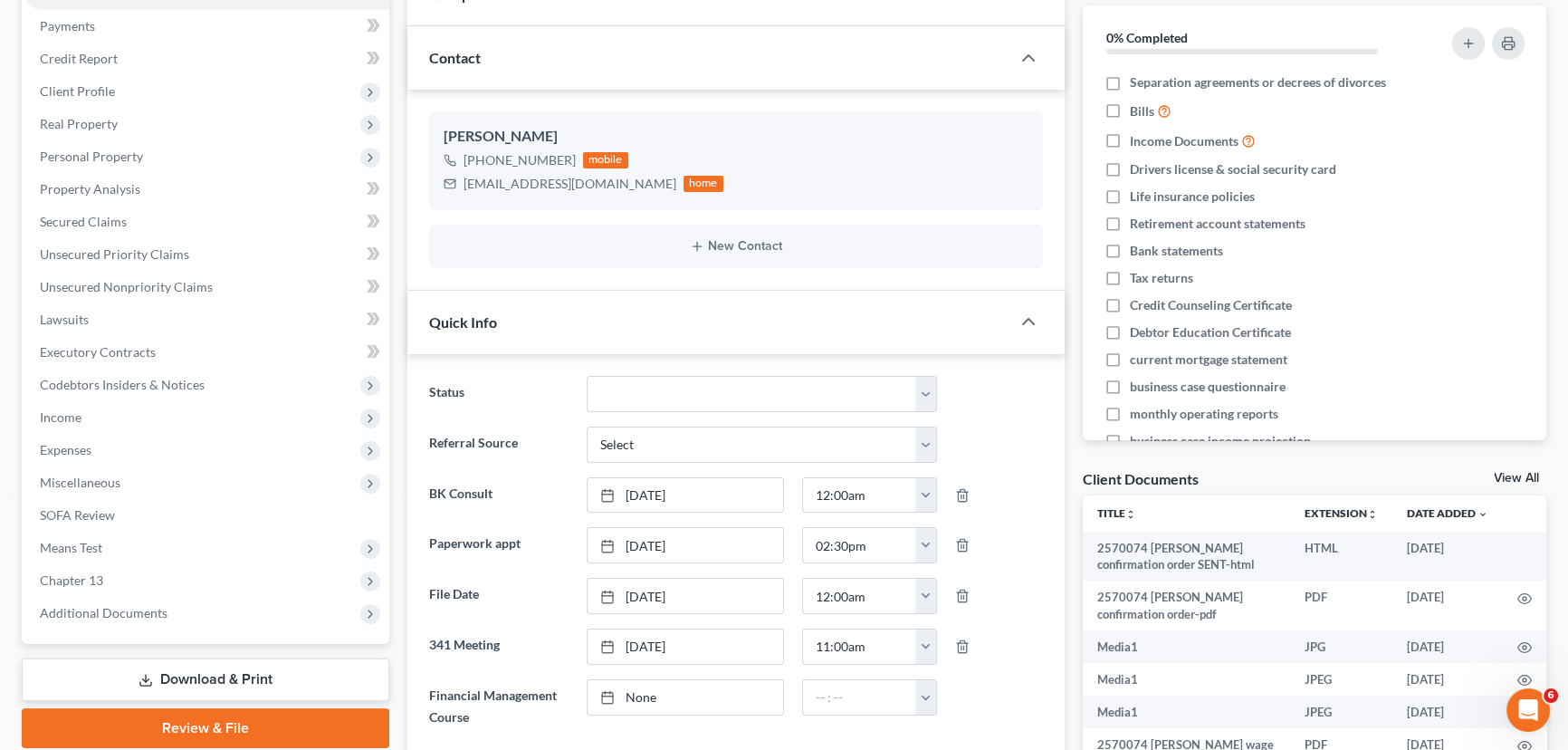
scroll to position [0, 0]
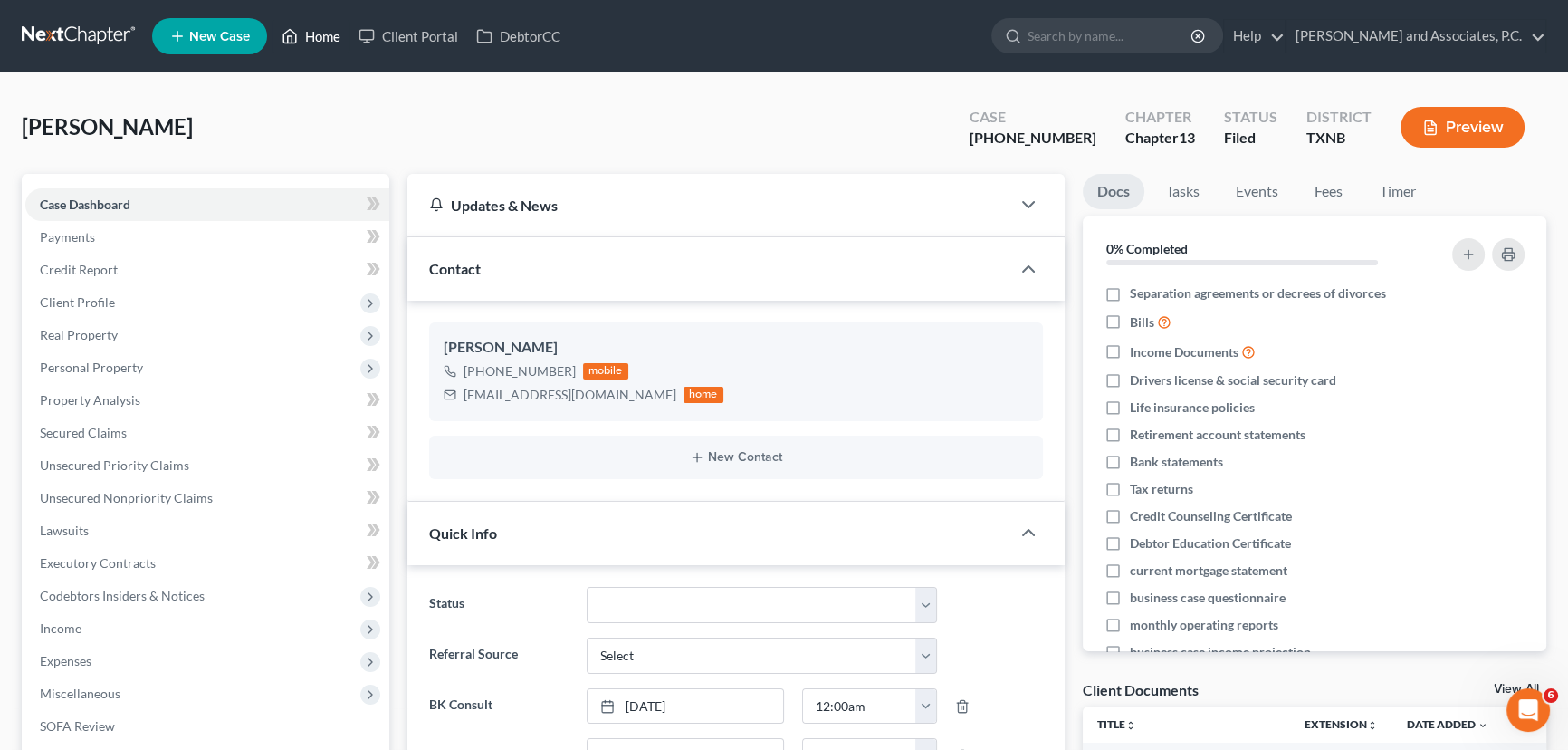
click at [327, 45] on link "Home" at bounding box center [310, 36] width 77 height 32
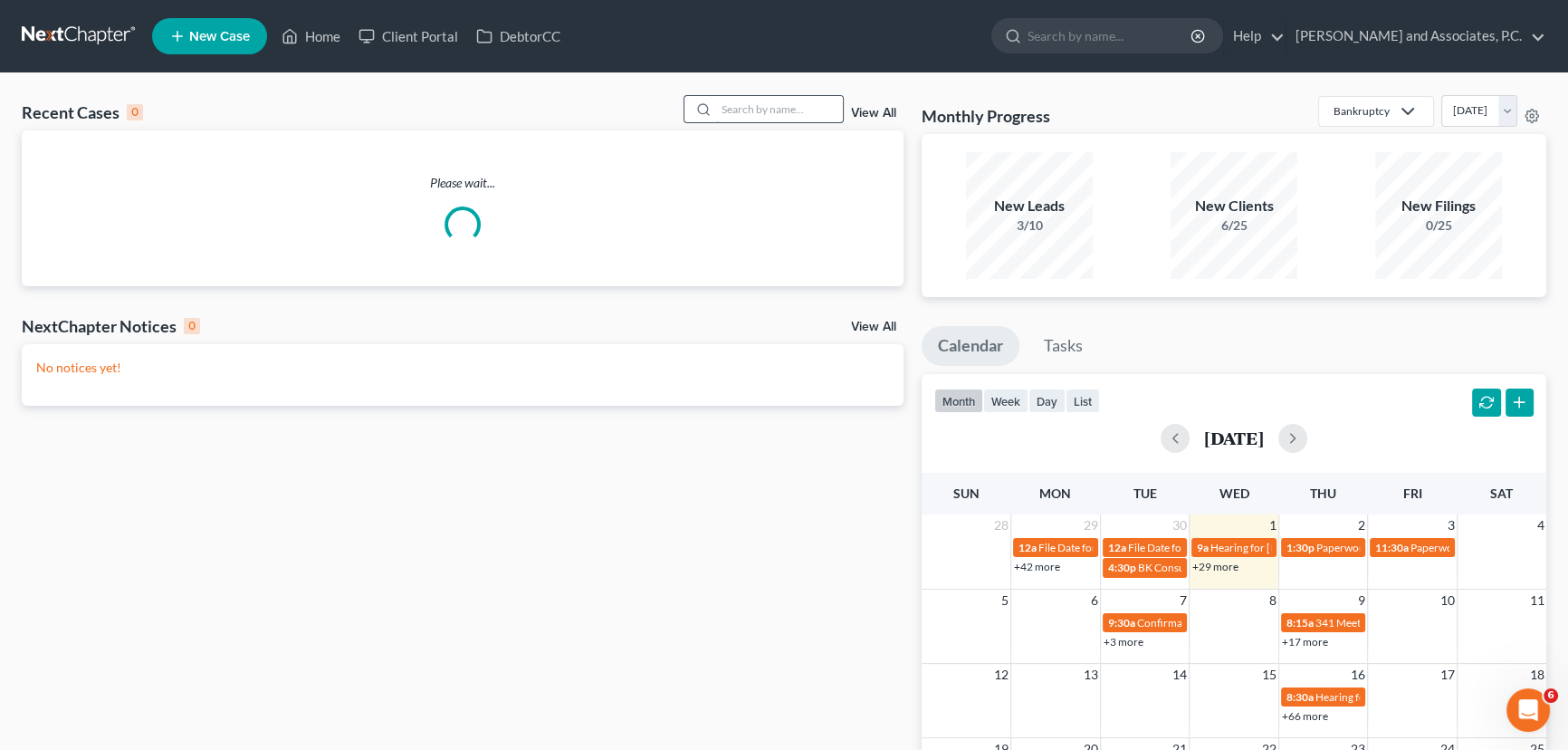
click at [769, 109] on input "search" at bounding box center [780, 110] width 127 height 26
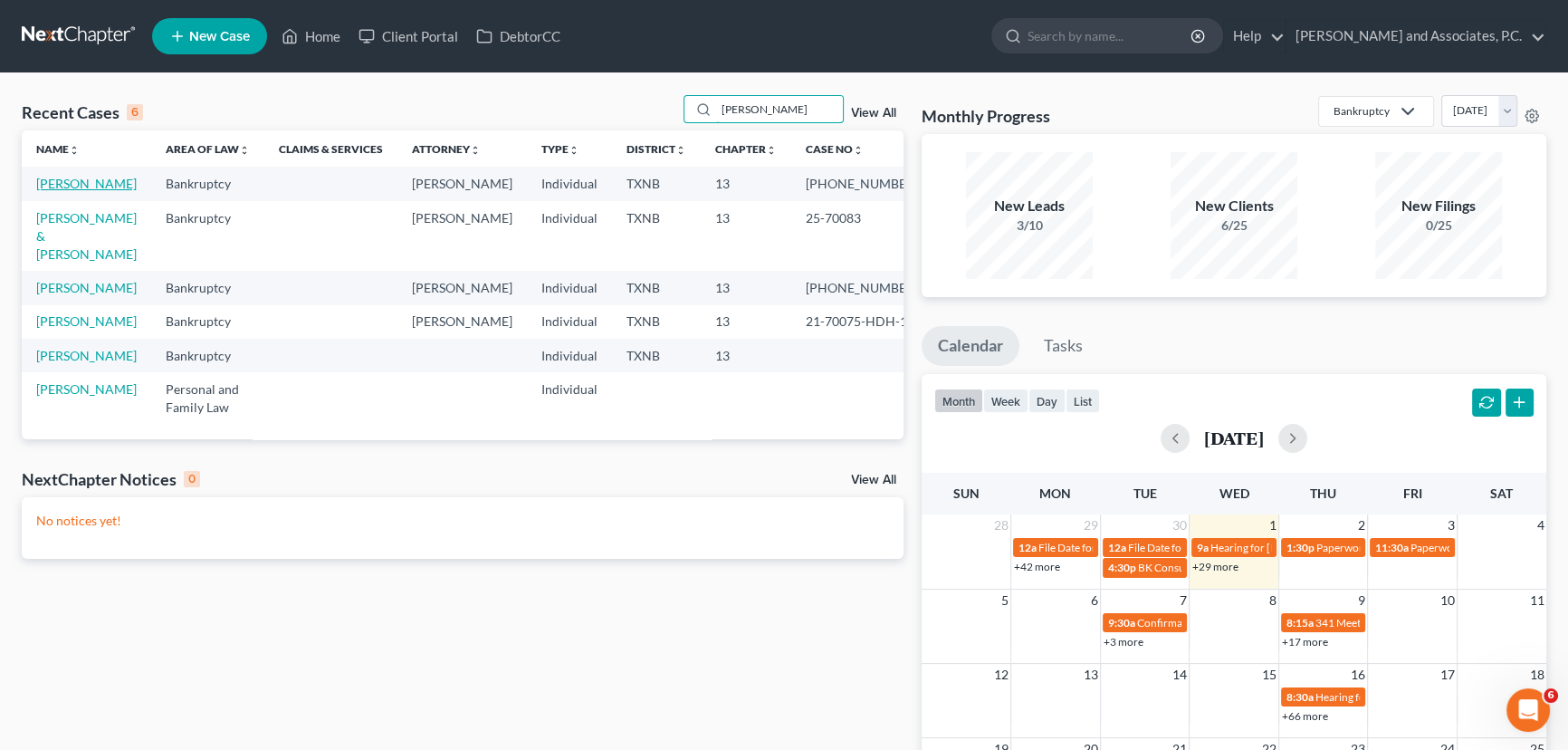
type input "[PERSON_NAME]"
click at [95, 183] on link "[PERSON_NAME]" at bounding box center [86, 183] width 100 height 15
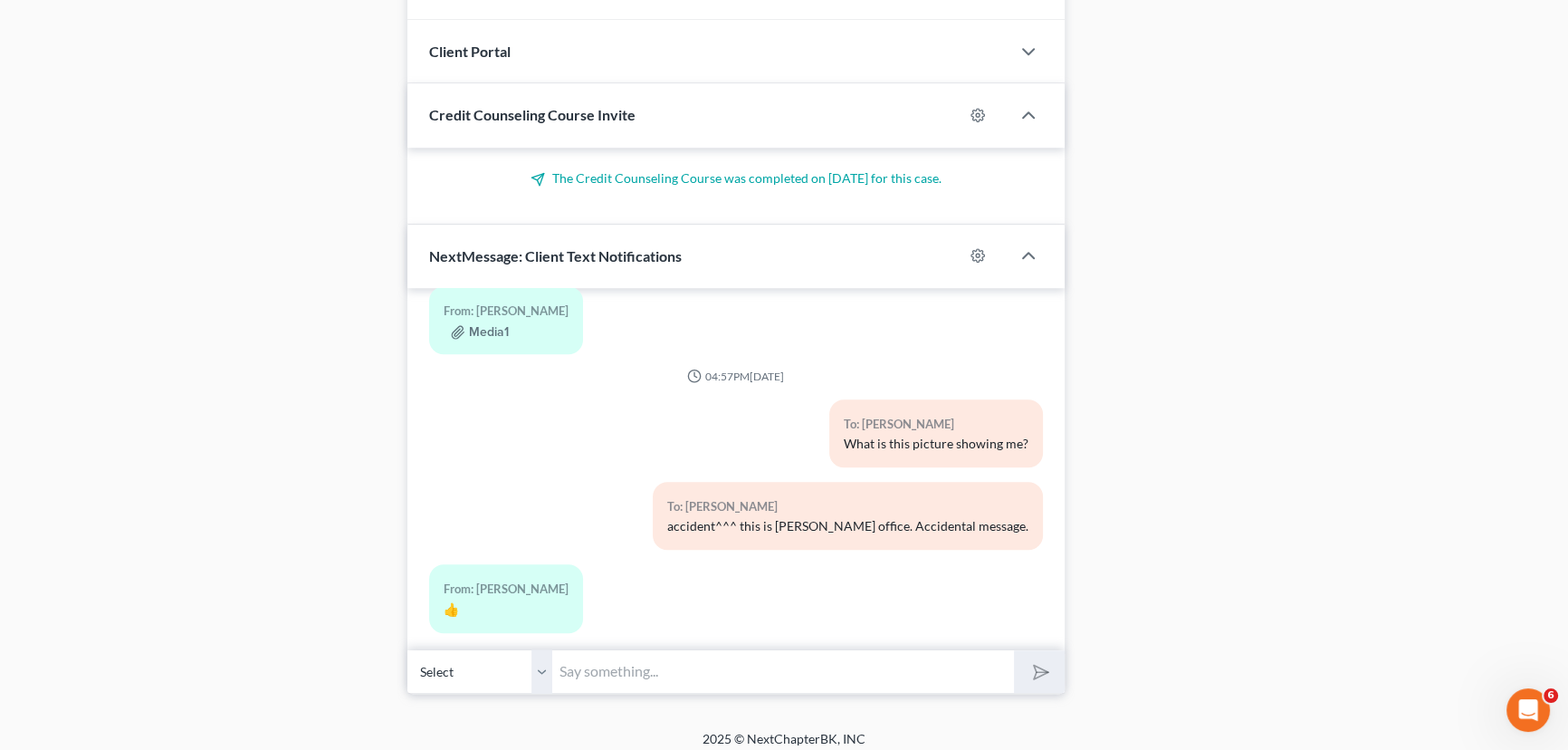
scroll to position [1748, 0]
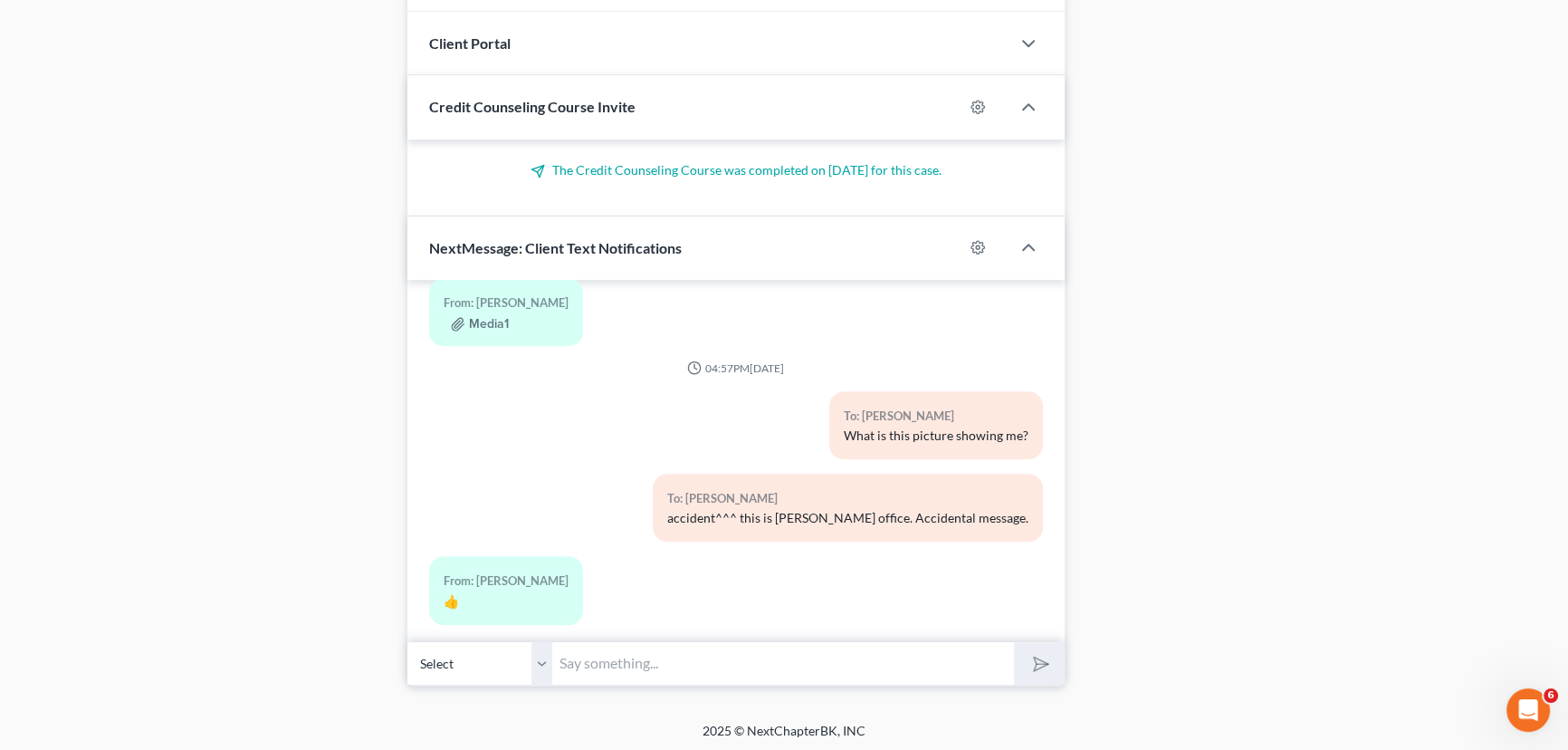
click at [630, 659] on input "text" at bounding box center [783, 663] width 462 height 44
type input "[PERSON_NAME], this is [PERSON_NAME] with [PERSON_NAME] office. I seen some not…"
click at [1014, 642] on button "submit" at bounding box center [1039, 663] width 50 height 43
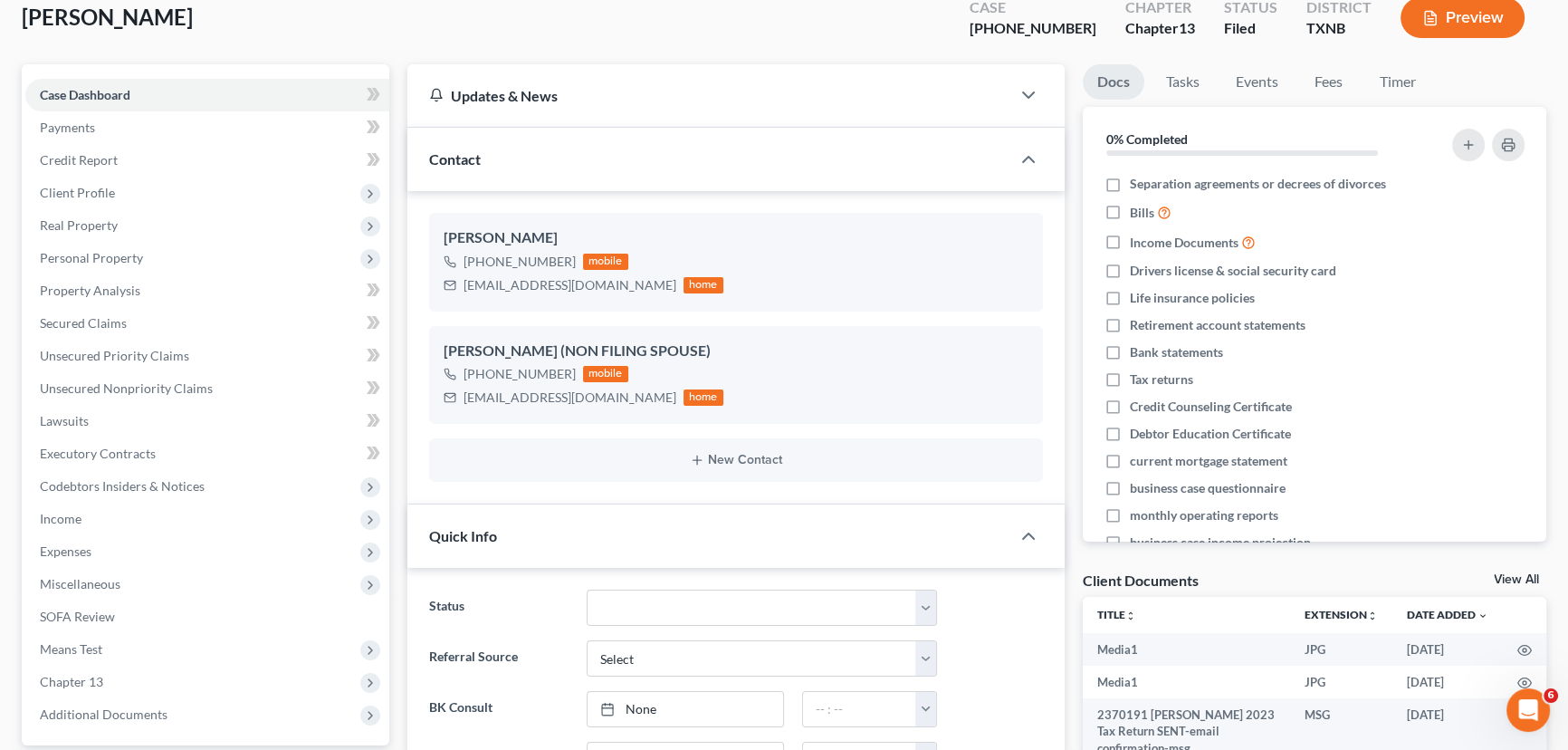
scroll to position [0, 0]
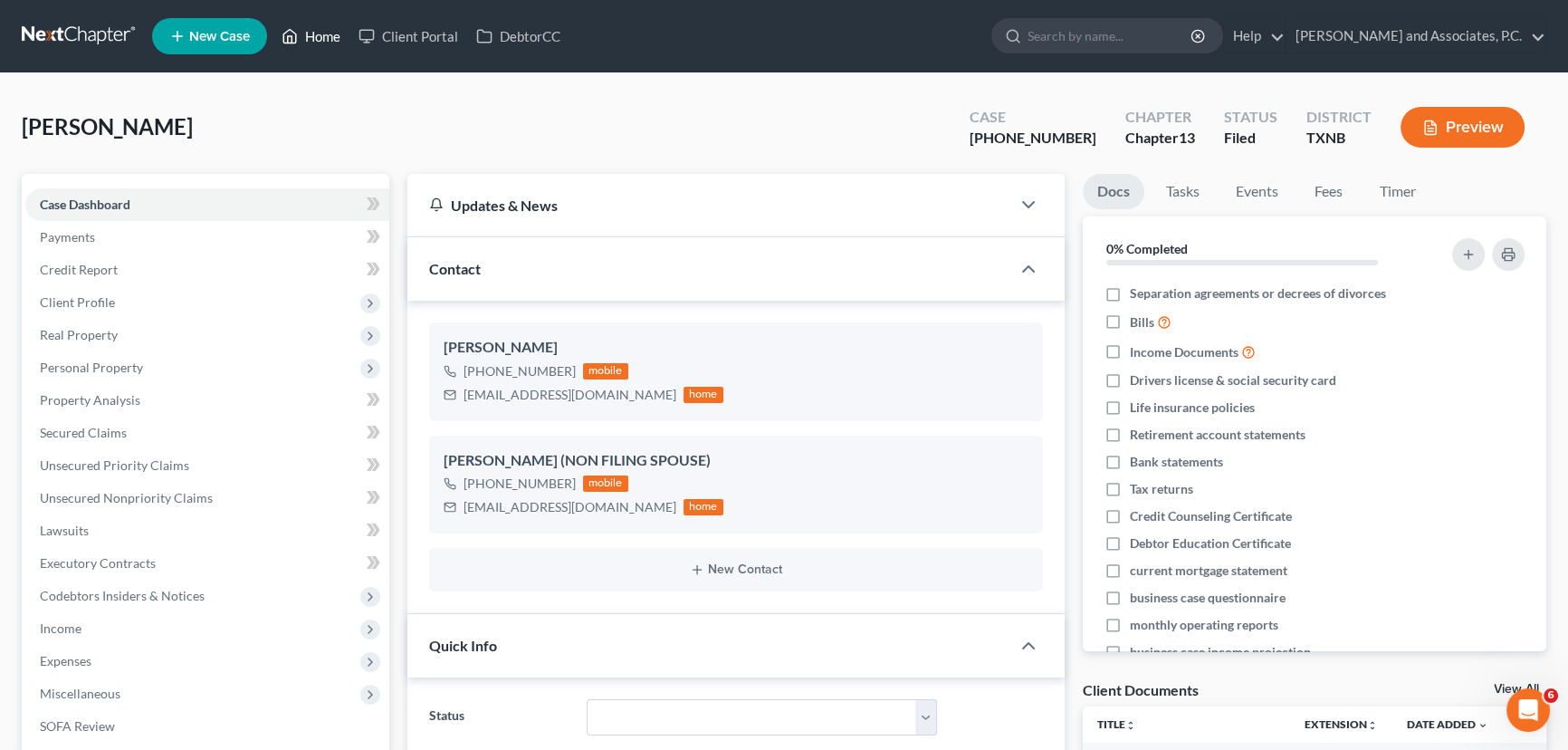
drag, startPoint x: 331, startPoint y: 43, endPoint x: 832, endPoint y: 61, distance: 501.3
click at [331, 43] on link "Home" at bounding box center [310, 36] width 77 height 32
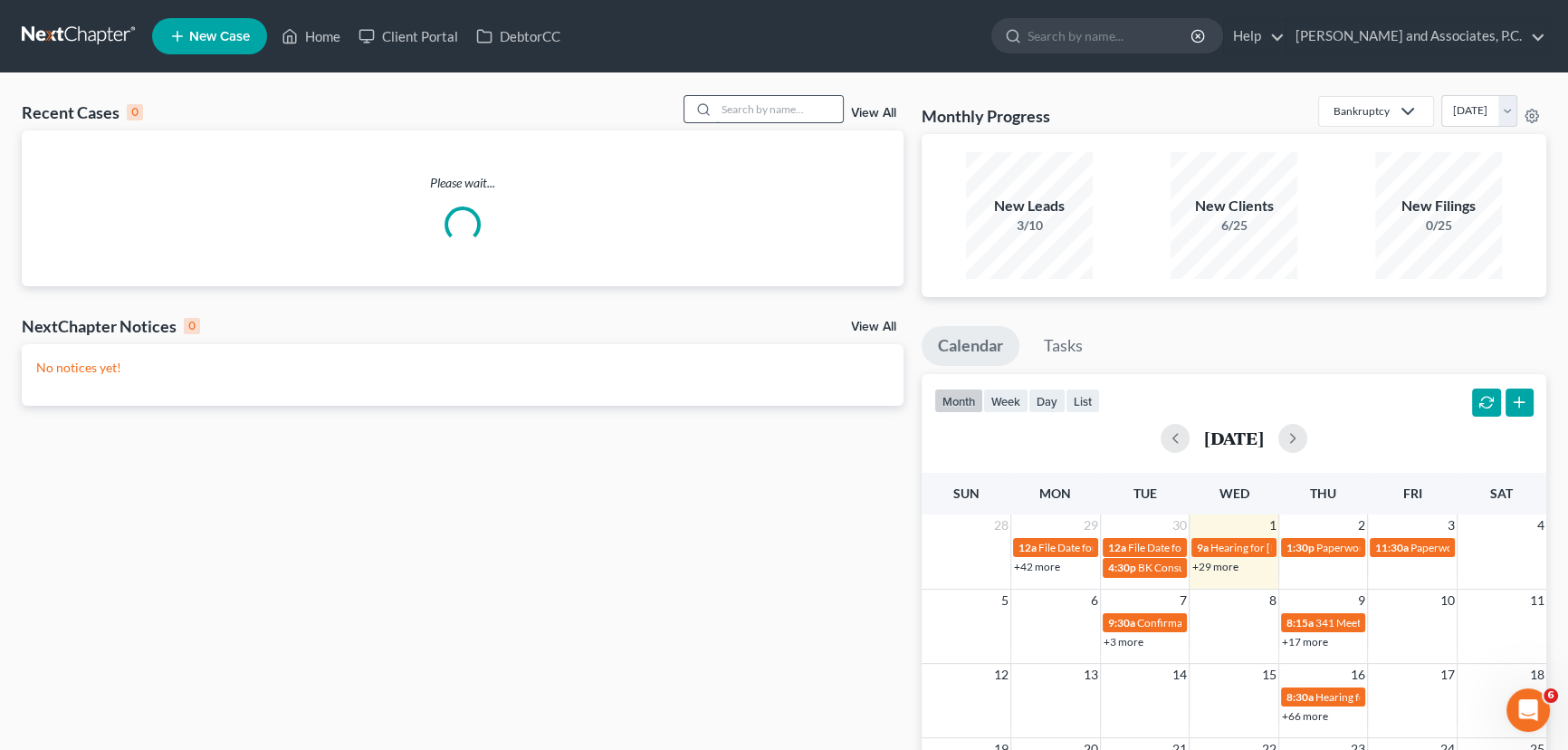
click at [783, 113] on input "search" at bounding box center [780, 110] width 127 height 26
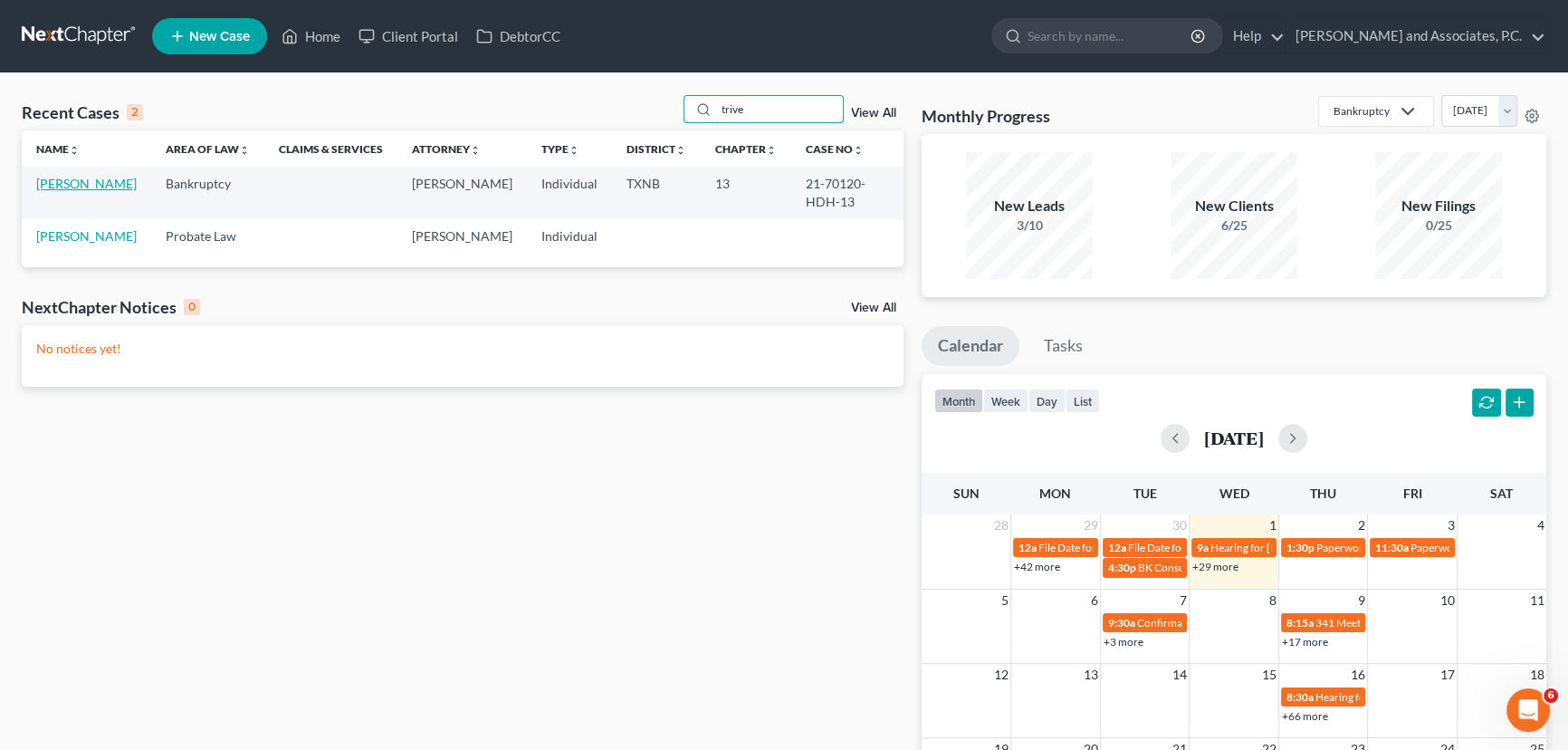
type input "trive"
click at [62, 183] on link "[PERSON_NAME]" at bounding box center [86, 183] width 100 height 15
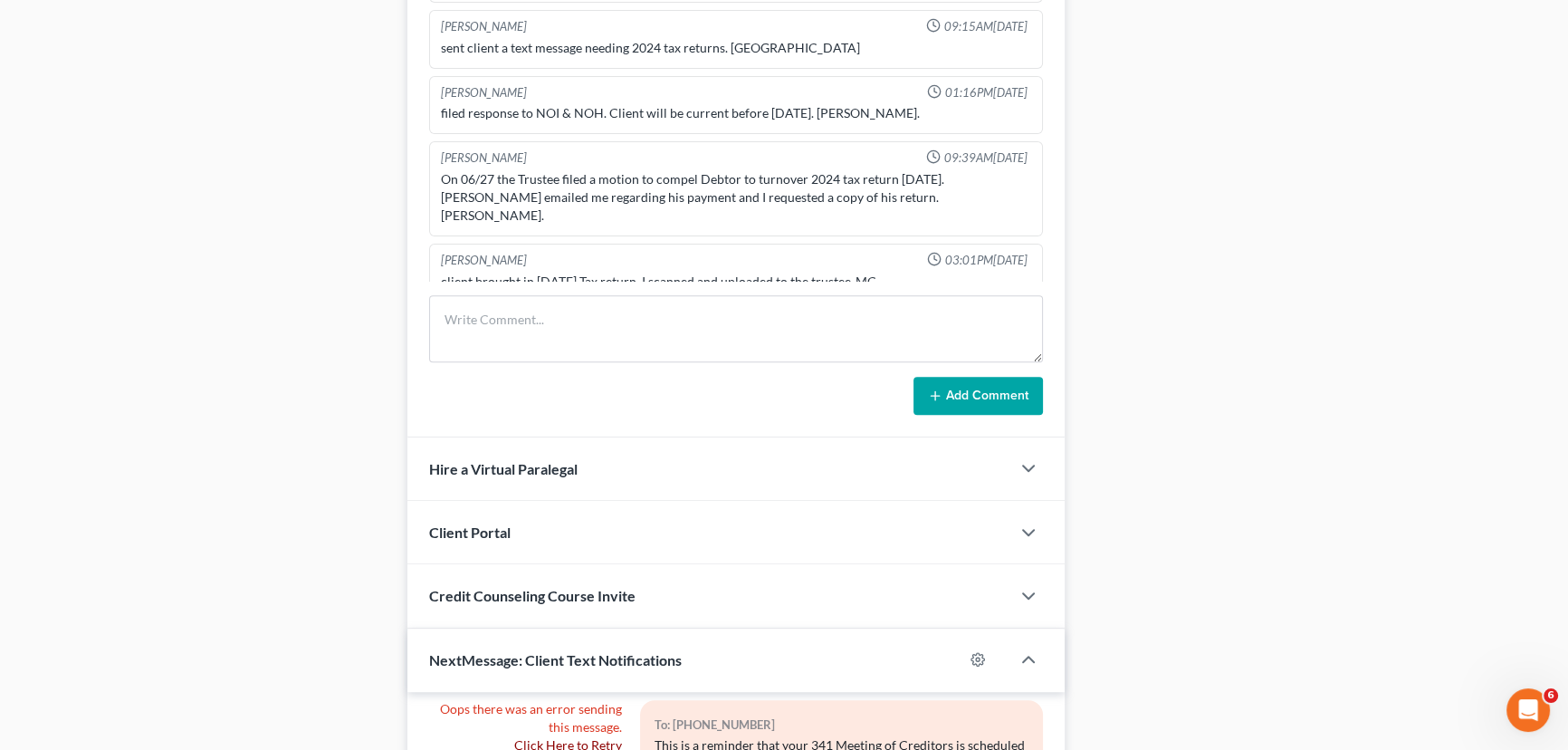
scroll to position [1648, 0]
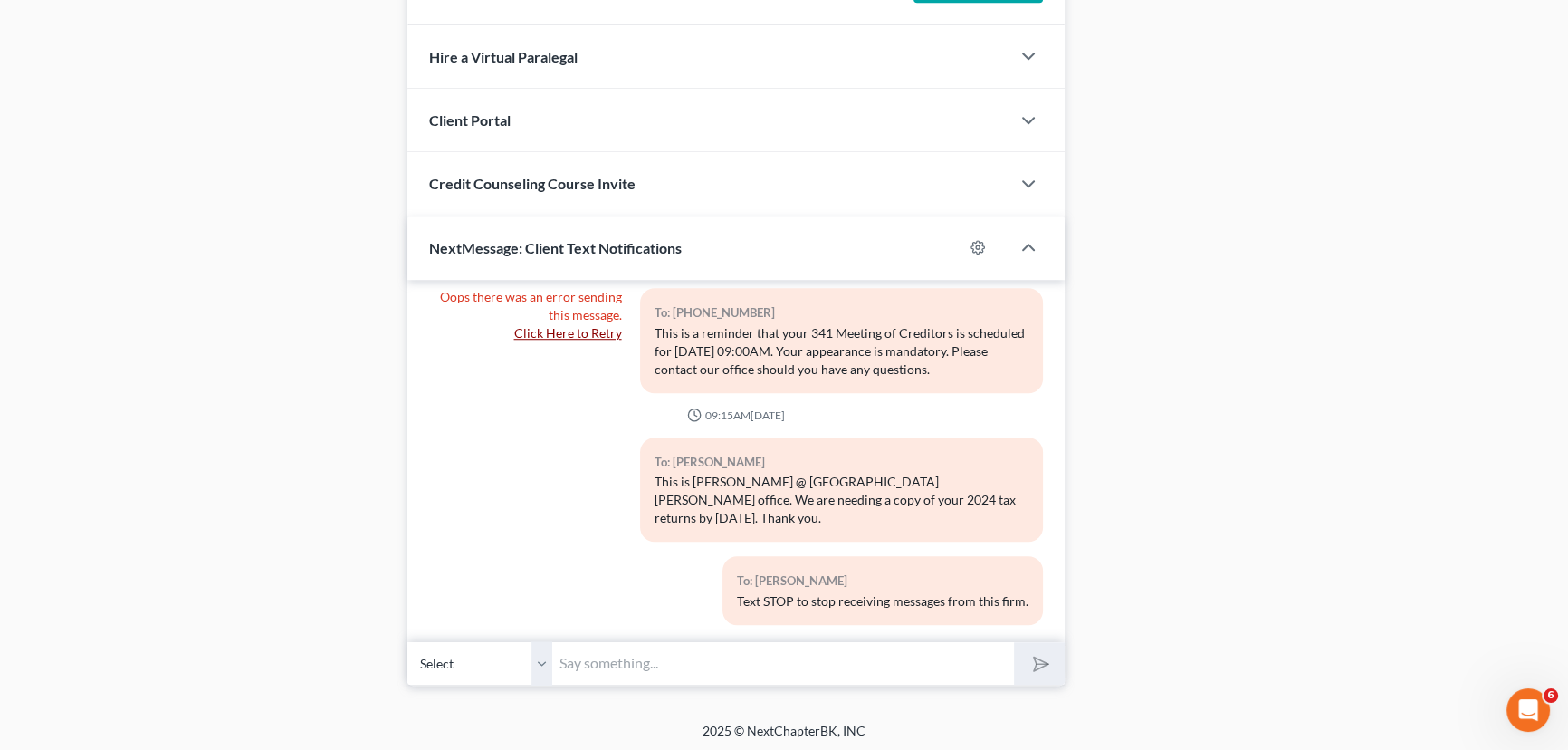
click at [611, 677] on input "text" at bounding box center [783, 663] width 462 height 44
type input "[PERSON_NAME]"
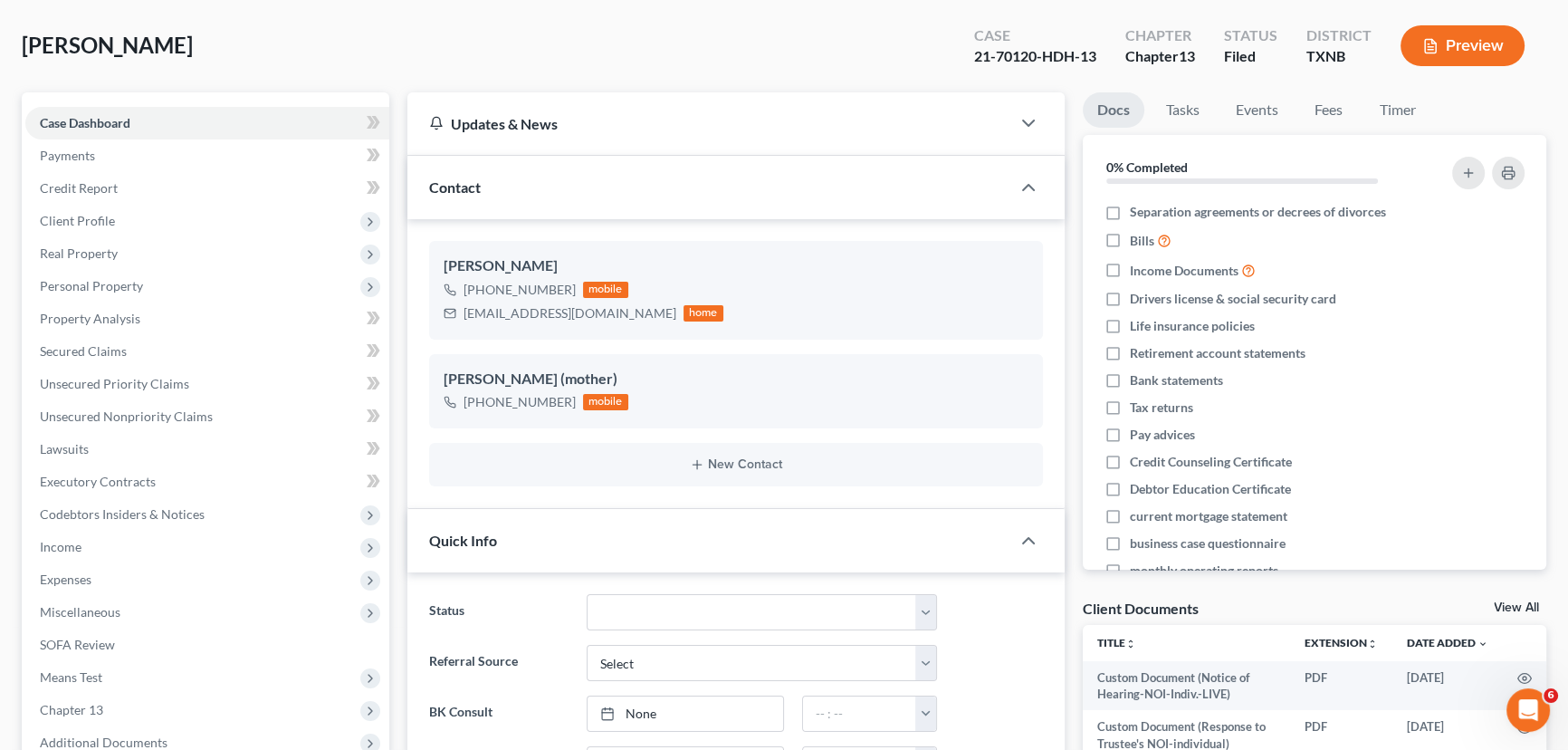
scroll to position [0, 0]
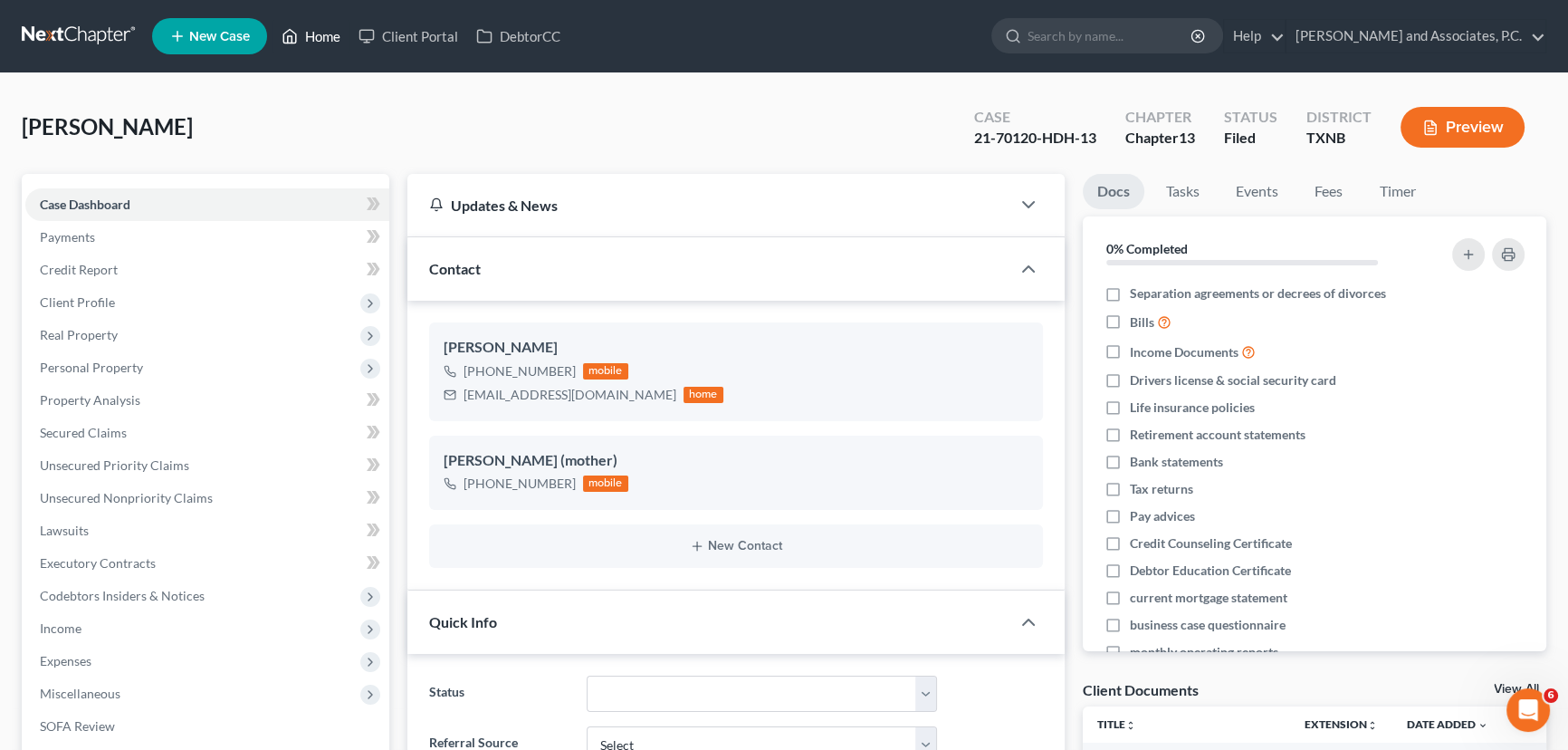
click at [333, 20] on link "Home" at bounding box center [310, 36] width 77 height 32
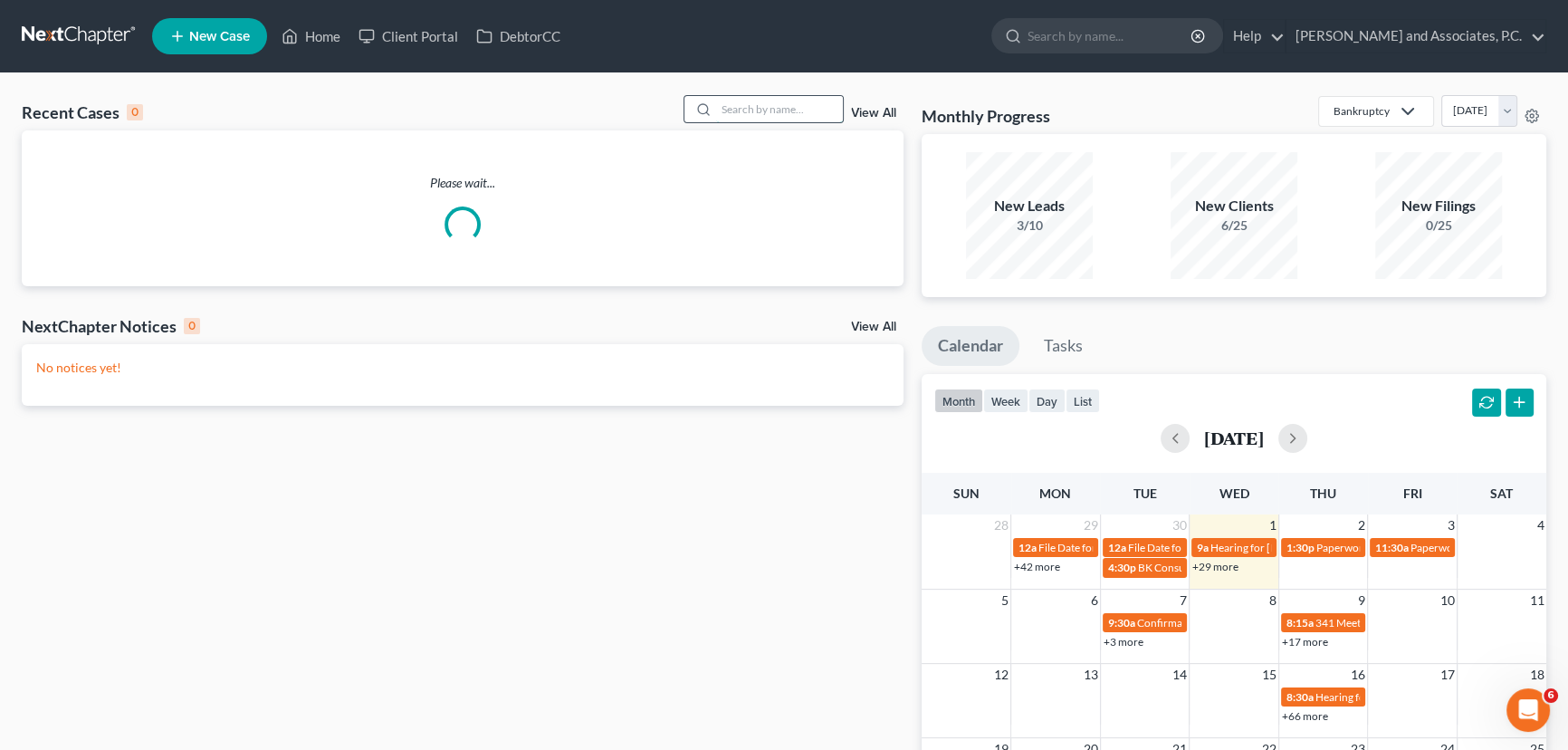
click at [740, 98] on input "search" at bounding box center [780, 110] width 127 height 26
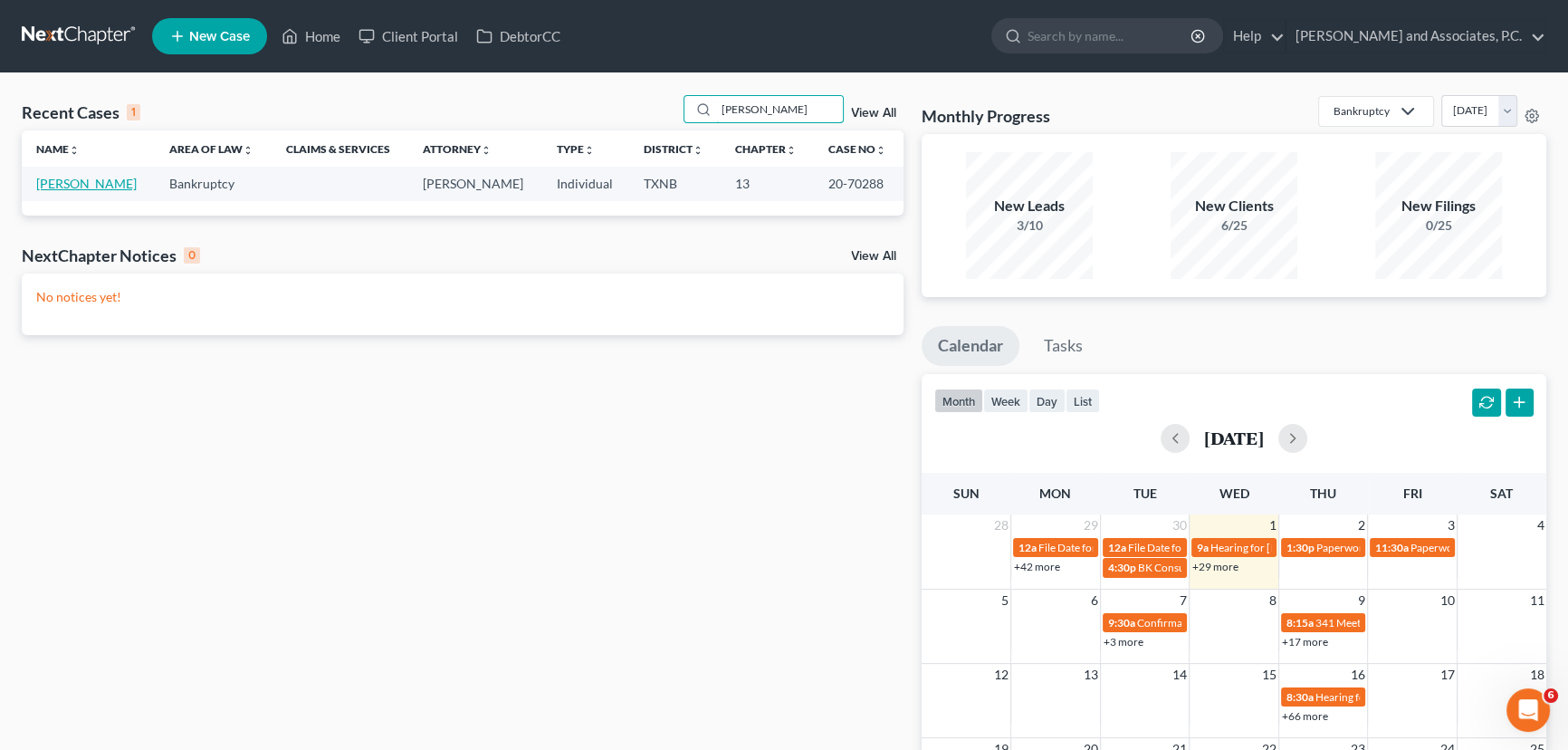
type input "[PERSON_NAME]"
click at [90, 187] on link "[PERSON_NAME]" at bounding box center [86, 183] width 100 height 15
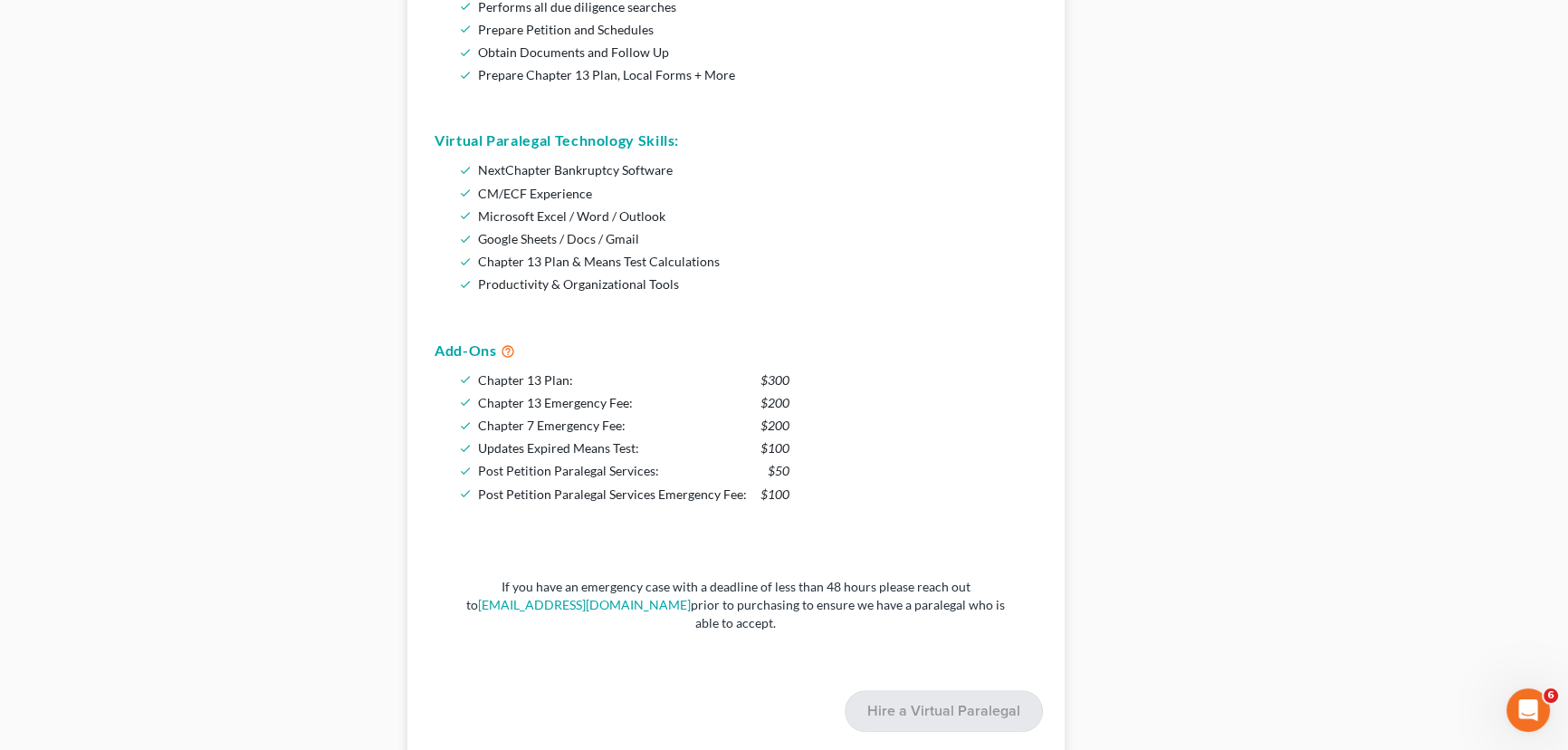
scroll to position [1440, 0]
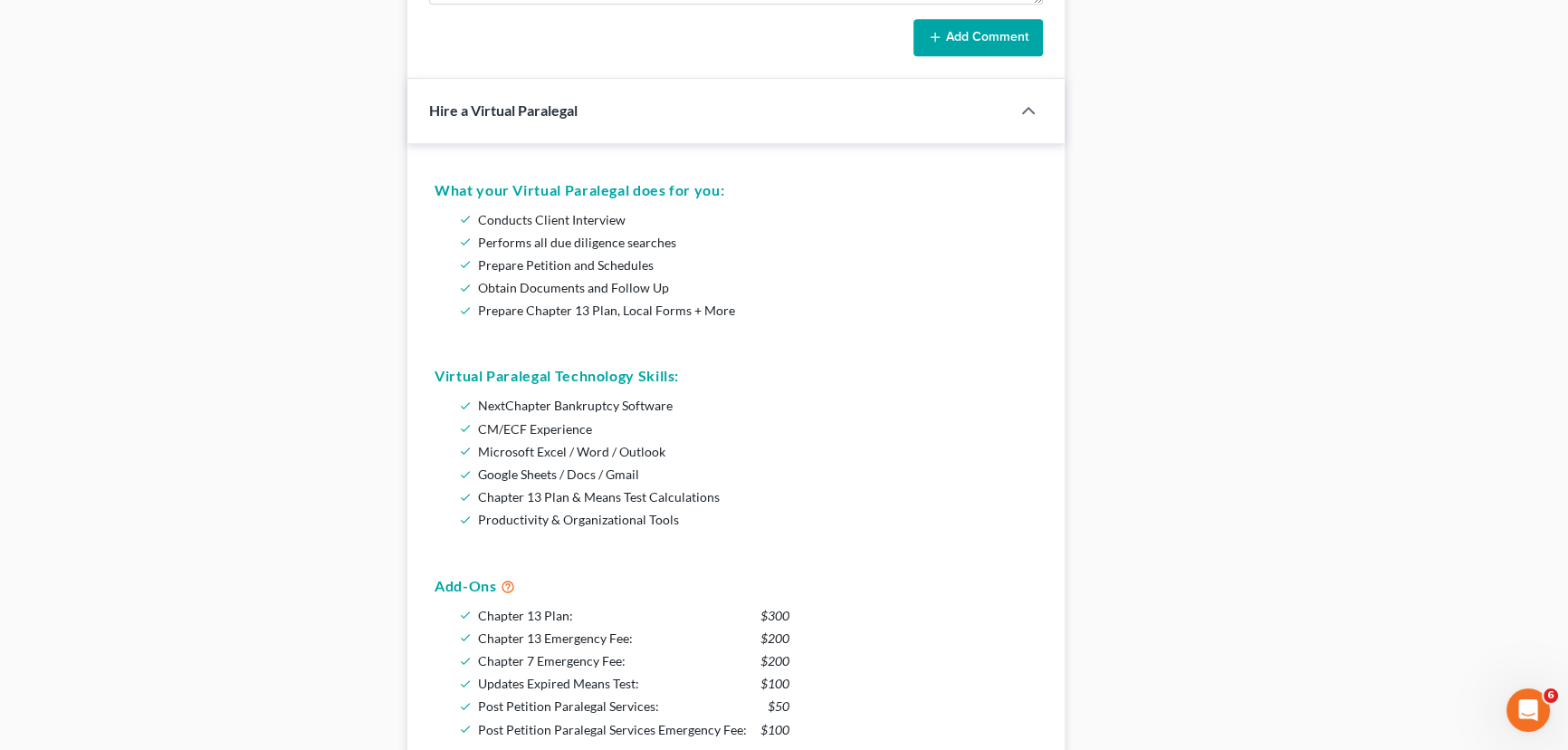
click at [778, 111] on div "Hire a Virtual Paralegal" at bounding box center [696, 110] width 577 height 62
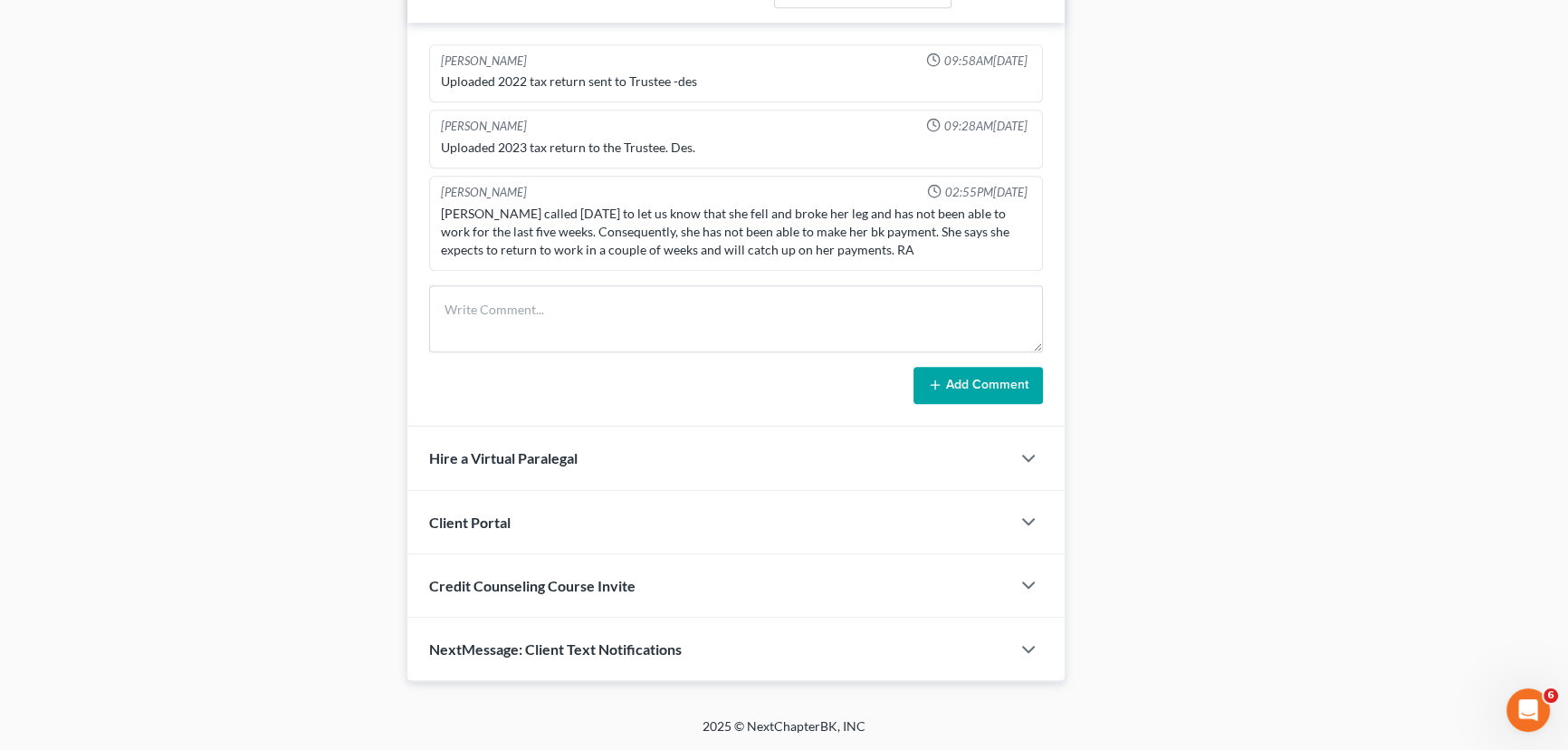
scroll to position [1088, 0]
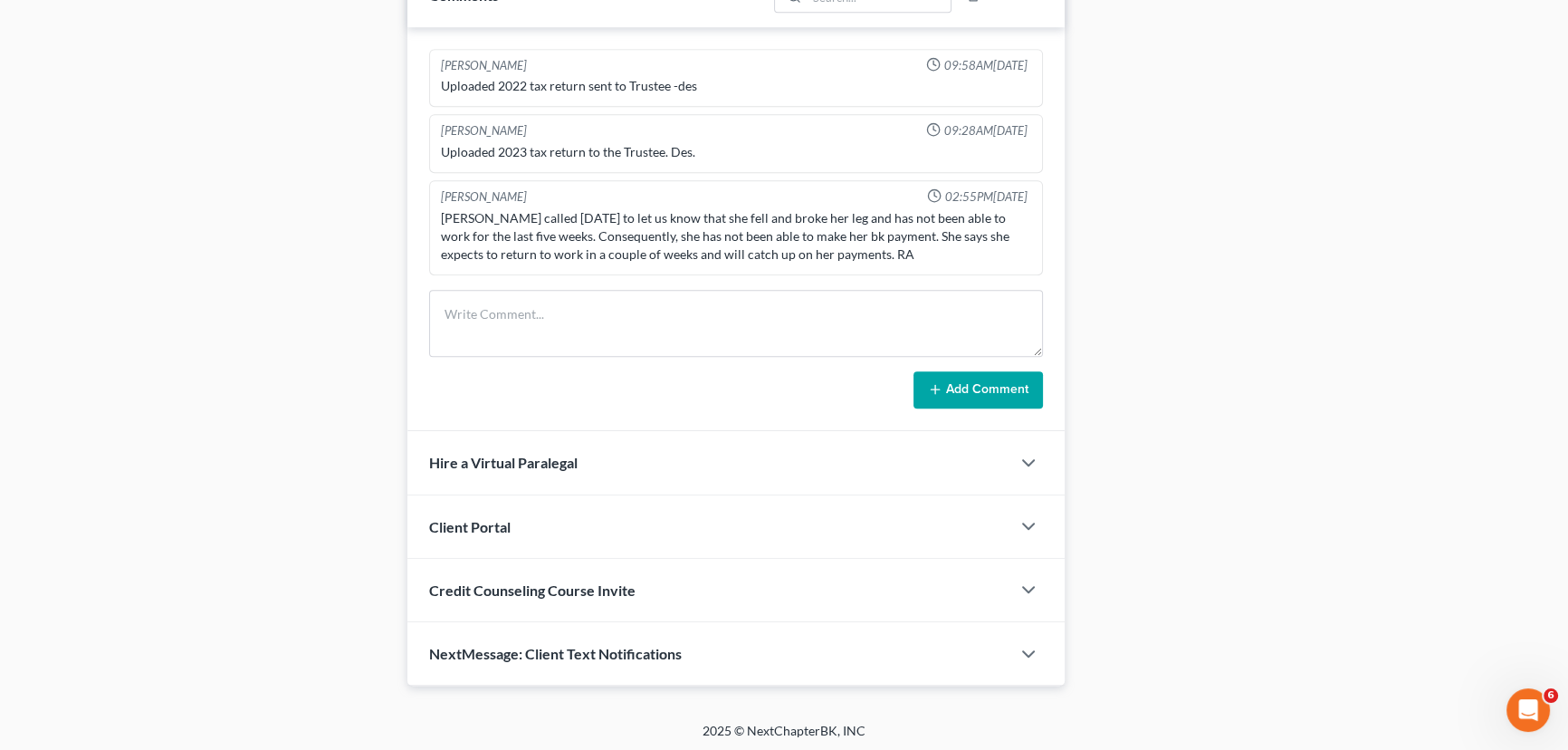
click at [491, 649] on span "NextMessage: Client Text Notifications" at bounding box center [555, 654] width 252 height 17
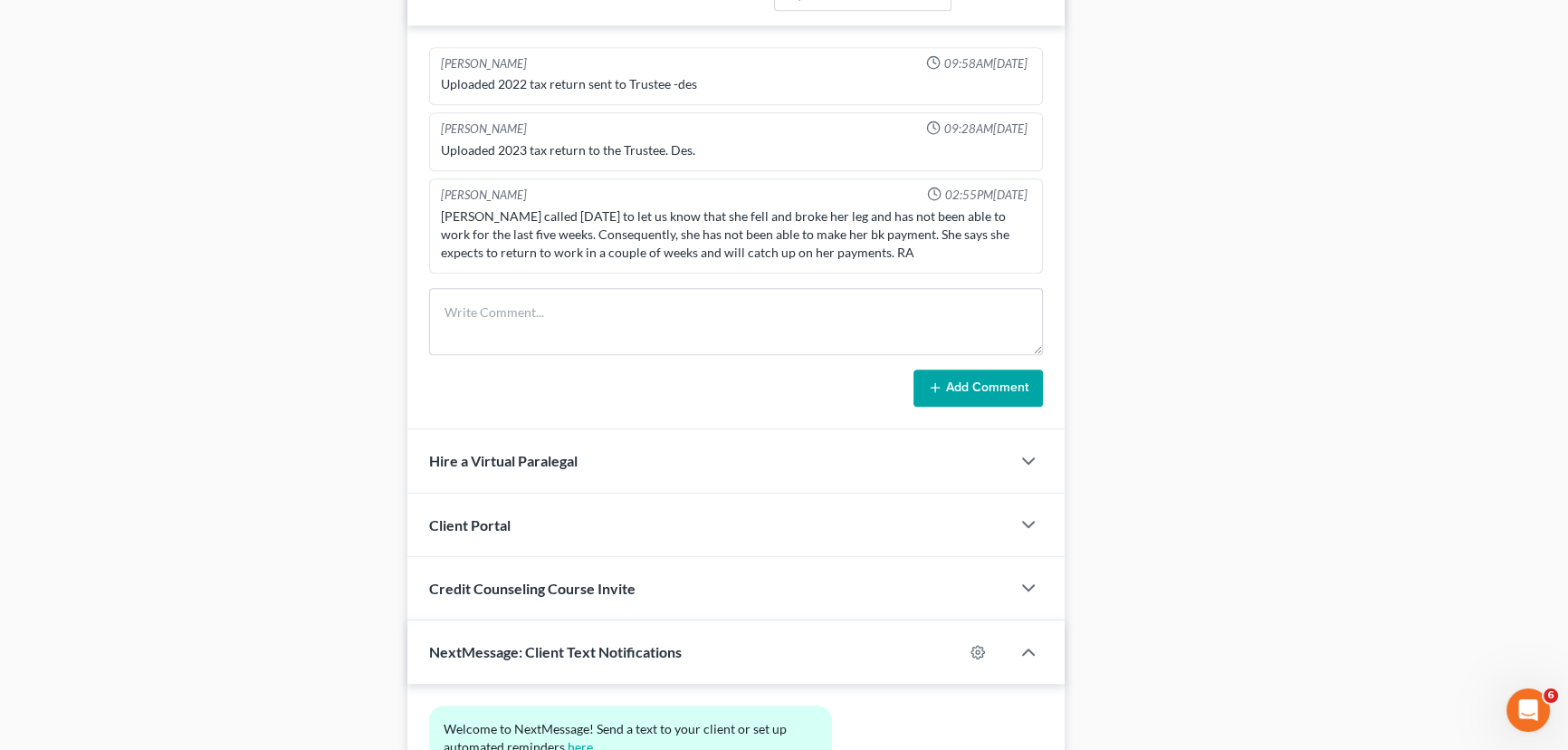
scroll to position [1255, 0]
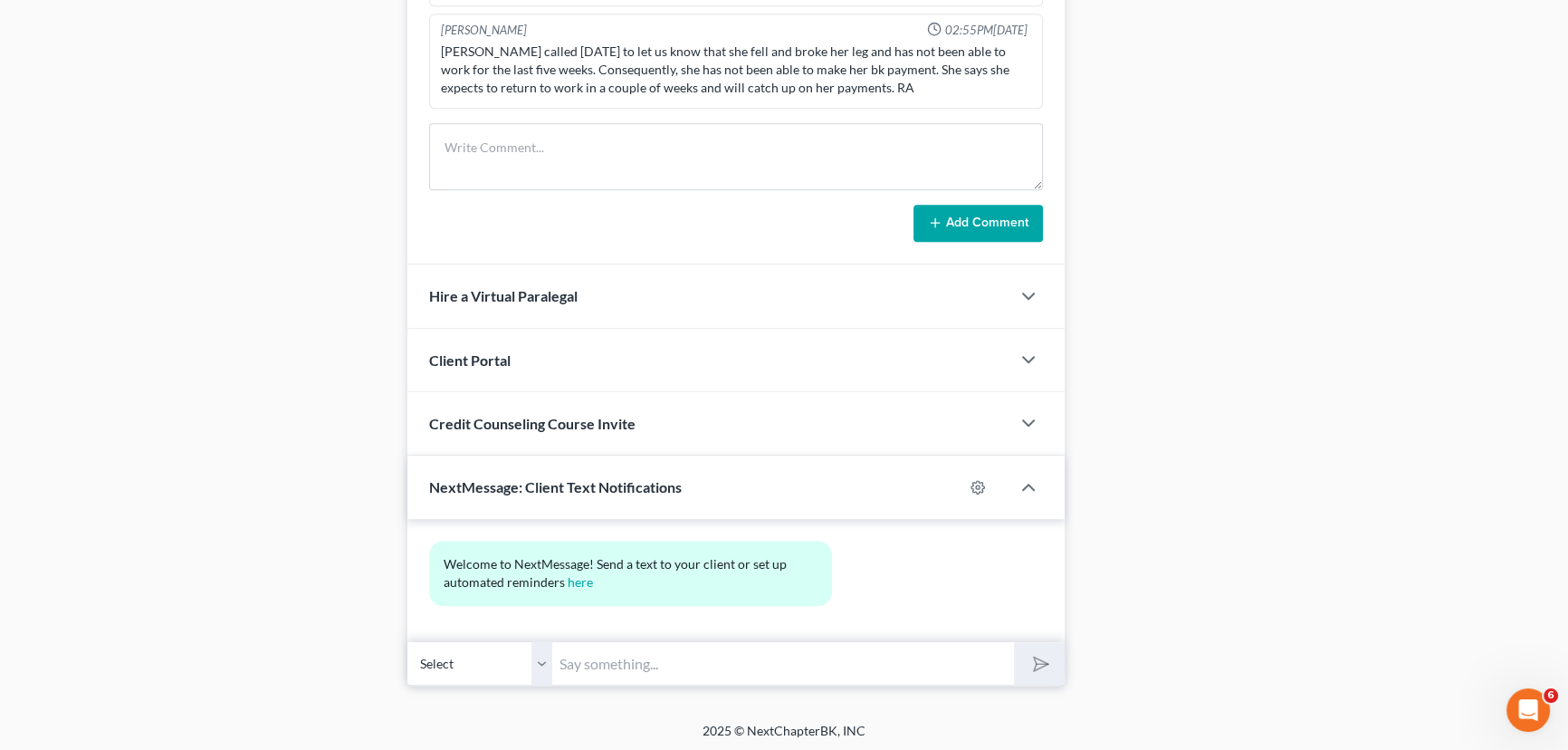
click at [620, 672] on input "text" at bounding box center [783, 663] width 462 height 44
type input "[PERSON_NAME], this is [PERSON_NAME] at [GEOGRAPHIC_DATA][PERSON_NAME] office. …"
click at [1014, 642] on button "submit" at bounding box center [1039, 663] width 50 height 43
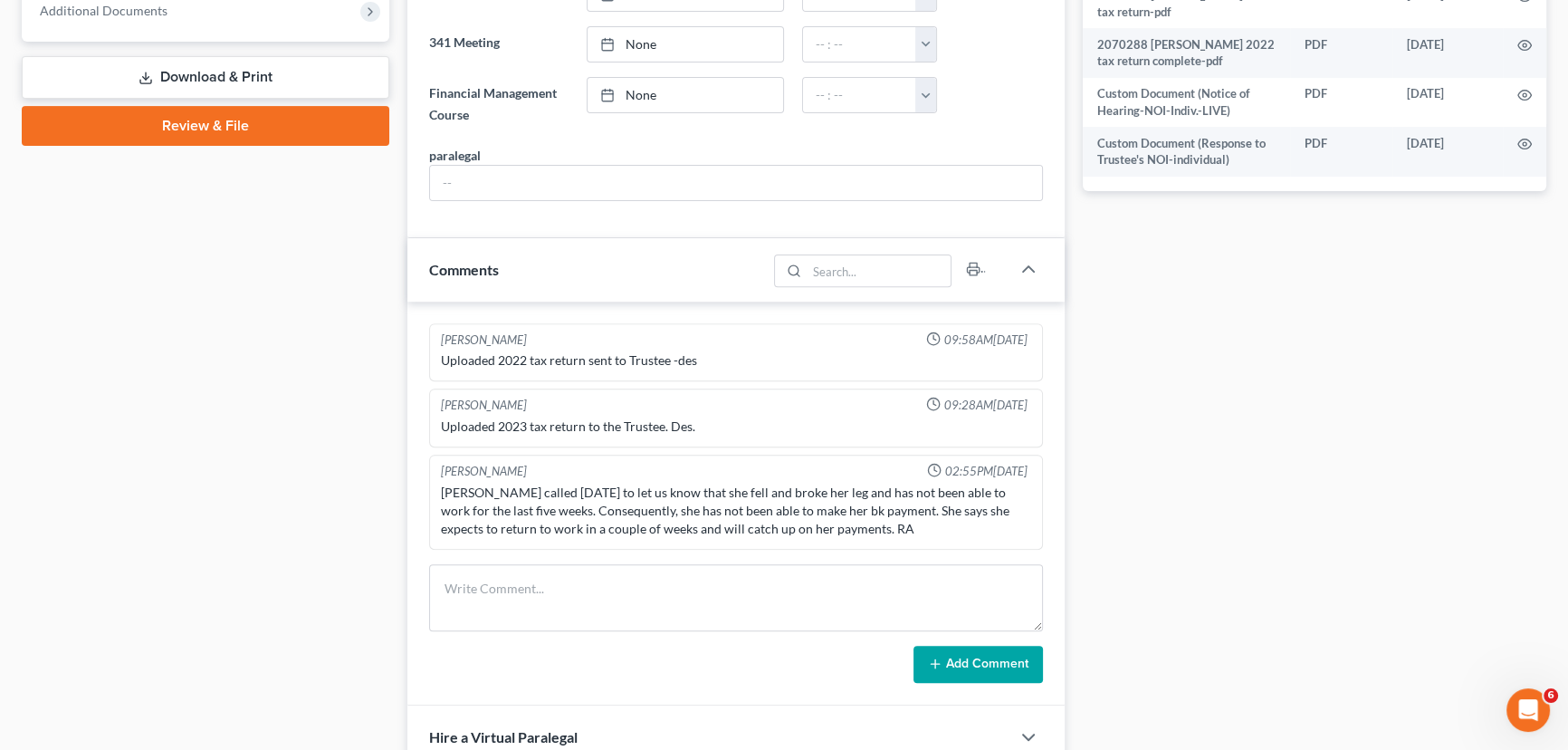
scroll to position [812, 0]
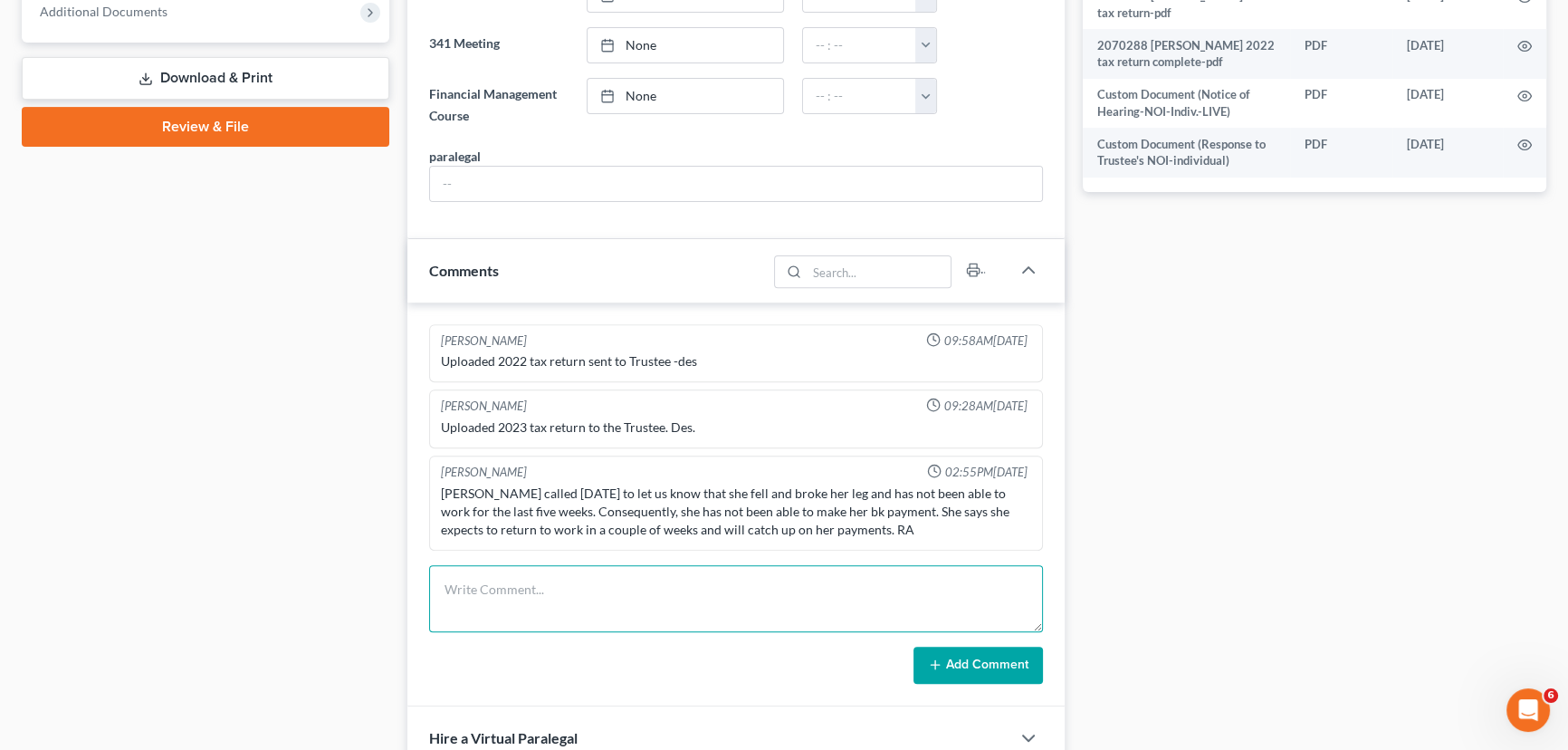
click at [509, 596] on textarea at bounding box center [735, 599] width 613 height 67
type textarea "S"
type textarea "Trustees office filed a NOI. Sent client a text seeing when she could be caught…"
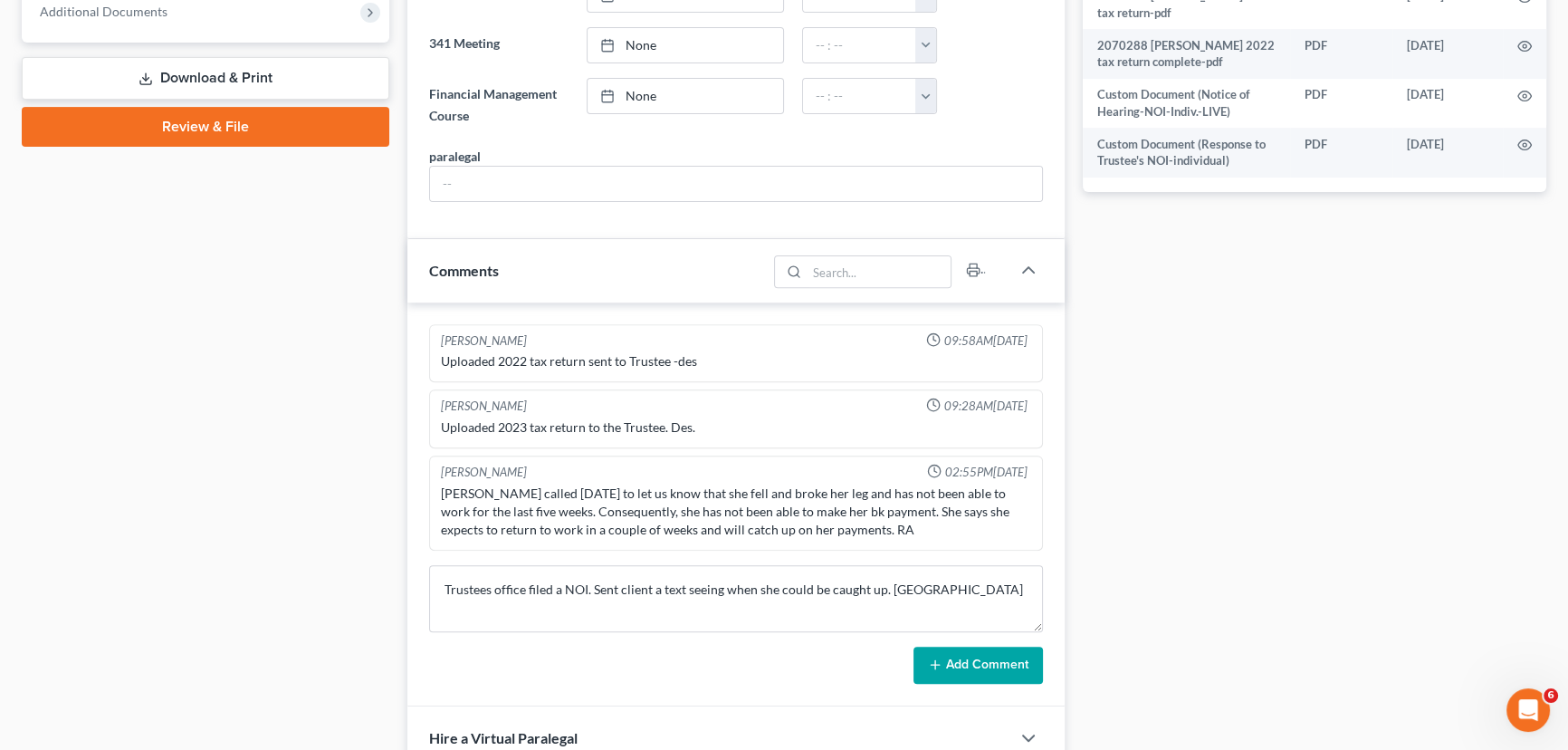
click at [986, 661] on button "Add Comment" at bounding box center [978, 666] width 129 height 38
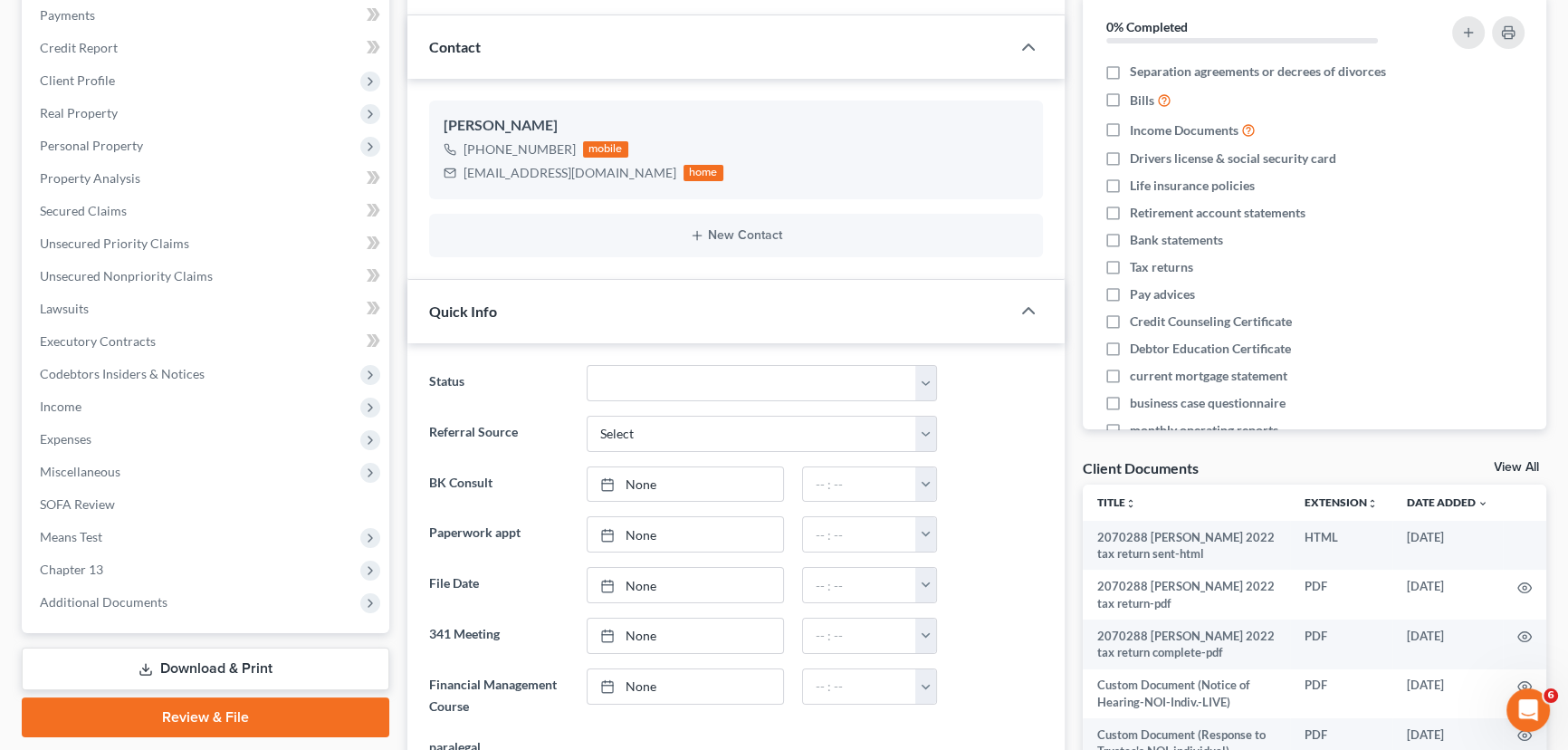
scroll to position [0, 0]
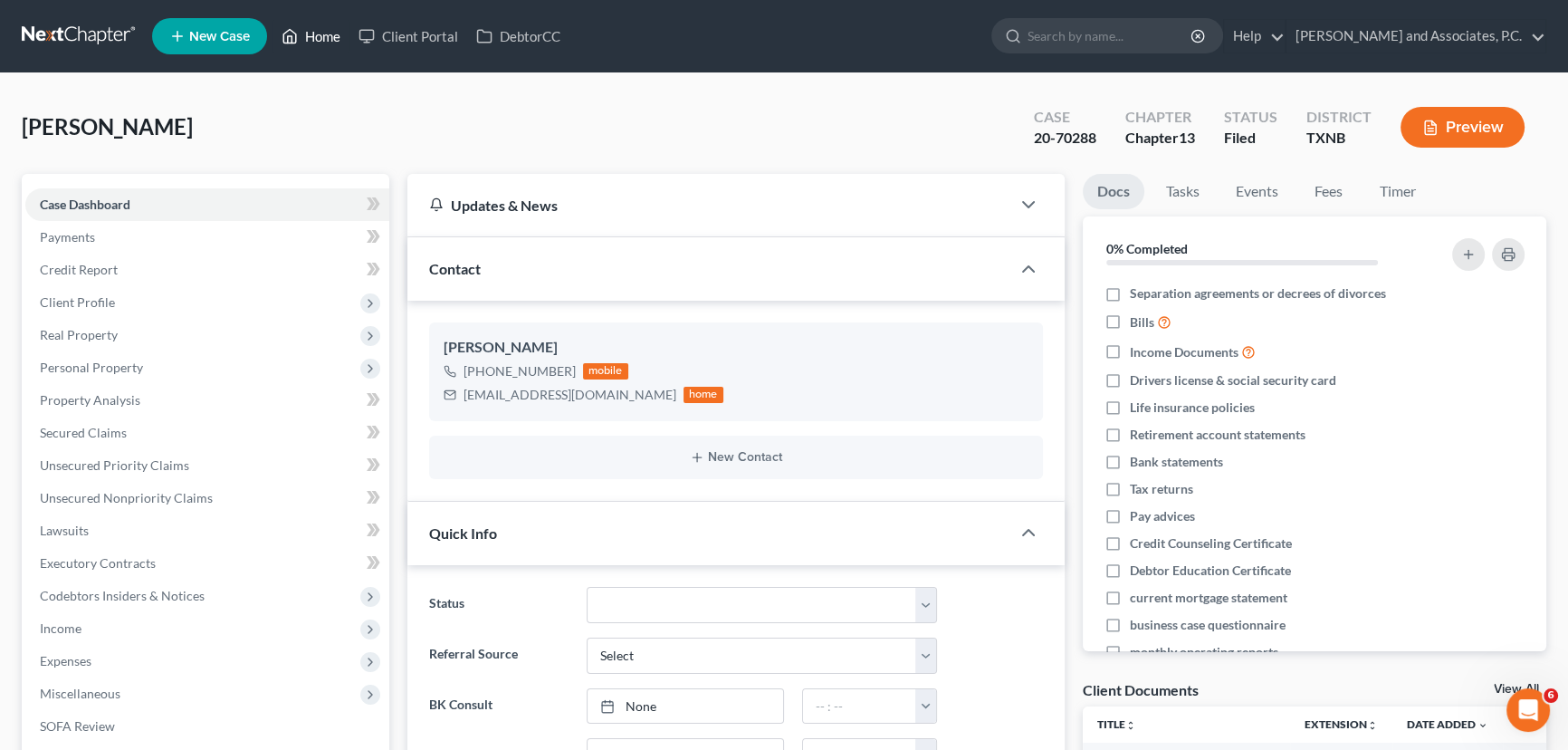
click at [326, 36] on link "Home" at bounding box center [310, 36] width 77 height 32
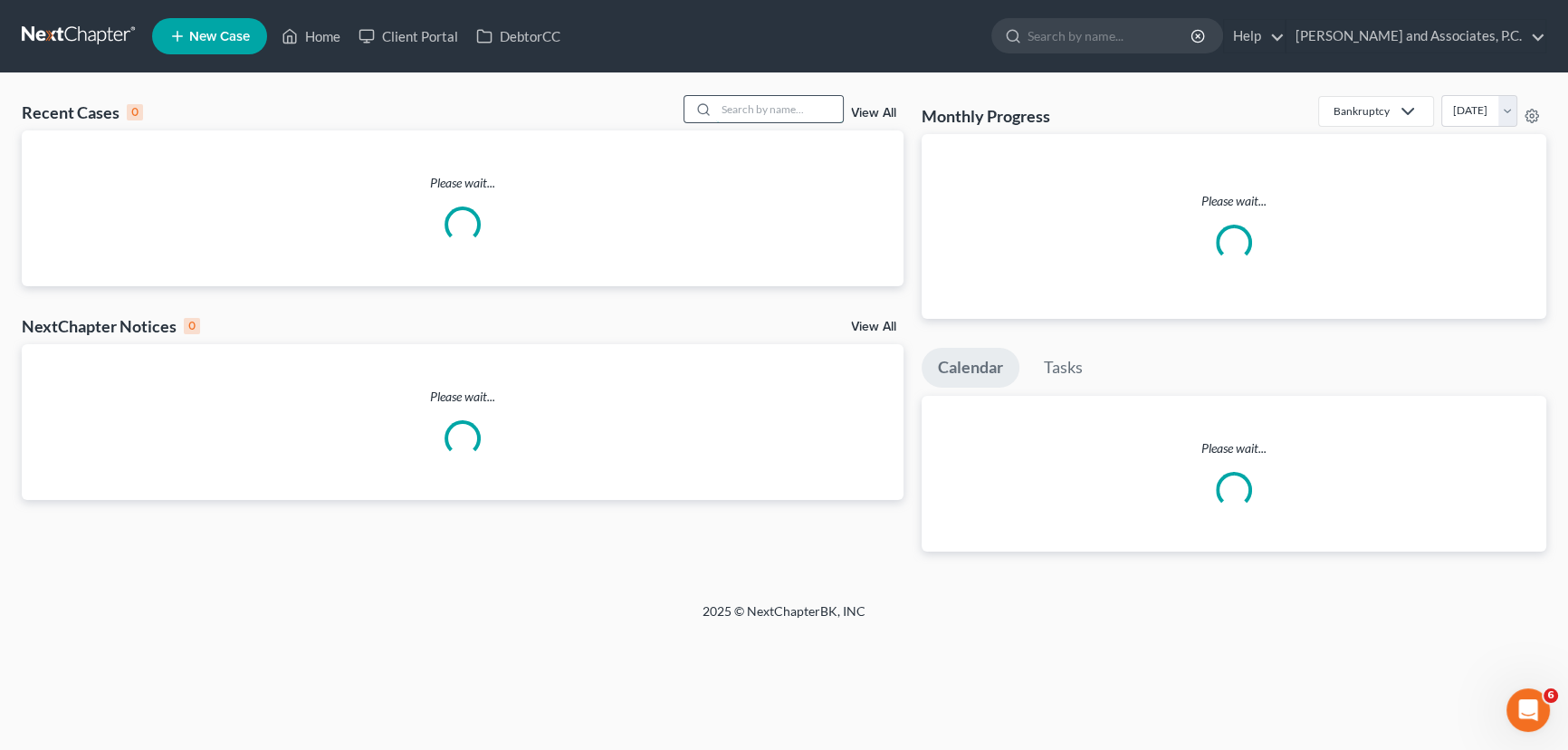
click at [787, 113] on input "search" at bounding box center [780, 110] width 127 height 26
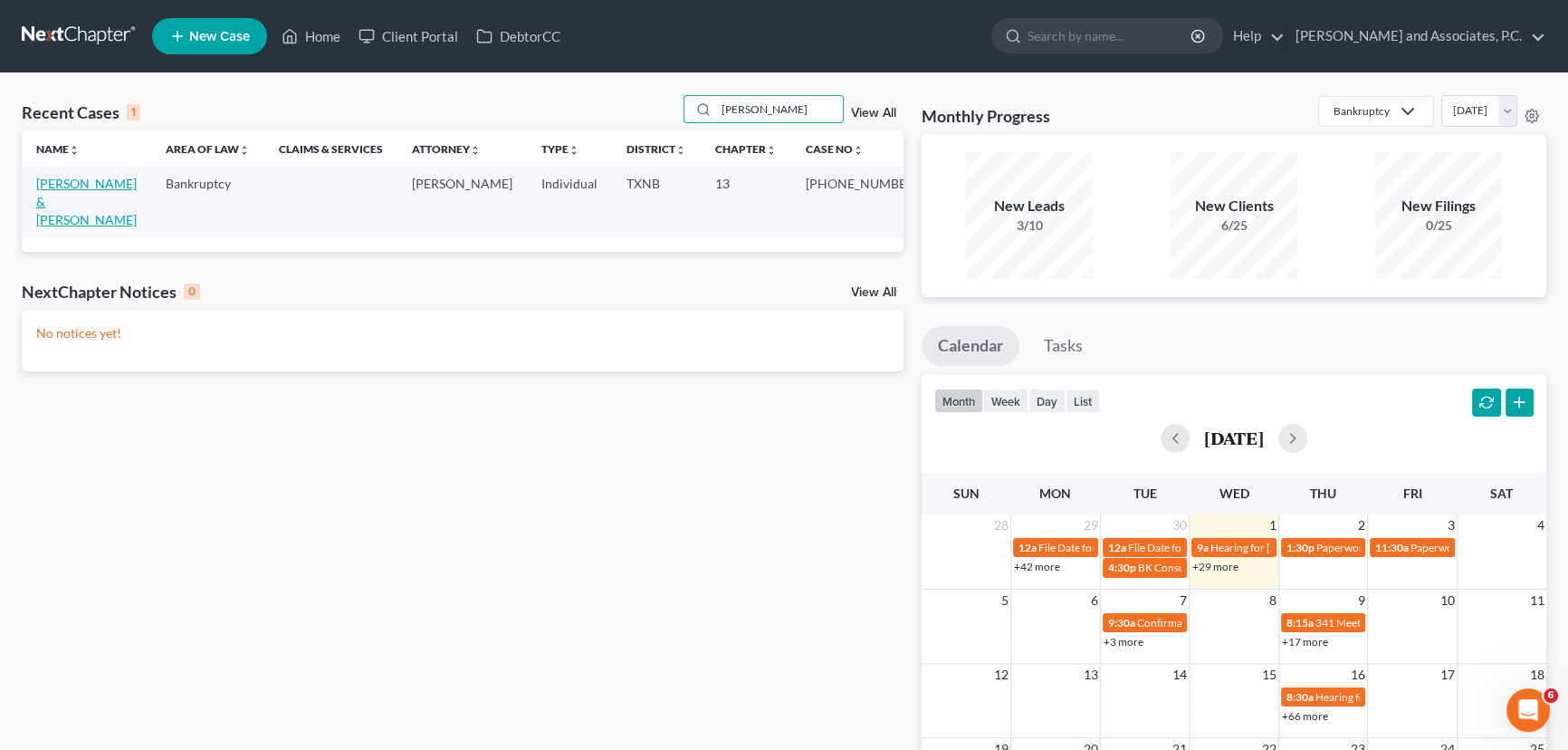
type input "[PERSON_NAME]"
click at [91, 183] on link "[PERSON_NAME] & [PERSON_NAME]" at bounding box center [86, 201] width 100 height 52
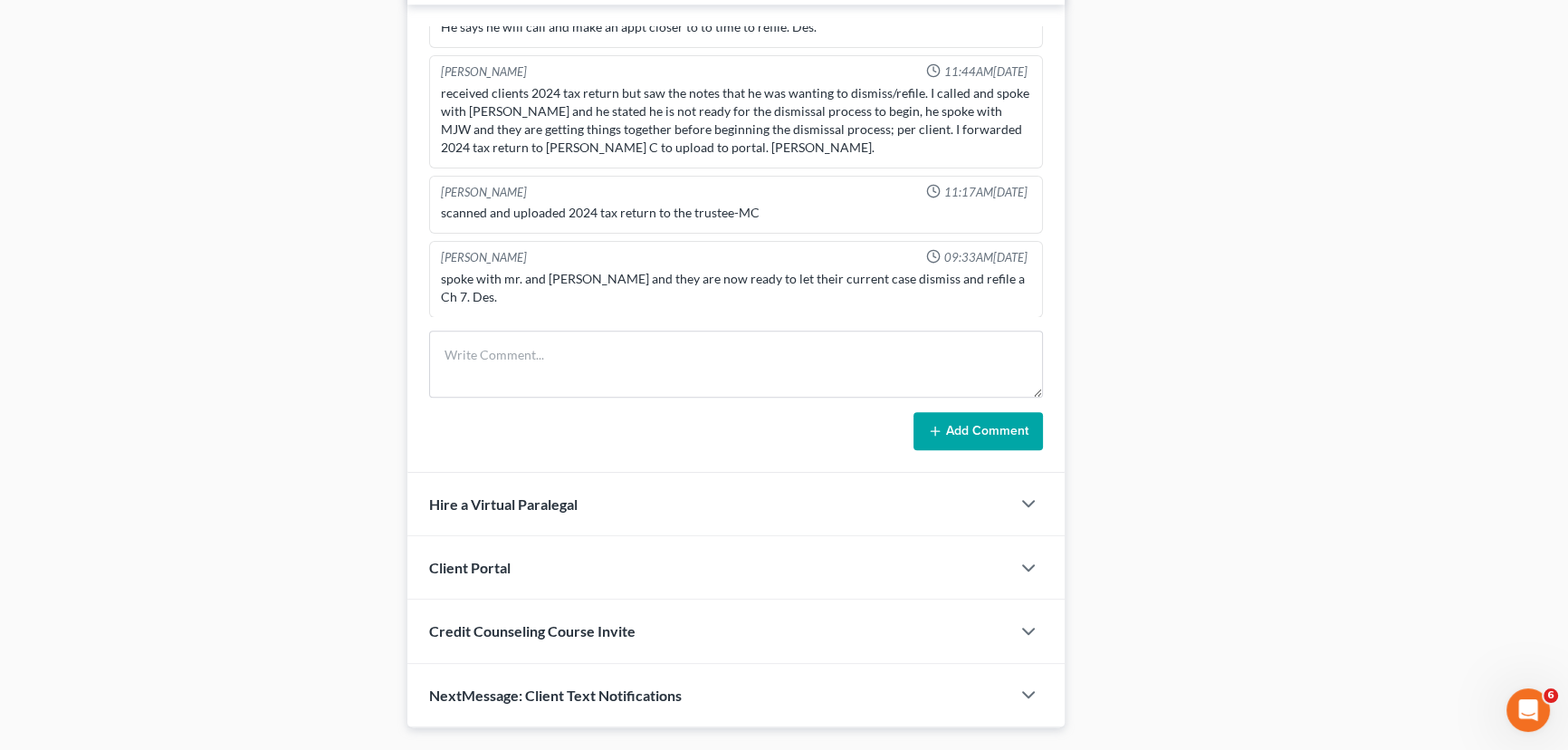
scroll to position [1241, 0]
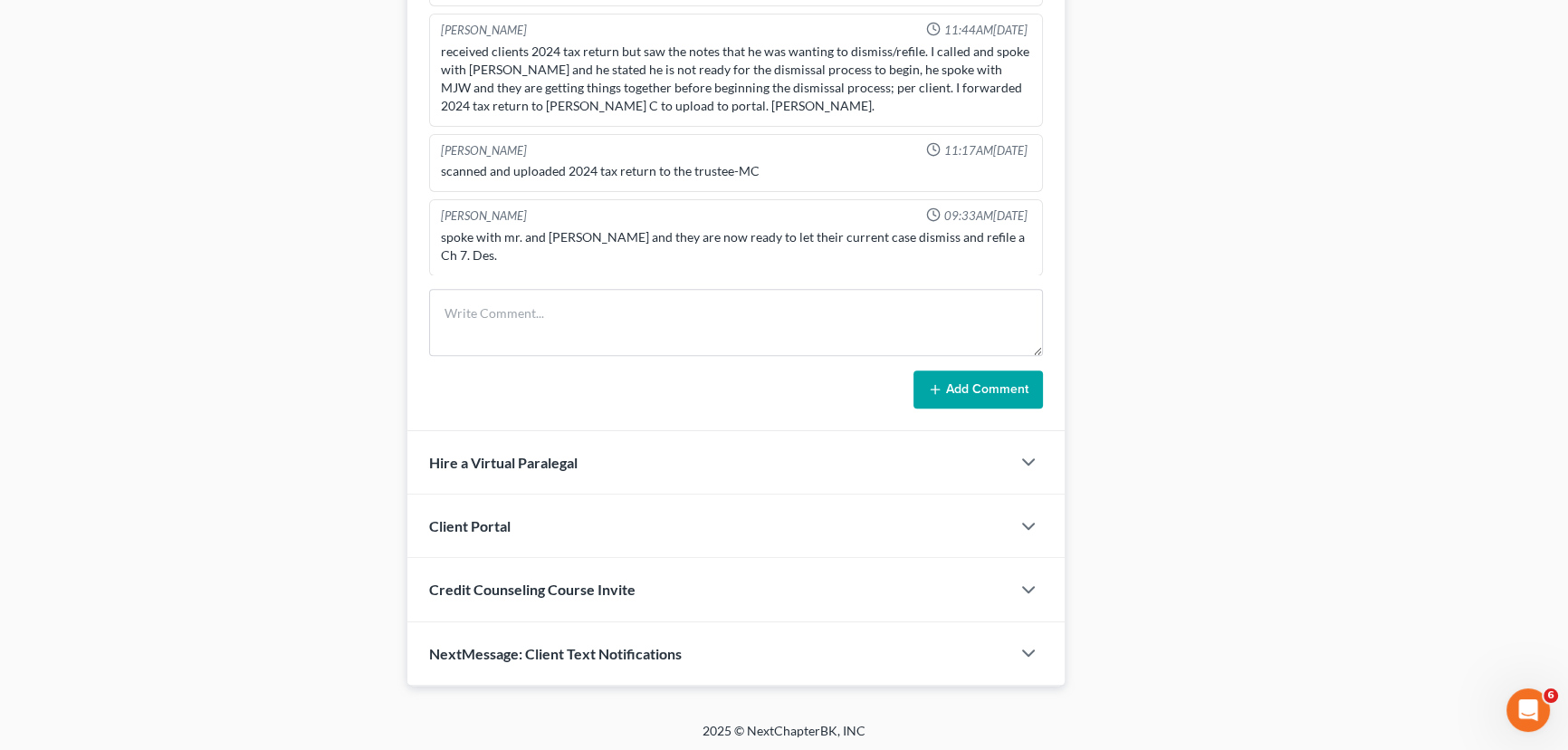
click at [471, 645] on span "NextMessage: Client Text Notifications" at bounding box center [555, 654] width 252 height 17
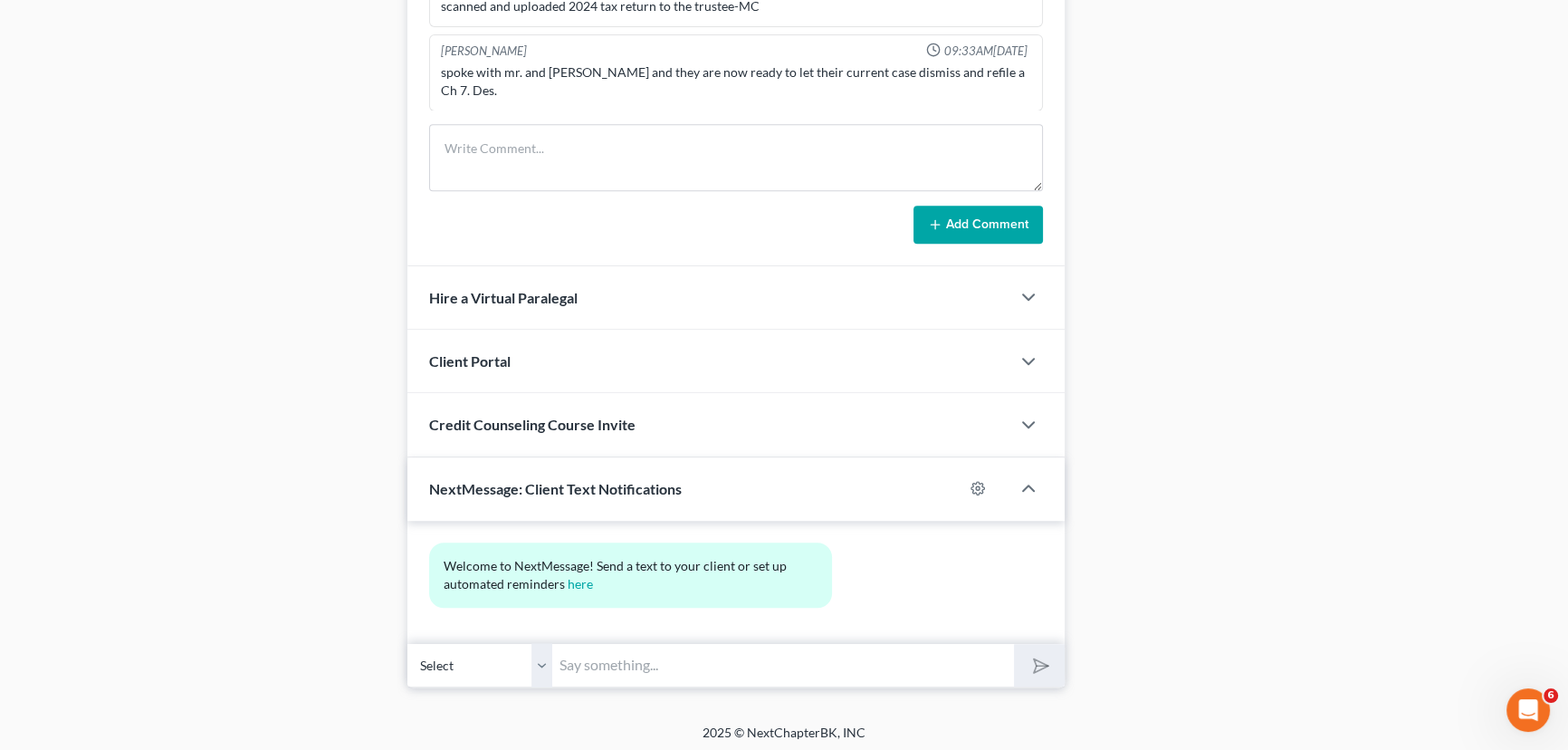
scroll to position [1408, 0]
click at [629, 654] on input "text" at bounding box center [783, 663] width 462 height 44
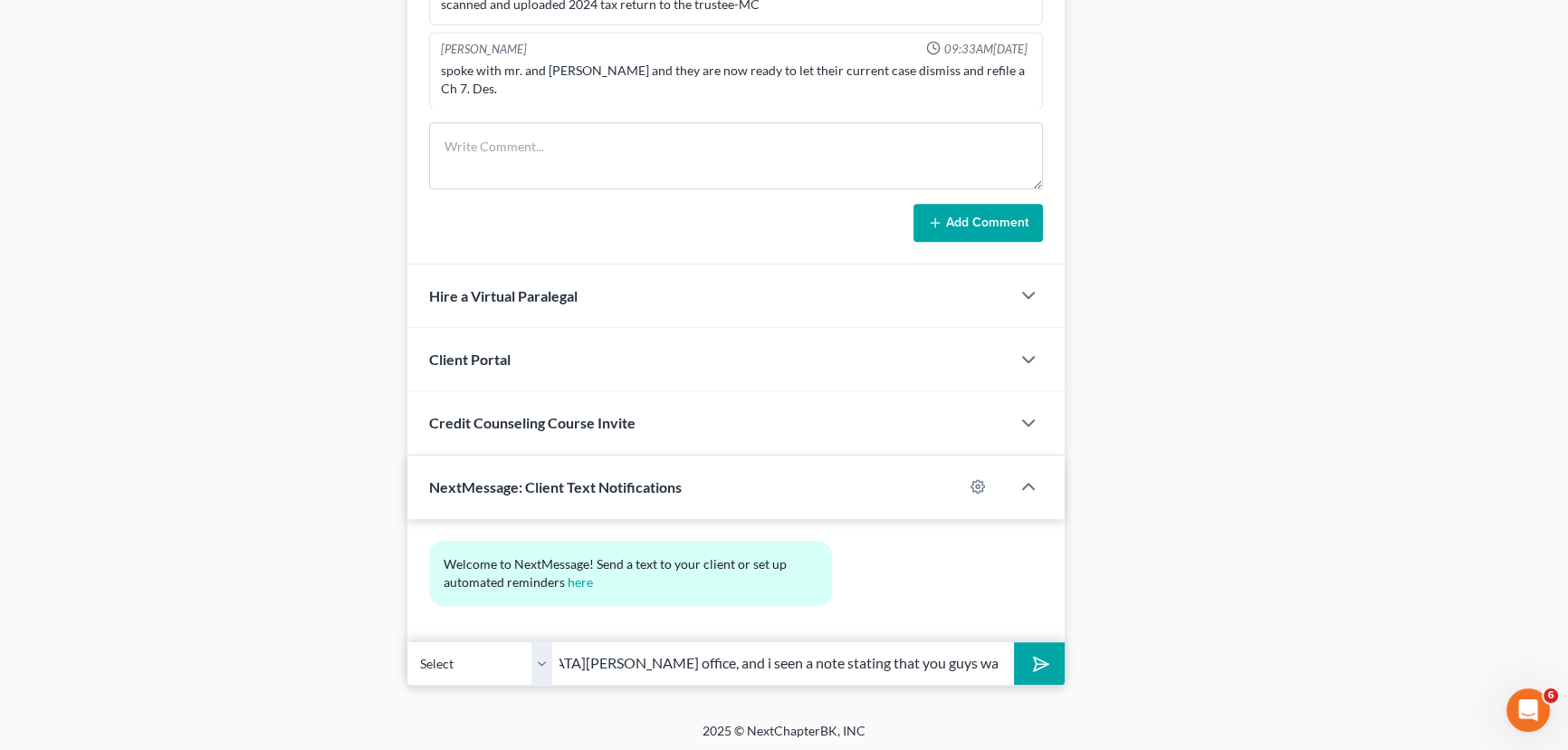
scroll to position [0, 498]
type input "Hello Mr. and [PERSON_NAME], this is [PERSON_NAME] at [GEOGRAPHIC_DATA][PERSON_…"
click at [1014, 642] on button "submit" at bounding box center [1039, 663] width 50 height 43
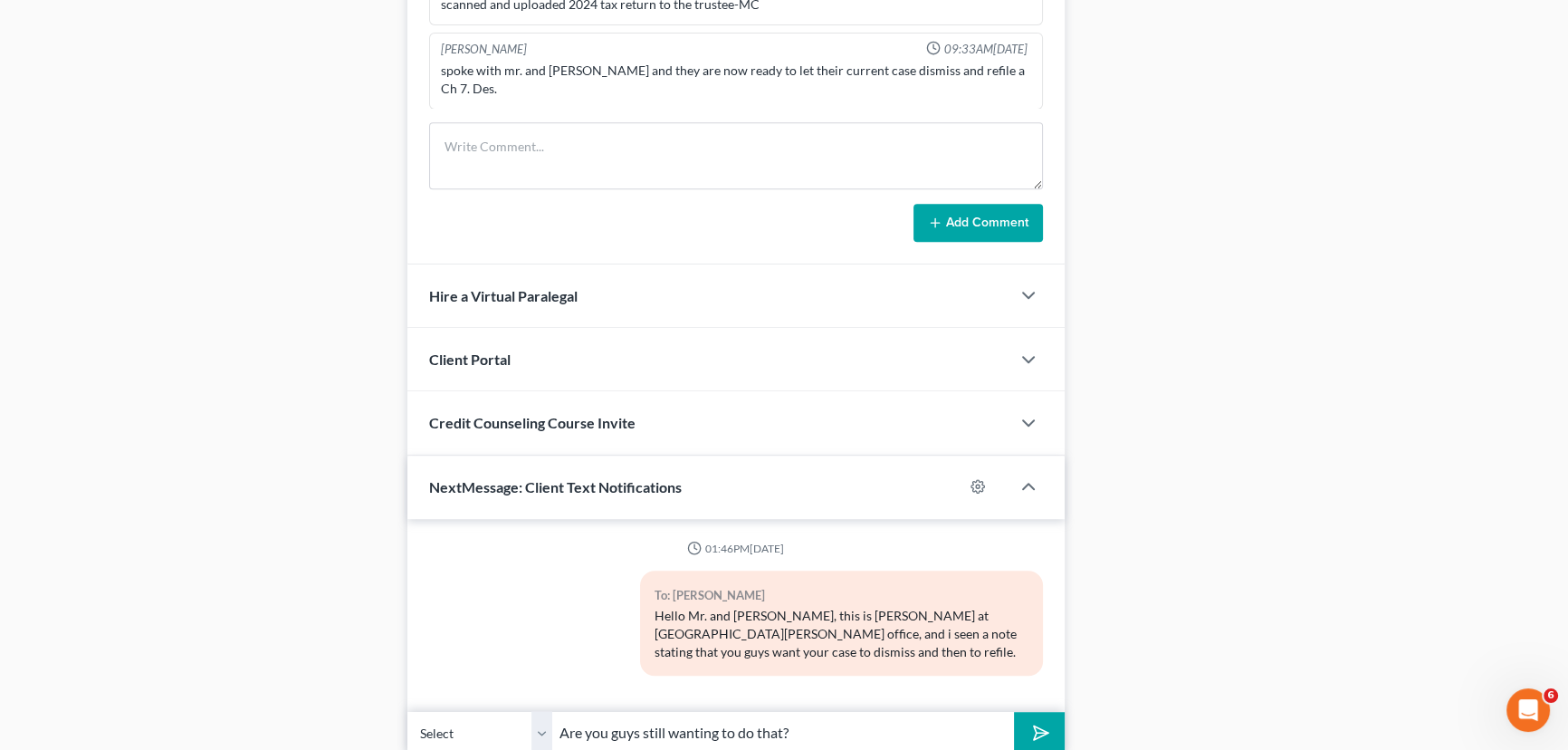
type input "Are you guys still wanting to do that?"
click at [1014, 712] on button "submit" at bounding box center [1039, 733] width 50 height 43
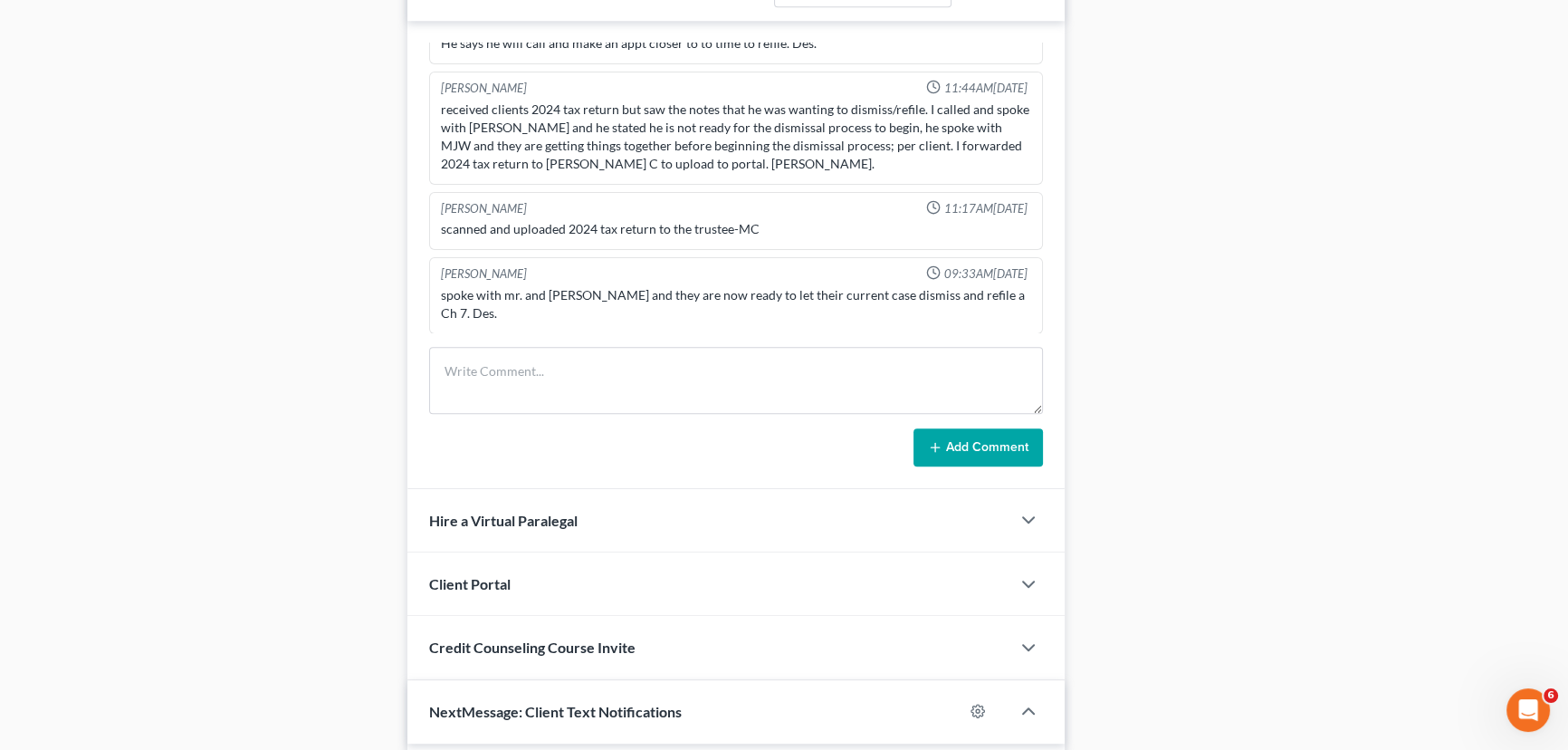
scroll to position [1160, 0]
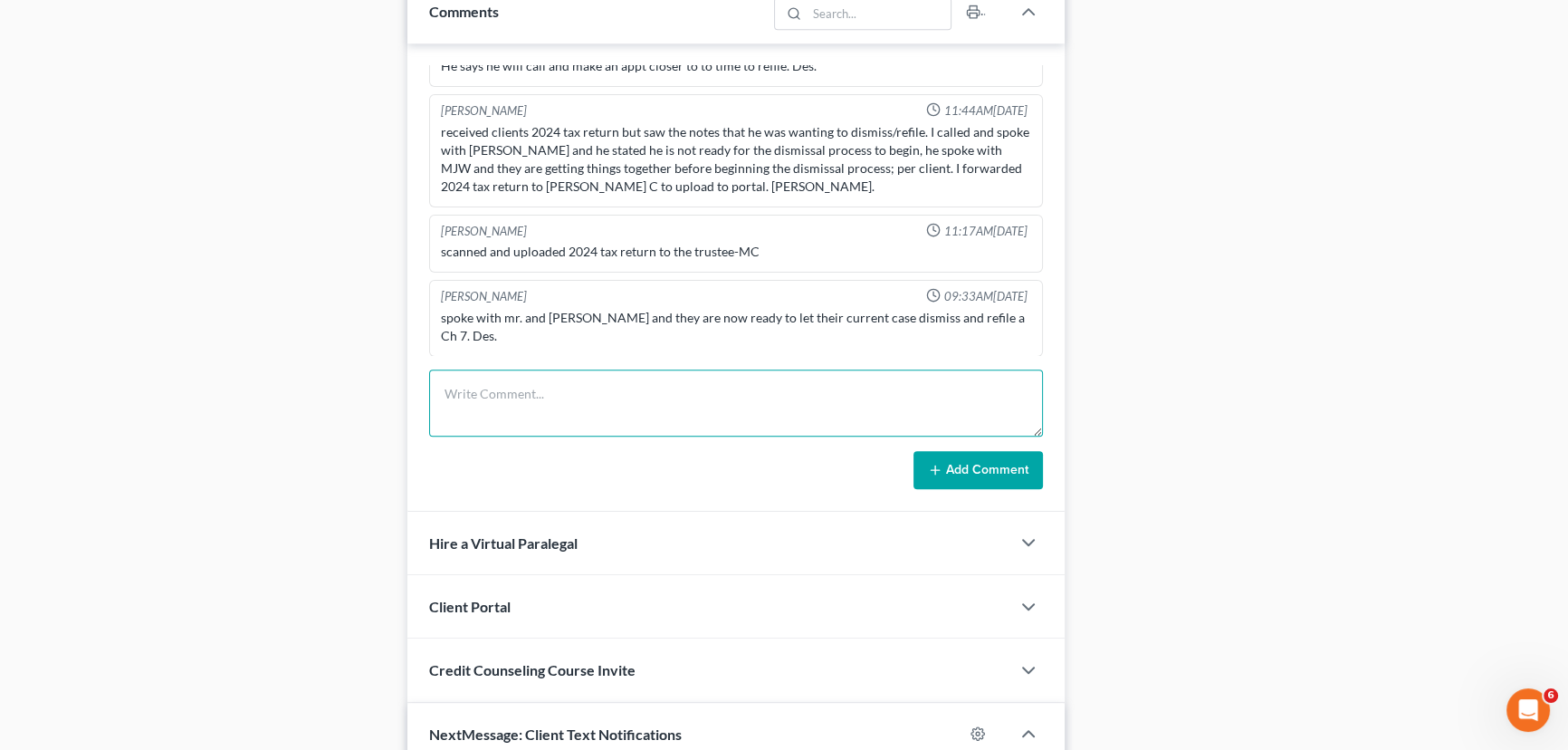
click at [499, 375] on textarea at bounding box center [735, 403] width 613 height 67
type textarea "Trustees office filed a NOI. I texted the clients asking if they still wanted t…"
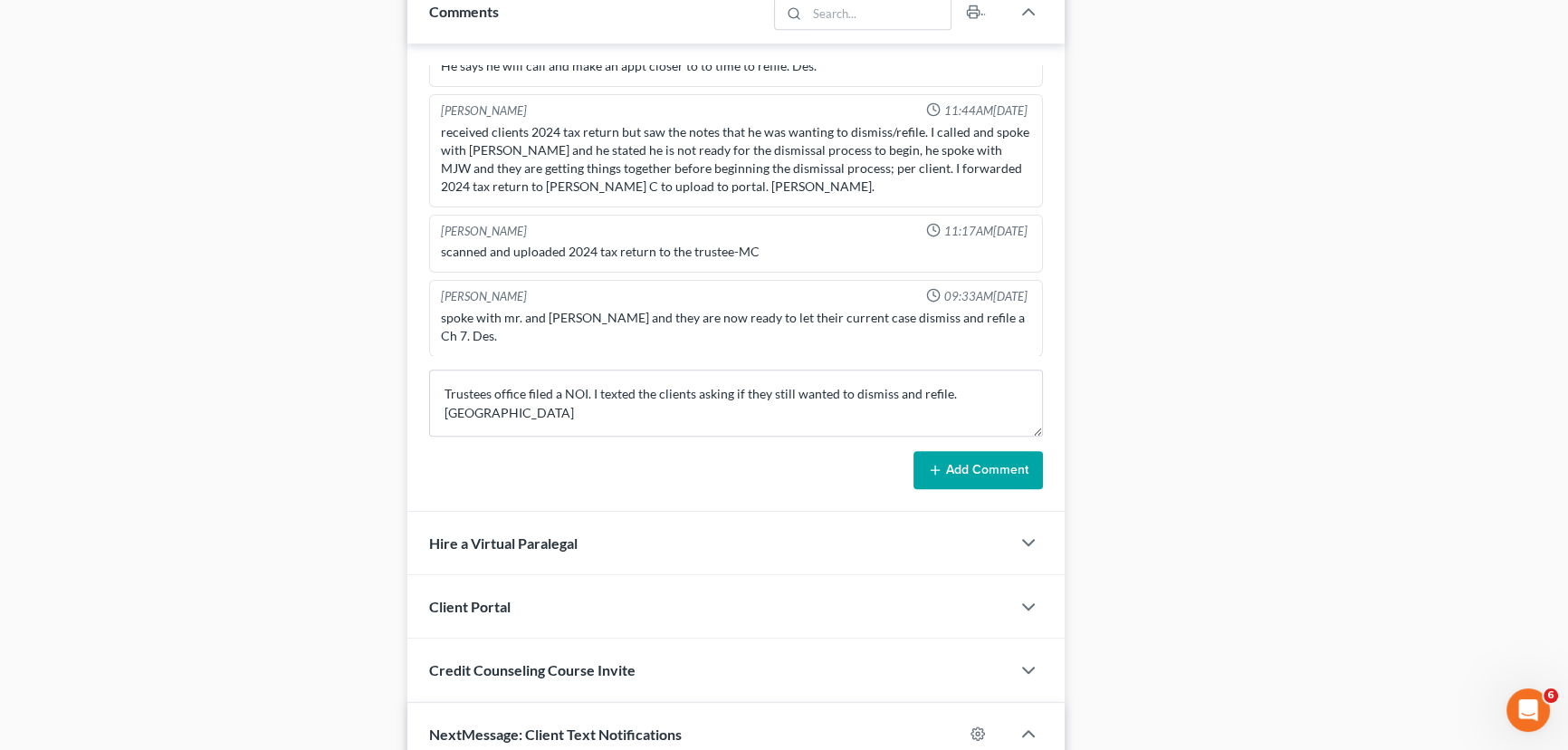
click at [944, 457] on button "Add Comment" at bounding box center [978, 470] width 129 height 38
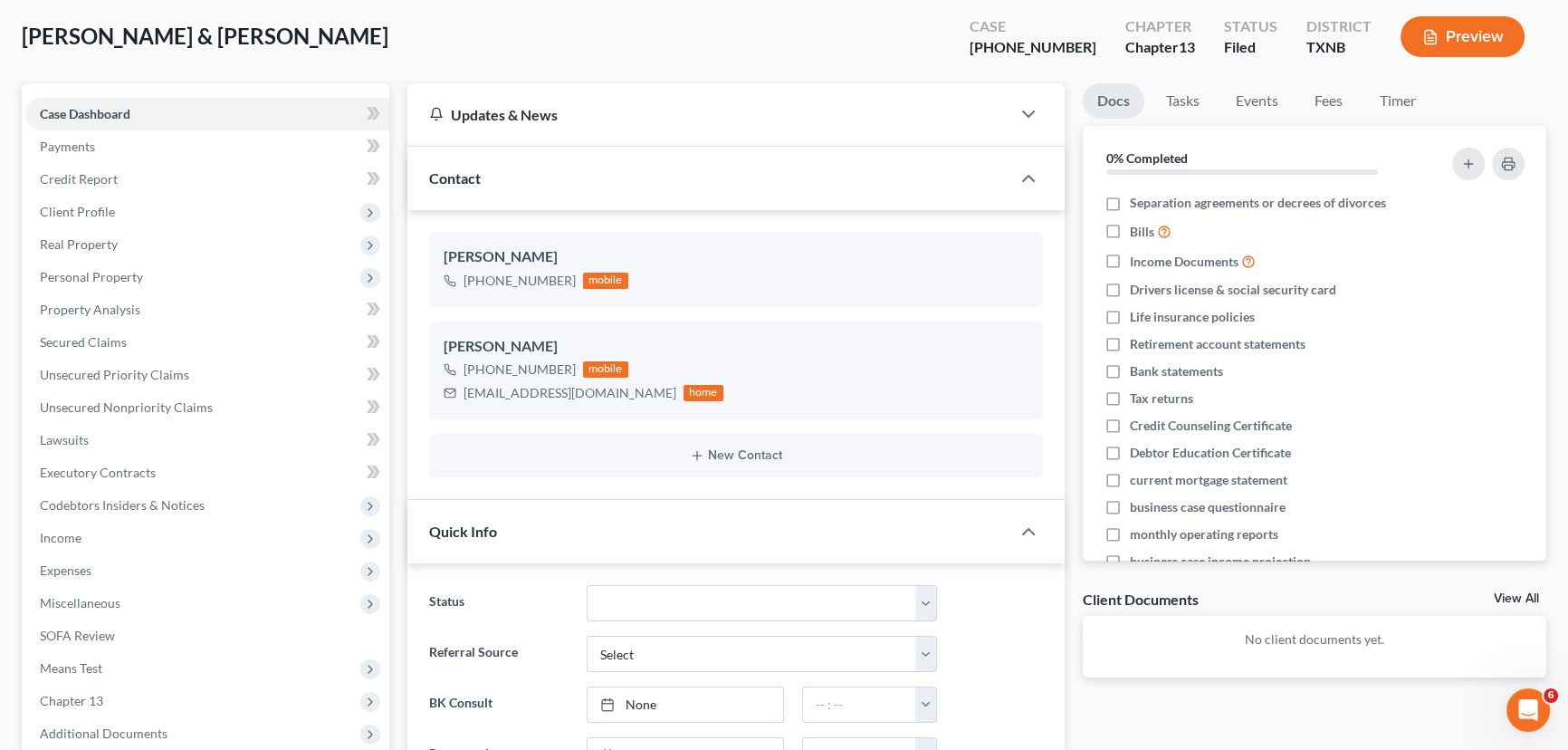
scroll to position [0, 0]
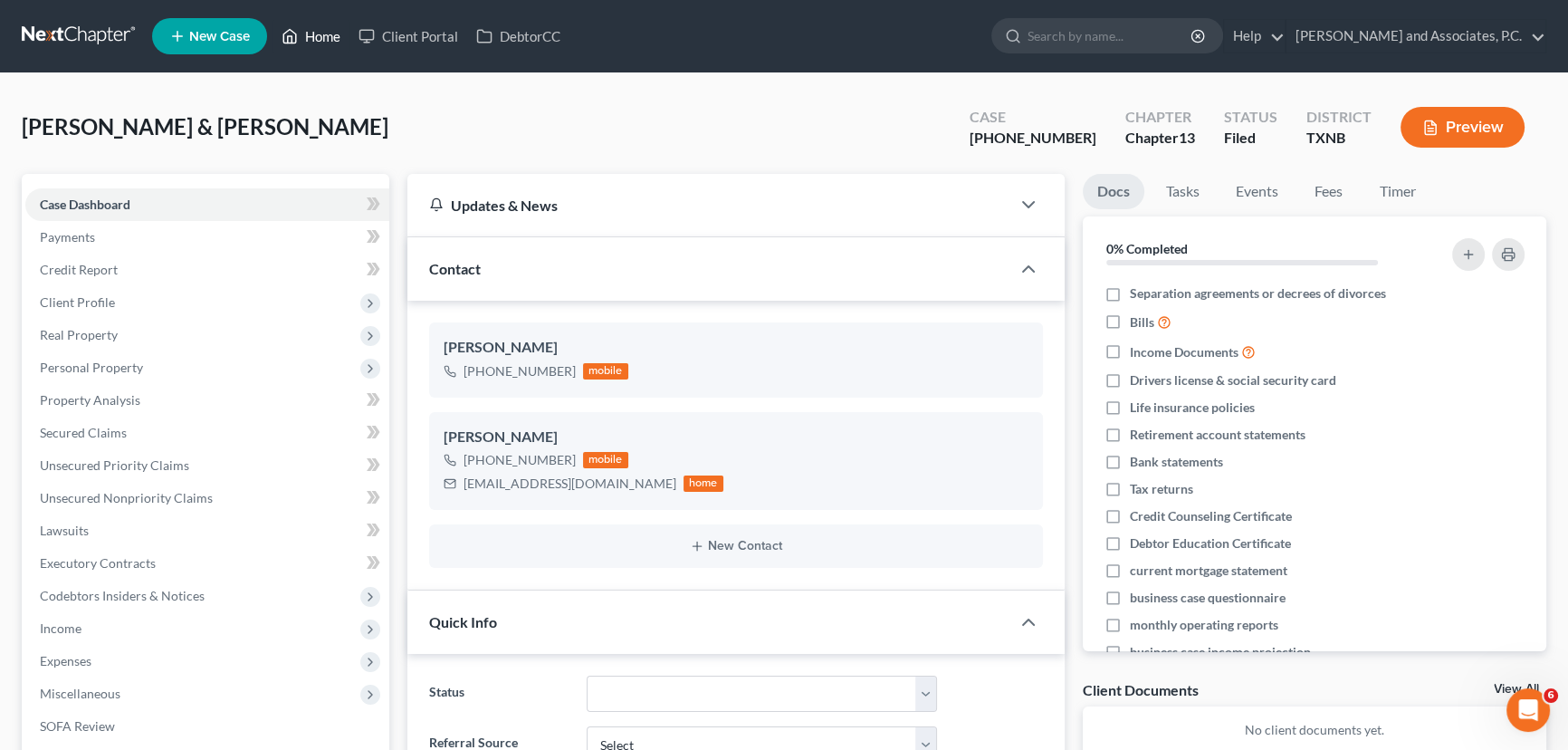
drag, startPoint x: 336, startPoint y: 44, endPoint x: 846, endPoint y: 90, distance: 512.1
click at [336, 43] on link "Home" at bounding box center [310, 36] width 77 height 32
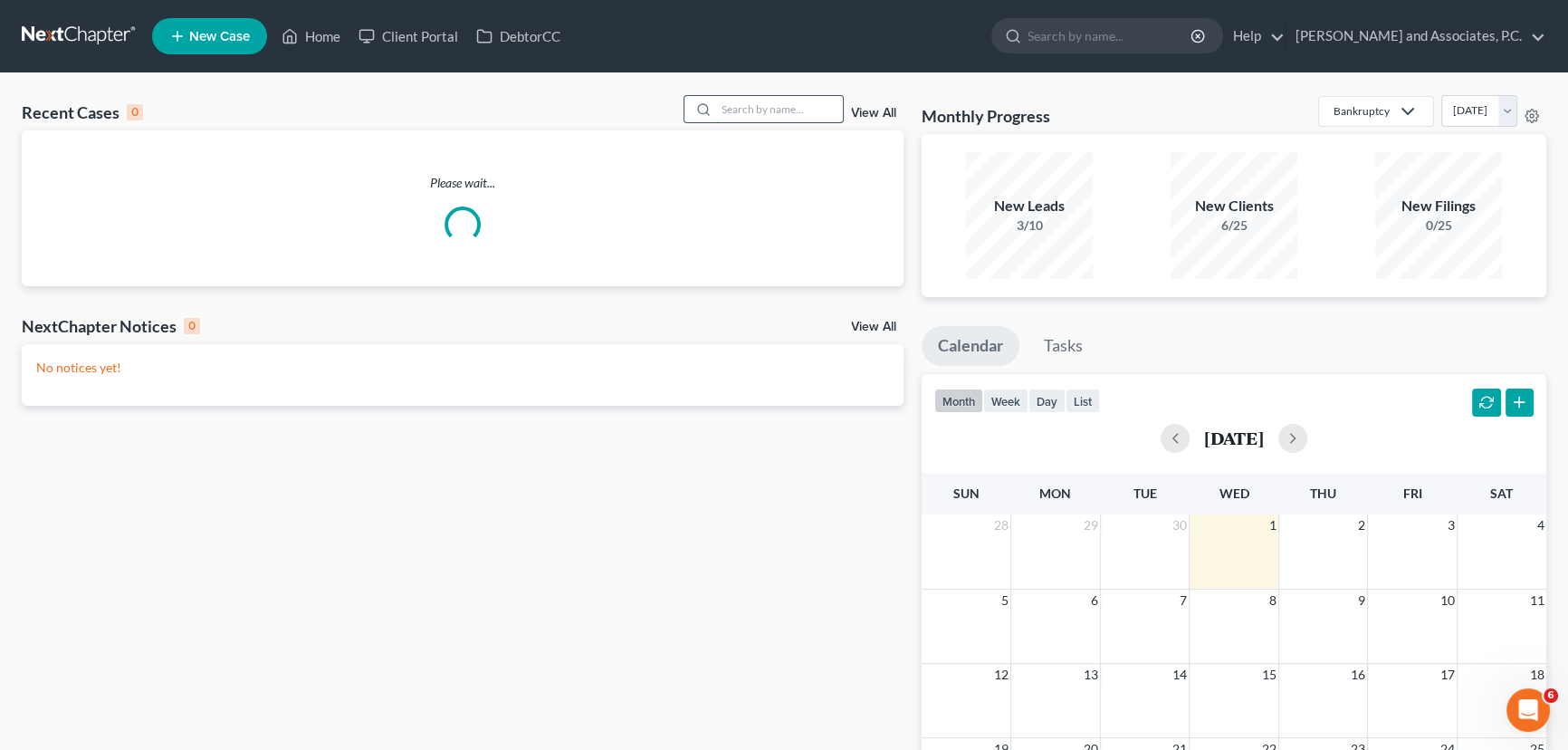
click at [790, 114] on input "search" at bounding box center [780, 110] width 127 height 26
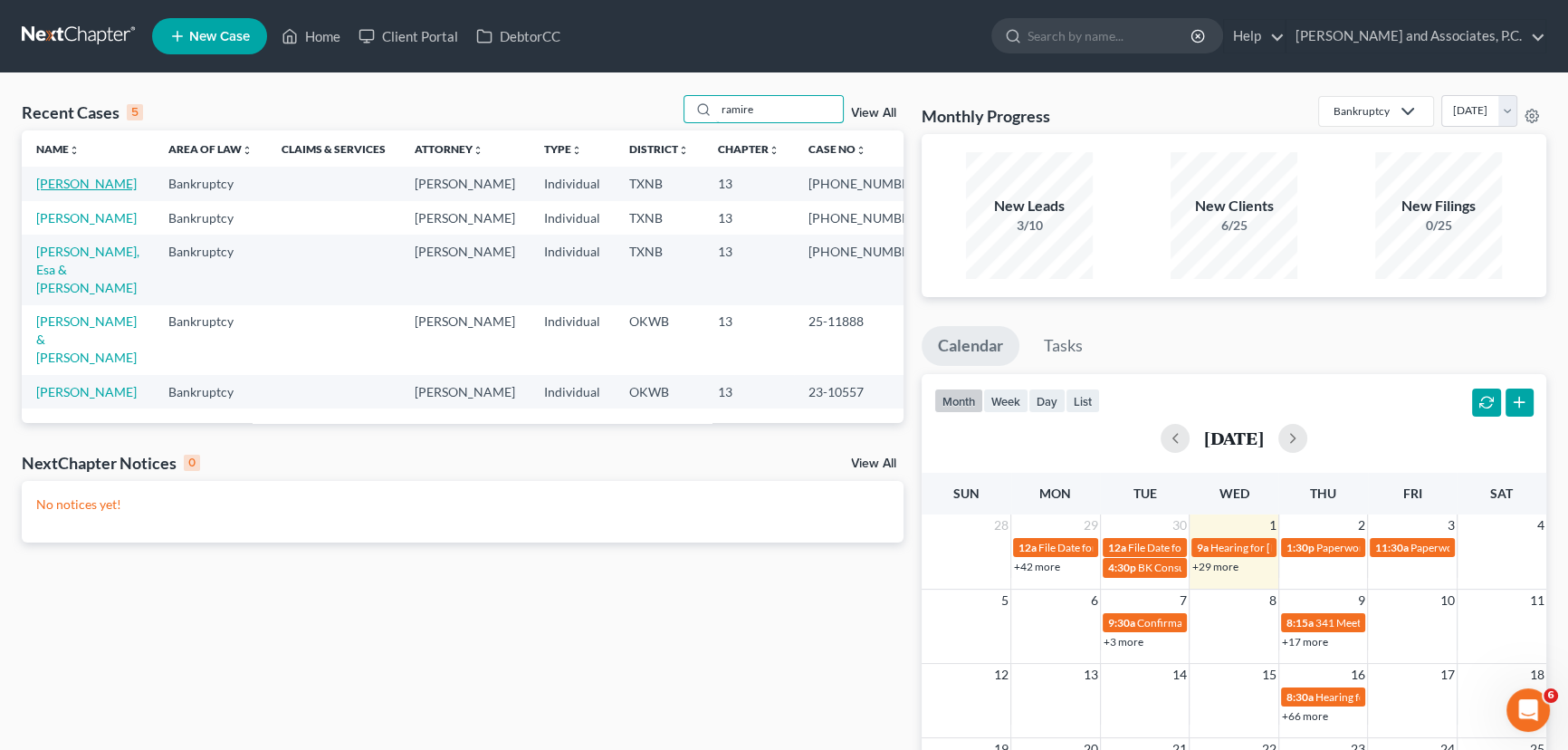
type input "ramire"
click at [57, 183] on link "[PERSON_NAME]" at bounding box center [86, 183] width 100 height 15
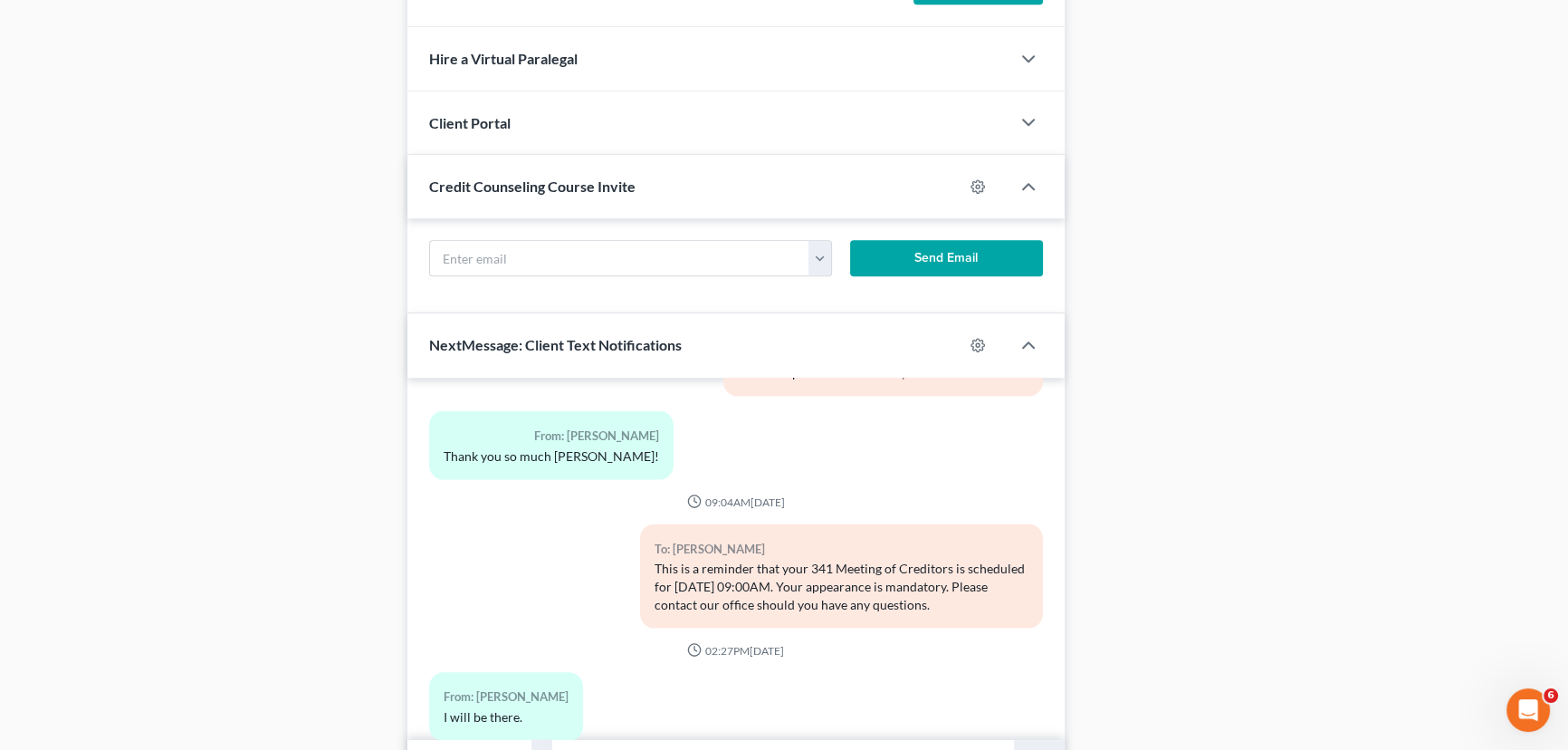
scroll to position [1652, 0]
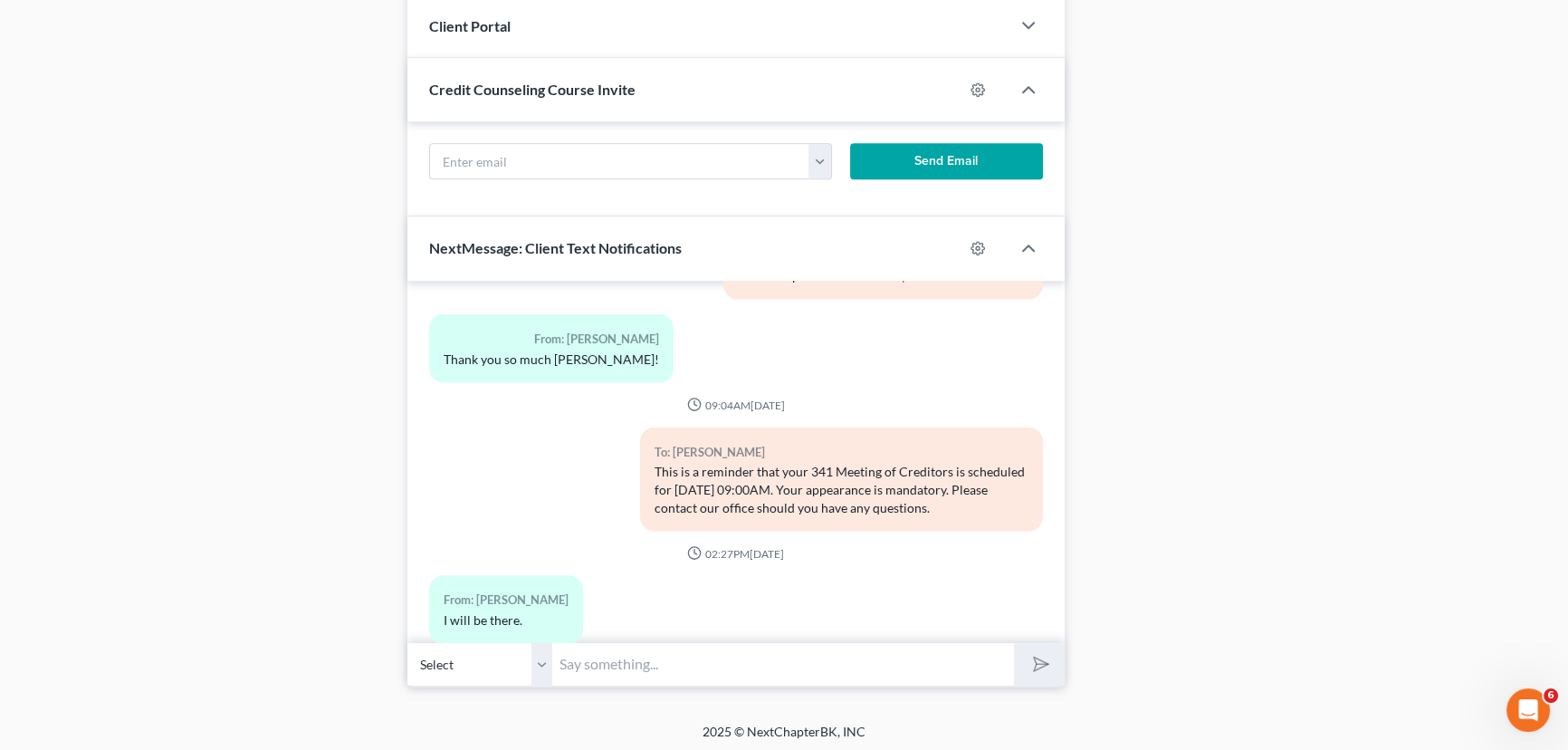
click at [721, 671] on input "text" at bounding box center [783, 664] width 462 height 44
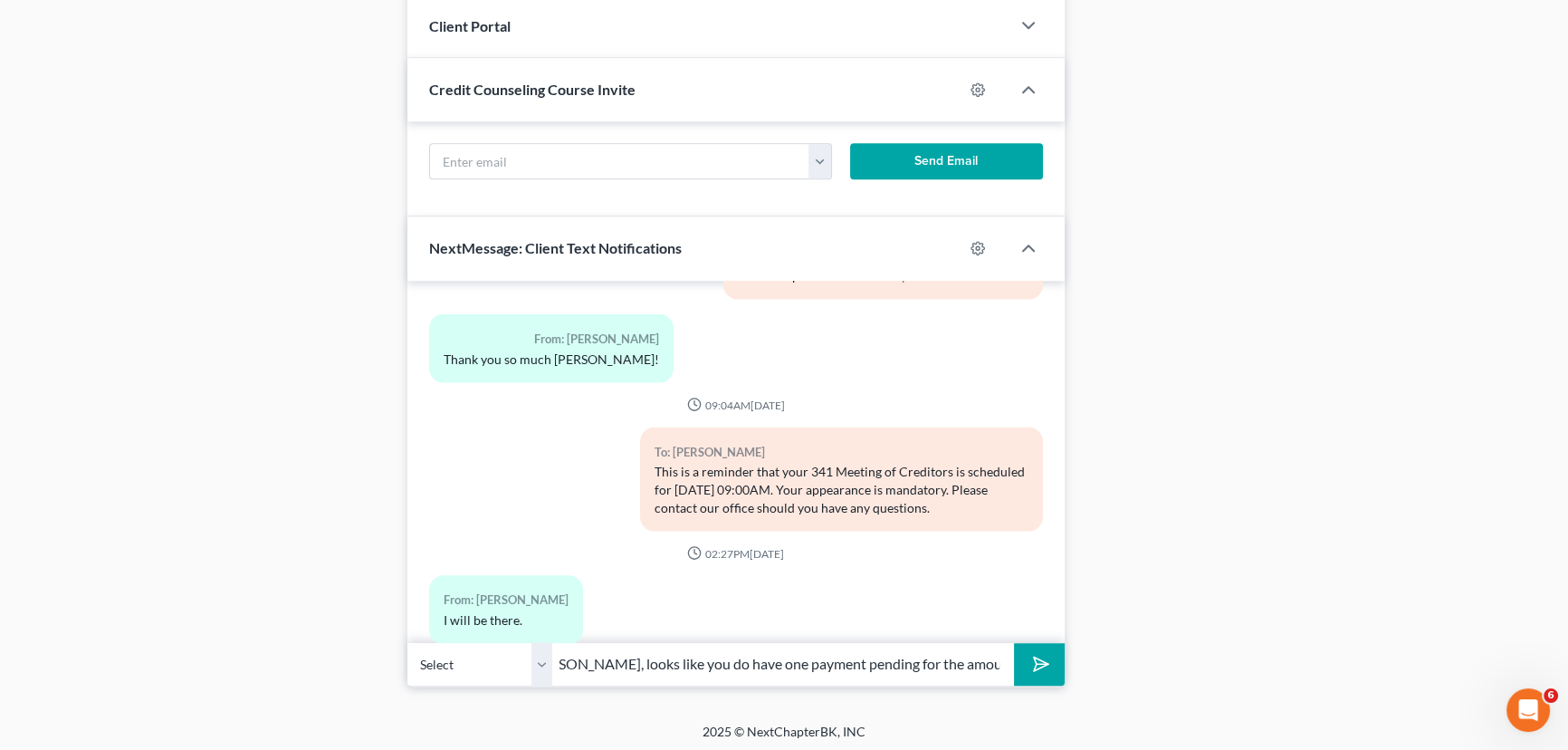
scroll to position [0, 0]
click at [972, 660] on input "[PERSON_NAME], looks like you do have one payment pending for the amount of" at bounding box center [783, 664] width 462 height 44
click at [996, 659] on input "[PERSON_NAME], looks like you do have one payment pending for the amount $775.0…" at bounding box center [783, 664] width 462 height 44
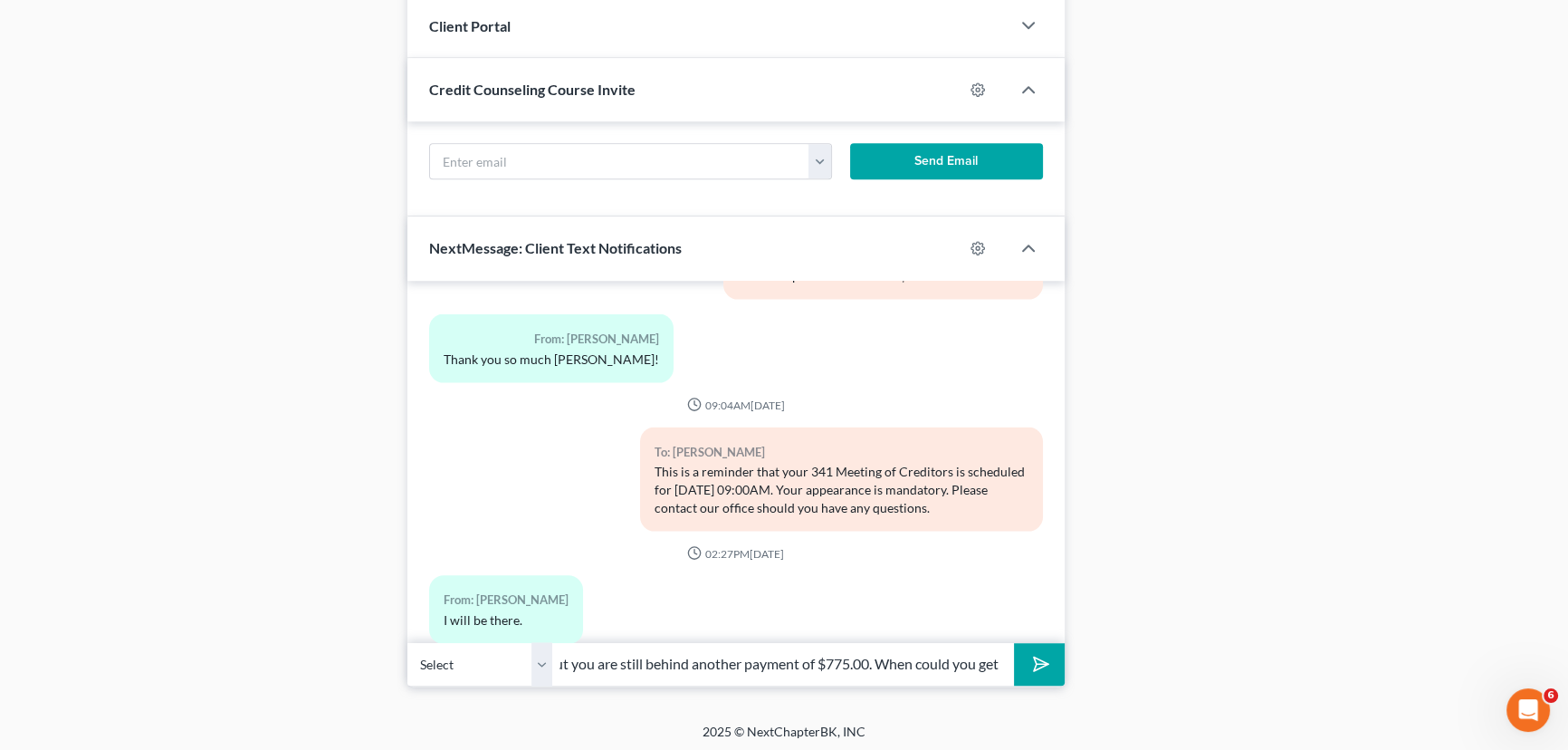
type input "[PERSON_NAME], looks like you do have one payment pending for the amount $775.0…"
click at [1014, 643] on button "submit" at bounding box center [1039, 664] width 50 height 43
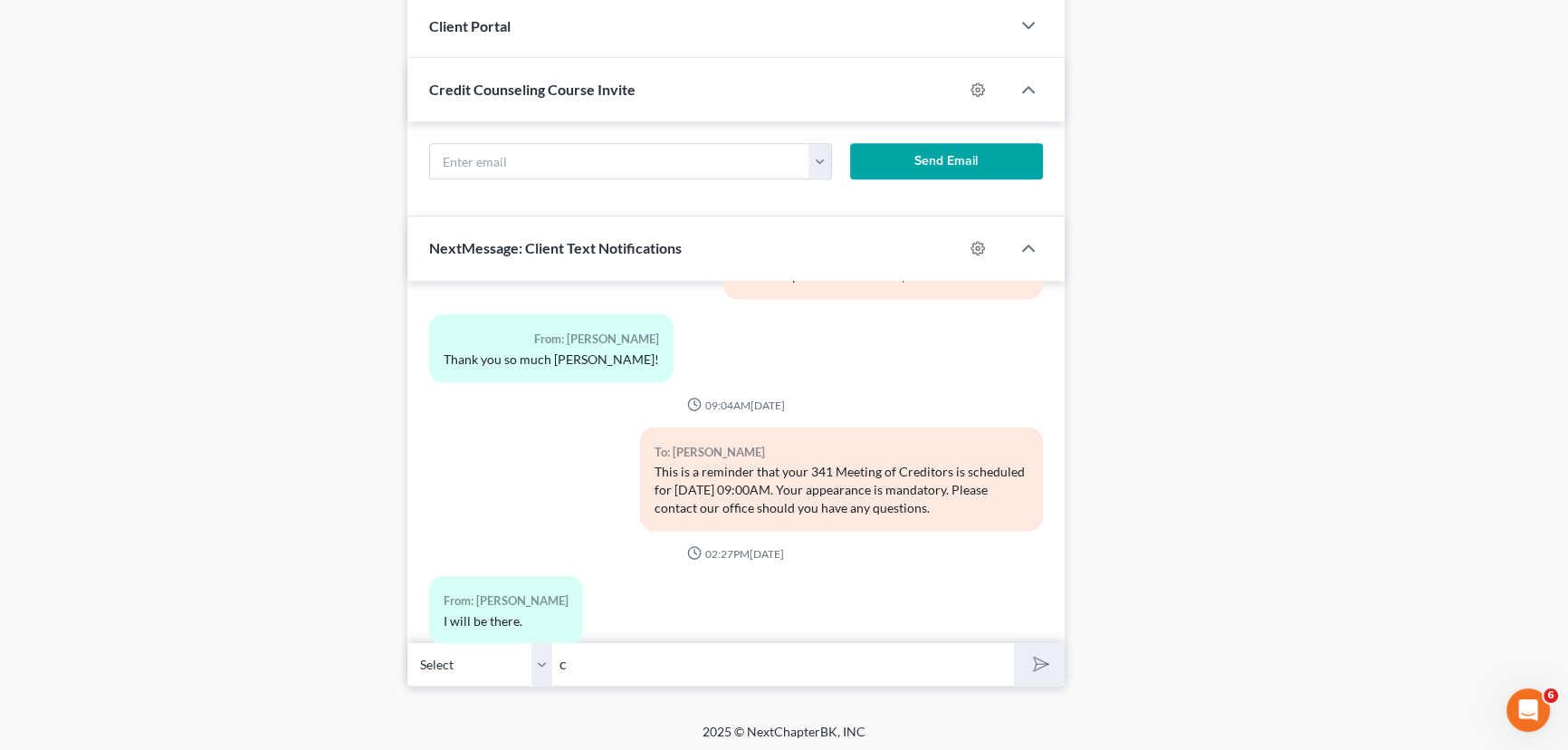
scroll to position [4999, 0]
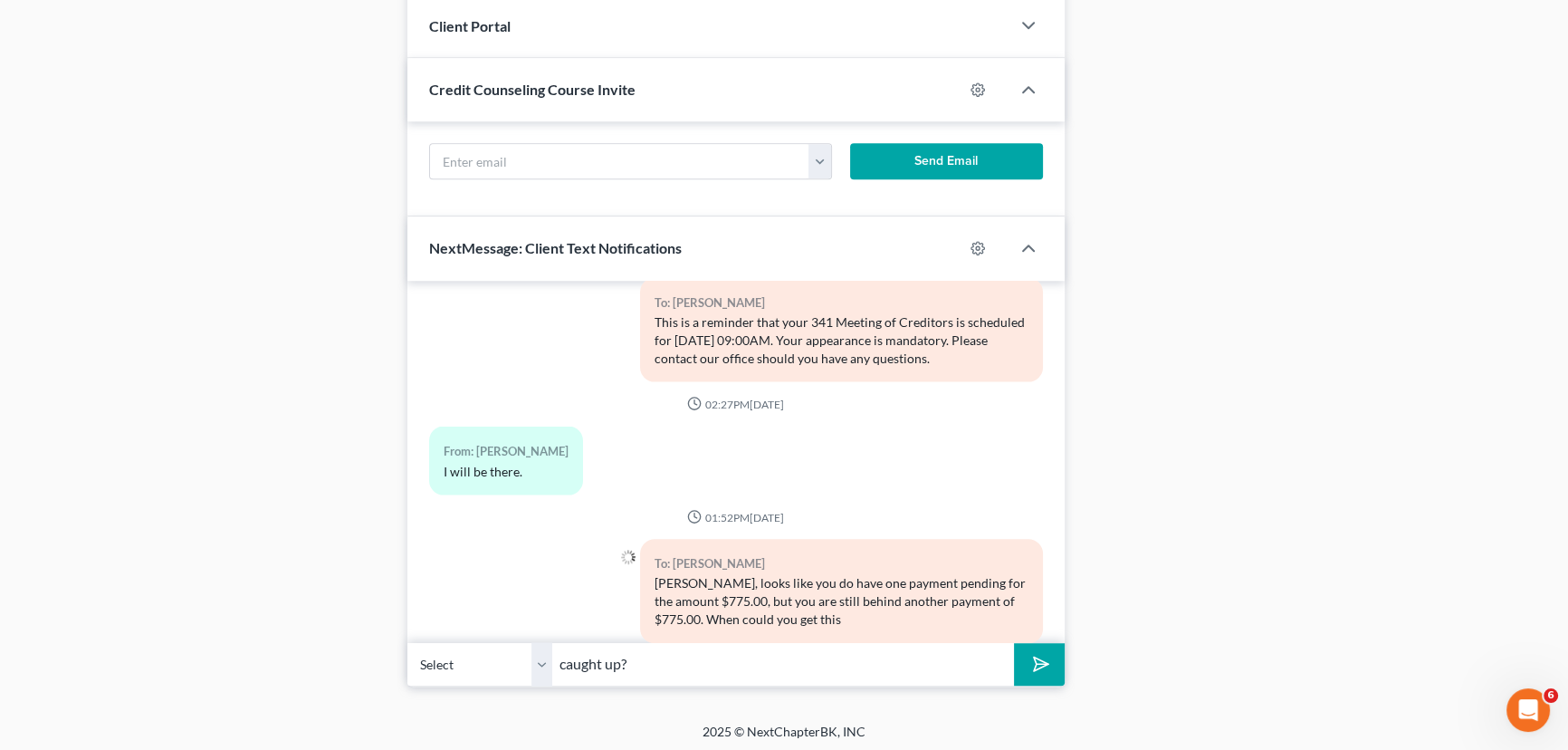
type input "caught up?"
click at [1014, 643] on button "submit" at bounding box center [1039, 664] width 50 height 43
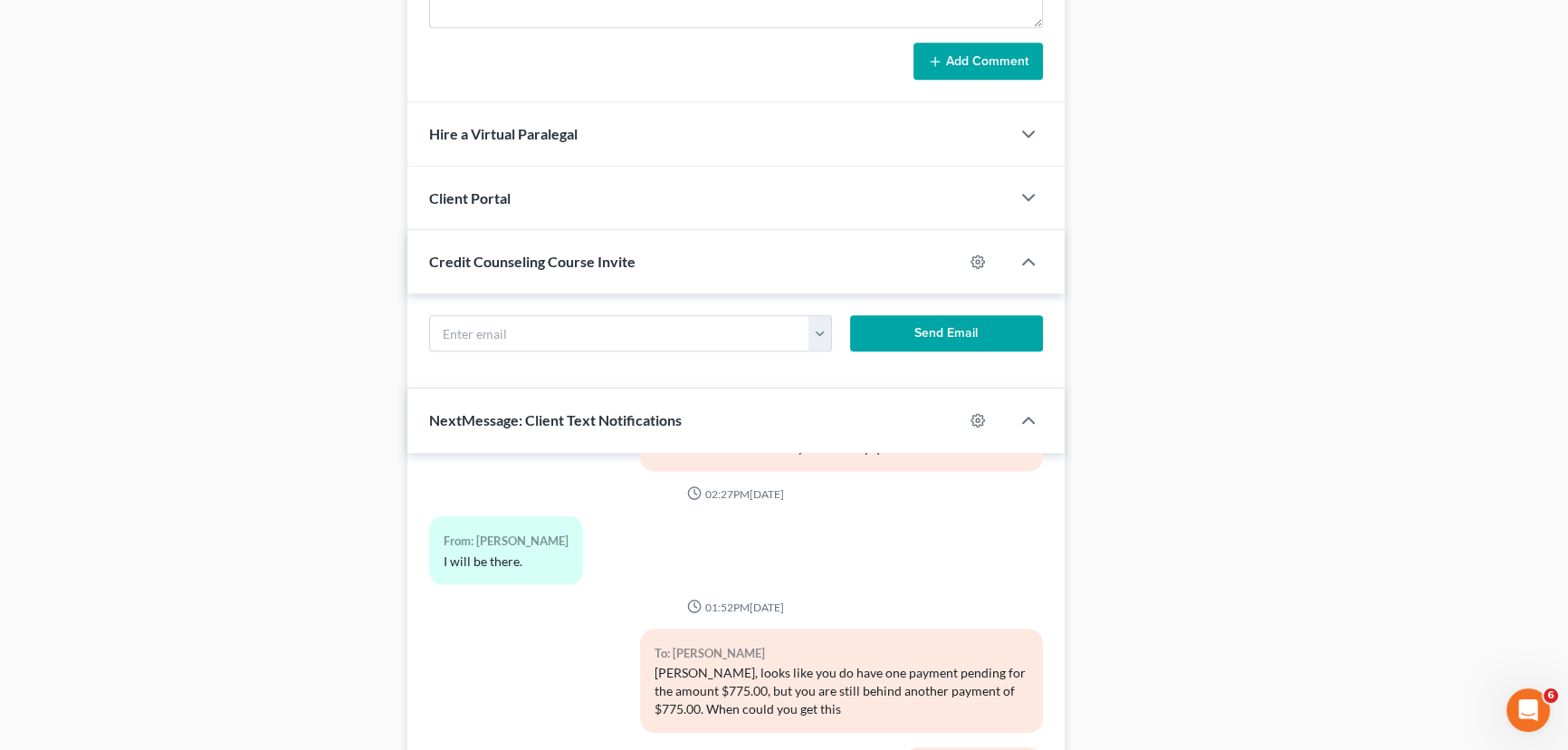
scroll to position [1241, 0]
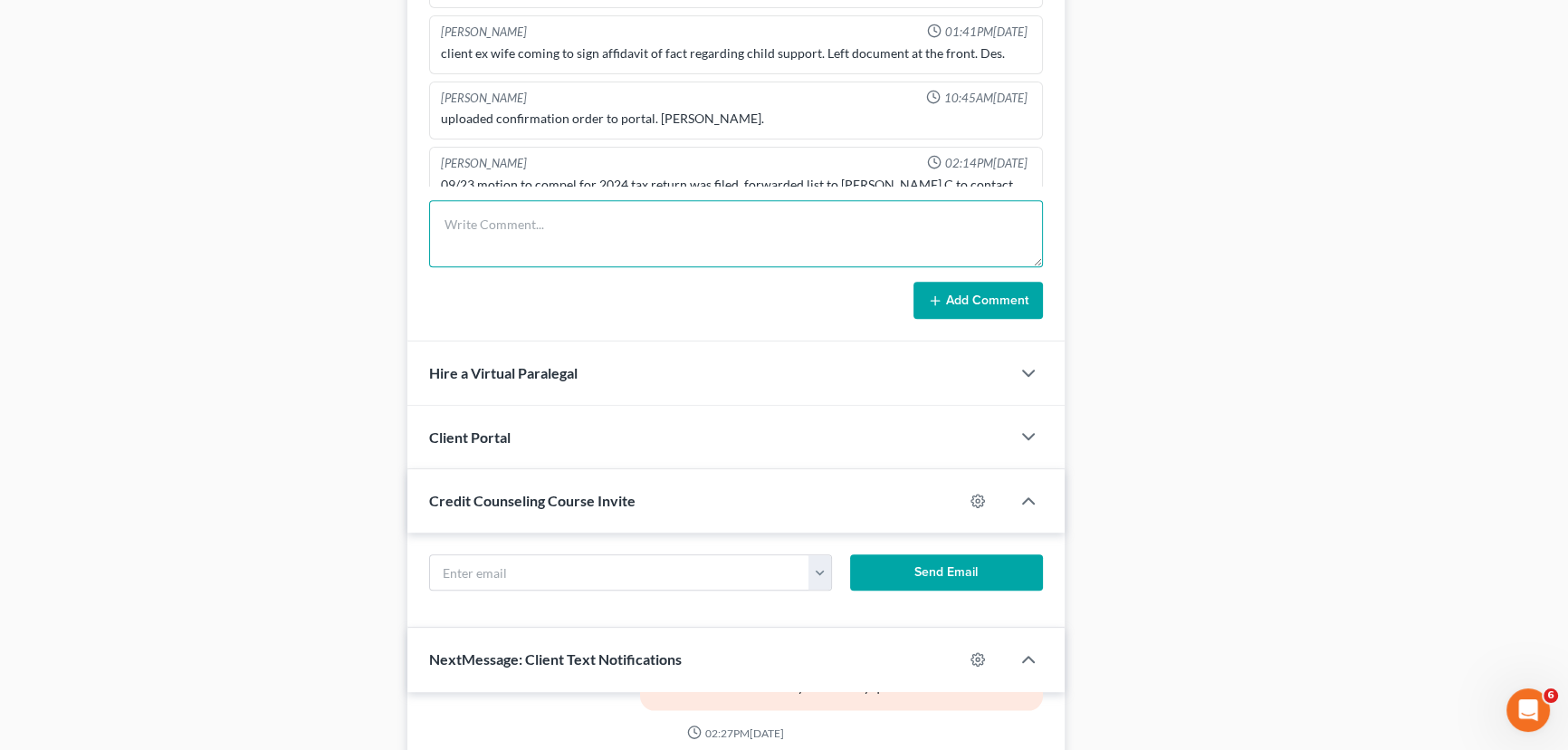
click at [524, 234] on textarea at bounding box center [735, 234] width 613 height 67
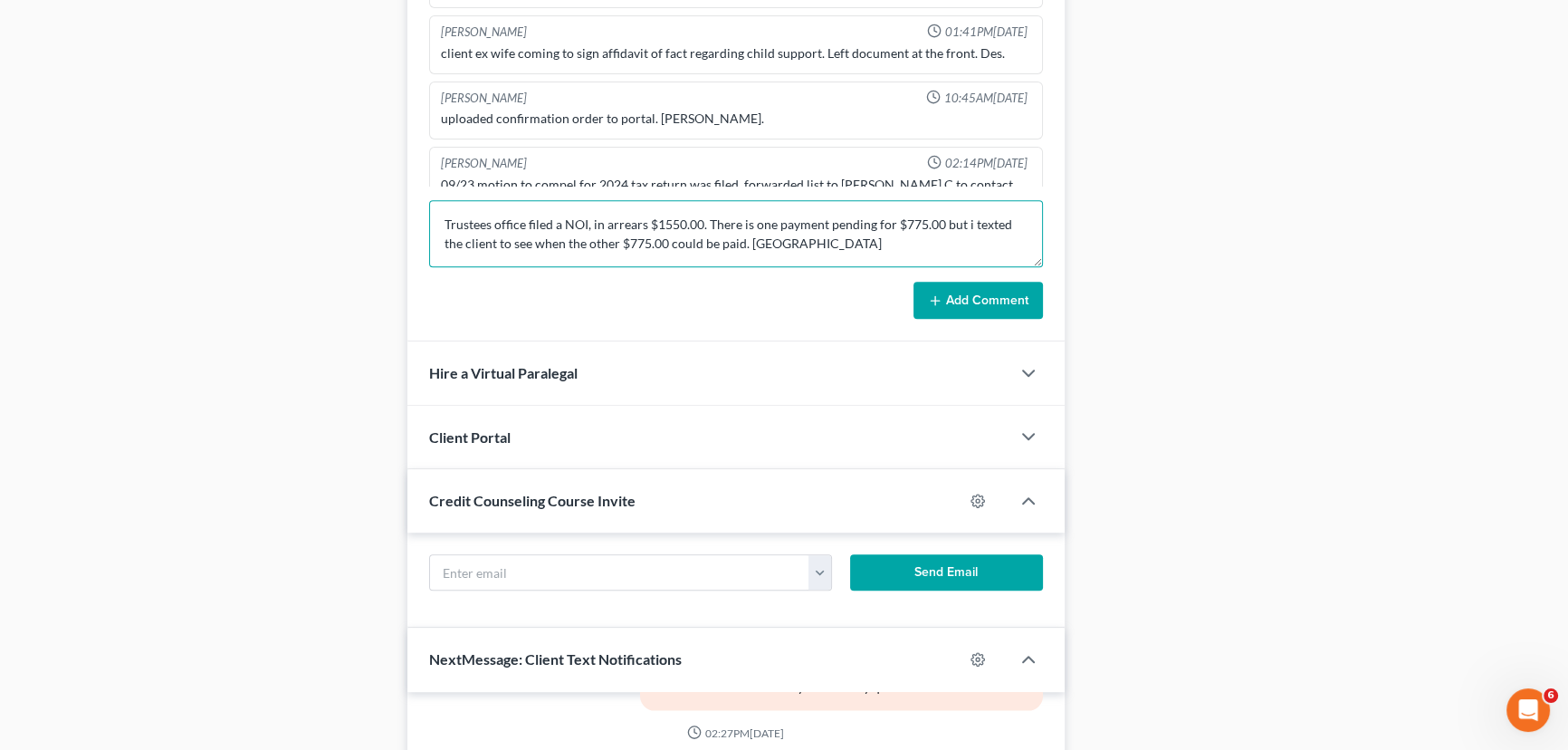
type textarea "Trustees office filed a NOI, in arrears $1550.00. There is one payment pending …"
click at [956, 288] on button "Add Comment" at bounding box center [978, 301] width 129 height 38
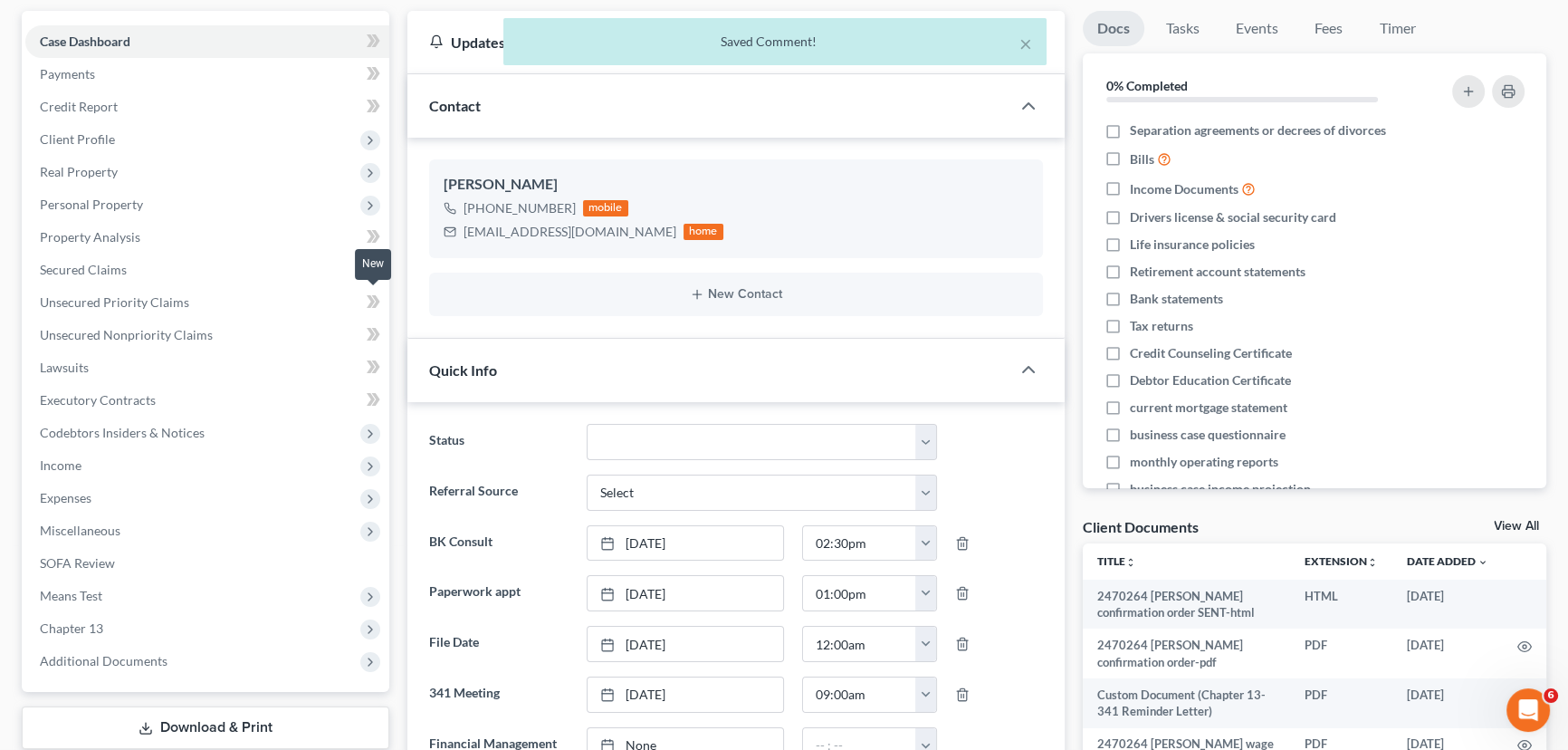
scroll to position [0, 0]
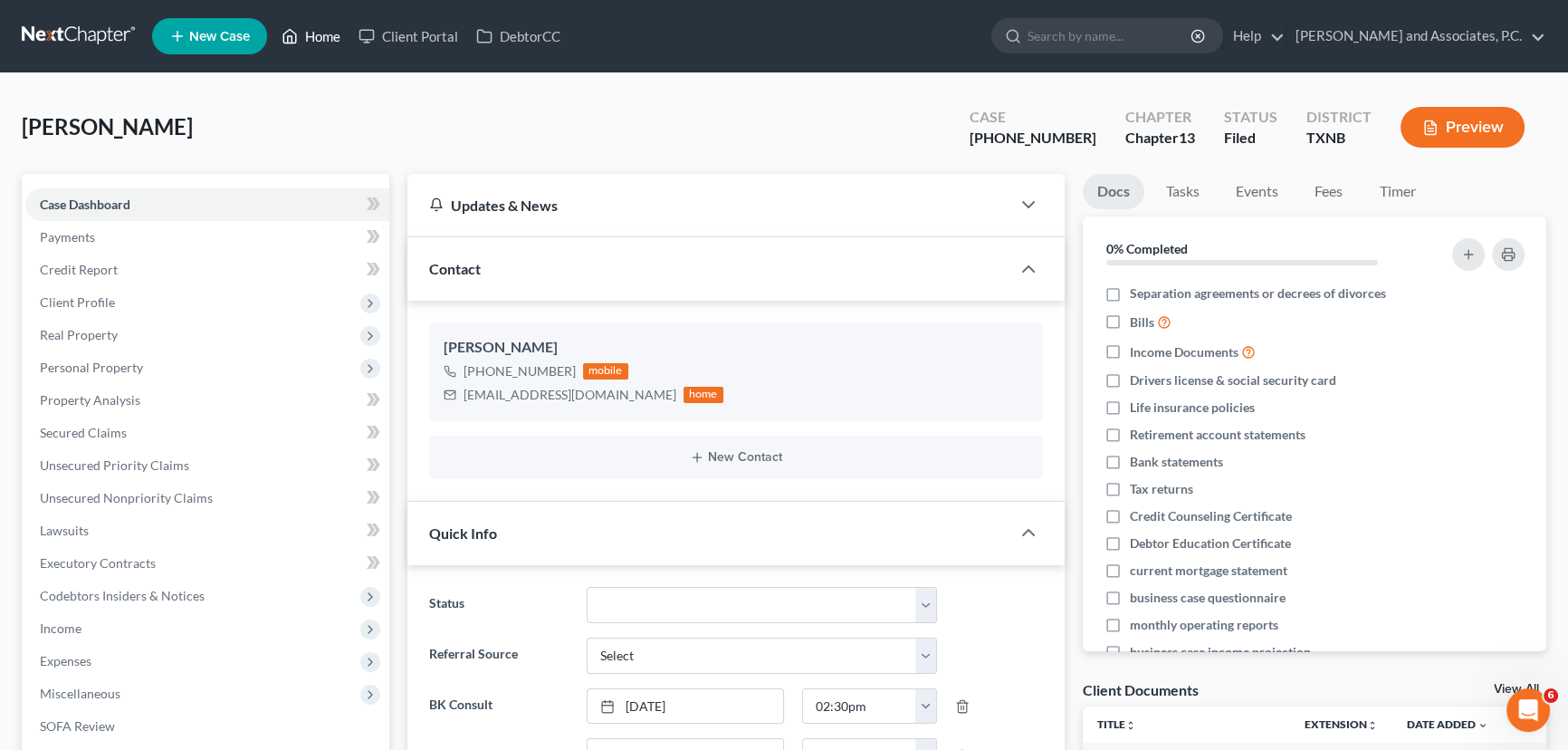
click at [317, 31] on link "Home" at bounding box center [310, 36] width 77 height 32
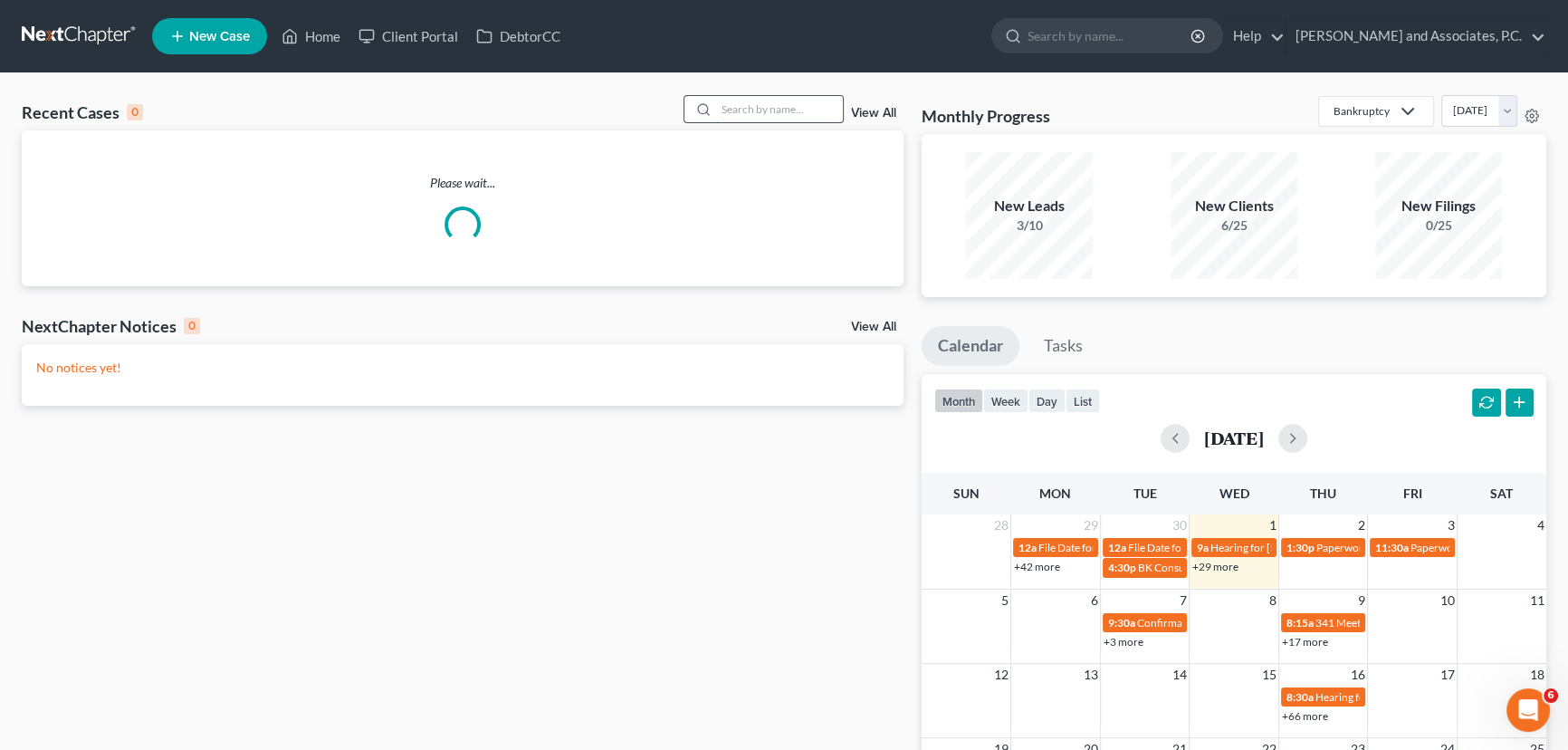
click at [750, 115] on input "search" at bounding box center [780, 110] width 127 height 26
type input "[PERSON_NAME]"
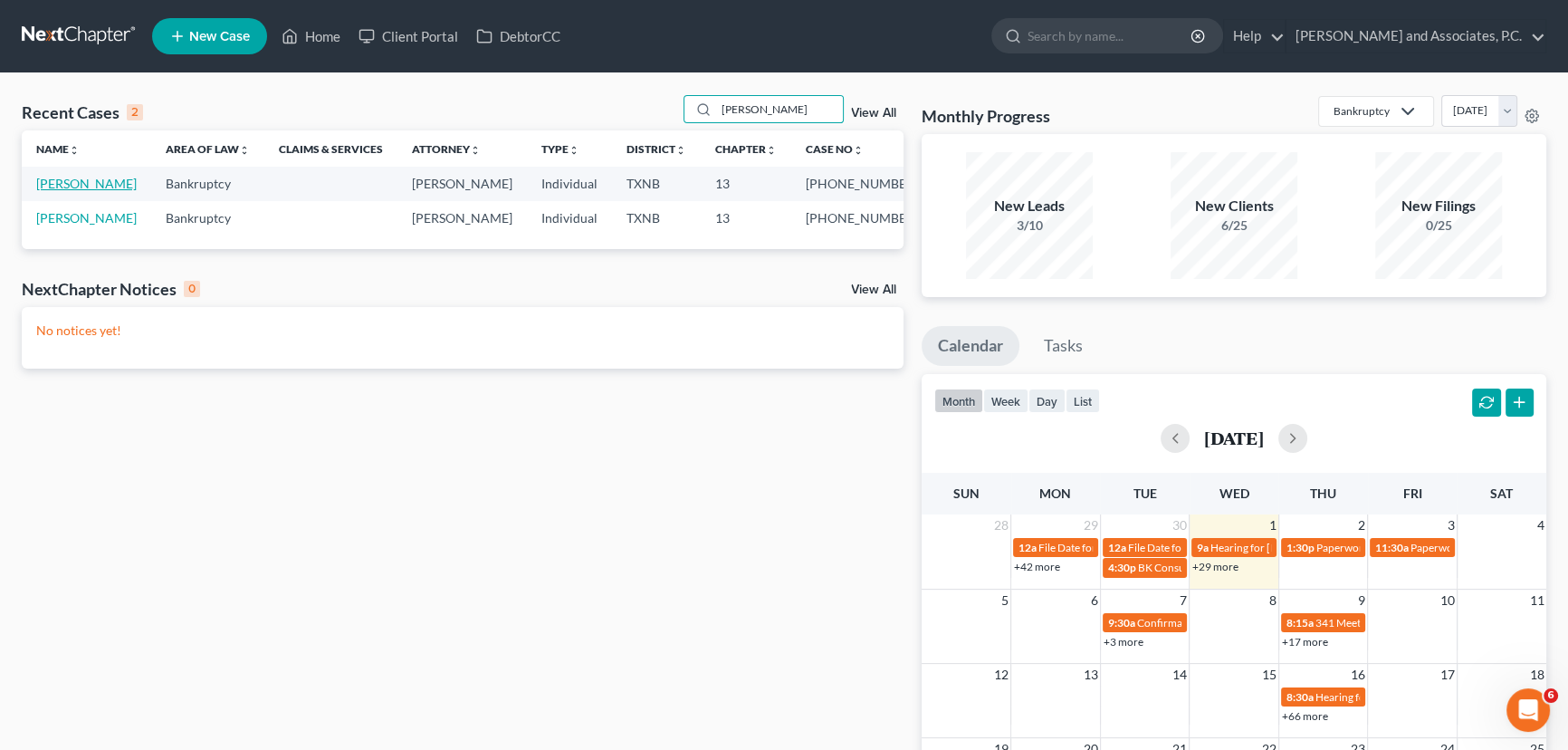
click at [54, 185] on link "[PERSON_NAME]" at bounding box center [86, 183] width 100 height 15
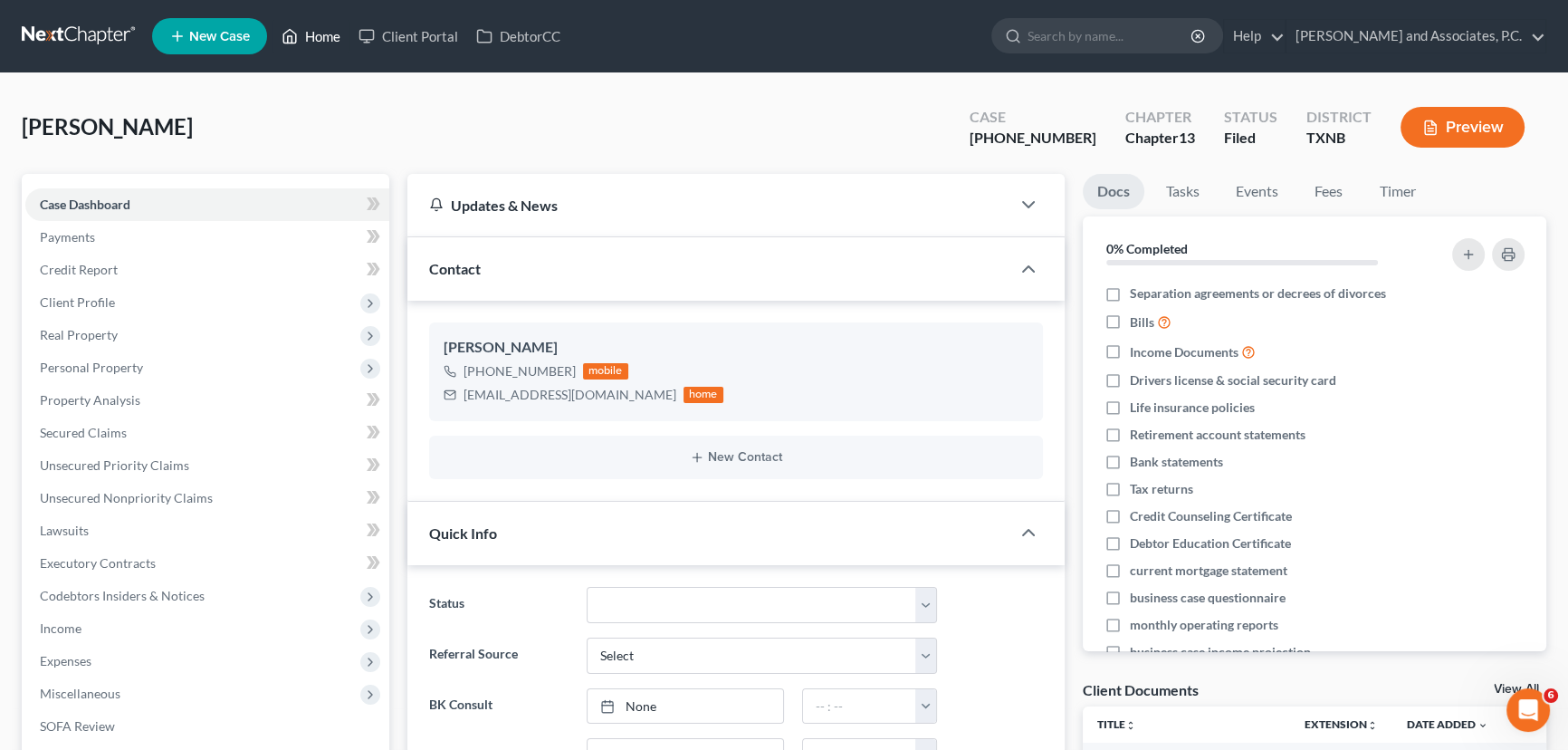
click at [302, 41] on link "Home" at bounding box center [310, 36] width 77 height 32
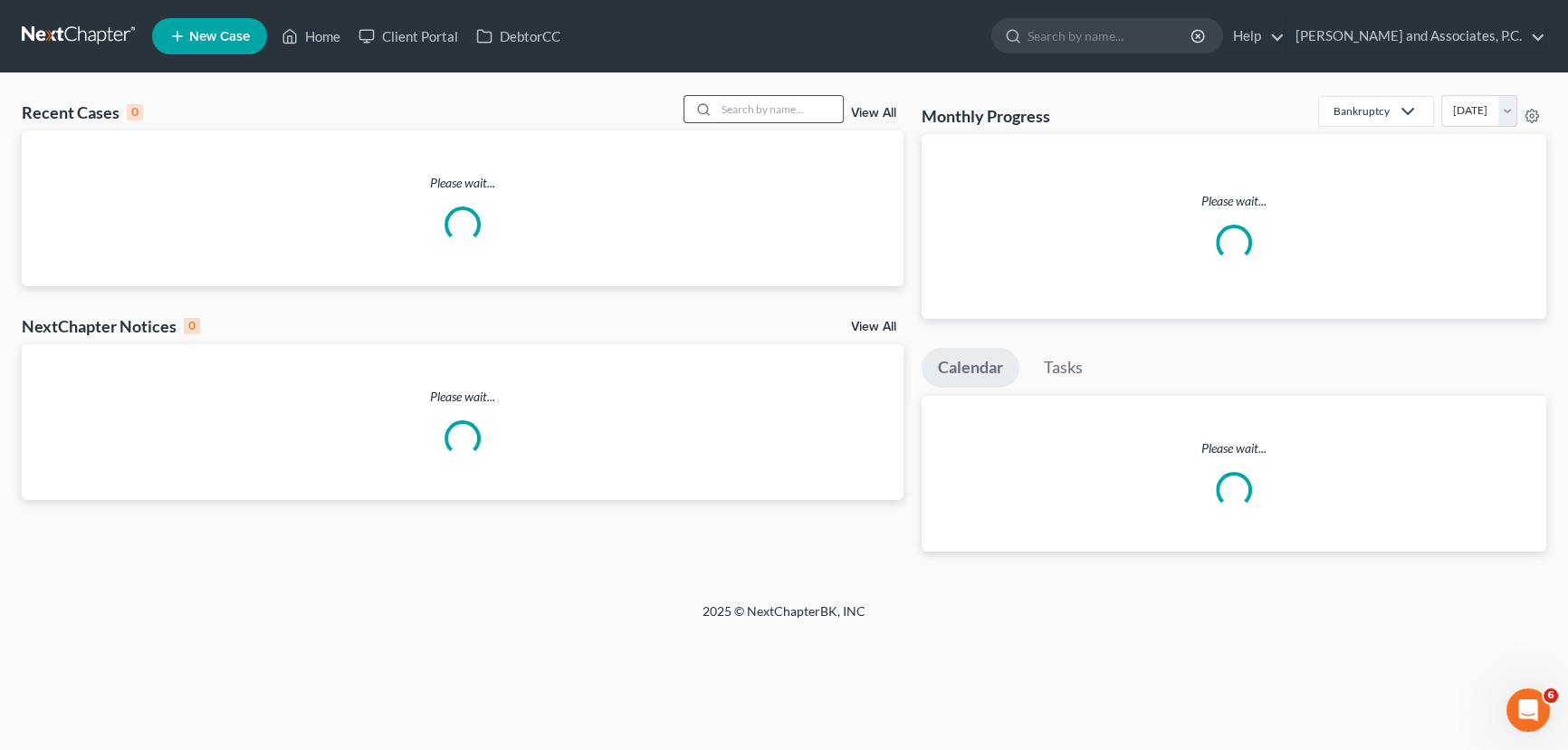
click at [812, 103] on input "search" at bounding box center [780, 110] width 127 height 26
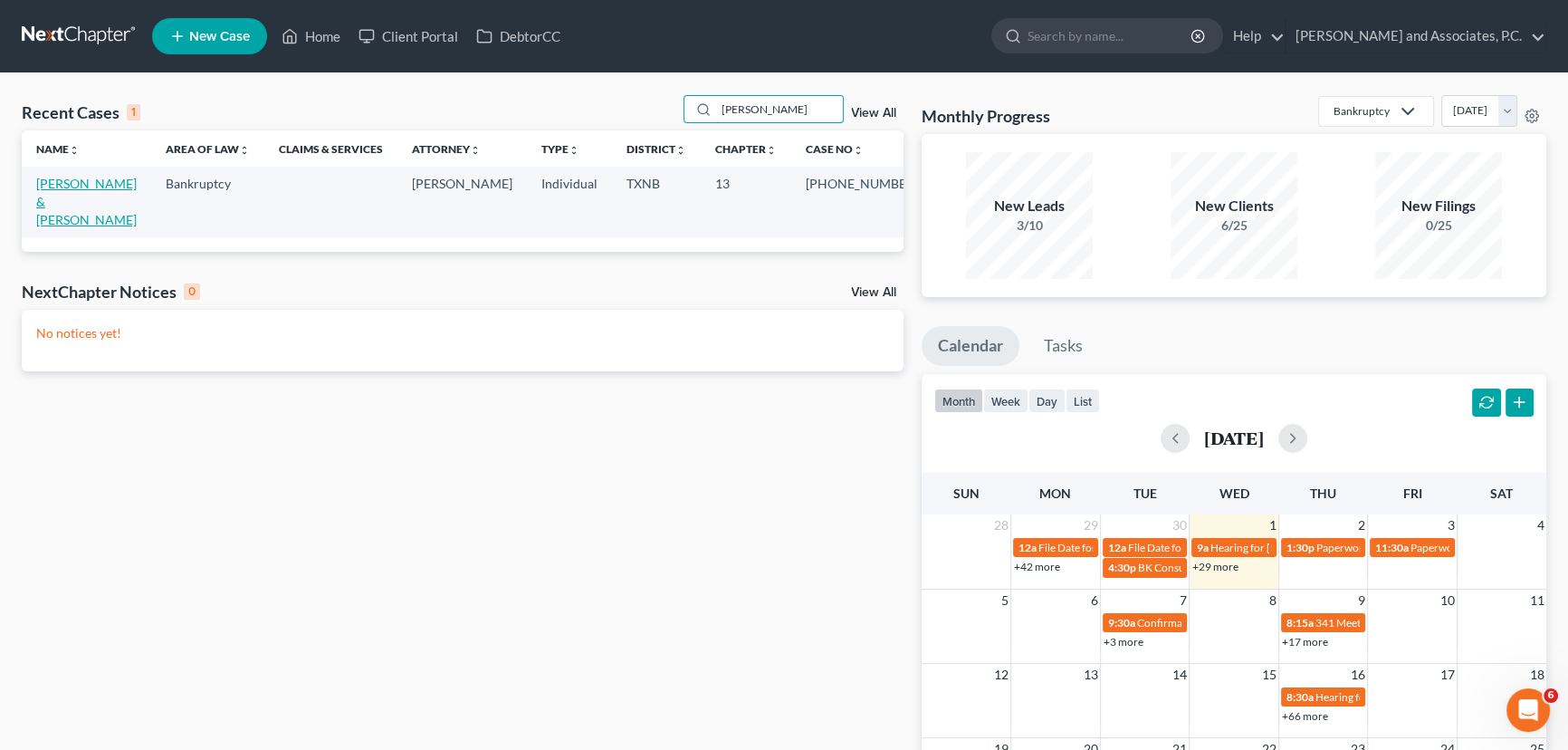
type input "[PERSON_NAME]"
click at [64, 181] on link "[PERSON_NAME] & [PERSON_NAME]" at bounding box center [86, 201] width 100 height 52
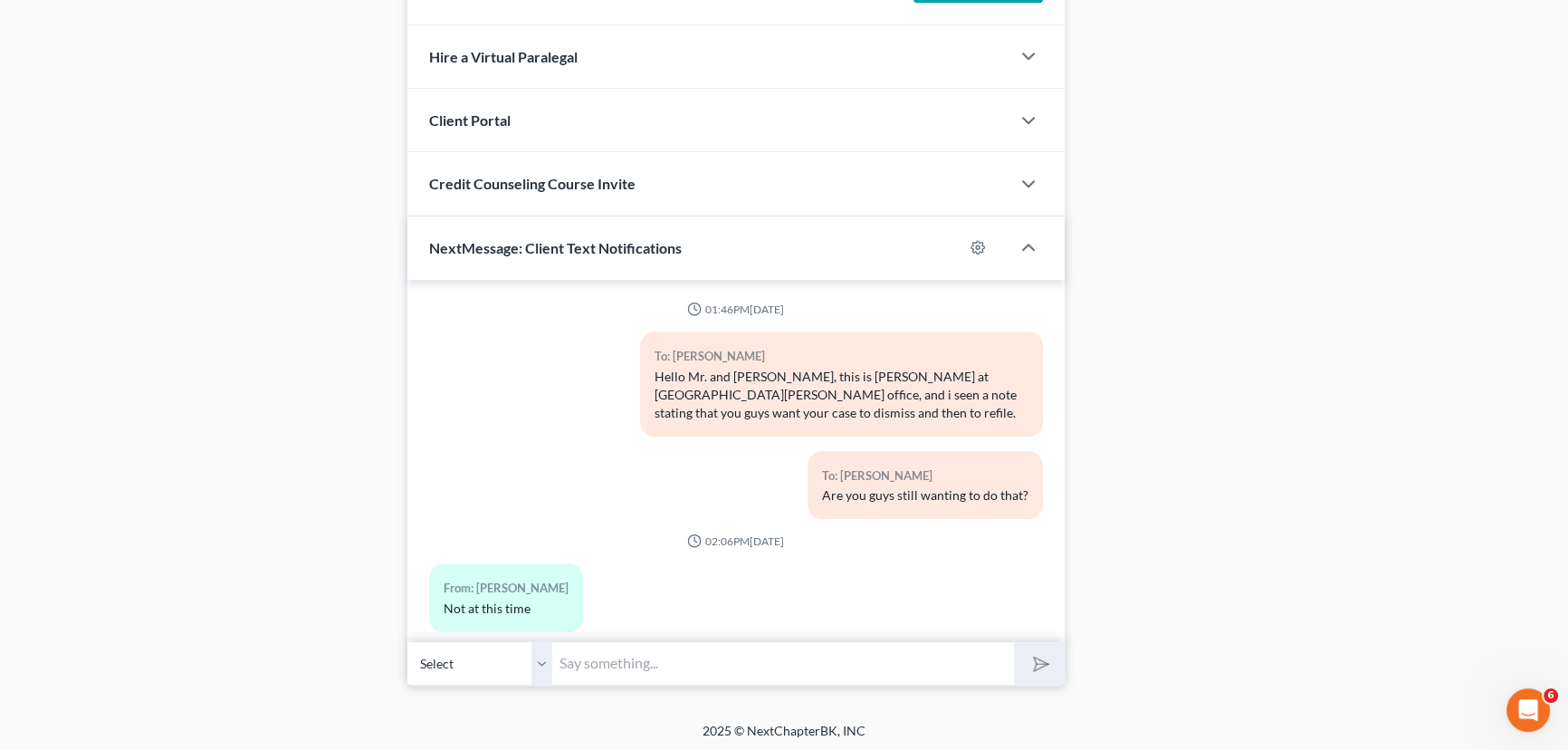
scroll to position [109, 0]
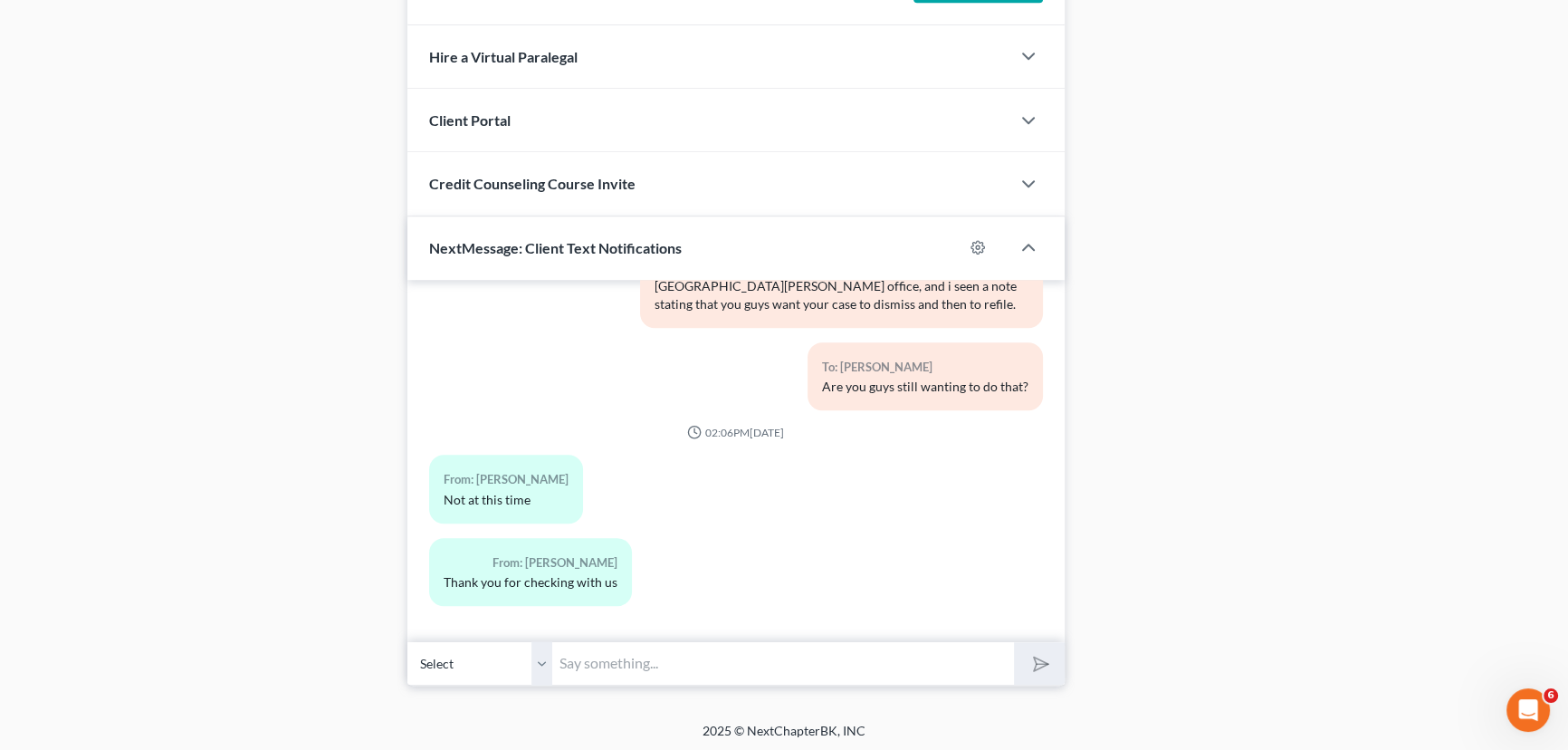
click at [634, 661] on input "text" at bounding box center [783, 663] width 462 height 44
click at [634, 657] on input "text" at bounding box center [783, 663] width 462 height 44
type input "If you do not want to dismiss and refile, you would have to come current. Looks…"
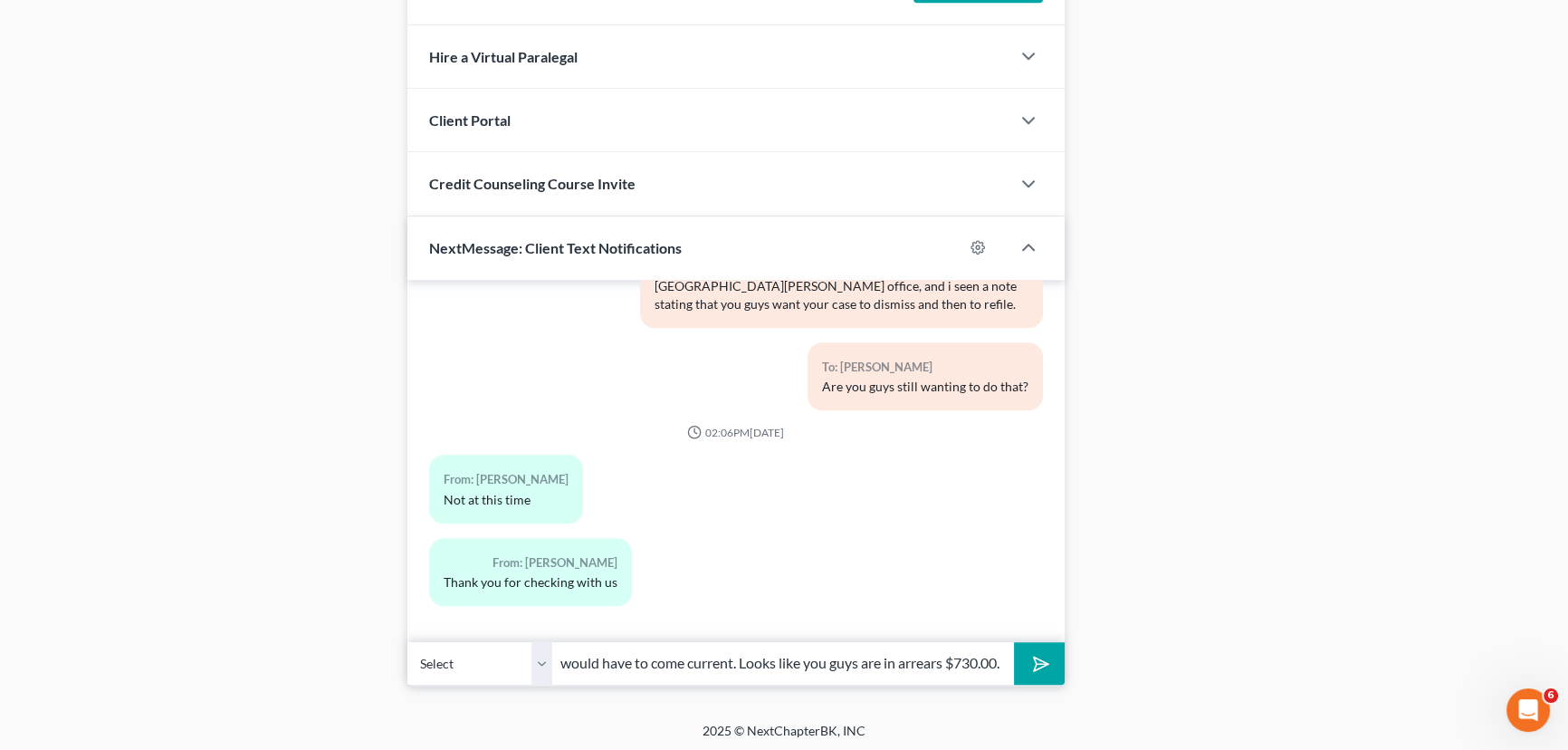
click at [1014, 642] on button "submit" at bounding box center [1039, 663] width 50 height 43
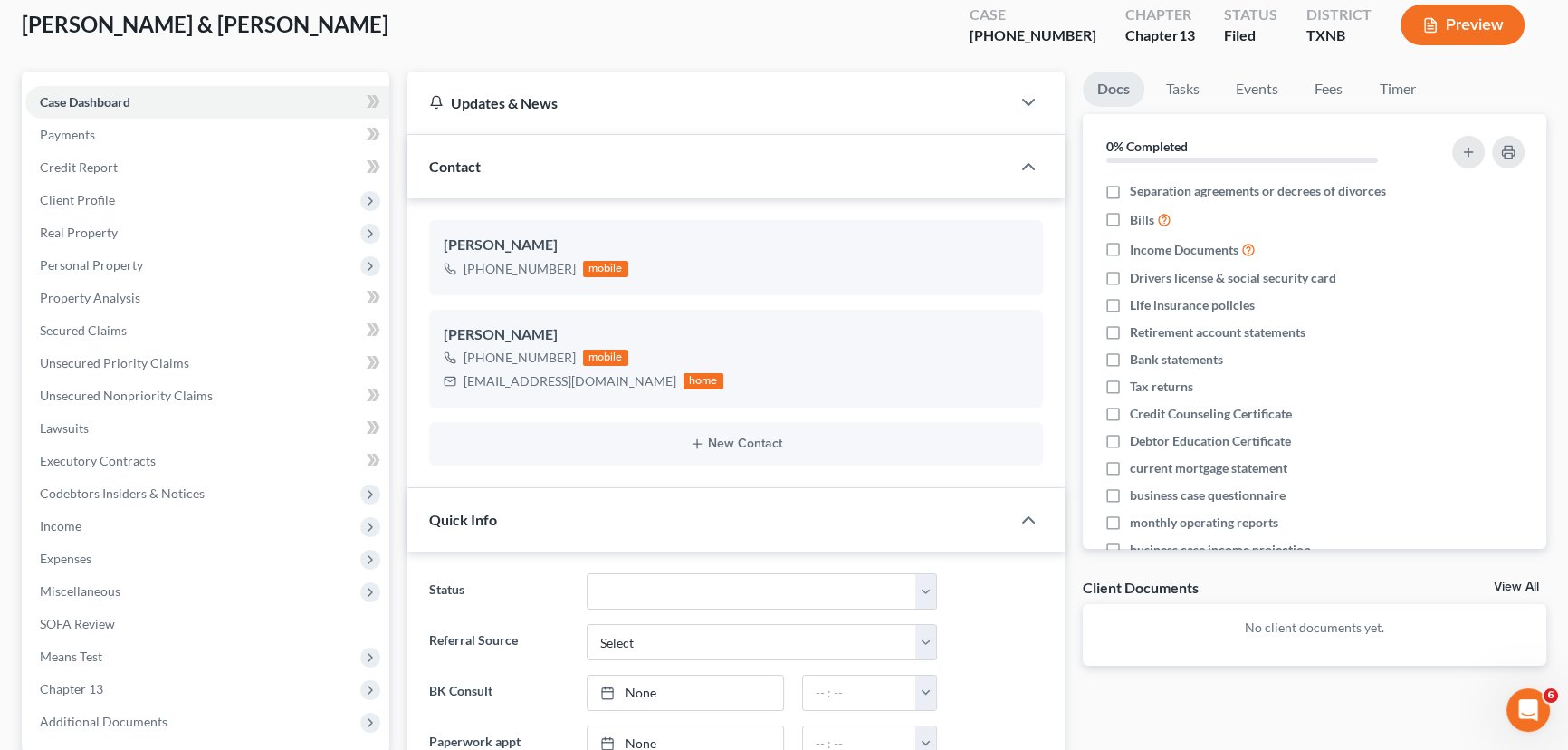
scroll to position [0, 0]
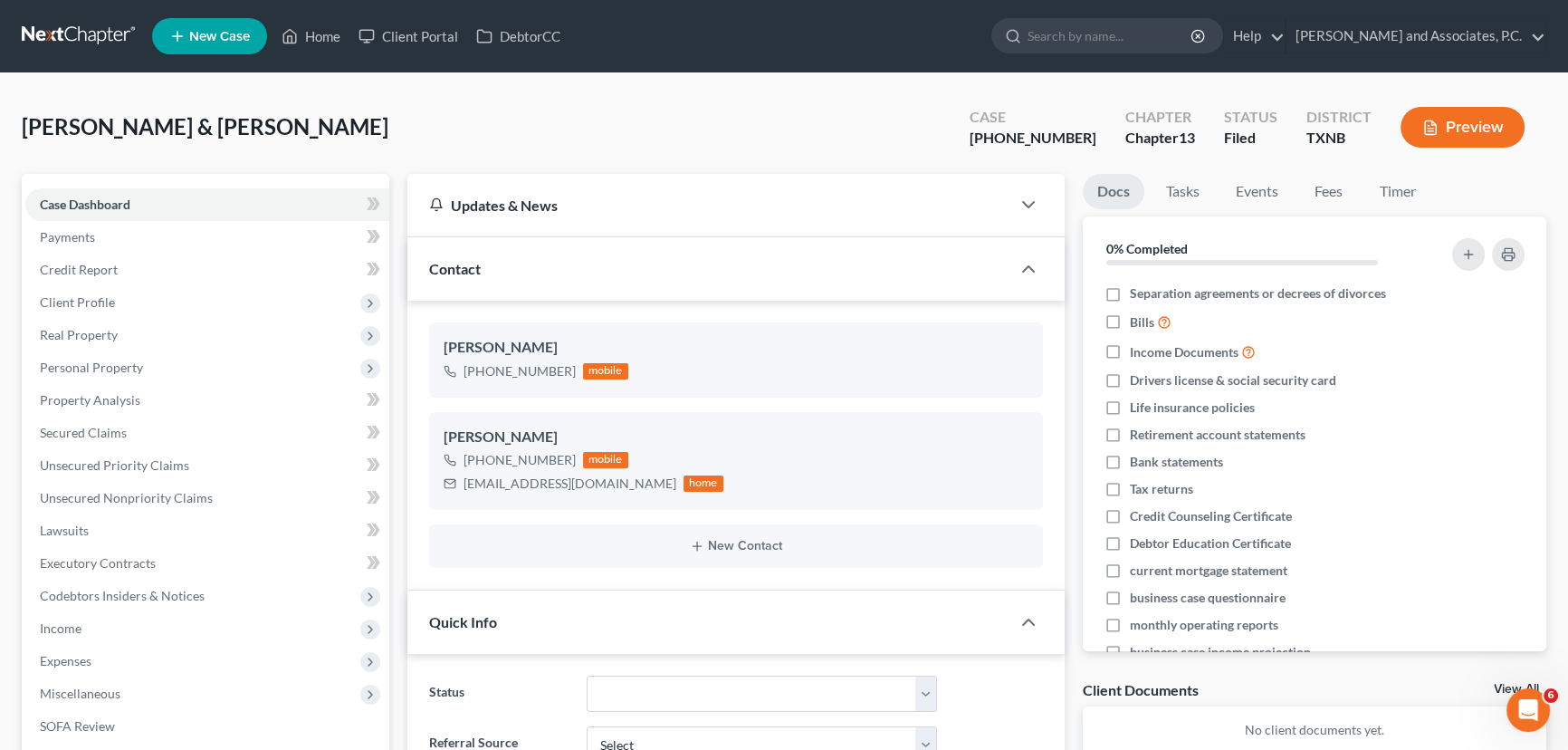
click at [332, 15] on ul "New Case Home Client Portal DebtorCC - No Result - See all results Or Press Ent…" at bounding box center [849, 36] width 1394 height 47
click at [325, 29] on link "Home" at bounding box center [310, 36] width 77 height 32
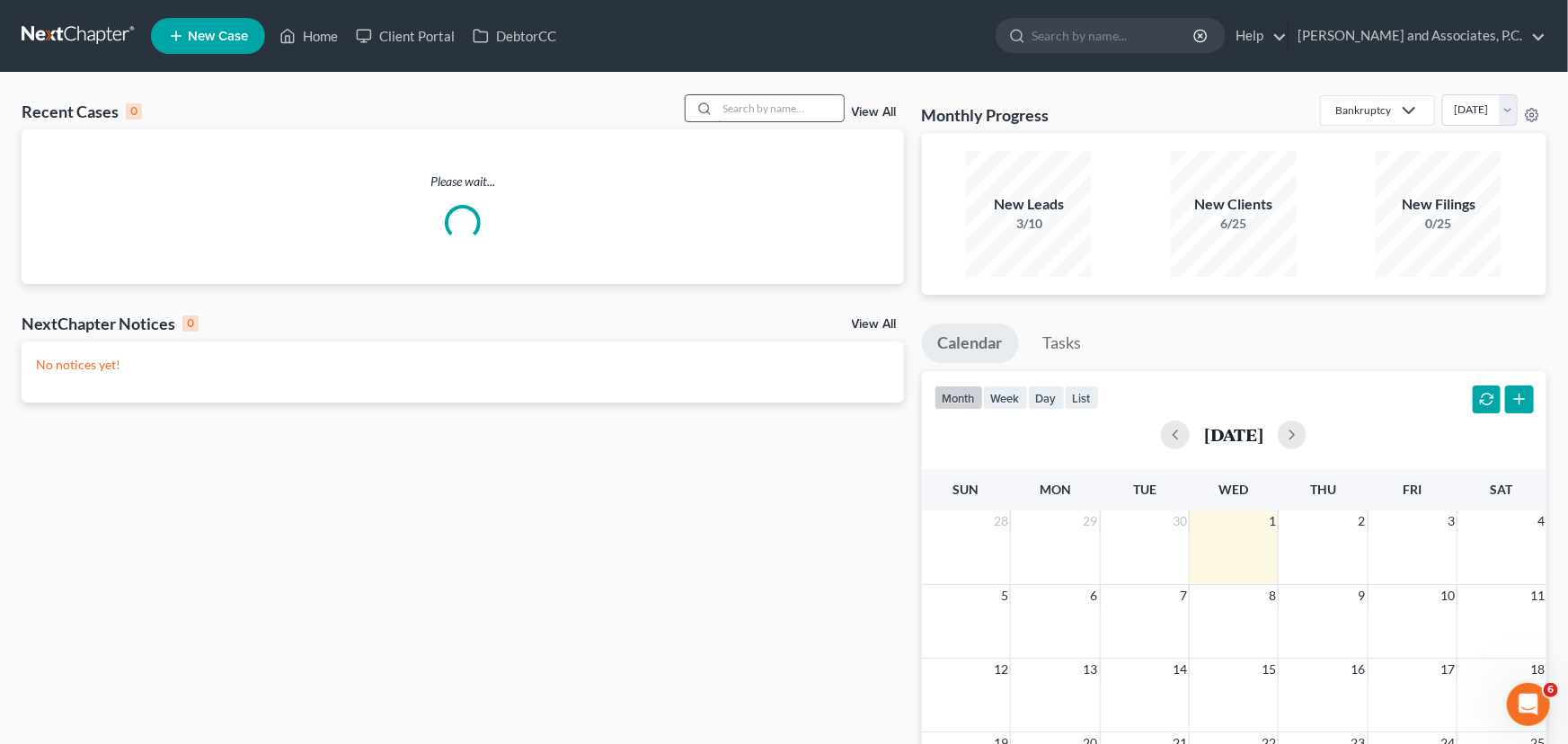
click at [758, 103] on input "search" at bounding box center [780, 109] width 126 height 26
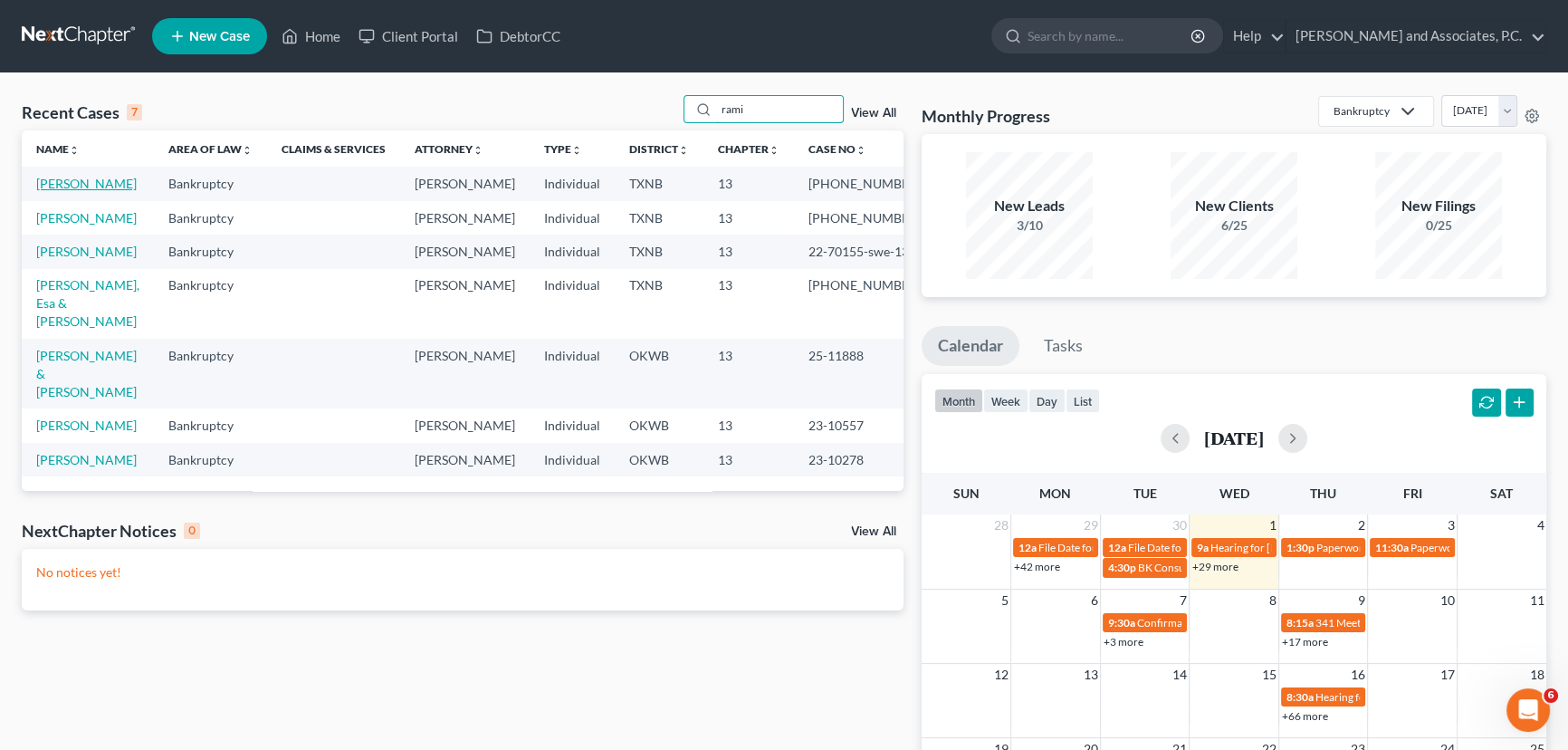
type input "rami"
click at [95, 182] on link "[PERSON_NAME]" at bounding box center [86, 183] width 100 height 15
select select "5"
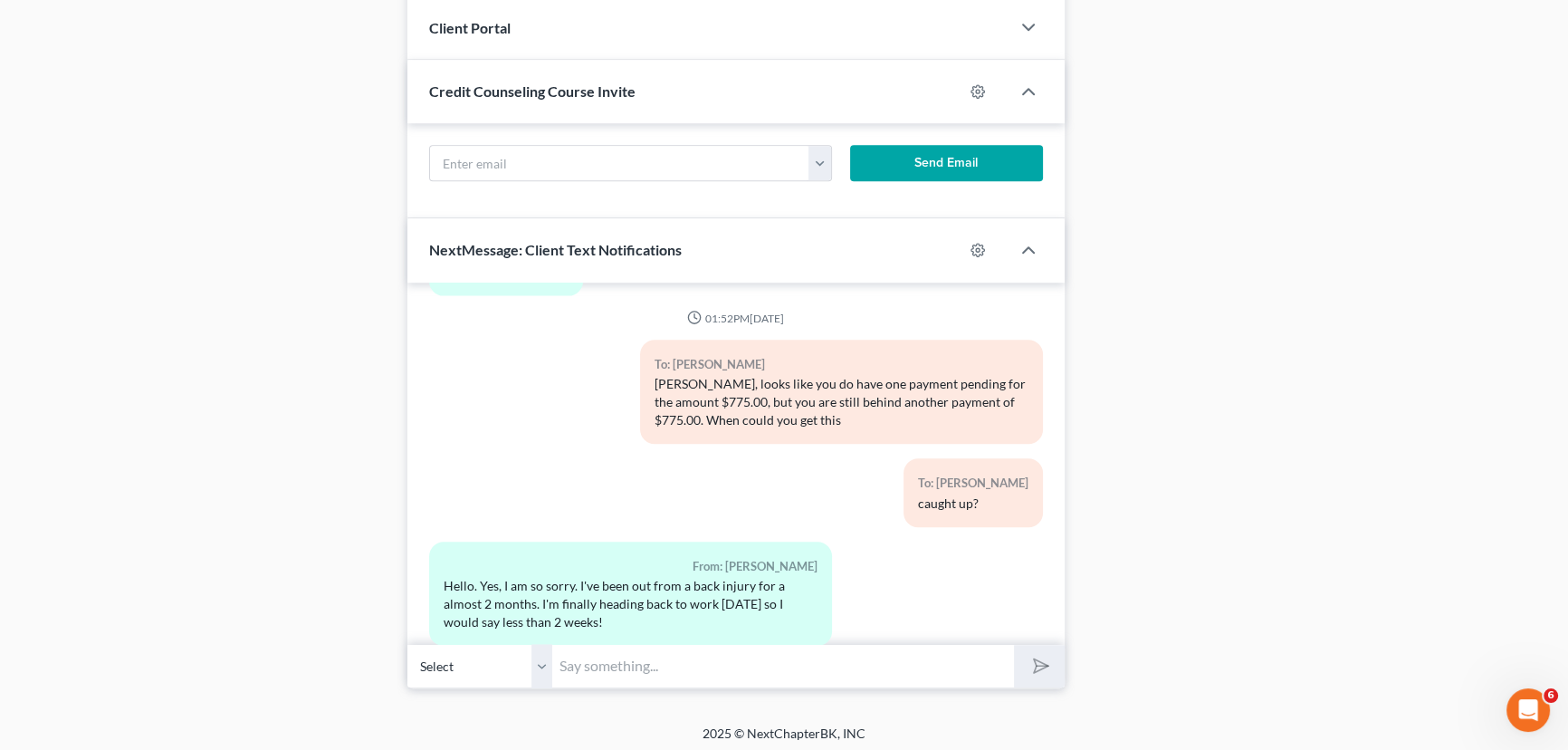
scroll to position [1652, 0]
click at [689, 670] on input "text" at bounding box center [783, 664] width 462 height 44
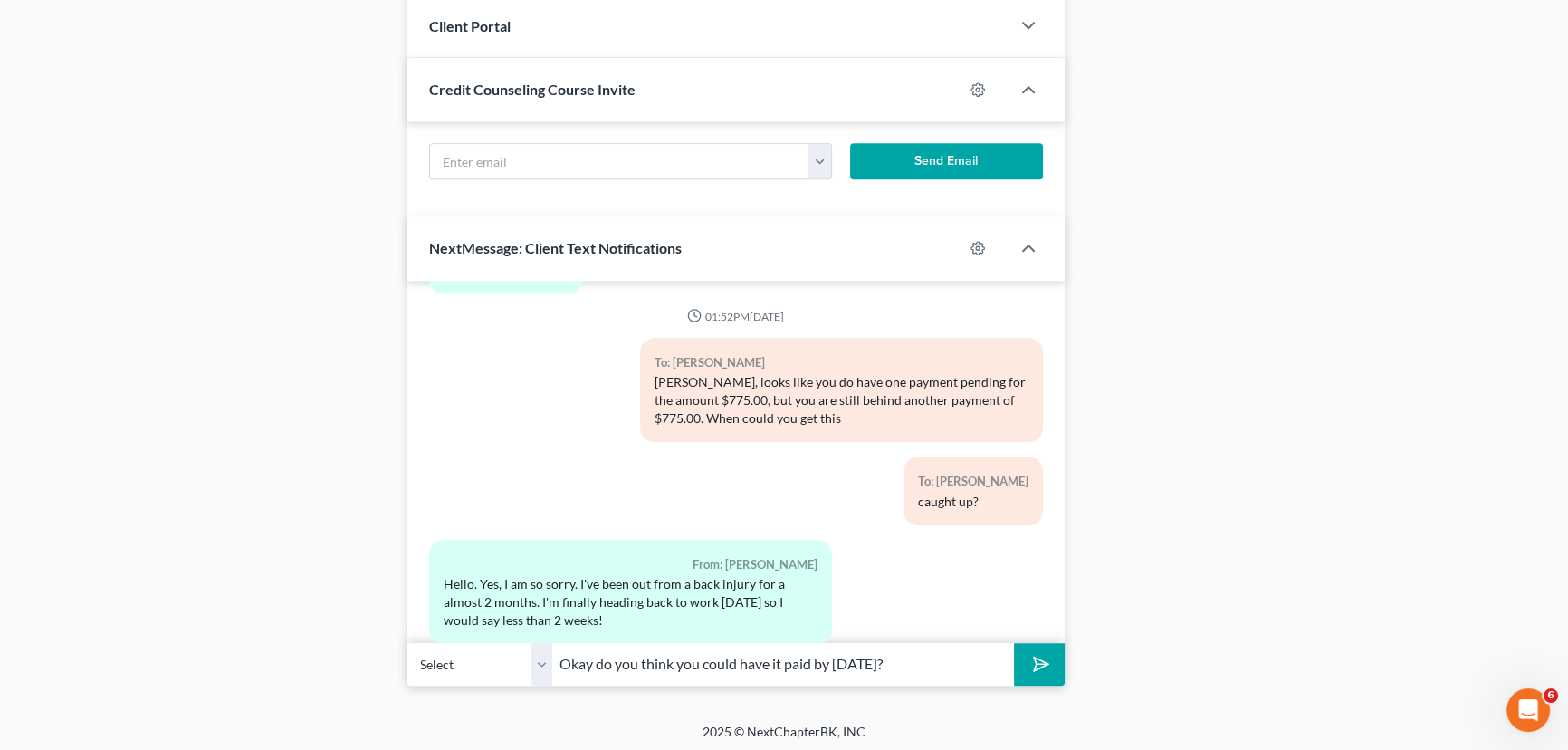
type input "Okay do you think you could have it paid by [DATE]?"
click at [1014, 643] on button "submit" at bounding box center [1039, 664] width 50 height 43
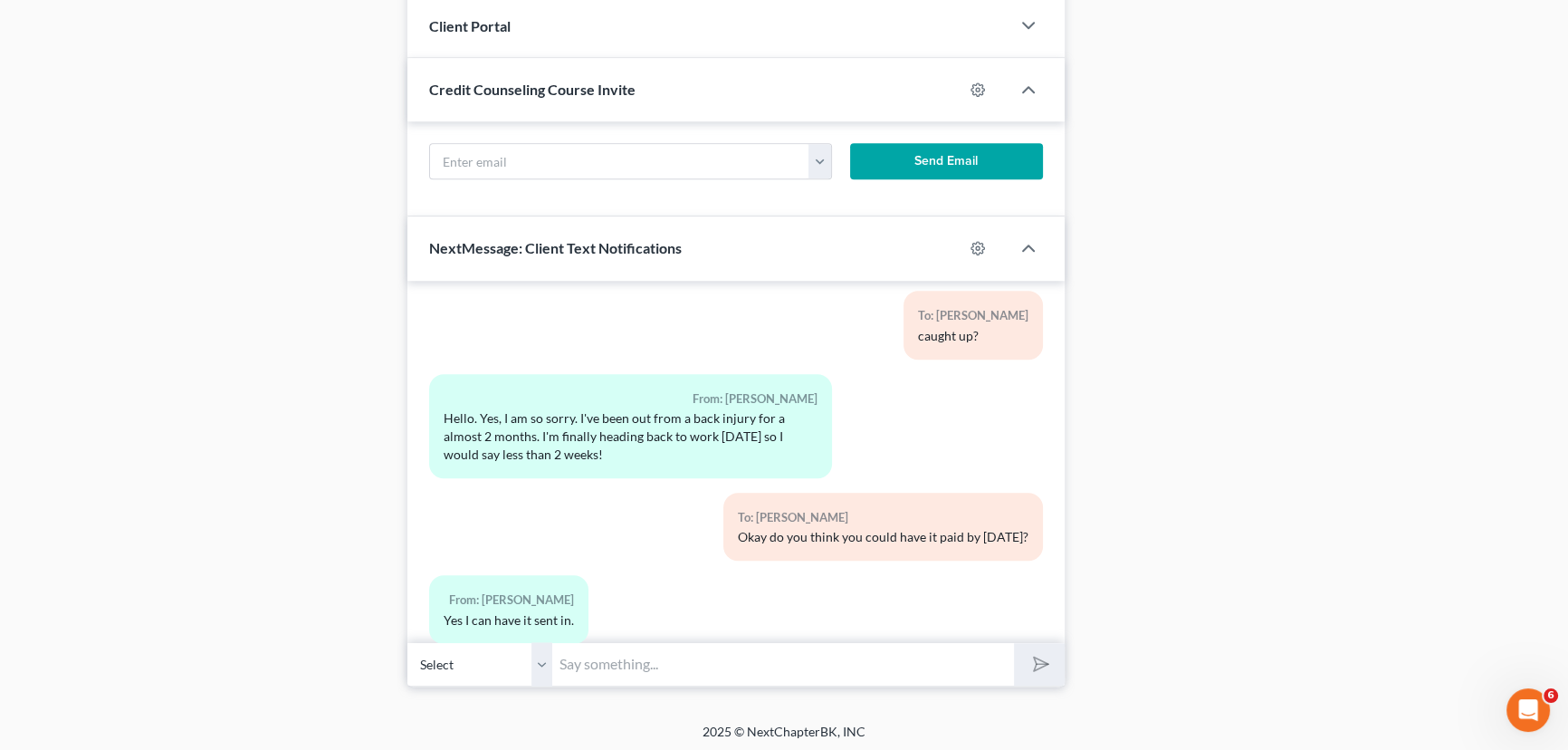
click at [579, 653] on input "text" at bounding box center [783, 664] width 462 height 44
click at [1014, 643] on button "submit" at bounding box center [1039, 664] width 50 height 43
type input "Okay, ill check back closer to time. If you can come current before/ on that da…"
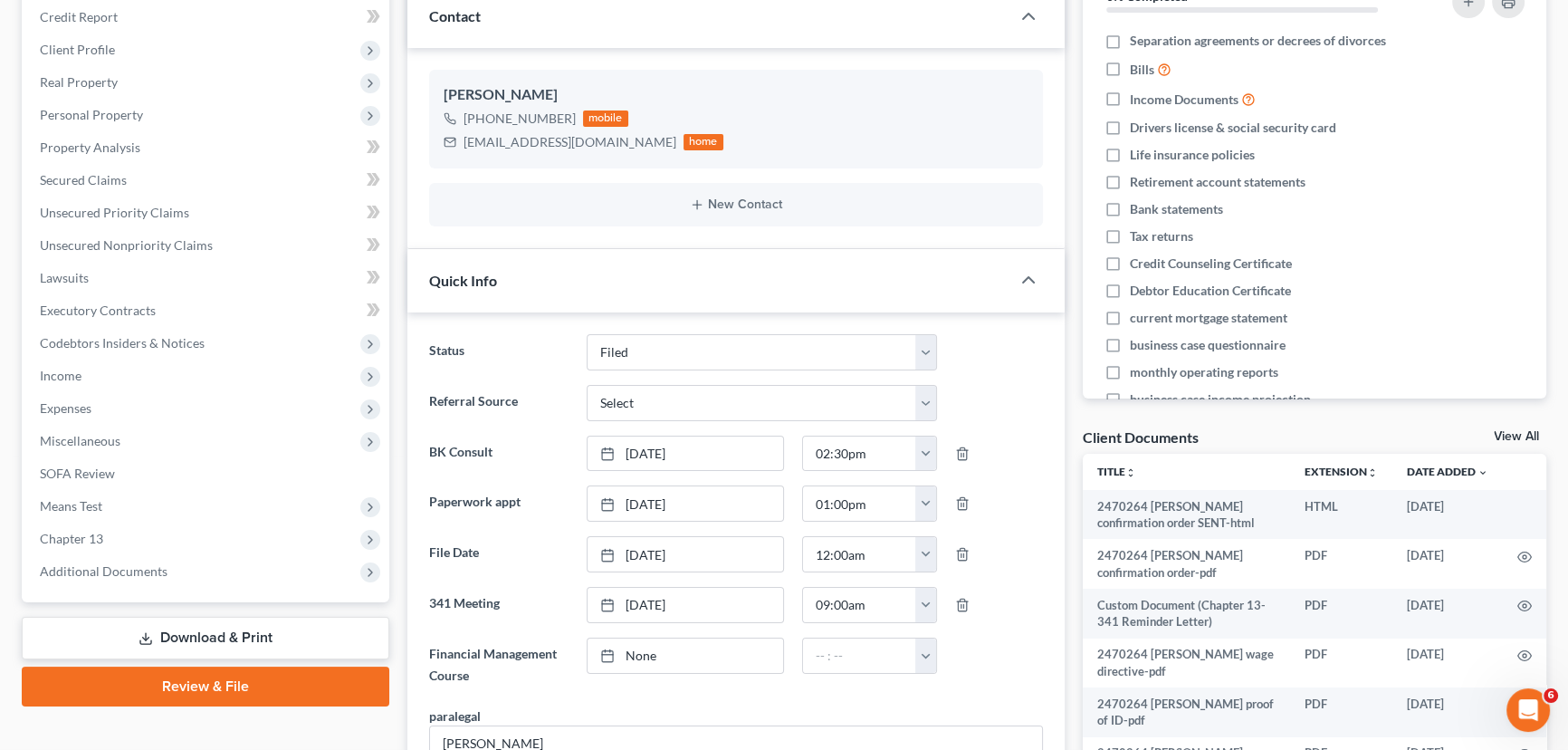
scroll to position [0, 0]
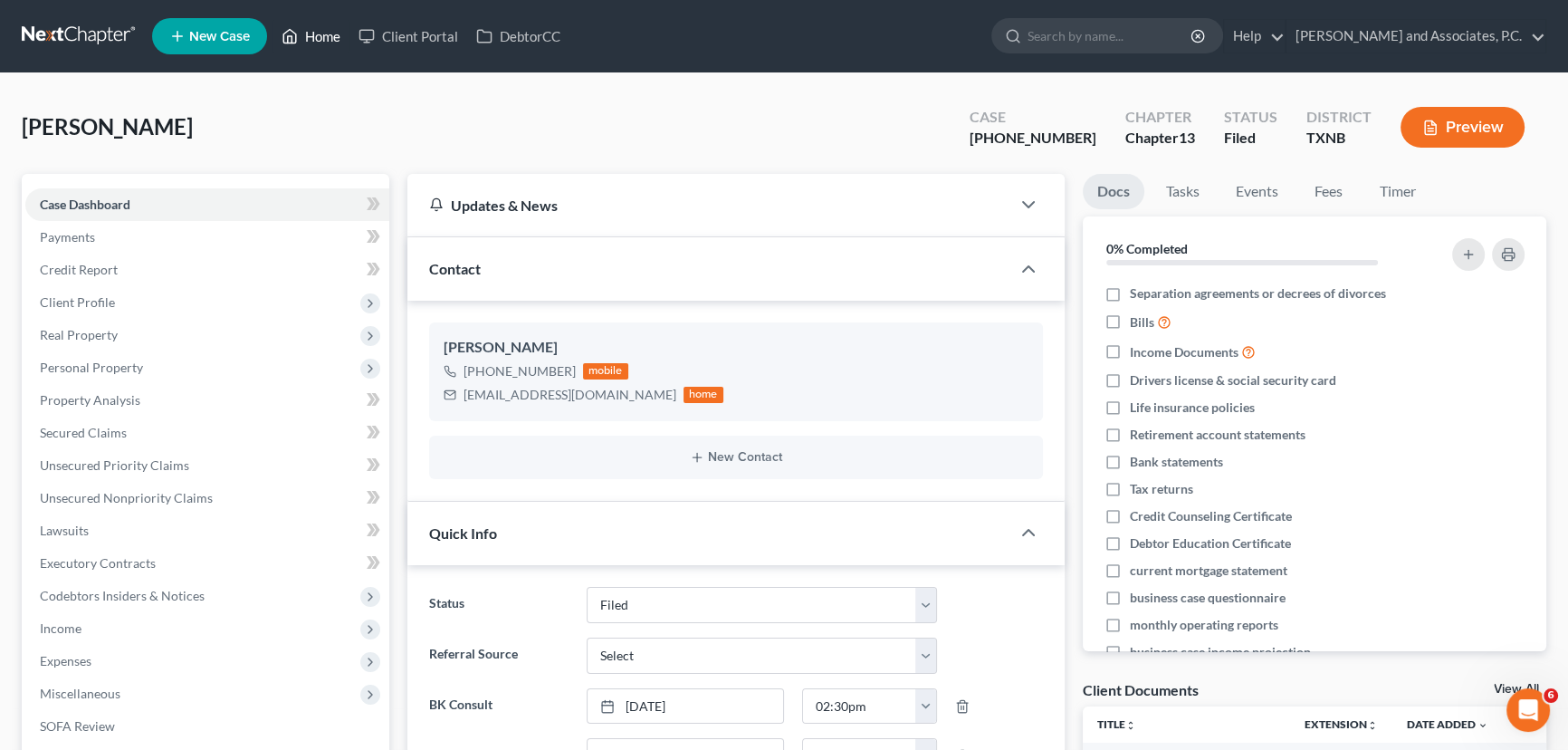
click at [298, 36] on icon at bounding box center [289, 36] width 16 height 22
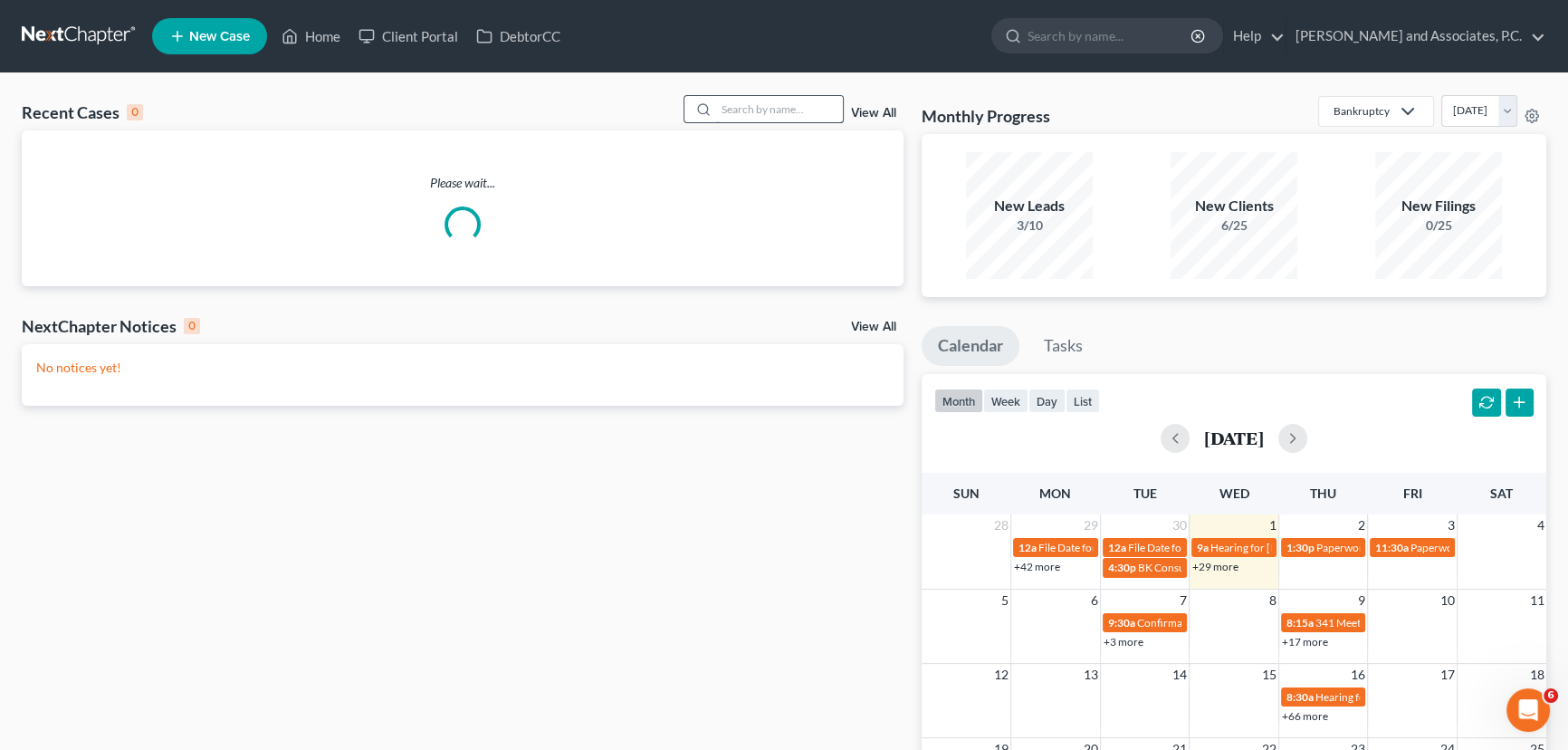
click at [803, 110] on input "search" at bounding box center [780, 110] width 127 height 26
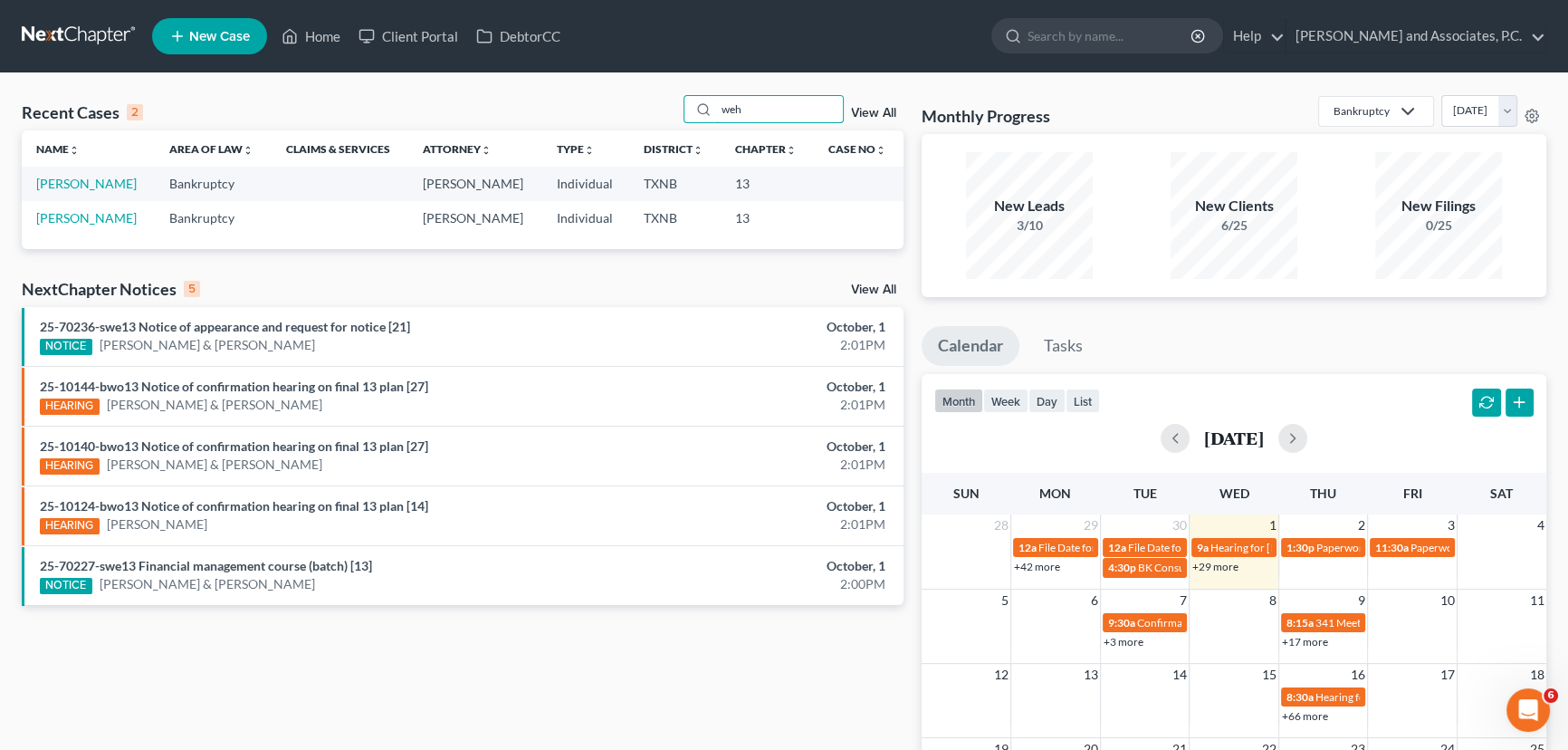
type input "weh"
click at [97, 187] on link "[PERSON_NAME]" at bounding box center [86, 183] width 100 height 15
select select "7"
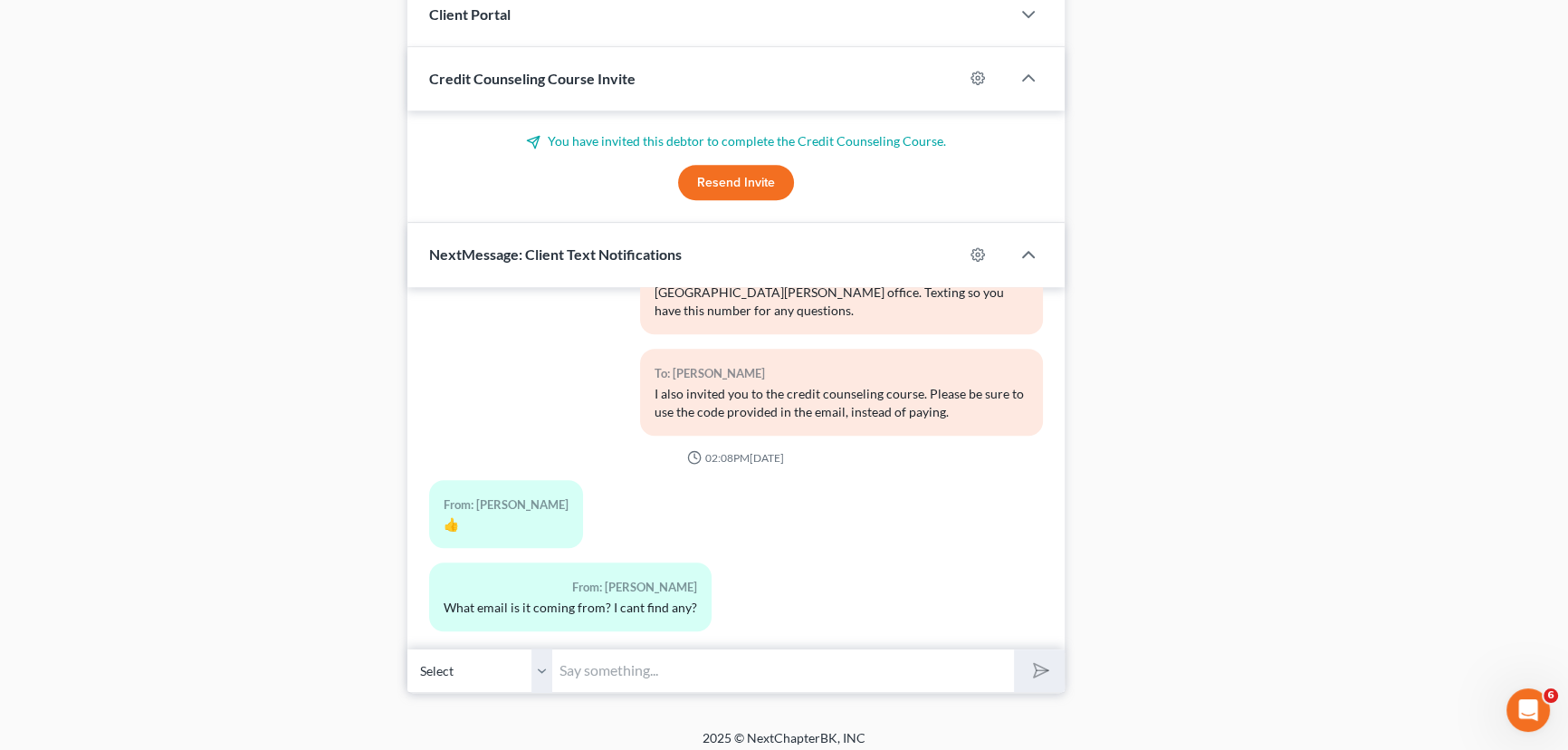
scroll to position [1203, 0]
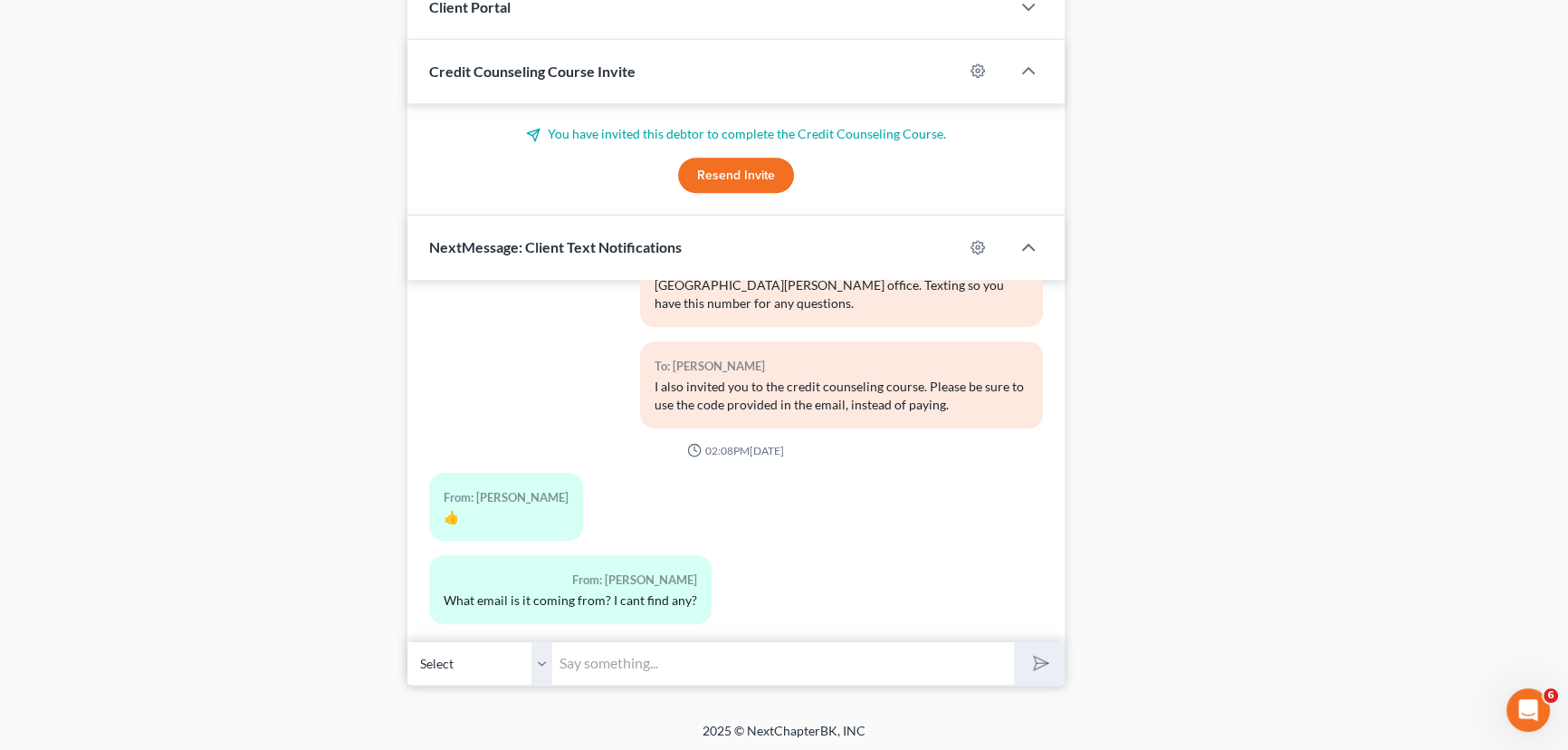
click at [603, 665] on input "text" at bounding box center [783, 663] width 462 height 44
type input "s"
type input "Should be next chapter. The email you have listed is [EMAIL_ADDRESS][DOMAIN_NAM…"
click at [1014, 642] on button "submit" at bounding box center [1039, 663] width 50 height 43
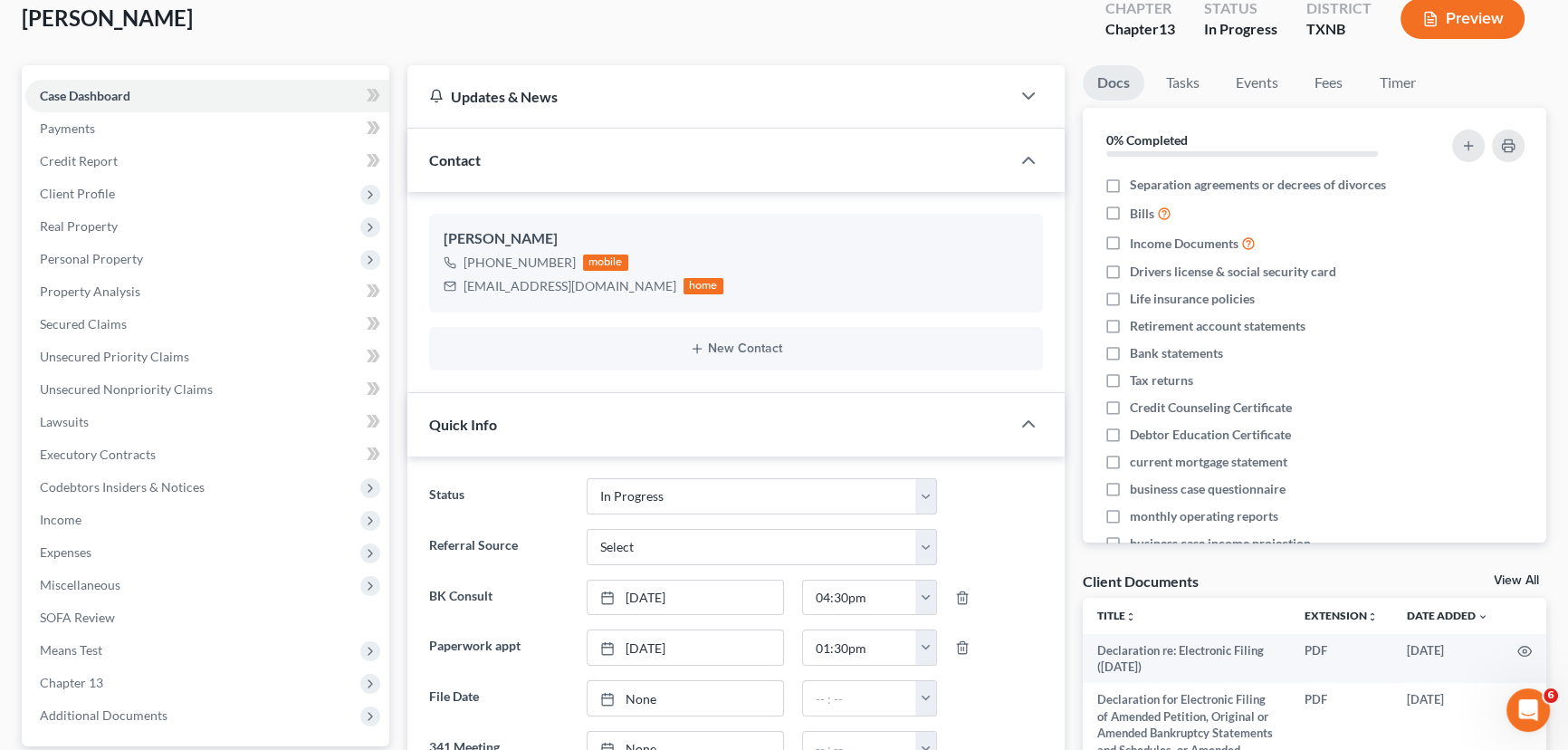
scroll to position [0, 0]
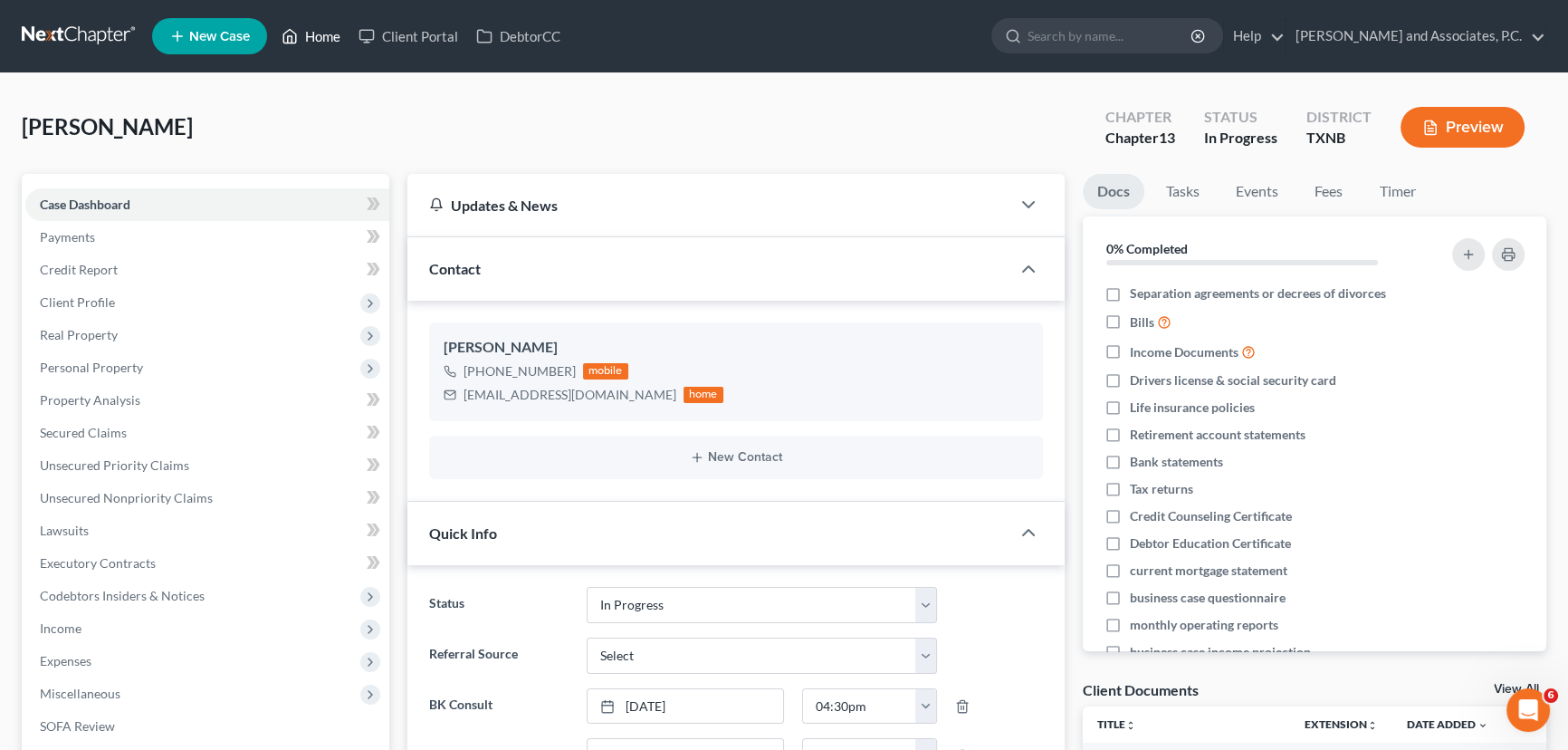
drag, startPoint x: 292, startPoint y: 32, endPoint x: 404, endPoint y: 0, distance: 116.5
click at [292, 32] on icon at bounding box center [289, 36] width 16 height 22
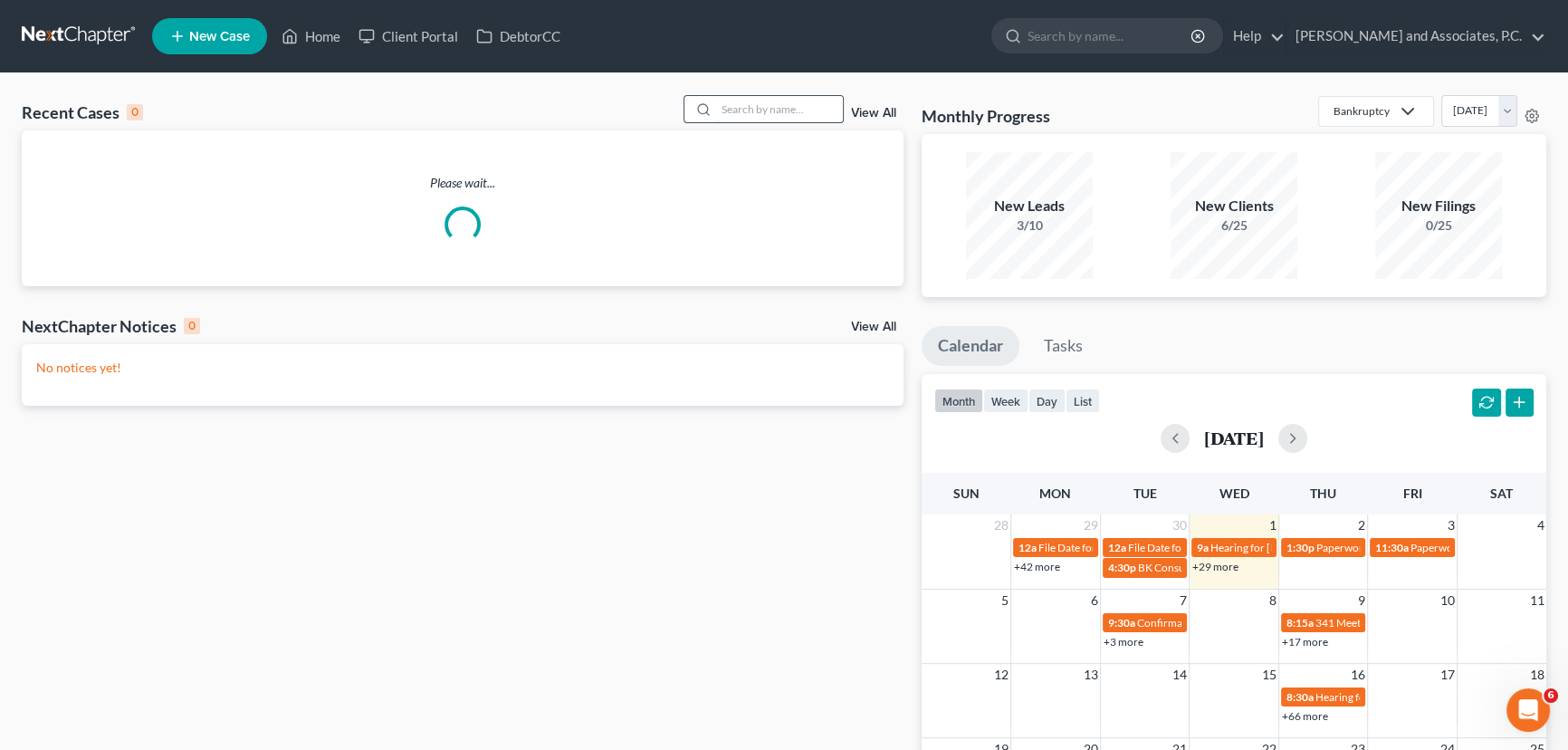
click at [814, 107] on input "search" at bounding box center [780, 110] width 127 height 26
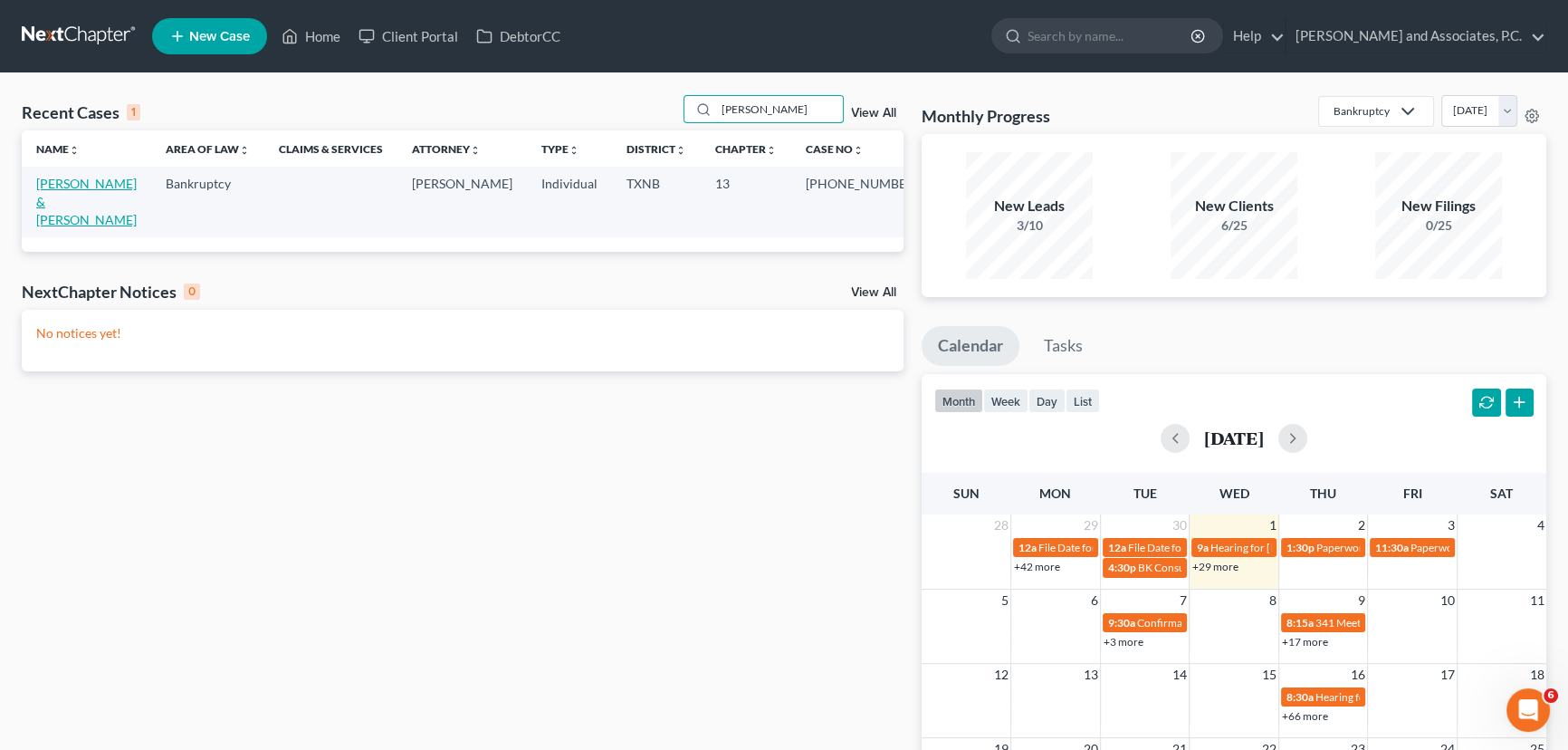
type input "[PERSON_NAME]"
click at [102, 183] on link "[PERSON_NAME] & [PERSON_NAME]" at bounding box center [86, 201] width 100 height 52
select select "5"
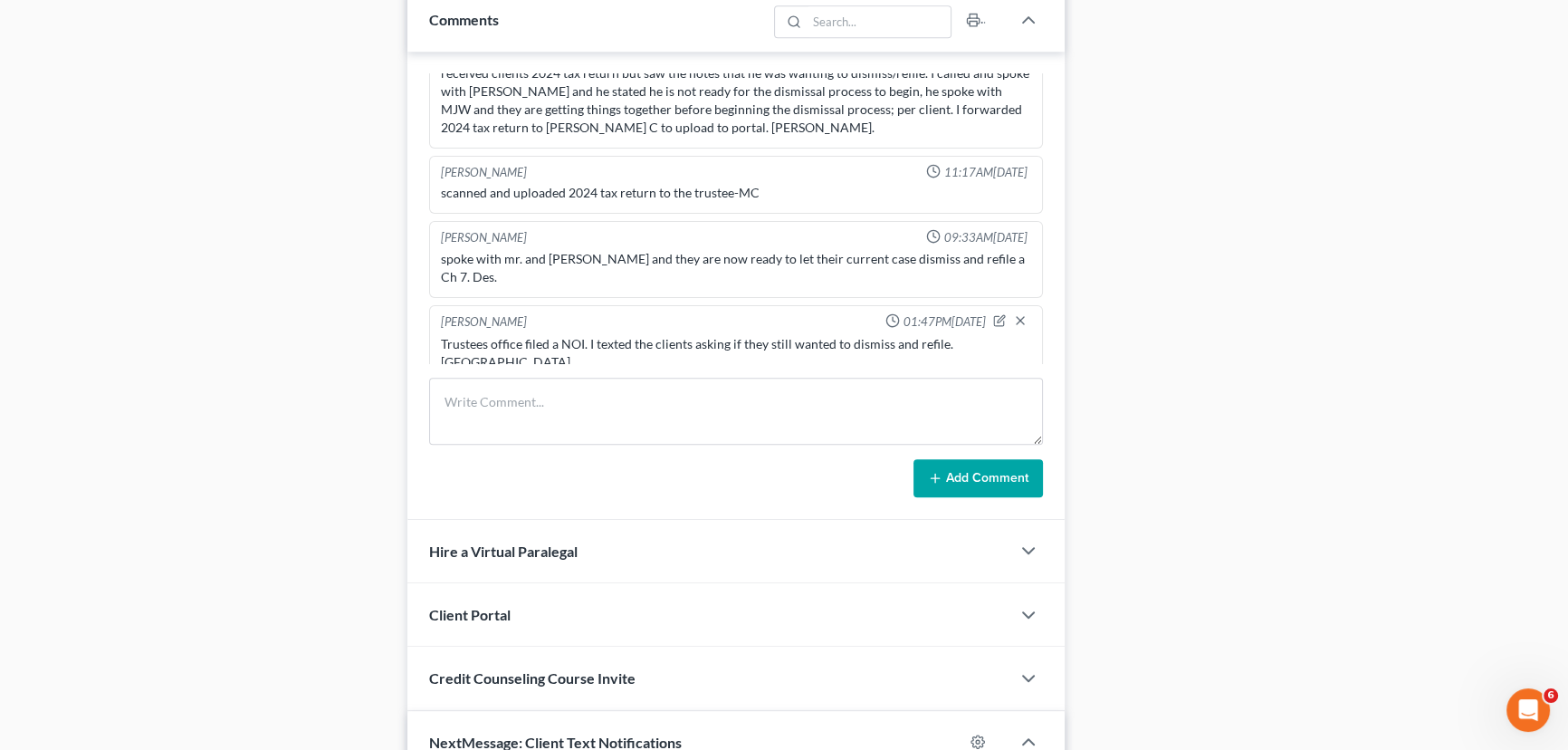
scroll to position [1648, 0]
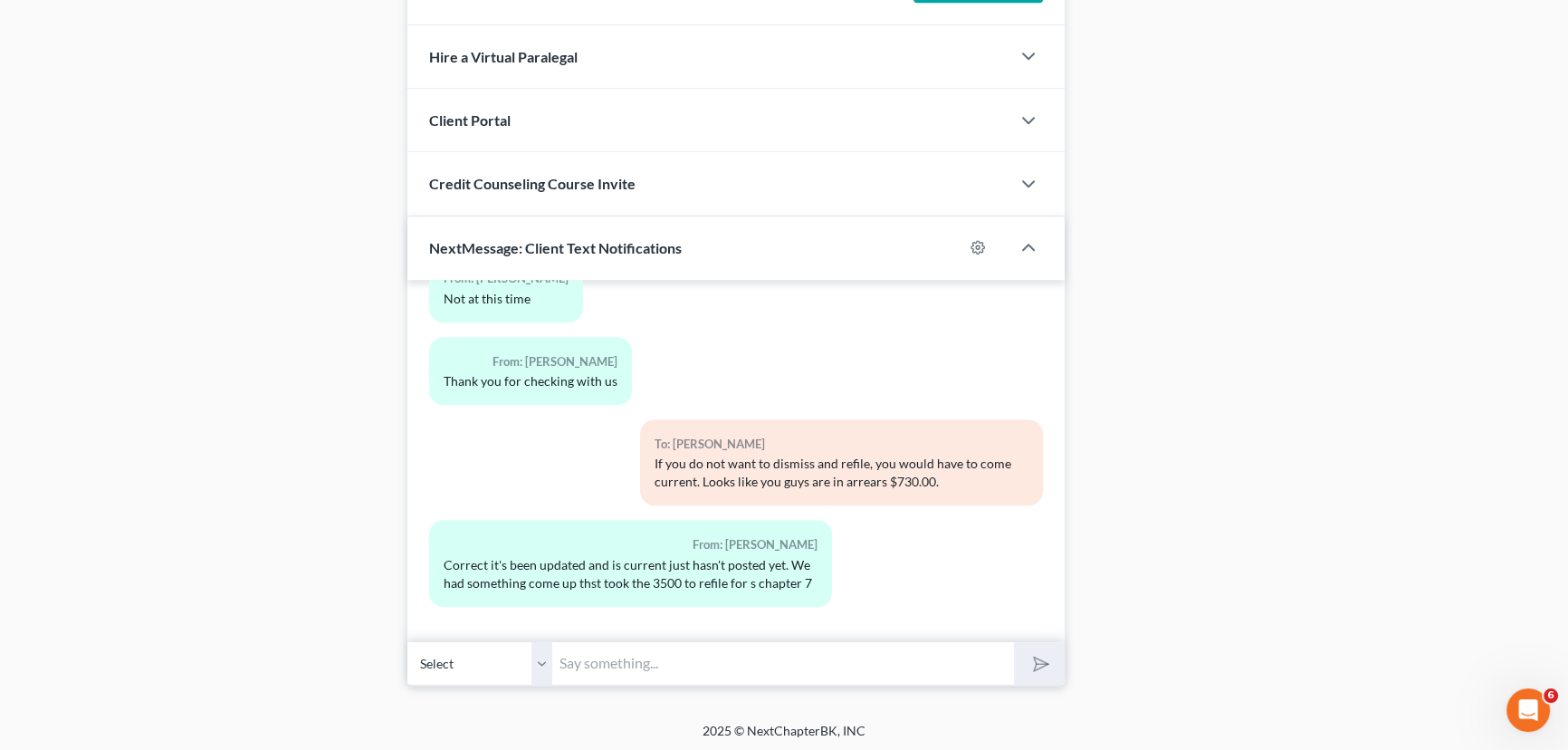
drag, startPoint x: 621, startPoint y: 657, endPoint x: 675, endPoint y: 656, distance: 54.0
click at [621, 657] on input "text" at bounding box center [783, 663] width 462 height 44
type input "Did you mail in a payment? I don't see one on our TFS site."
click at [1014, 642] on button "submit" at bounding box center [1039, 663] width 50 height 43
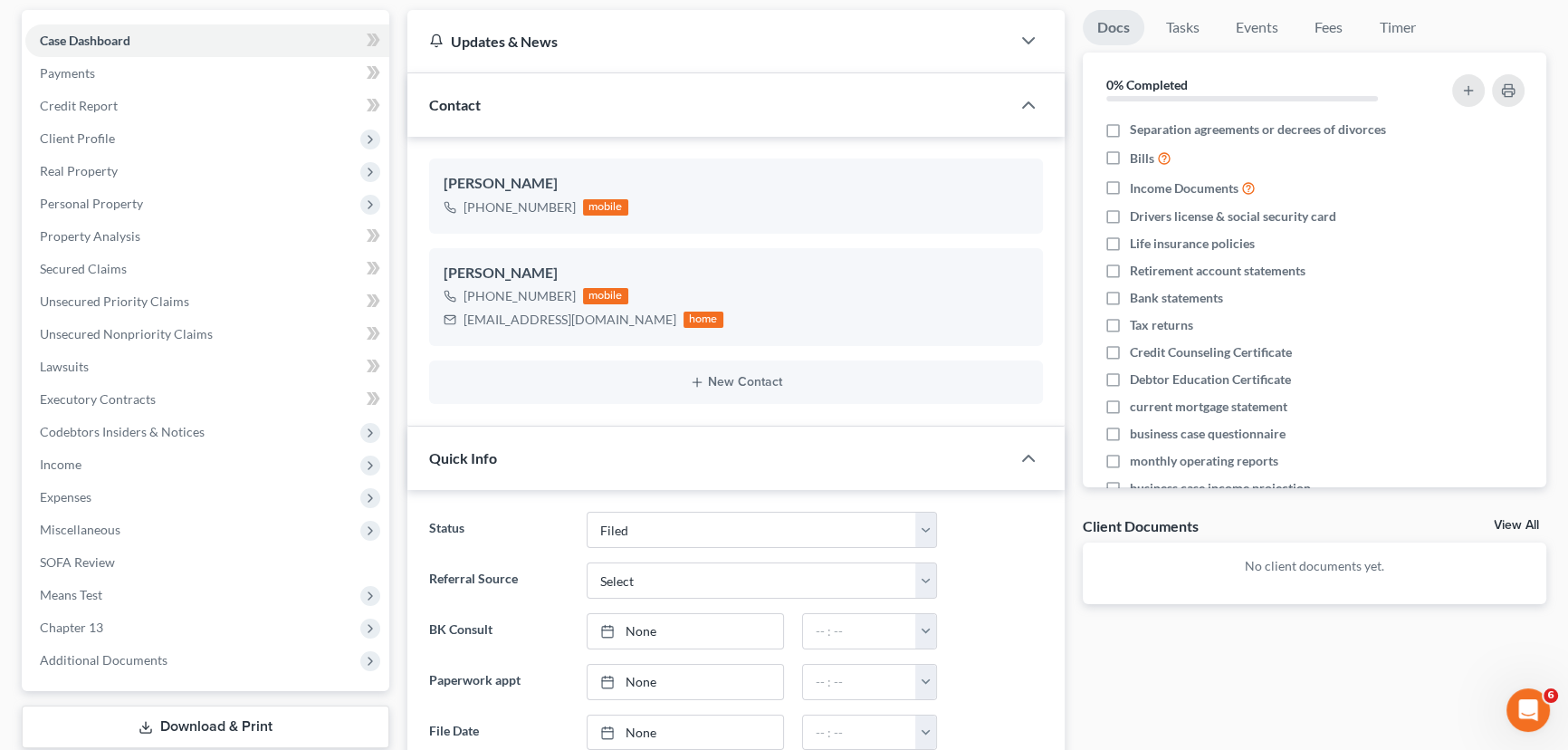
scroll to position [0, 0]
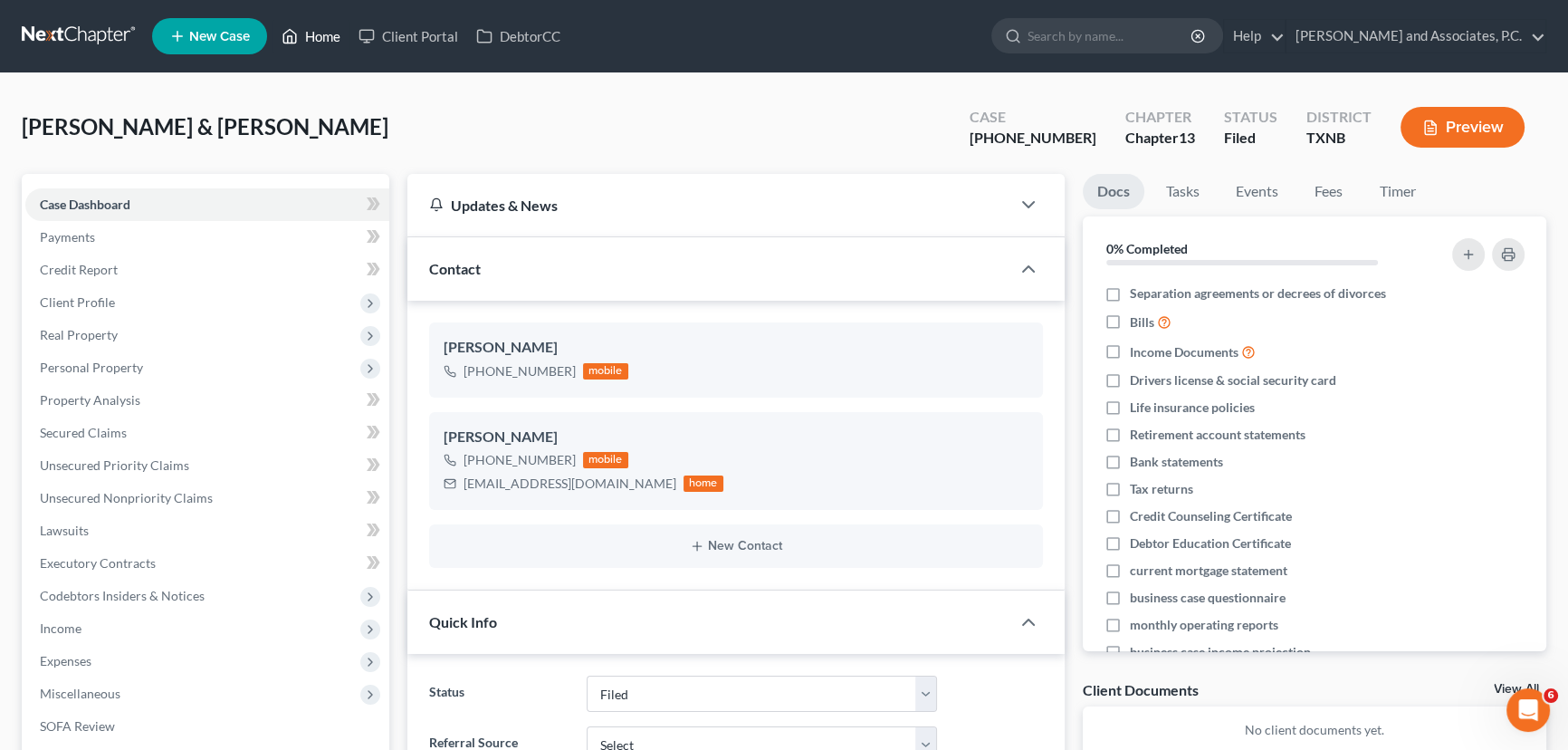
click at [302, 40] on link "Home" at bounding box center [310, 36] width 77 height 32
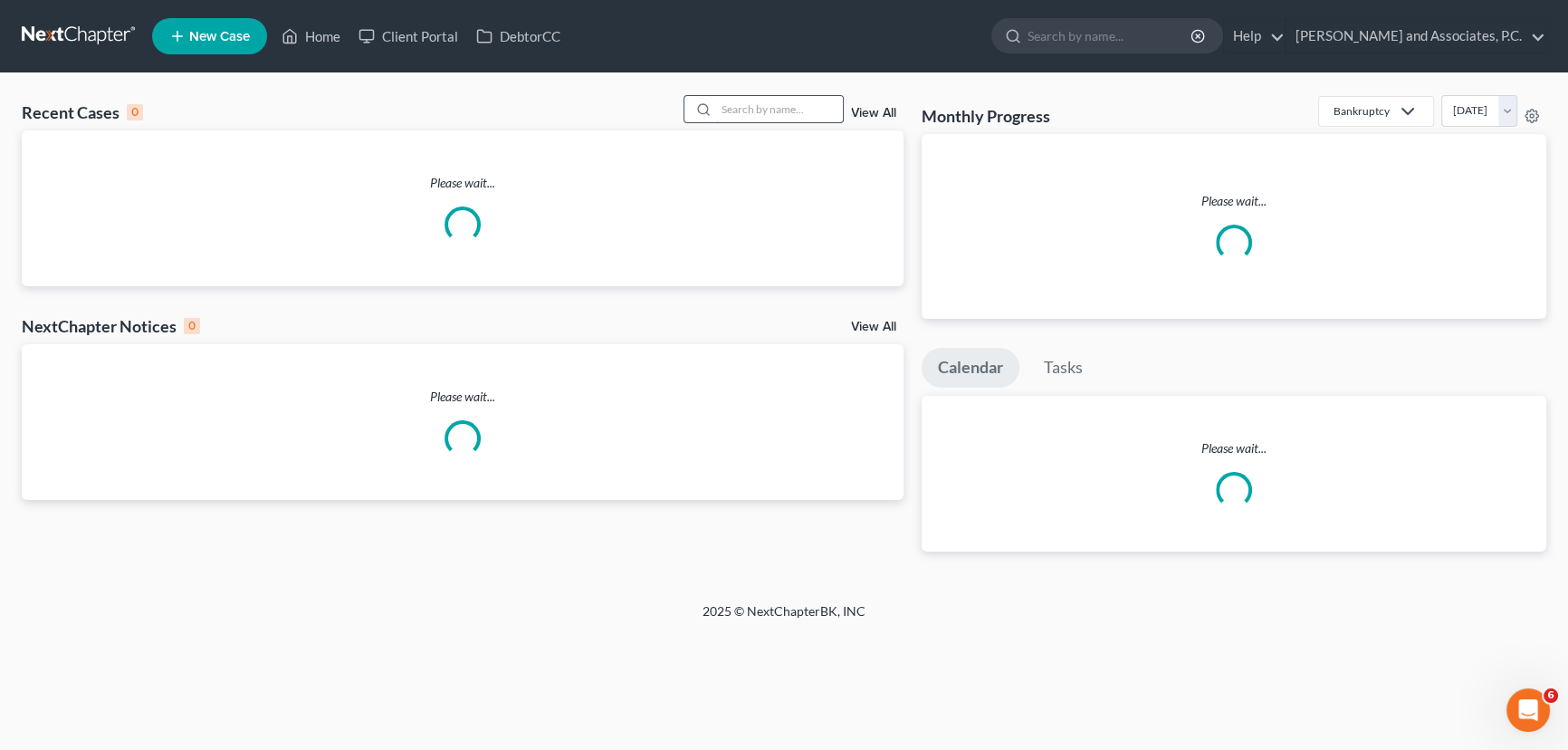
click at [778, 111] on input "search" at bounding box center [780, 110] width 127 height 26
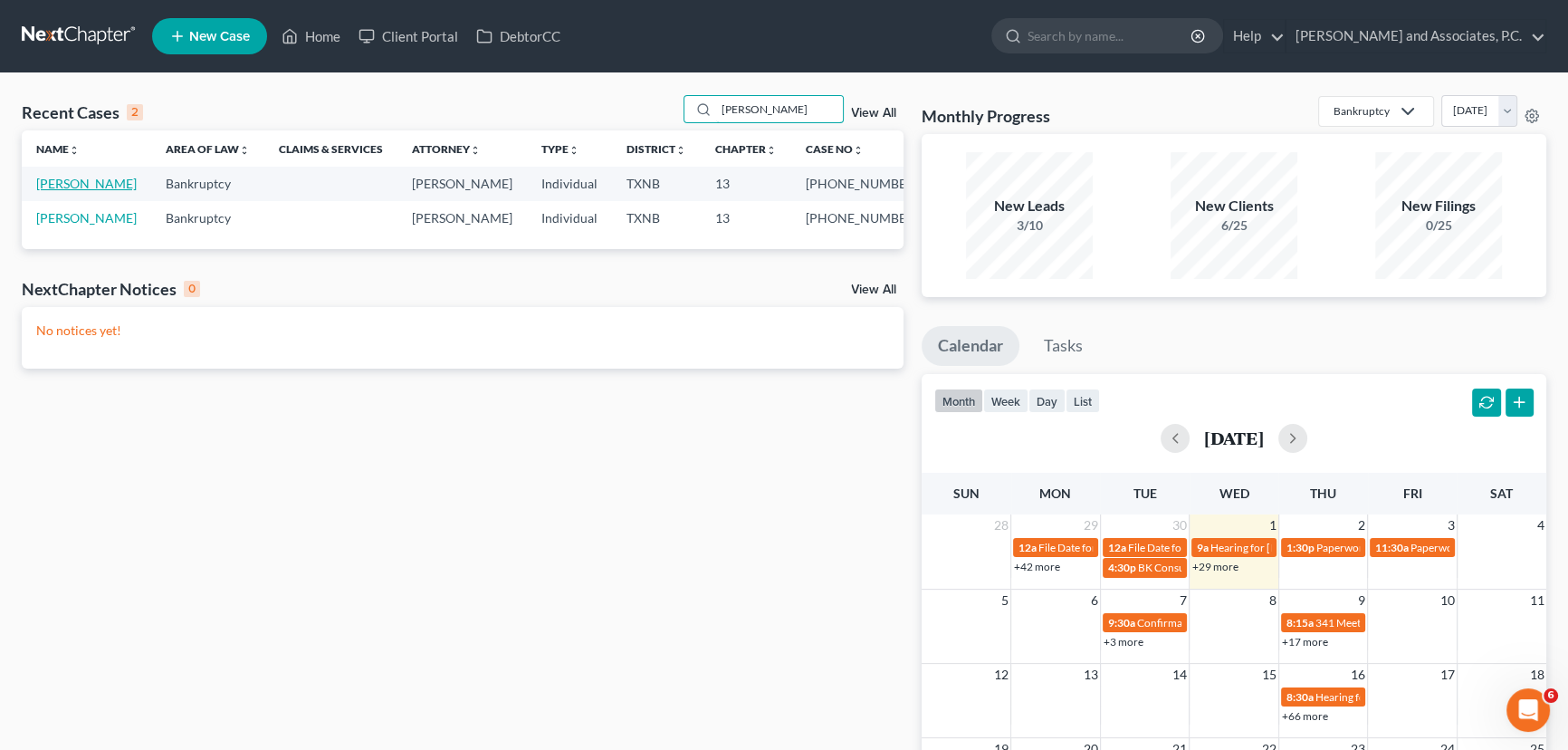
type input "[PERSON_NAME]"
click at [55, 184] on link "[PERSON_NAME]" at bounding box center [86, 183] width 100 height 15
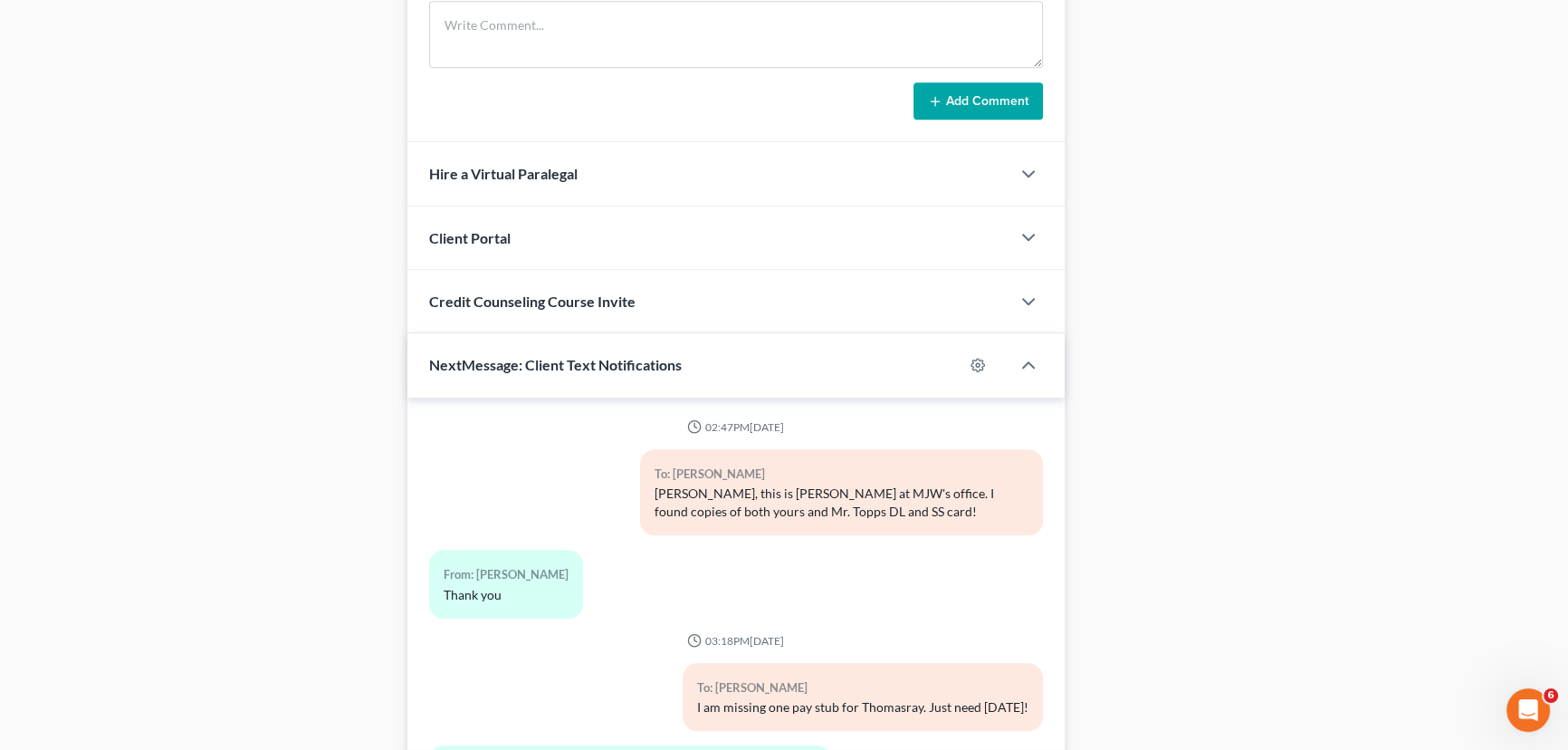
scroll to position [5219, 0]
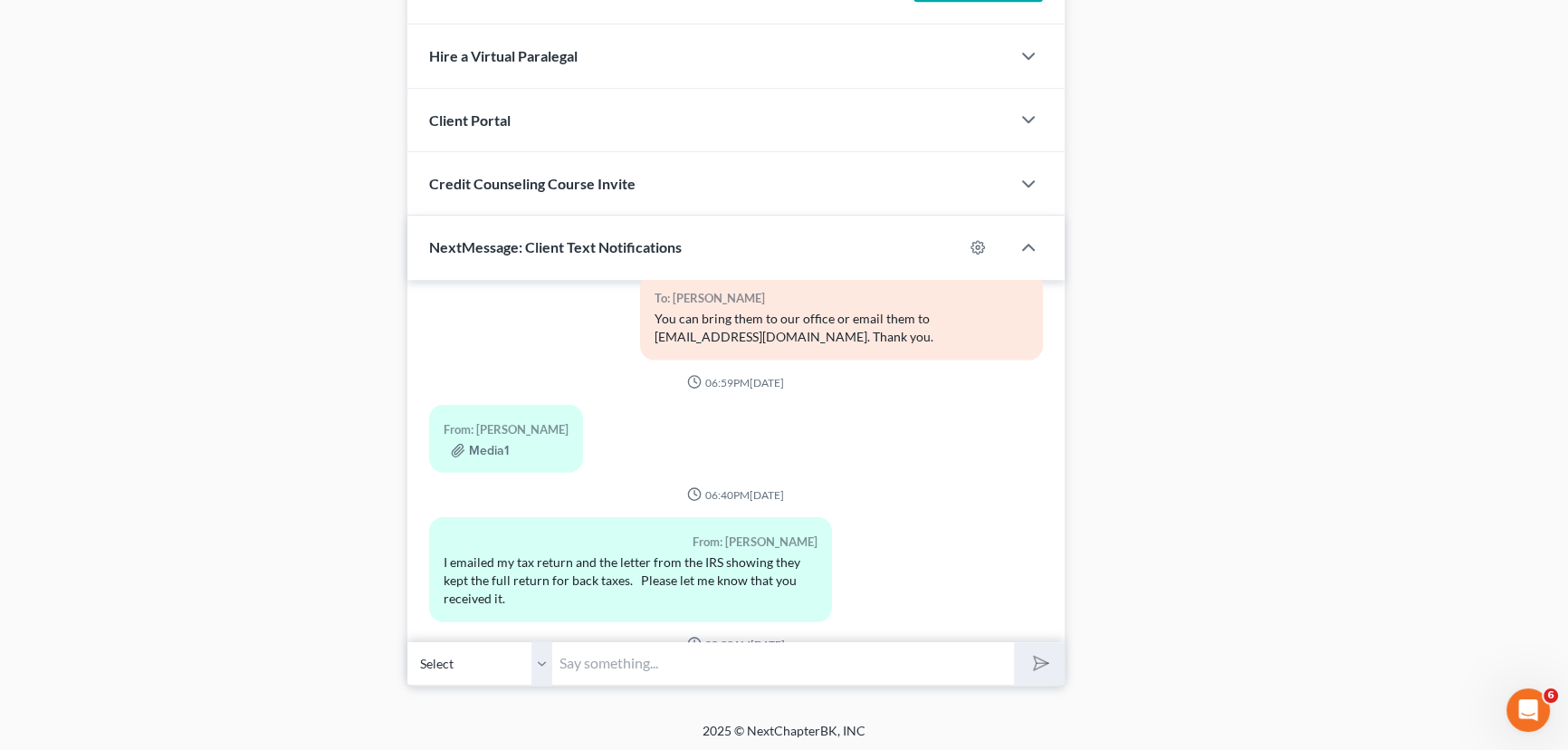
drag, startPoint x: 611, startPoint y: 654, endPoint x: 939, endPoint y: 407, distance: 410.6
click at [611, 654] on input "text" at bounding box center [783, 663] width 462 height 44
click at [939, 516] on div "From: [PERSON_NAME] I emailed my tax return and the letter from the IRS showing…" at bounding box center [735, 575] width 632 height 118
click at [668, 664] on input "text" at bounding box center [783, 663] width 462 height 44
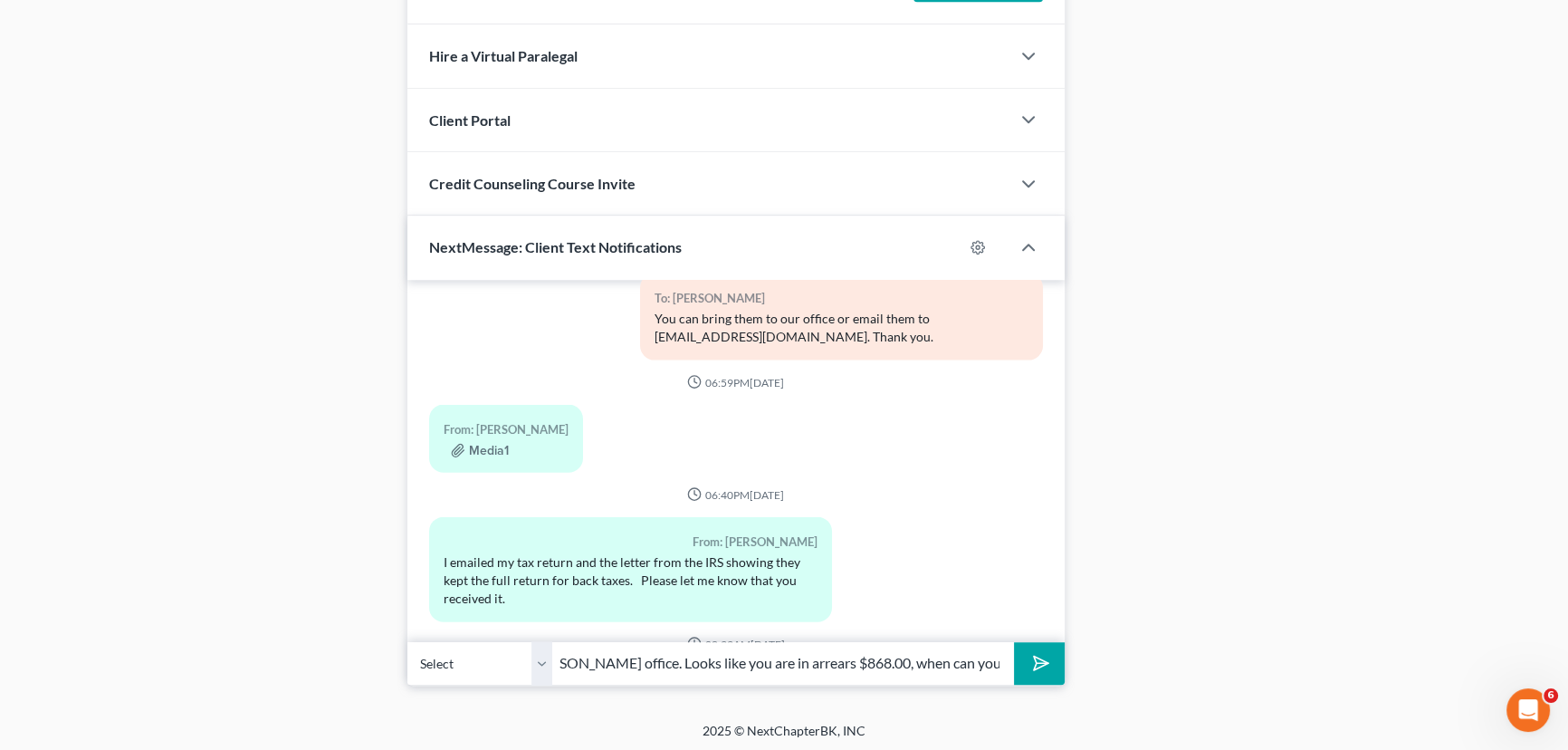
type input "[PERSON_NAME], this is [PERSON_NAME] with [PERSON_NAME] office. Looks like you …"
click at [1014, 642] on button "submit" at bounding box center [1039, 663] width 50 height 43
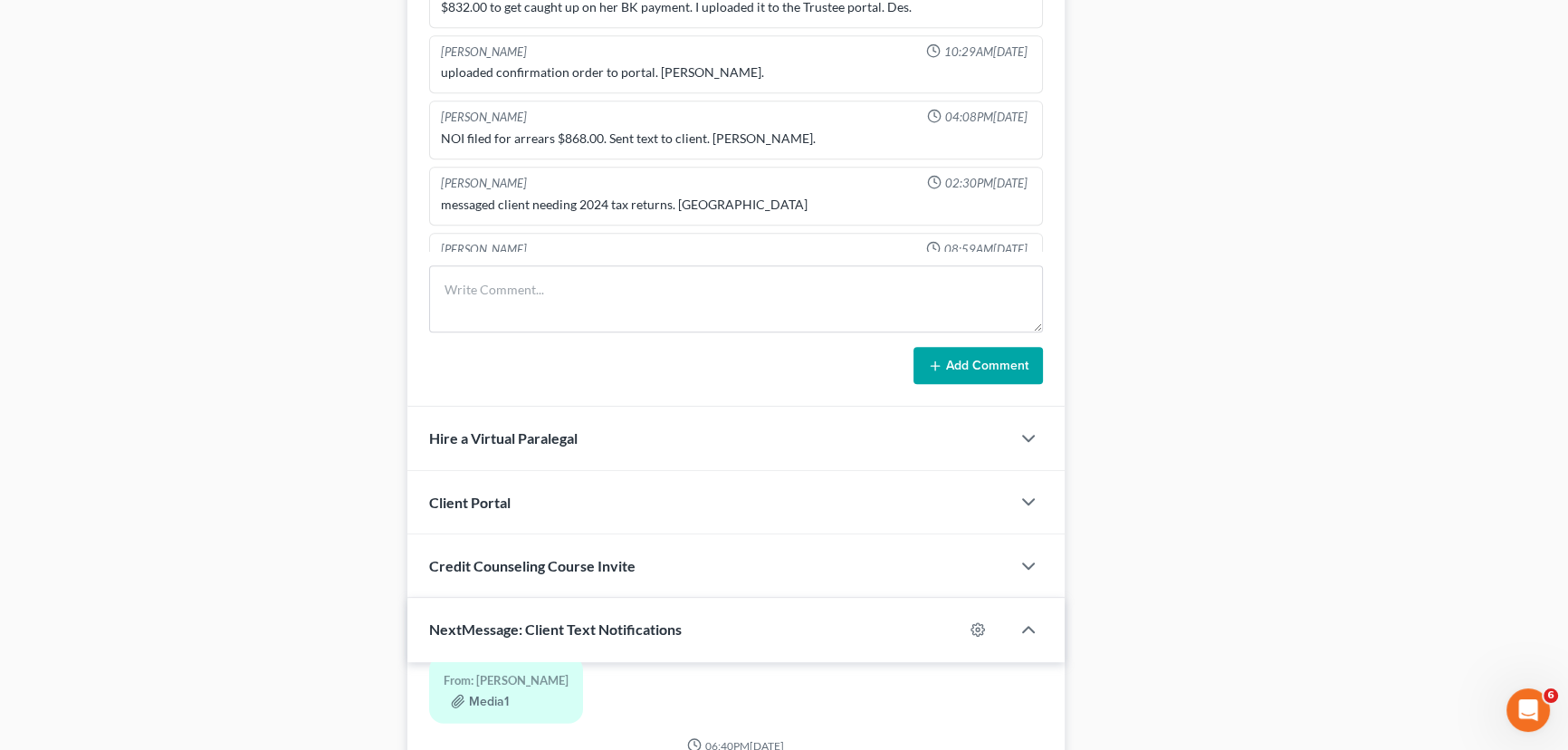
scroll to position [1146, 0]
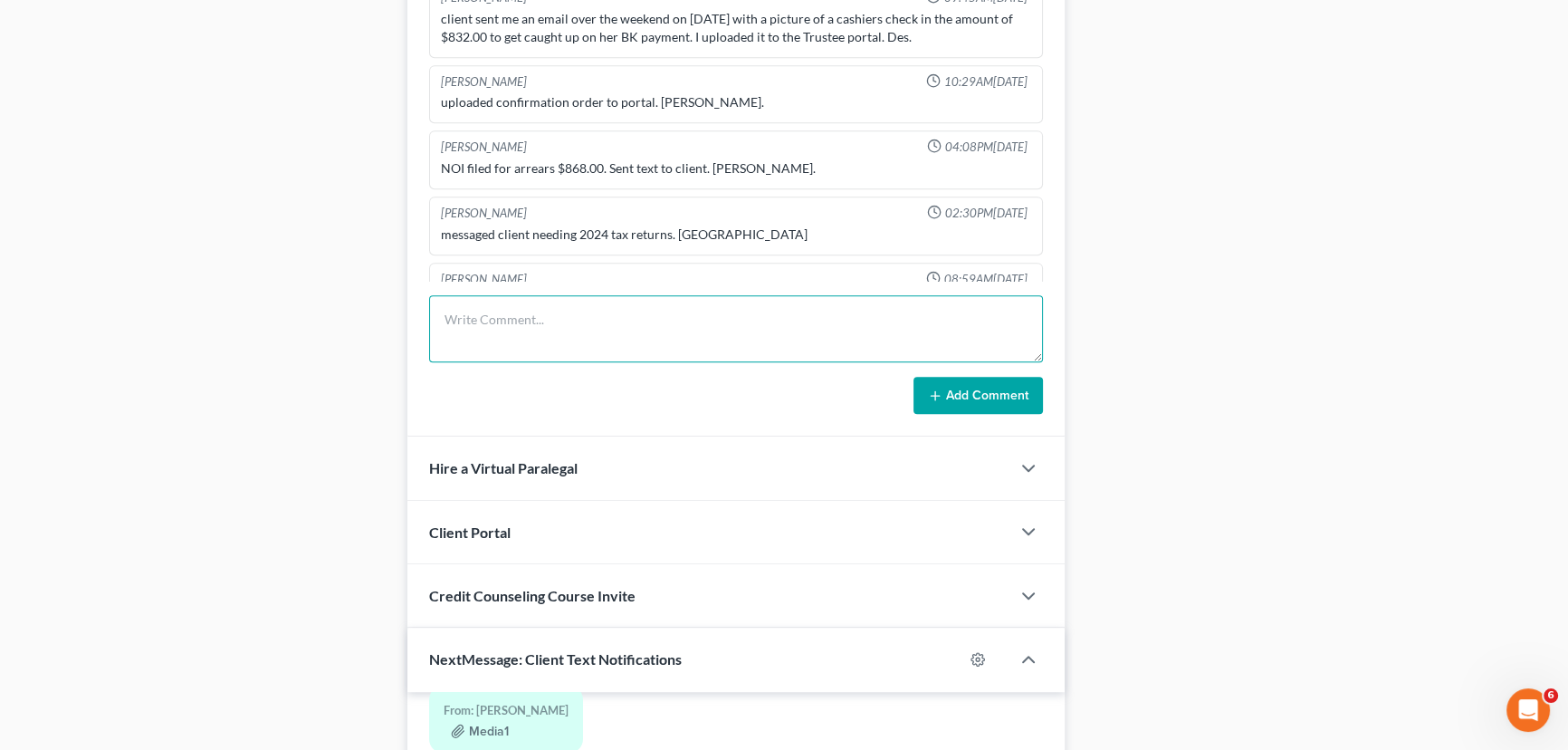
click at [481, 336] on textarea at bounding box center [735, 328] width 613 height 67
type textarea "Trustees office filed a NOI, i texted the client to ask her when she could be c…"
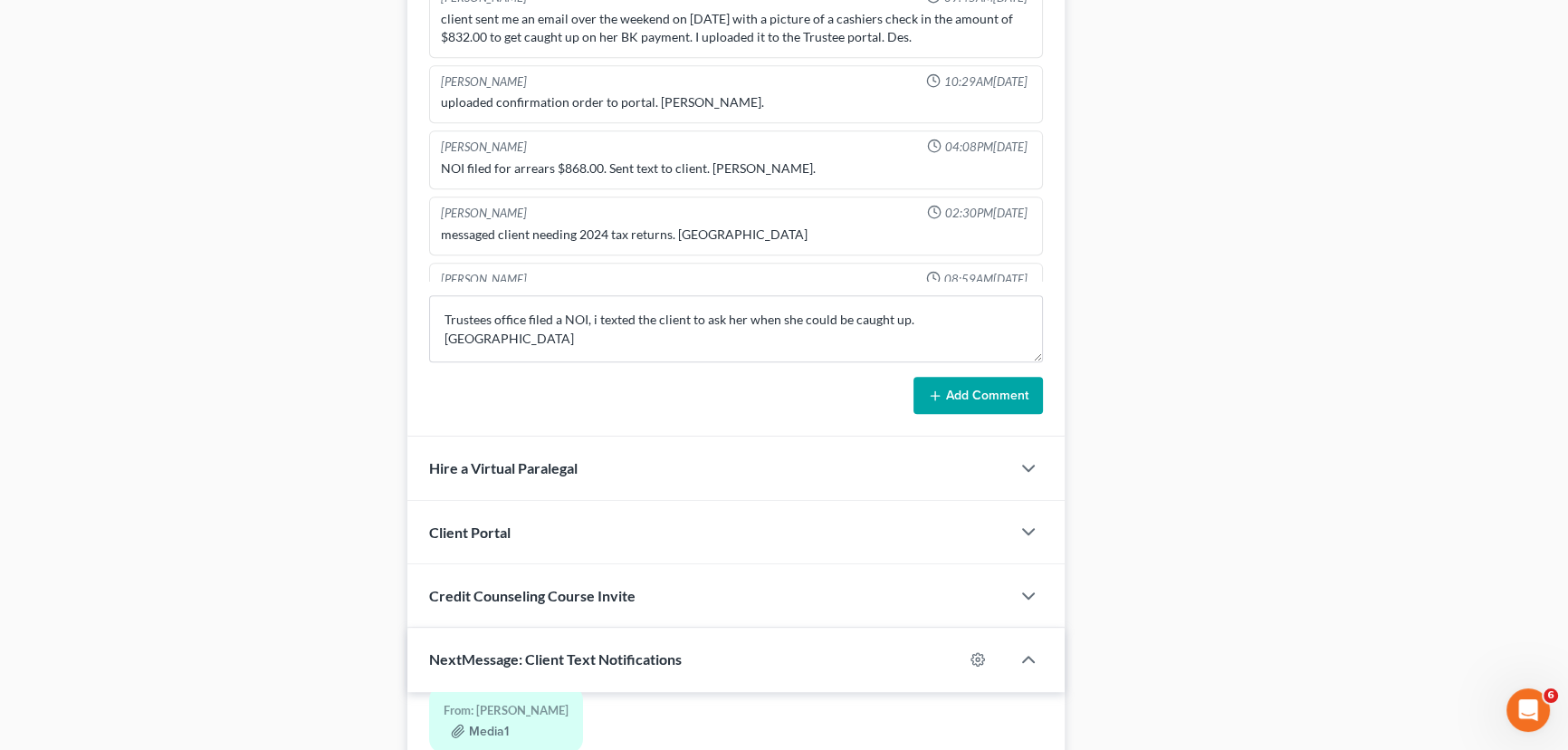
click at [1024, 397] on button "Add Comment" at bounding box center [978, 395] width 129 height 38
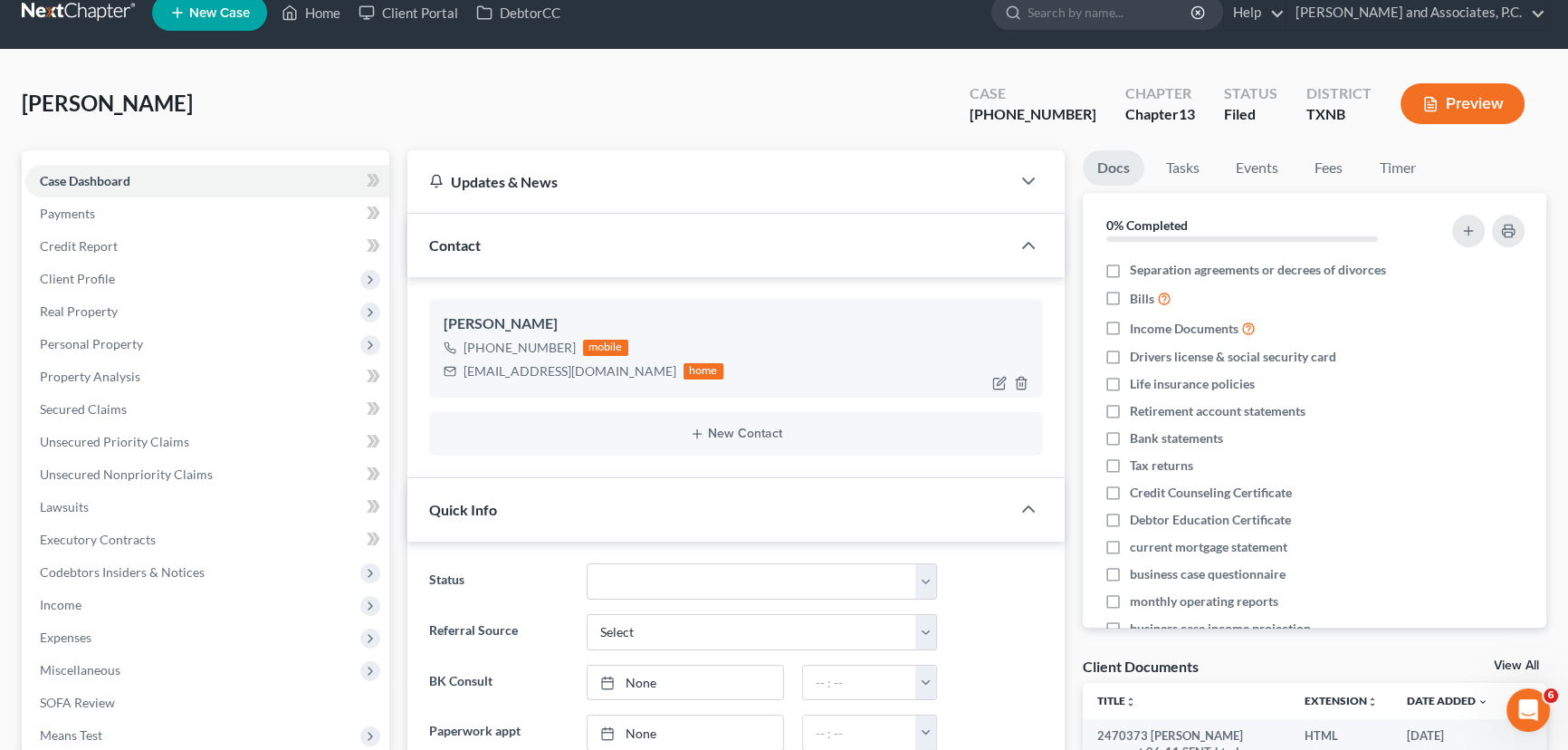
scroll to position [0, 0]
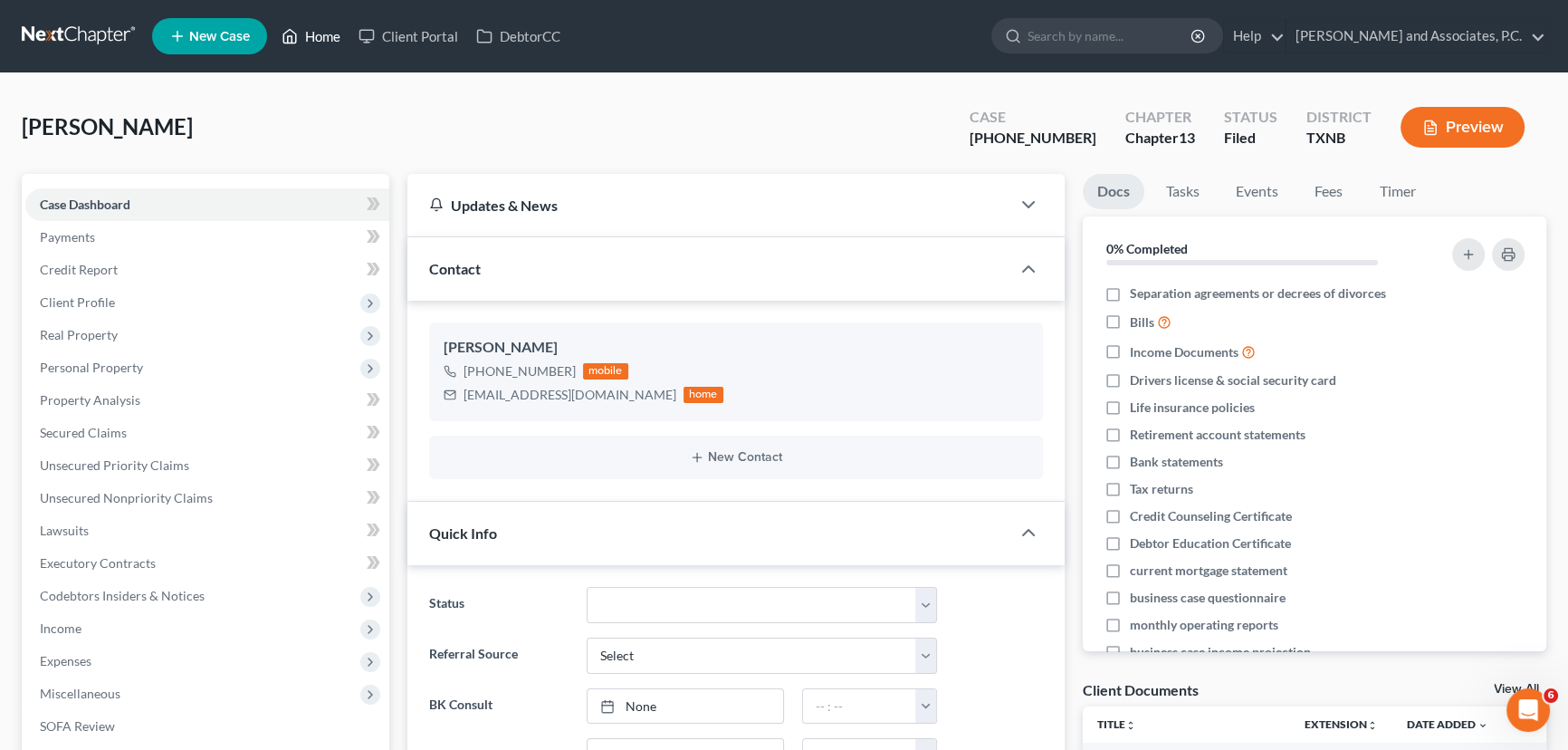
click at [297, 45] on icon at bounding box center [289, 36] width 16 height 22
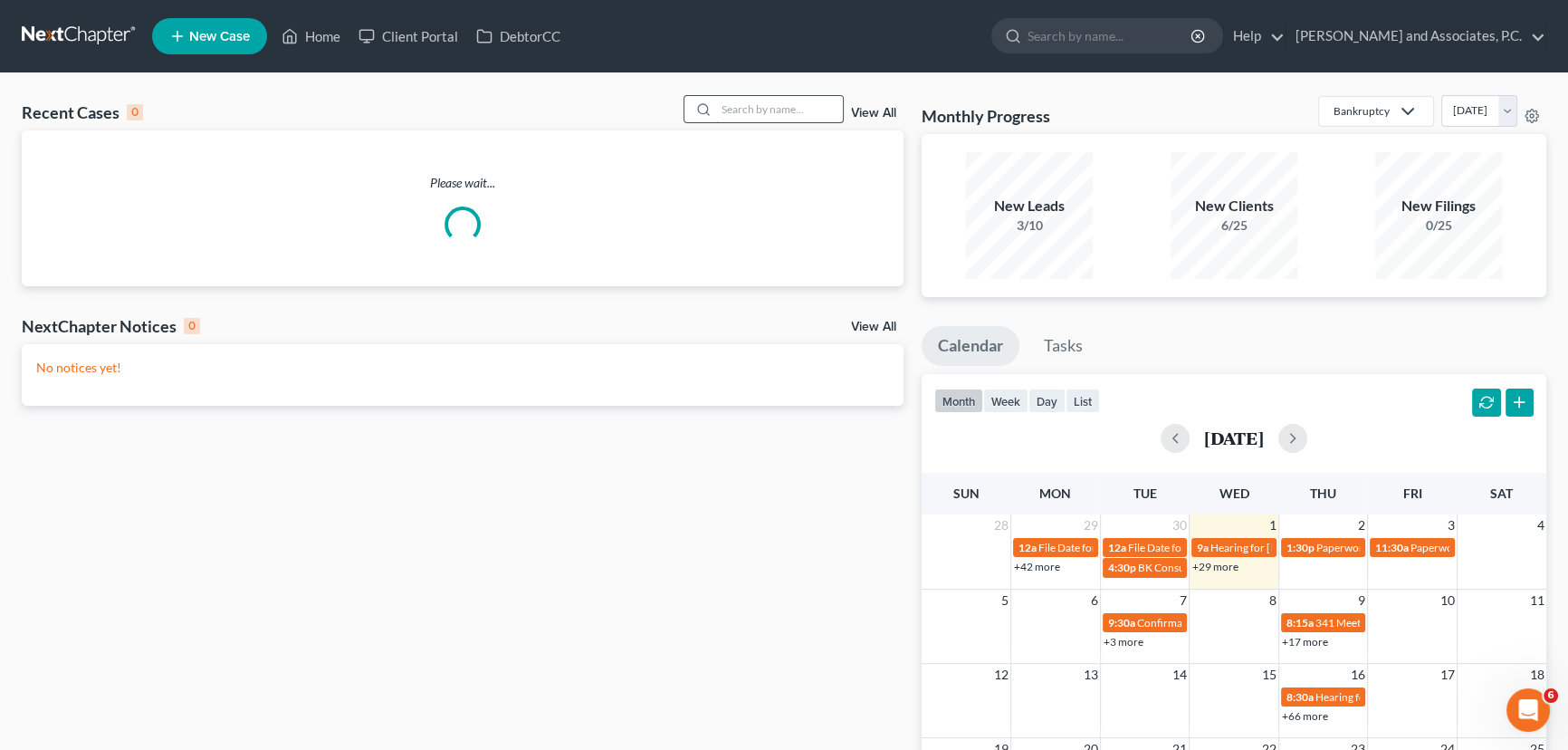
click at [734, 118] on input "search" at bounding box center [780, 110] width 127 height 26
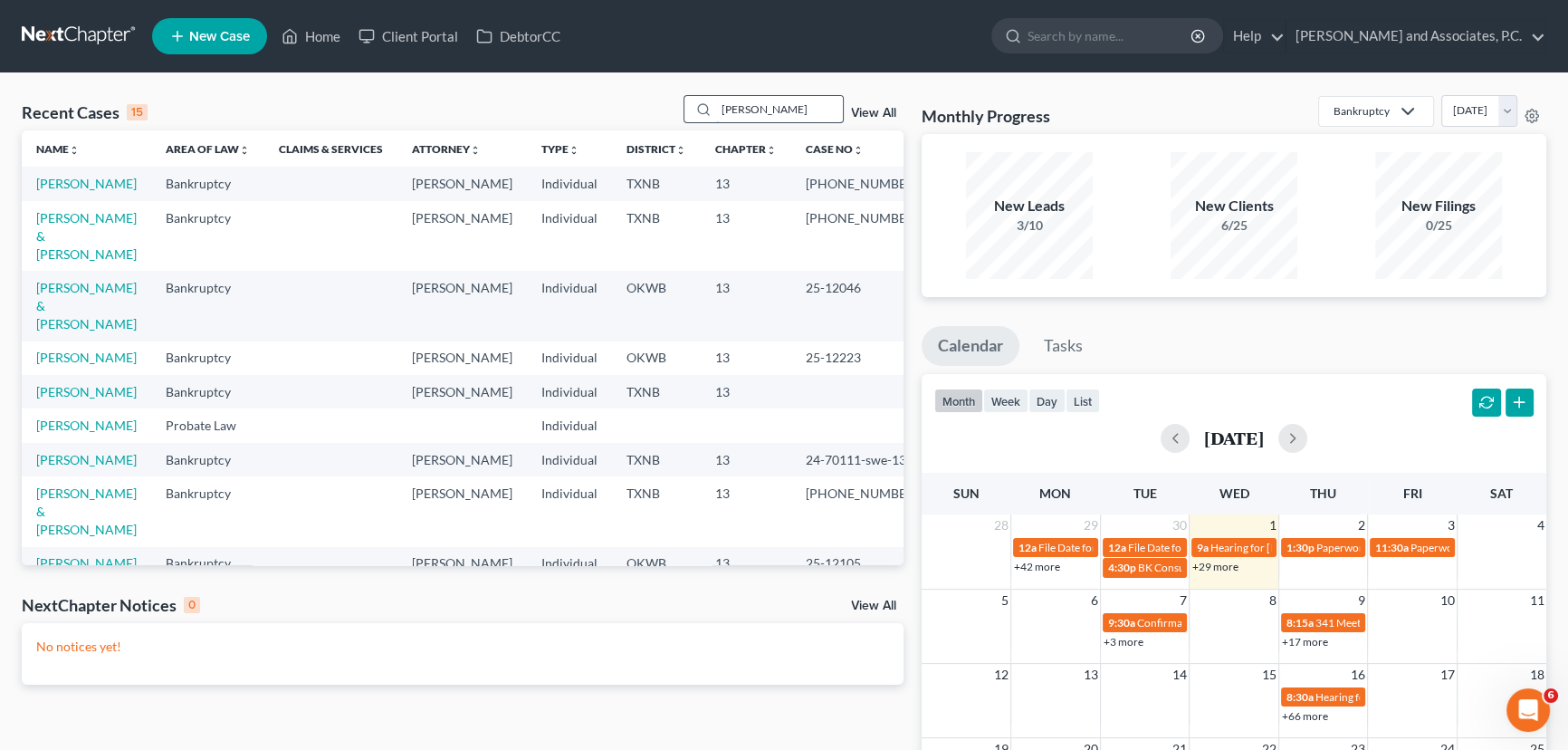
type input "[PERSON_NAME]"
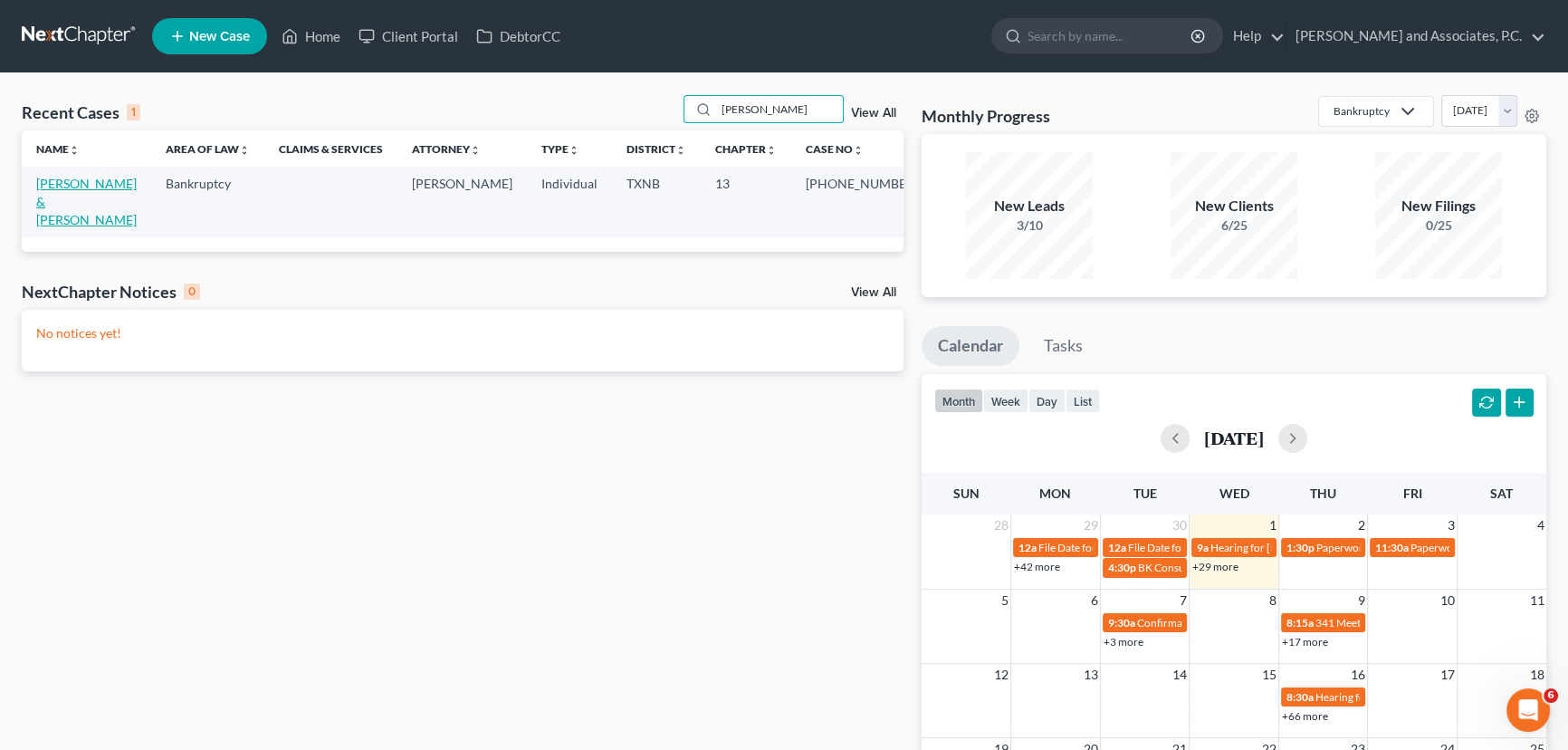
click at [72, 187] on link "[PERSON_NAME] & [PERSON_NAME]" at bounding box center [86, 201] width 100 height 52
select select "5"
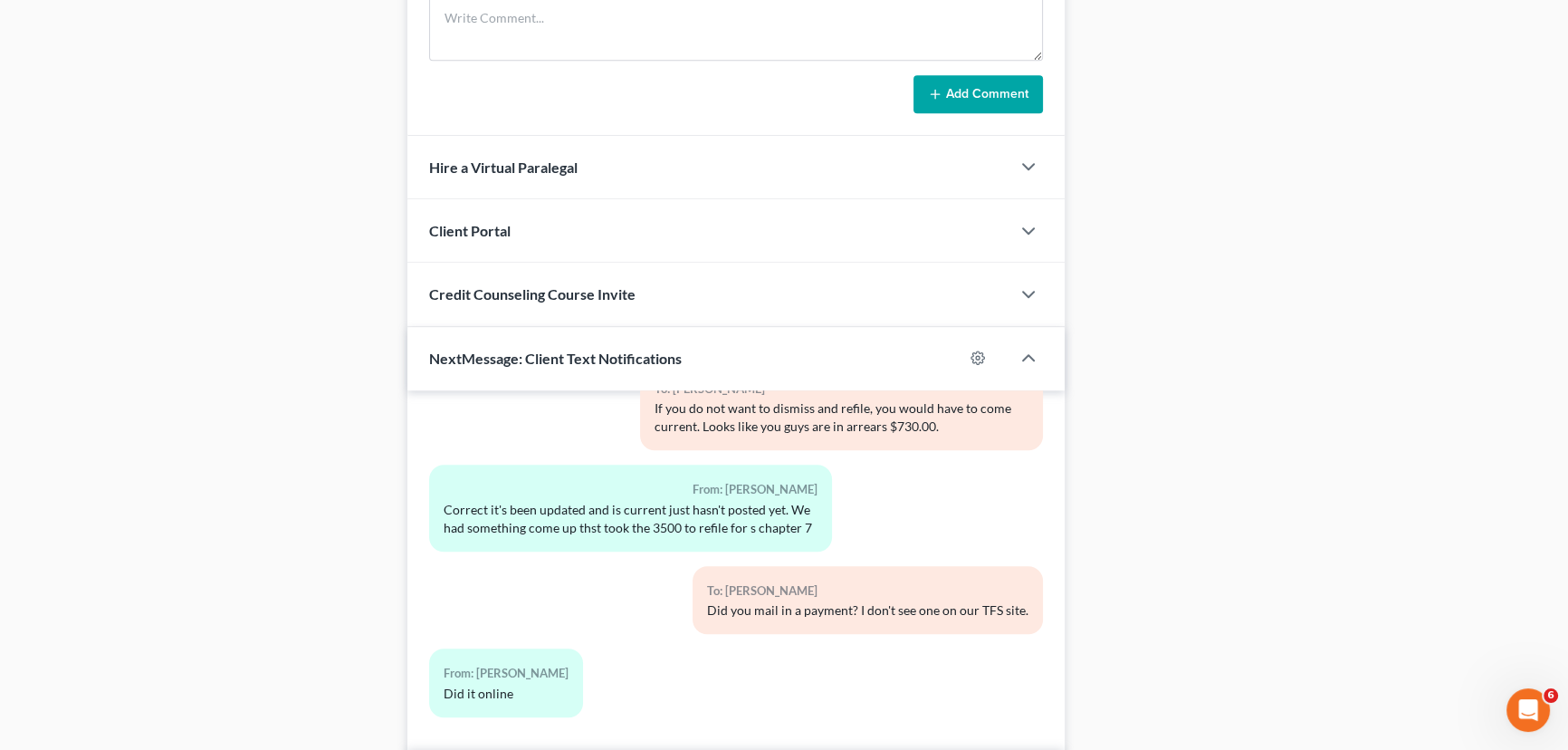
scroll to position [1648, 0]
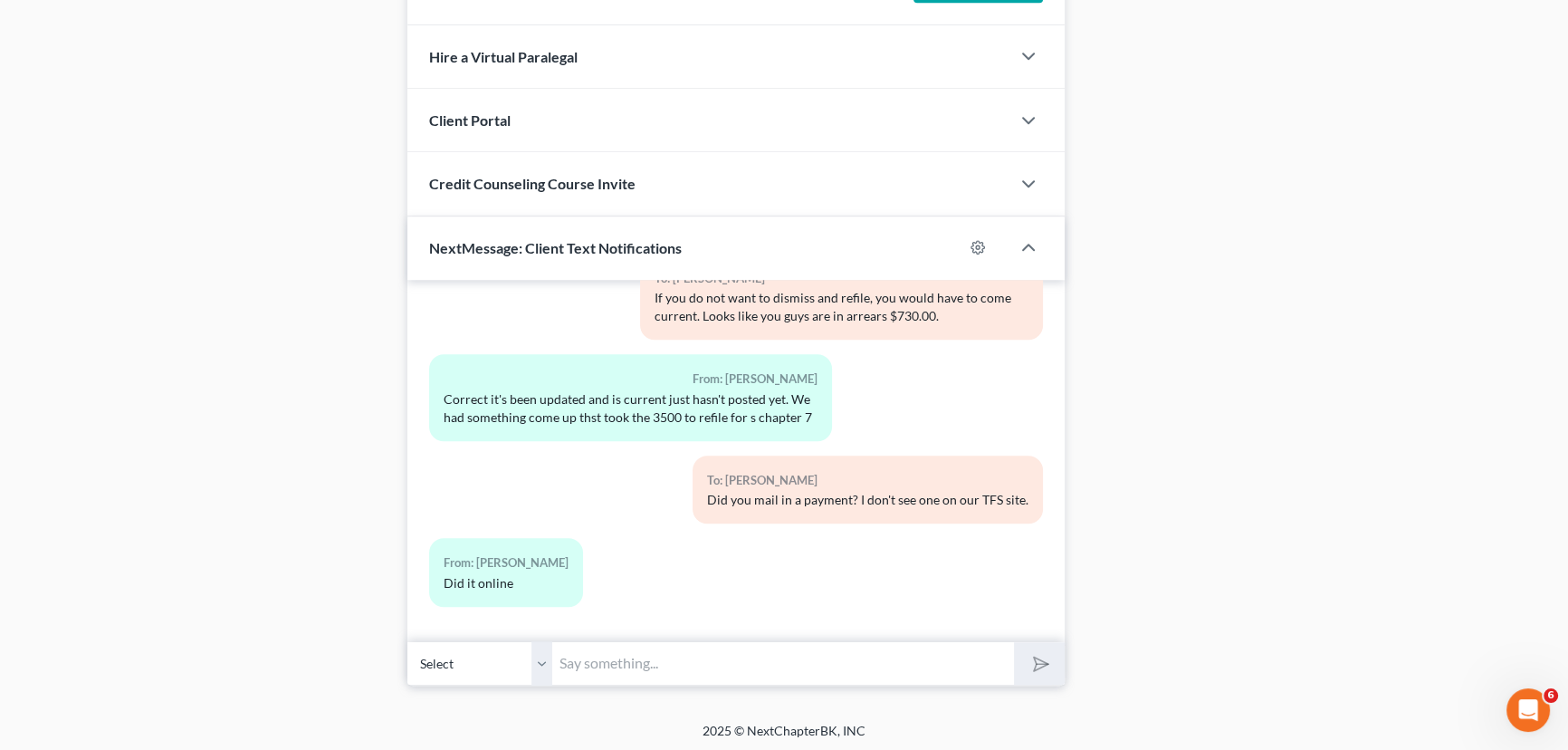
click at [621, 669] on input "text" at bounding box center [783, 663] width 462 height 44
type input "Could you please send me a screenshot of where you made the payment?"
click at [1014, 642] on button "submit" at bounding box center [1039, 663] width 50 height 43
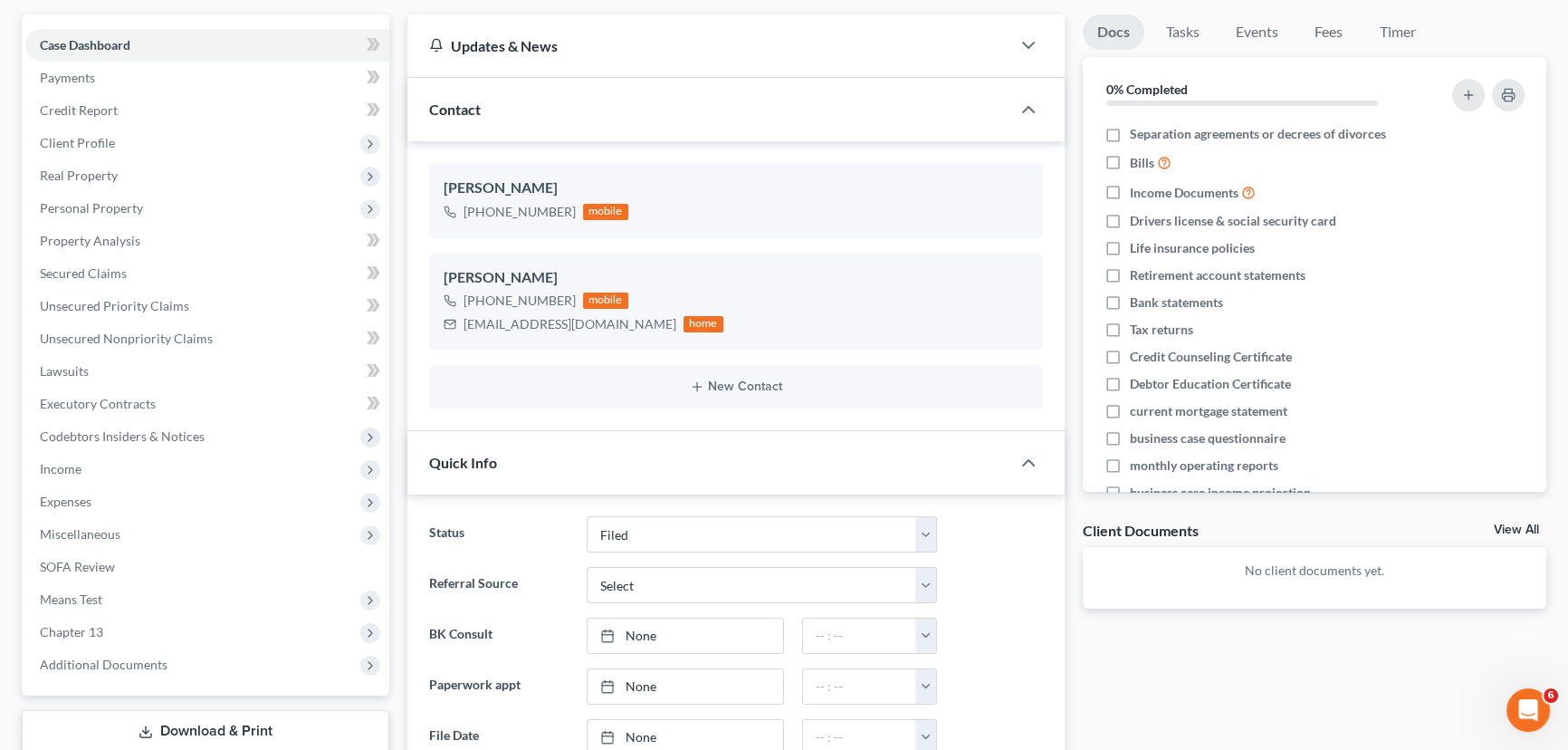
scroll to position [0, 0]
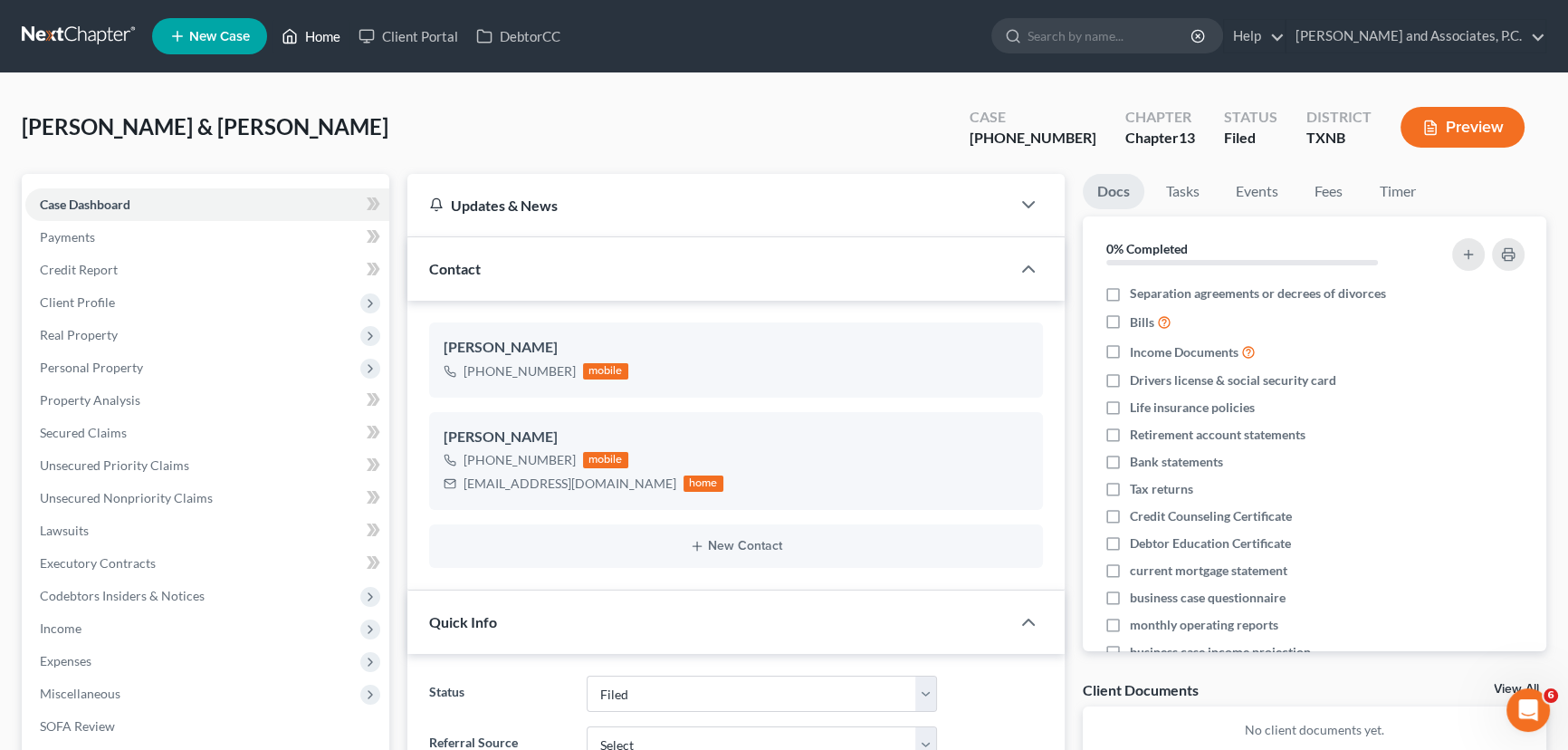
drag, startPoint x: 332, startPoint y: 41, endPoint x: 688, endPoint y: 73, distance: 357.4
click at [332, 41] on link "Home" at bounding box center [310, 36] width 77 height 32
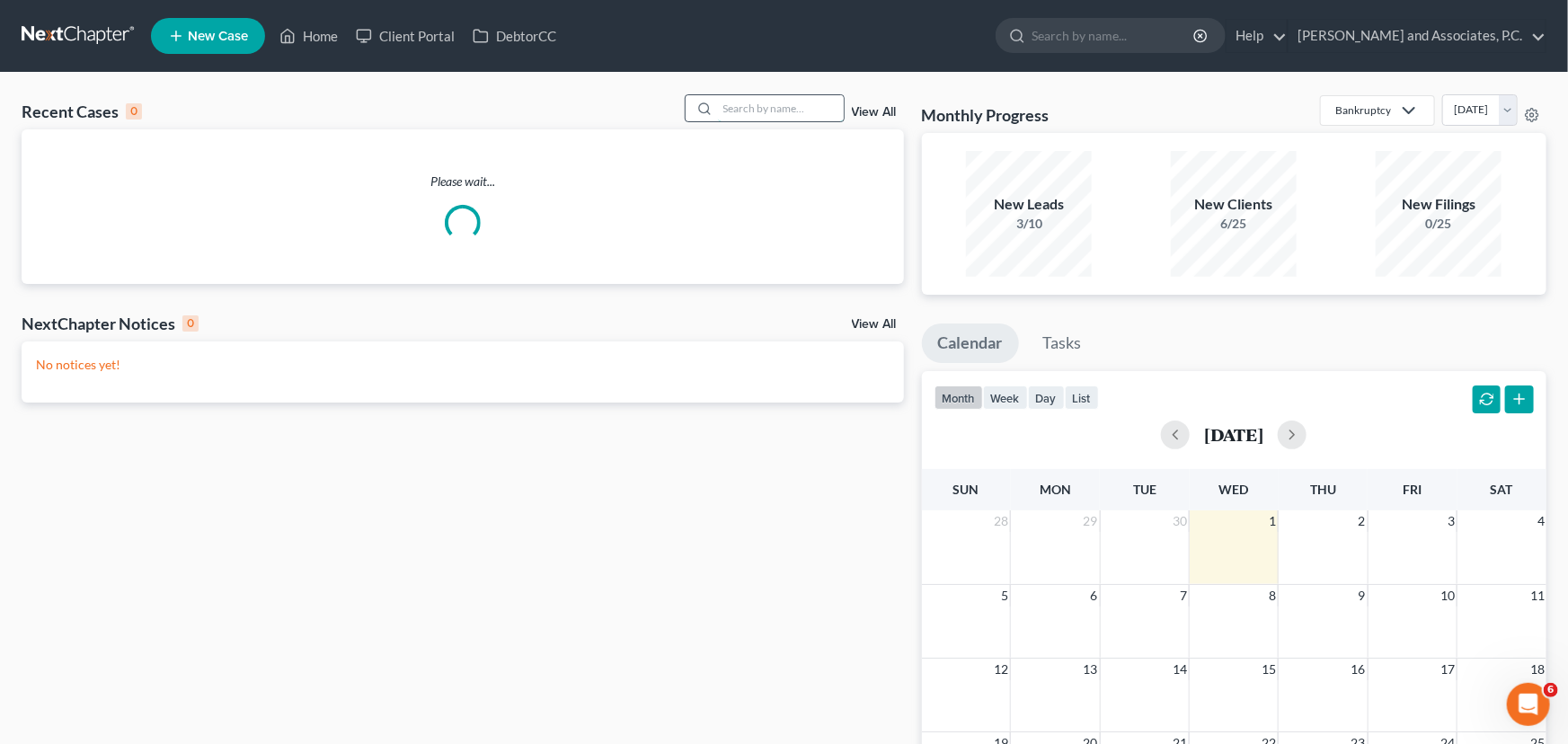
click at [792, 104] on input "search" at bounding box center [780, 109] width 126 height 26
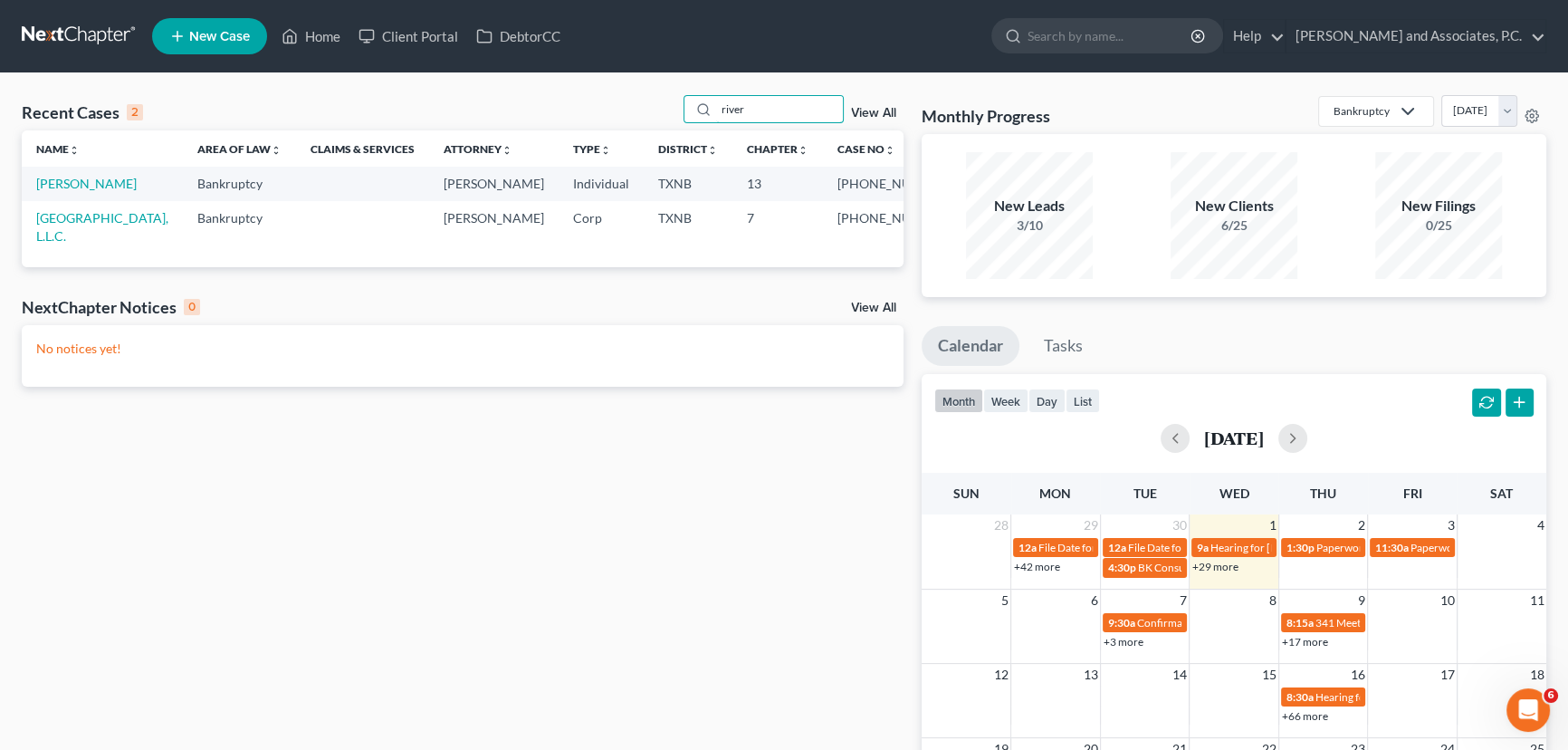
type input "river"
click at [70, 184] on link "[PERSON_NAME]" at bounding box center [86, 183] width 100 height 15
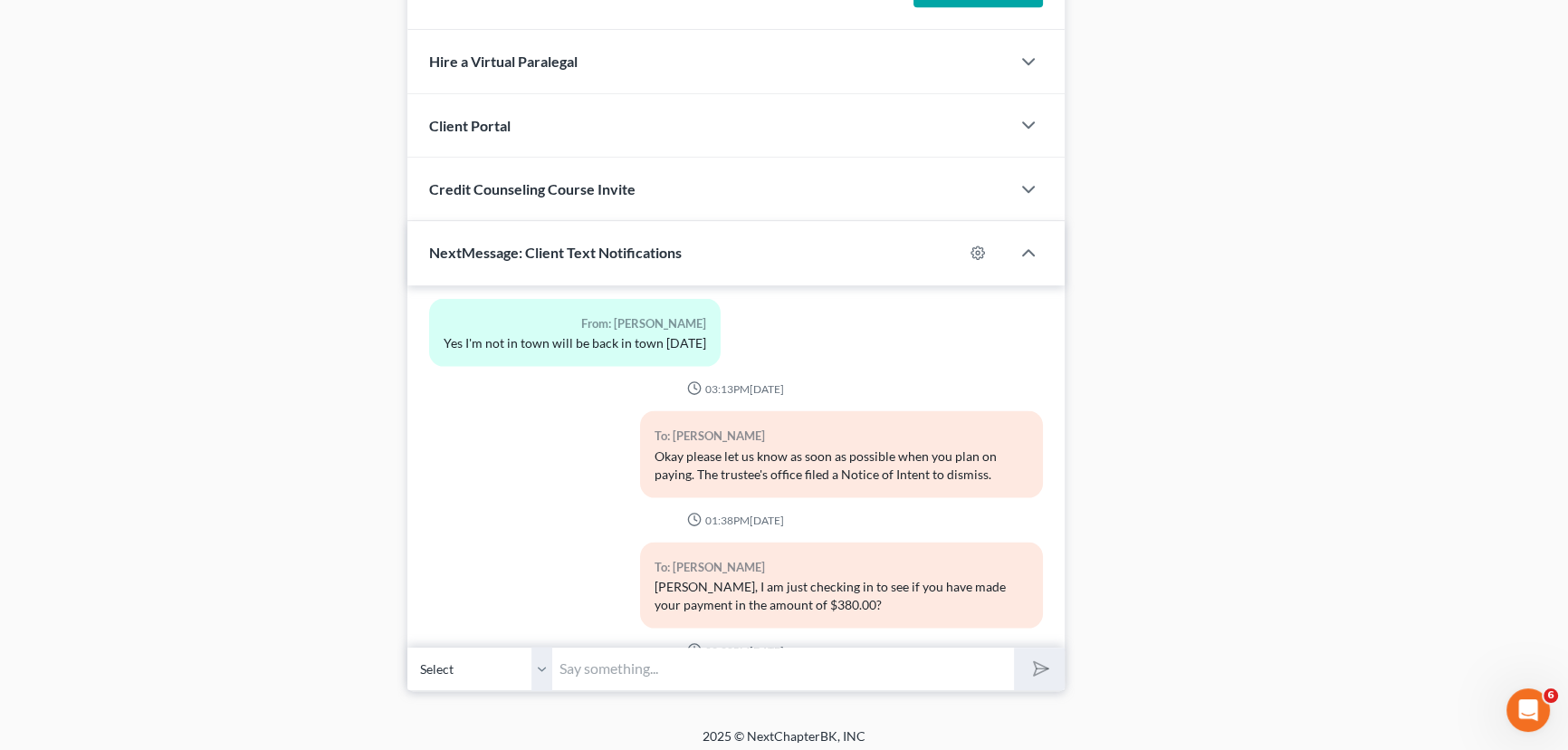
scroll to position [1559, 0]
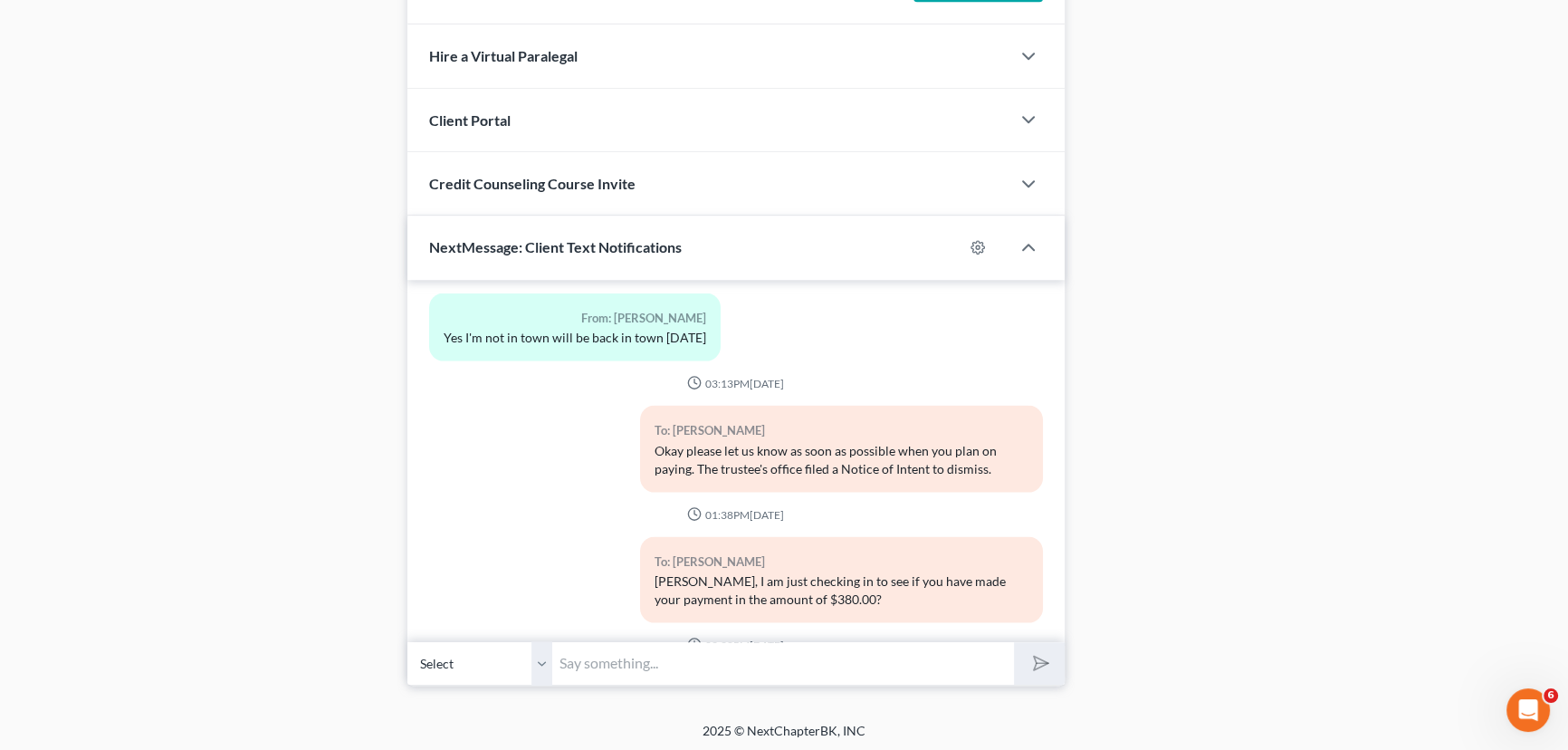
click at [672, 672] on input "text" at bounding box center [783, 663] width 462 height 44
type input "Okay, please make sure full amount is paid [DATE] so your case does not get dis…"
click at [1014, 642] on button "submit" at bounding box center [1039, 663] width 50 height 43
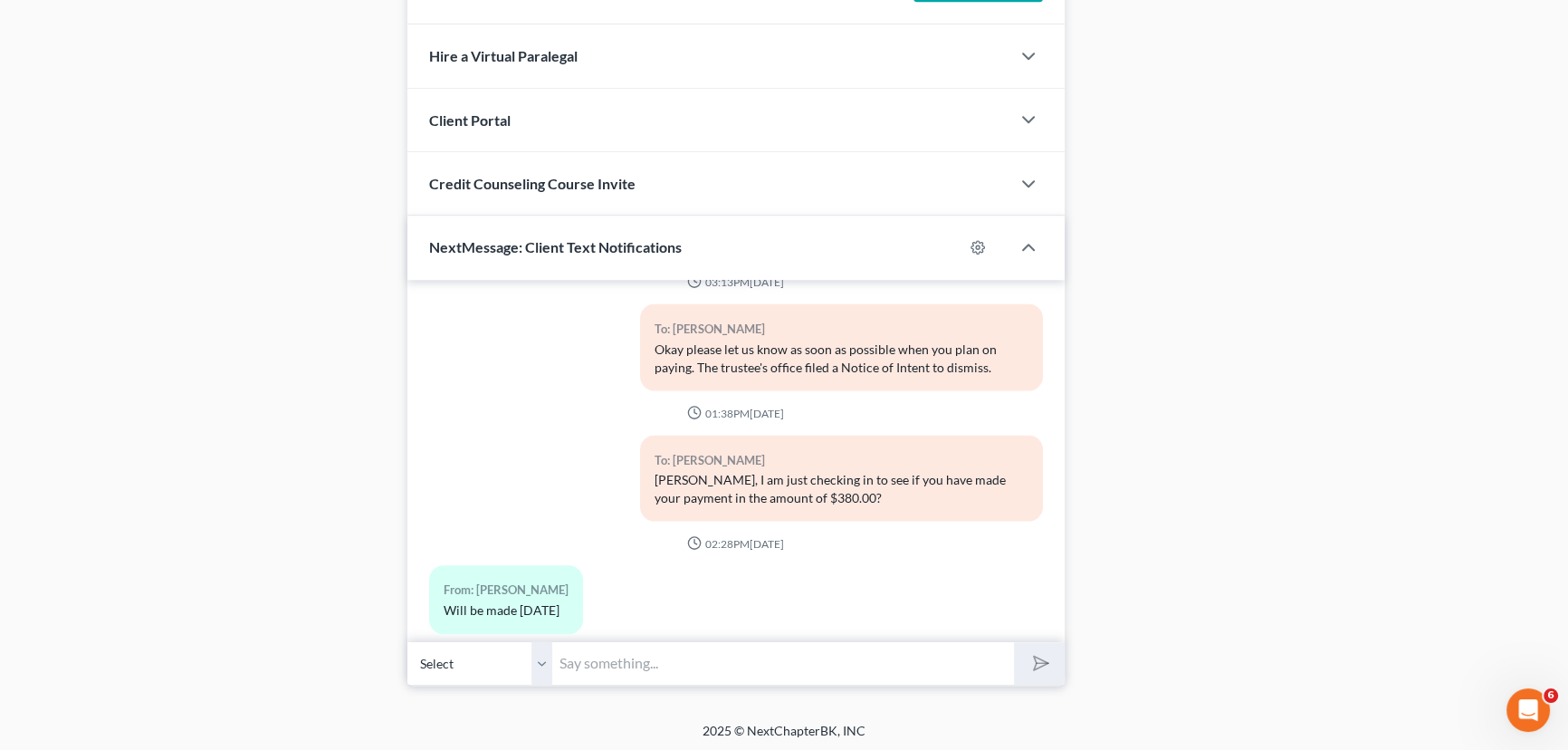
scroll to position [13838, 0]
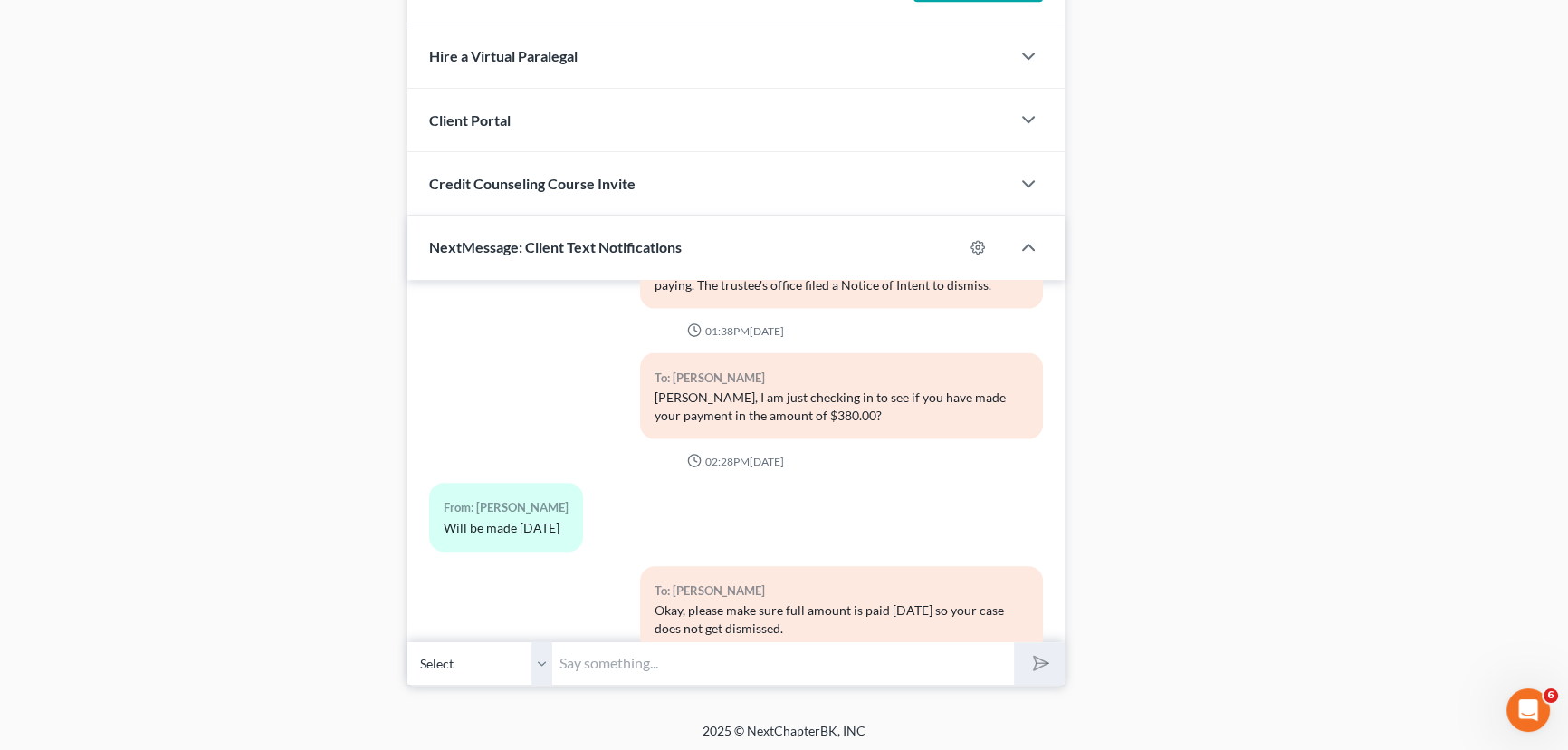
click at [579, 665] on input "text" at bounding box center [783, 663] width 462 height 44
click at [1014, 642] on button "submit" at bounding box center [1039, 663] width 50 height 43
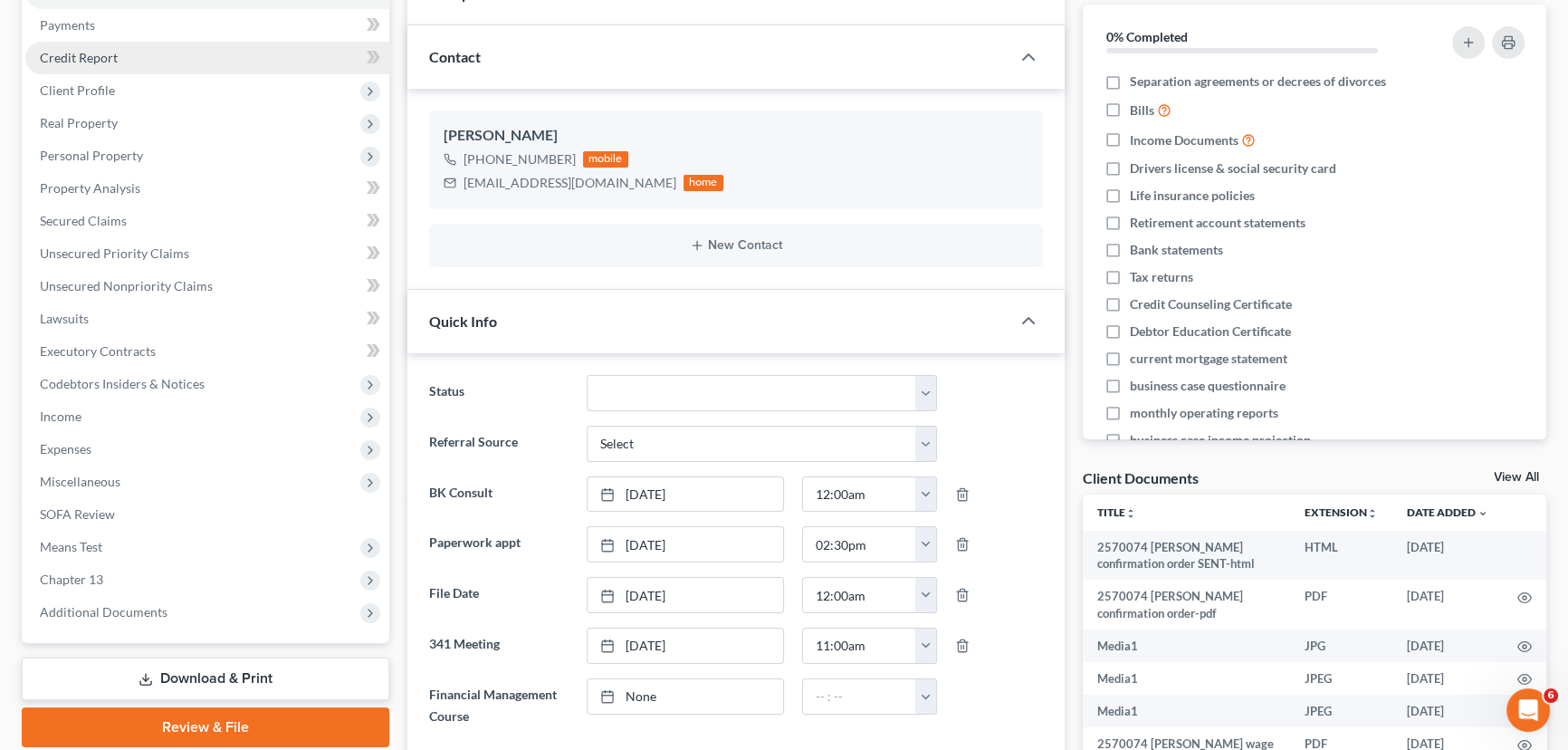
scroll to position [0, 0]
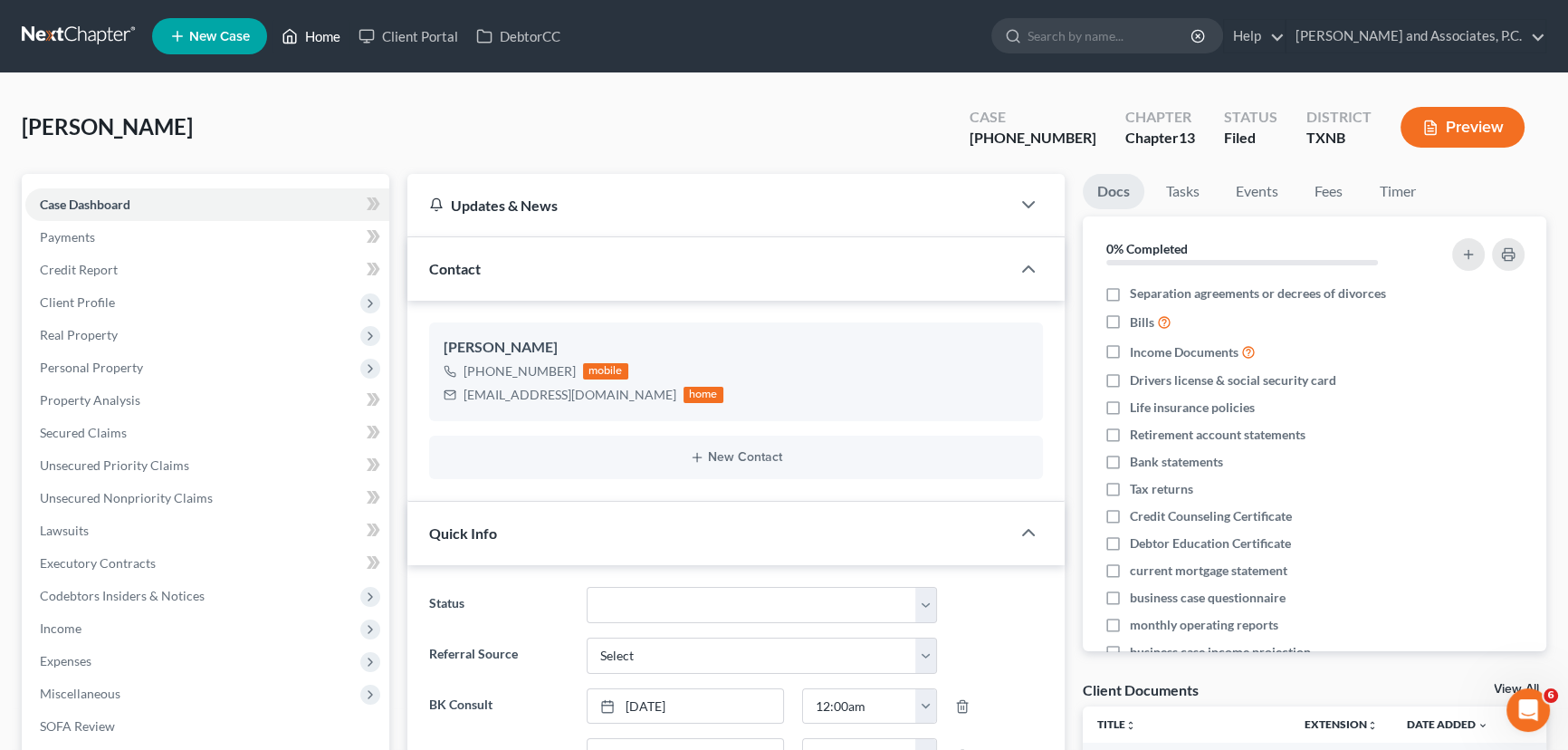
click at [323, 41] on link "Home" at bounding box center [310, 36] width 77 height 32
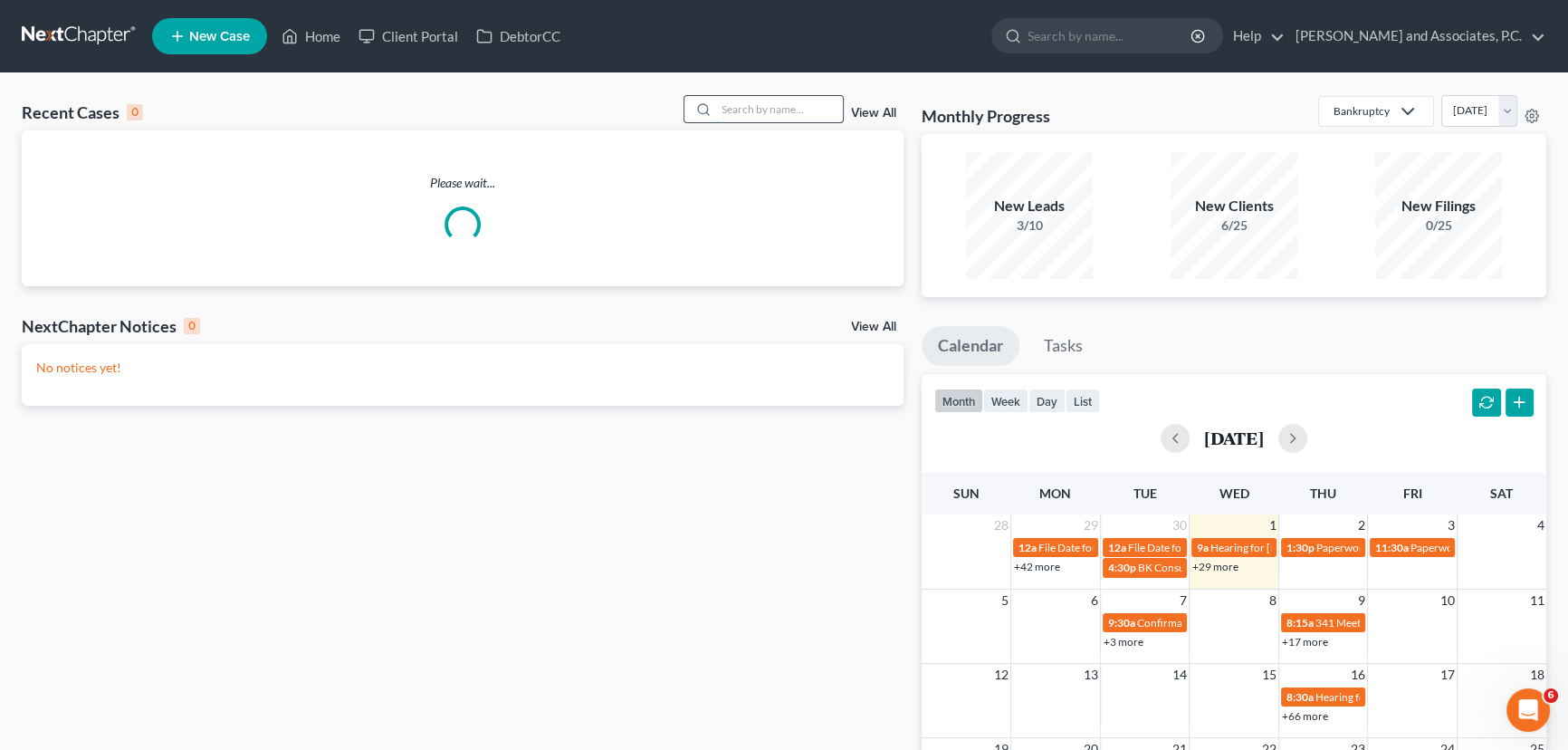
click at [820, 114] on input "search" at bounding box center [780, 110] width 127 height 26
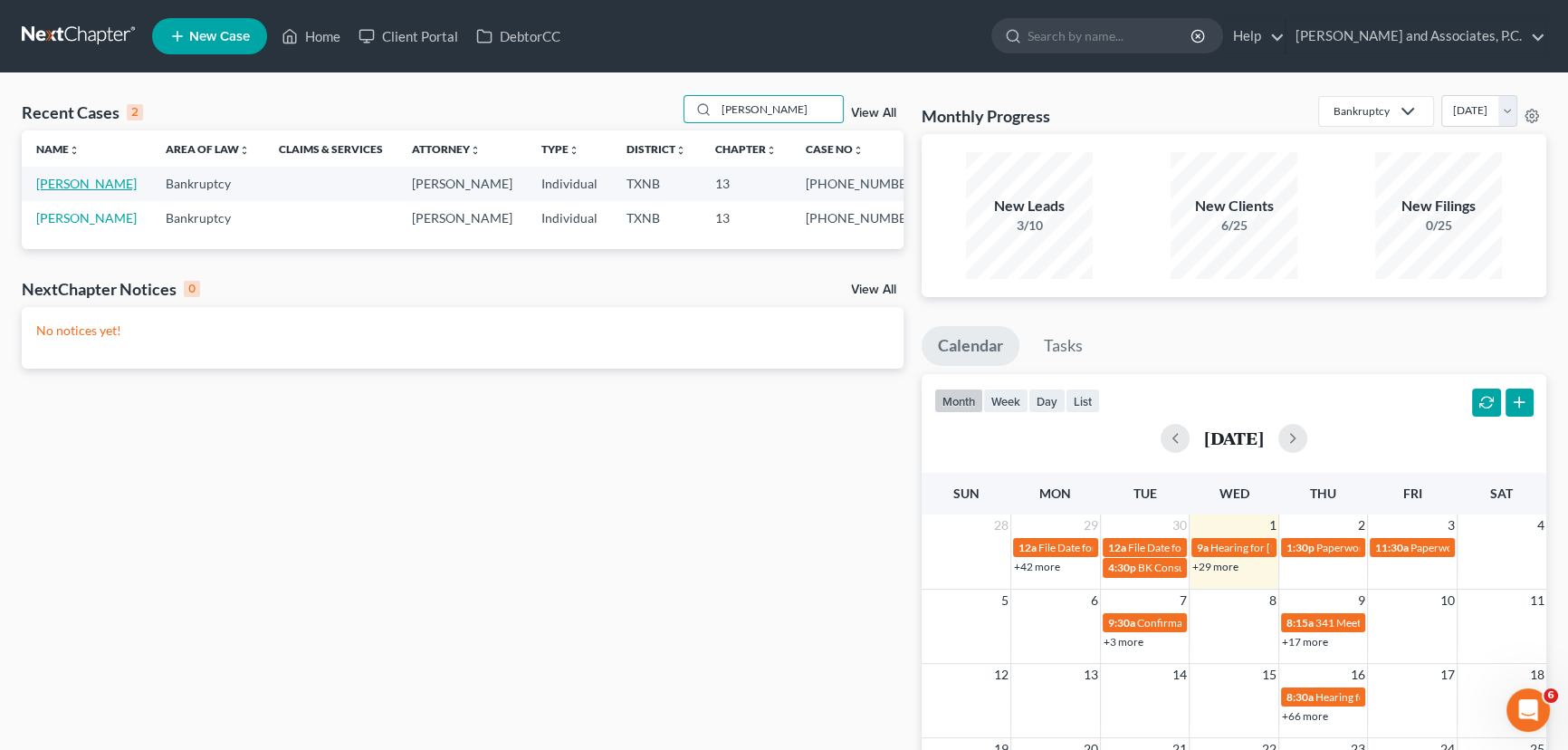
click at [55, 187] on link "[PERSON_NAME]" at bounding box center [86, 183] width 100 height 15
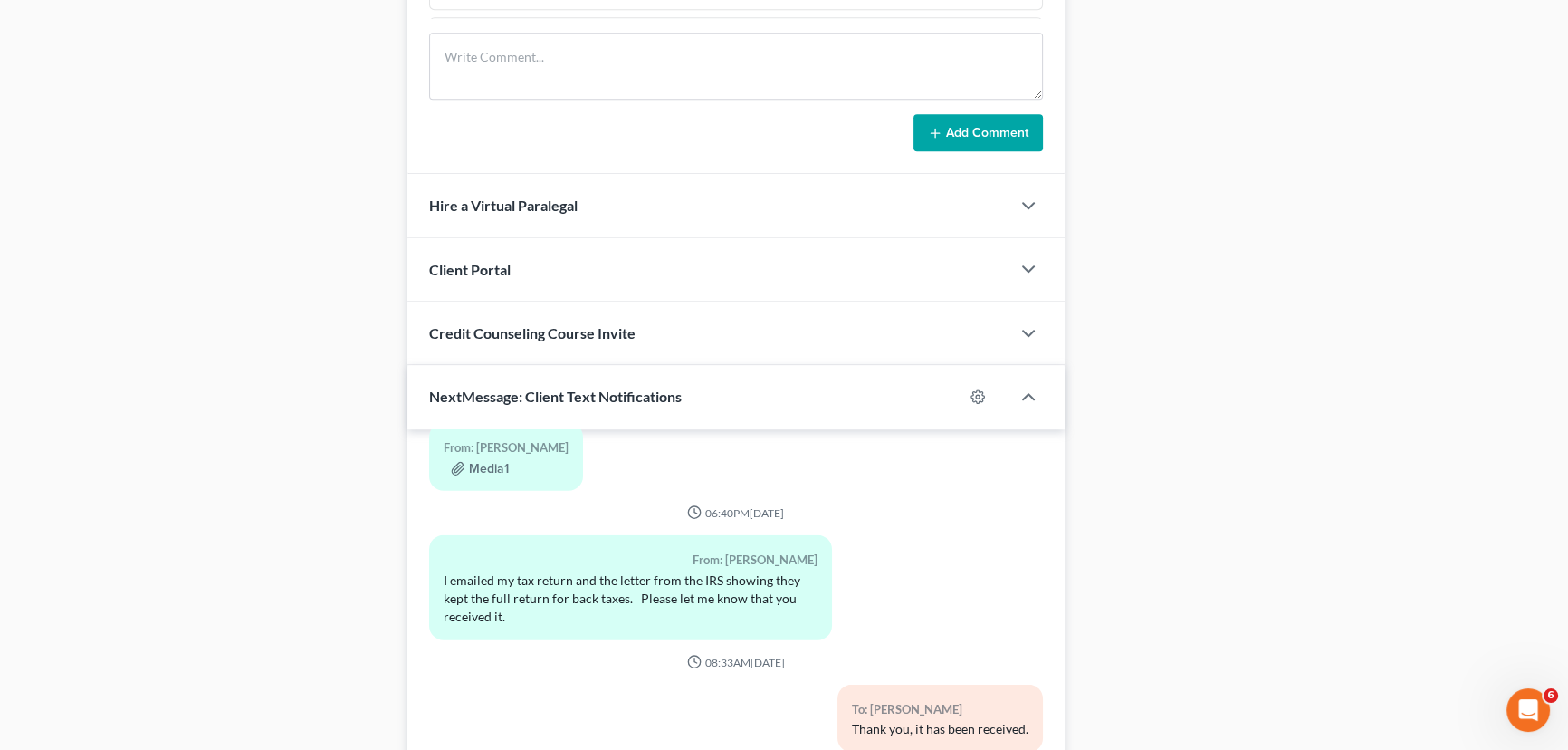
scroll to position [1559, 0]
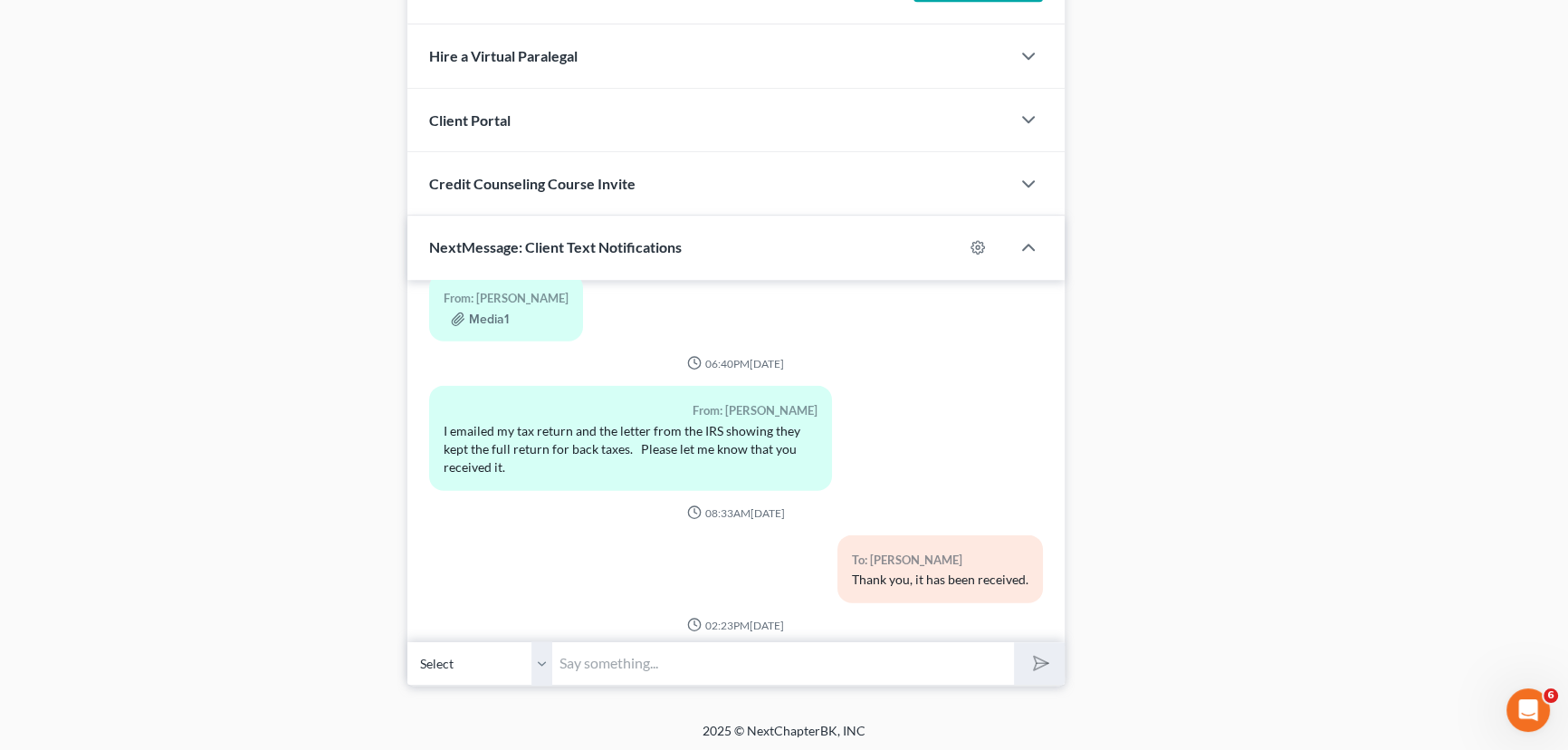
click at [543, 684] on link "Click Here to Retry" at bounding box center [568, 691] width 108 height 15
drag, startPoint x: 538, startPoint y: 658, endPoint x: 349, endPoint y: 544, distance: 220.7
click at [538, 658] on select "Select [PHONE_NUMBER] - [PERSON_NAME]" at bounding box center [479, 663] width 145 height 44
click at [528, 647] on p "Oops there was an error sending this message. Click Here to Retry" at bounding box center [526, 673] width 193 height 54
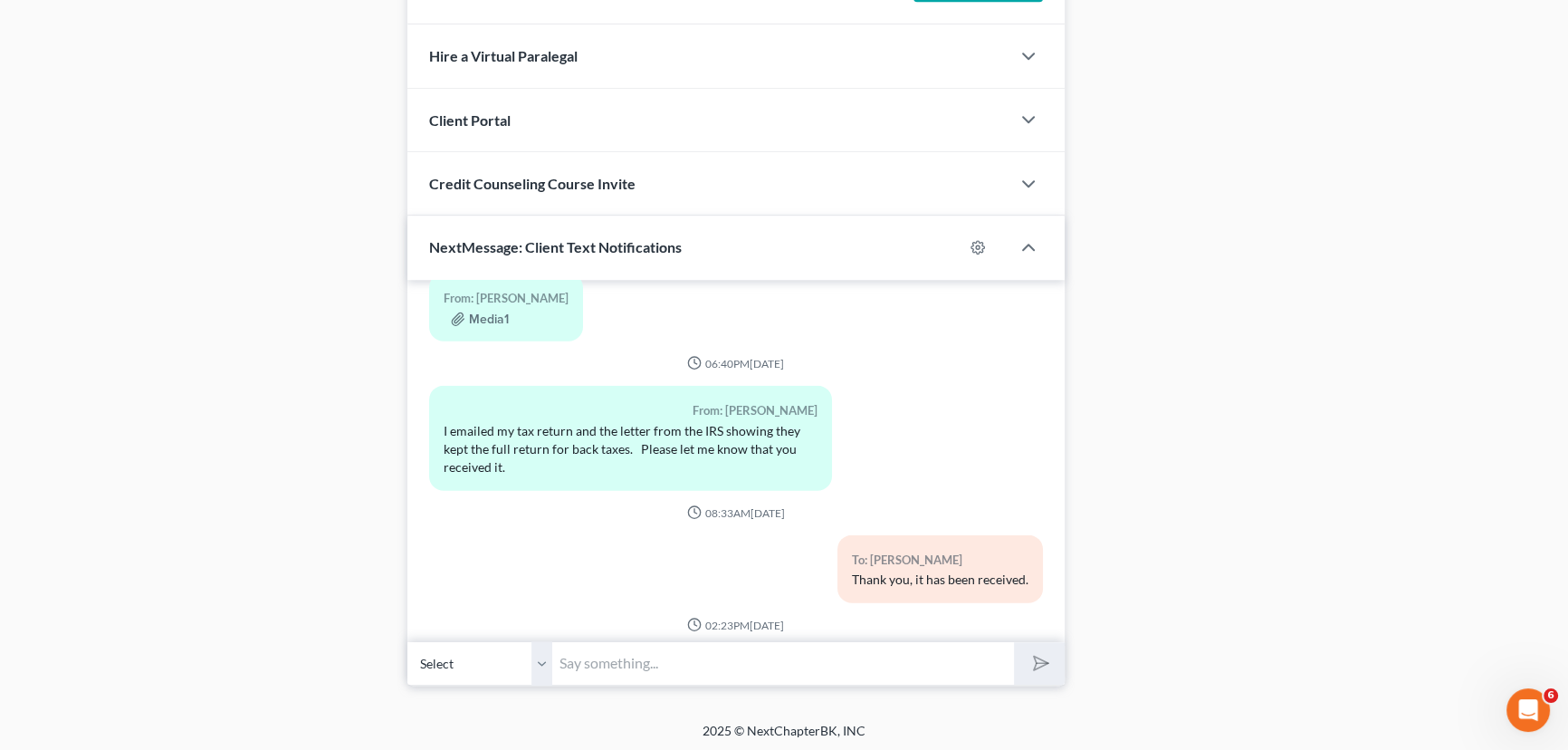
click at [528, 684] on link "Click Here to Retry" at bounding box center [568, 691] width 108 height 15
click at [525, 684] on link "Click Here to Retry" at bounding box center [568, 691] width 108 height 15
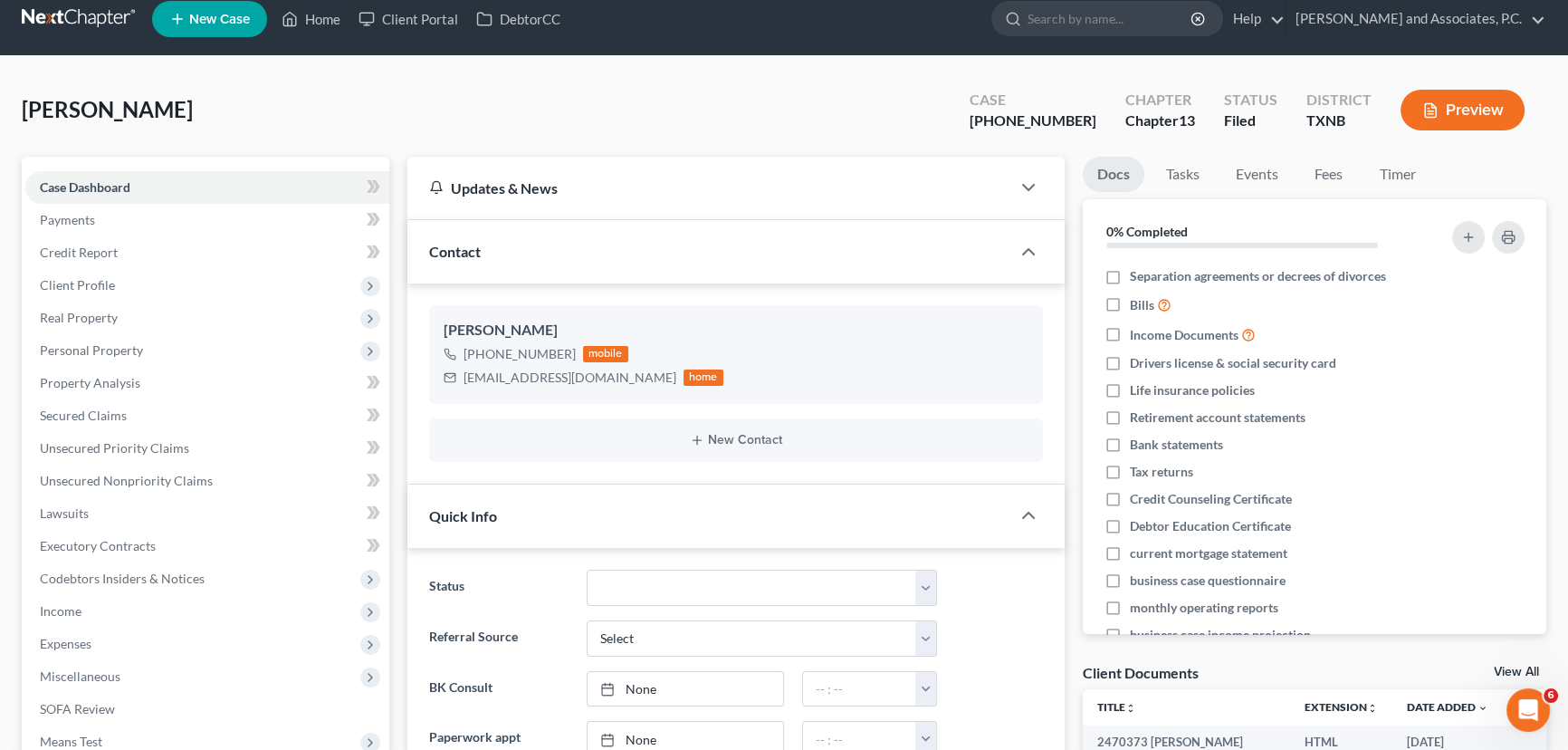
scroll to position [0, 0]
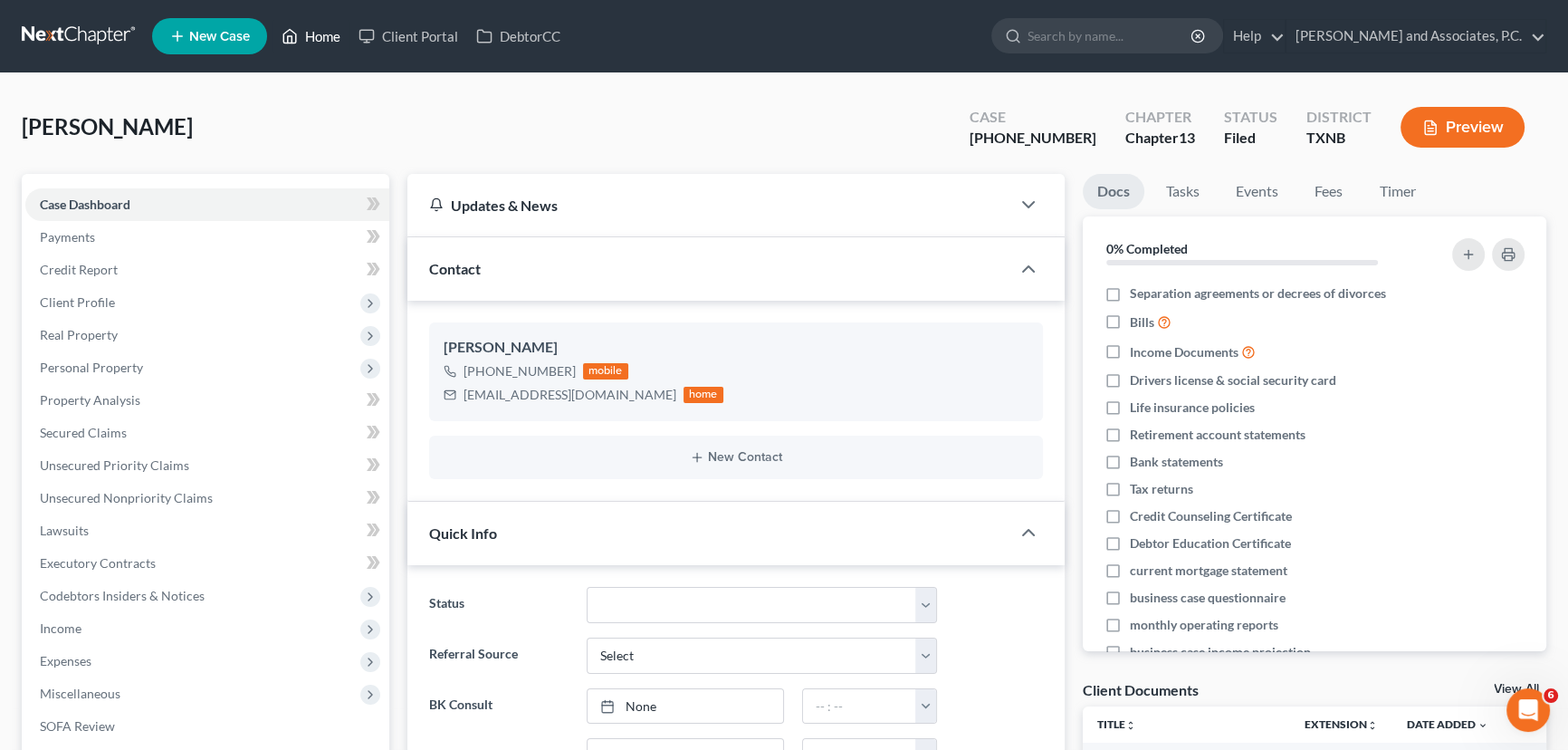
click at [316, 37] on link "Home" at bounding box center [310, 36] width 77 height 32
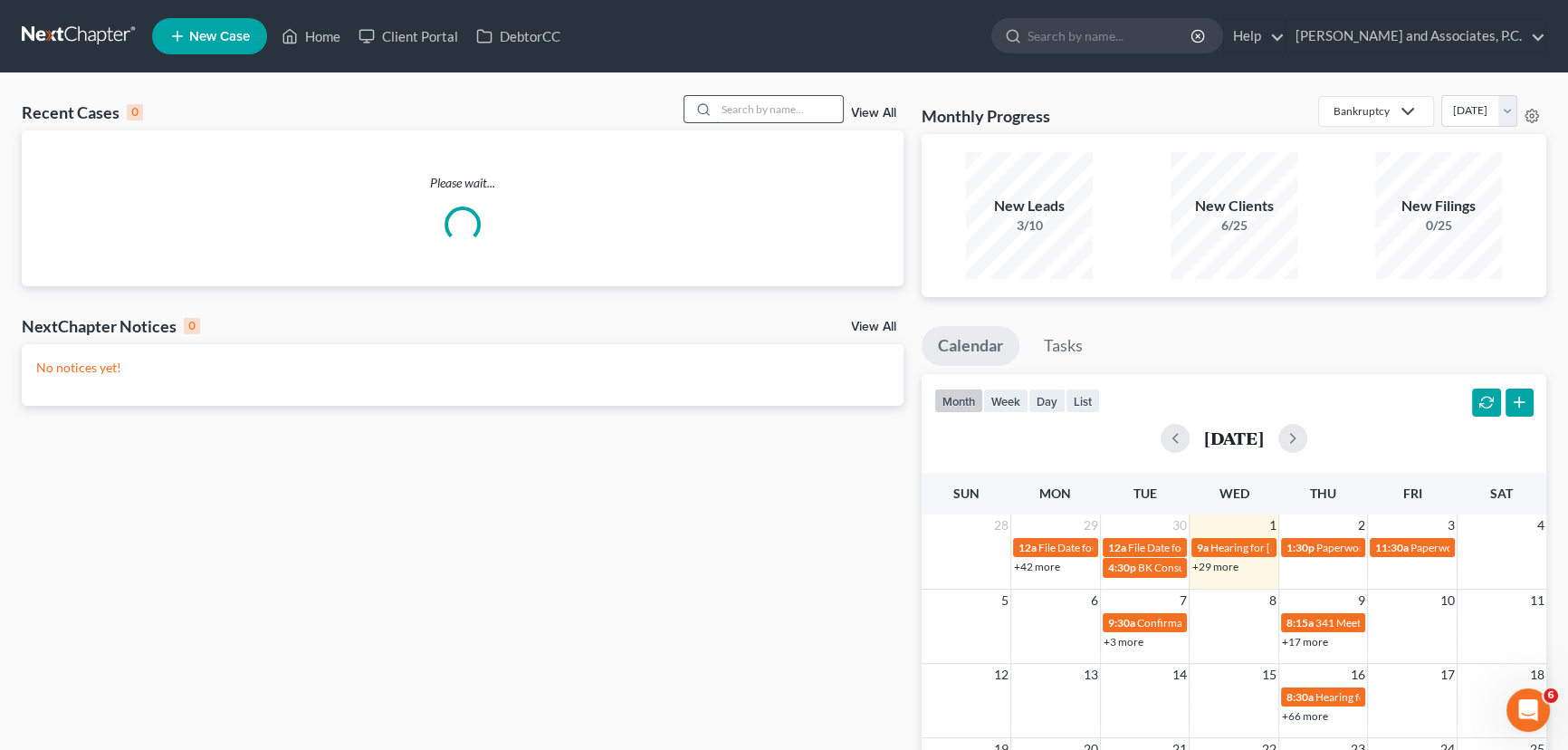
click at [832, 108] on input "search" at bounding box center [780, 110] width 127 height 26
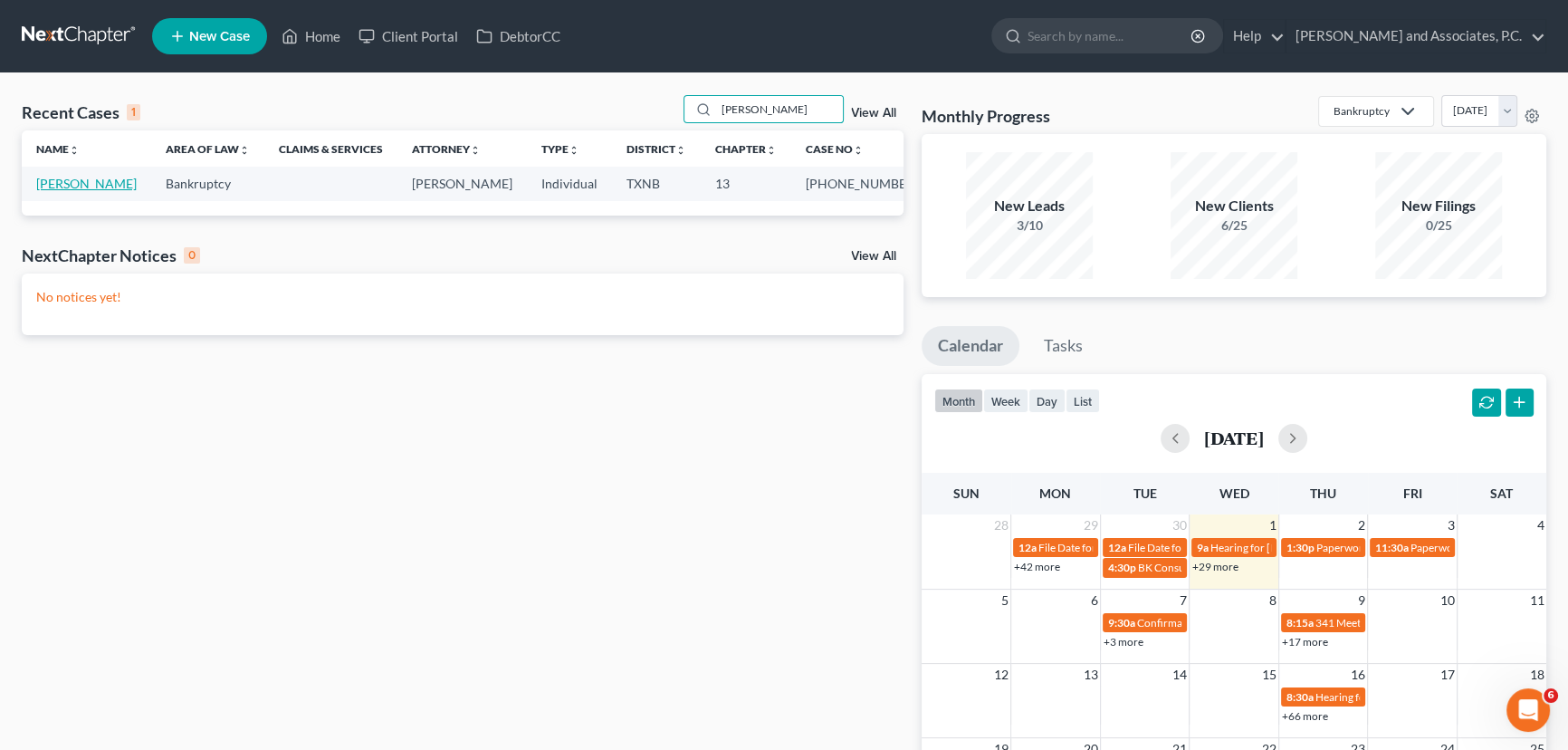
click at [90, 185] on link "[PERSON_NAME]" at bounding box center [86, 183] width 100 height 15
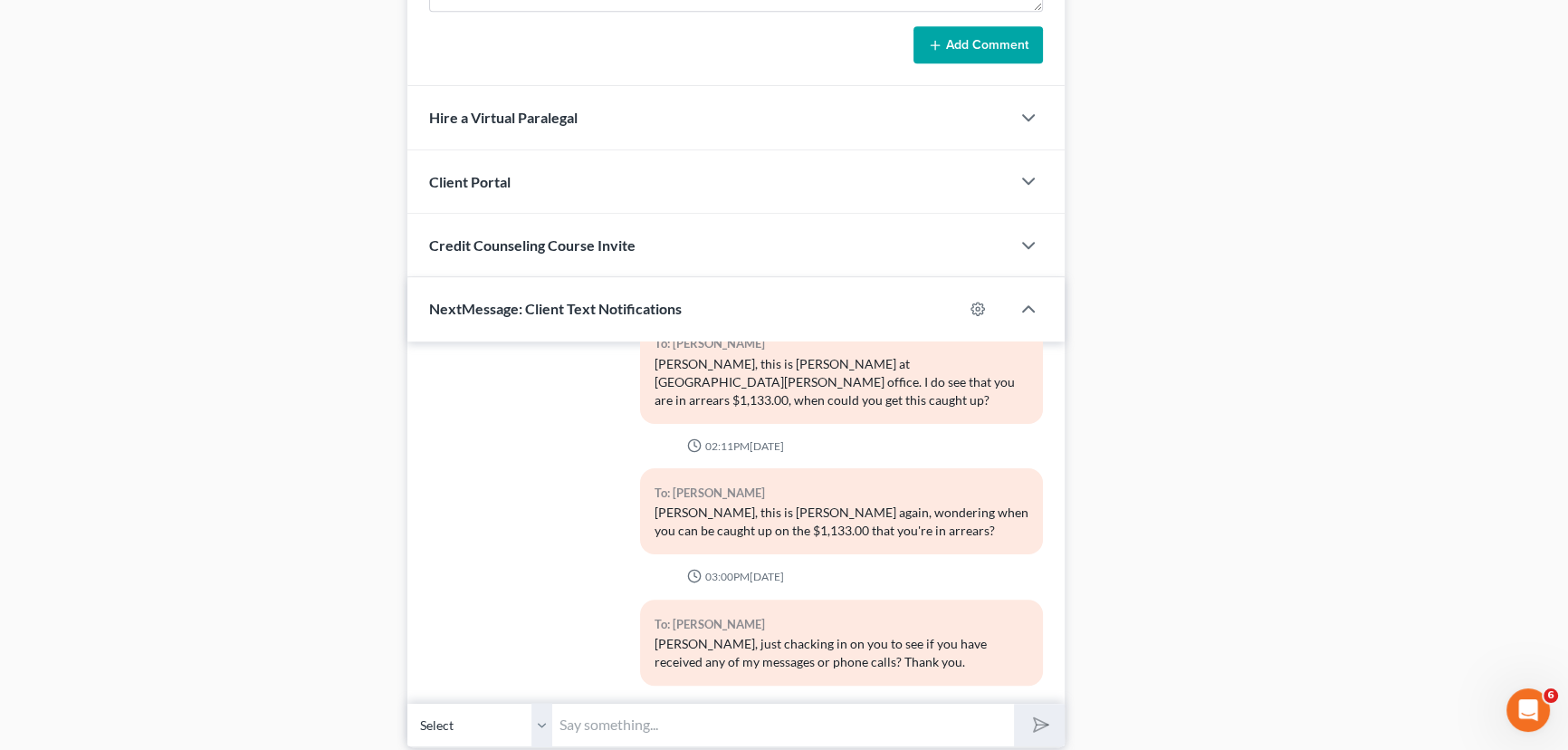
scroll to position [1535, 0]
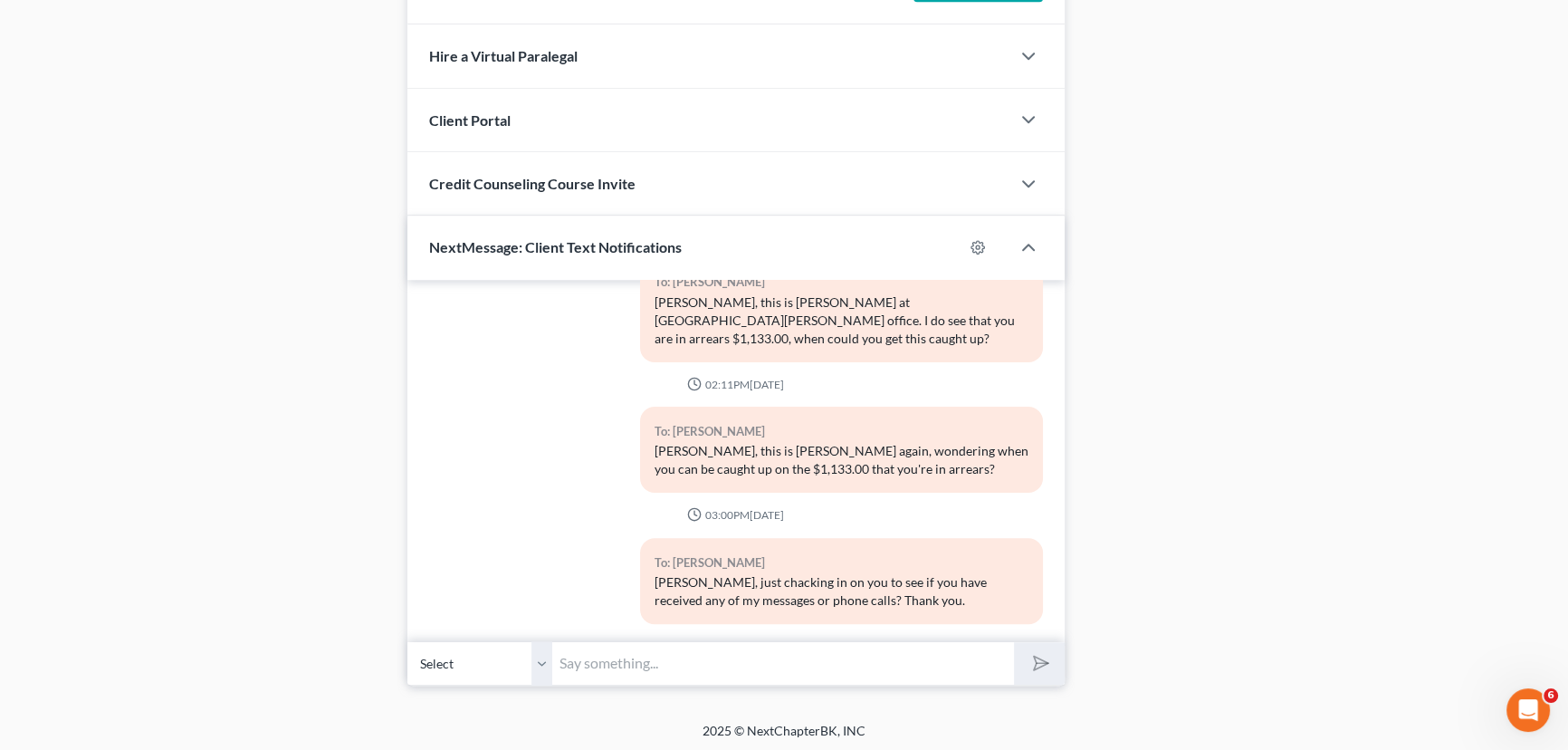
click at [629, 664] on input "text" at bounding box center [783, 663] width 462 height 44
click at [1014, 642] on button "submit" at bounding box center [1039, 663] width 50 height 43
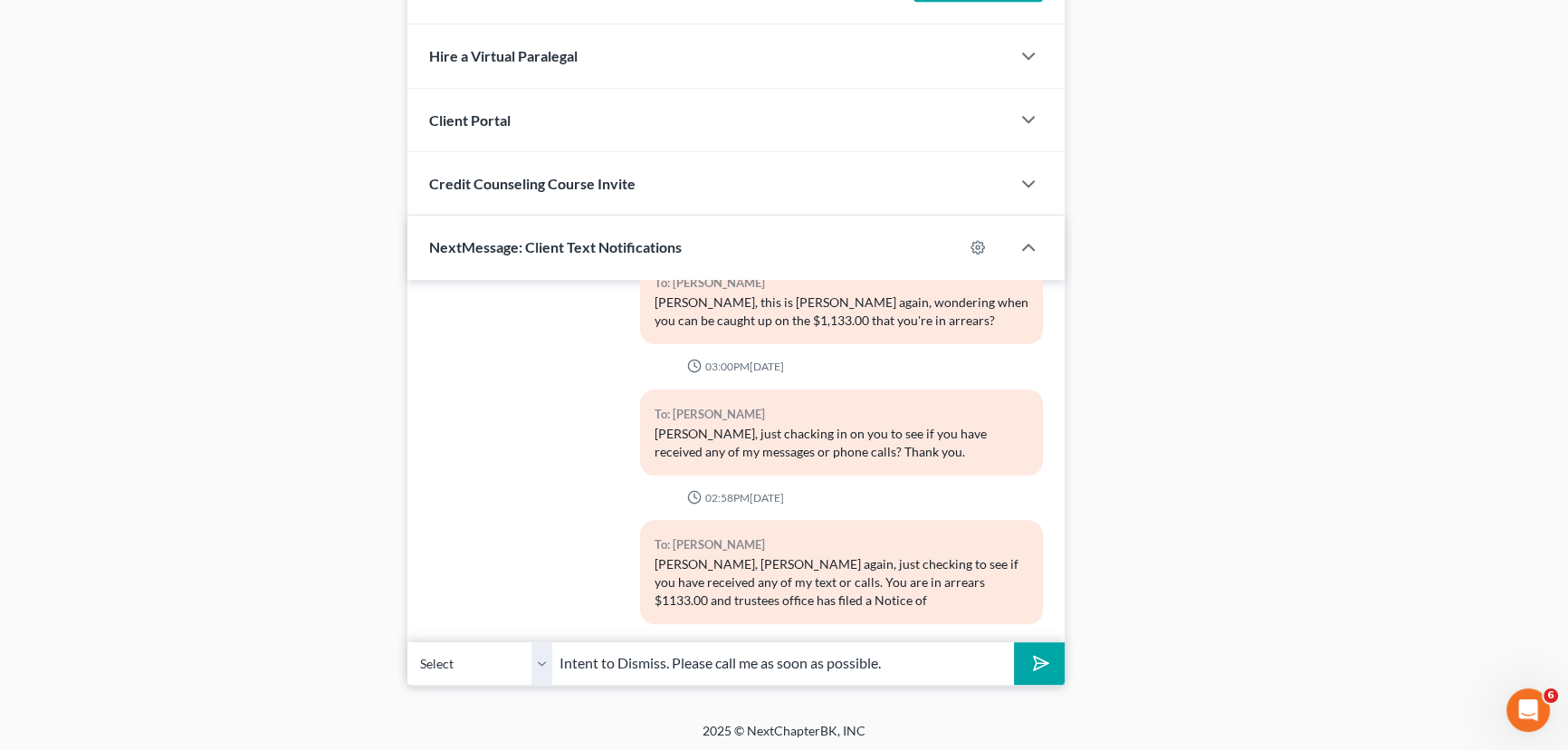
click at [1014, 642] on button "submit" at bounding box center [1039, 663] width 50 height 43
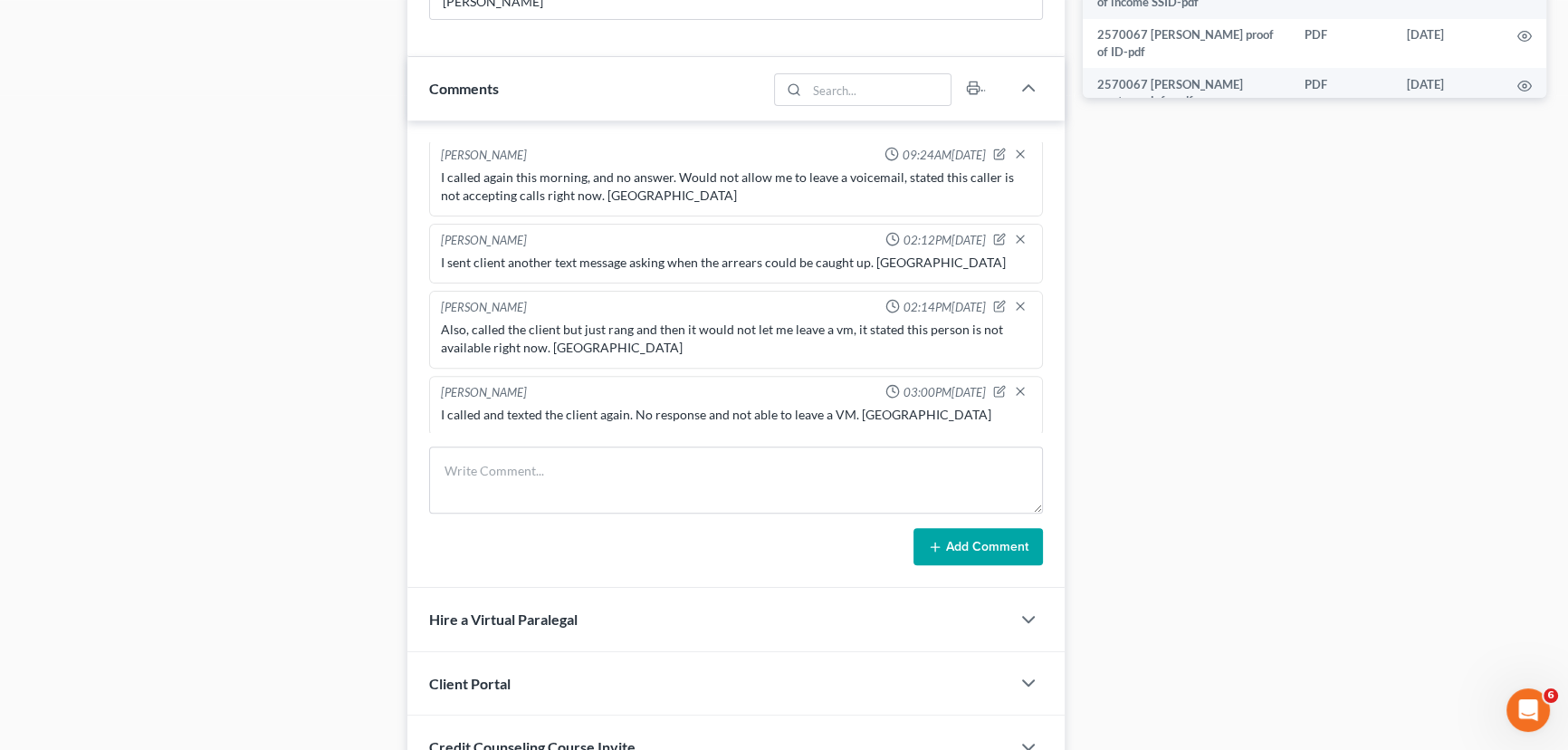
scroll to position [876, 0]
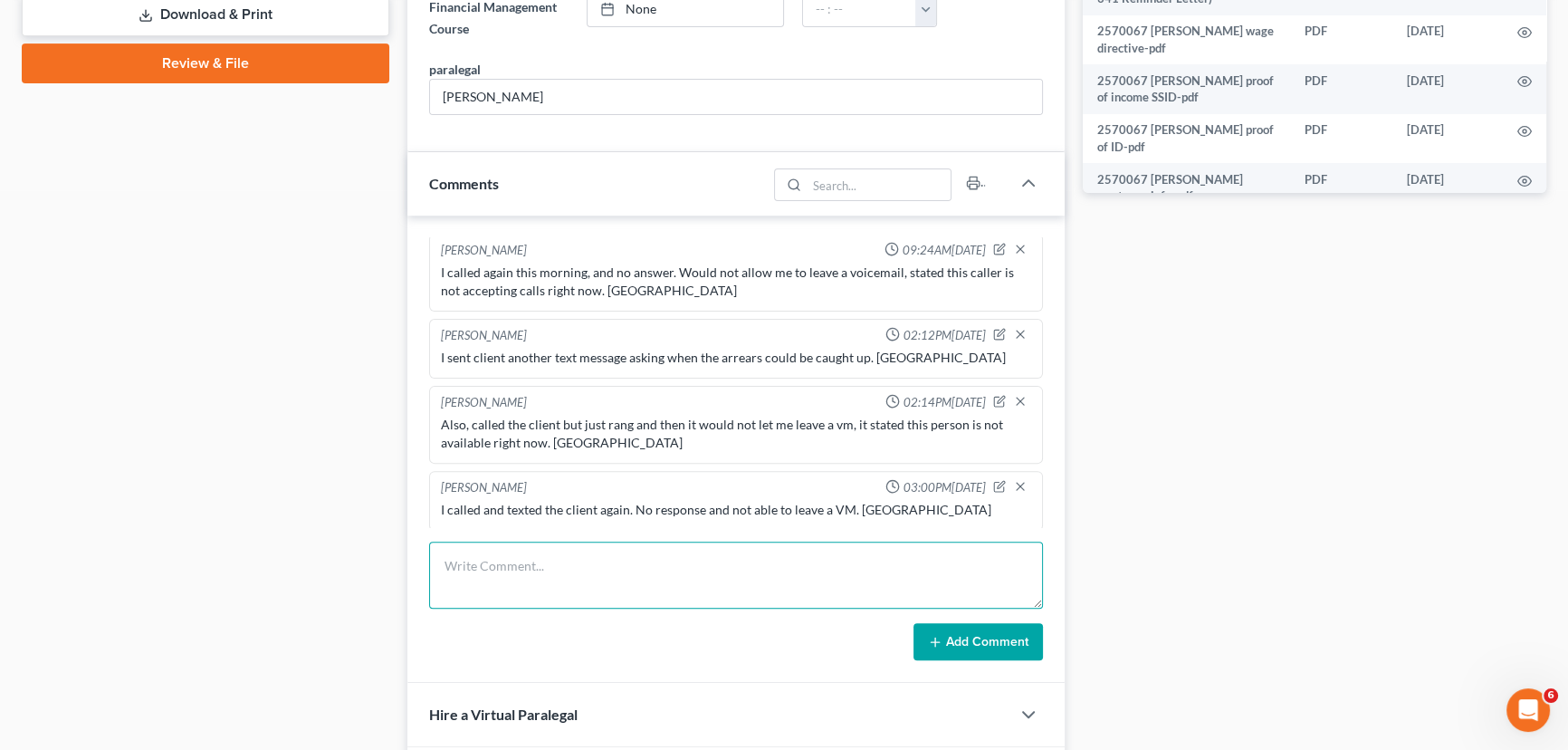
drag, startPoint x: 484, startPoint y: 549, endPoint x: 493, endPoint y: 553, distance: 9.8
click at [489, 550] on textarea at bounding box center [735, 575] width 613 height 67
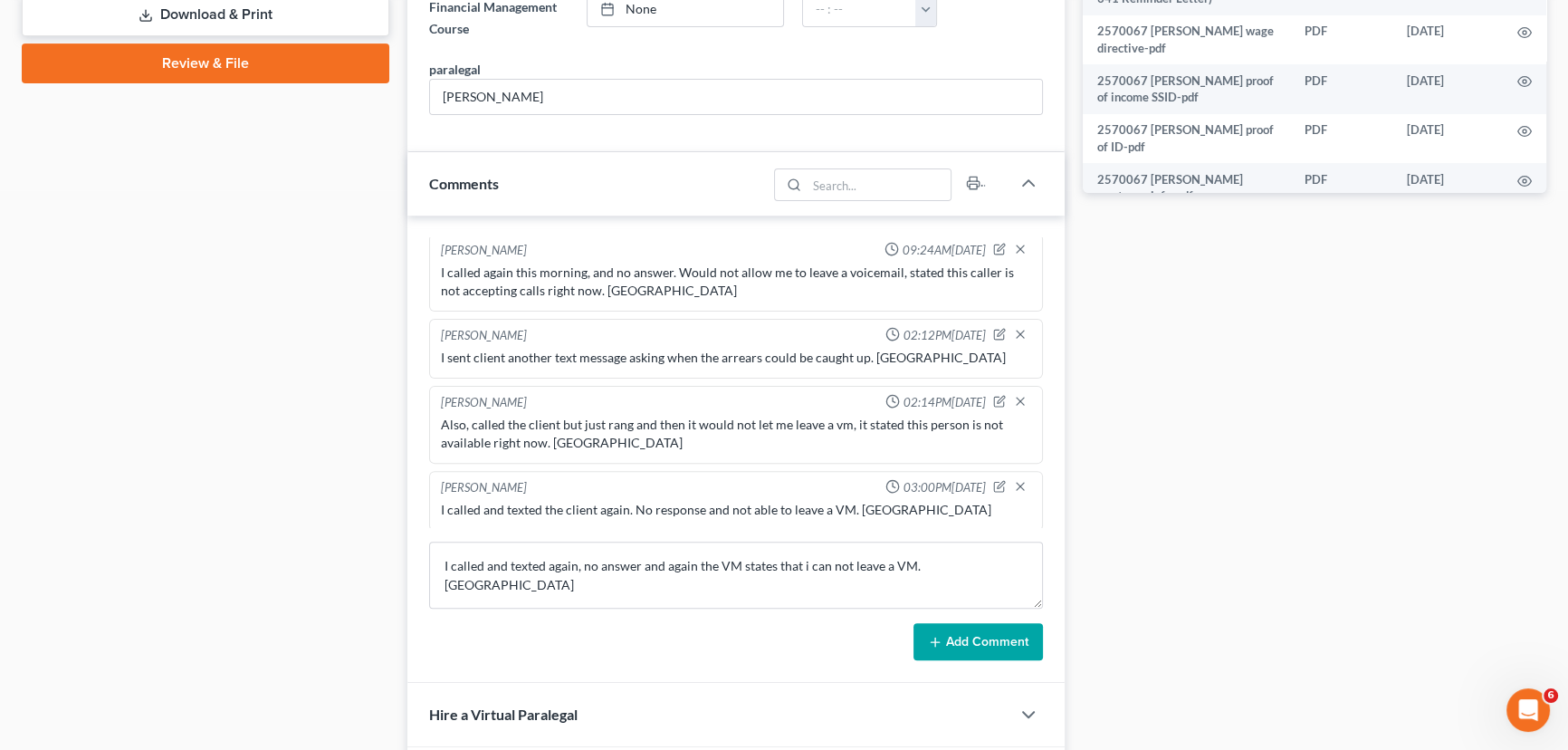
click at [963, 637] on button "Add Comment" at bounding box center [978, 642] width 129 height 38
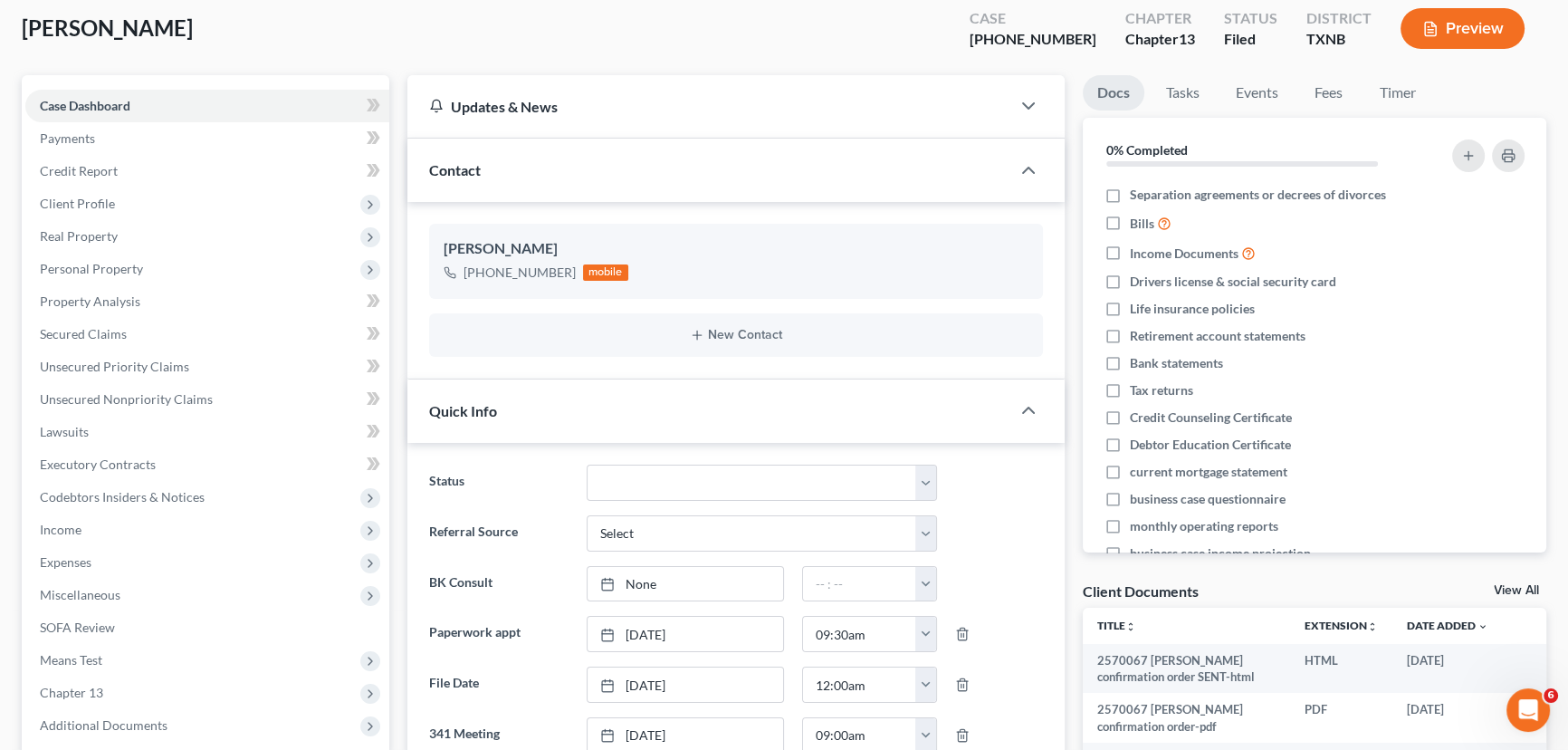
scroll to position [0, 0]
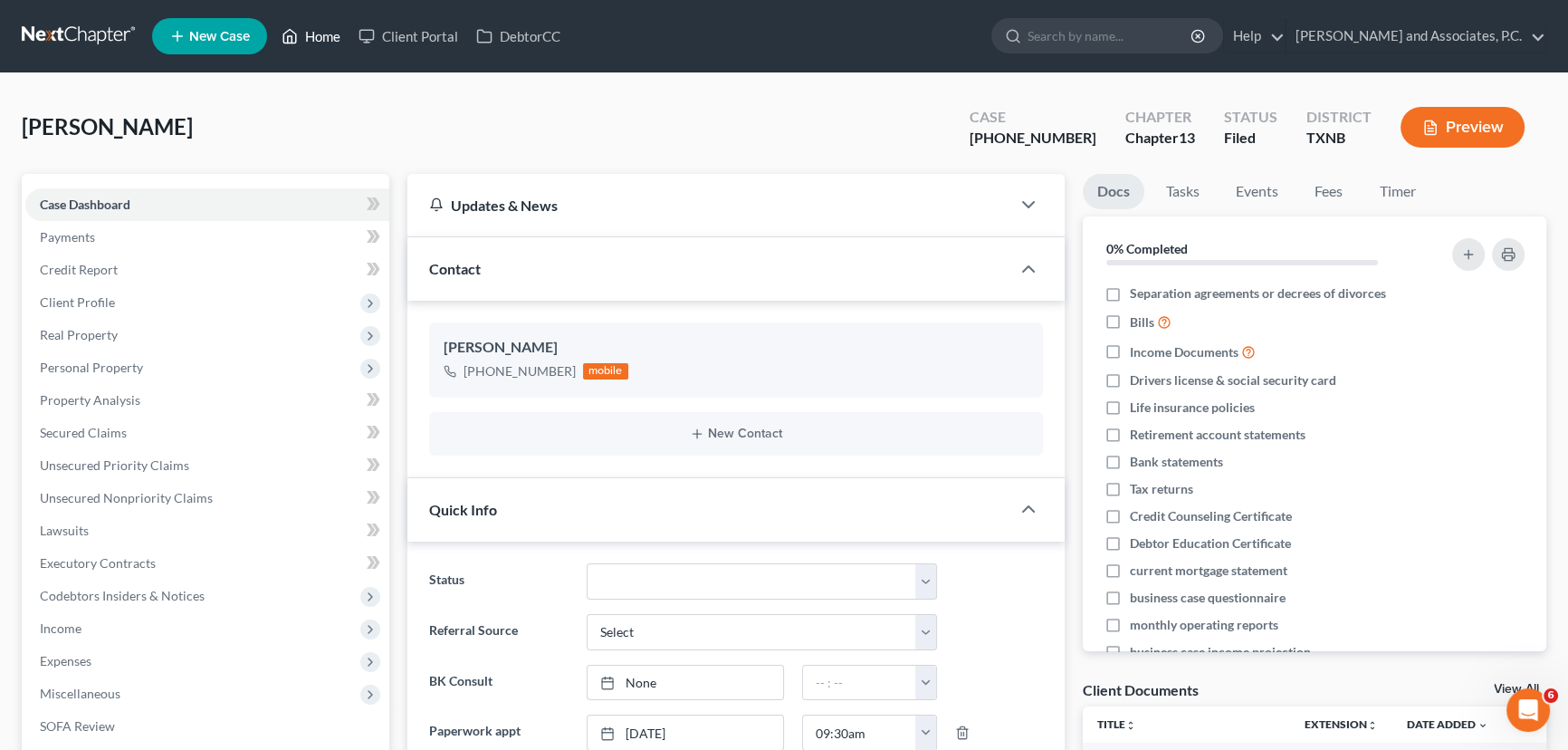
drag, startPoint x: 298, startPoint y: 38, endPoint x: 656, endPoint y: 129, distance: 369.4
click at [298, 38] on icon at bounding box center [289, 36] width 16 height 22
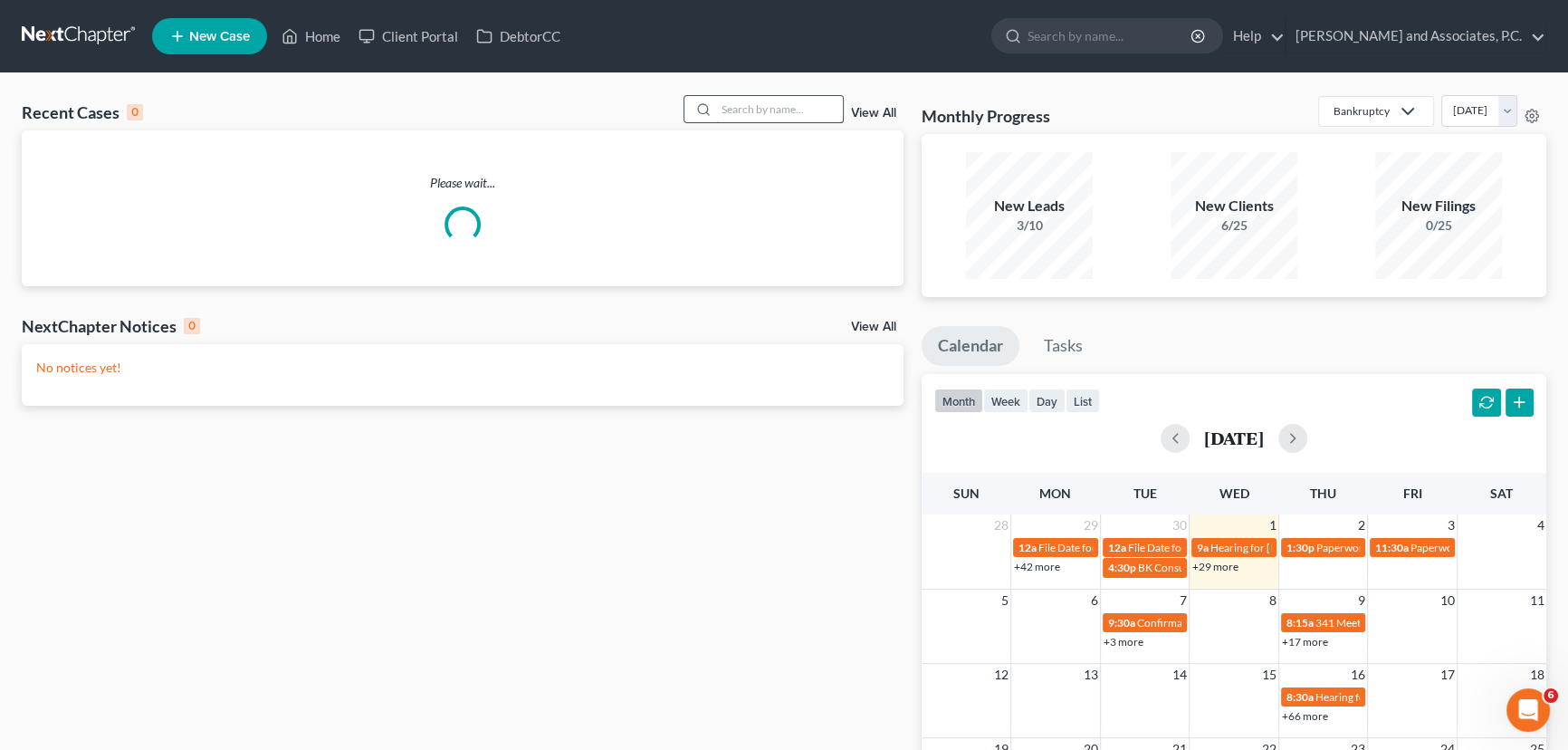
click at [727, 110] on input "search" at bounding box center [780, 110] width 127 height 26
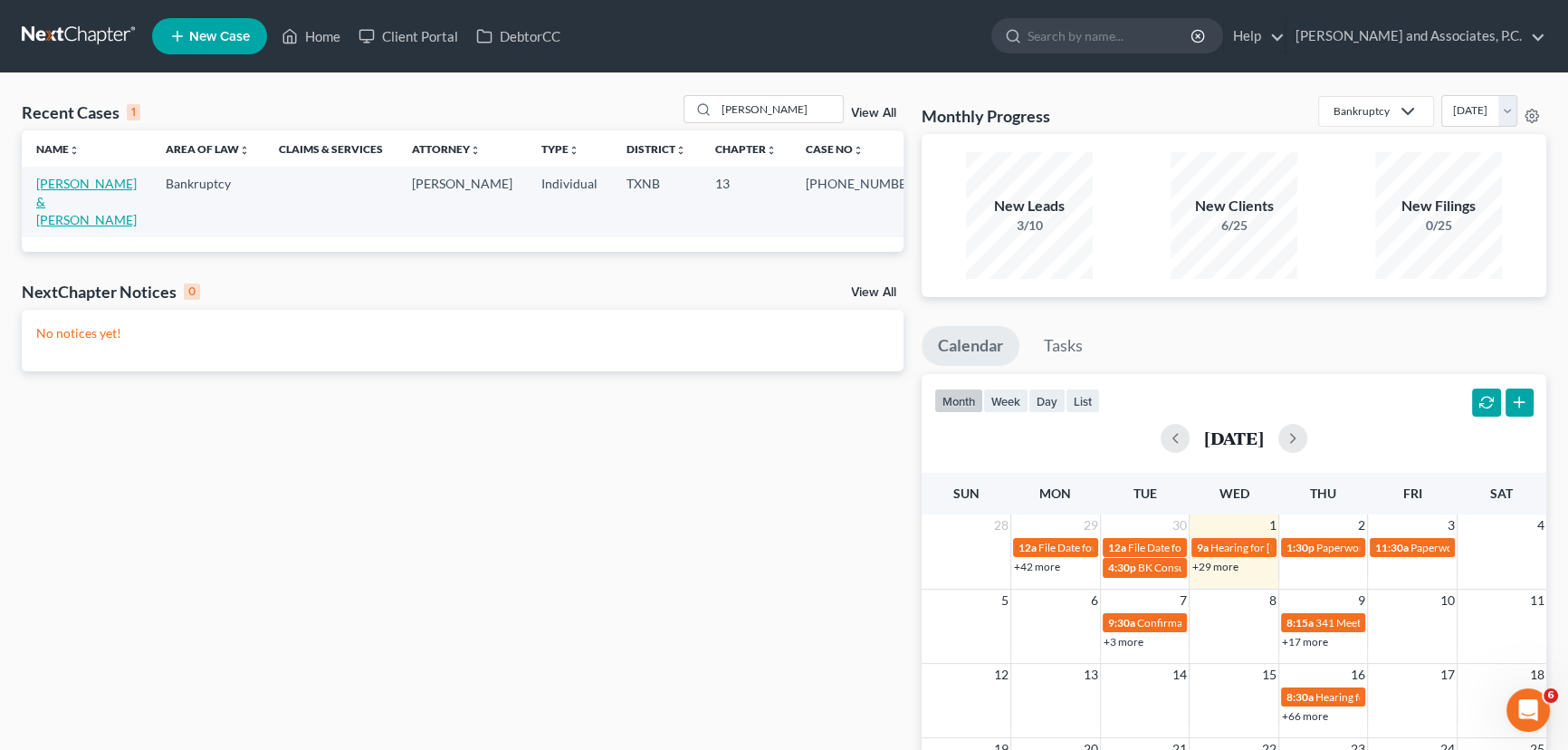
click at [133, 187] on link "[PERSON_NAME] & [PERSON_NAME]" at bounding box center [86, 201] width 100 height 52
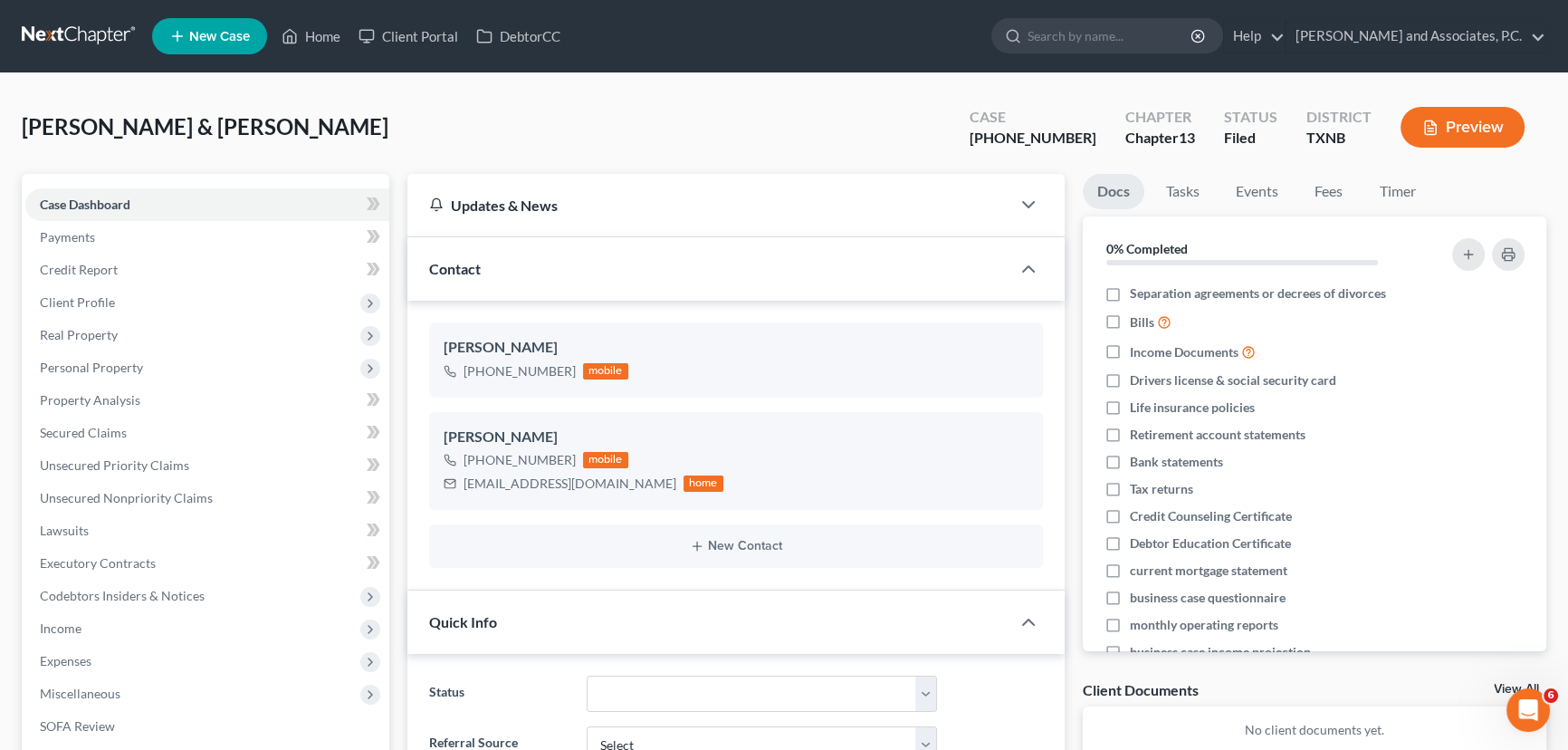
scroll to position [980, 0]
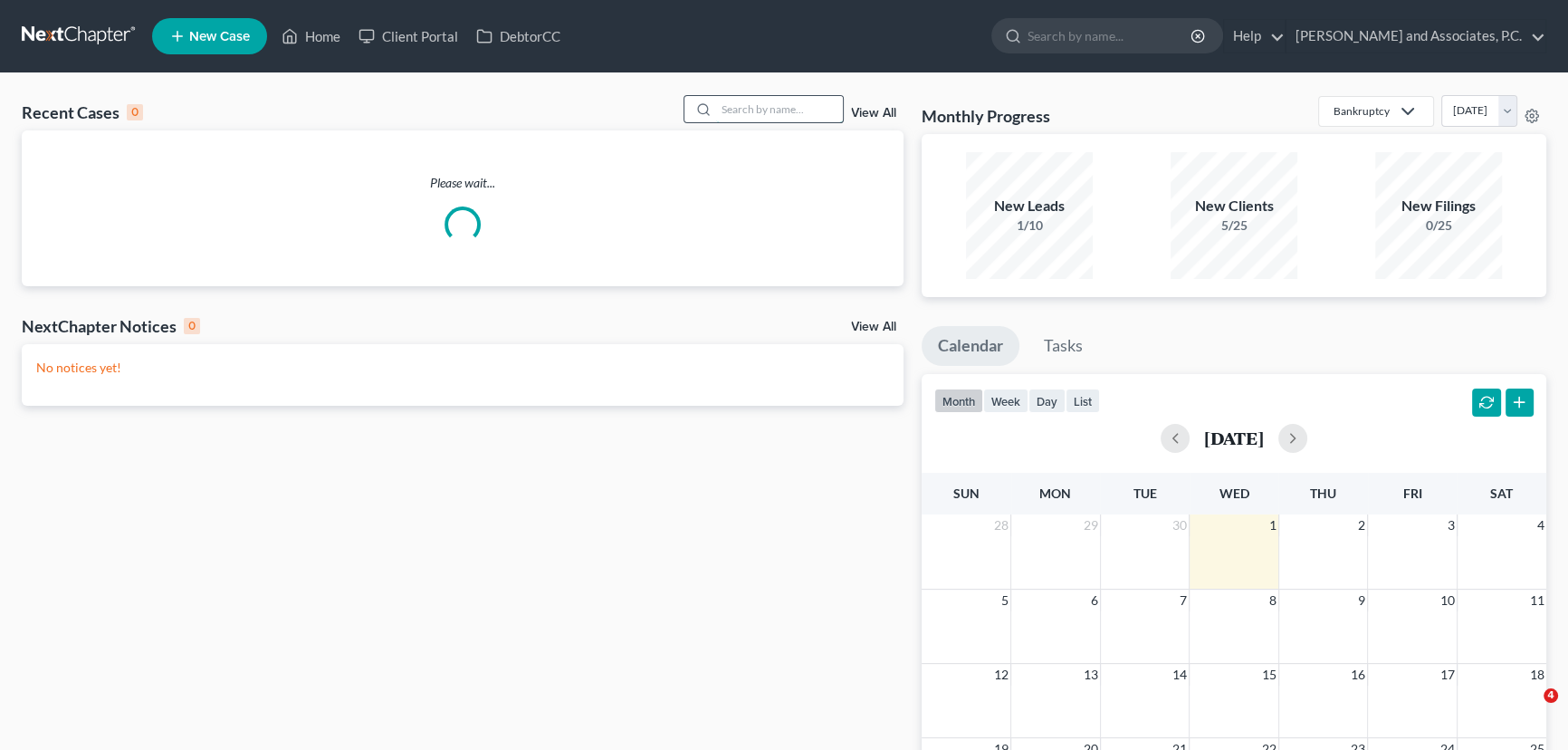
click at [778, 116] on input "search" at bounding box center [780, 110] width 127 height 26
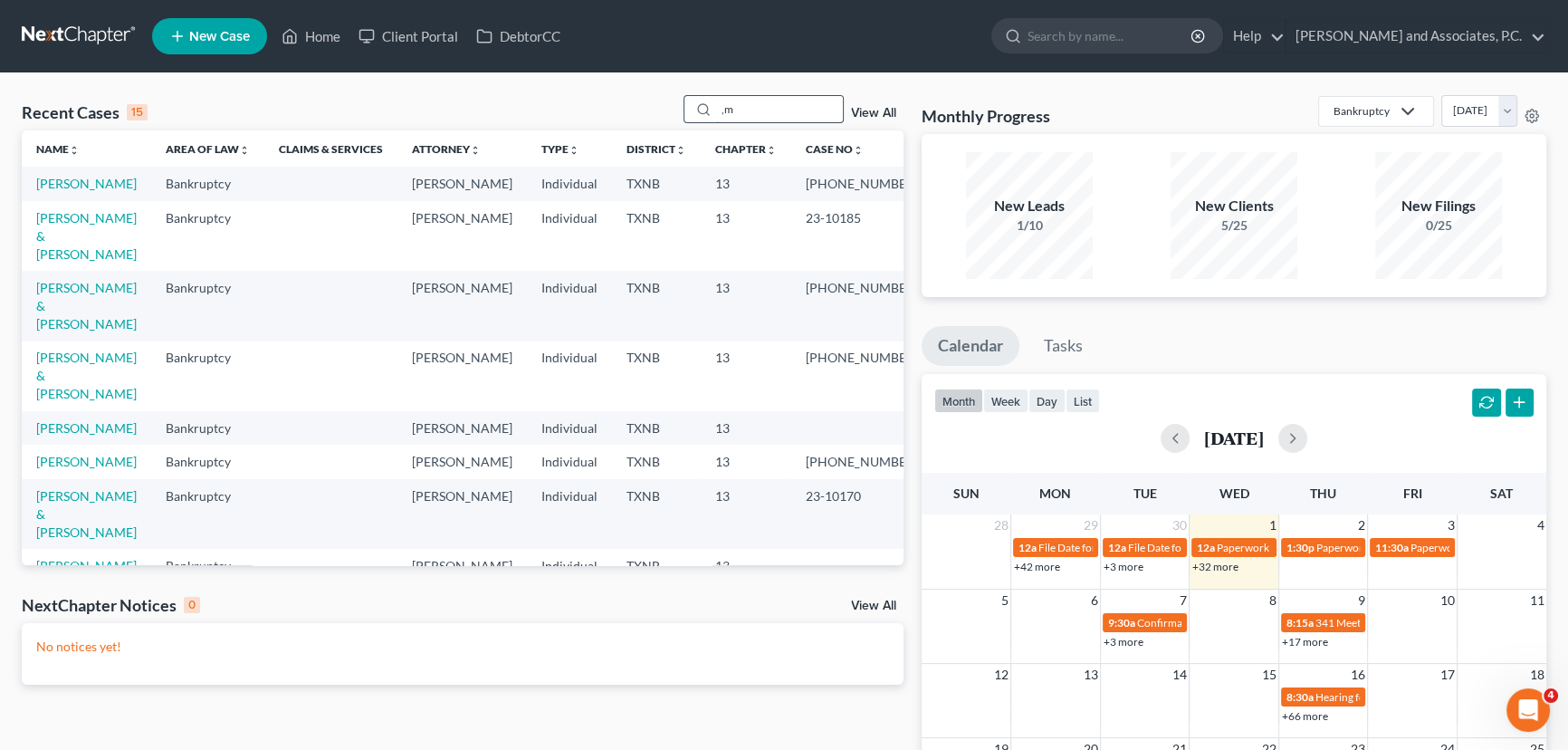
type input ","
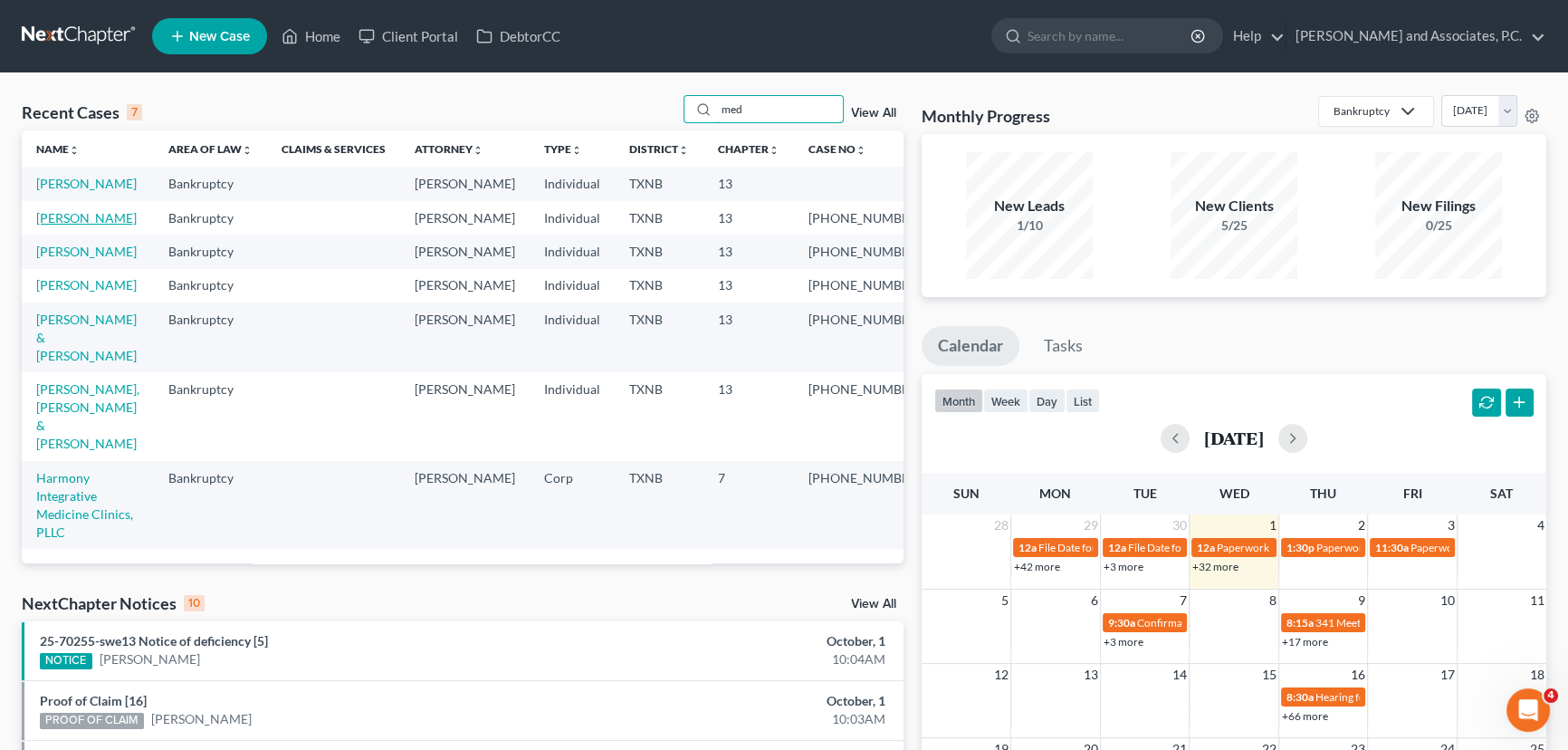
type input "med"
click at [82, 226] on link "[PERSON_NAME]" at bounding box center [86, 218] width 100 height 15
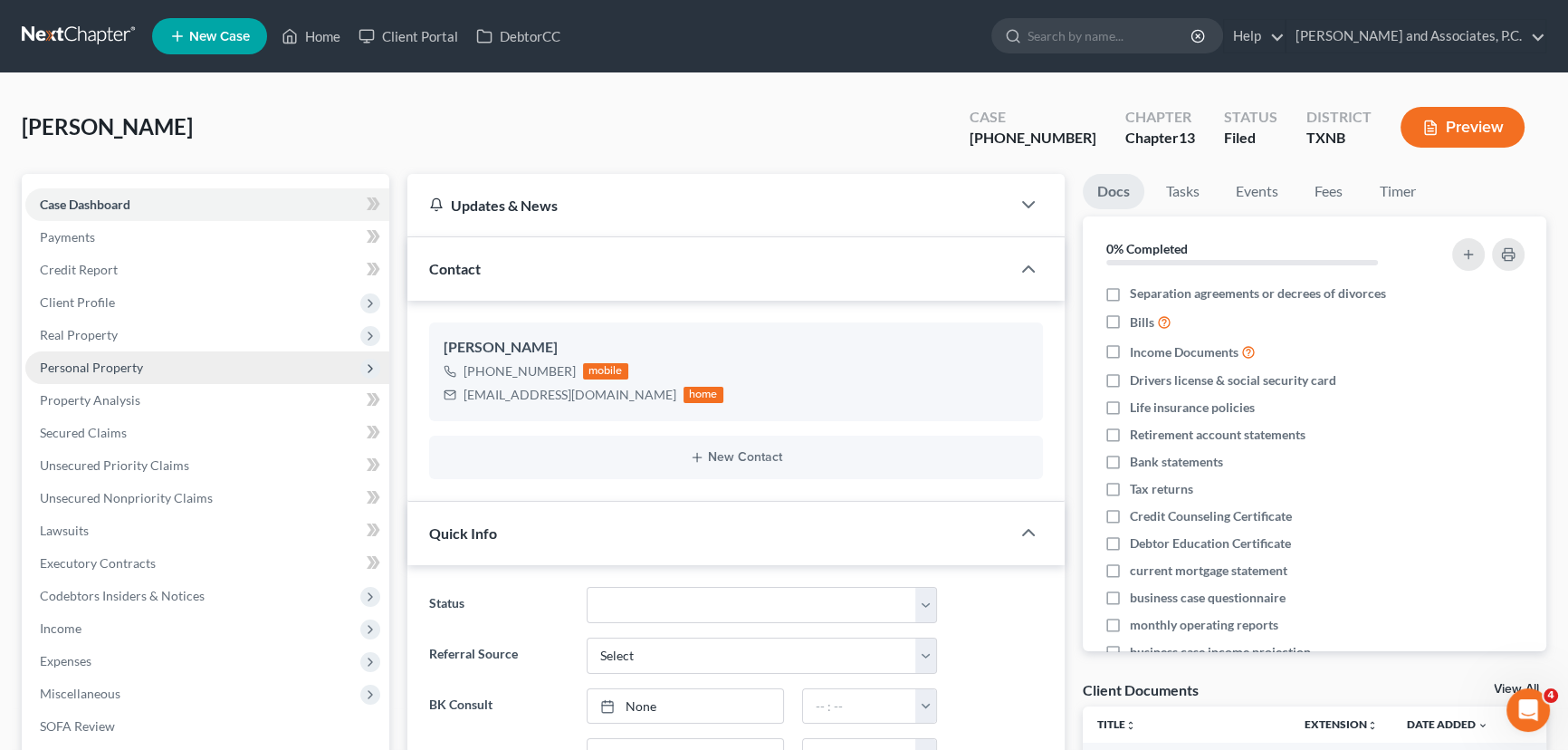
click at [89, 367] on span "Personal Property" at bounding box center [91, 367] width 103 height 15
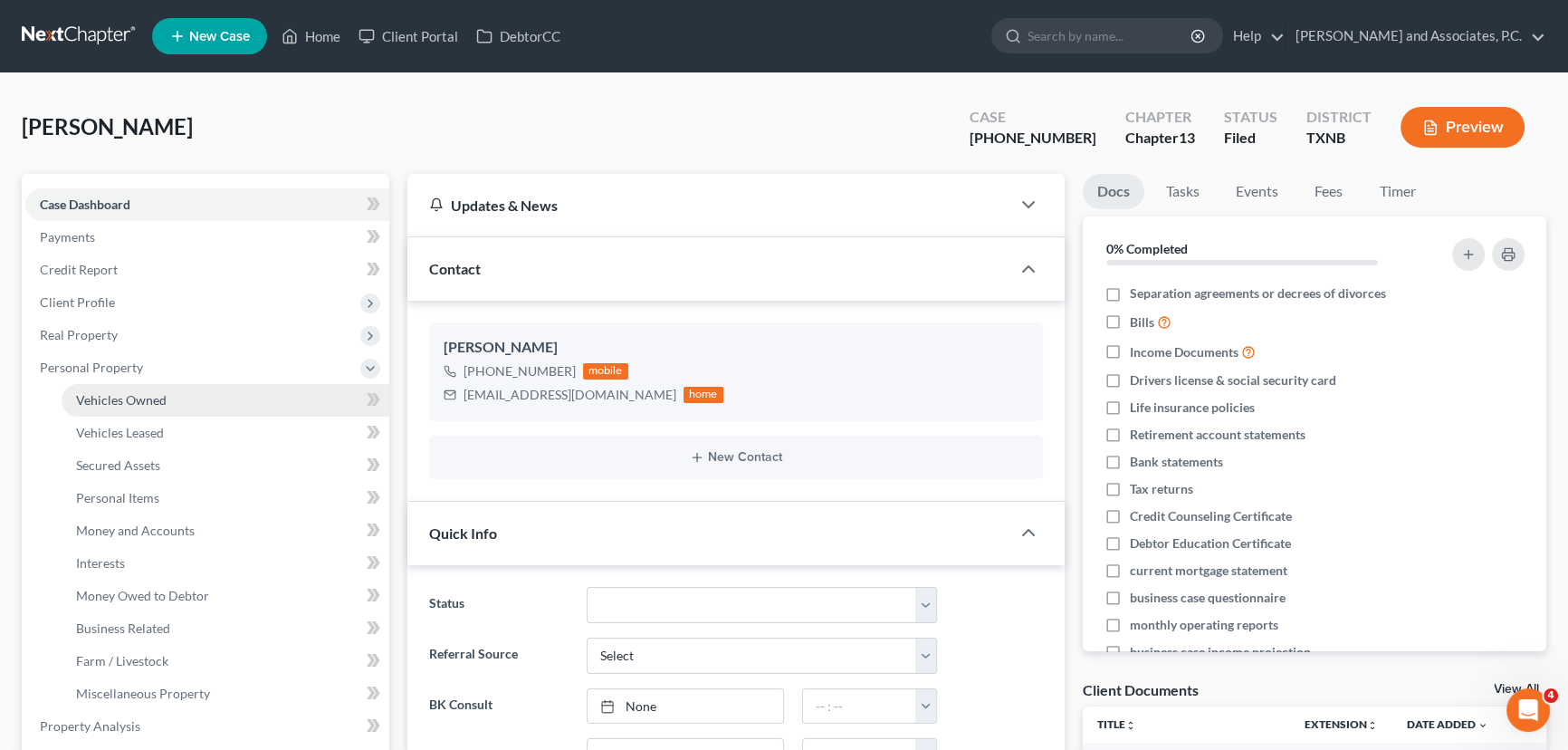
scroll to position [5098, 0]
click at [95, 397] on span "Vehicles Owned" at bounding box center [121, 400] width 91 height 15
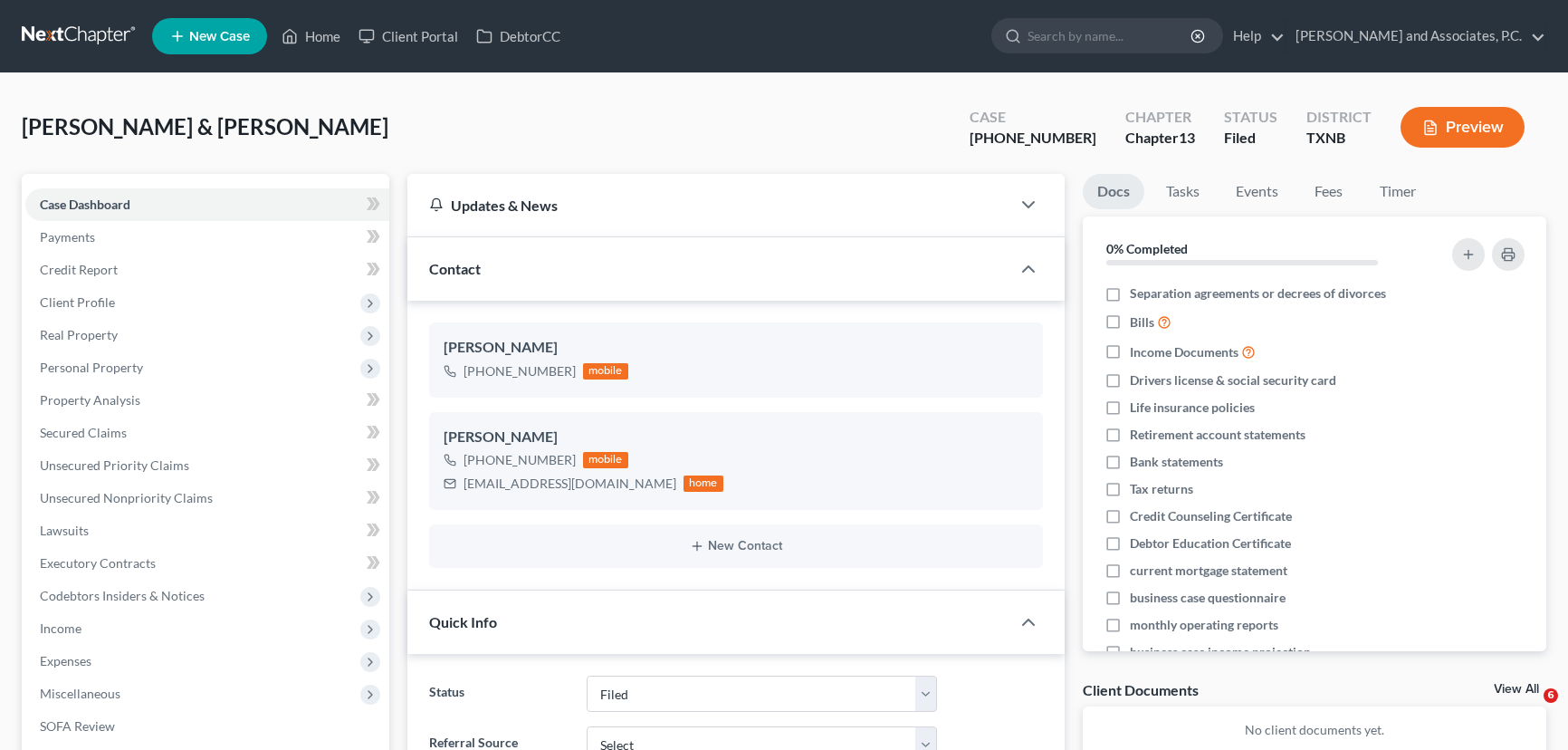
select select "5"
select select "0"
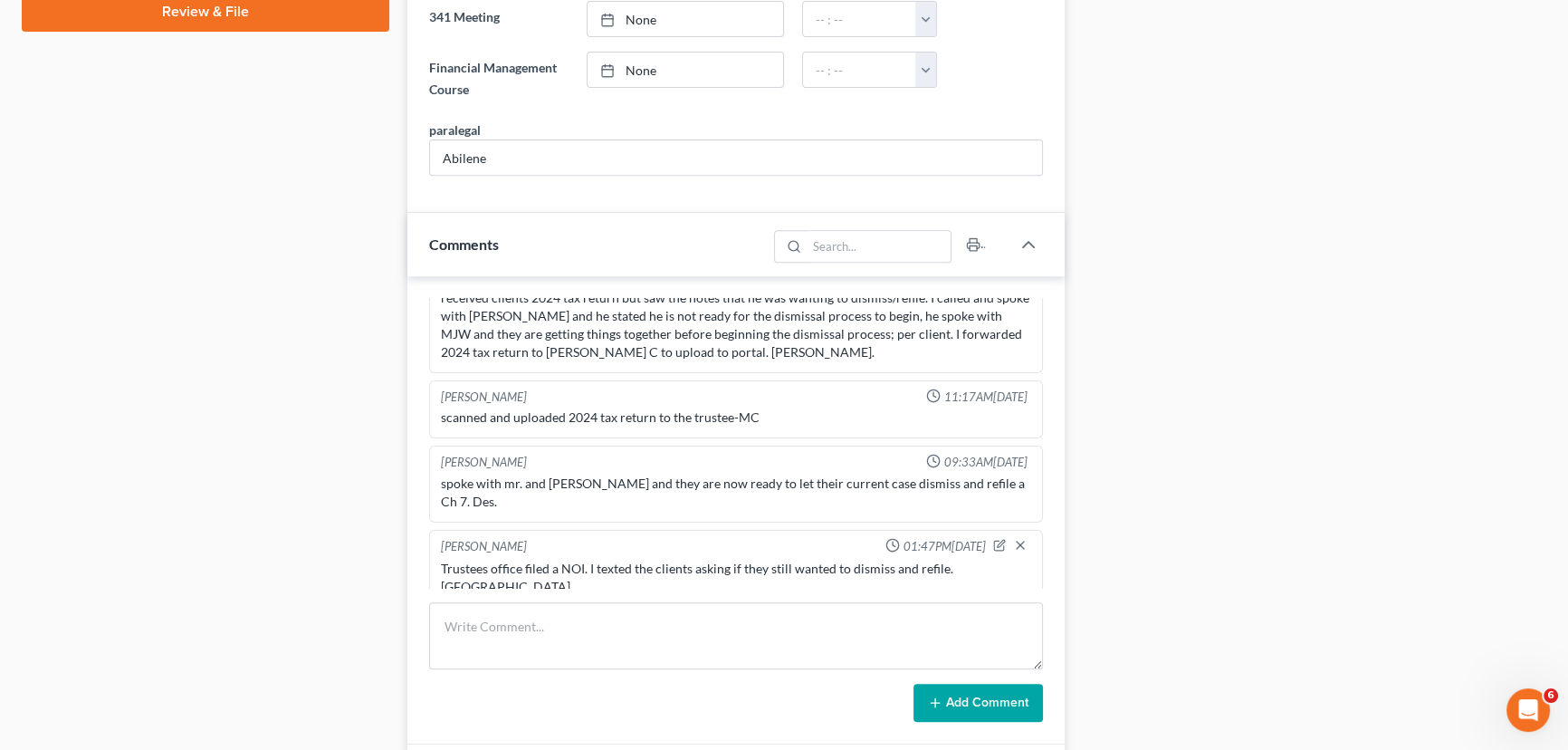
scroll to position [1152, 0]
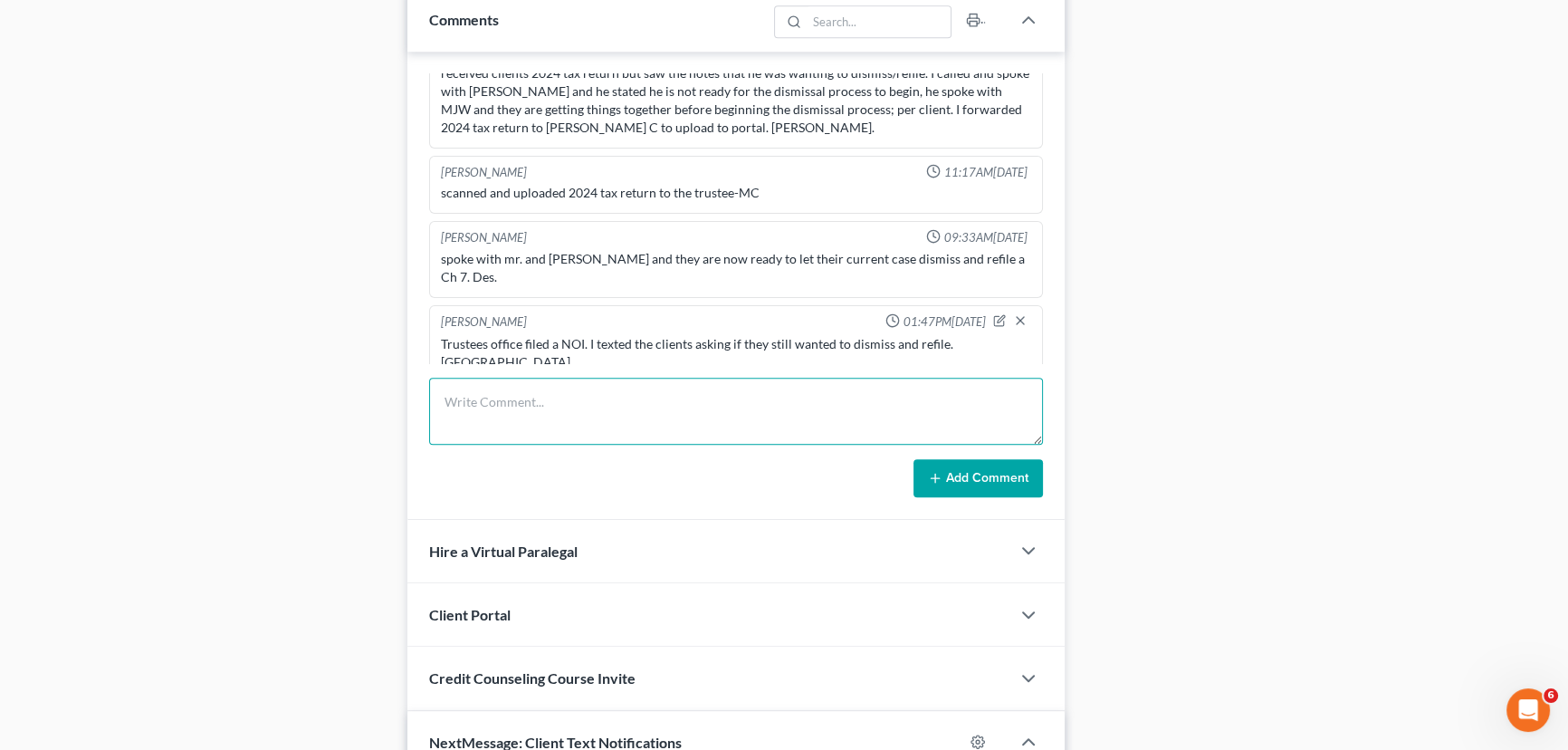
click at [462, 392] on textarea at bounding box center [735, 410] width 613 height 67
type textarea "C"
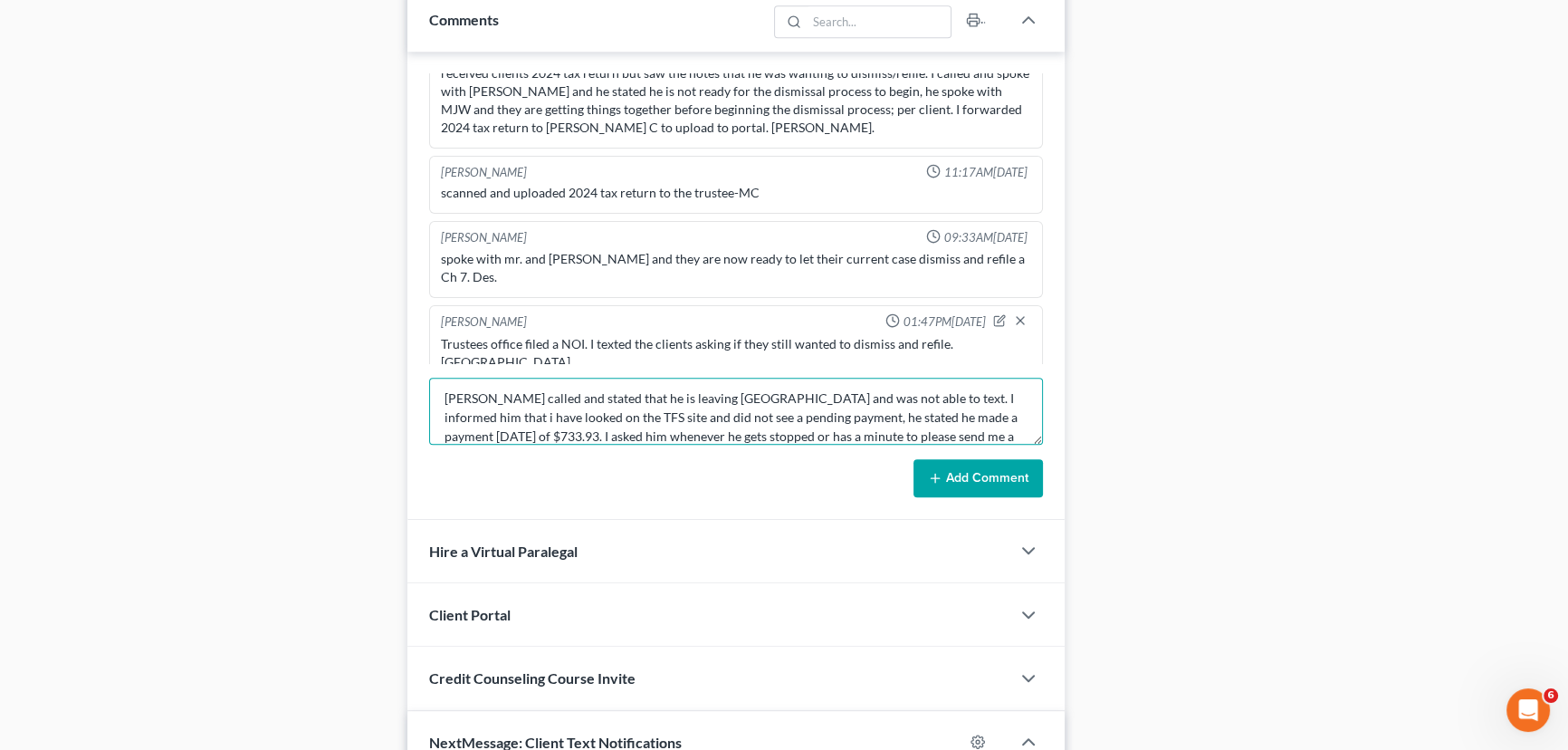
scroll to position [23, 0]
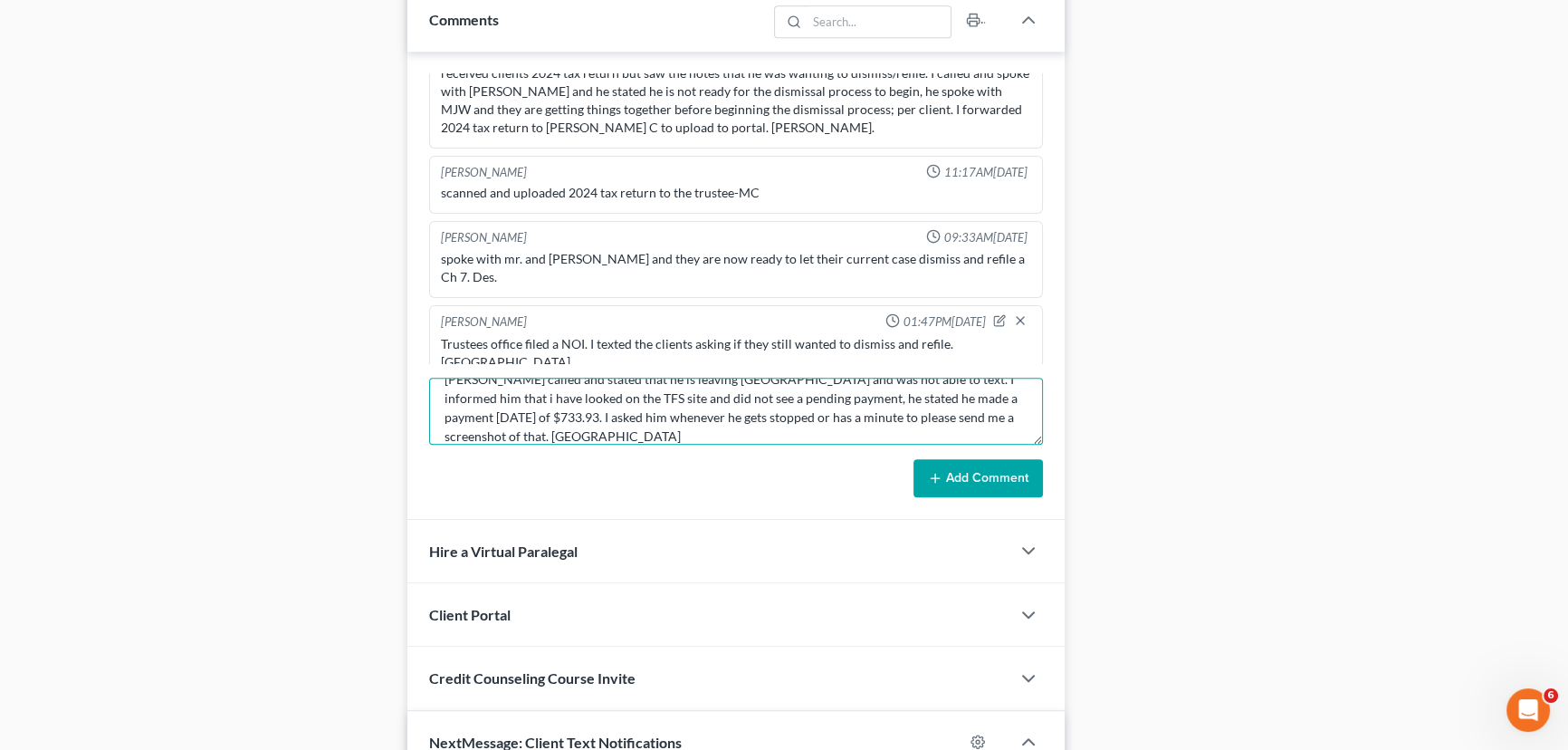
type textarea "[PERSON_NAME] called and stated that he is leaving [GEOGRAPHIC_DATA] and was no…"
click at [984, 466] on button "Add Comment" at bounding box center [978, 479] width 129 height 38
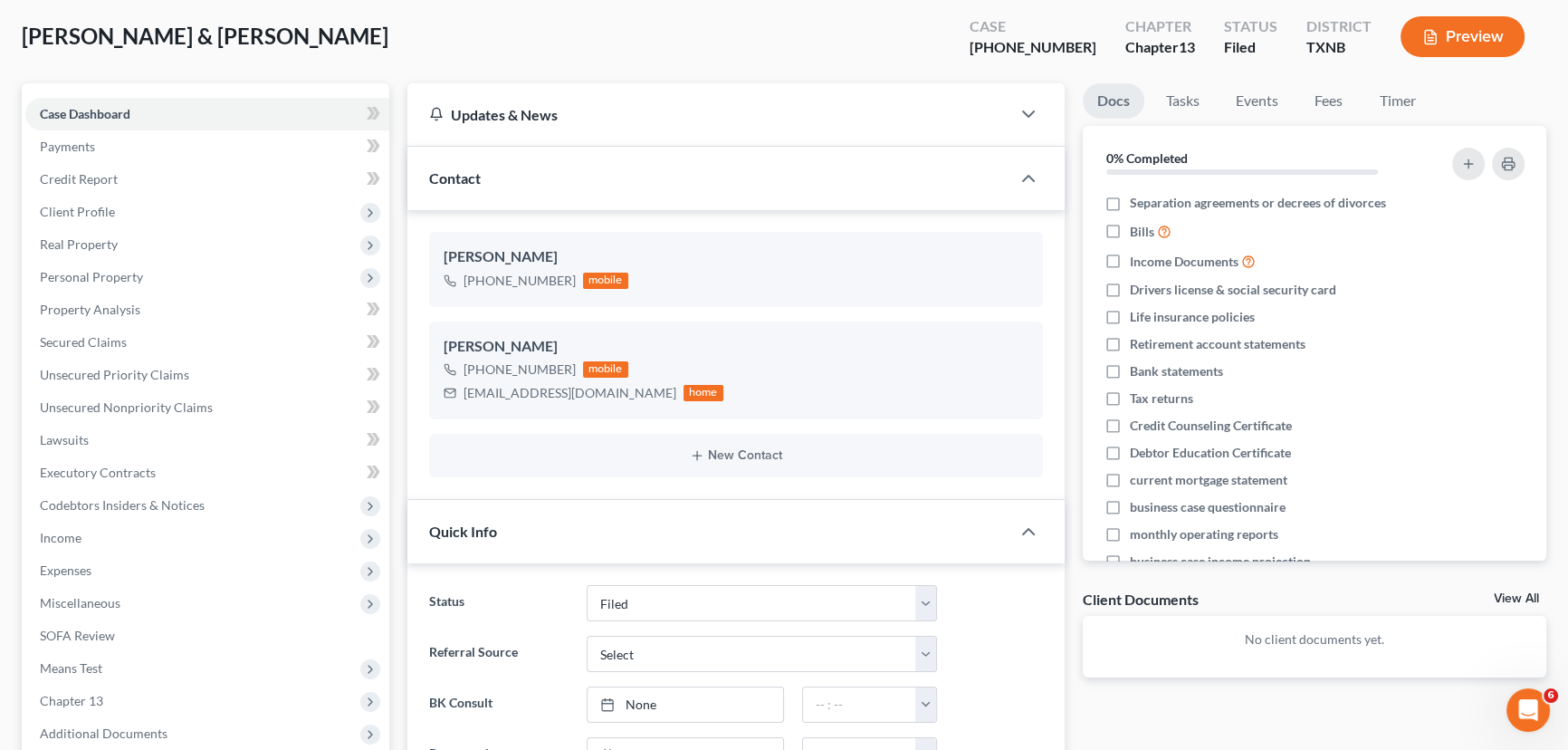
scroll to position [0, 0]
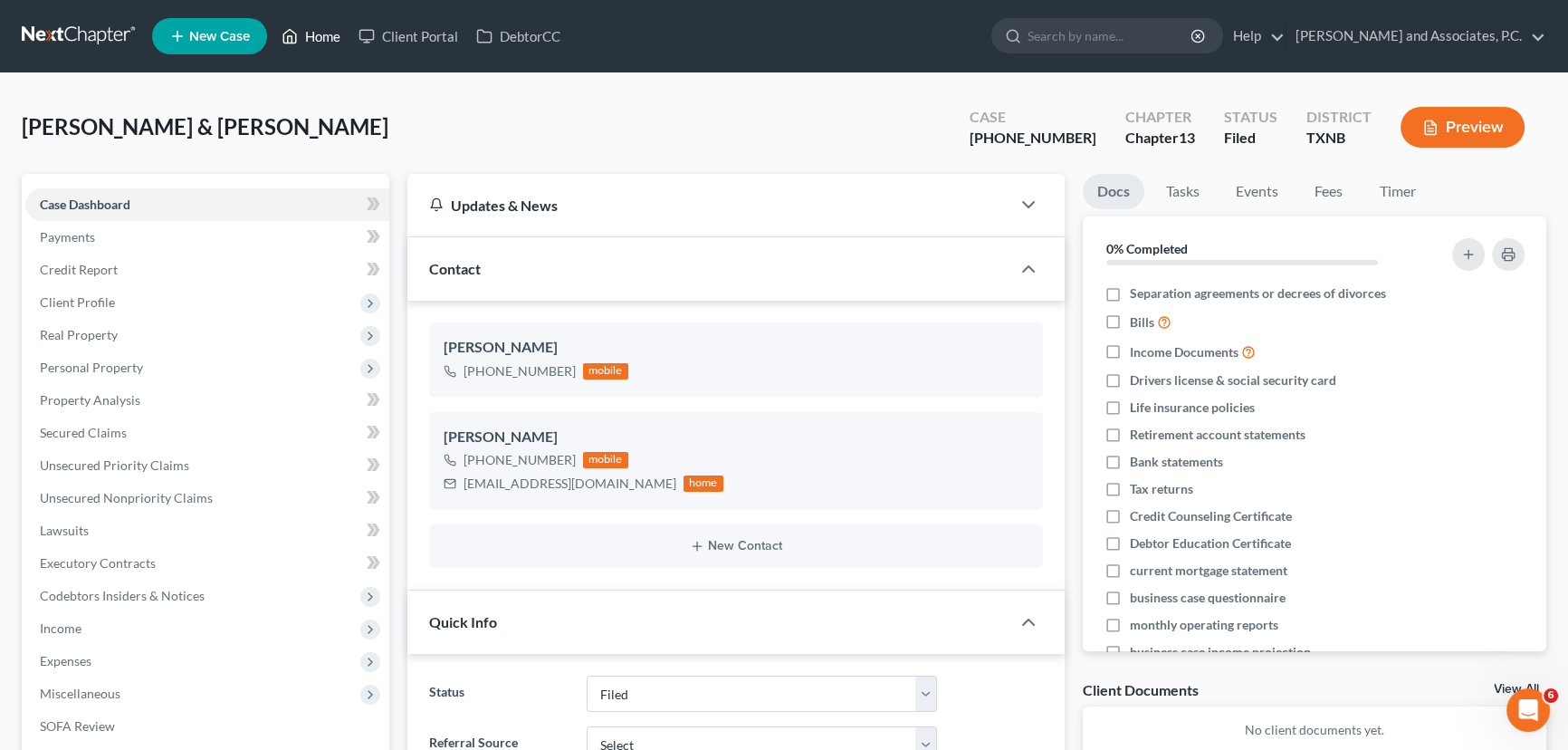
drag, startPoint x: 298, startPoint y: 36, endPoint x: 757, endPoint y: 65, distance: 459.9
click at [298, 36] on icon at bounding box center [289, 36] width 16 height 22
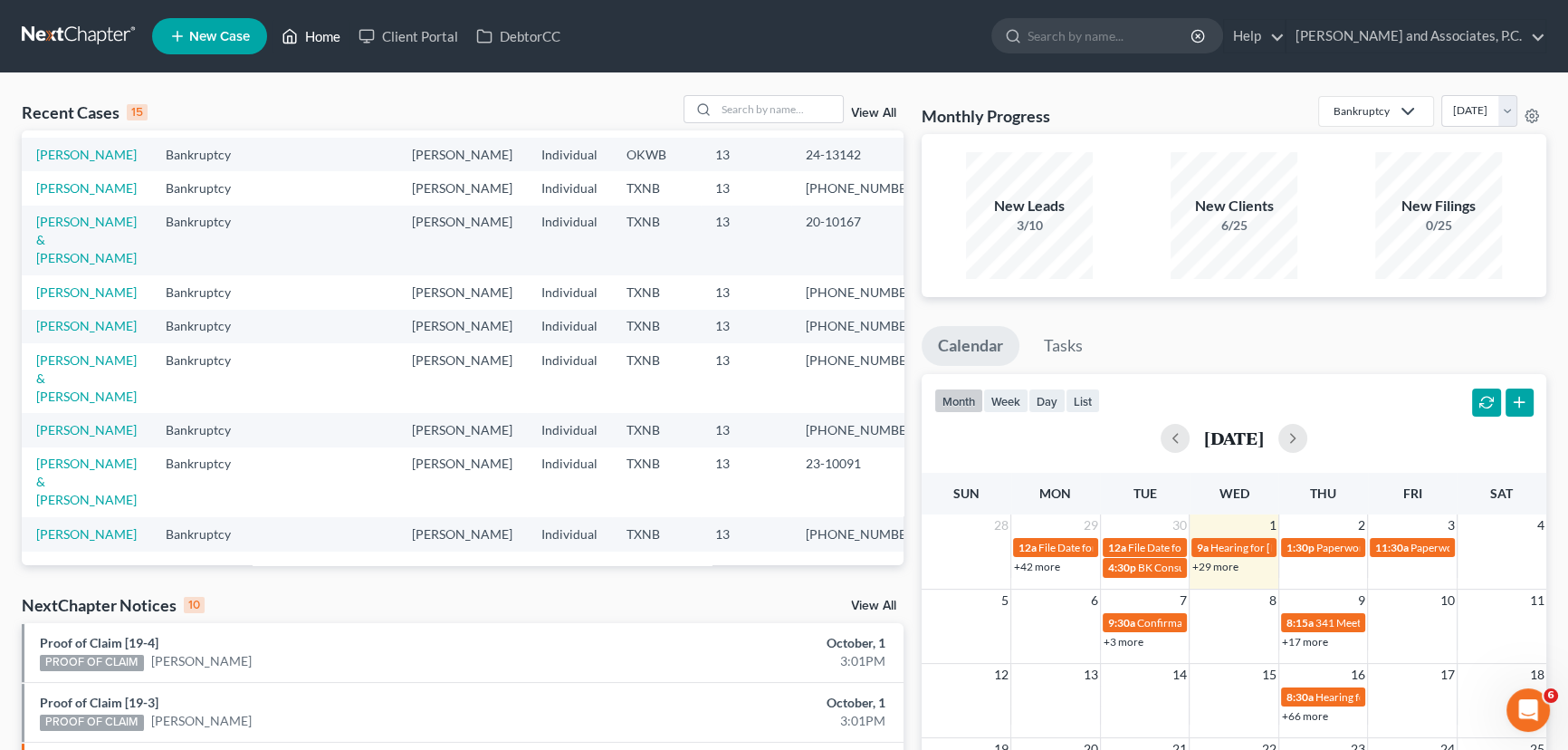
scroll to position [396, 0]
click at [787, 108] on input "search" at bounding box center [780, 110] width 127 height 26
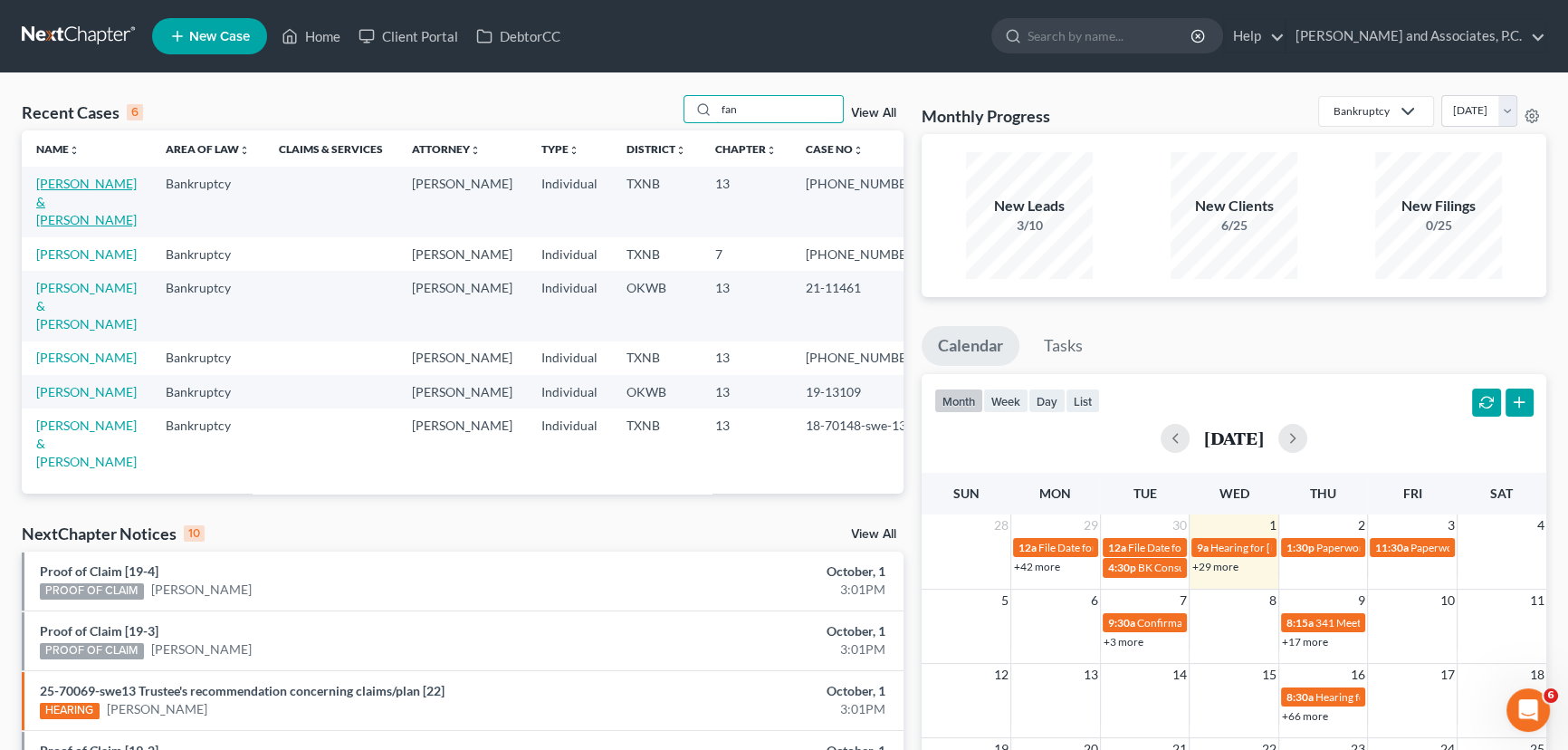
type input "fan"
click at [76, 190] on link "[PERSON_NAME] & [PERSON_NAME]" at bounding box center [86, 201] width 100 height 52
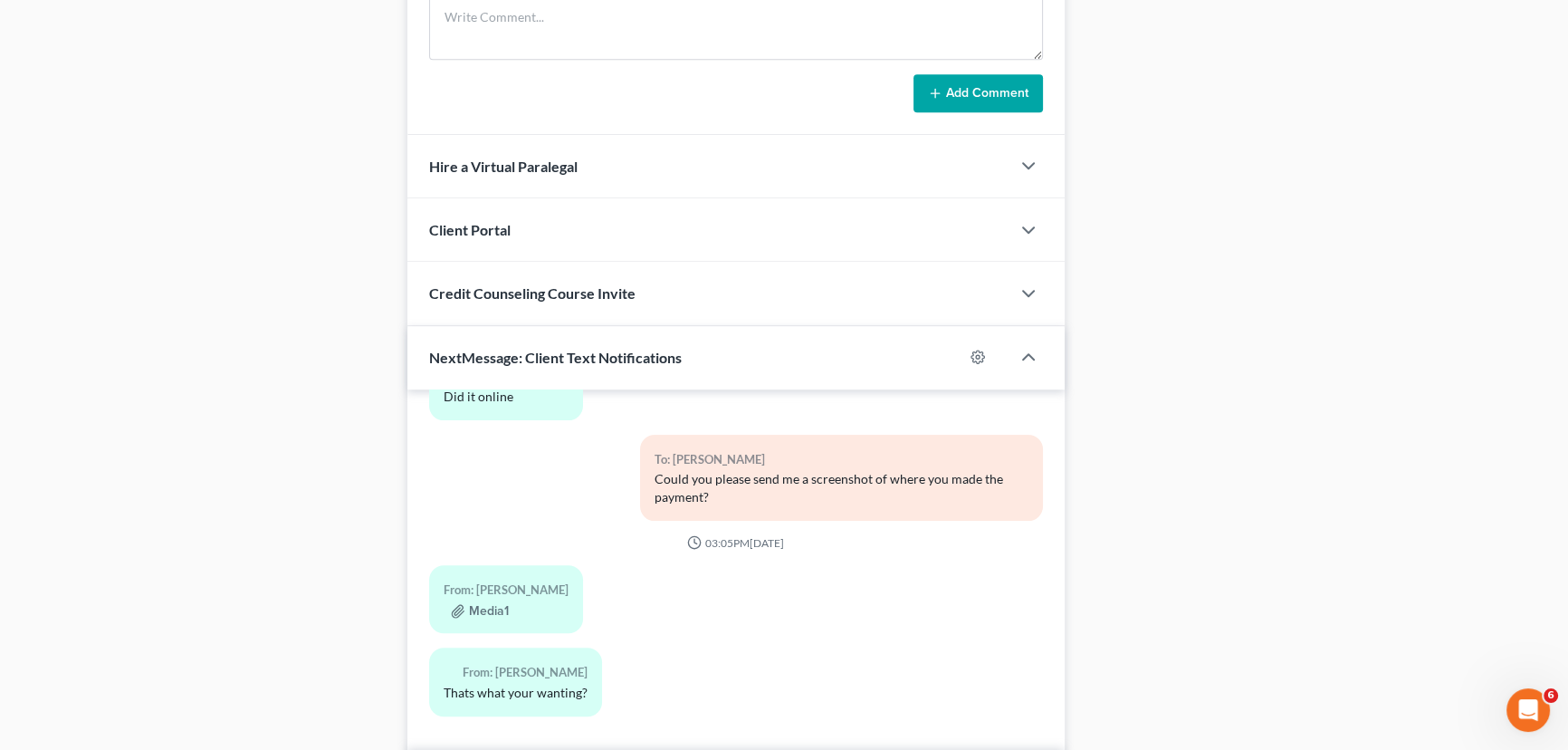
scroll to position [1648, 0]
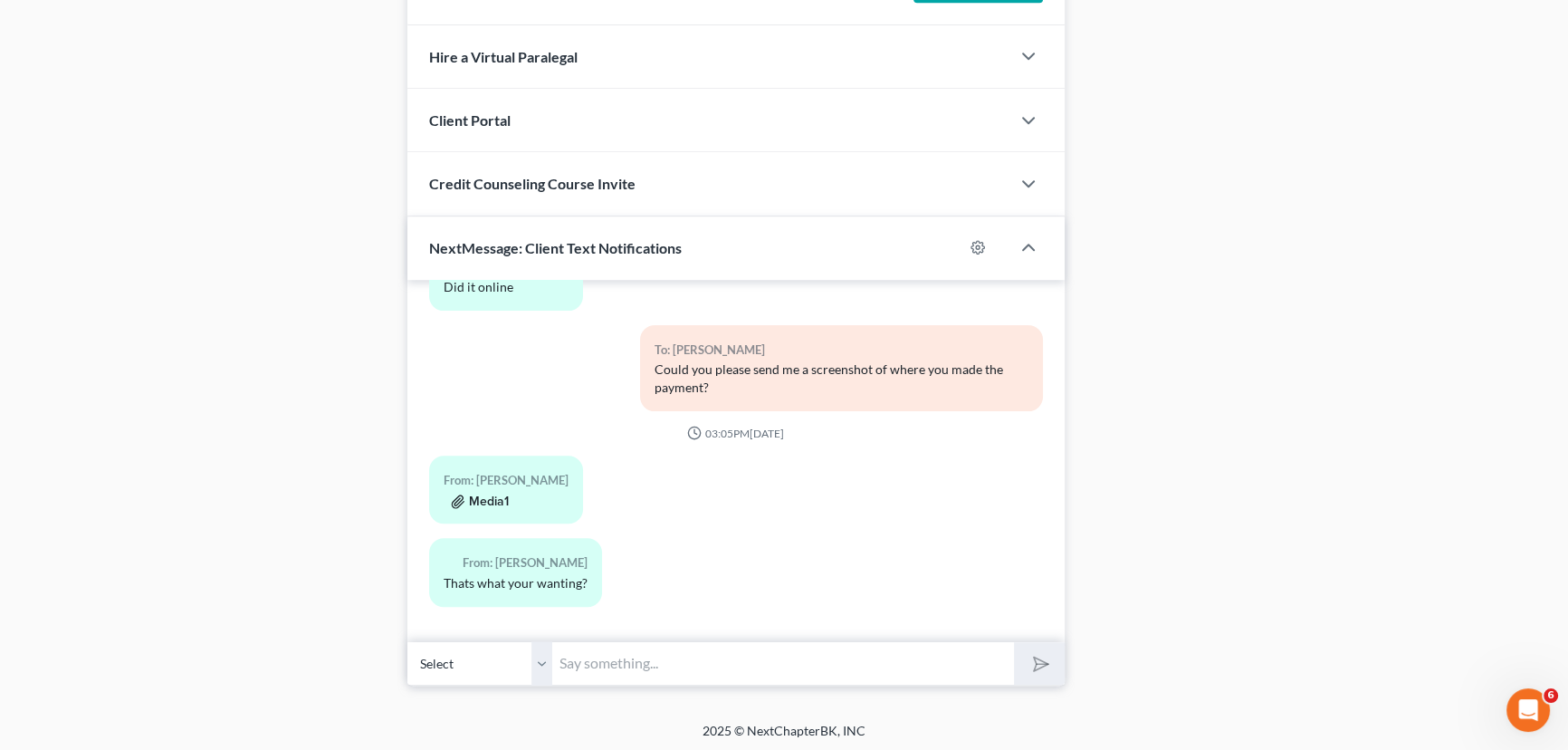
click at [479, 495] on button "Media1" at bounding box center [479, 501] width 58 height 14
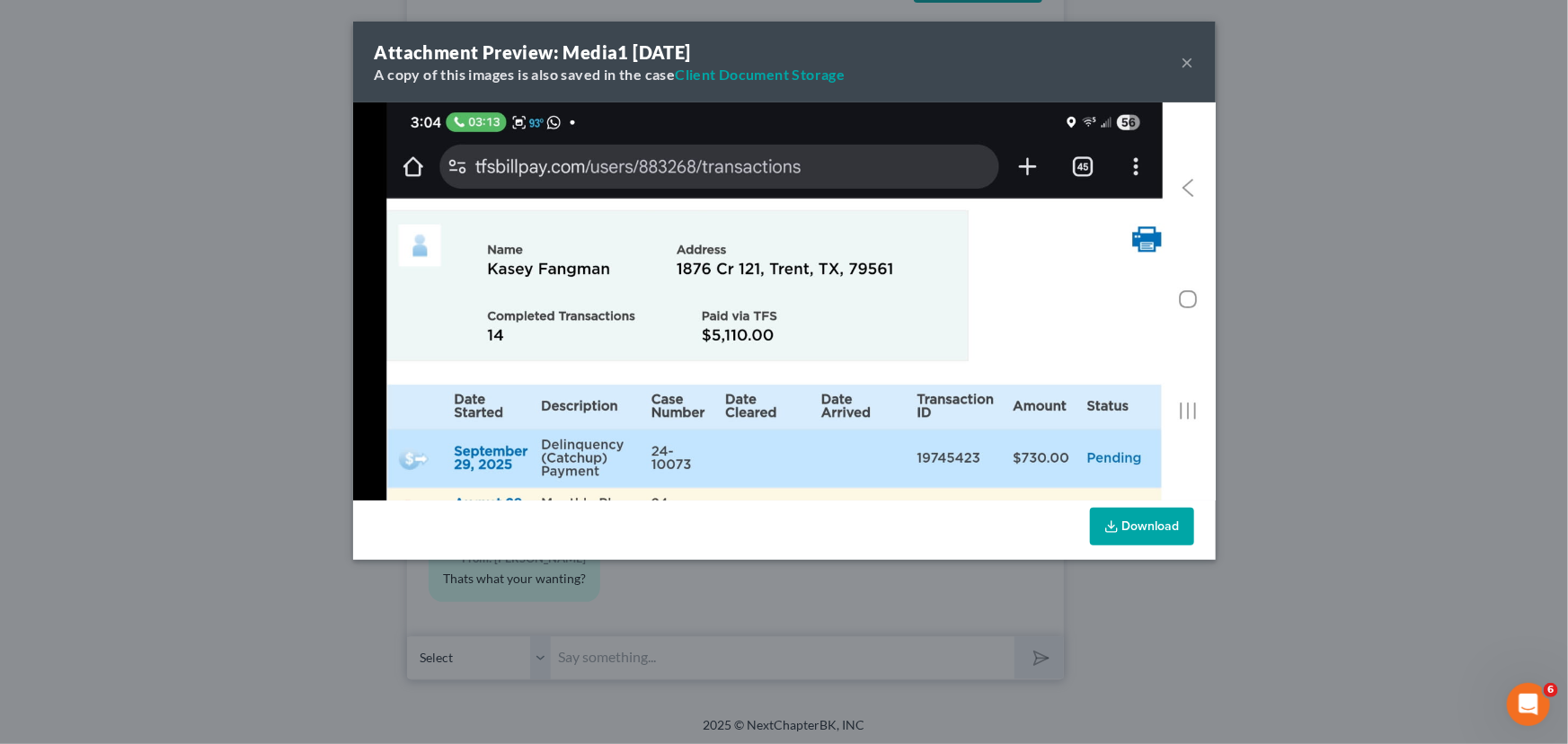
click at [1182, 62] on button "×" at bounding box center [1187, 62] width 12 height 22
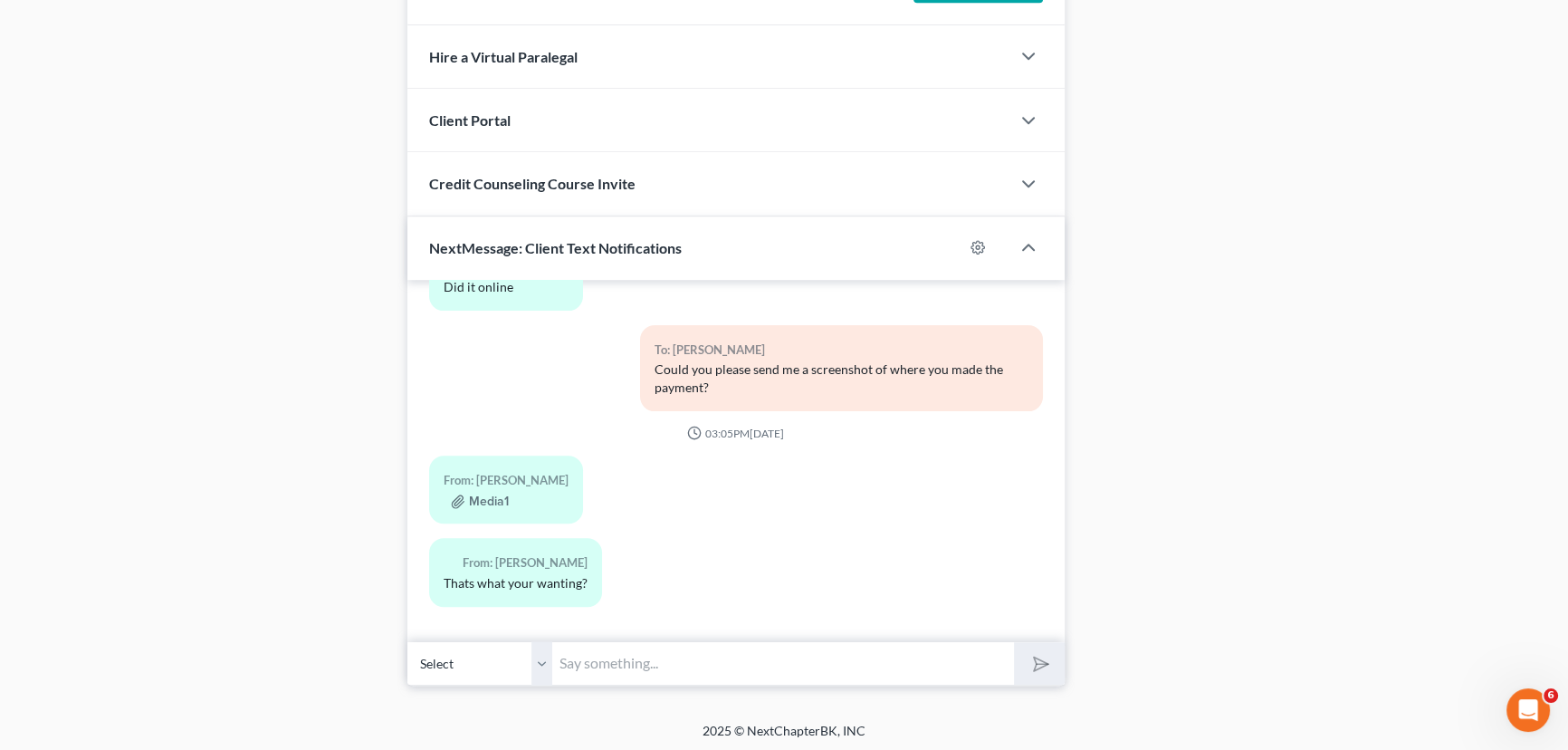
click at [683, 653] on input "text" at bounding box center [783, 663] width 462 height 44
type input "Yes, thank you."
click at [1014, 642] on button "submit" at bounding box center [1039, 663] width 50 height 43
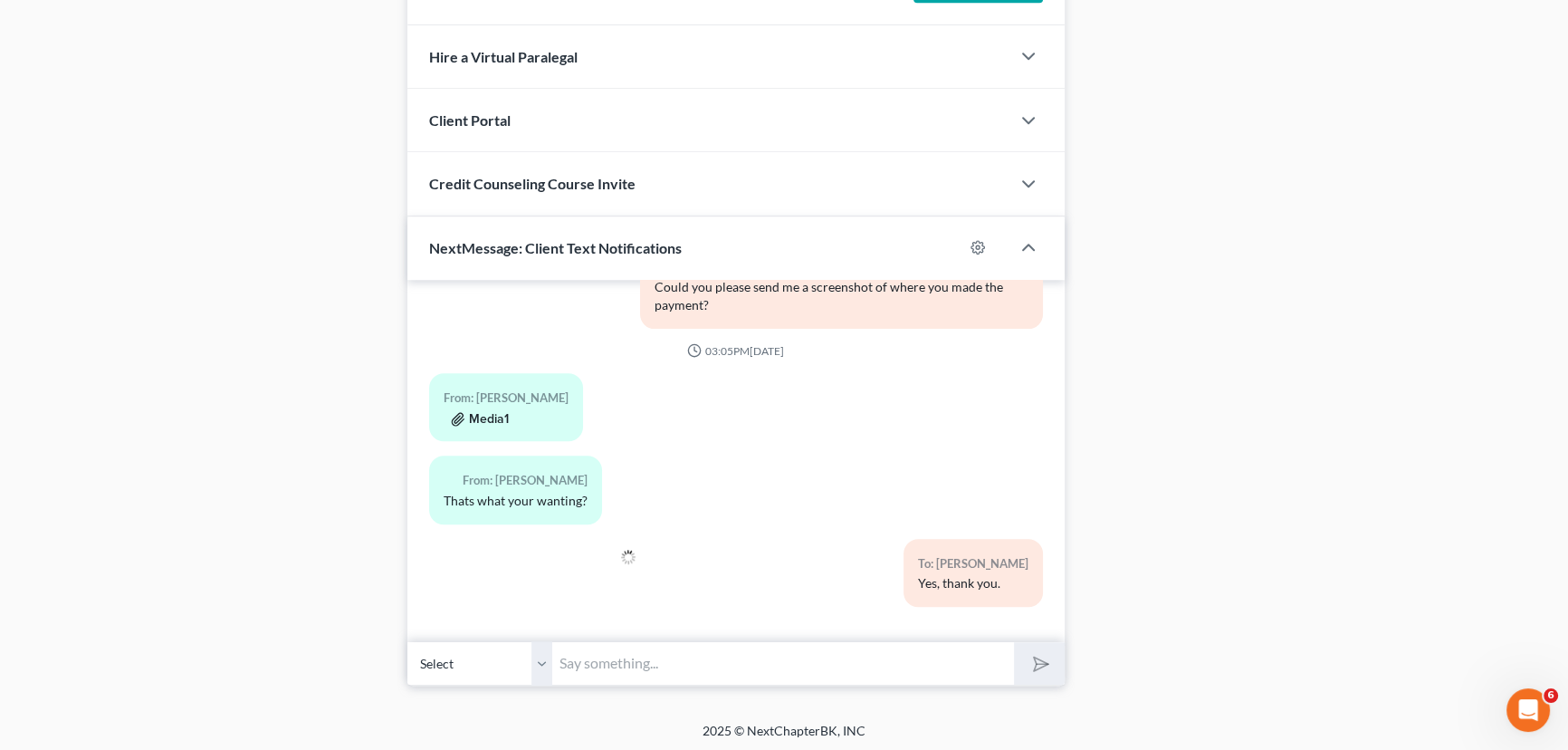
click at [476, 412] on button "Media1" at bounding box center [479, 419] width 58 height 14
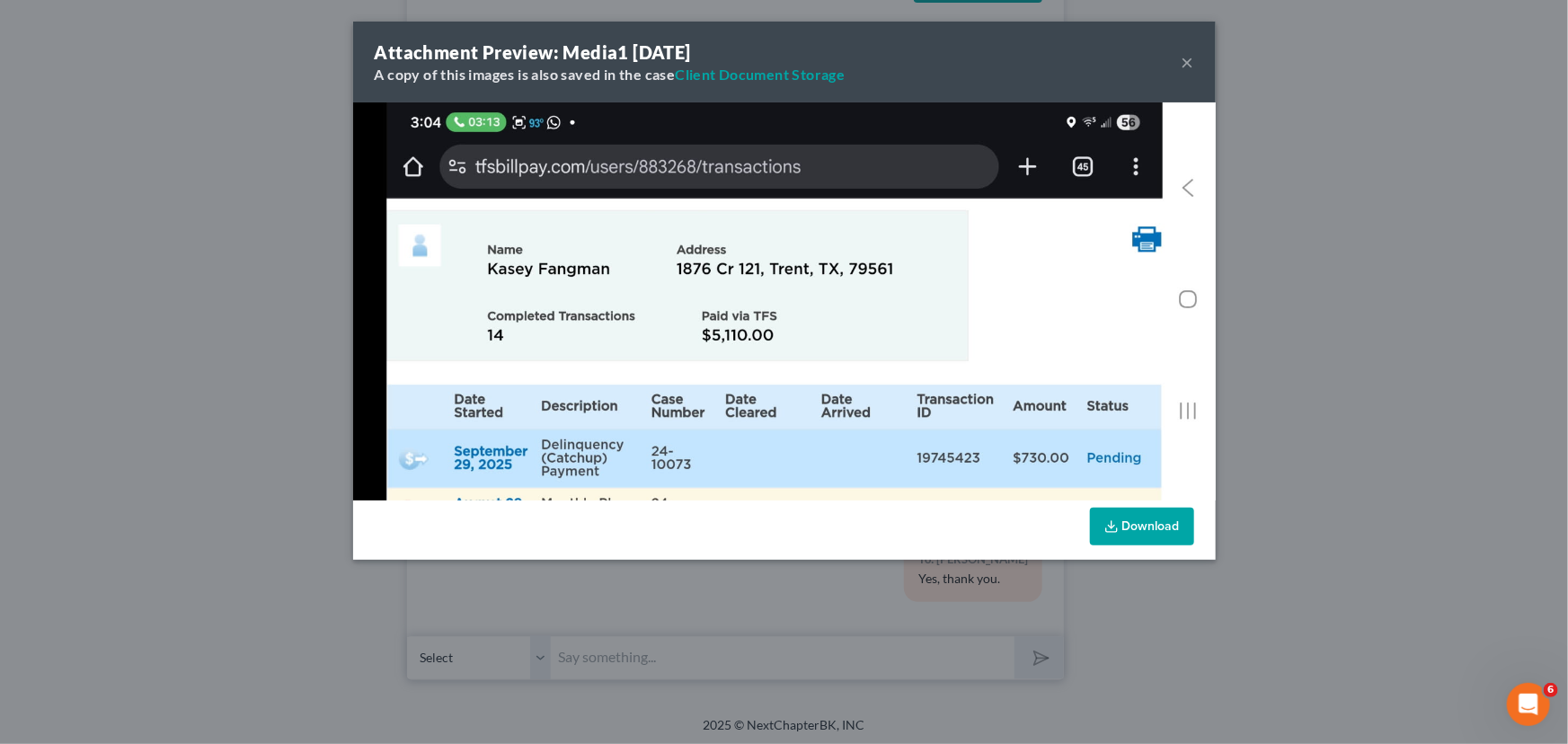
click at [1185, 65] on button "×" at bounding box center [1187, 62] width 12 height 22
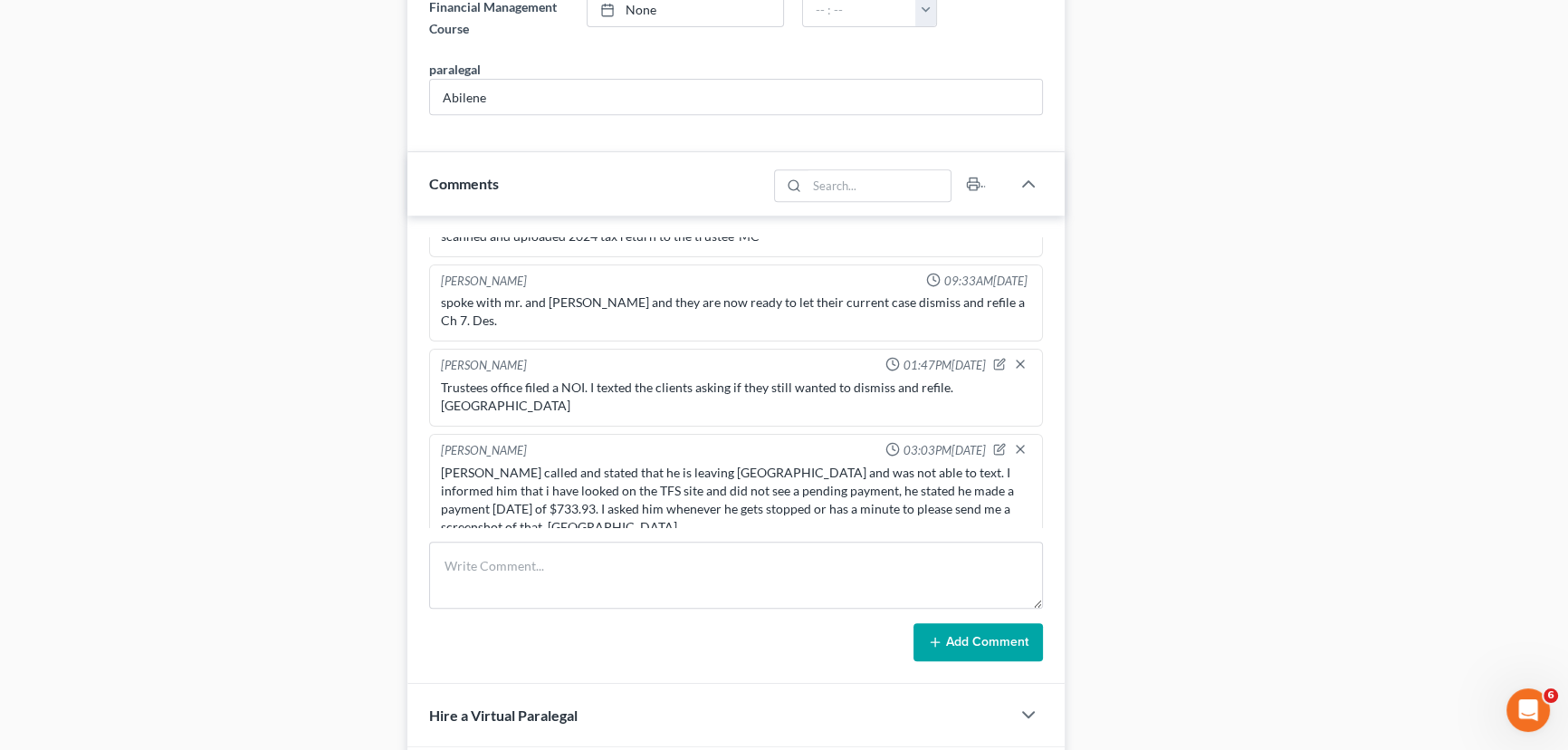
scroll to position [987, 0]
click at [478, 566] on textarea at bounding box center [735, 576] width 613 height 67
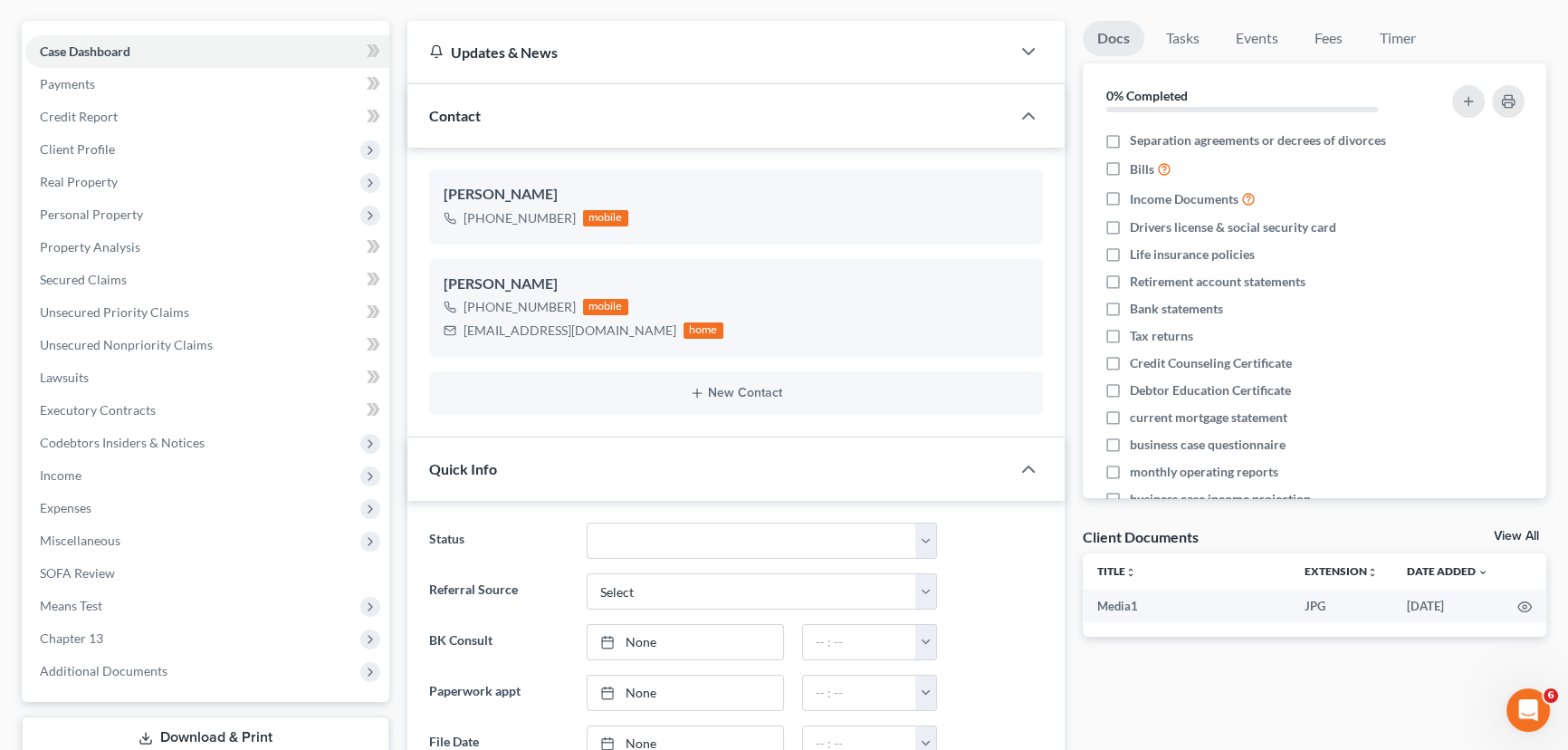
scroll to position [0, 0]
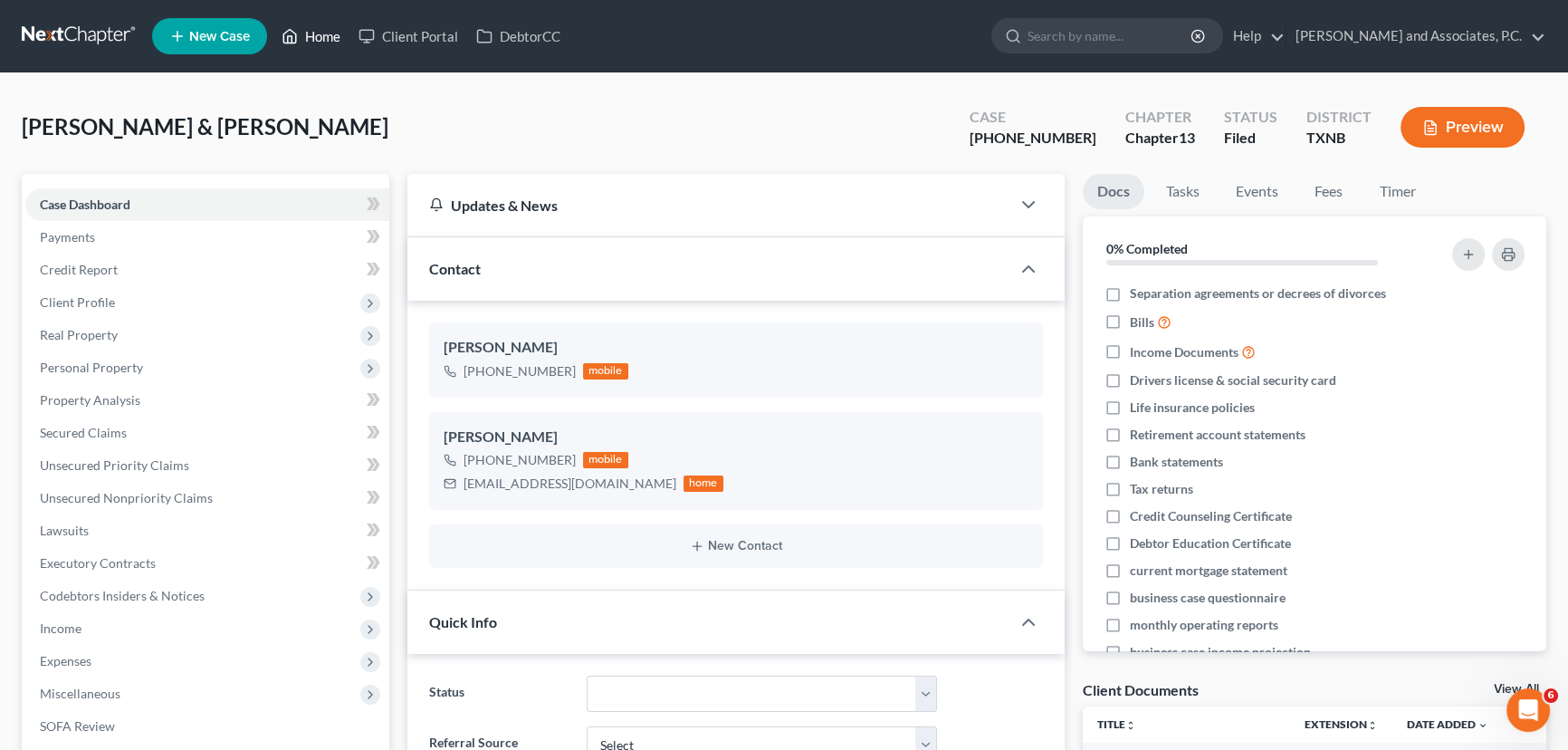
click at [303, 42] on link "Home" at bounding box center [310, 36] width 77 height 32
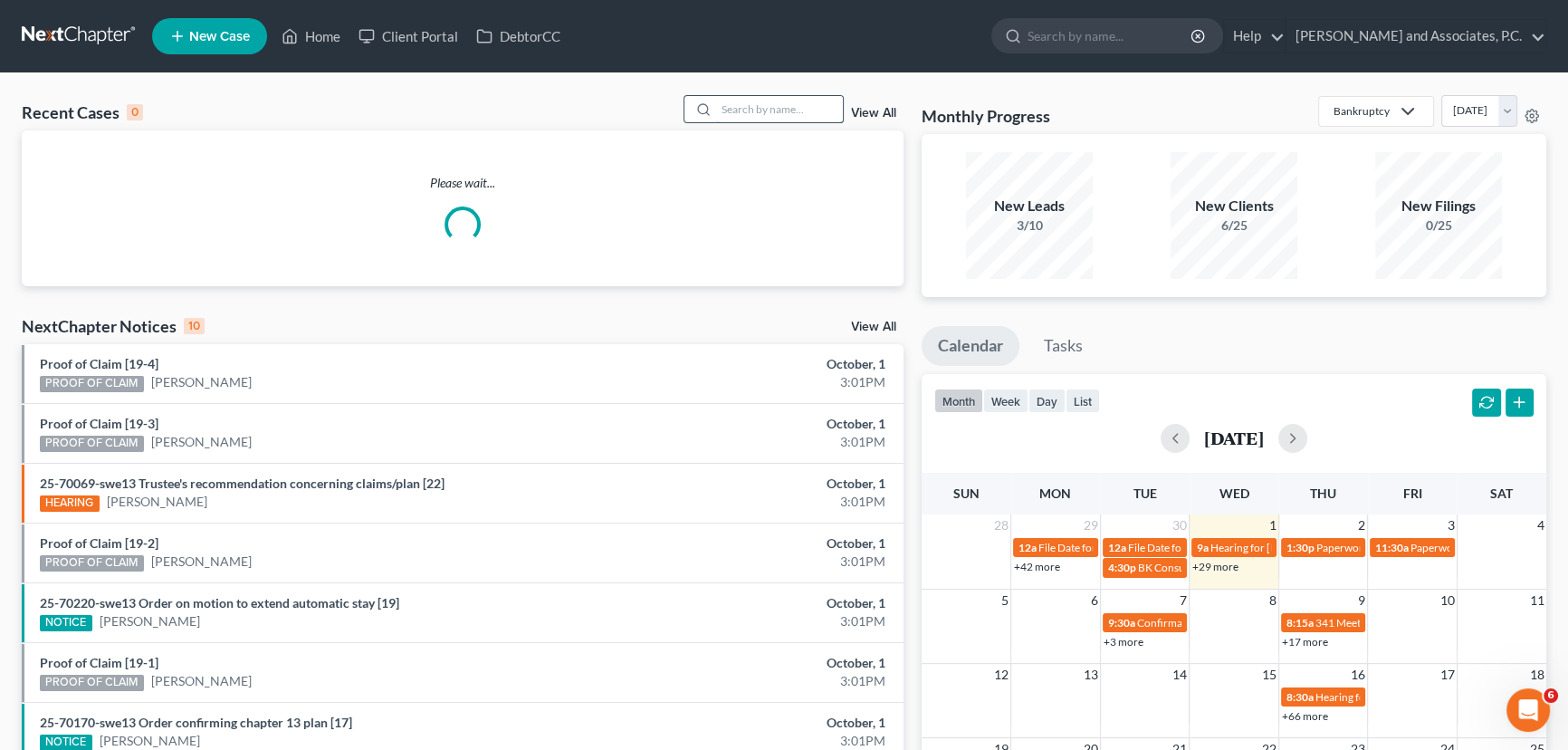
click at [750, 102] on input "search" at bounding box center [780, 110] width 127 height 26
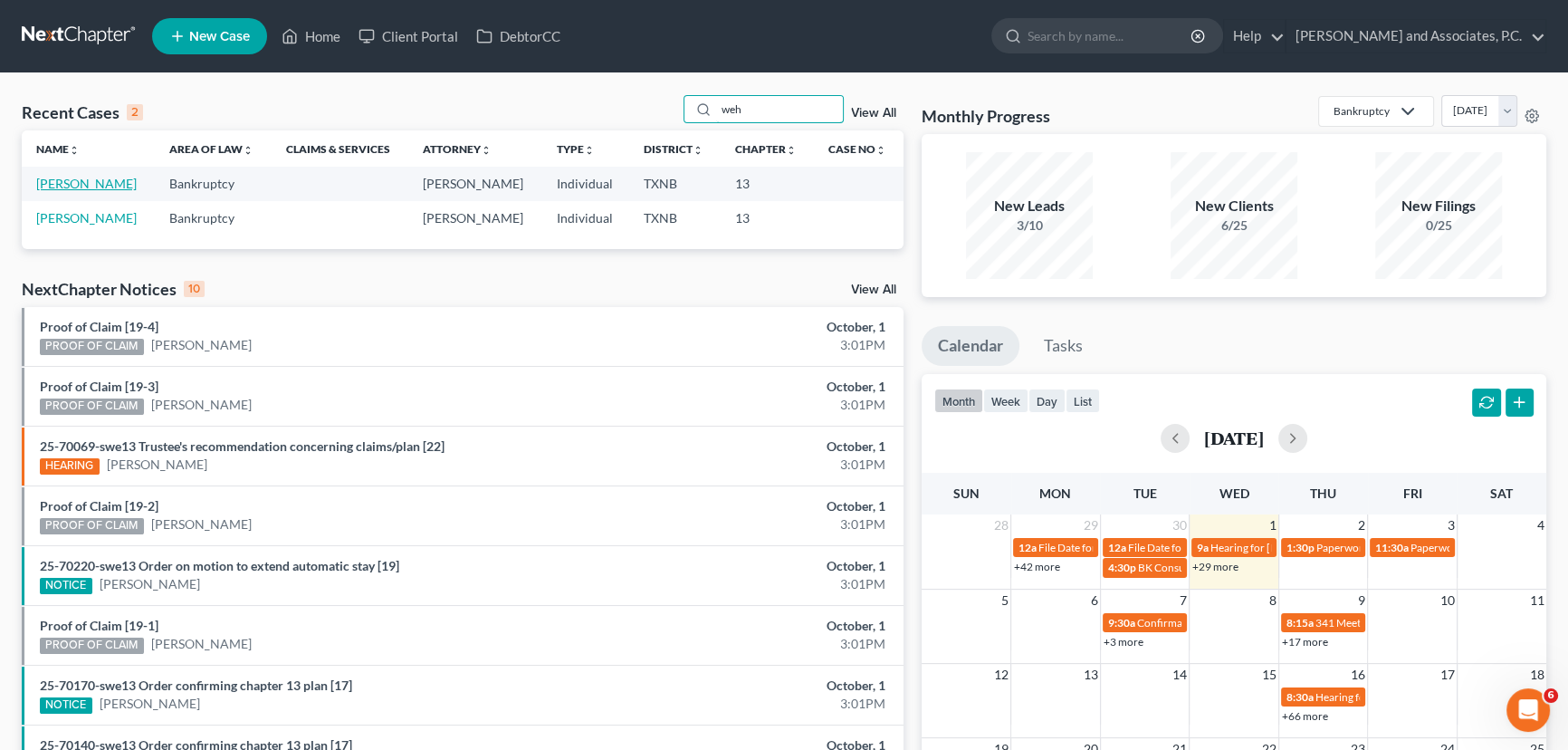
type input "weh"
click at [106, 185] on link "[PERSON_NAME]" at bounding box center [86, 183] width 100 height 15
select select "7"
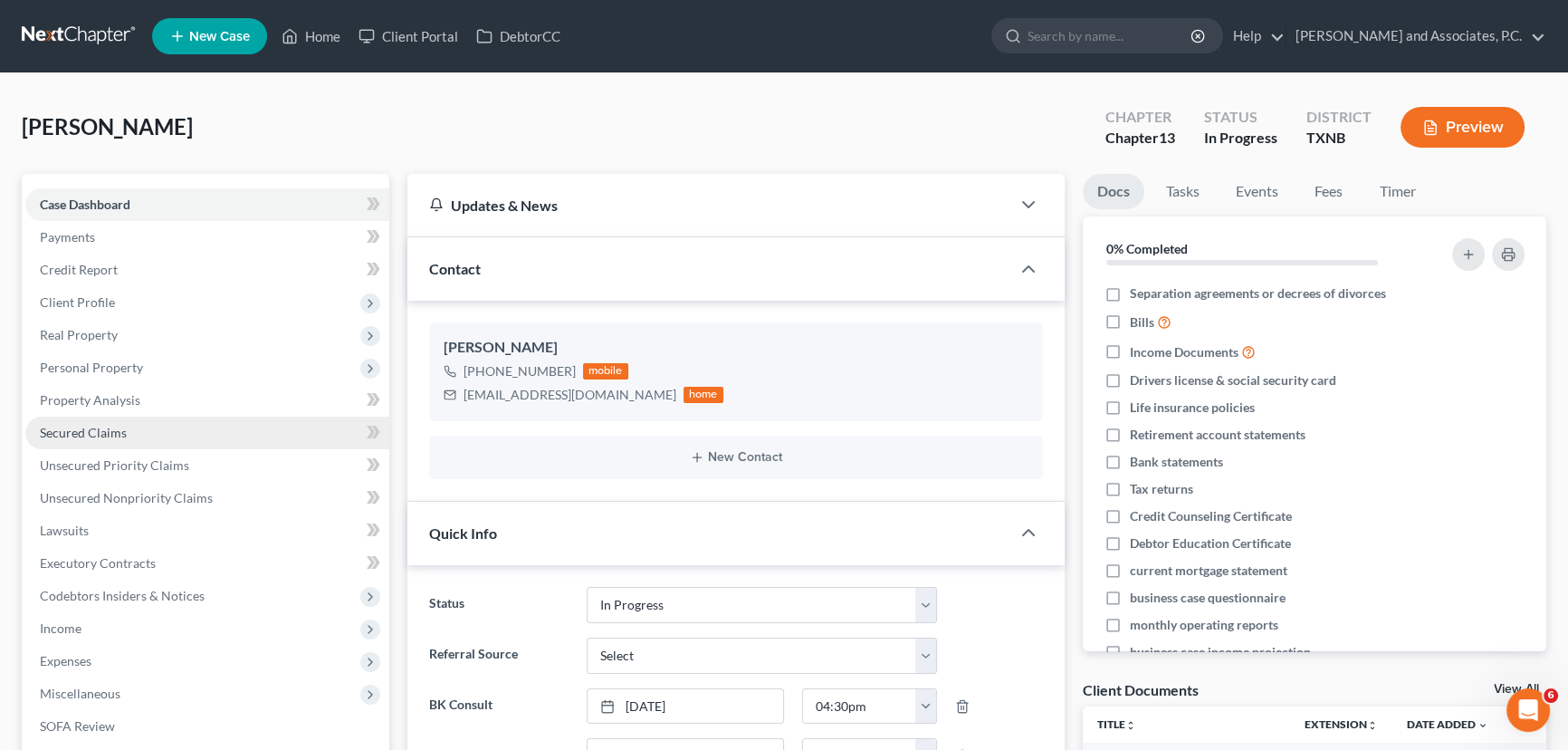
click at [97, 432] on span "Secured Claims" at bounding box center [83, 432] width 87 height 15
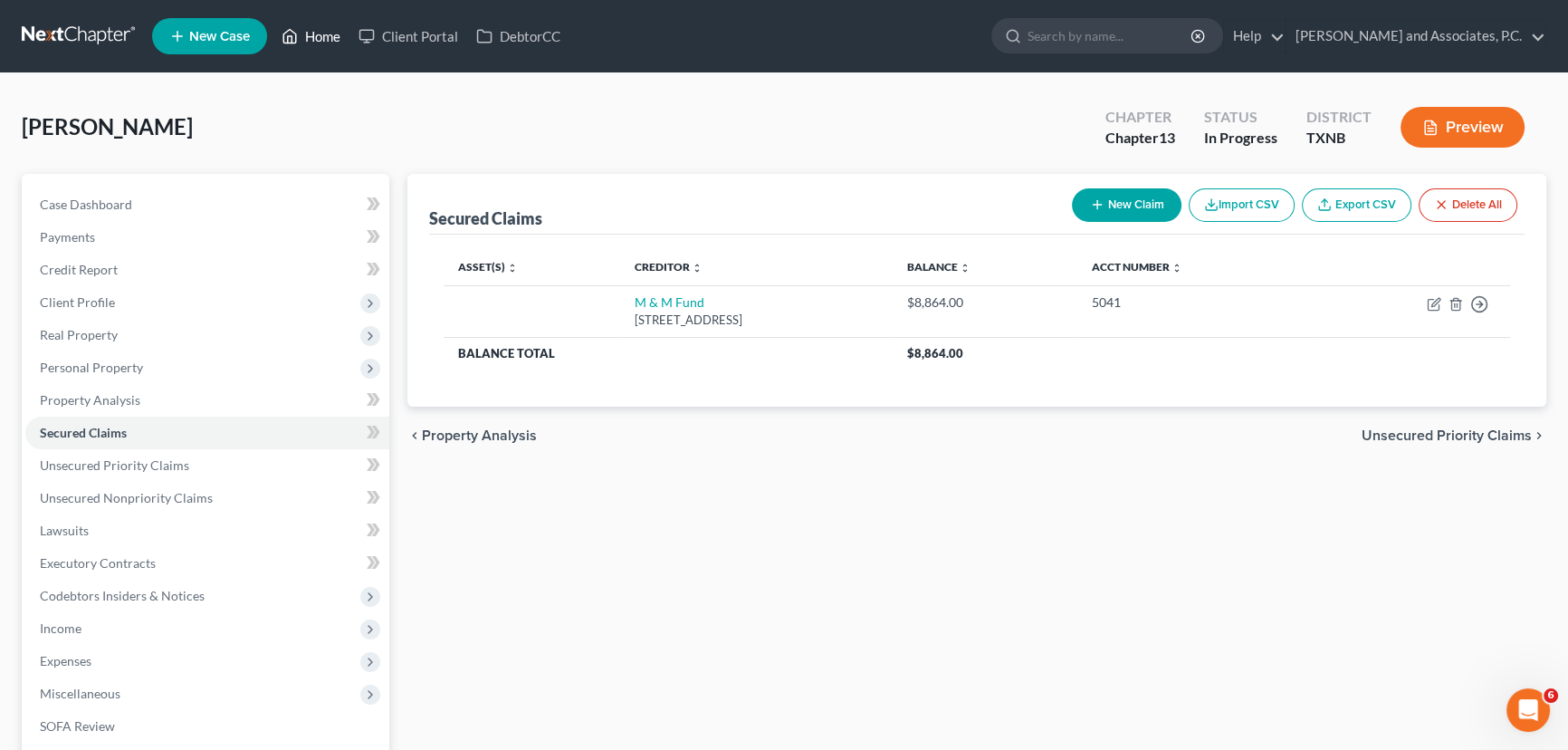
drag, startPoint x: 318, startPoint y: 38, endPoint x: 773, endPoint y: 147, distance: 467.9
click at [318, 38] on link "Home" at bounding box center [310, 36] width 77 height 32
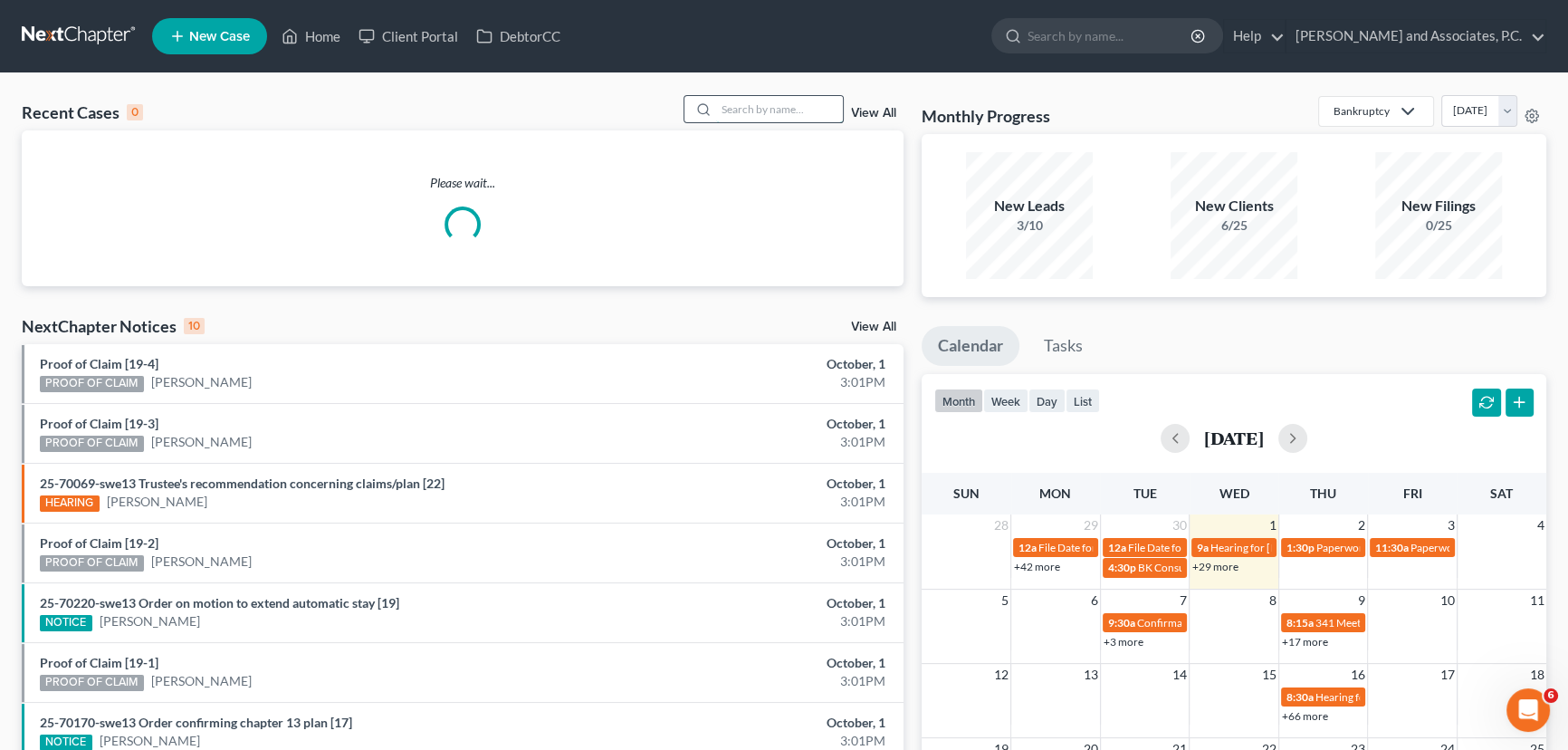
click at [761, 111] on input "search" at bounding box center [780, 110] width 127 height 26
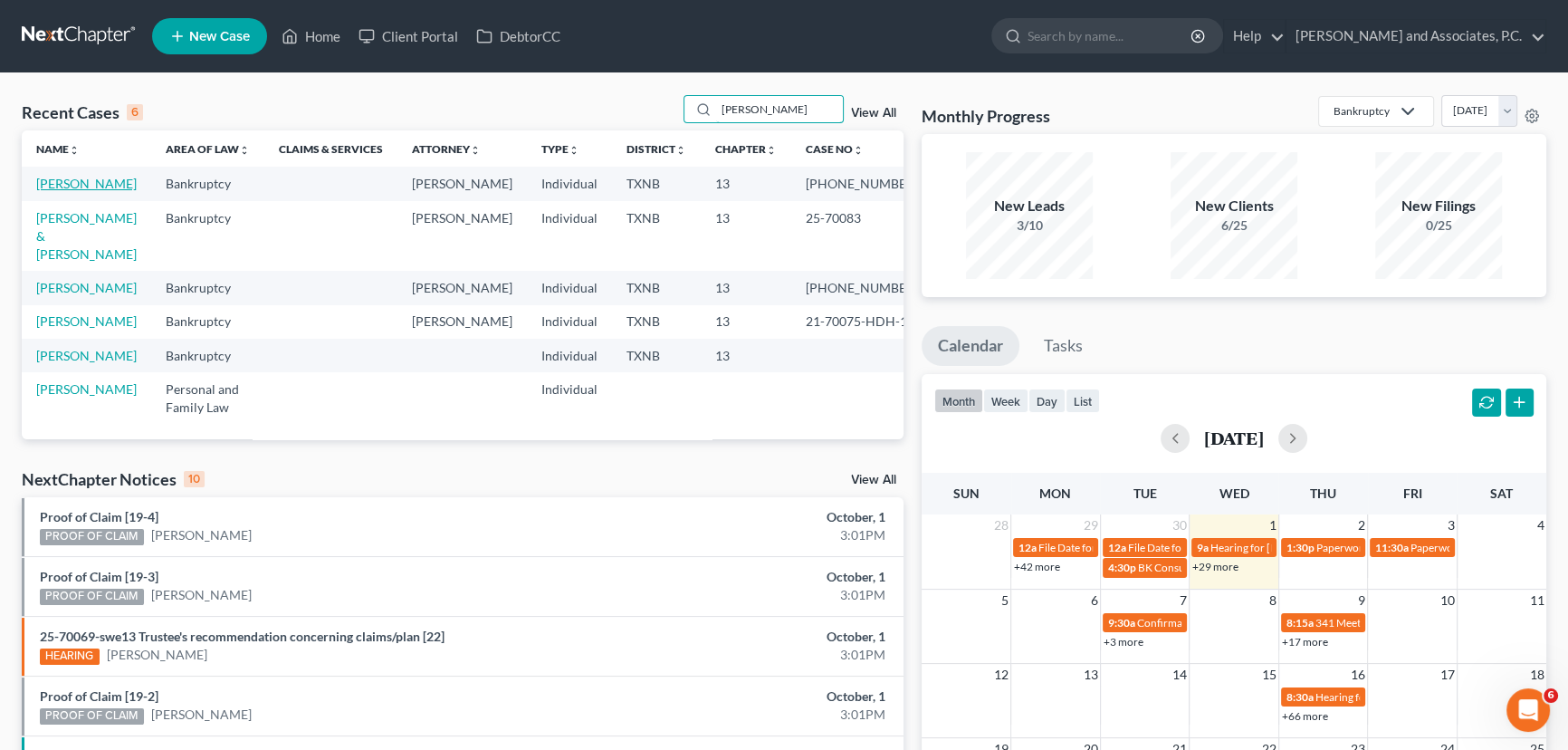
type input "[PERSON_NAME]"
click at [91, 183] on link "[PERSON_NAME]" at bounding box center [86, 183] width 100 height 15
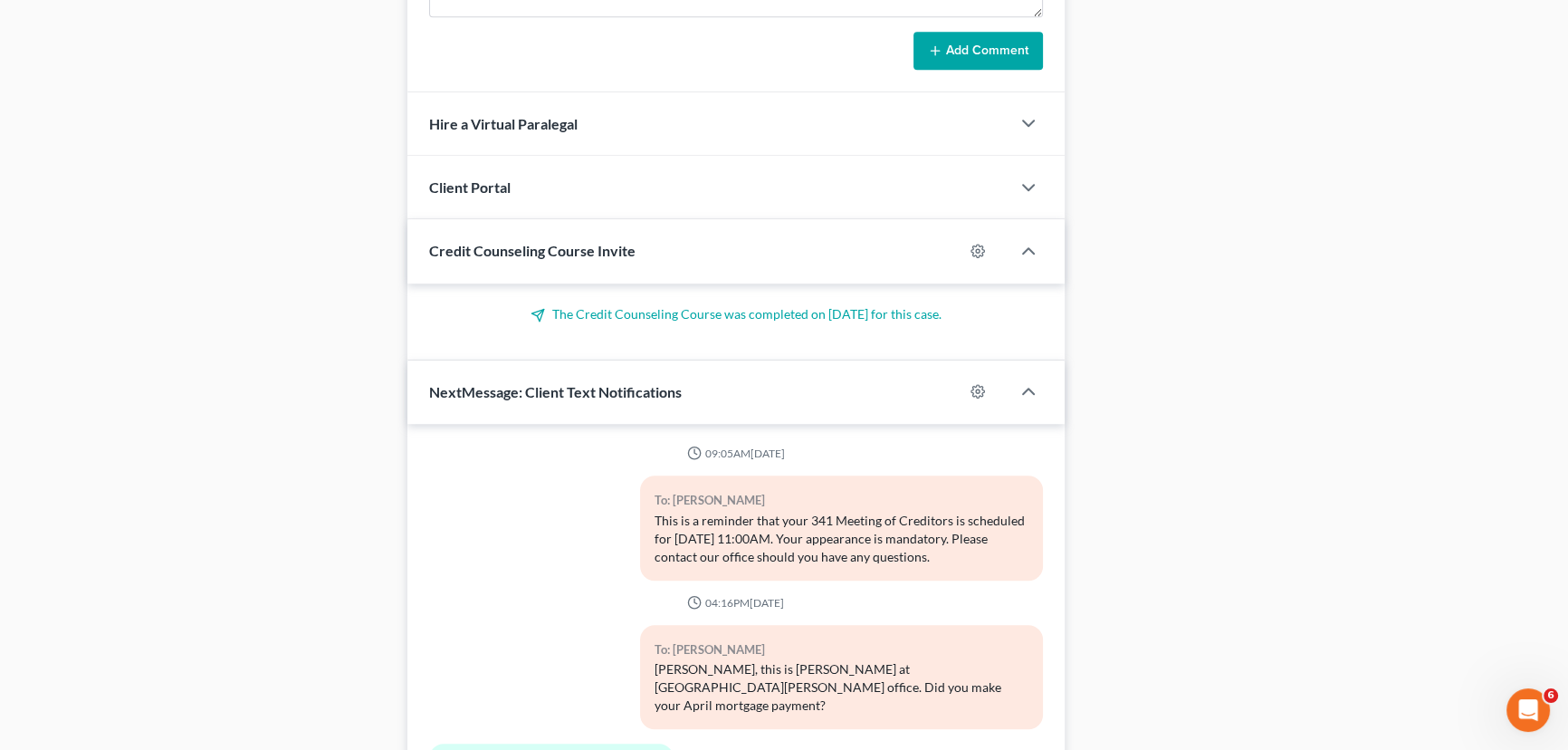
scroll to position [1748, 0]
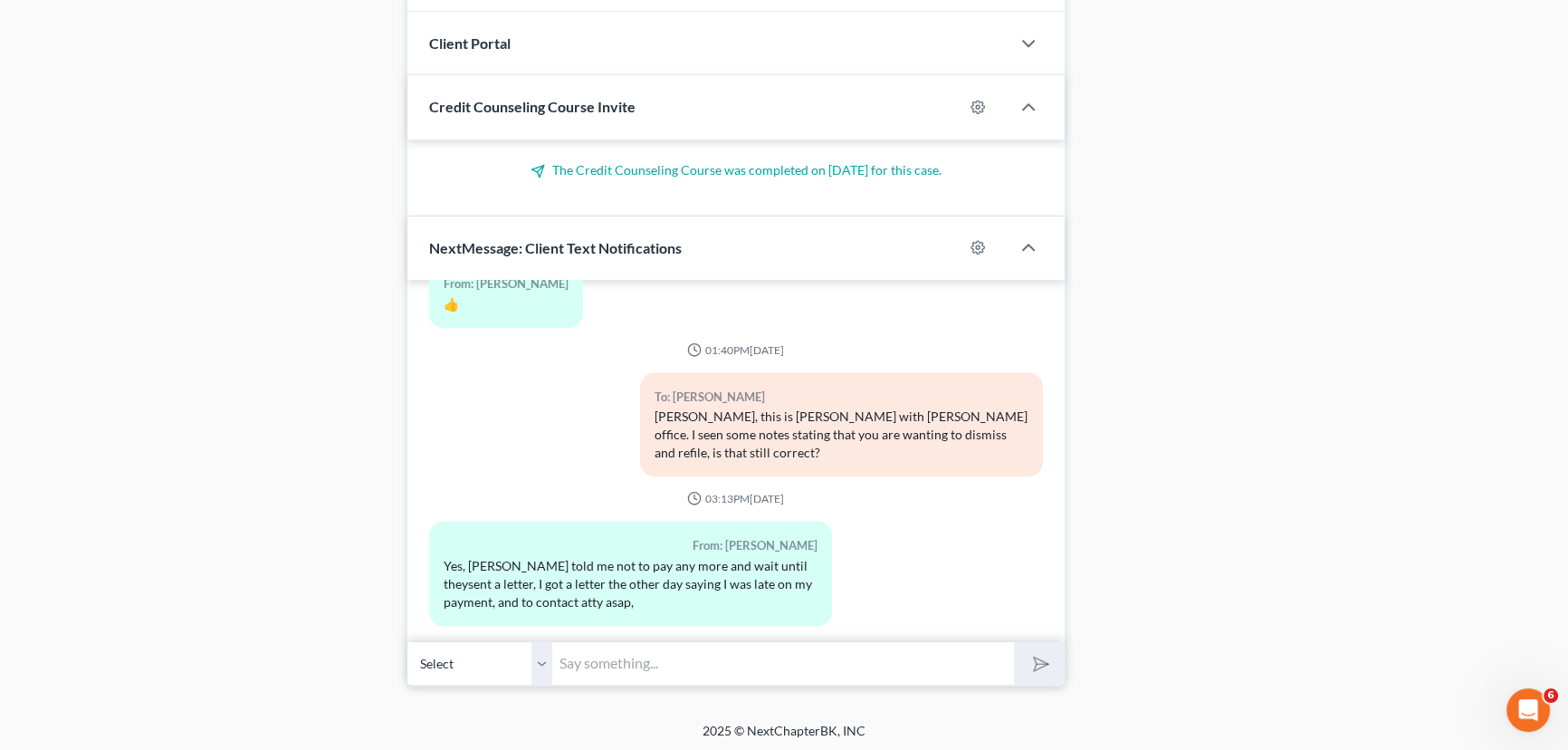
click at [591, 661] on input "text" at bounding box center [783, 663] width 462 height 44
type input "Okay great,"
drag, startPoint x: 661, startPoint y: 659, endPoint x: 553, endPoint y: 663, distance: 108.1
click at [553, 663] on input "Okay great," at bounding box center [783, 663] width 462 height 44
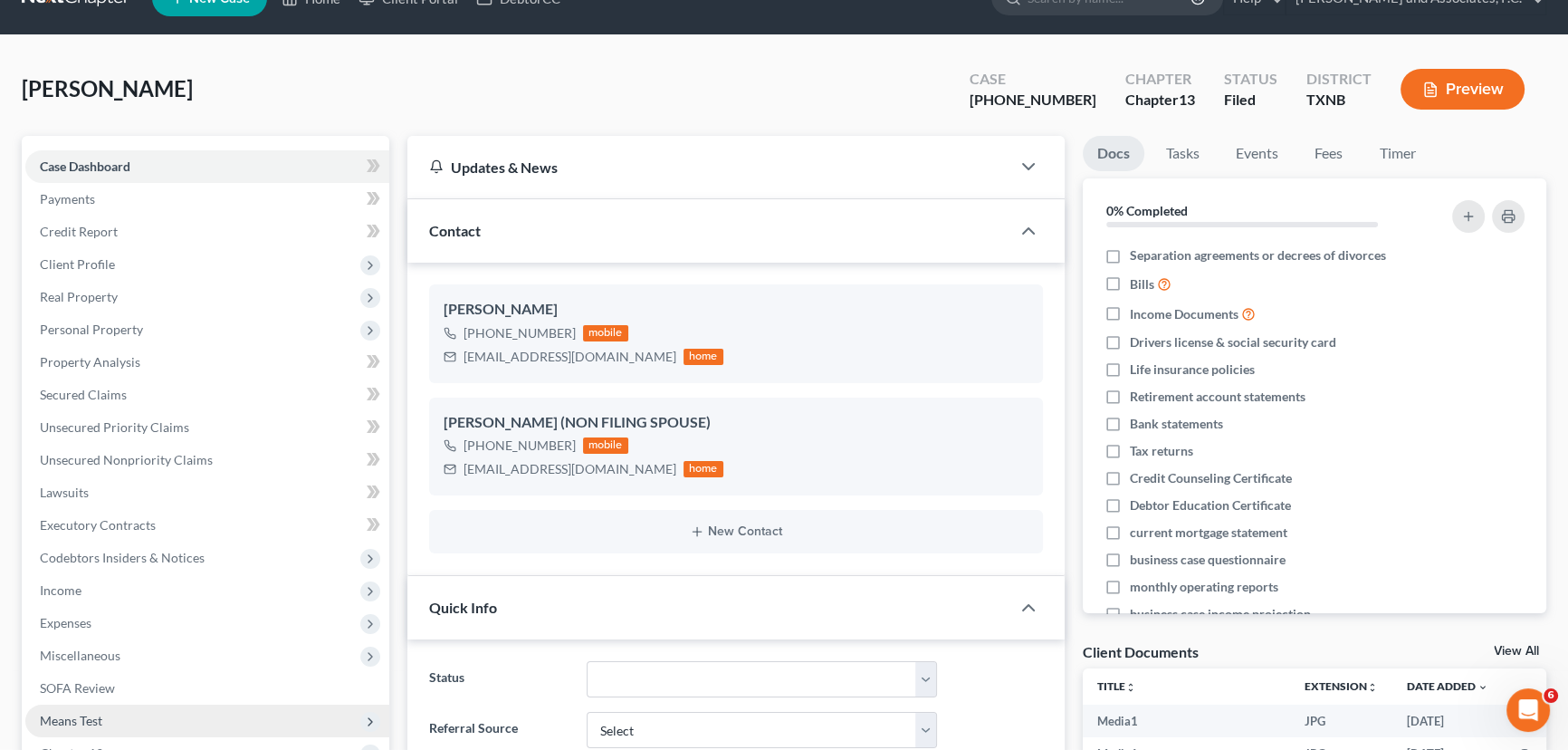
scroll to position [0, 0]
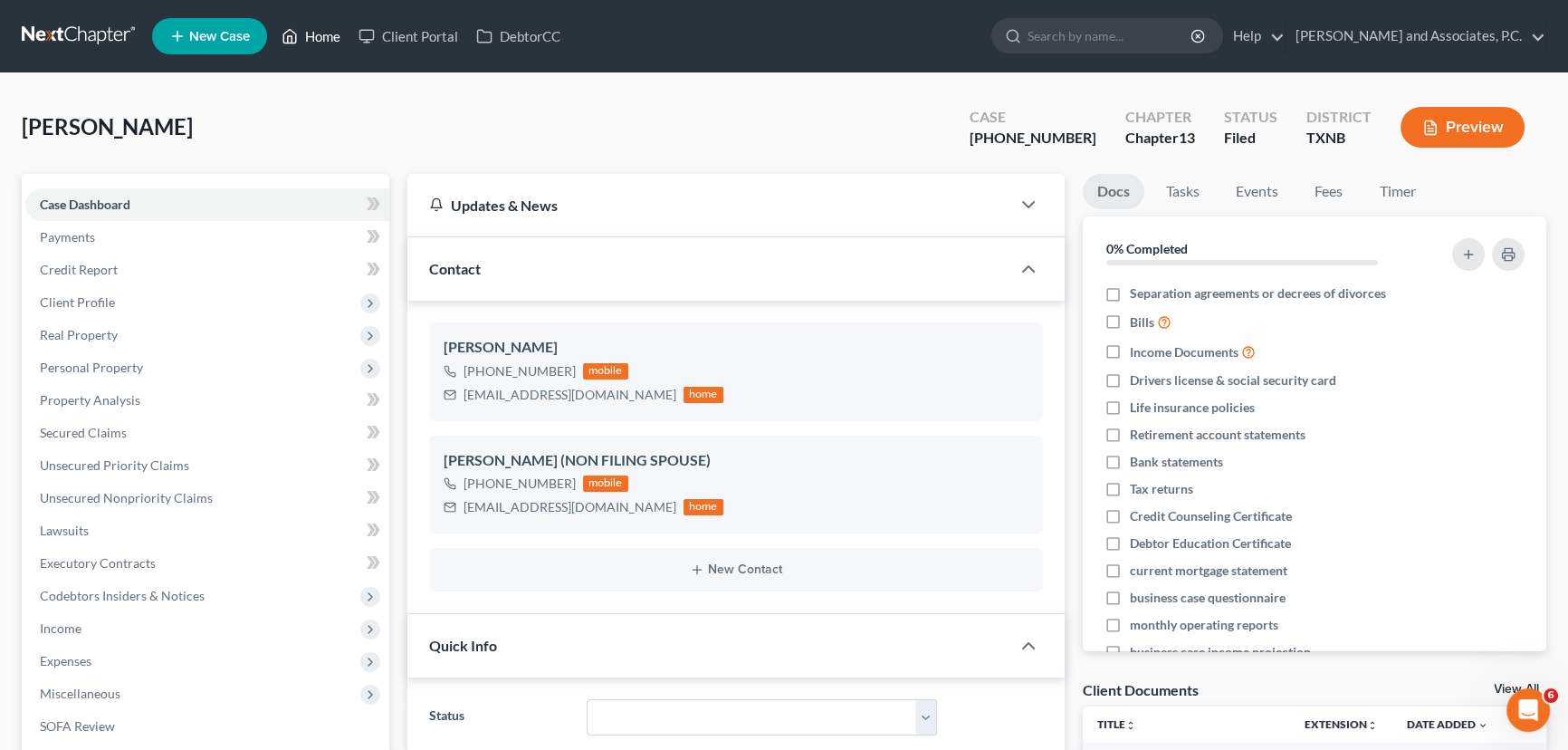
click at [303, 32] on link "Home" at bounding box center [310, 36] width 77 height 32
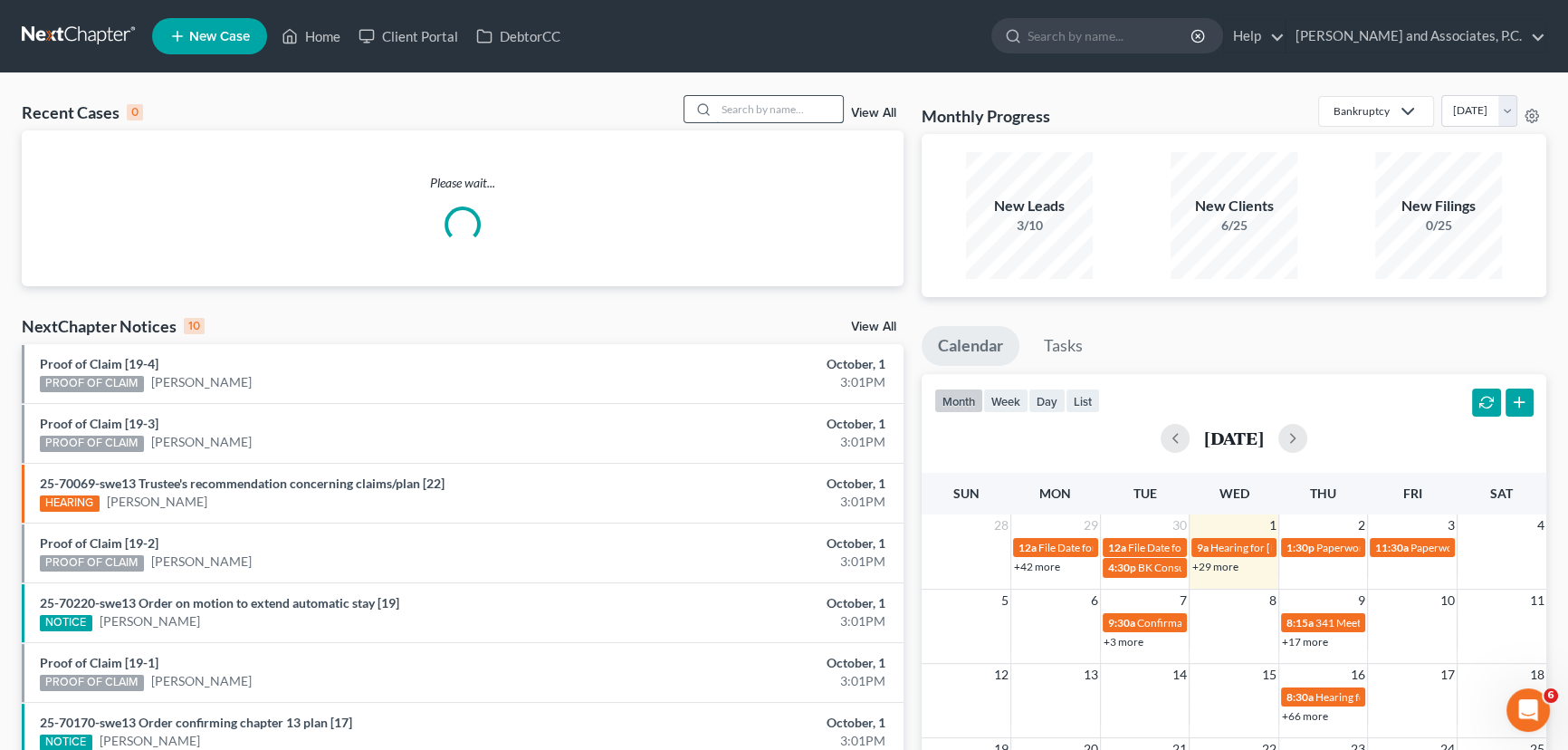
click at [802, 109] on input "search" at bounding box center [780, 110] width 127 height 26
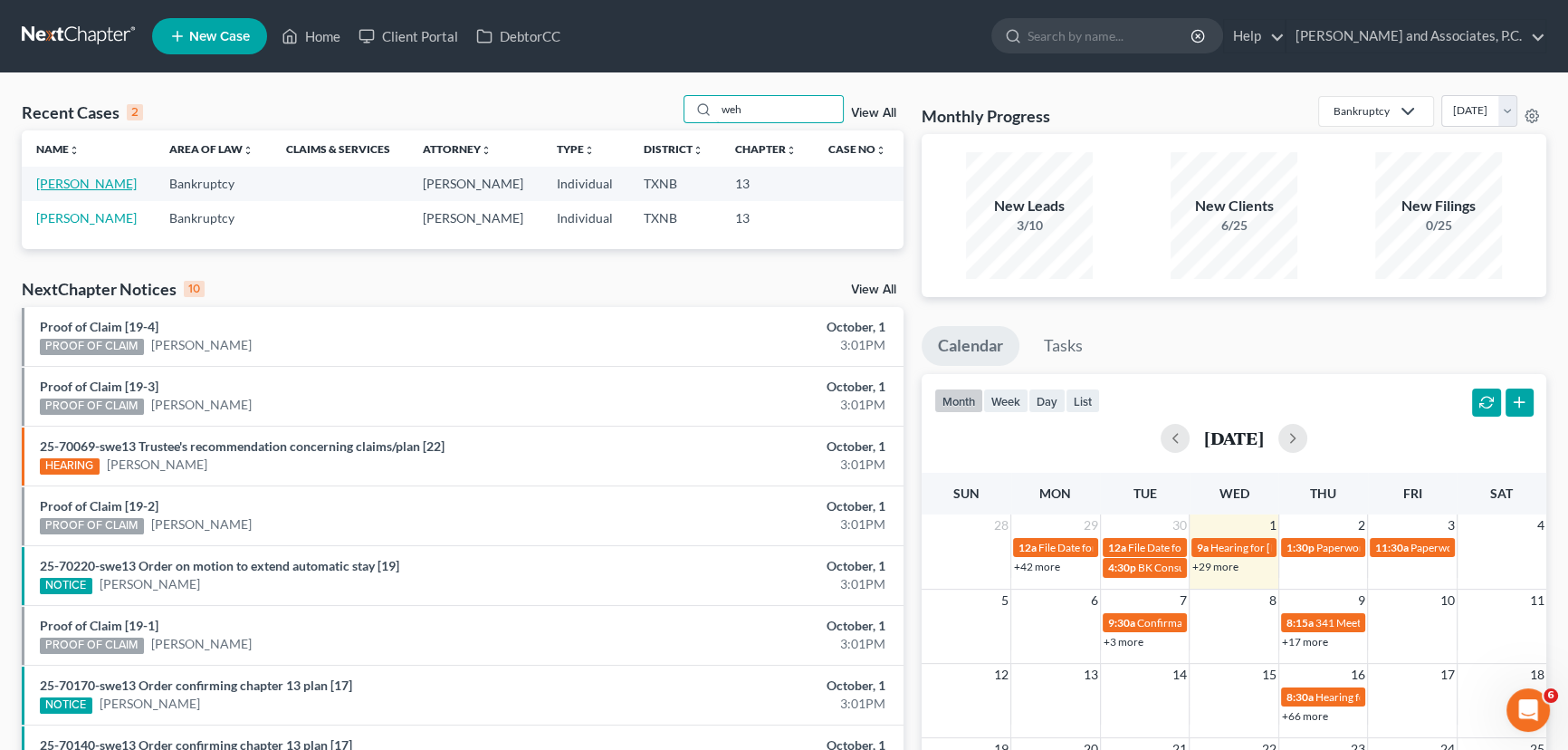
type input "weh"
click at [117, 183] on link "[PERSON_NAME]" at bounding box center [86, 183] width 100 height 15
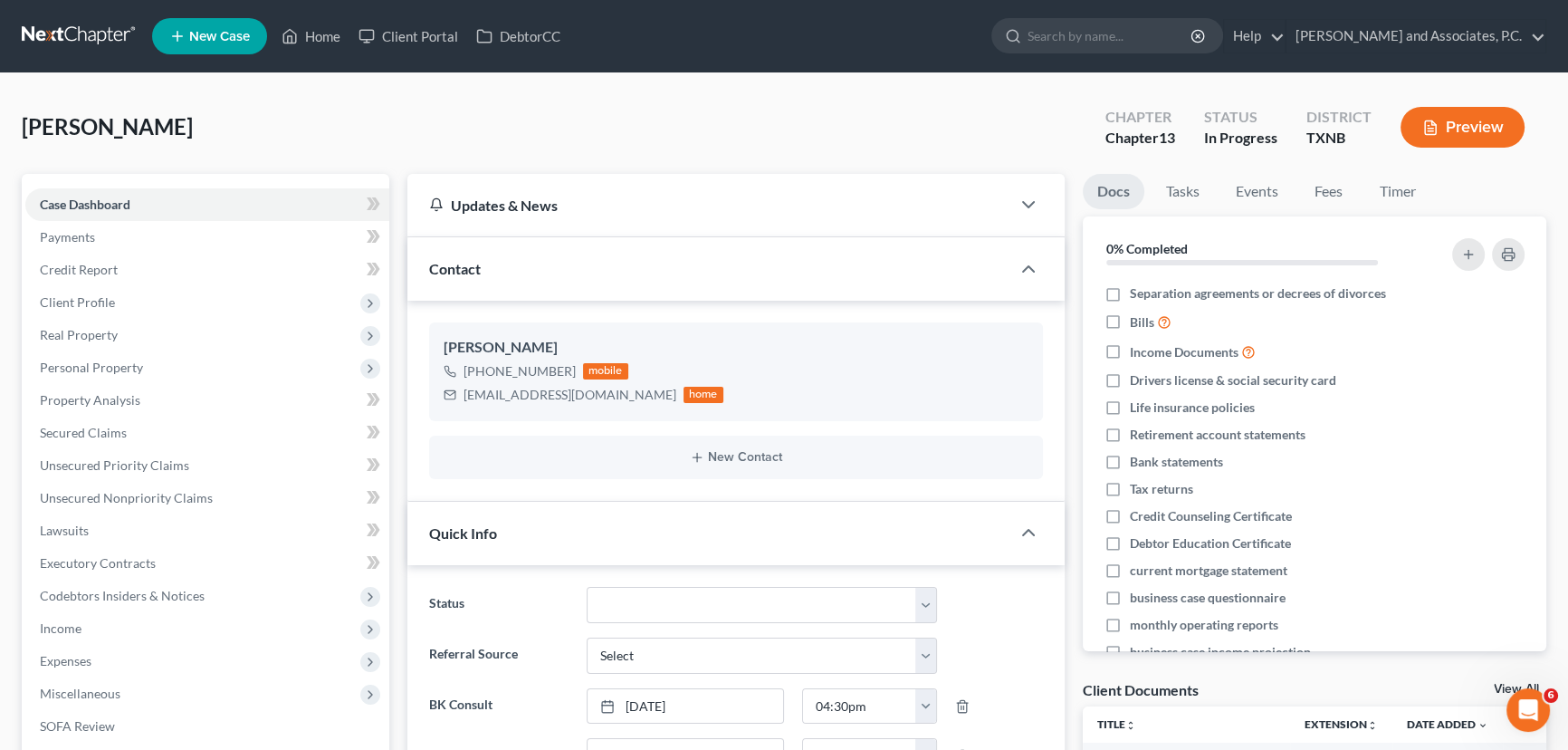
scroll to position [208, 0]
click at [313, 39] on link "Home" at bounding box center [310, 36] width 77 height 32
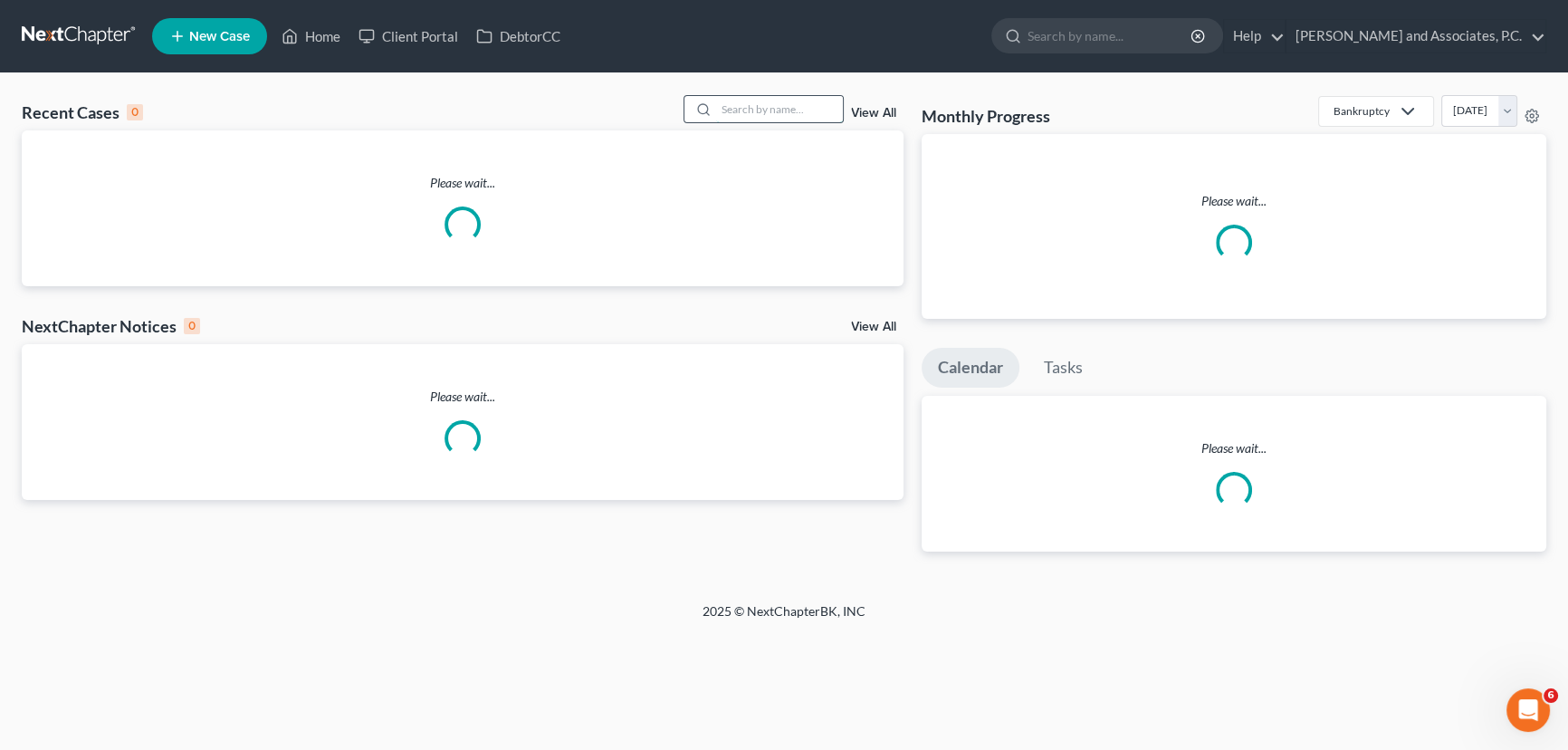
click at [743, 115] on input "search" at bounding box center [780, 110] width 127 height 26
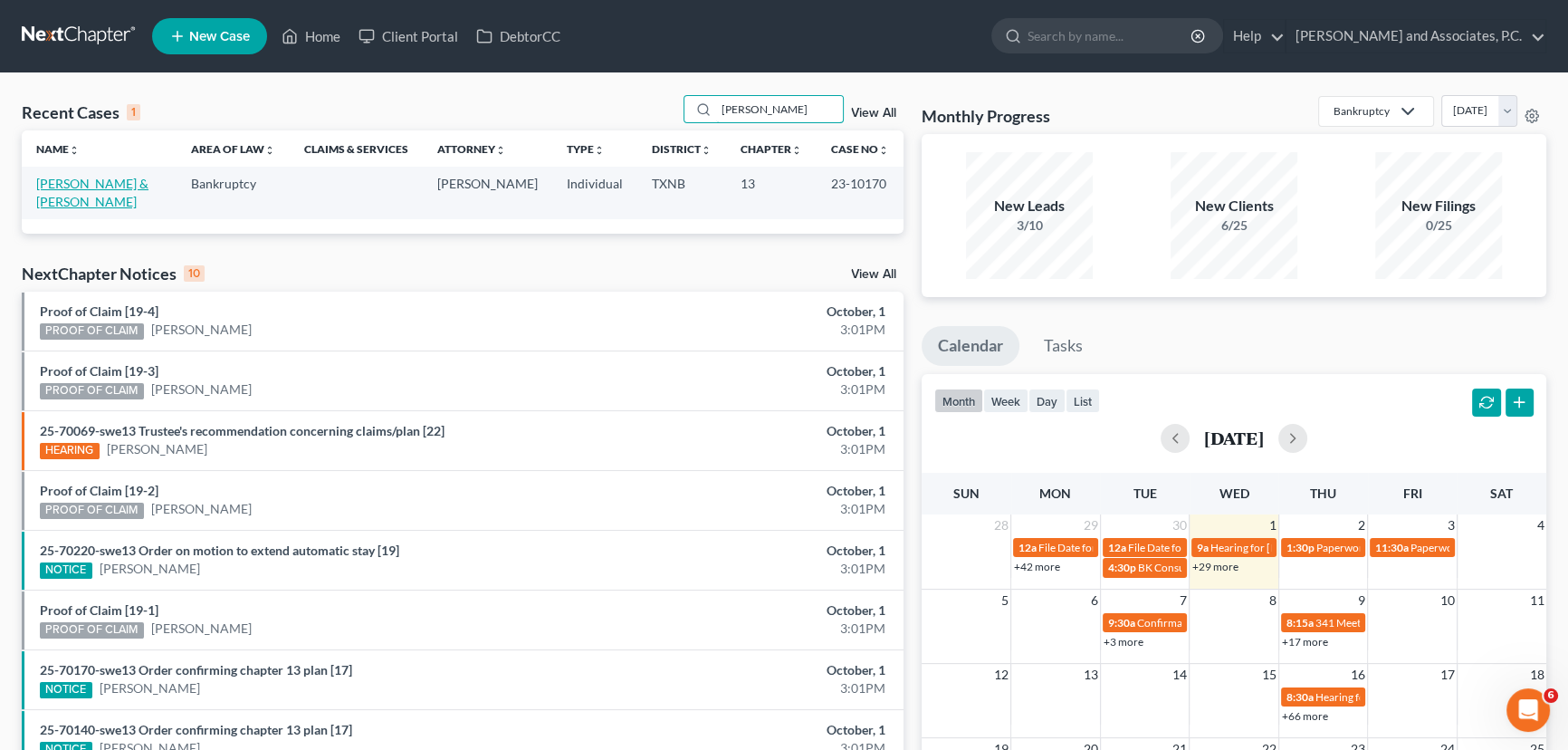
type input "stinnet"
click at [127, 181] on link "[PERSON_NAME] & [PERSON_NAME]" at bounding box center [92, 192] width 112 height 33
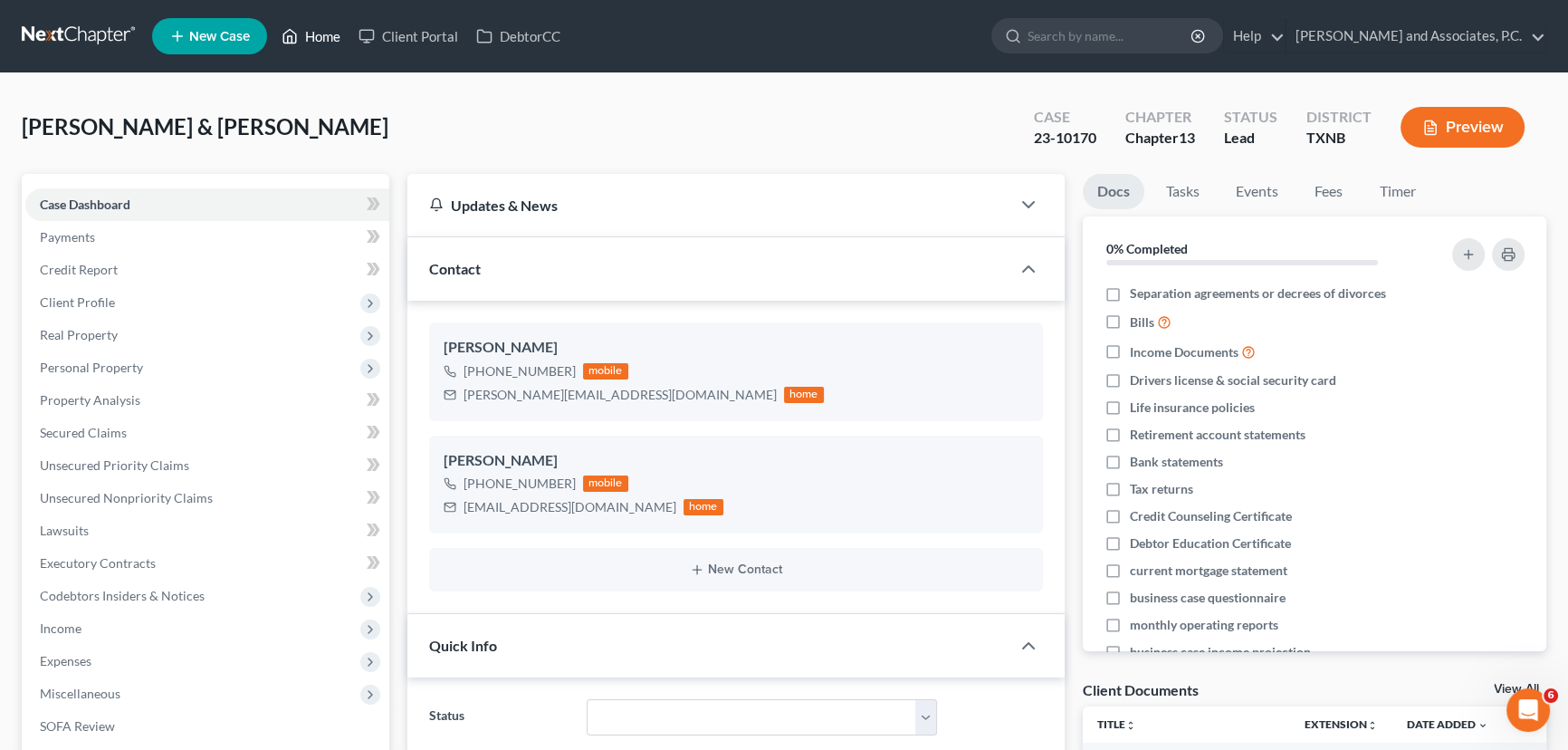
click at [292, 35] on icon at bounding box center [289, 36] width 16 height 22
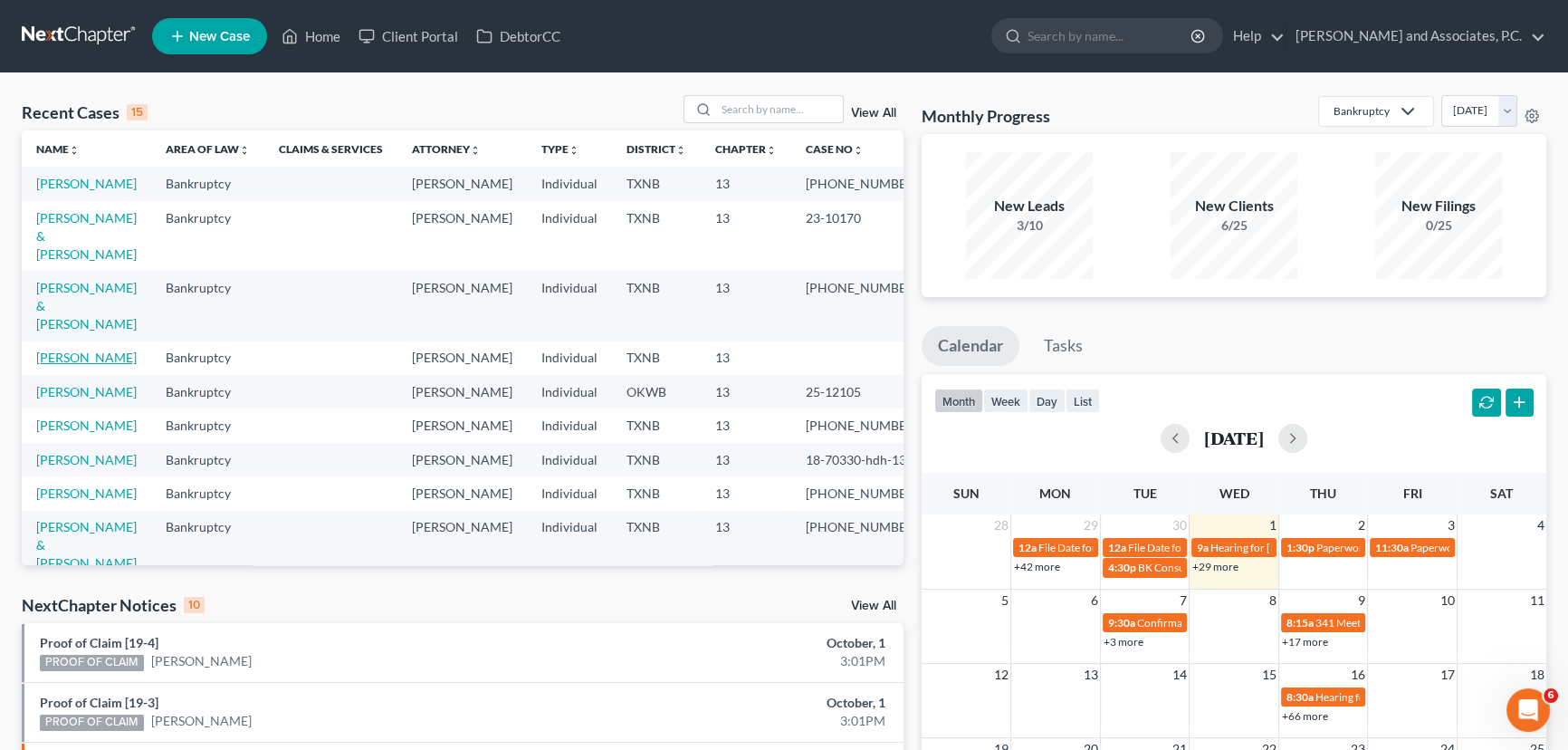
click at [70, 350] on link "[PERSON_NAME]" at bounding box center [86, 358] width 100 height 15
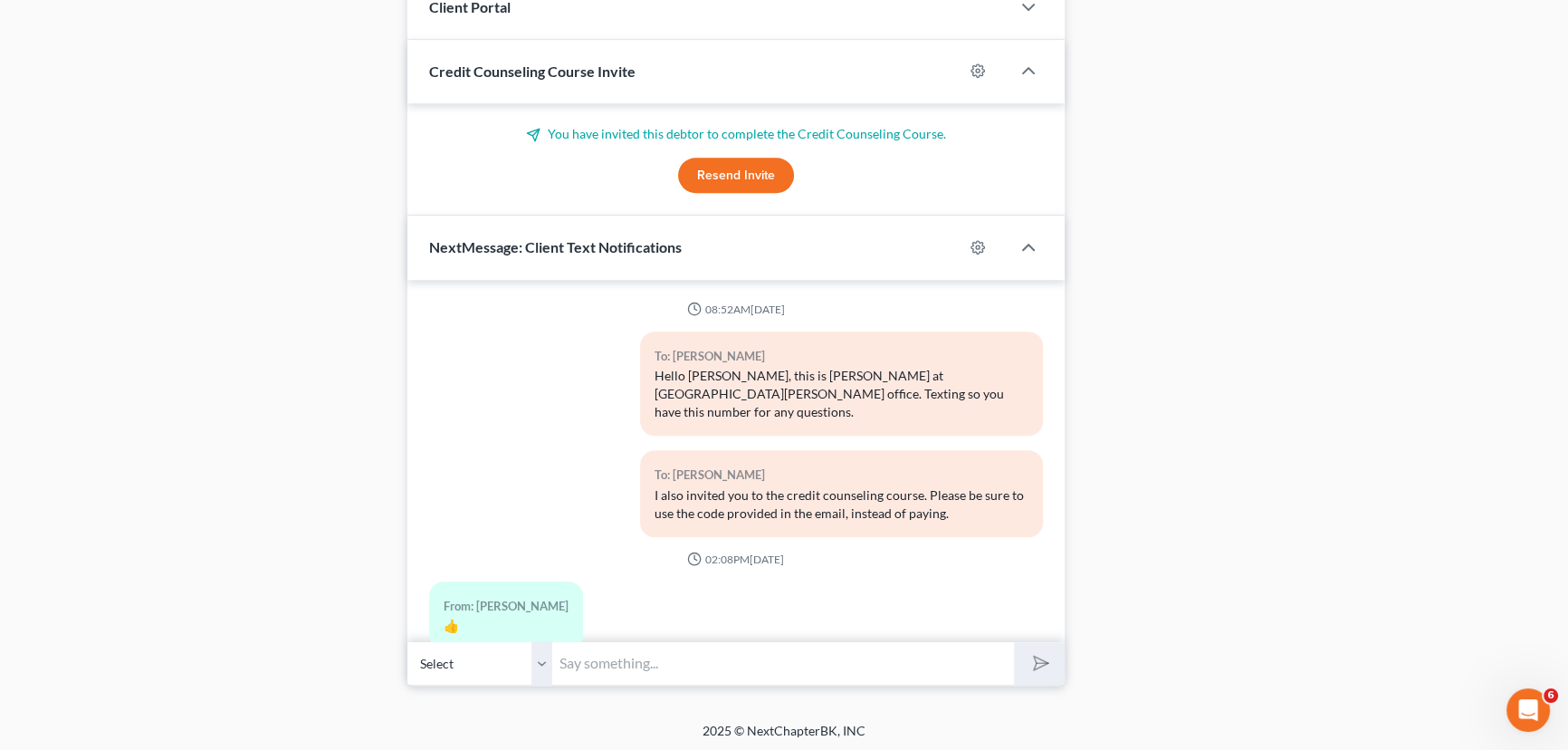
scroll to position [405, 0]
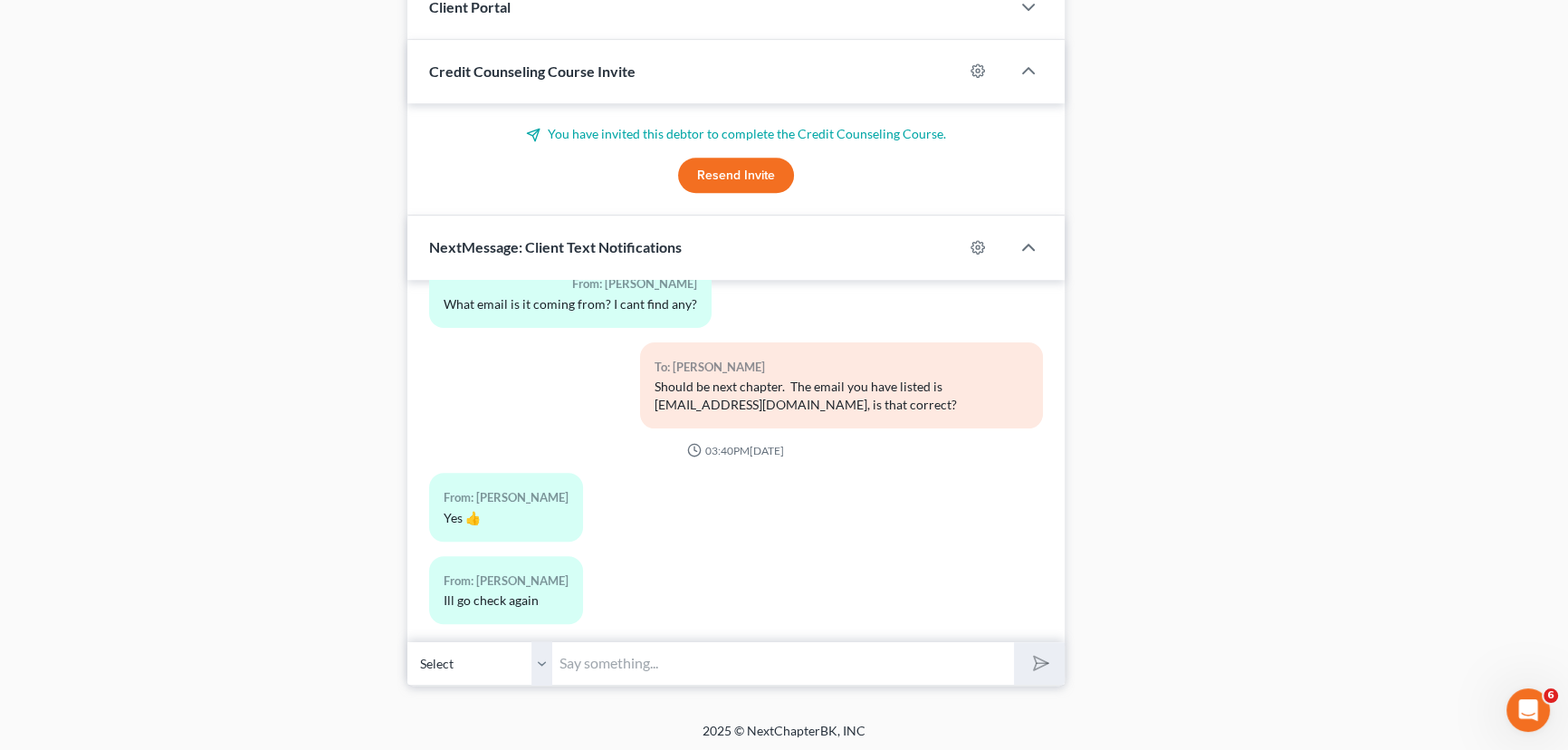
click at [701, 671] on input "text" at bounding box center [783, 663] width 462 height 44
type input "Ill try and resend it again."
click at [1014, 642] on button "submit" at bounding box center [1039, 663] width 50 height 43
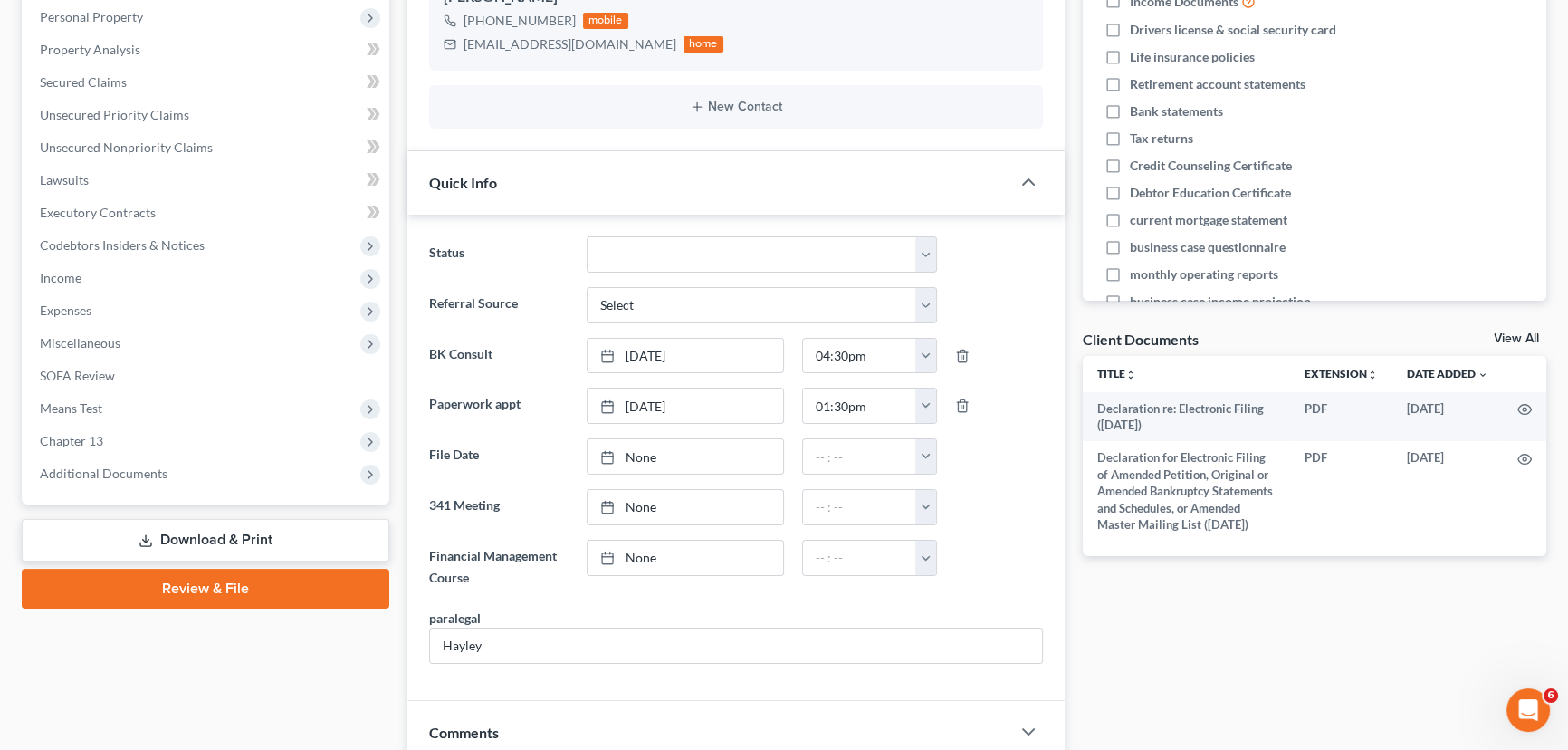
scroll to position [297, 0]
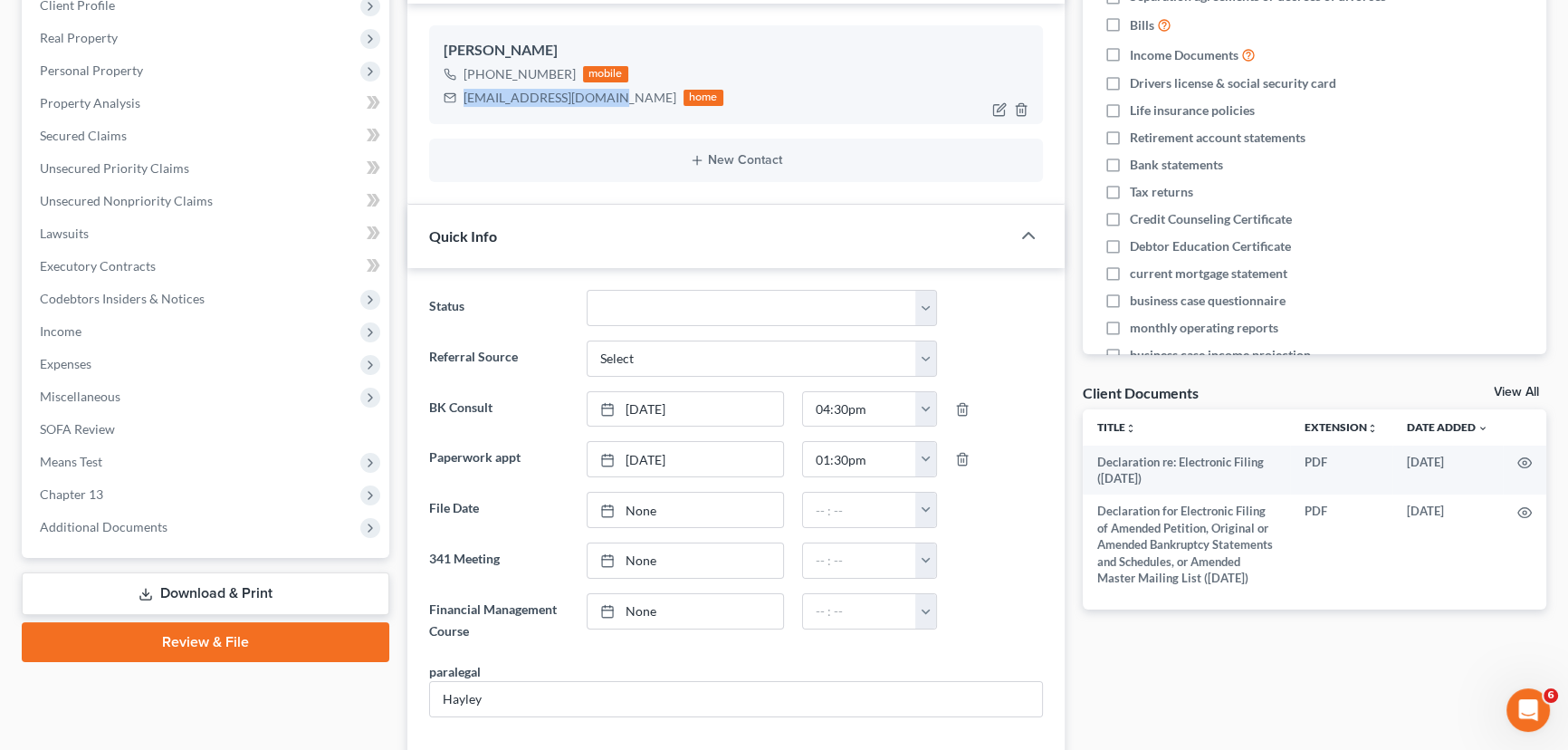
drag, startPoint x: 601, startPoint y: 96, endPoint x: 462, endPoint y: 96, distance: 139.0
click at [463, 96] on div "[EMAIL_ADDRESS][DOMAIN_NAME]" at bounding box center [569, 97] width 213 height 18
copy div "[EMAIL_ADDRESS][DOMAIN_NAME]"
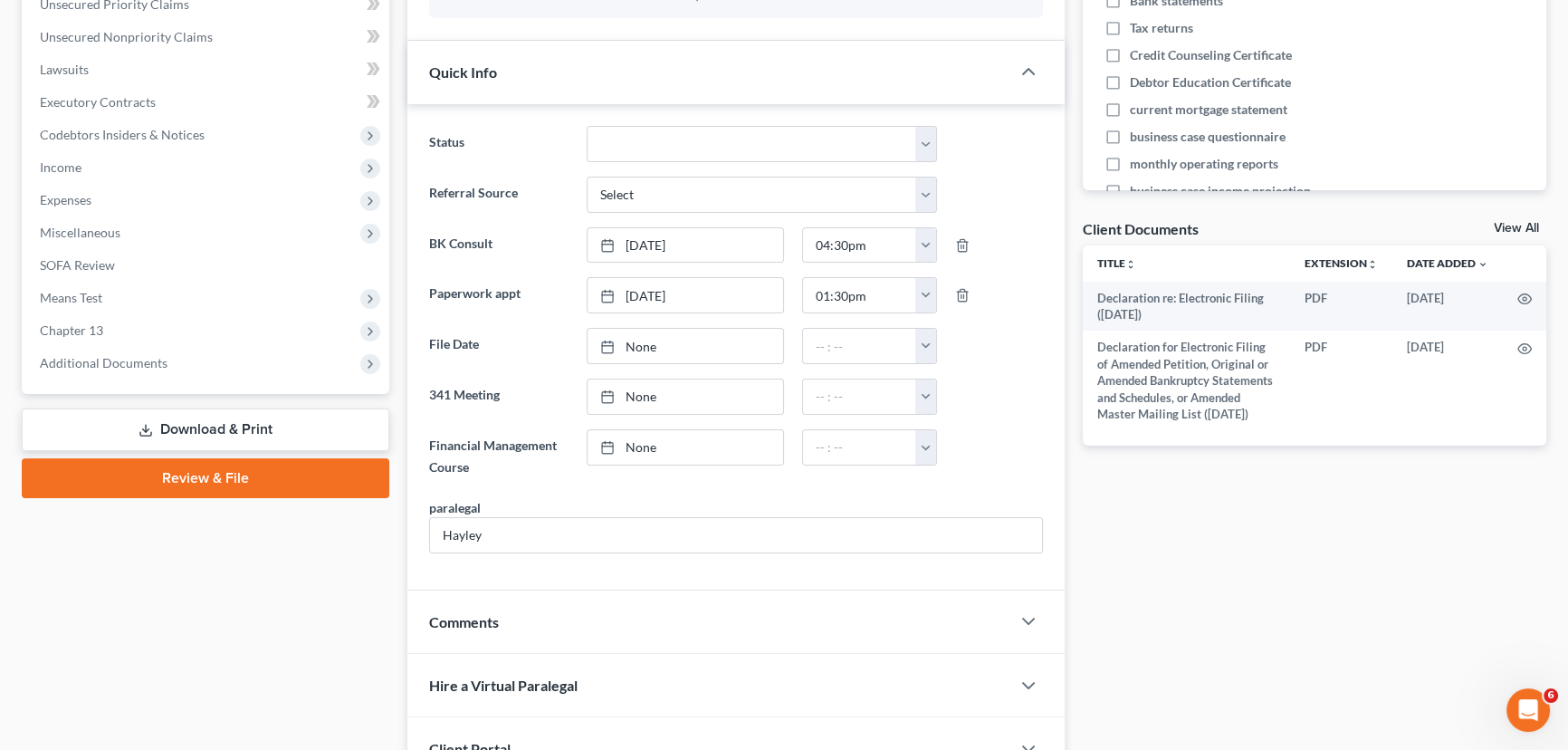
scroll to position [791, 0]
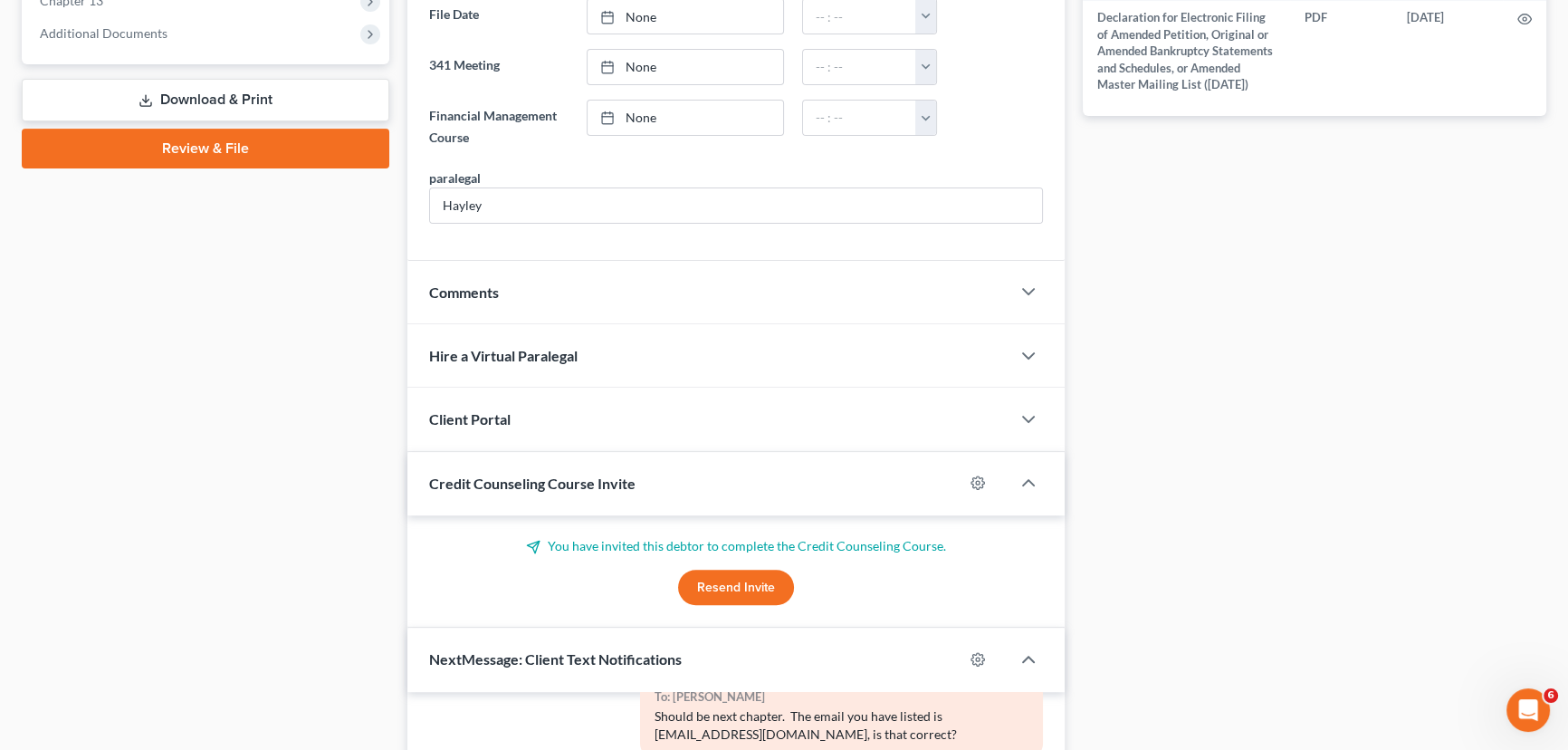
click at [713, 576] on button "Resend Invite" at bounding box center [735, 588] width 116 height 36
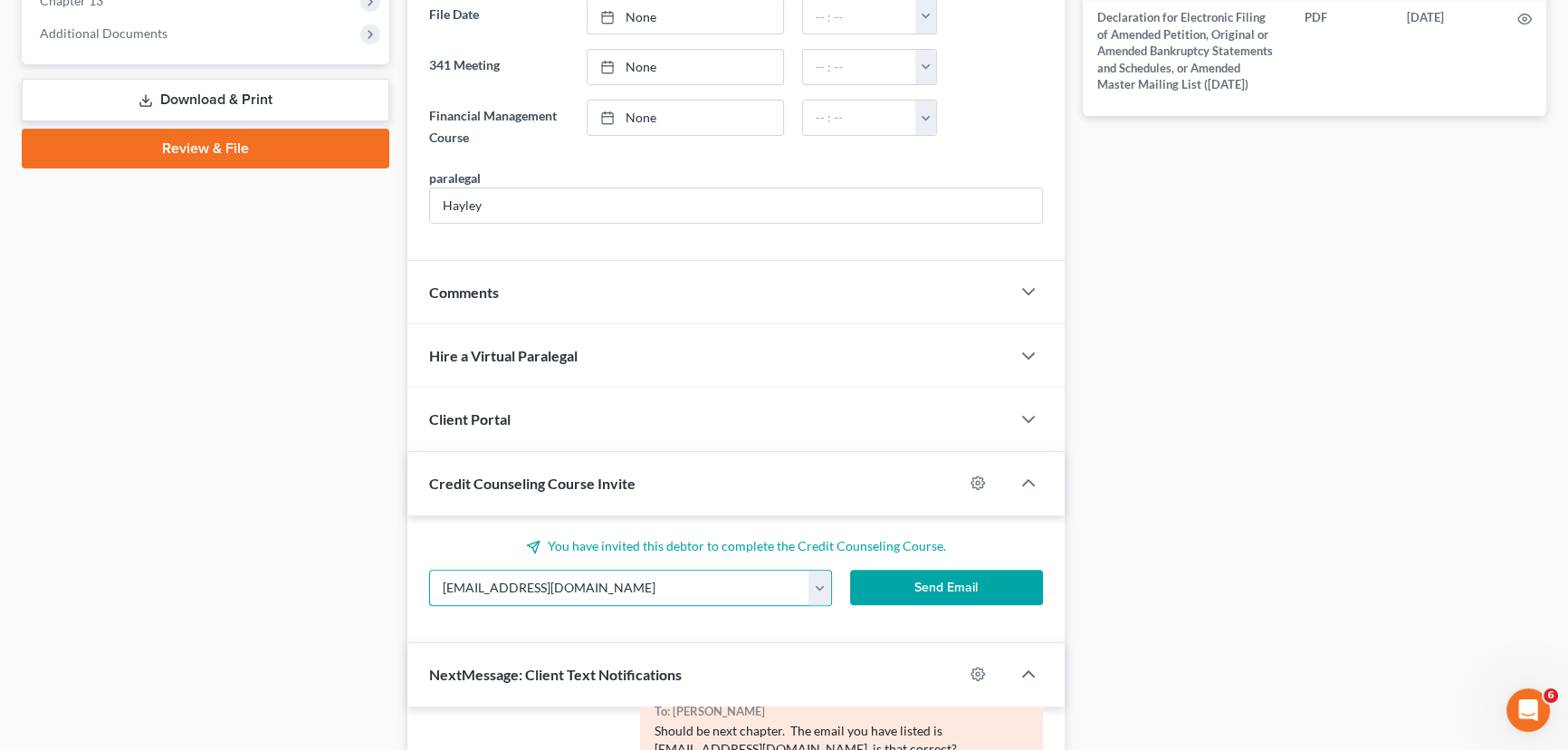
drag, startPoint x: 627, startPoint y: 587, endPoint x: 438, endPoint y: 507, distance: 205.2
click at [416, 592] on div "You have invited this debtor to complete the Credit Counseling Course. riveratr…" at bounding box center [735, 579] width 657 height 128
paste input "[EMAIL_ADDRESS][DOMAIN_NAME]"
type input "[EMAIL_ADDRESS][DOMAIN_NAME]"
click at [939, 585] on button "Send Email" at bounding box center [946, 588] width 193 height 36
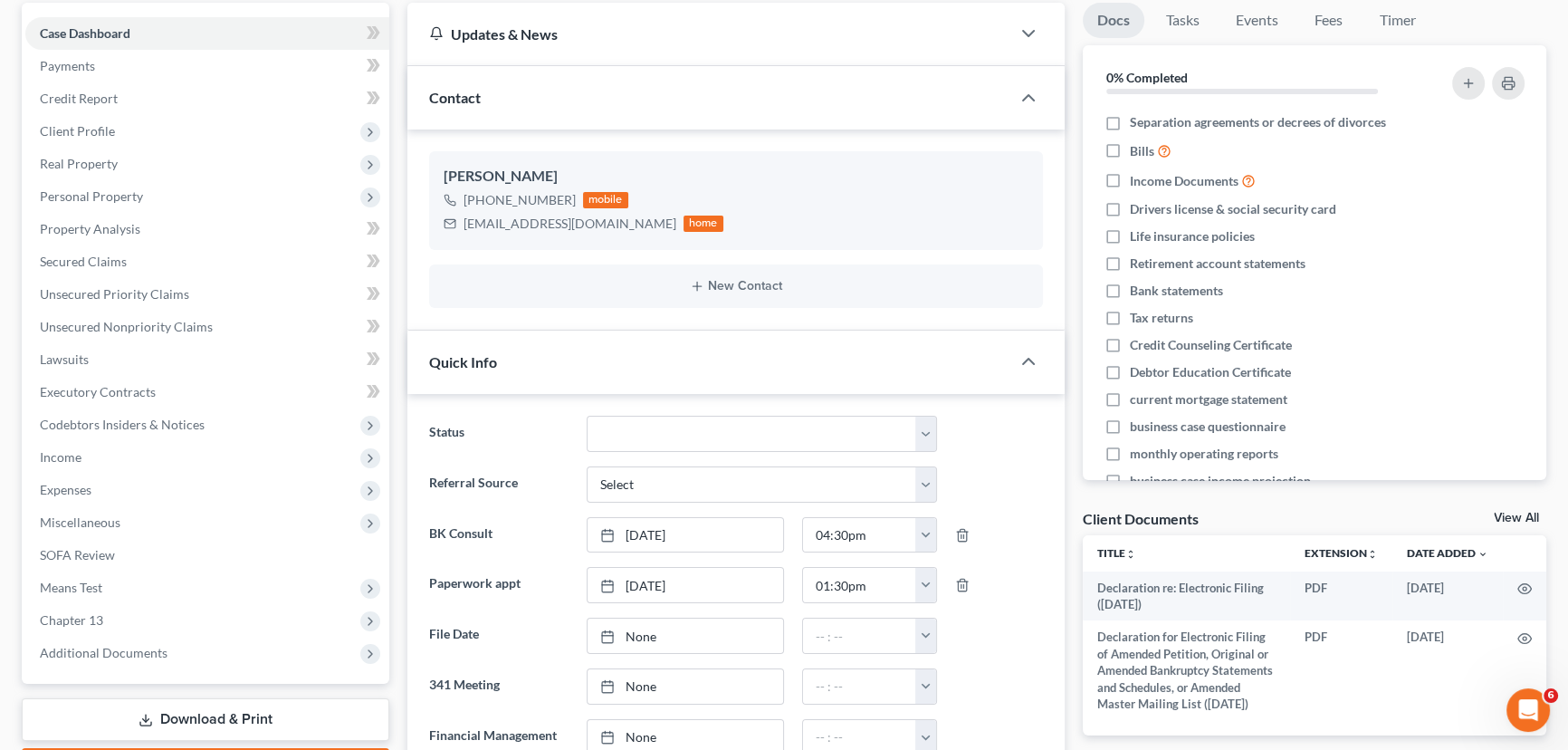
scroll to position [0, 0]
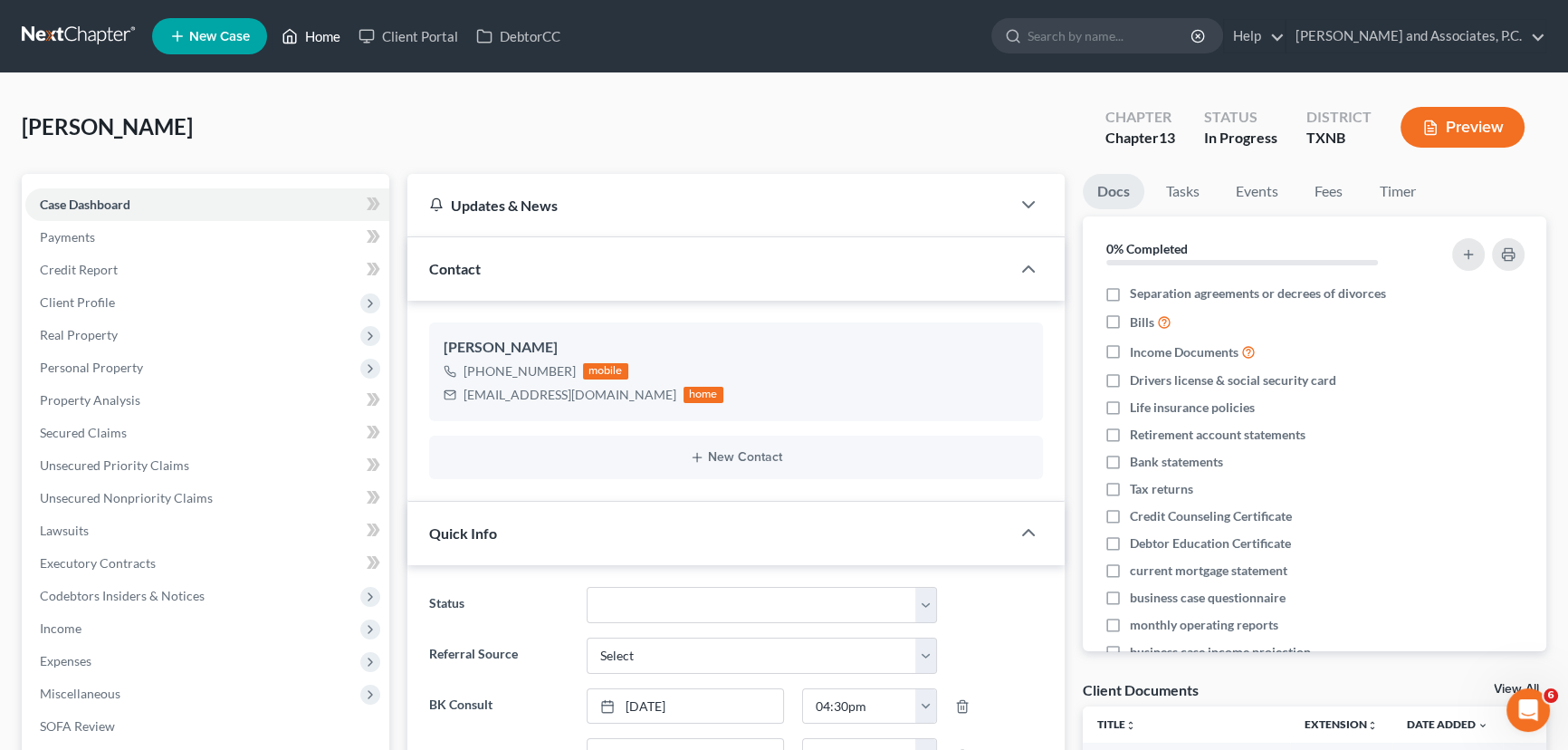
drag, startPoint x: 332, startPoint y: 32, endPoint x: 575, endPoint y: 37, distance: 243.1
click at [332, 32] on link "Home" at bounding box center [310, 36] width 77 height 32
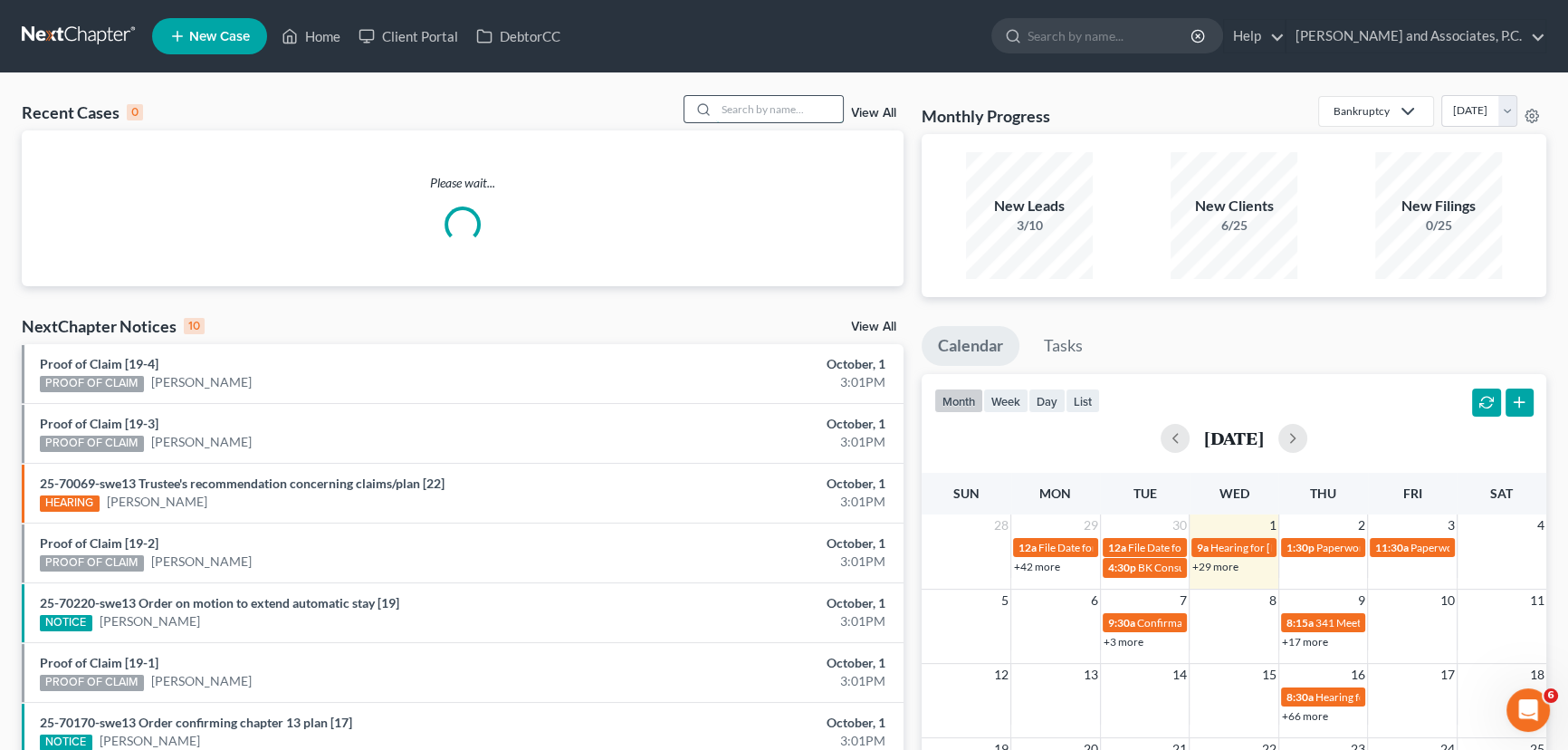
click at [721, 109] on input "search" at bounding box center [780, 110] width 127 height 26
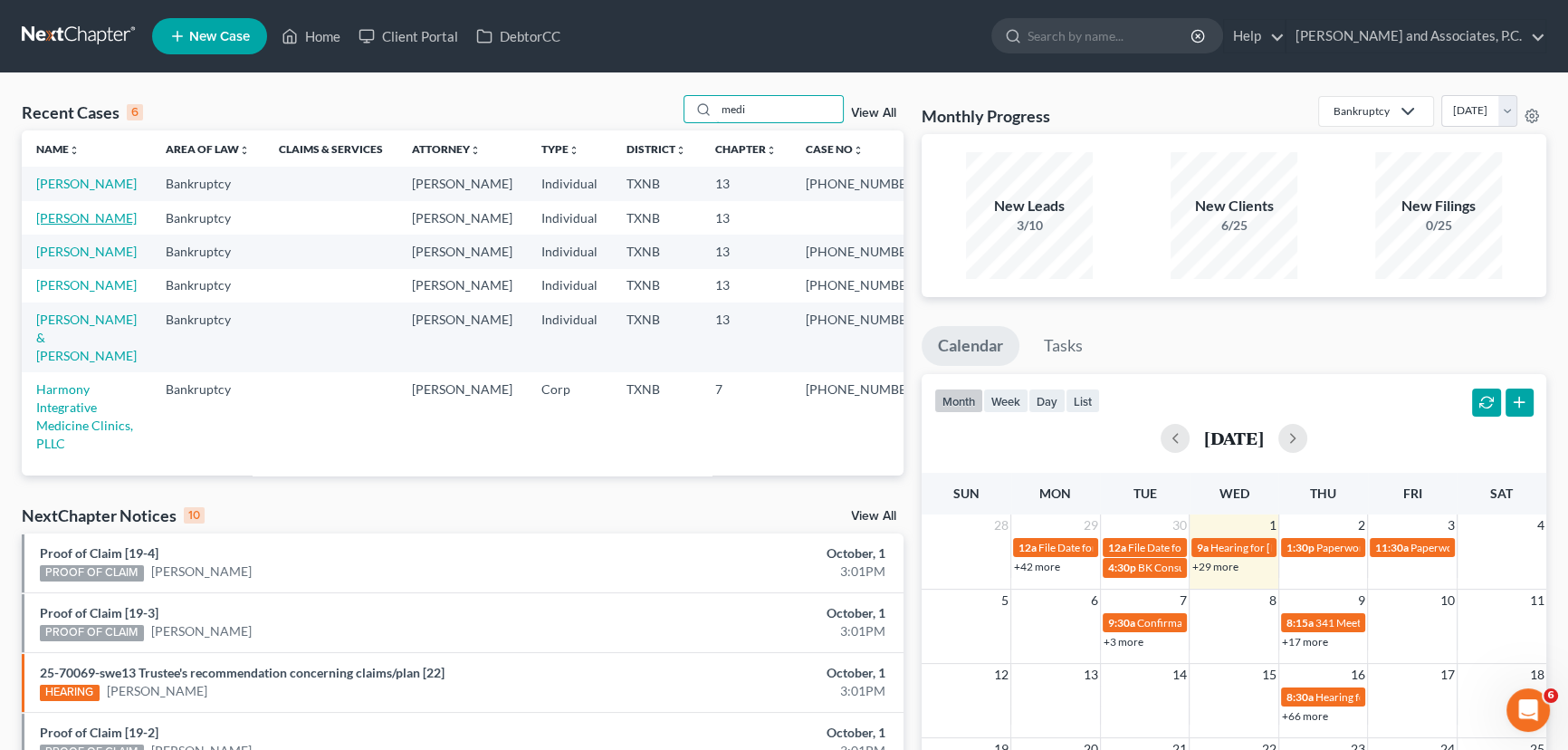
type input "medi"
click at [108, 226] on link "[PERSON_NAME]" at bounding box center [86, 218] width 100 height 15
select select "7"
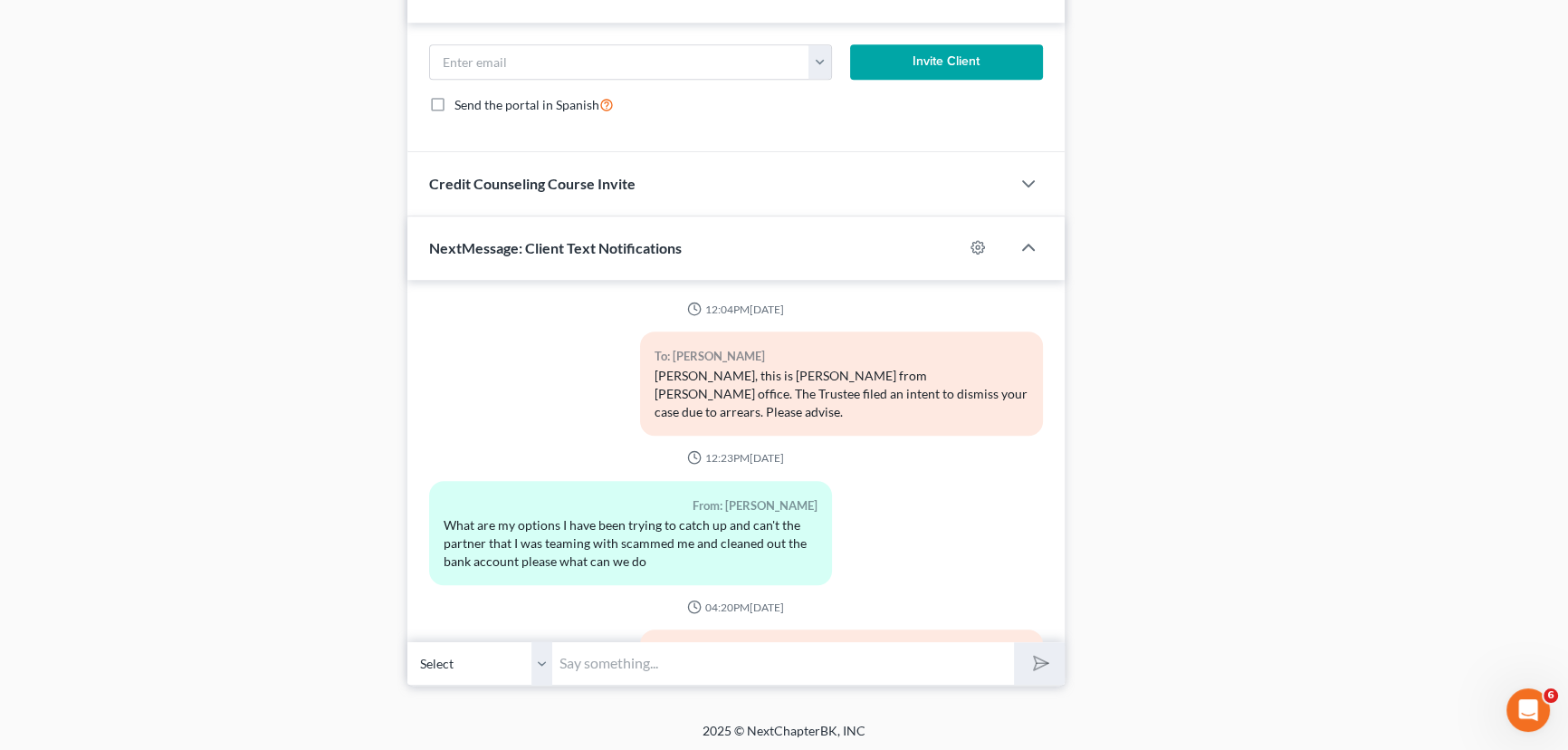
scroll to position [5735, 0]
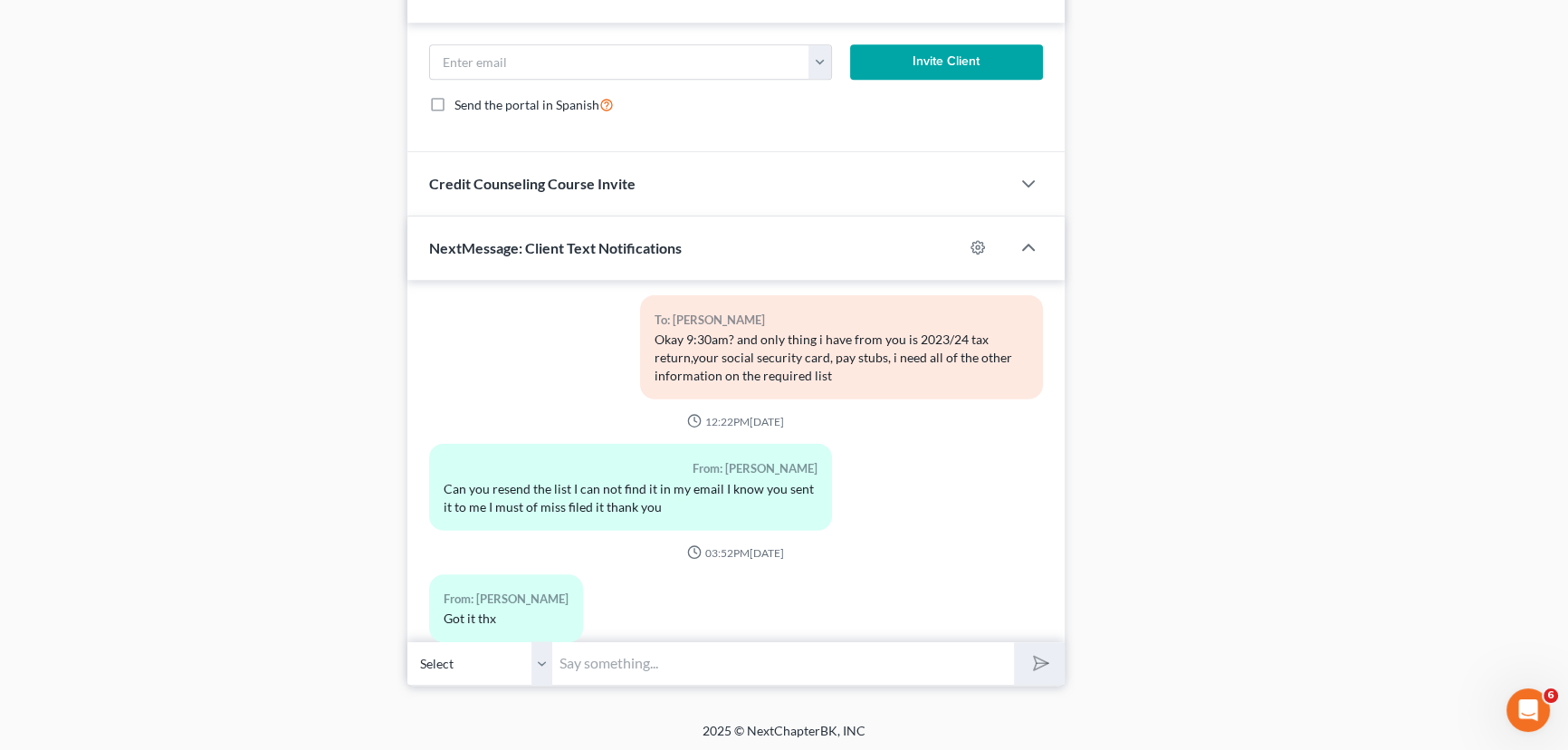
click at [588, 656] on input "text" at bounding box center [783, 663] width 462 height 44
type input "Great, see you tomorrow morning."
click at [1014, 642] on button "submit" at bounding box center [1039, 663] width 50 height 43
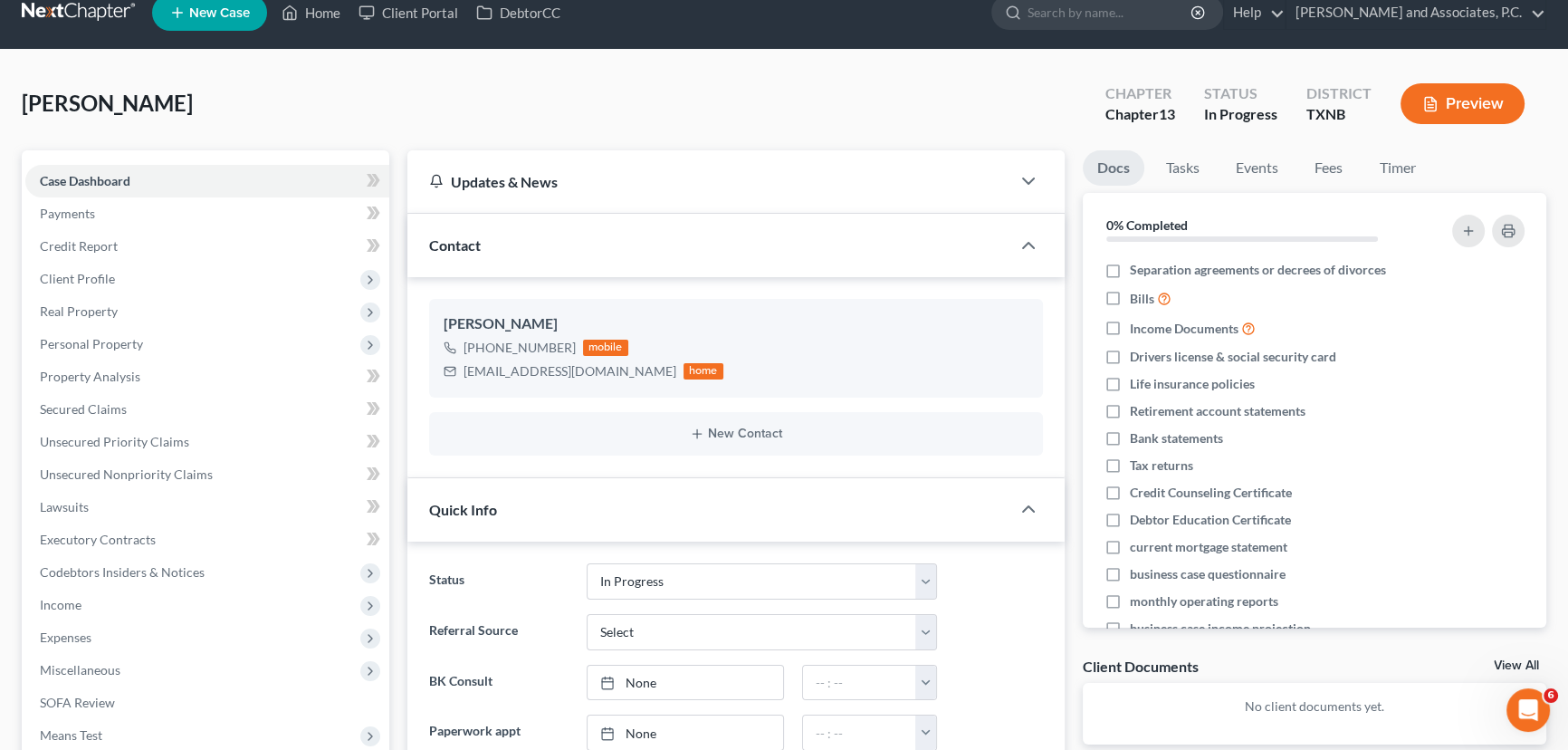
scroll to position [0, 0]
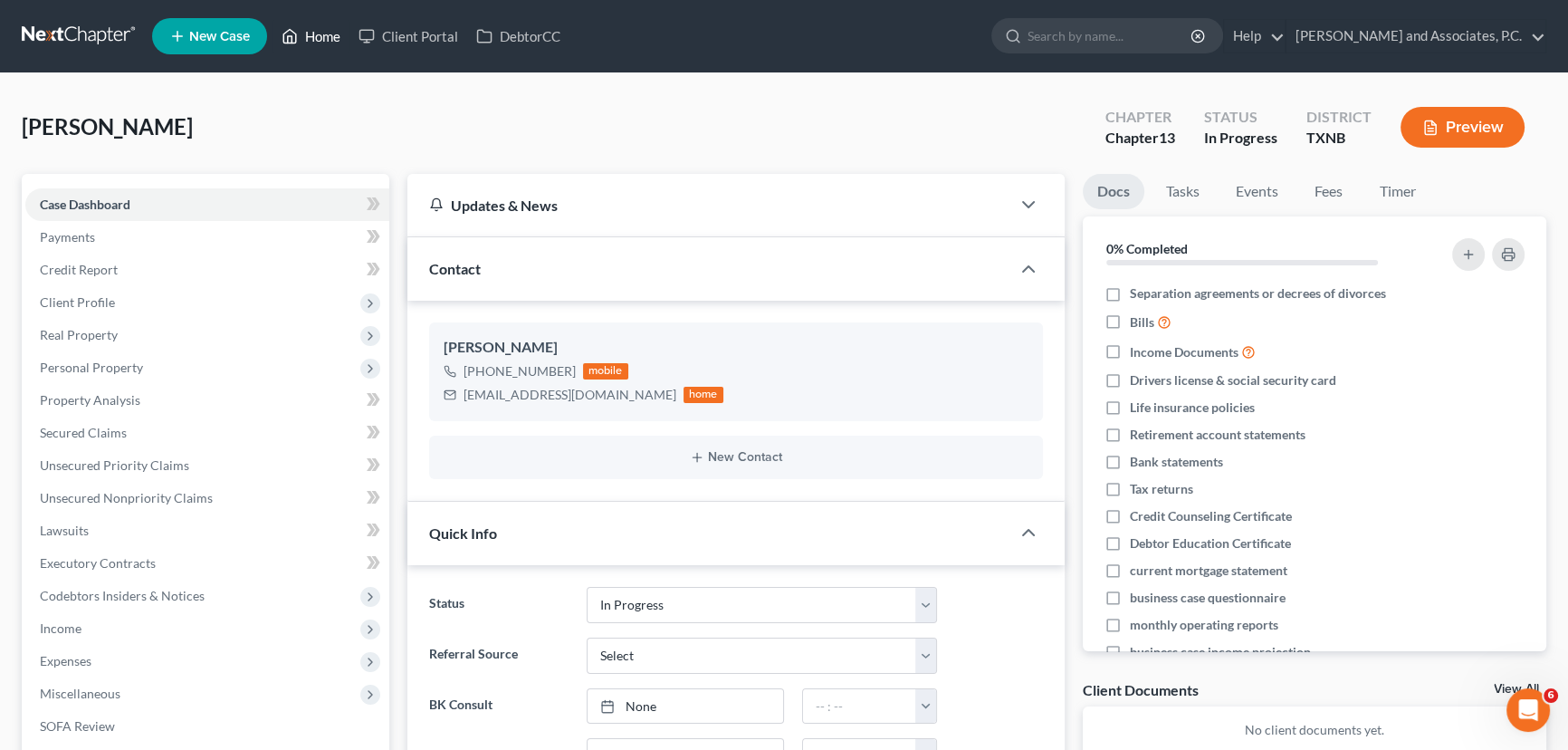
click at [336, 39] on link "Home" at bounding box center [310, 36] width 77 height 32
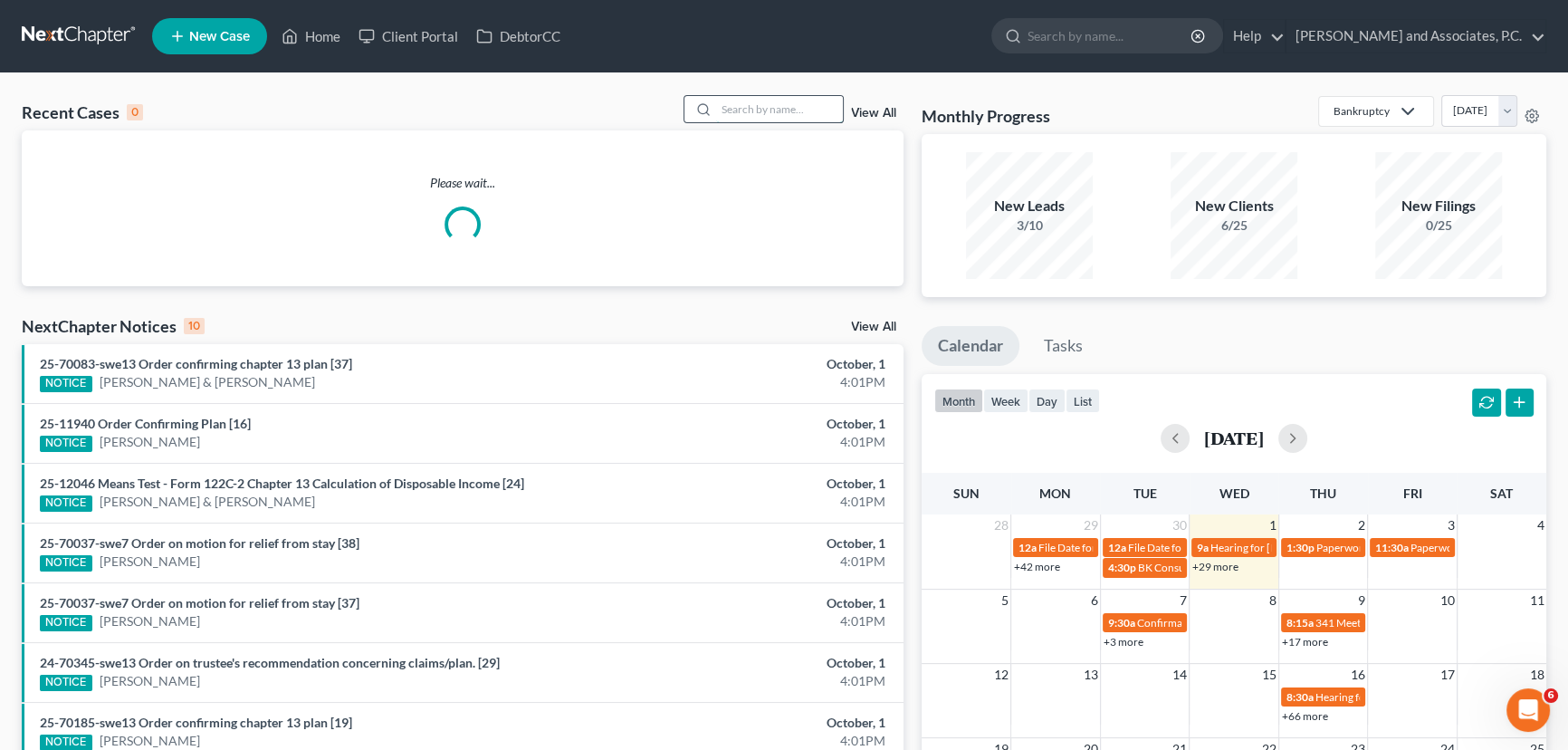
click at [818, 114] on input "search" at bounding box center [780, 110] width 127 height 26
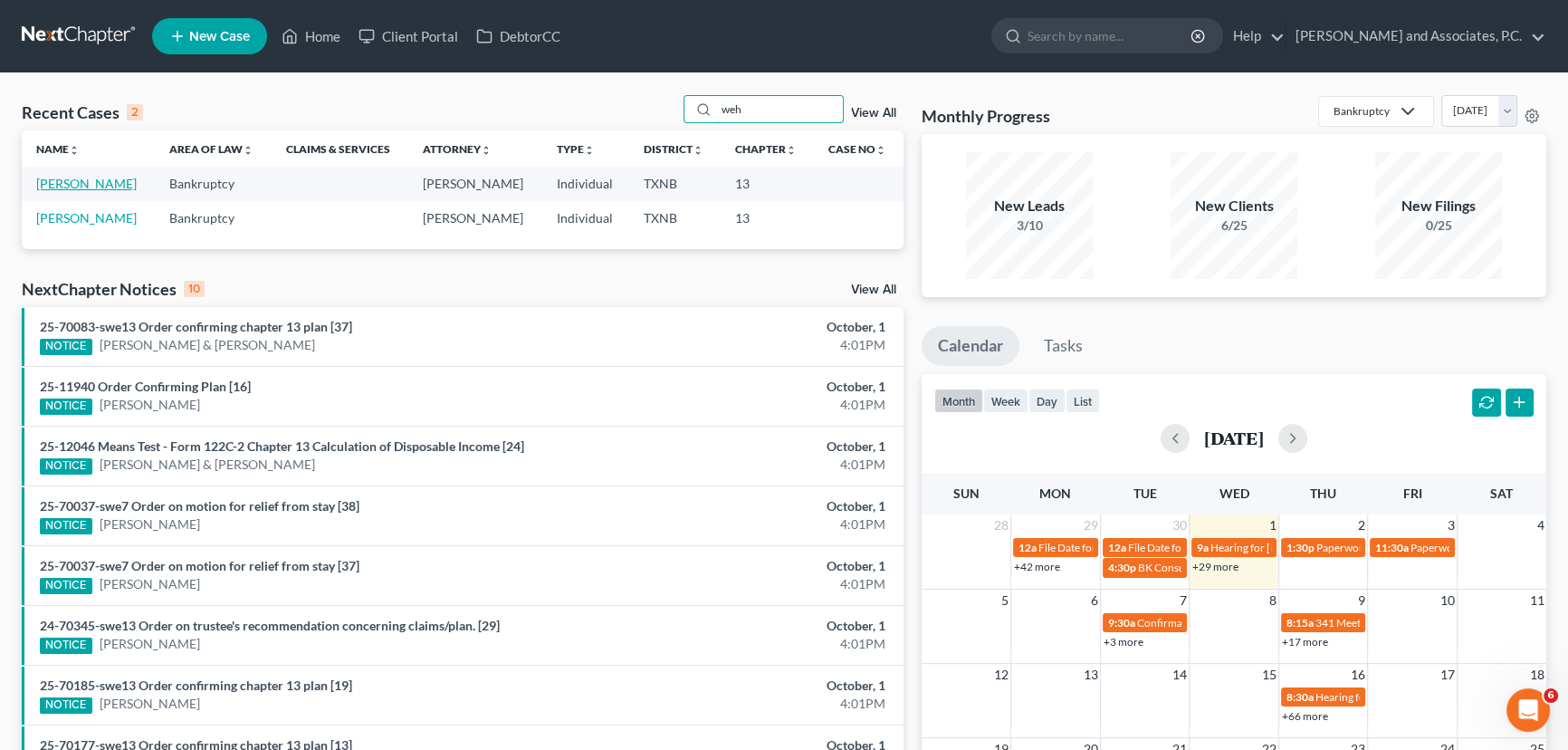
type input "weh"
click at [106, 187] on link "[PERSON_NAME]" at bounding box center [86, 183] width 100 height 15
select select "7"
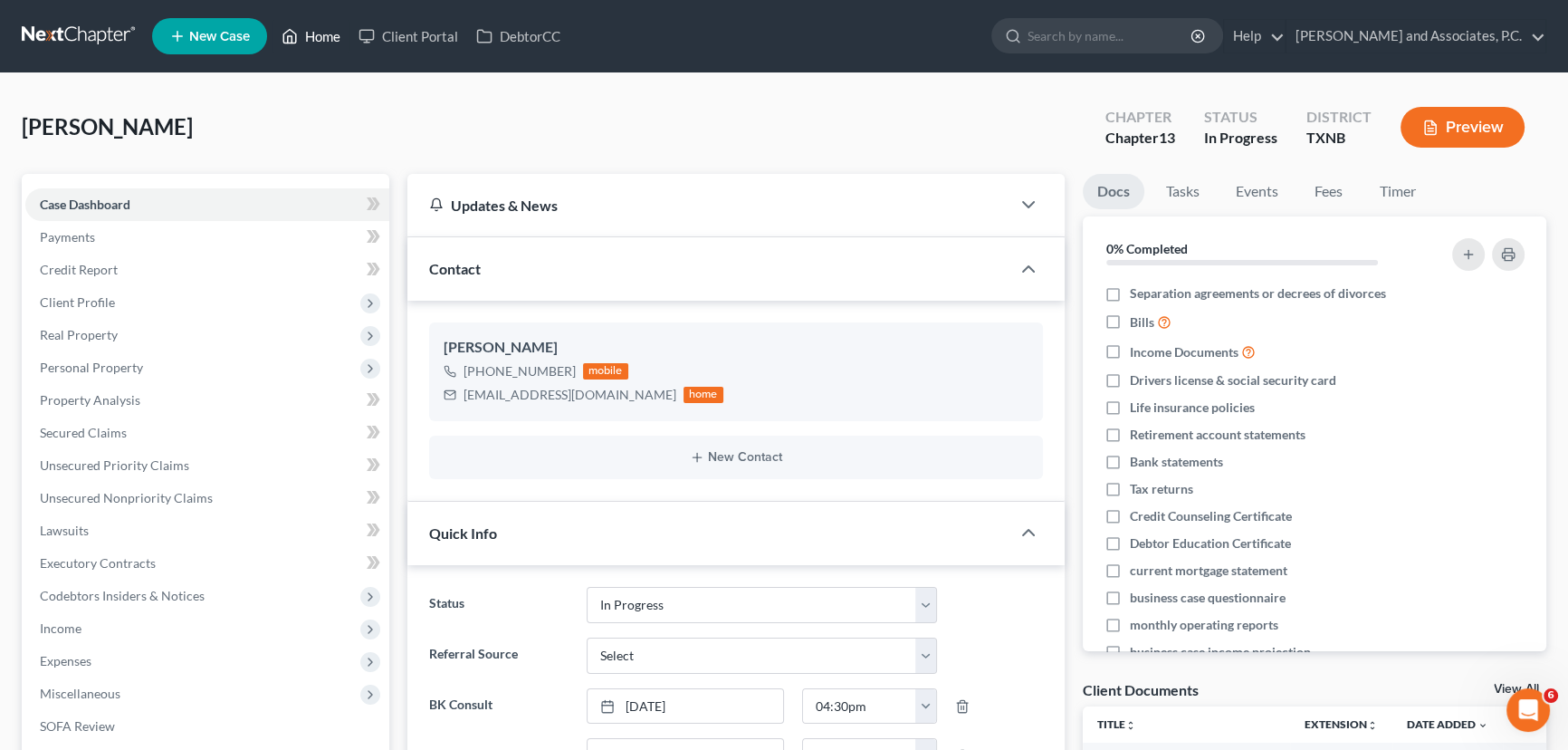
drag, startPoint x: 305, startPoint y: 41, endPoint x: 806, endPoint y: 124, distance: 507.8
click at [305, 41] on link "Home" at bounding box center [310, 36] width 77 height 32
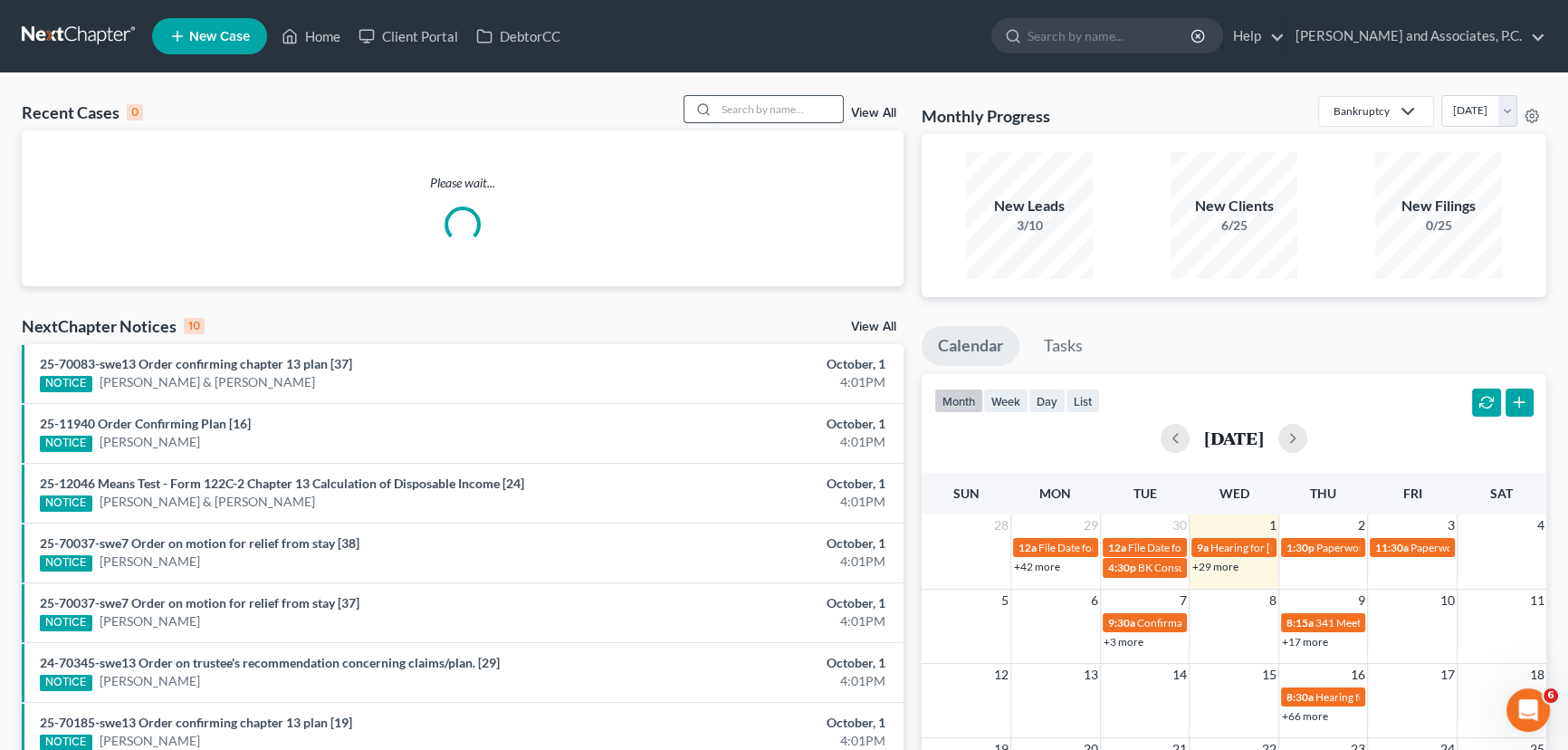
click at [821, 112] on input "search" at bounding box center [780, 110] width 127 height 26
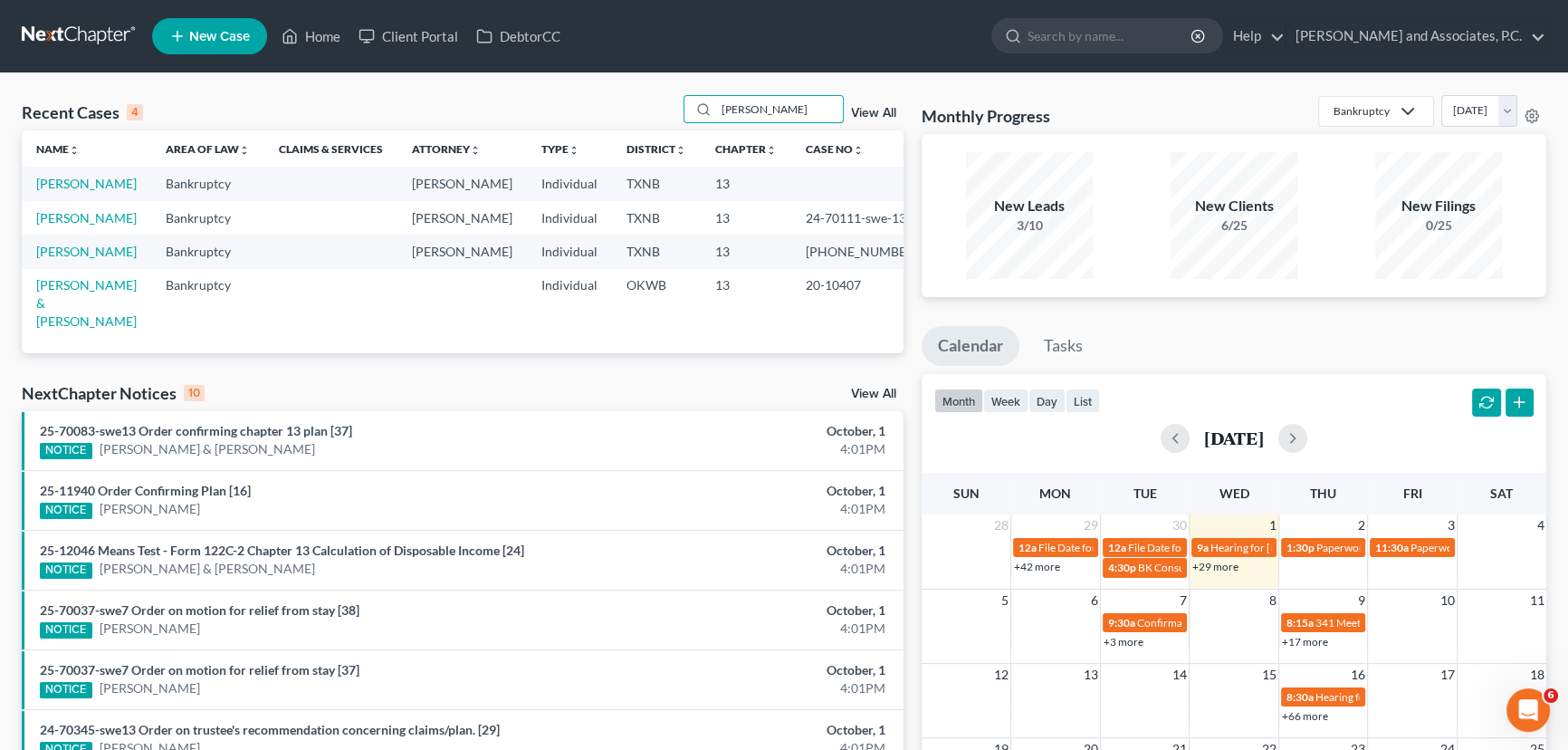
drag, startPoint x: 769, startPoint y: 106, endPoint x: 639, endPoint y: 116, distance: 130.4
click at [639, 116] on div "Recent Cases 4 fowler View All" at bounding box center [462, 113] width 882 height 35
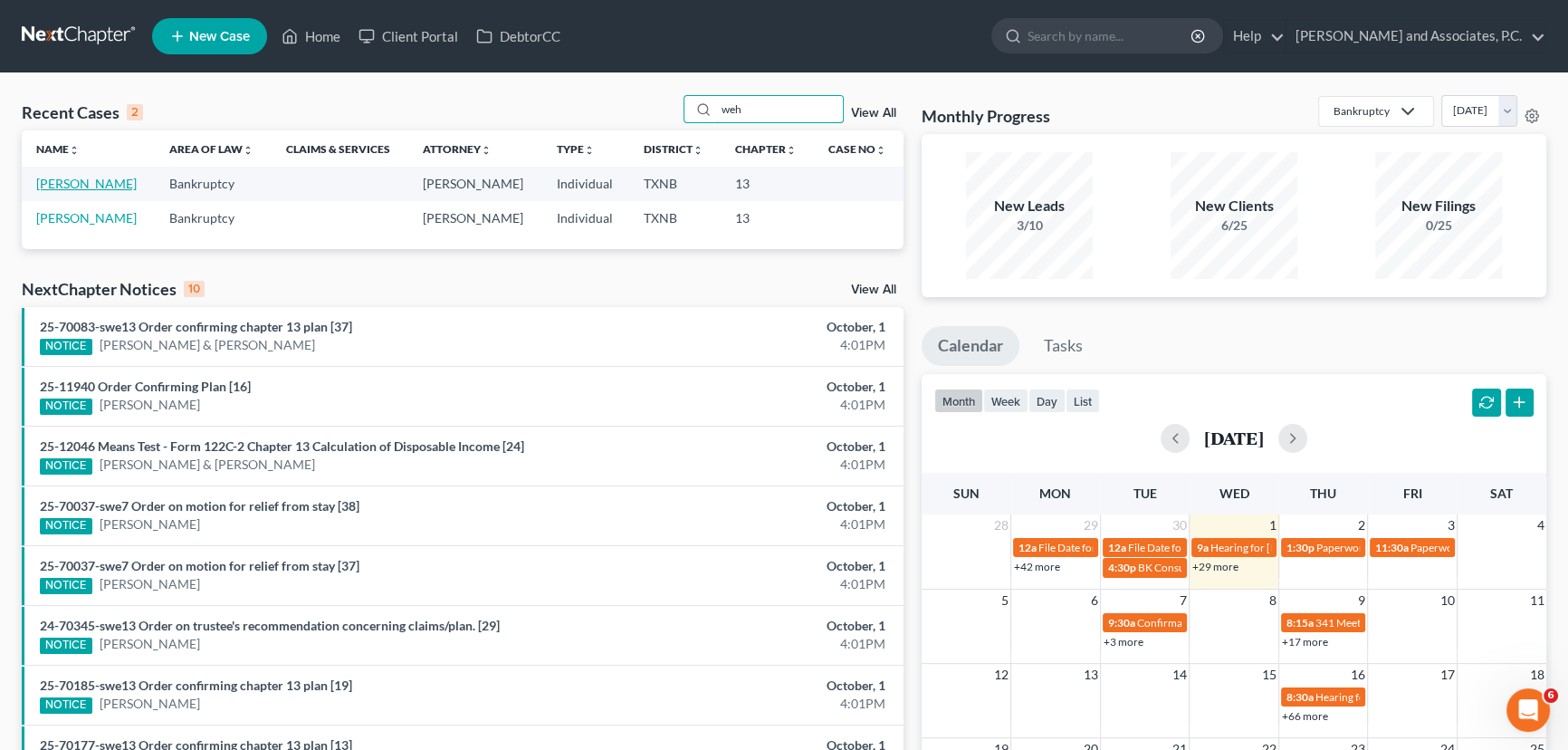
type input "weh"
click at [76, 181] on link "[PERSON_NAME]" at bounding box center [86, 183] width 100 height 15
select select "7"
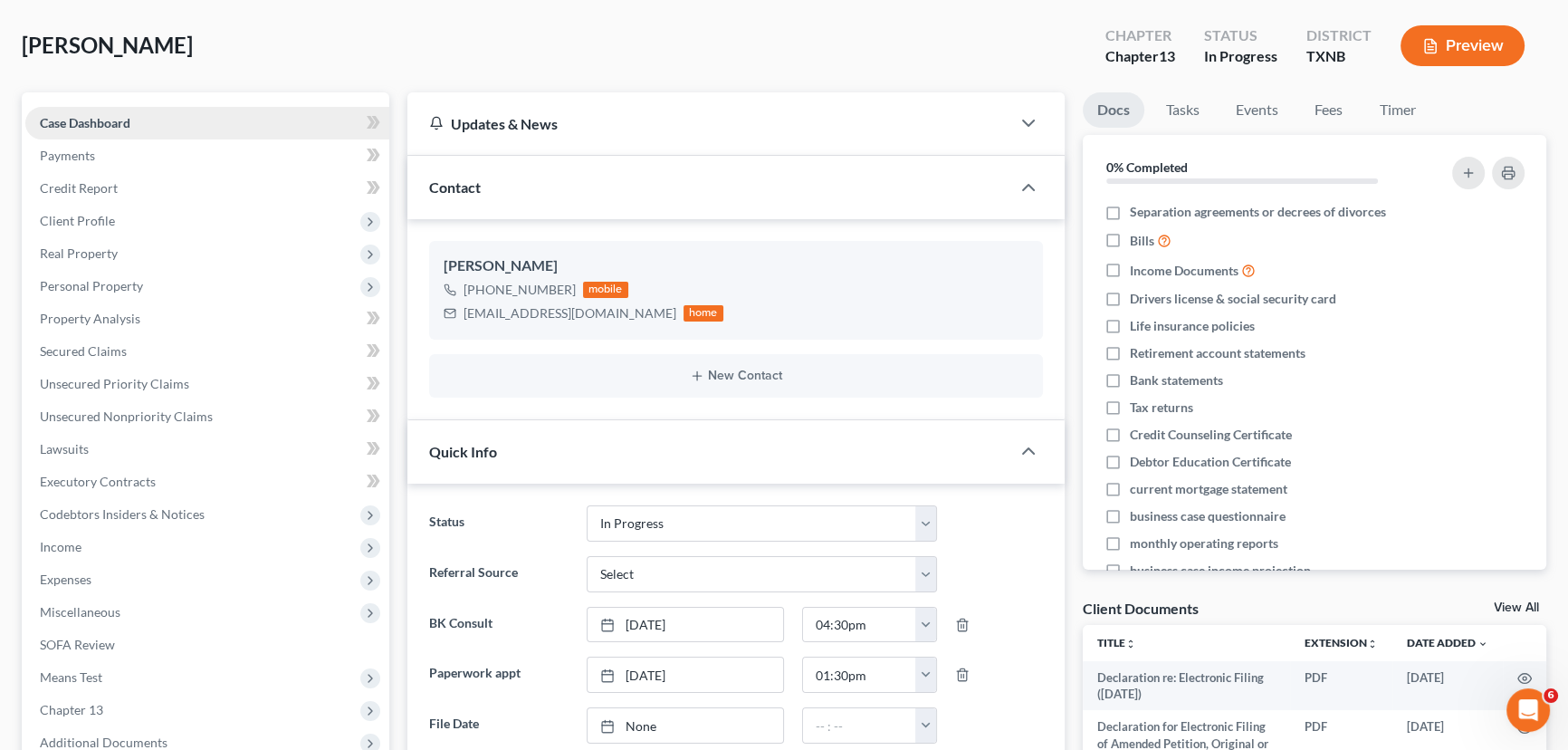
scroll to position [329, 0]
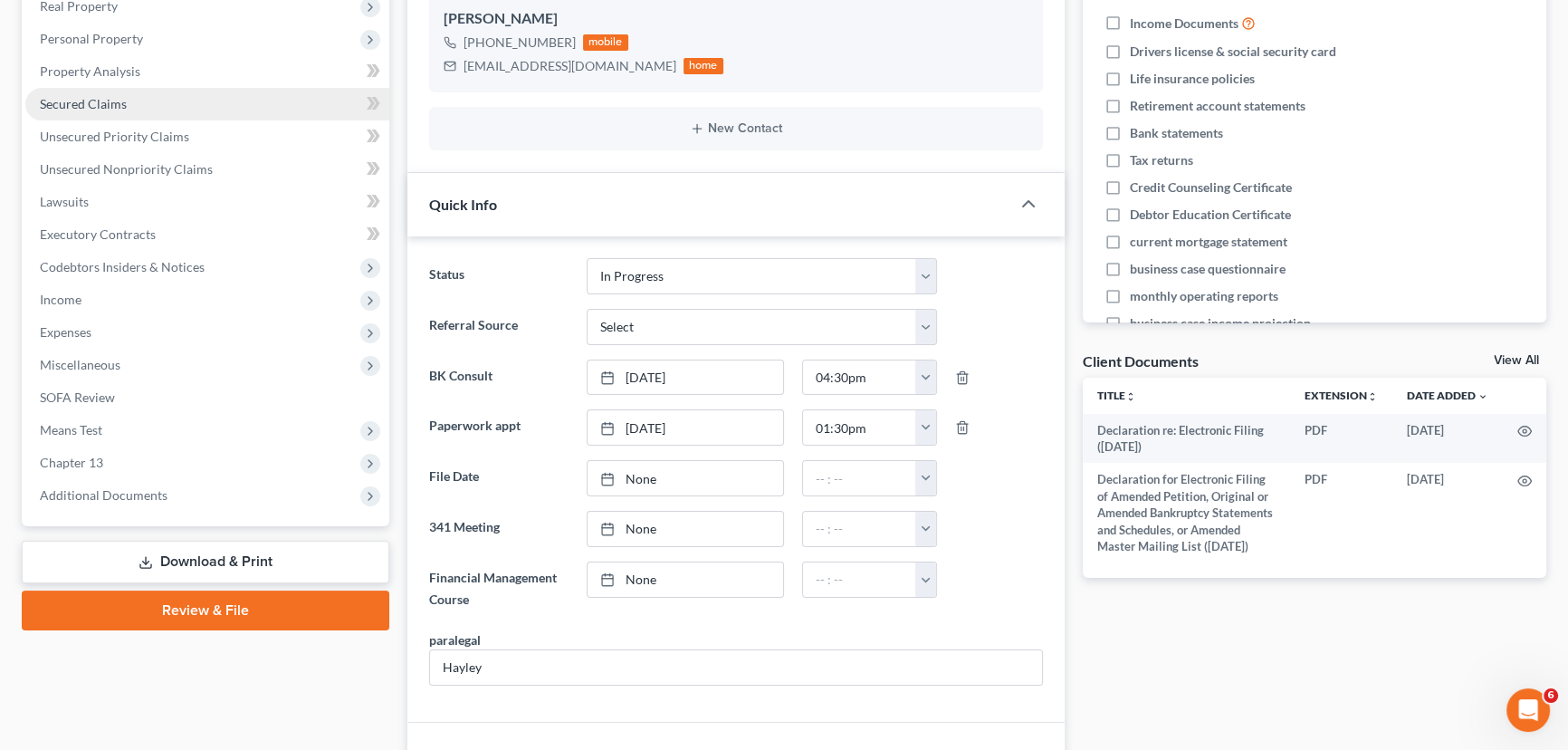
click at [112, 108] on span "Secured Claims" at bounding box center [83, 104] width 87 height 15
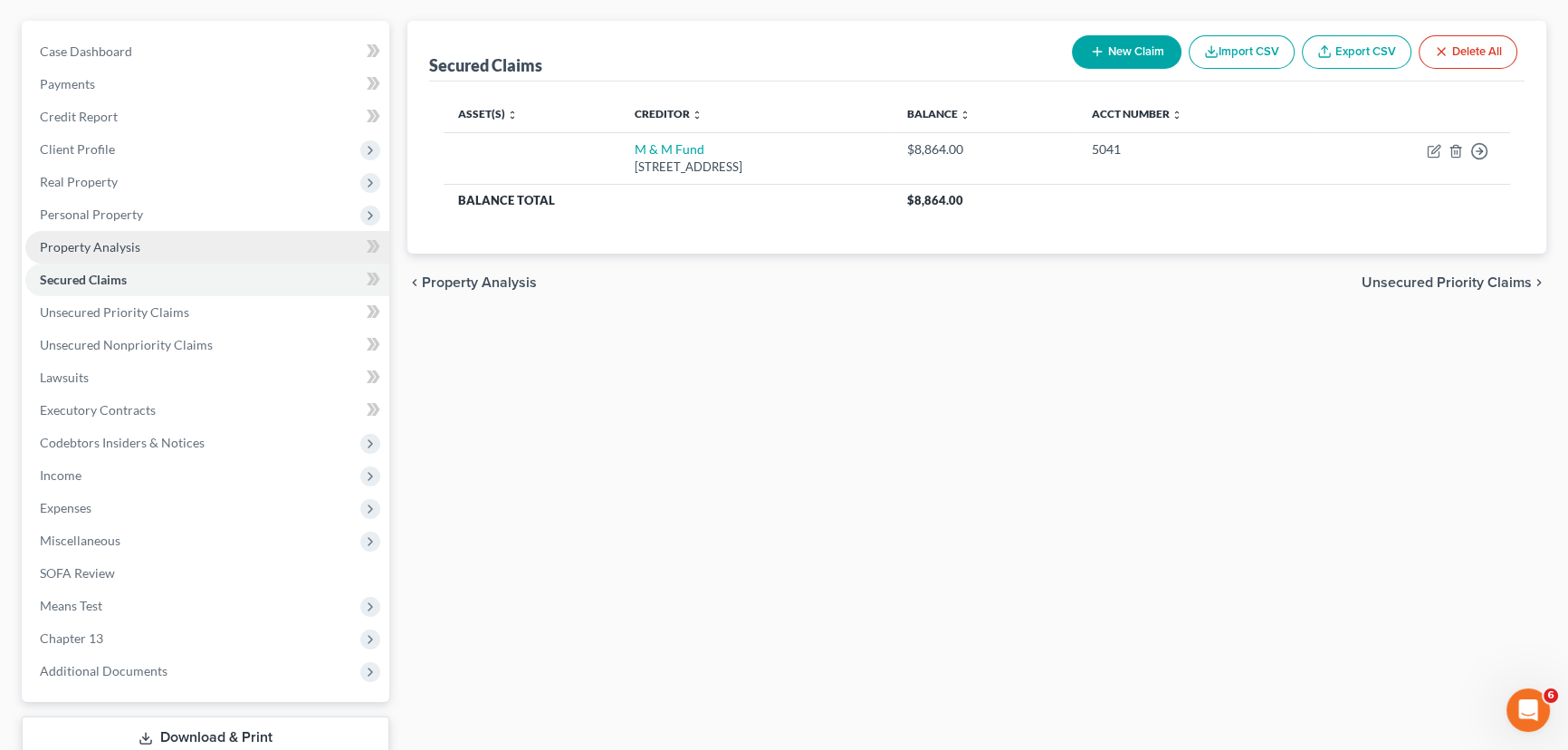
scroll to position [164, 0]
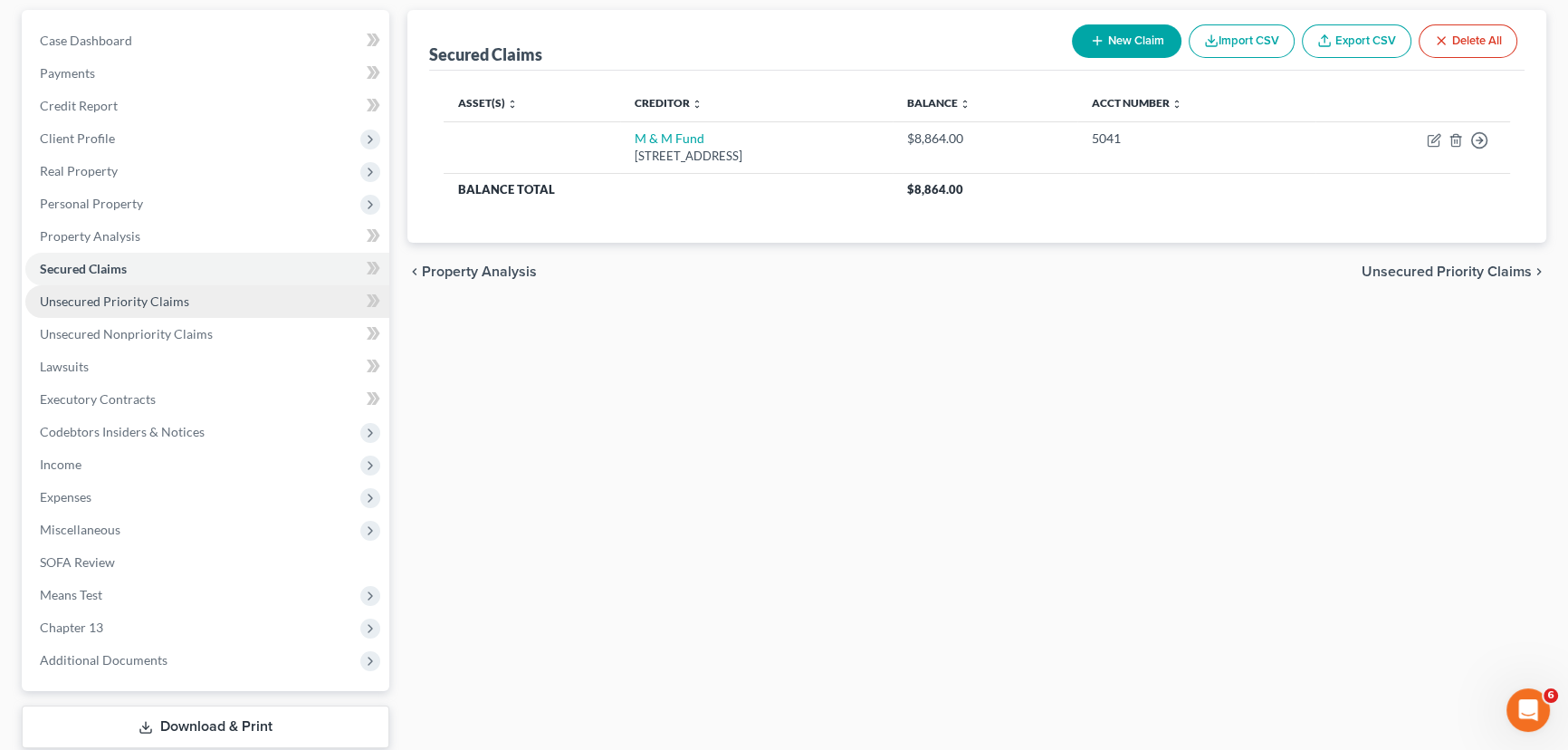
click at [188, 297] on link "Unsecured Priority Claims" at bounding box center [207, 302] width 364 height 32
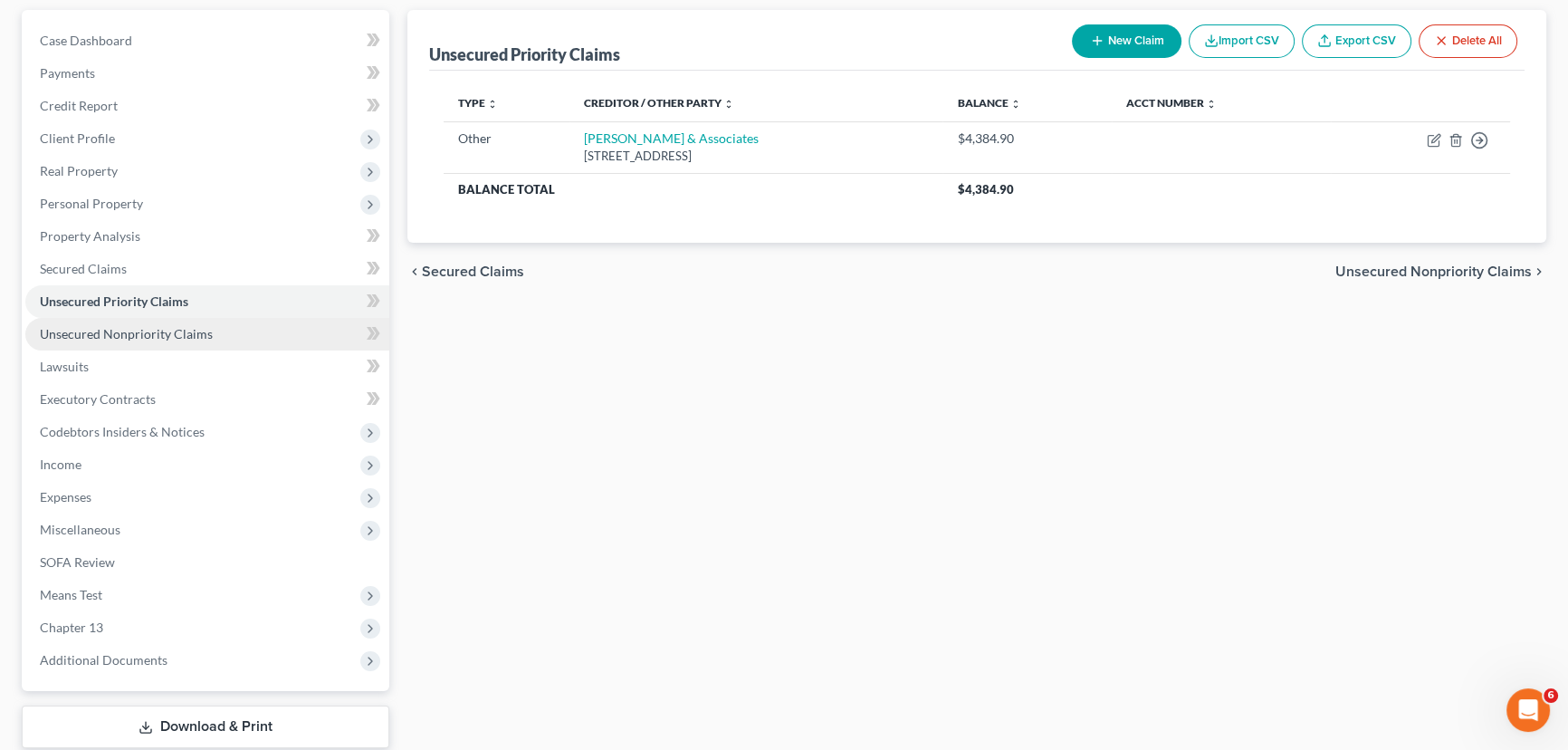
click at [167, 333] on span "Unsecured Nonpriority Claims" at bounding box center [126, 334] width 173 height 15
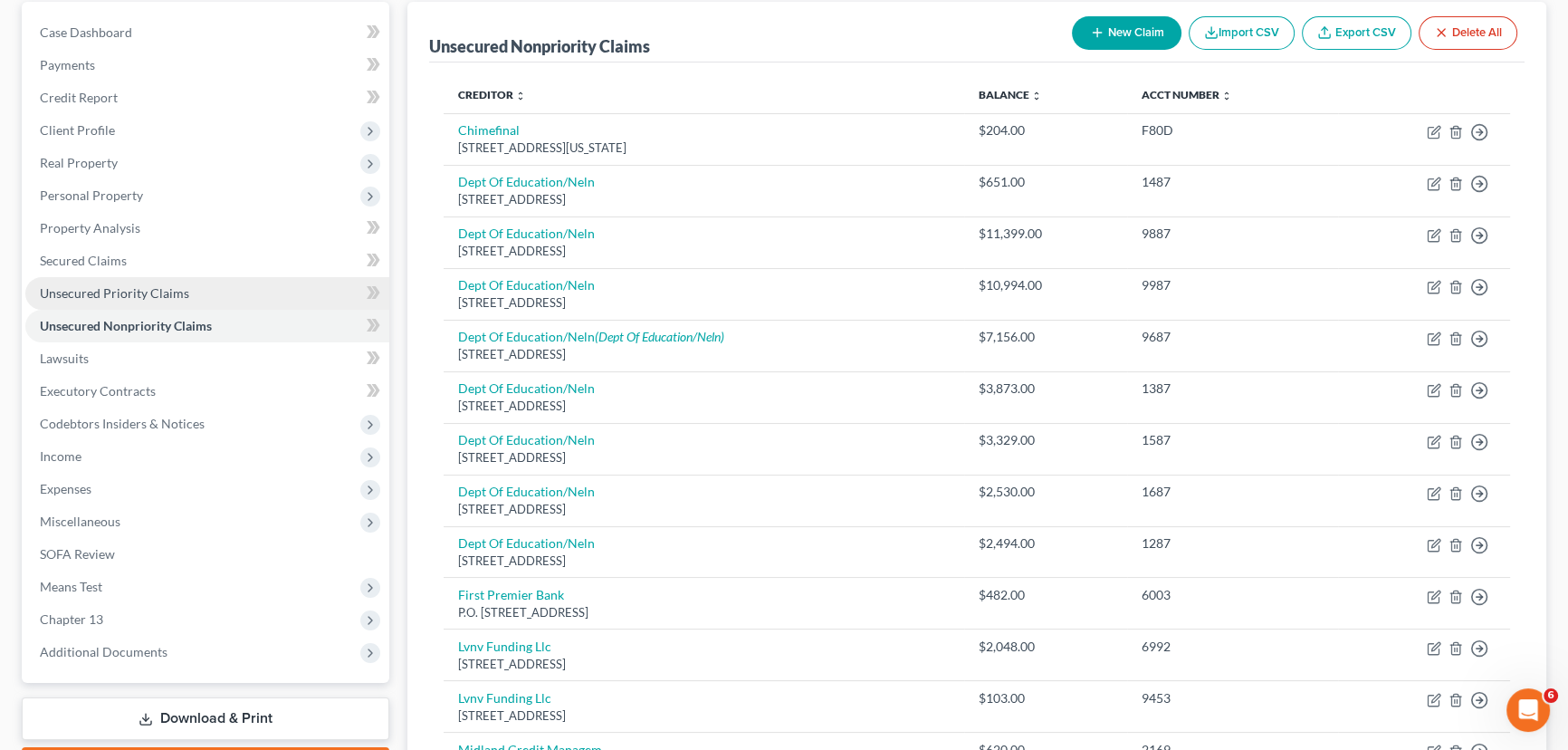
scroll to position [164, 0]
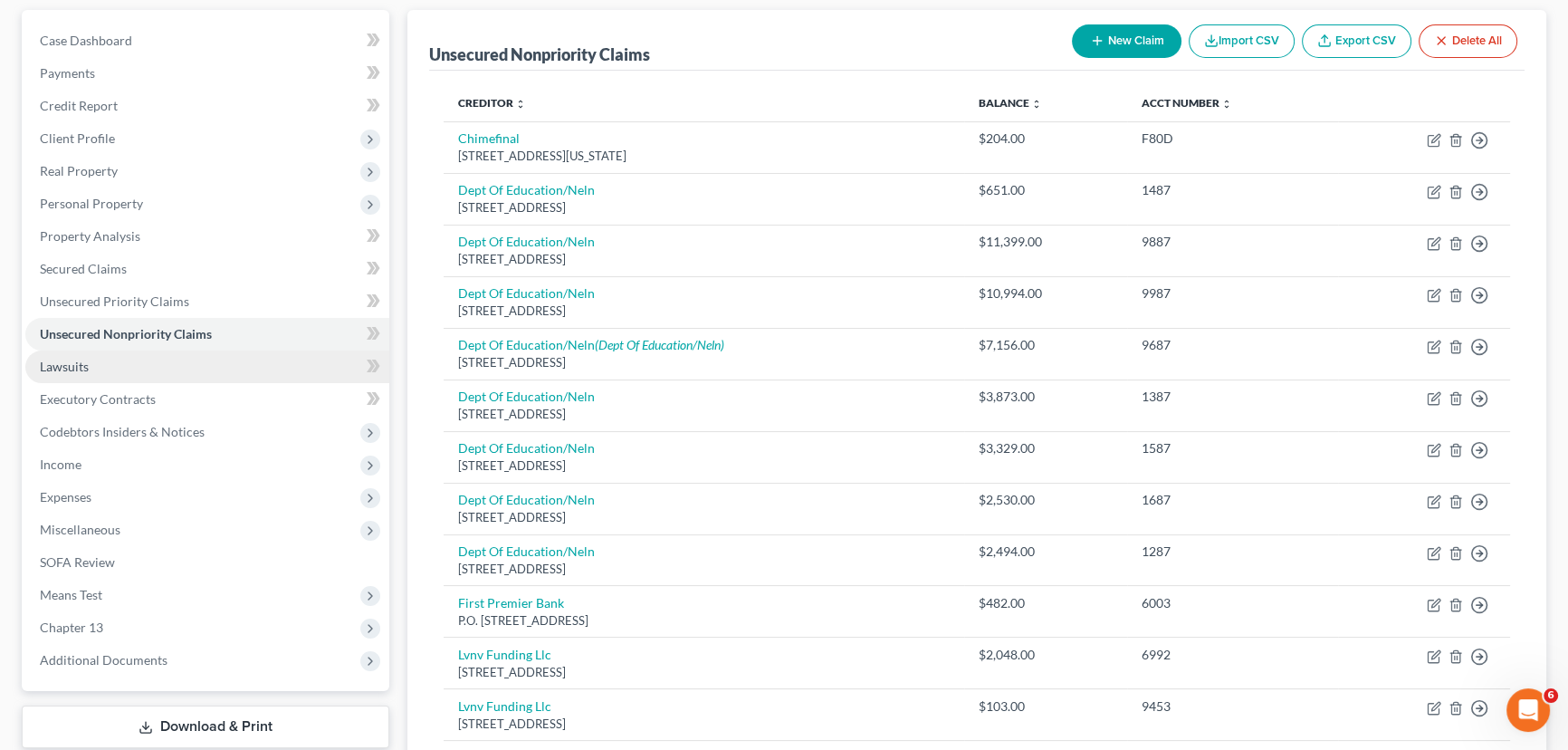
click at [90, 362] on link "Lawsuits" at bounding box center [207, 367] width 364 height 32
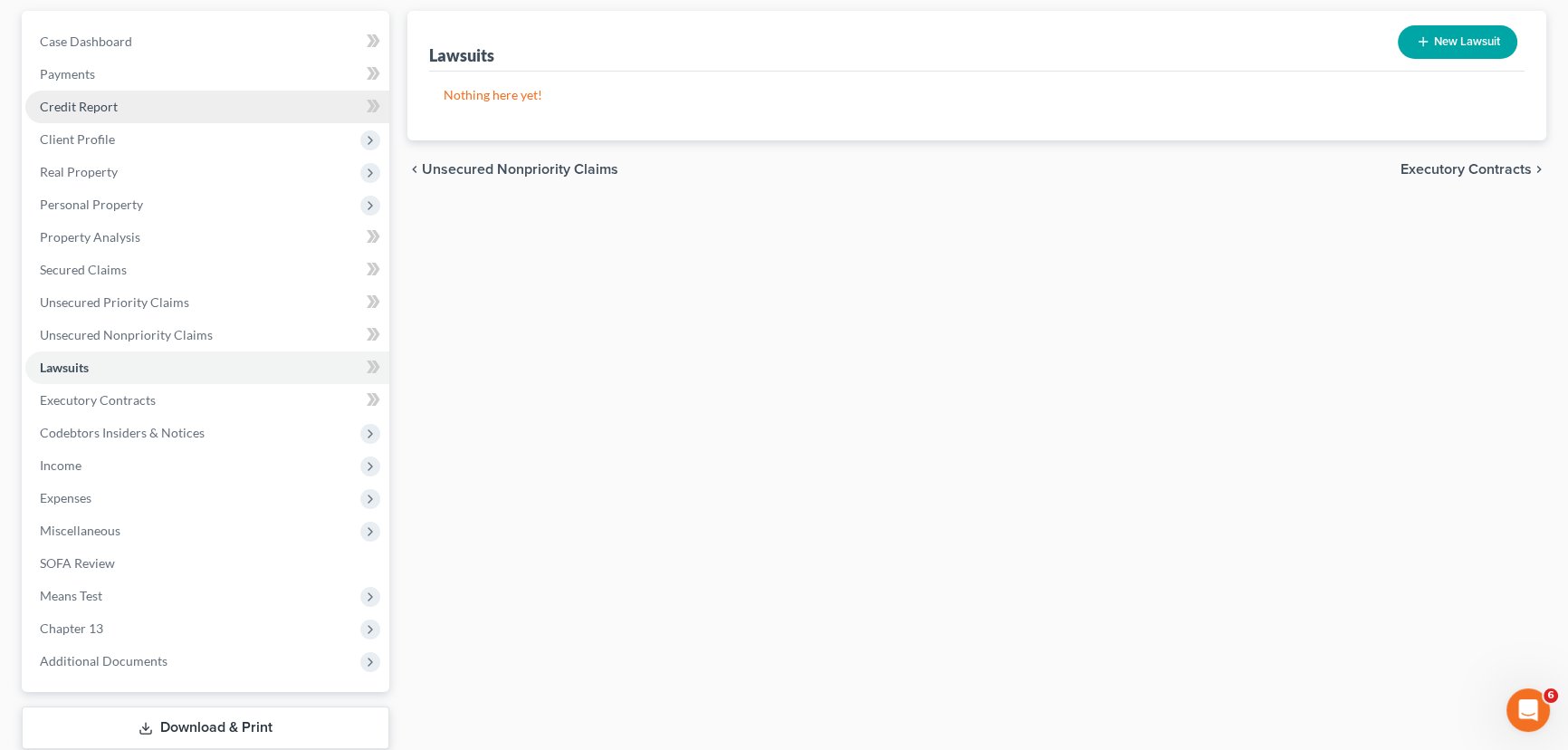
scroll to position [164, 0]
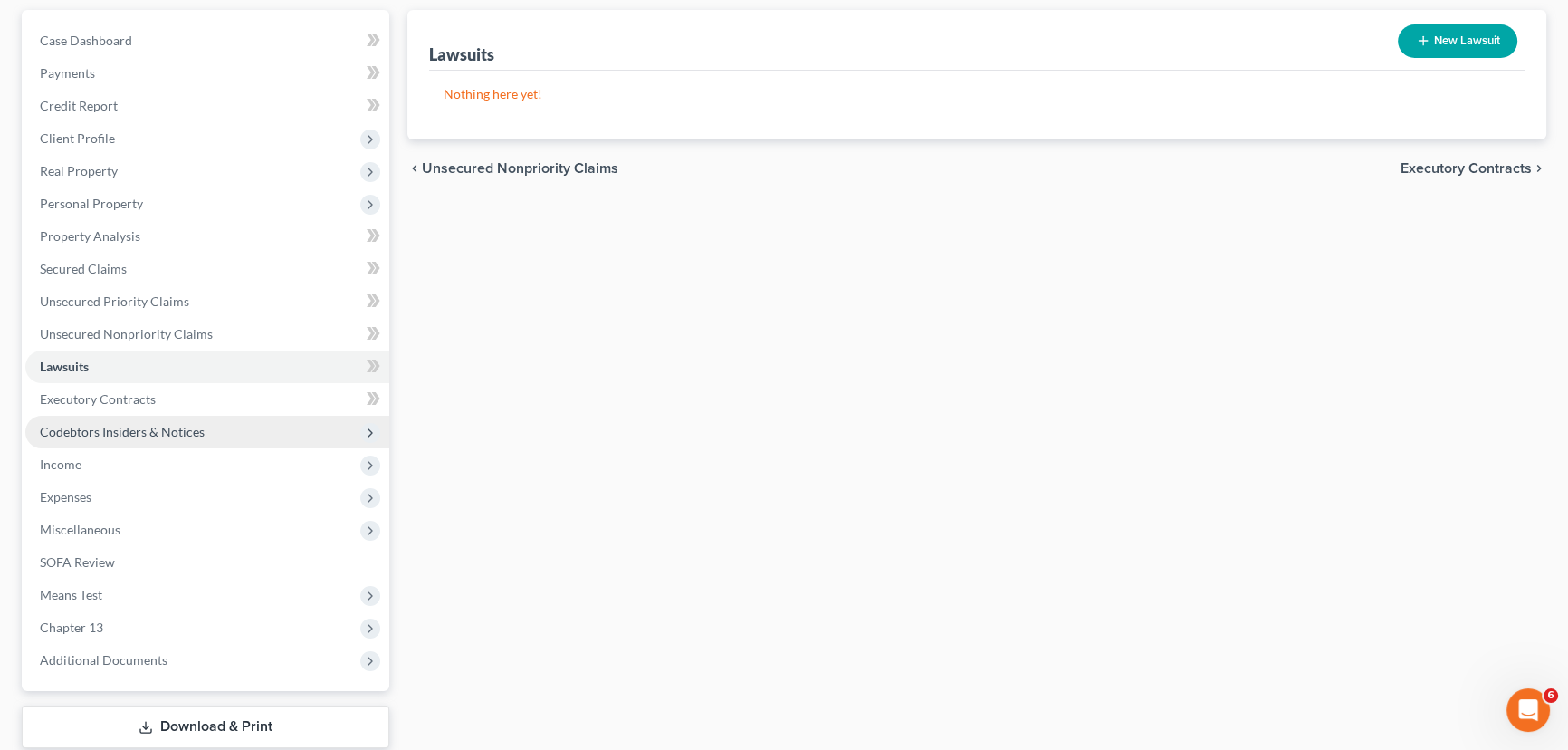
drag, startPoint x: 76, startPoint y: 438, endPoint x: 81, endPoint y: 420, distance: 18.7
click at [76, 438] on span "Codebtors Insiders & Notices" at bounding box center [207, 432] width 364 height 32
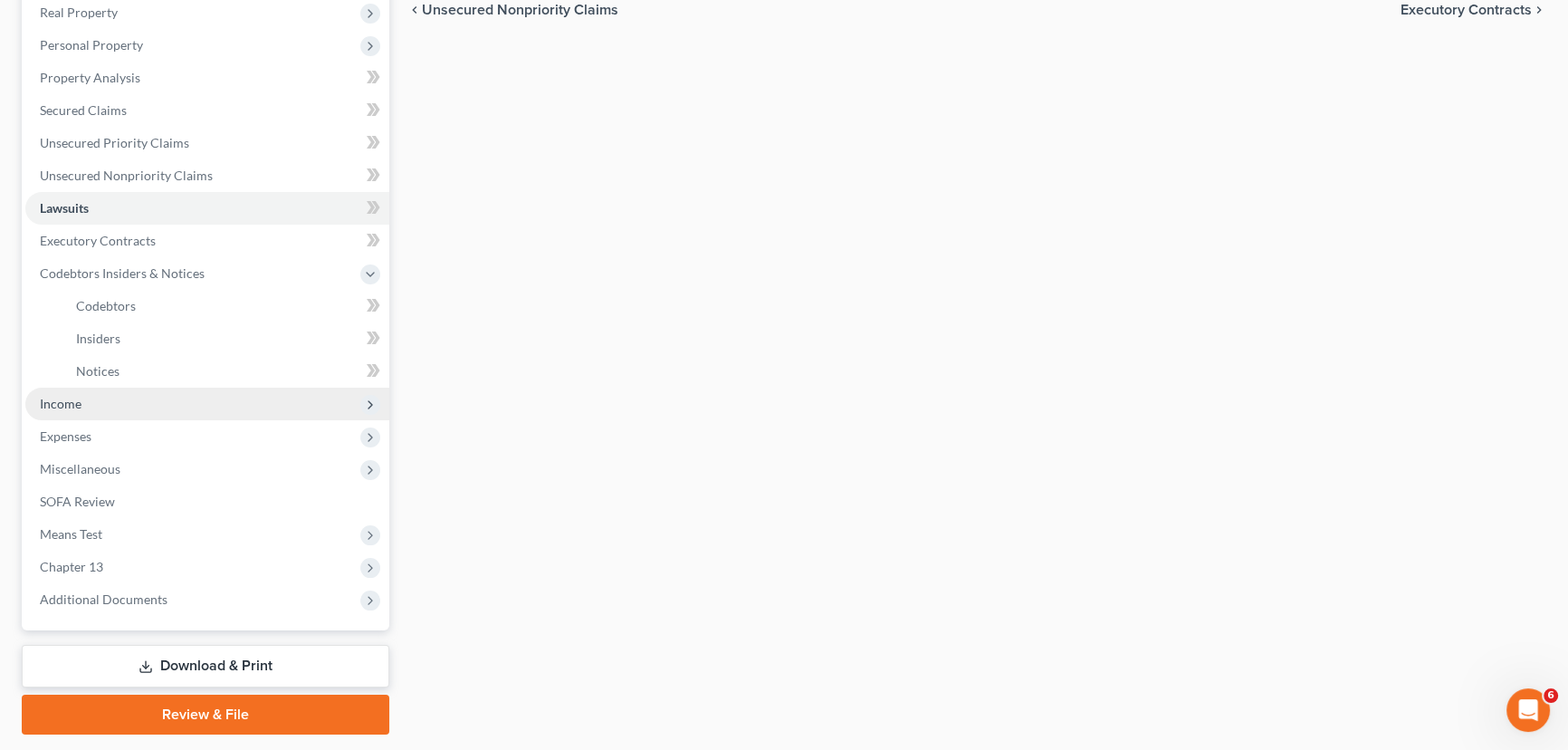
scroll to position [329, 0]
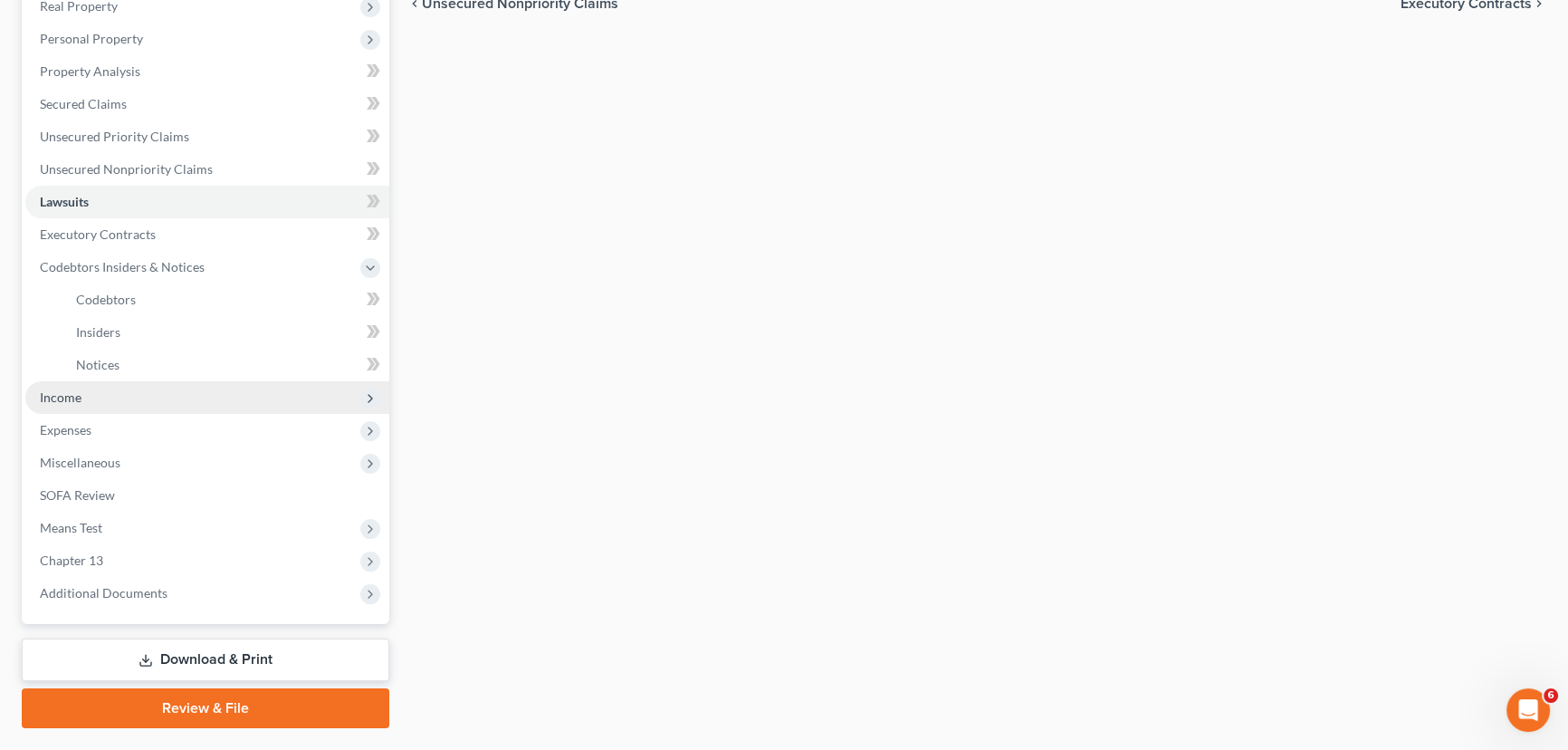
click at [96, 398] on span "Income" at bounding box center [207, 397] width 364 height 32
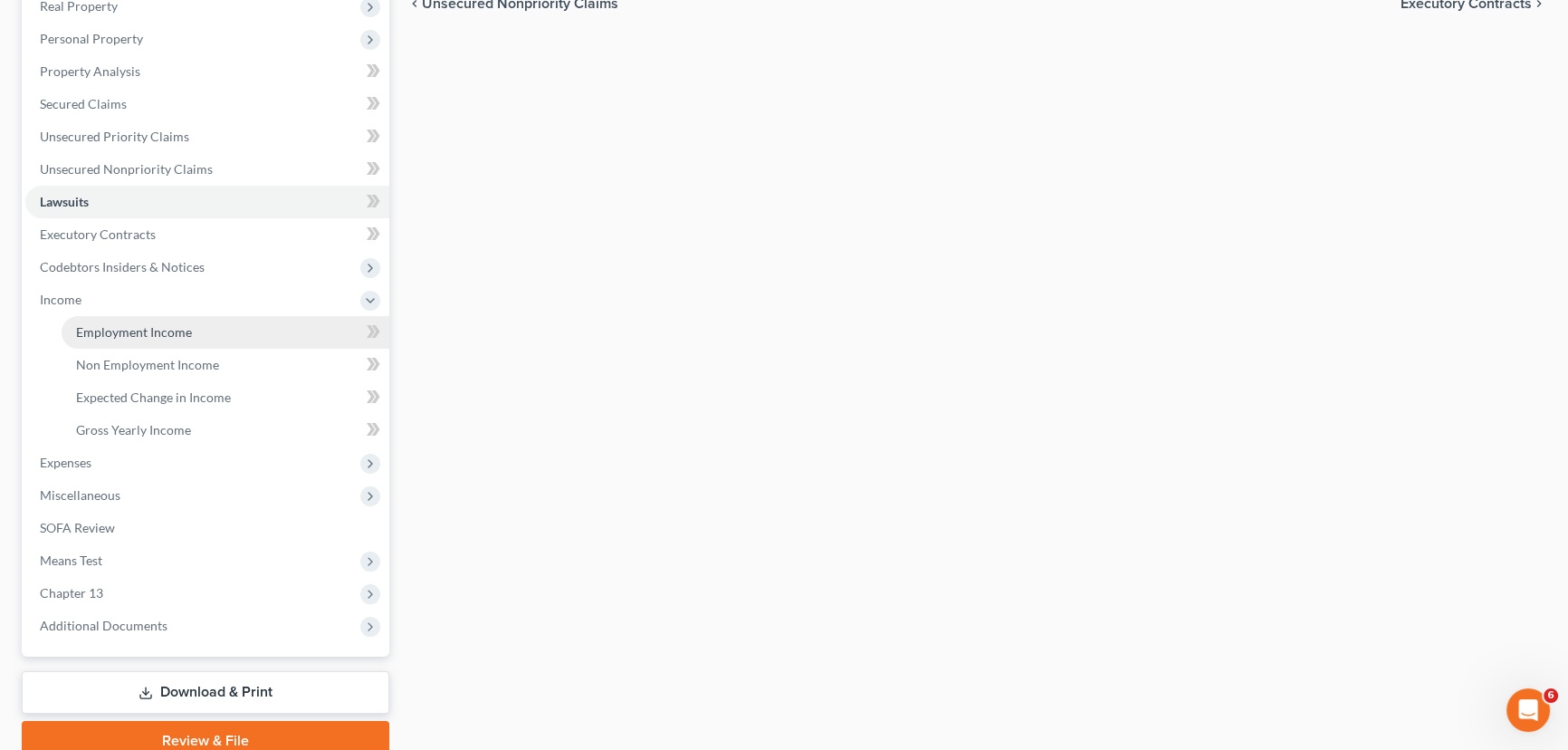
click at [126, 326] on span "Employment Income" at bounding box center [133, 332] width 116 height 15
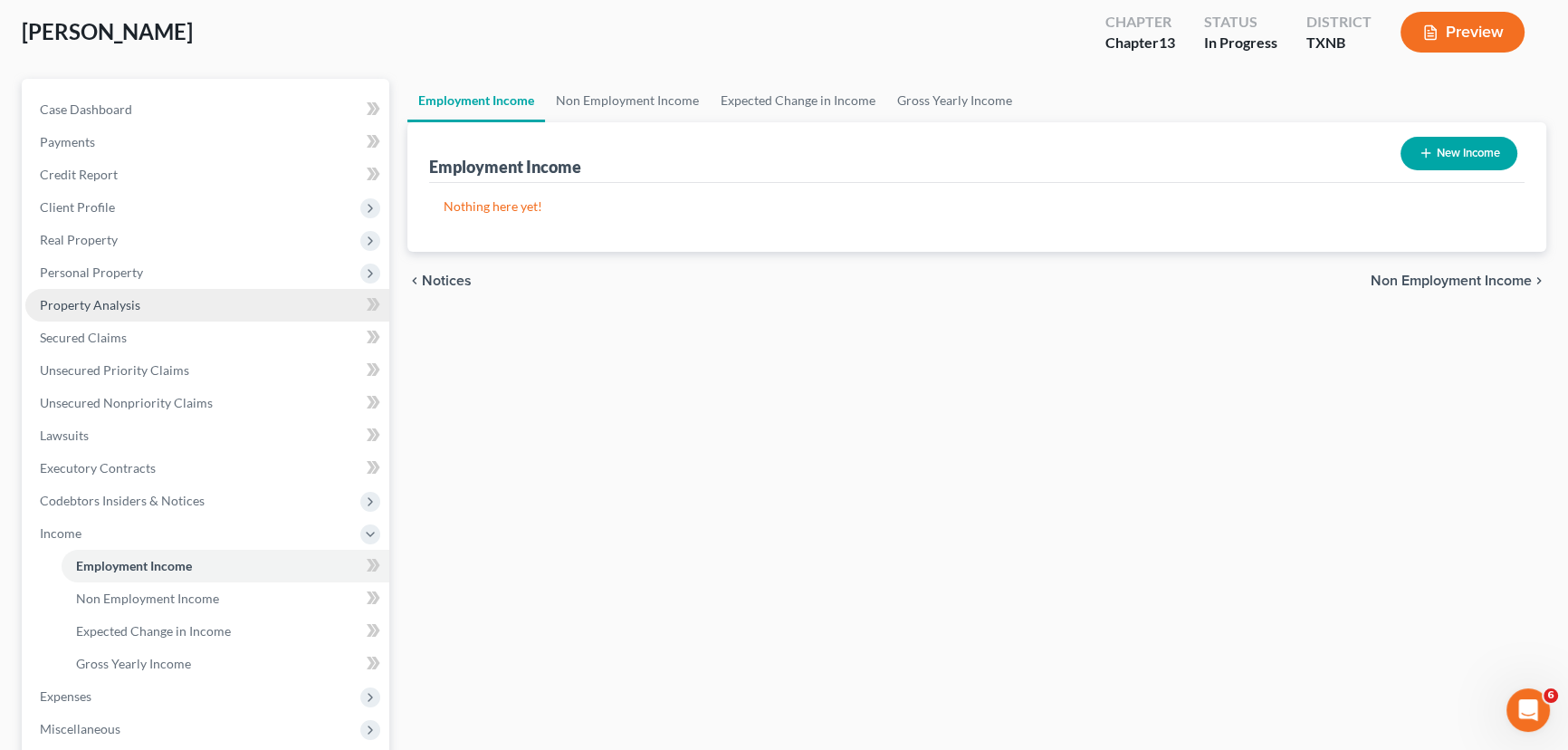
scroll to position [247, 0]
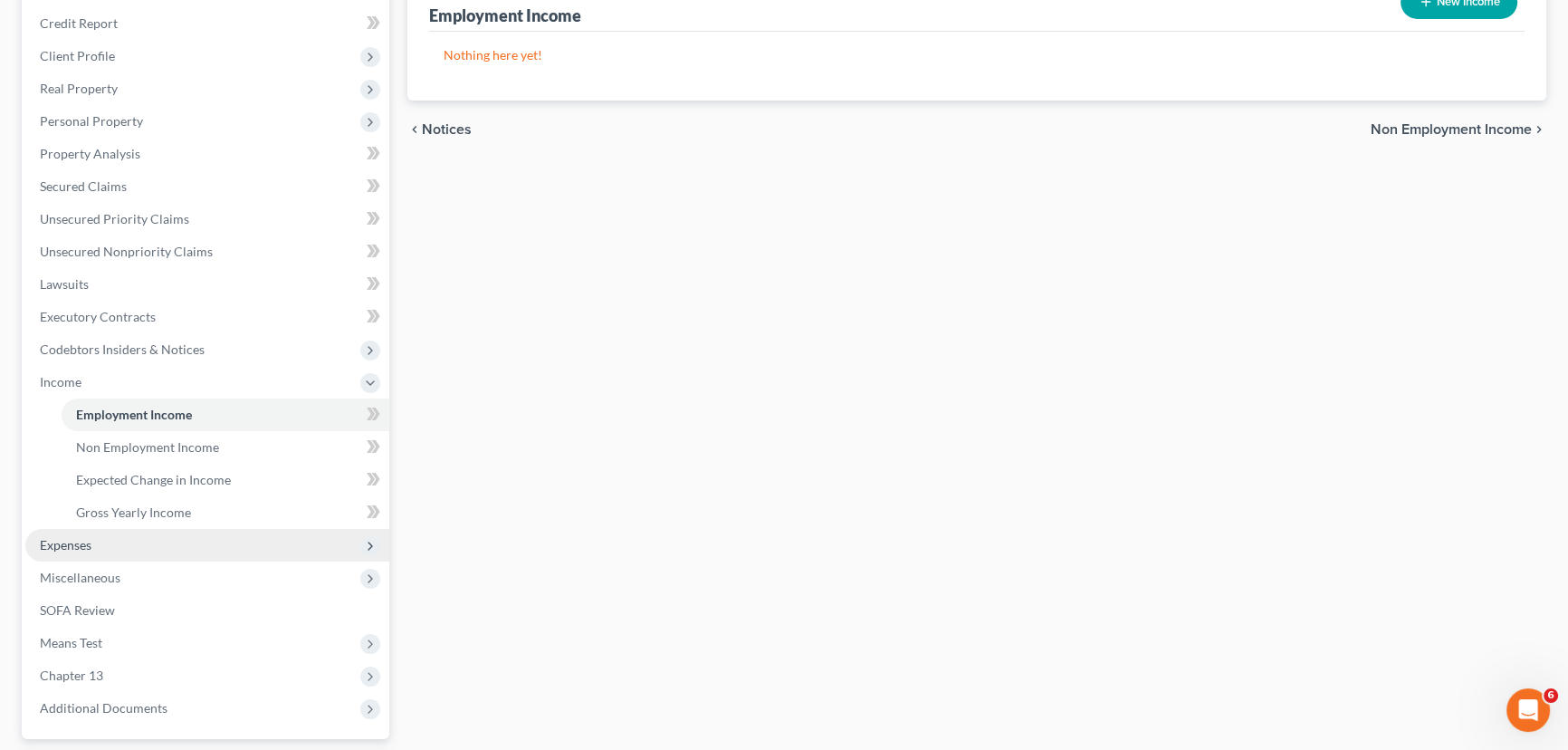
click at [98, 549] on span "Expenses" at bounding box center [207, 545] width 364 height 32
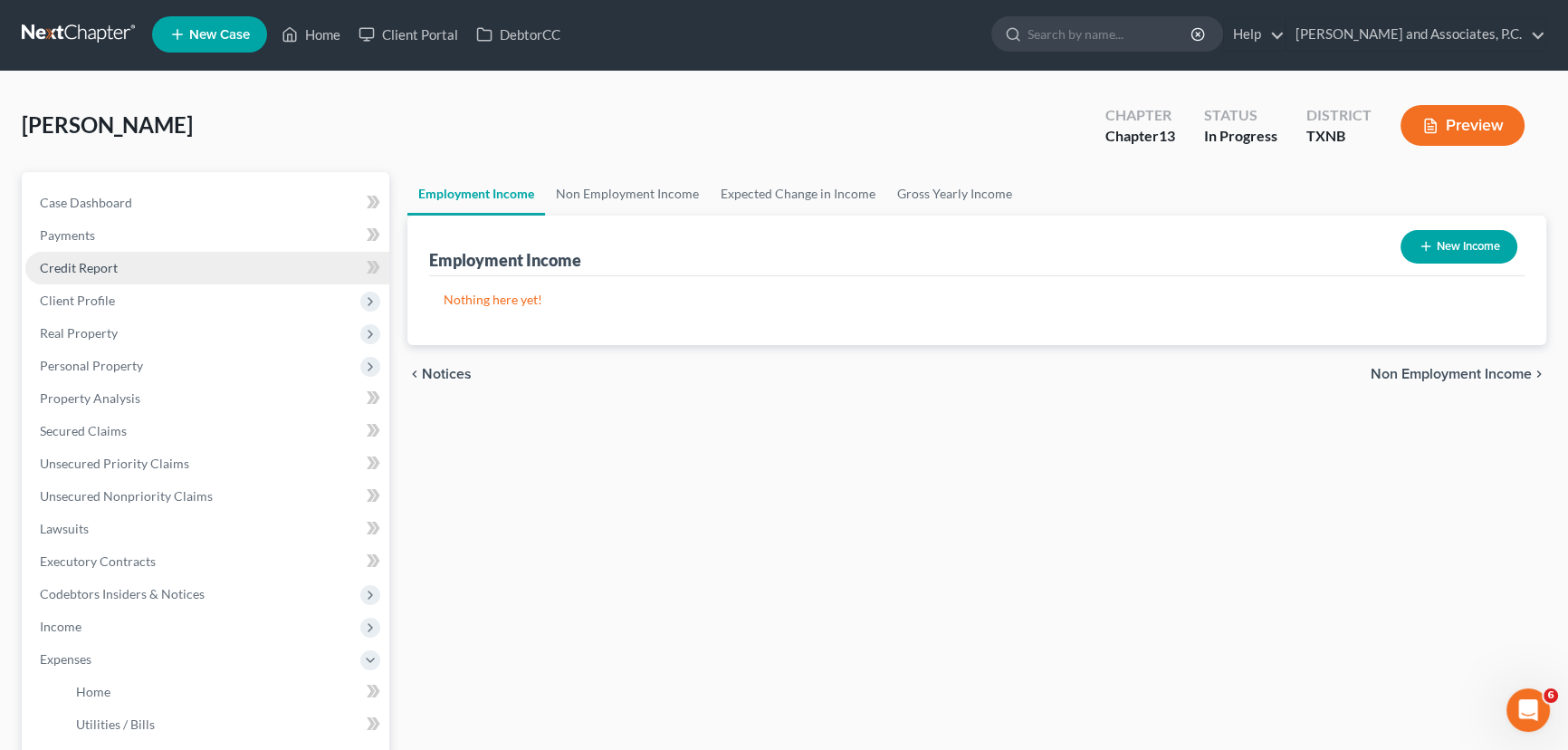
scroll to position [0, 0]
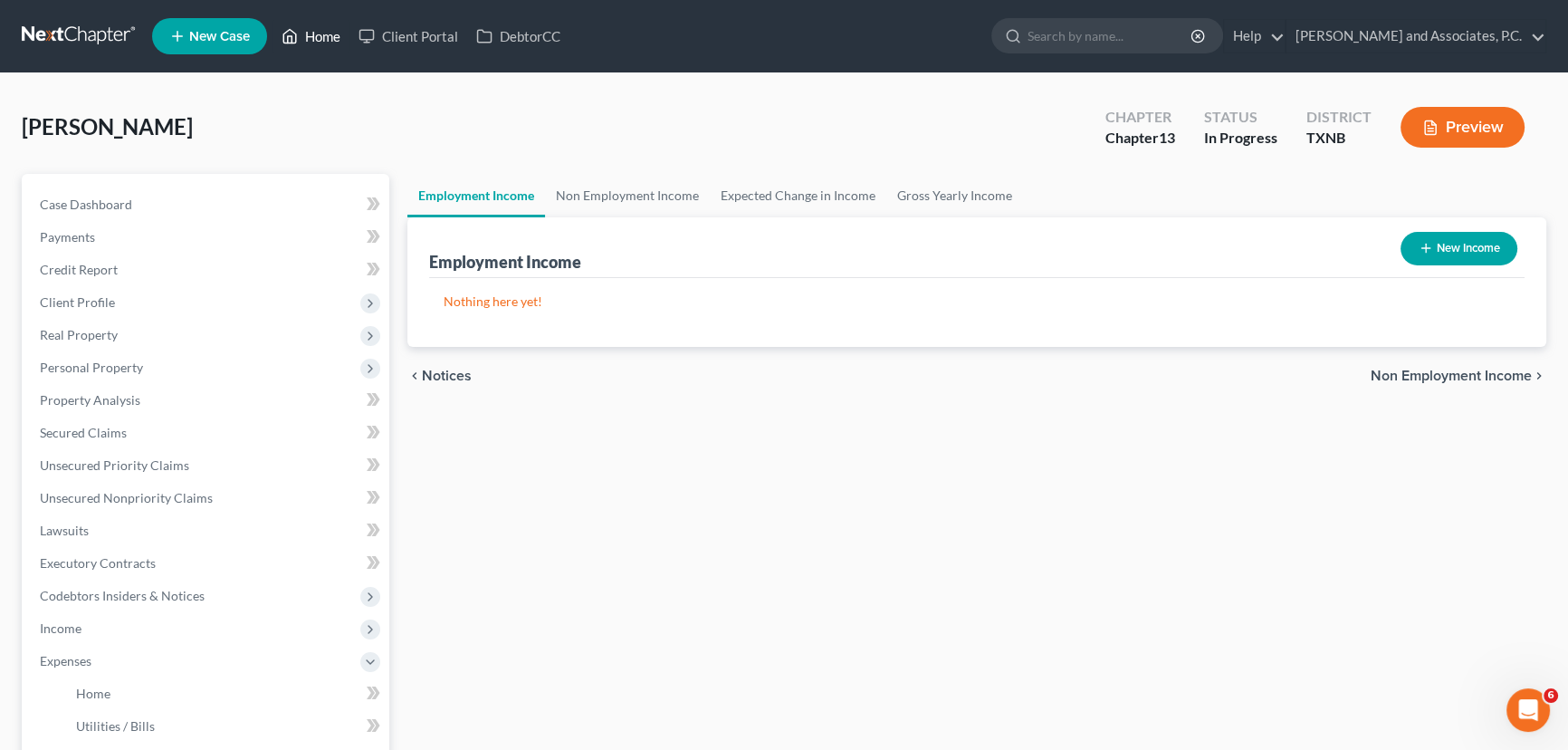
click at [326, 48] on link "Home" at bounding box center [310, 36] width 77 height 32
